Goal: Task Accomplishment & Management: Manage account settings

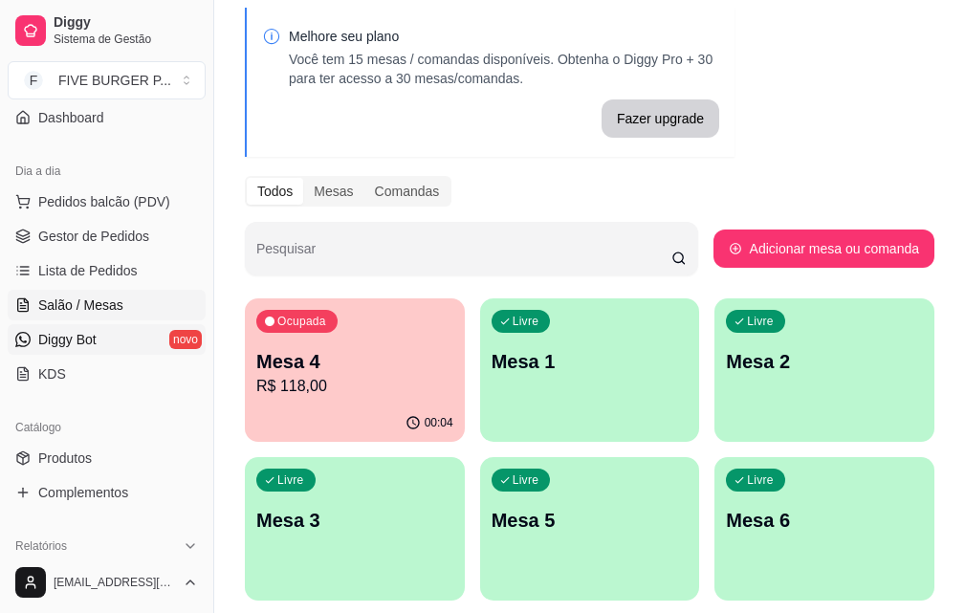
scroll to position [191, 0]
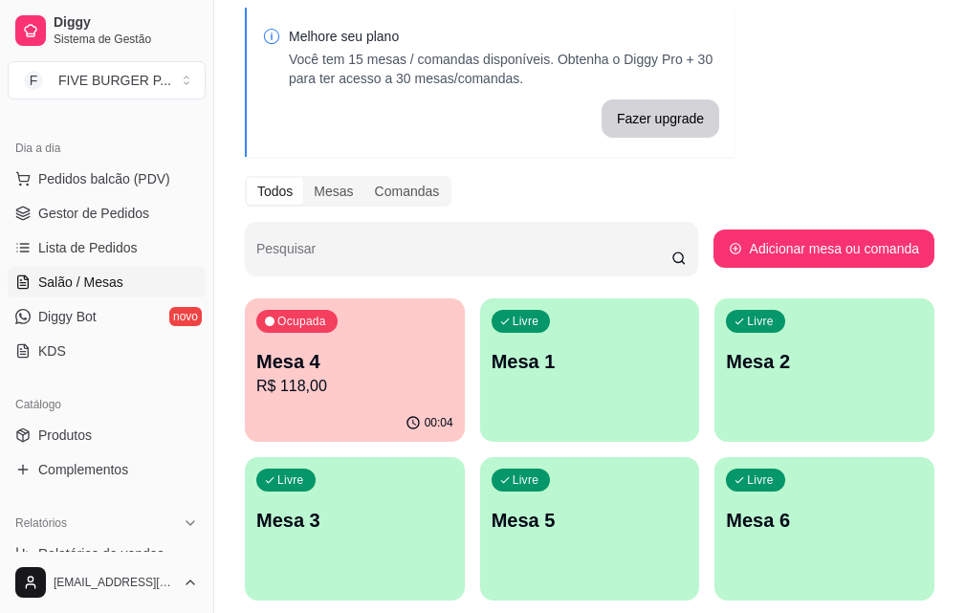
click at [137, 452] on ul "Produtos Complementos" at bounding box center [107, 452] width 198 height 65
click at [132, 443] on link "Produtos" at bounding box center [107, 435] width 198 height 31
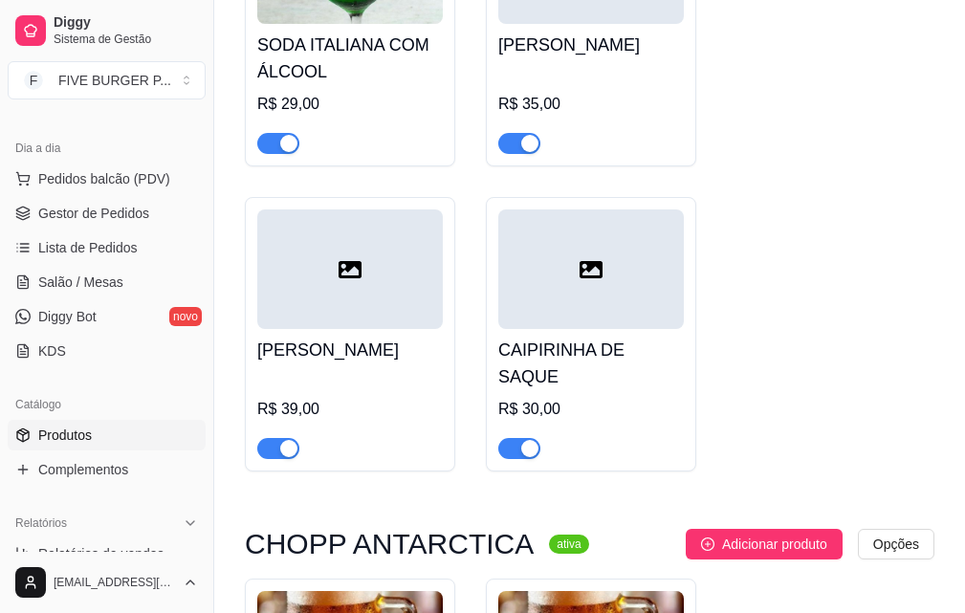
scroll to position [12525, 0]
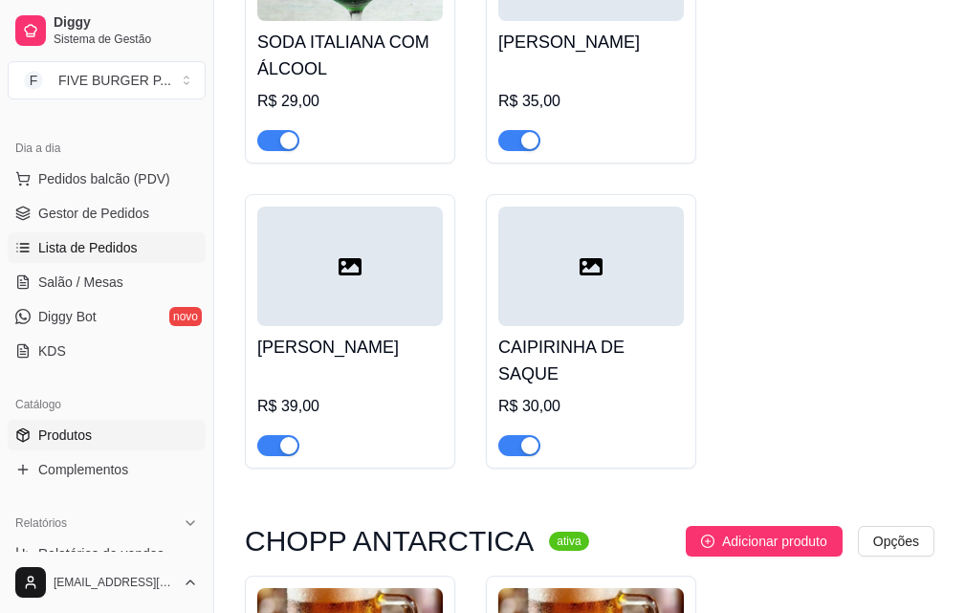
click at [117, 244] on span "Lista de Pedidos" at bounding box center [87, 247] width 99 height 19
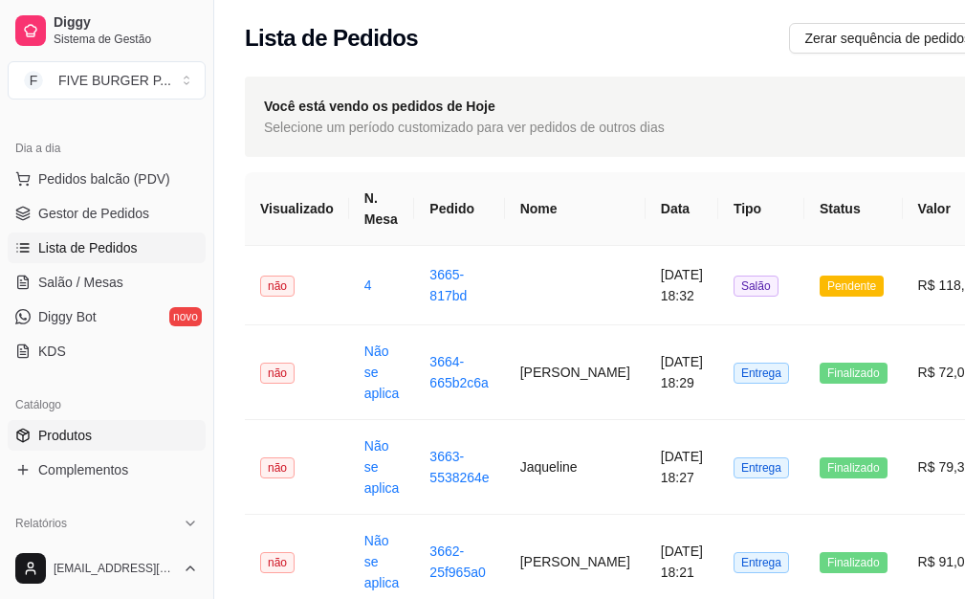
click at [102, 436] on link "Produtos" at bounding box center [107, 435] width 198 height 31
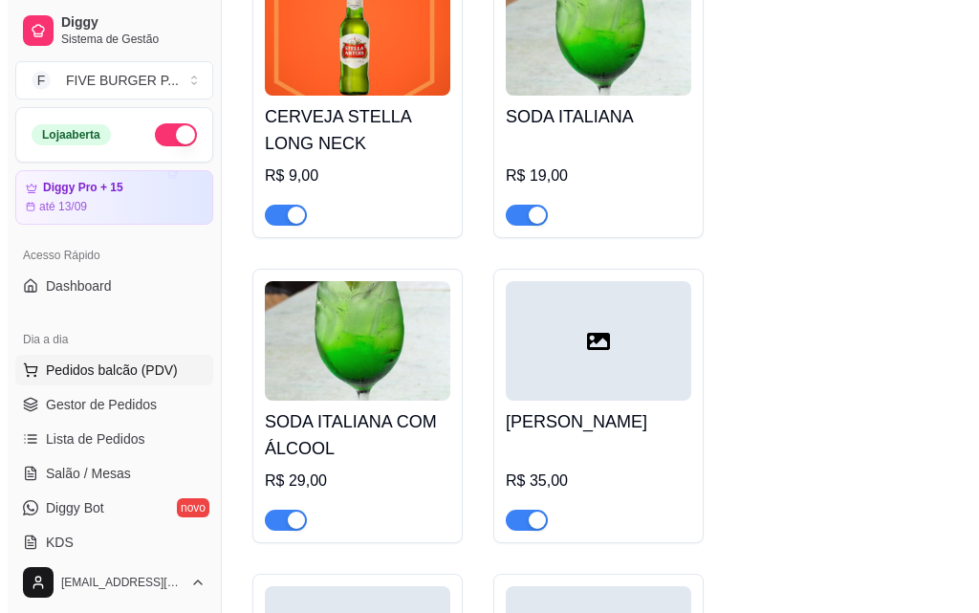
scroll to position [12143, 0]
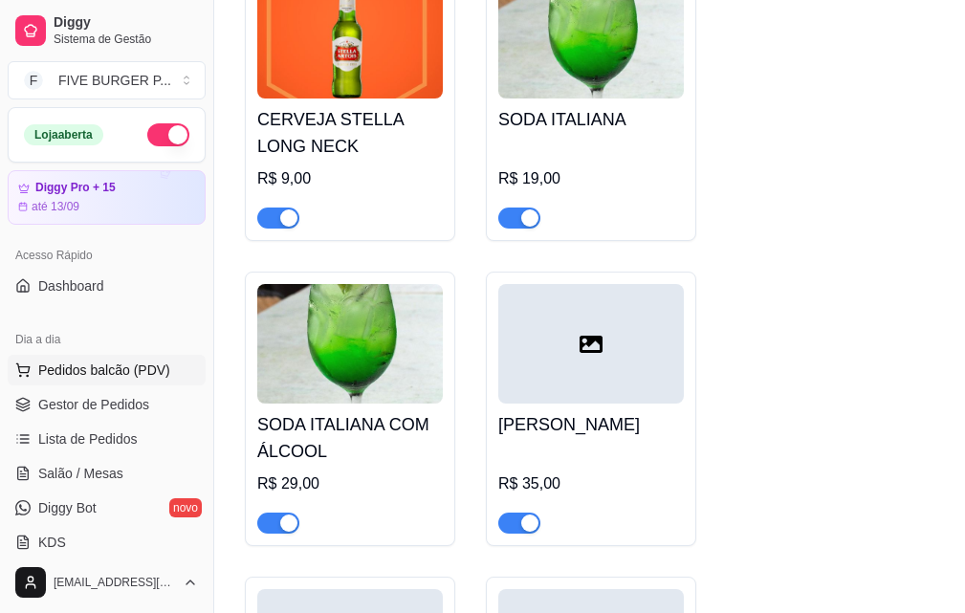
click at [127, 363] on span "Pedidos balcão (PDV)" at bounding box center [104, 369] width 132 height 19
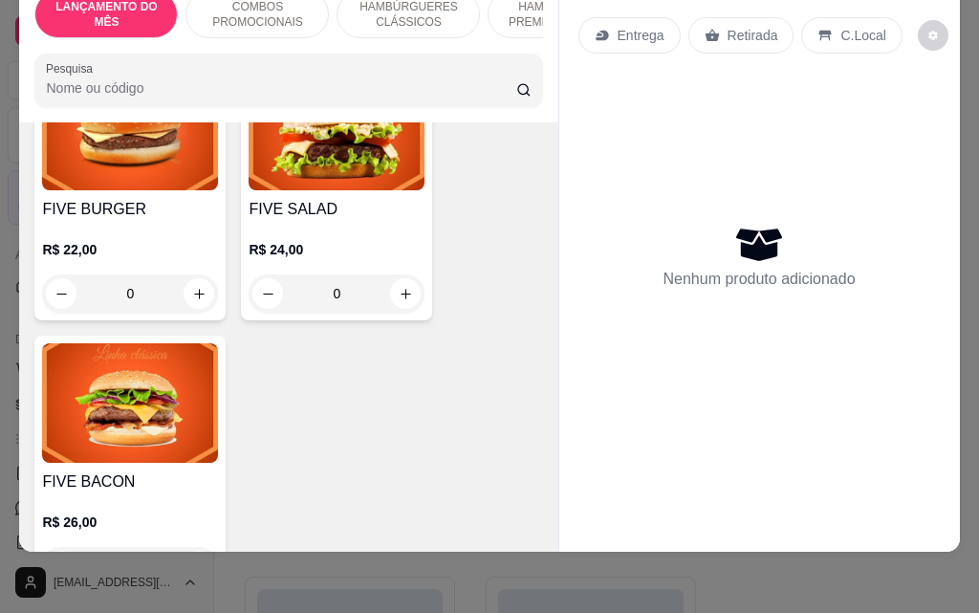
scroll to position [1434, 0]
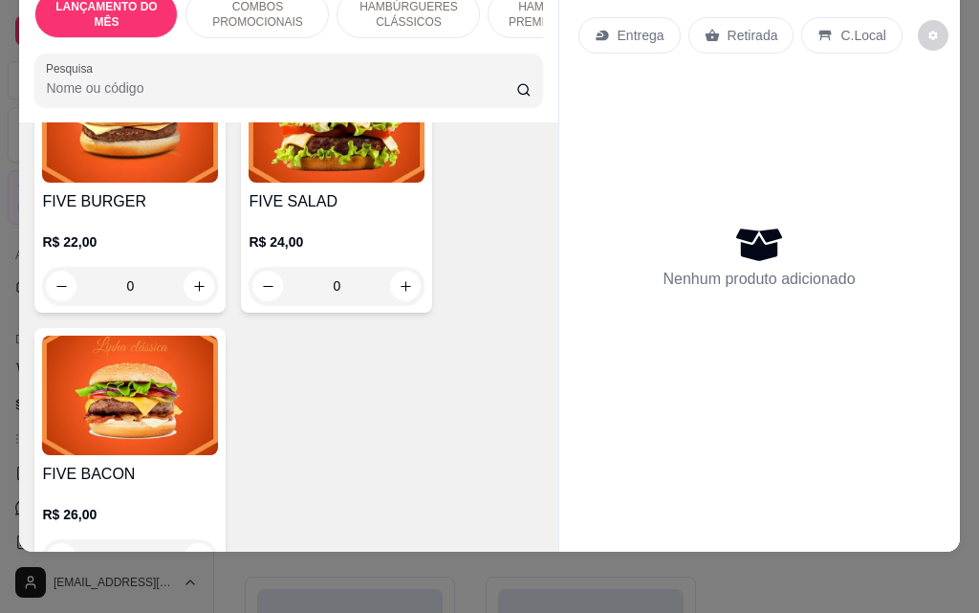
click at [187, 267] on div "0" at bounding box center [130, 286] width 176 height 38
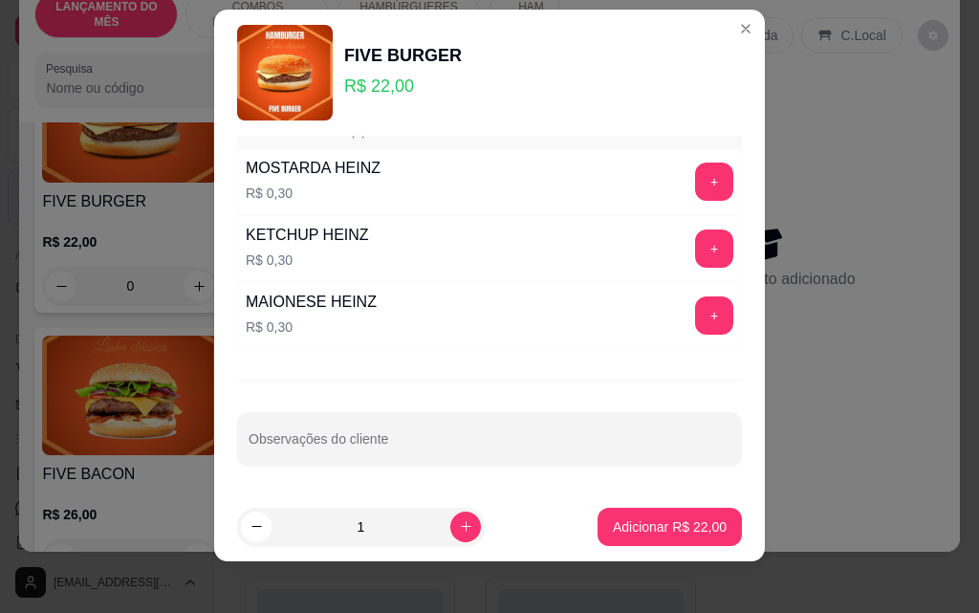
scroll to position [31, 0]
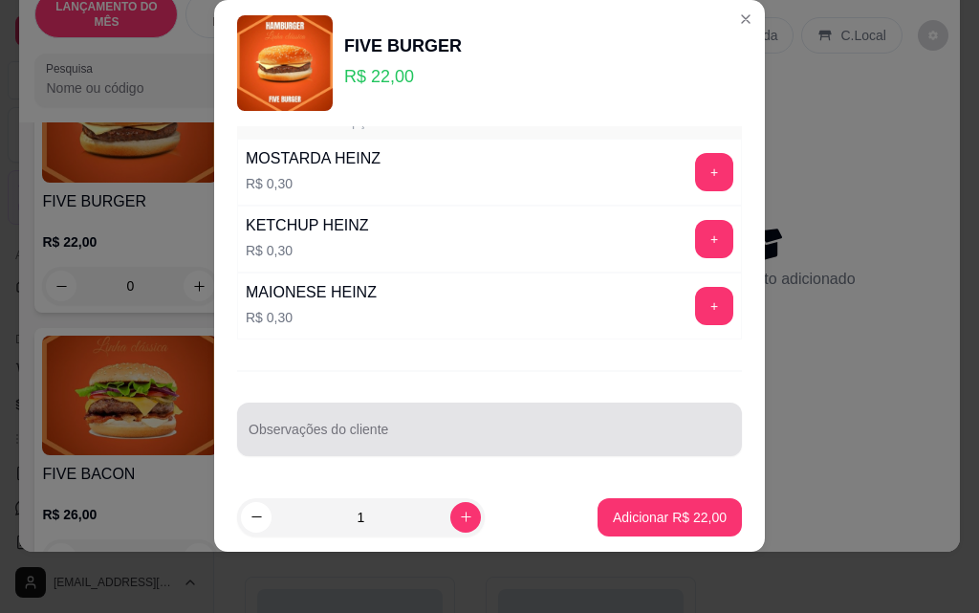
click at [413, 426] on div at bounding box center [490, 429] width 482 height 38
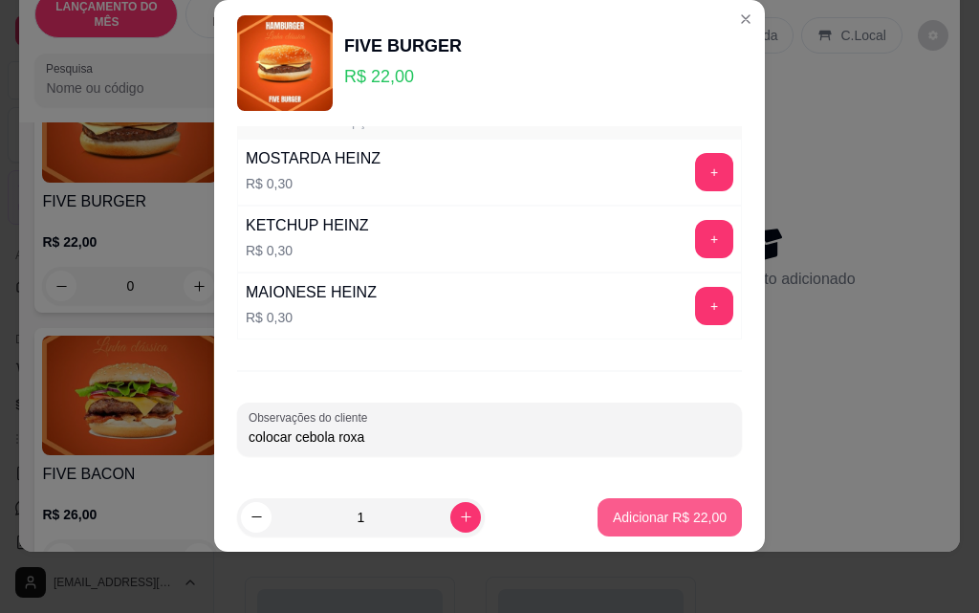
type input "colocar cebola roxa"
click at [639, 519] on p "Adicionar R$ 22,00" at bounding box center [670, 517] width 114 height 19
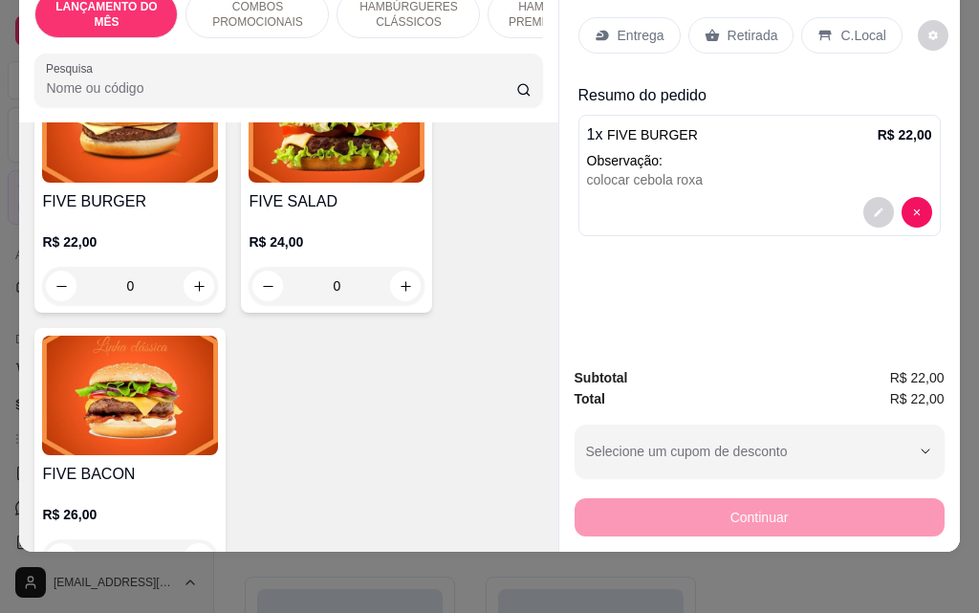
click at [628, 26] on p "Entrega" at bounding box center [641, 35] width 47 height 19
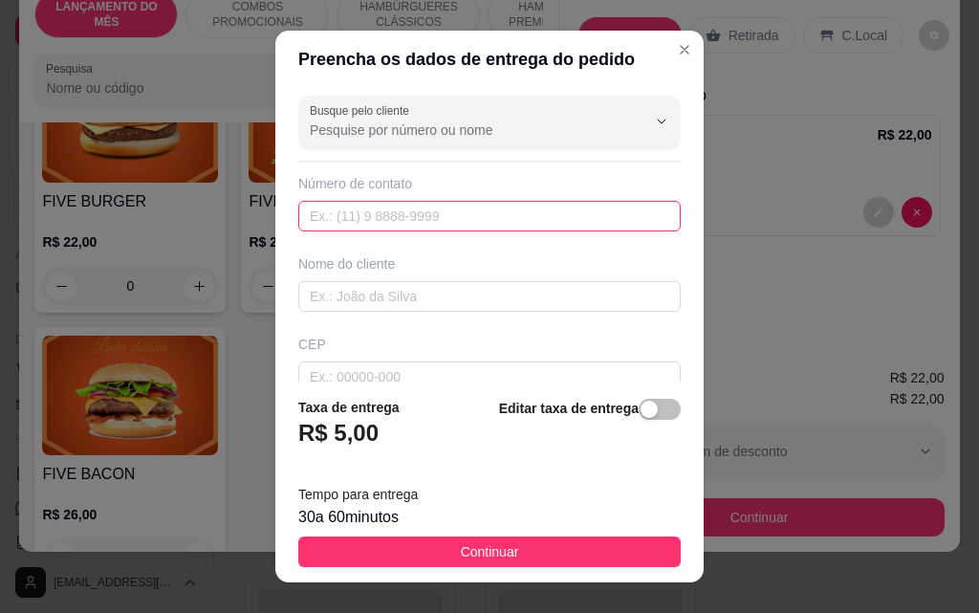
click at [385, 222] on input "text" at bounding box center [489, 216] width 382 height 31
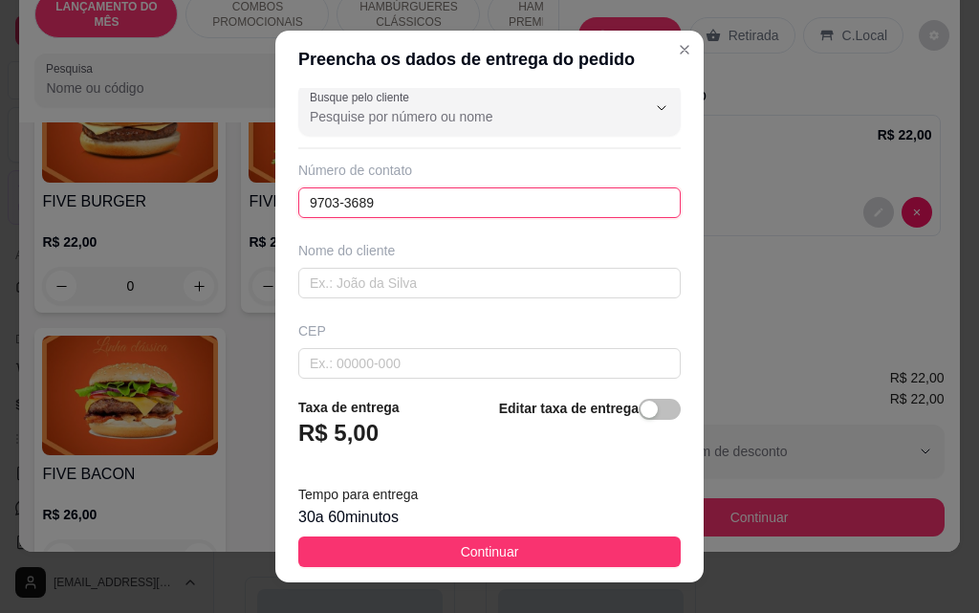
scroll to position [0, 0]
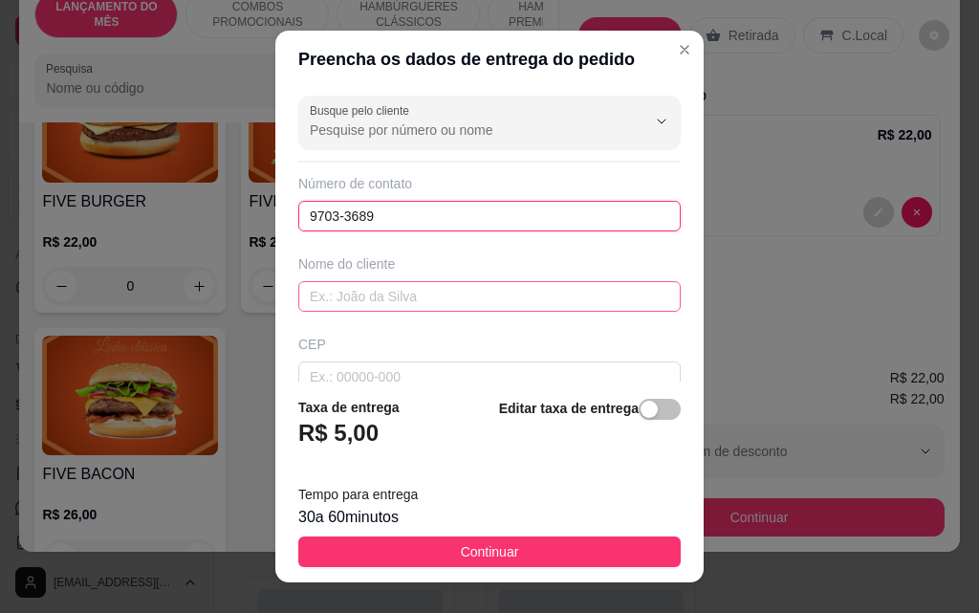
type input "9703-3689"
click at [420, 291] on input "text" at bounding box center [489, 296] width 382 height 31
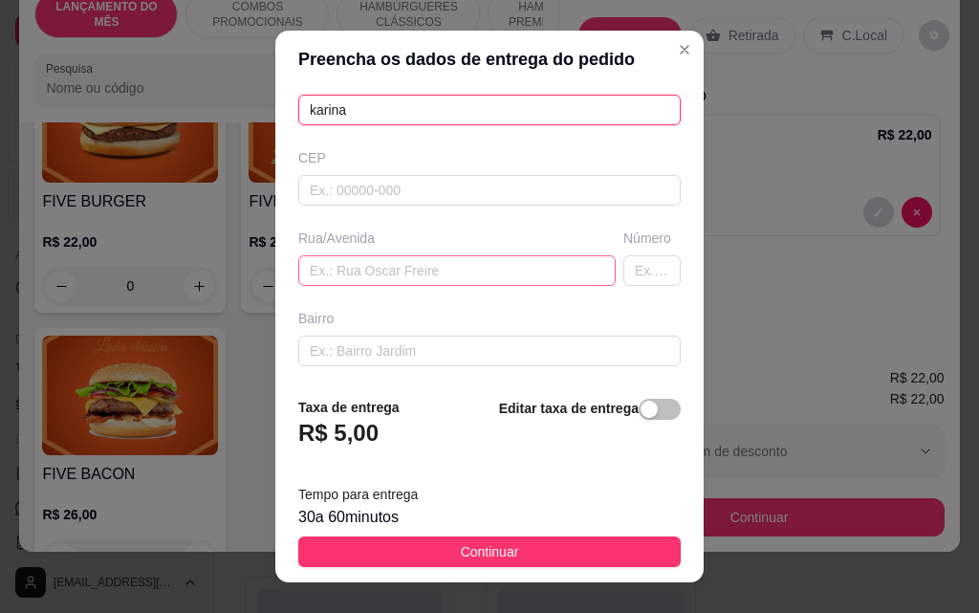
scroll to position [191, 0]
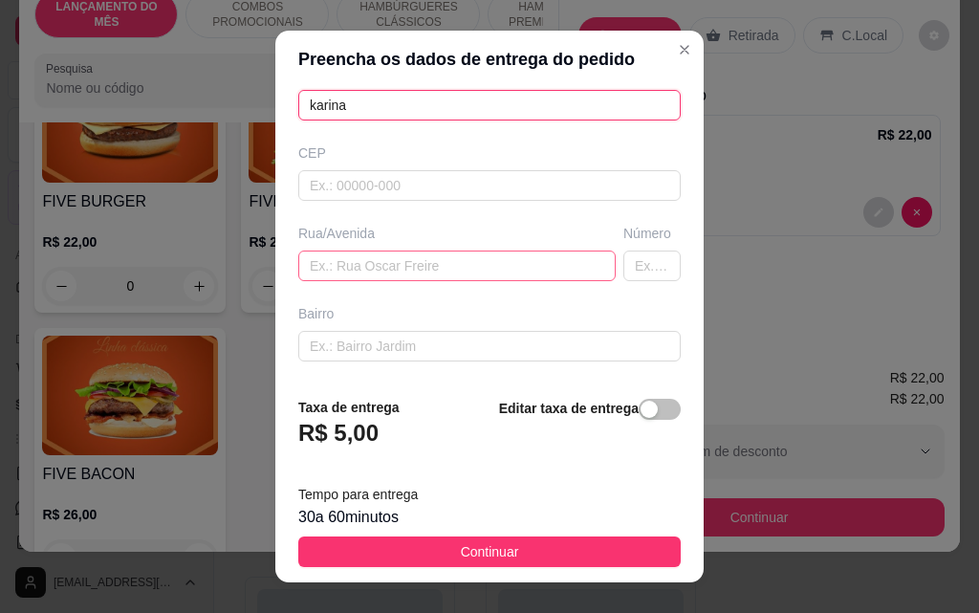
type input "karina"
click at [424, 264] on input "text" at bounding box center [456, 266] width 317 height 31
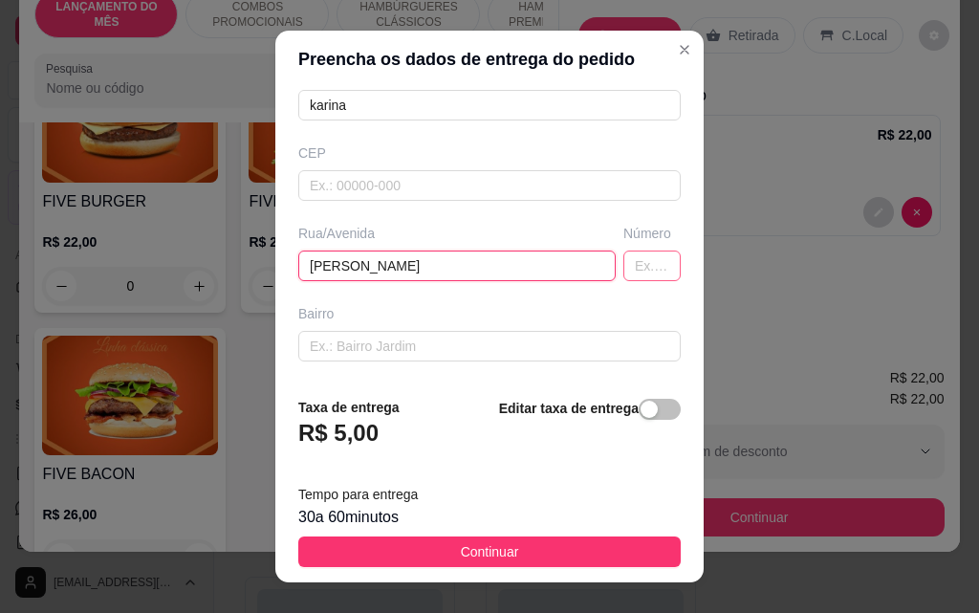
type input "[PERSON_NAME]"
click at [623, 269] on input "text" at bounding box center [651, 266] width 57 height 31
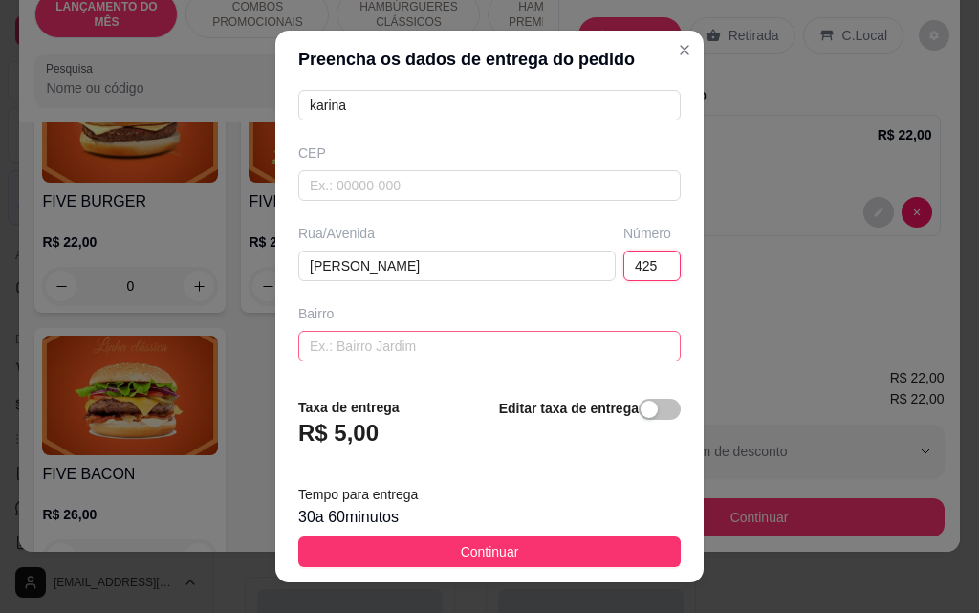
type input "425"
click at [488, 351] on input "text" at bounding box center [489, 346] width 382 height 31
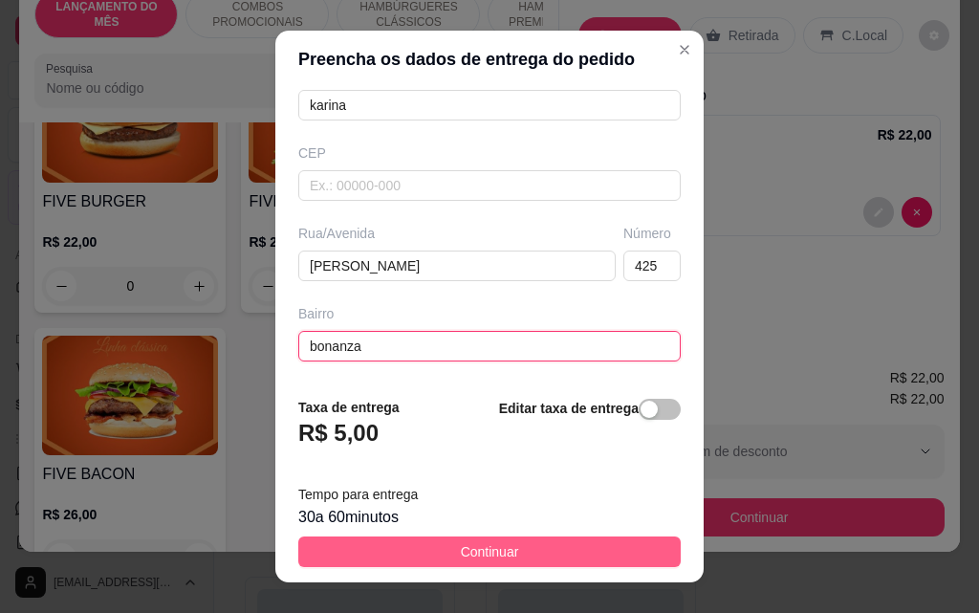
type input "bonanza"
click at [404, 555] on button "Continuar" at bounding box center [489, 551] width 382 height 31
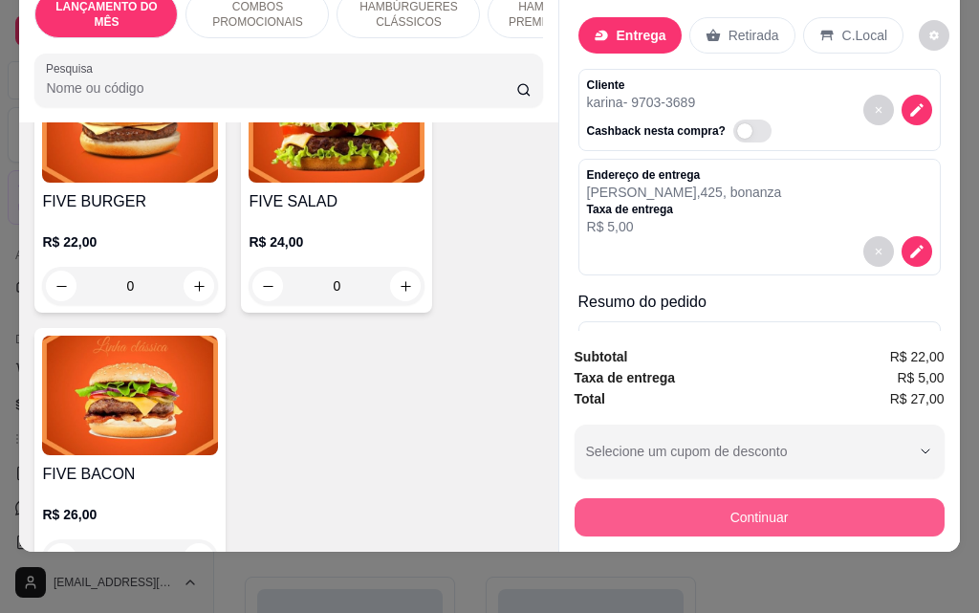
click at [749, 512] on button "Continuar" at bounding box center [760, 517] width 370 height 38
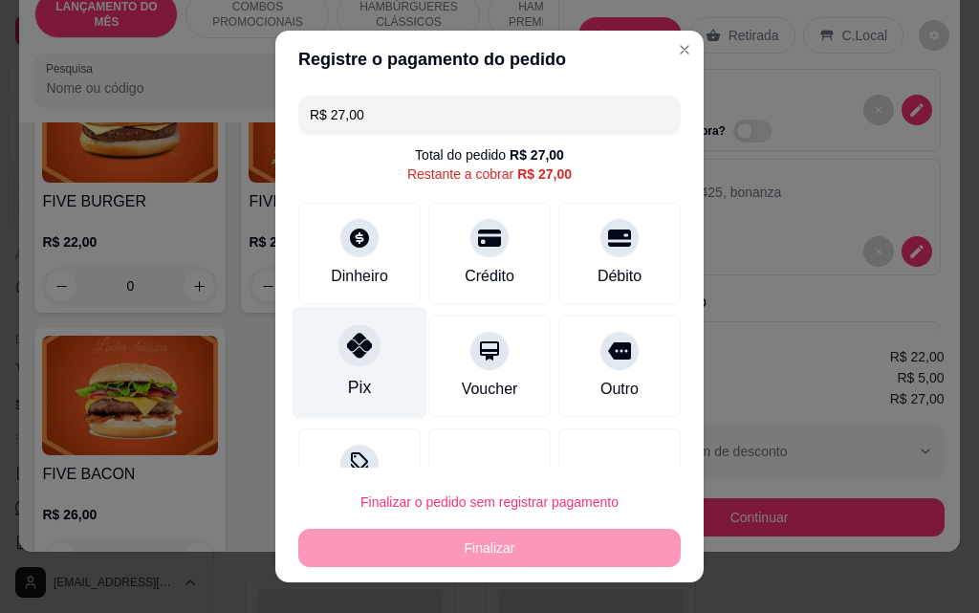
click at [338, 360] on div at bounding box center [359, 345] width 42 height 42
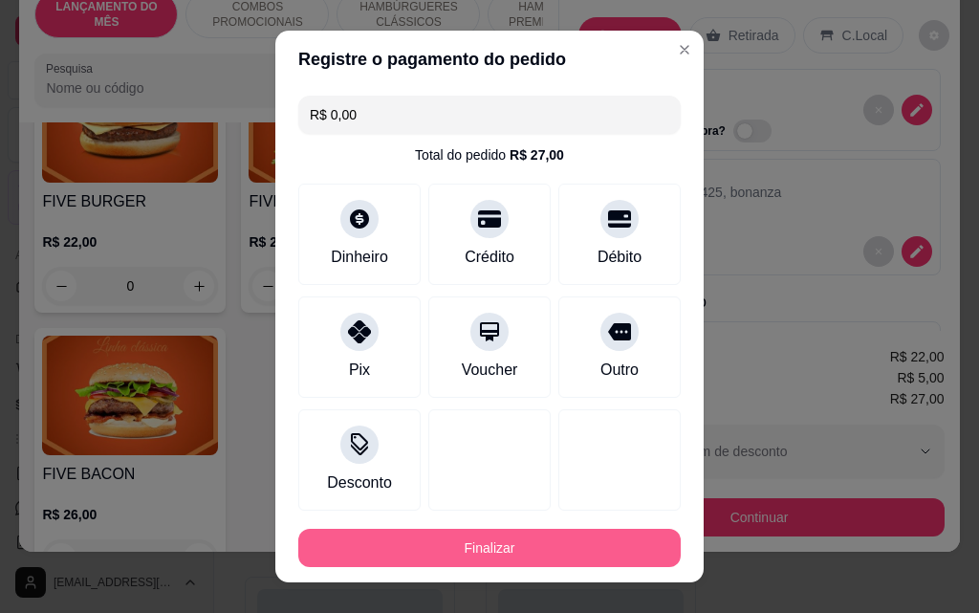
click at [512, 538] on button "Finalizar" at bounding box center [489, 548] width 382 height 38
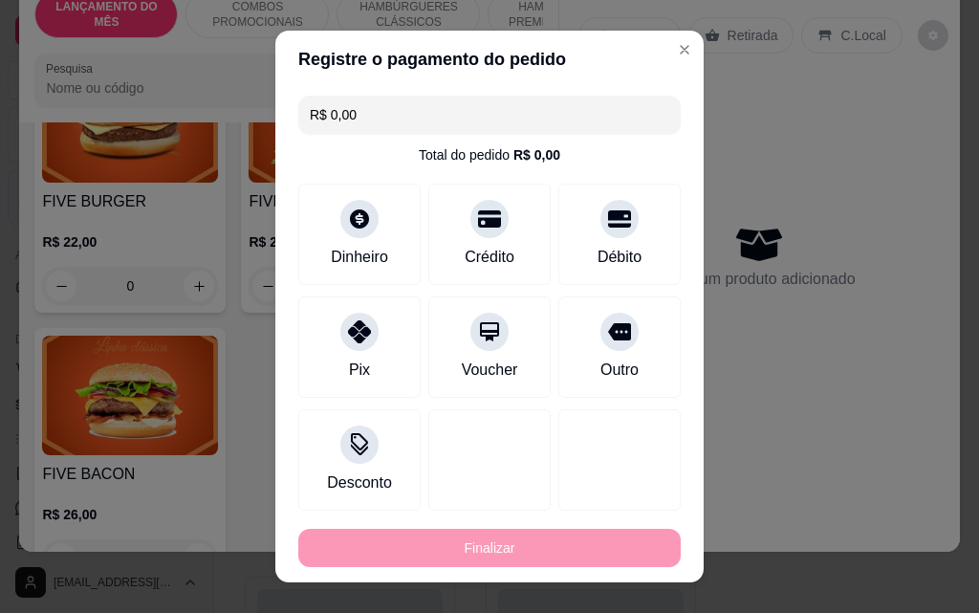
type input "-R$ 27,00"
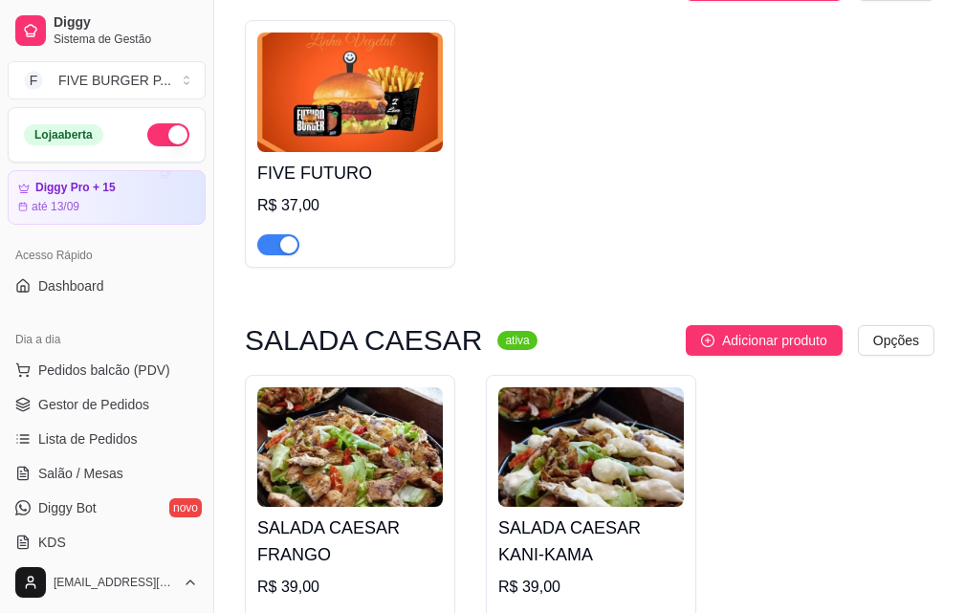
scroll to position [6421, 0]
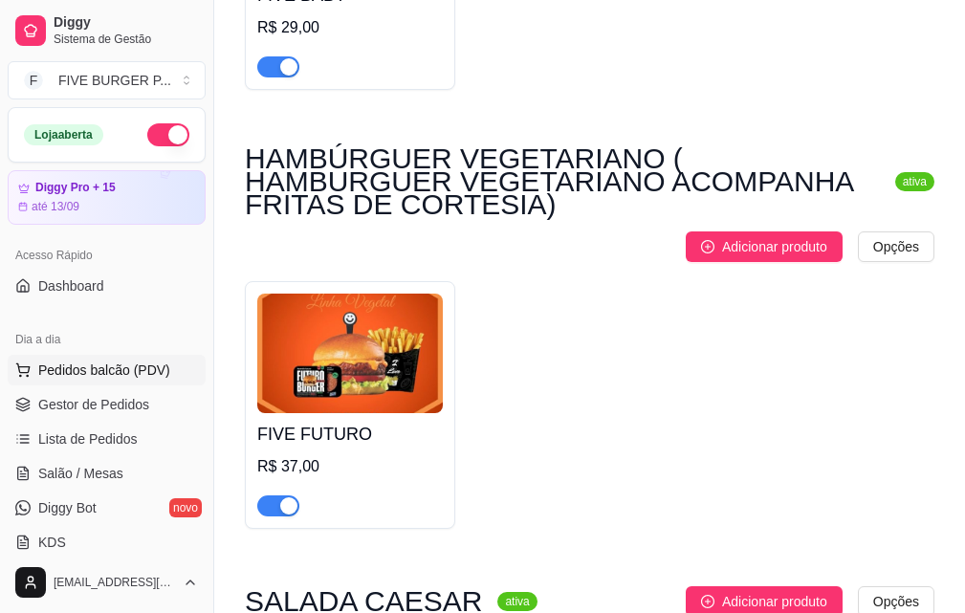
click at [100, 373] on span "Pedidos balcão (PDV)" at bounding box center [104, 369] width 132 height 19
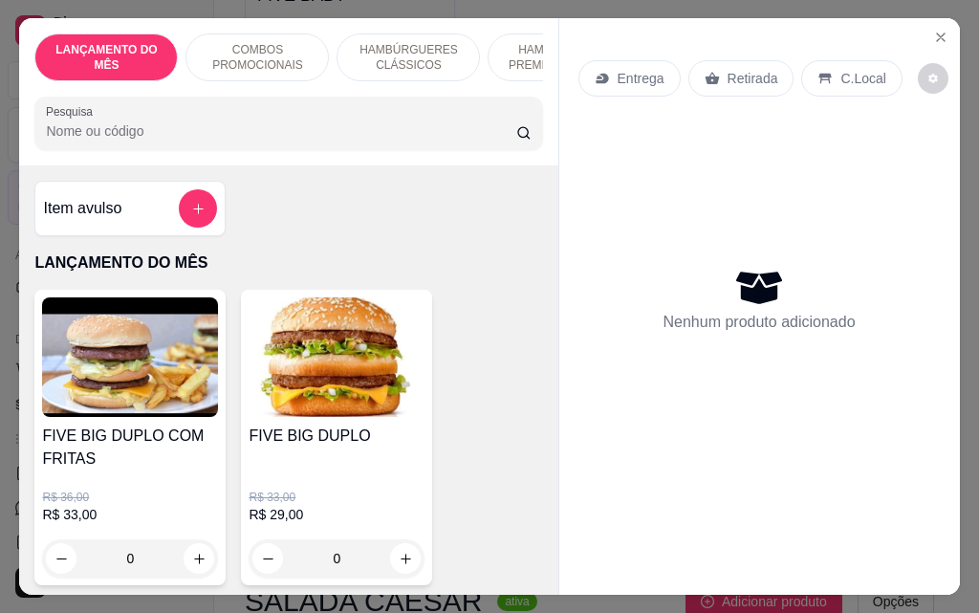
drag, startPoint x: 604, startPoint y: 64, endPoint x: 838, endPoint y: 426, distance: 431.0
click at [869, 440] on div "Nenhum produto adicionado" at bounding box center [759, 299] width 362 height 375
click at [195, 216] on icon "add-separate-item" at bounding box center [198, 209] width 14 height 14
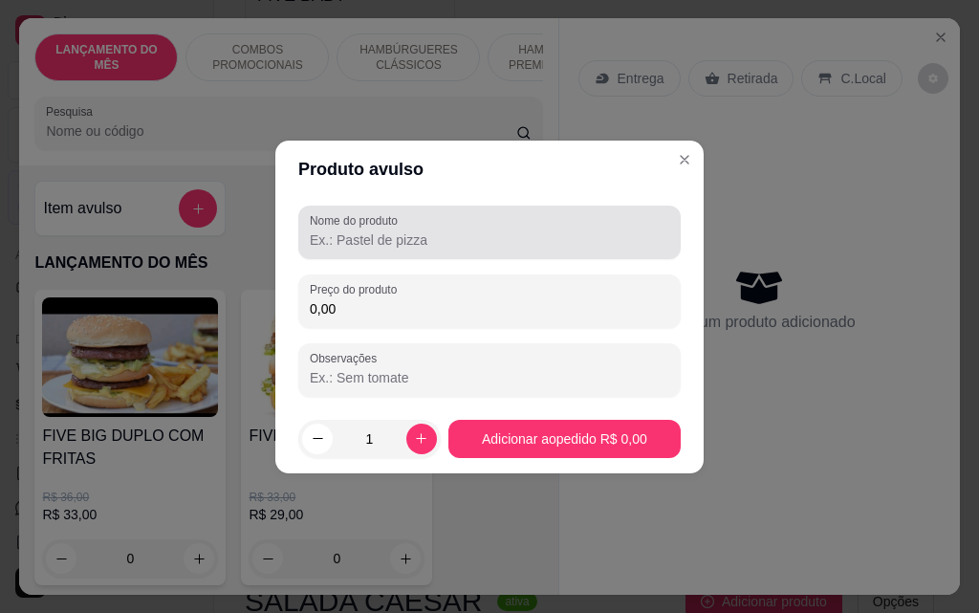
click at [450, 242] on input "Nome do produto" at bounding box center [489, 239] width 359 height 19
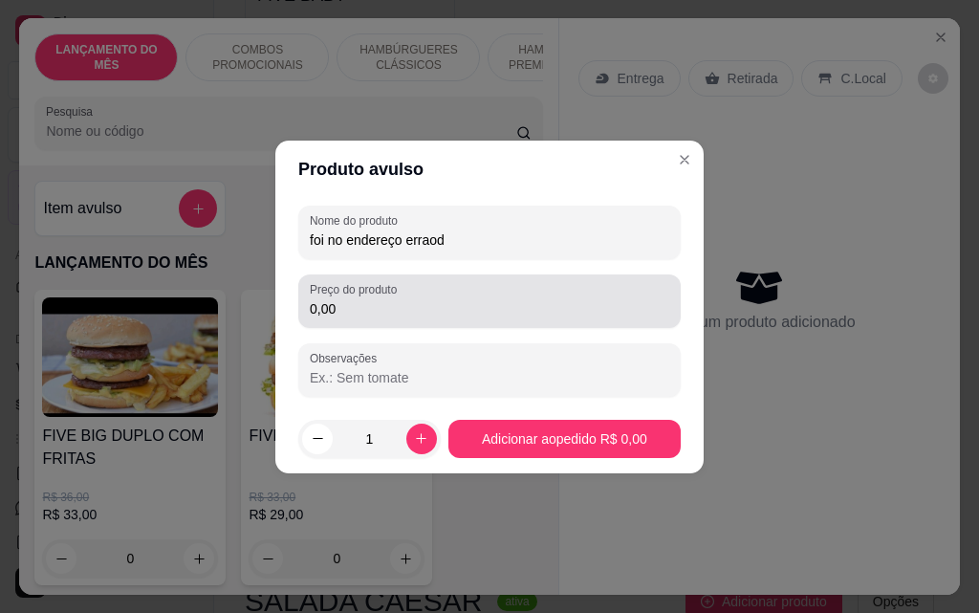
type input "foi no endereço erraod"
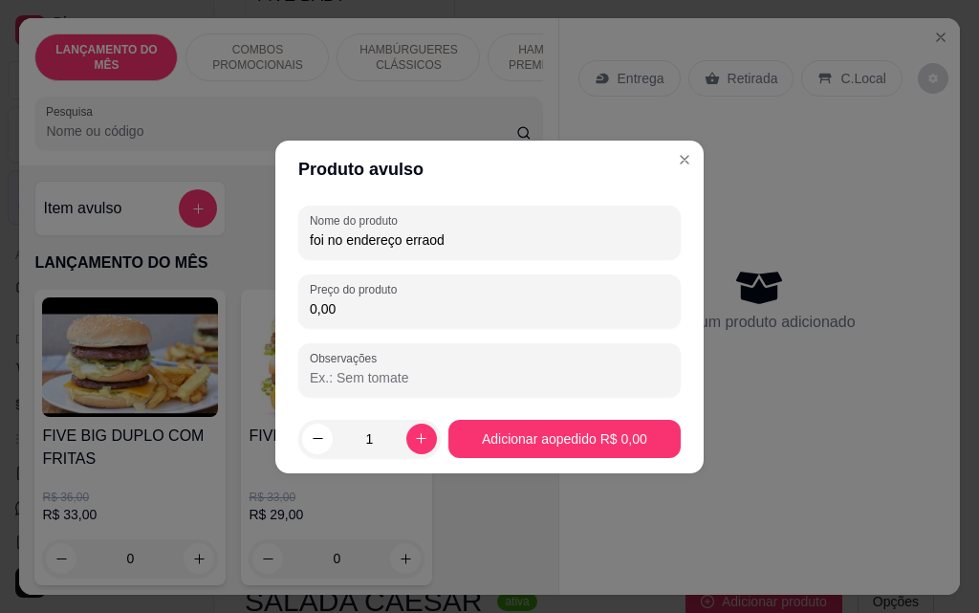
click at [383, 304] on input "0,00" at bounding box center [489, 308] width 359 height 19
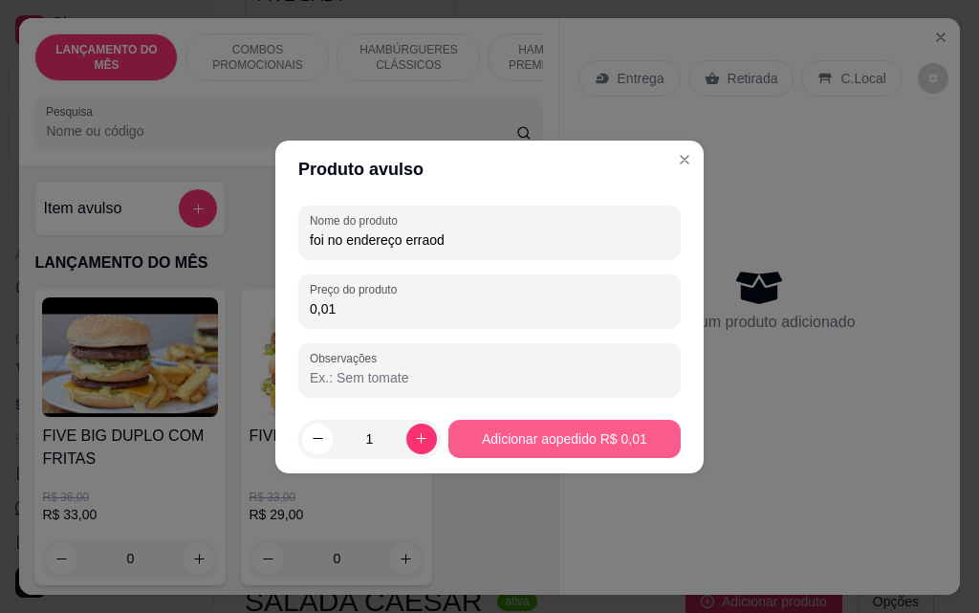
type input "0,01"
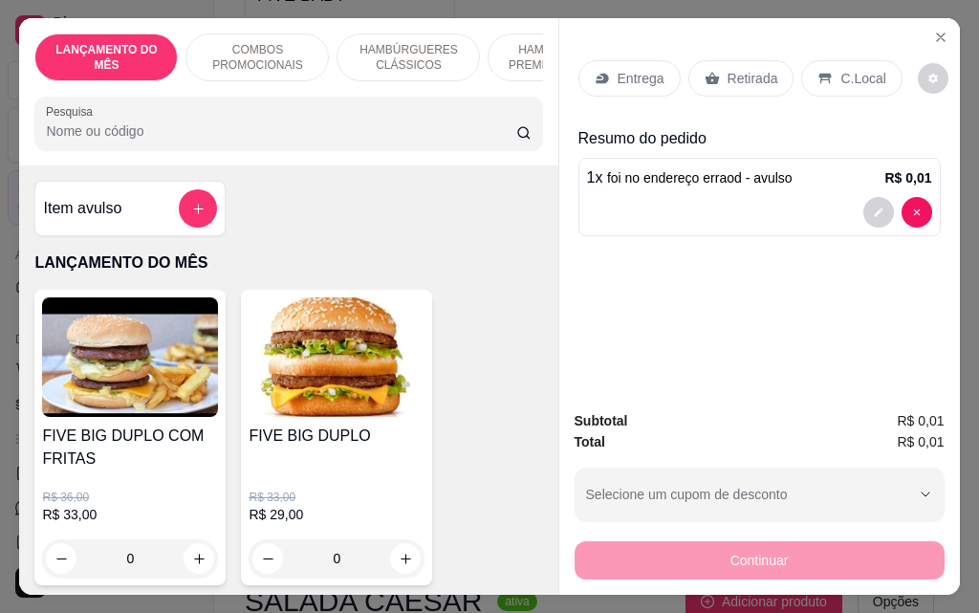
click at [708, 73] on icon at bounding box center [712, 79] width 14 height 12
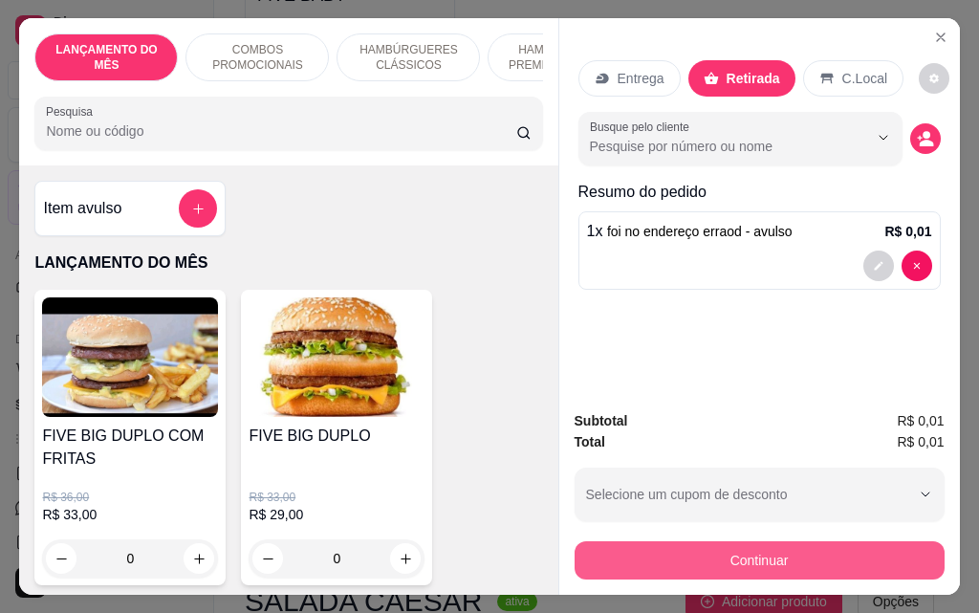
click at [726, 550] on button "Continuar" at bounding box center [760, 560] width 370 height 38
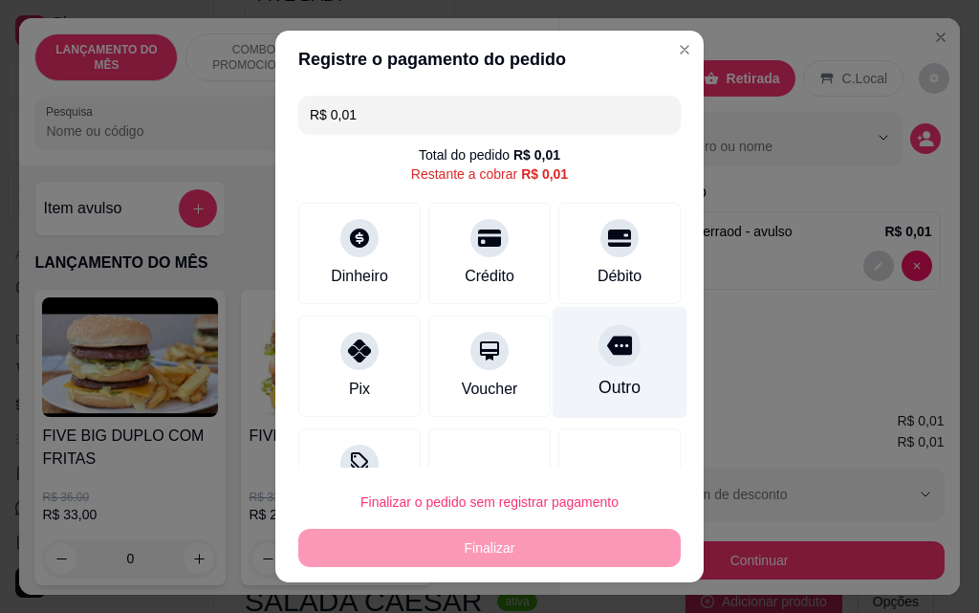
click at [635, 381] on div "Outro" at bounding box center [620, 363] width 135 height 112
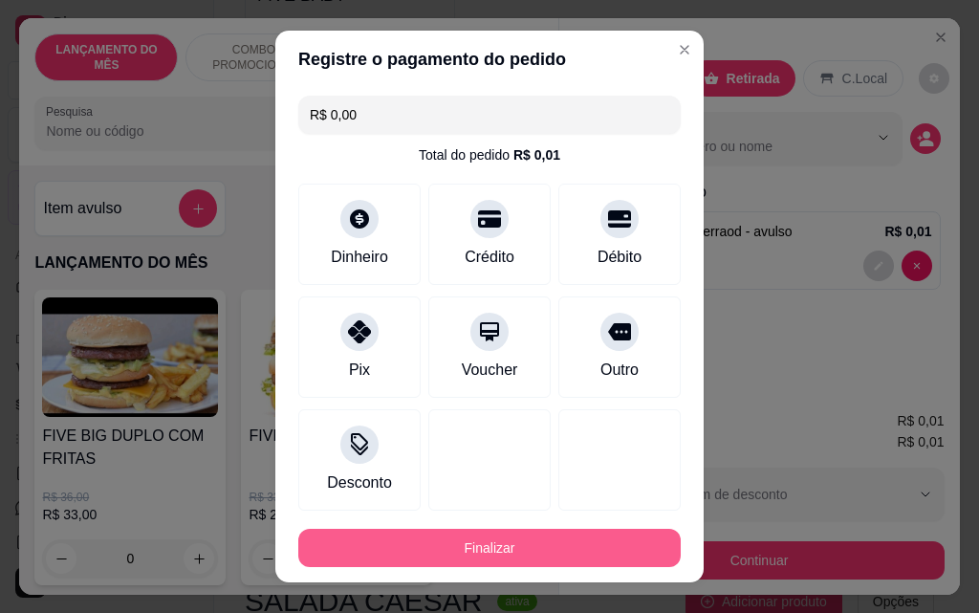
click at [597, 530] on button "Finalizar" at bounding box center [489, 548] width 382 height 38
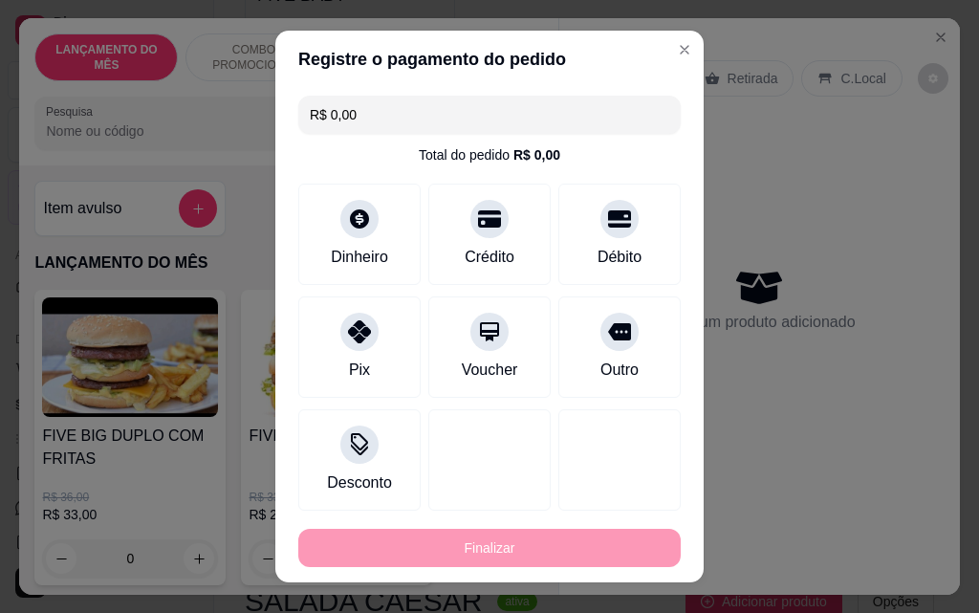
type input "-R$ 0,01"
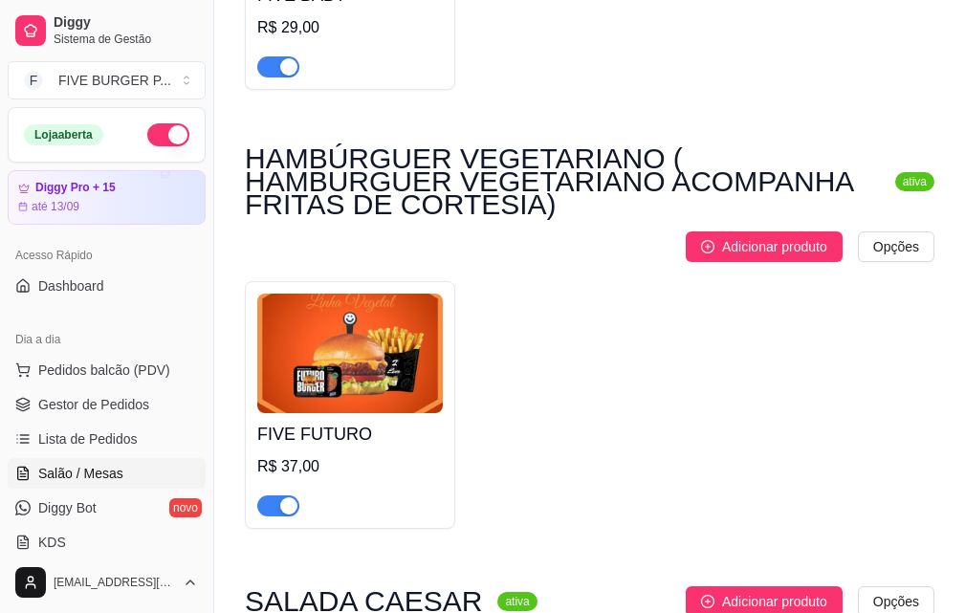
click at [104, 474] on span "Salão / Mesas" at bounding box center [80, 473] width 85 height 19
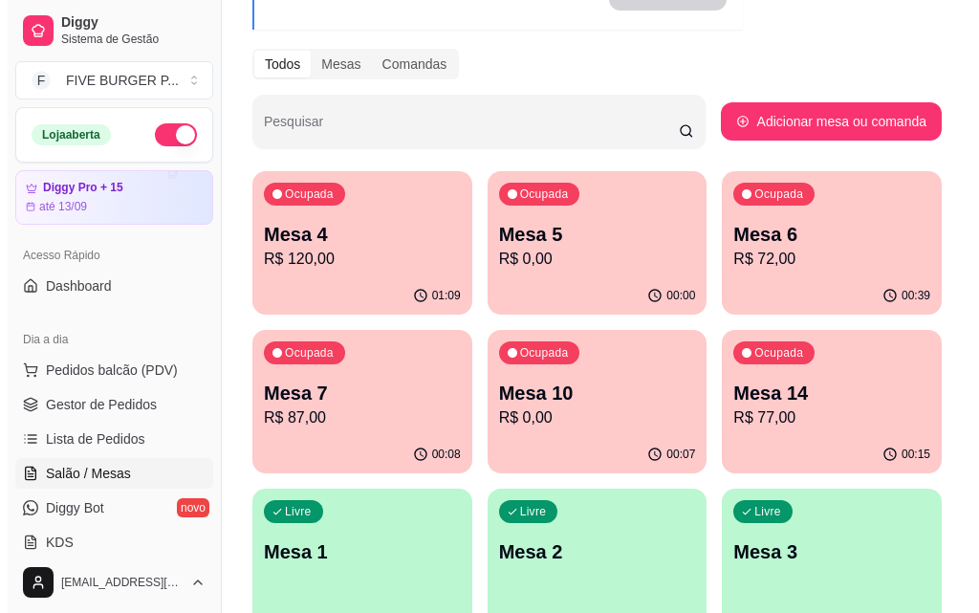
scroll to position [172, 0]
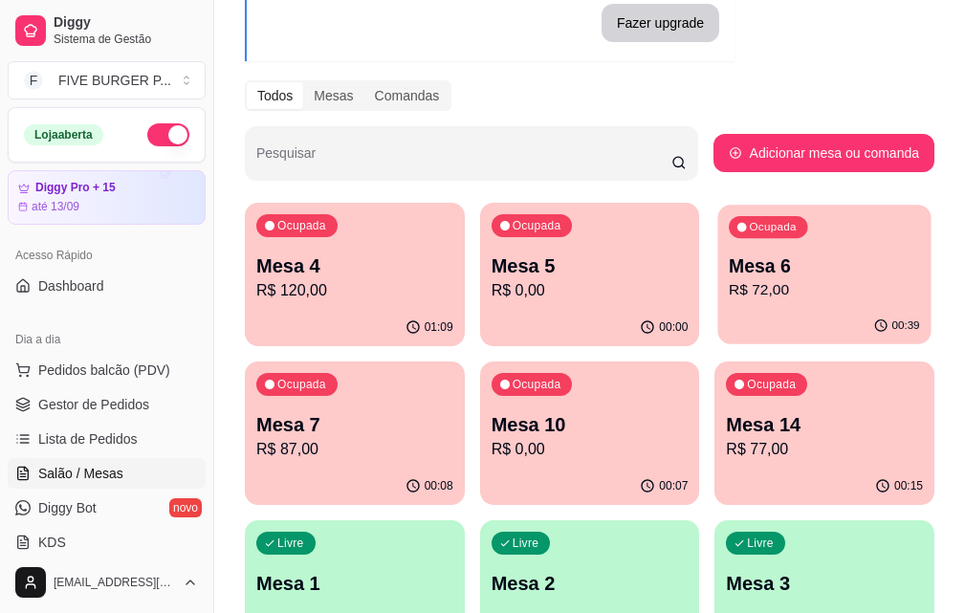
click at [729, 274] on p "Mesa 6" at bounding box center [824, 266] width 191 height 26
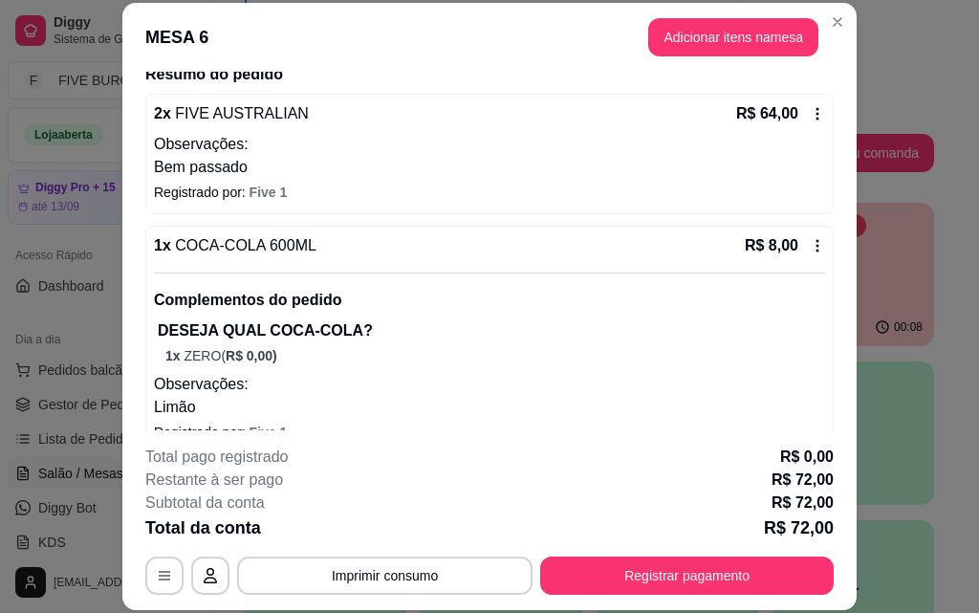
scroll to position [190, 0]
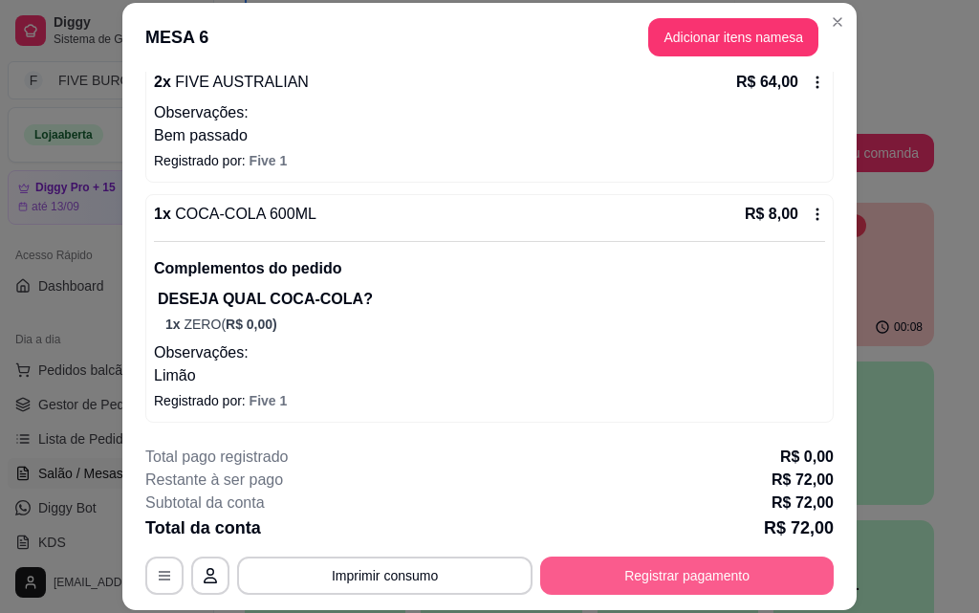
click at [619, 571] on button "Registrar pagamento" at bounding box center [687, 575] width 294 height 38
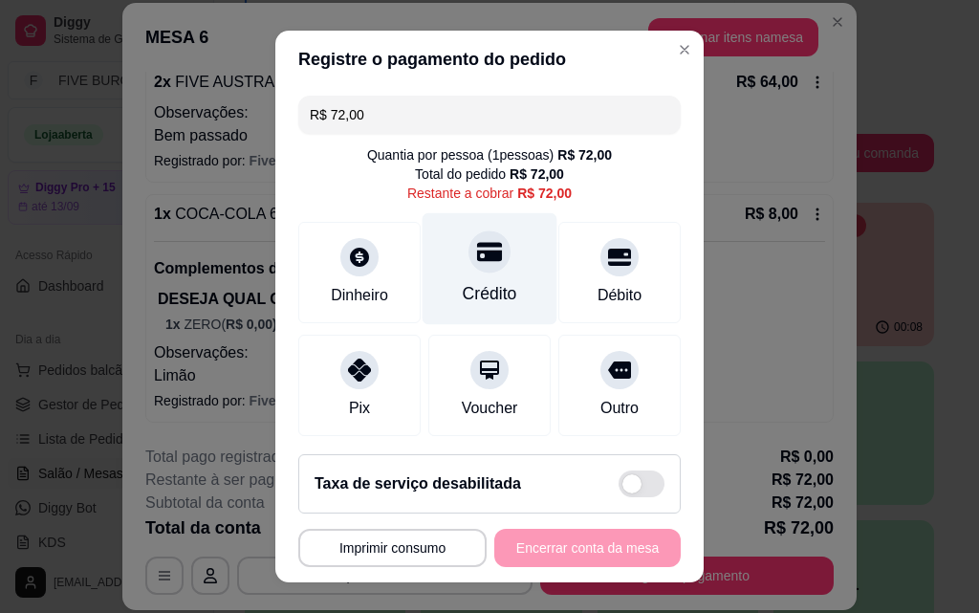
click at [465, 283] on div "Crédito" at bounding box center [490, 293] width 54 height 25
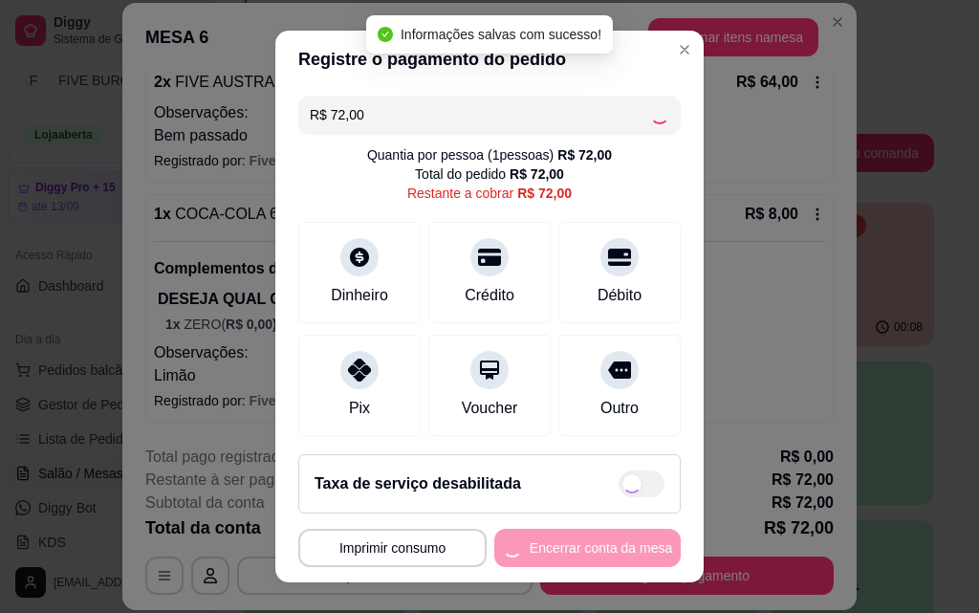
type input "R$ 0,00"
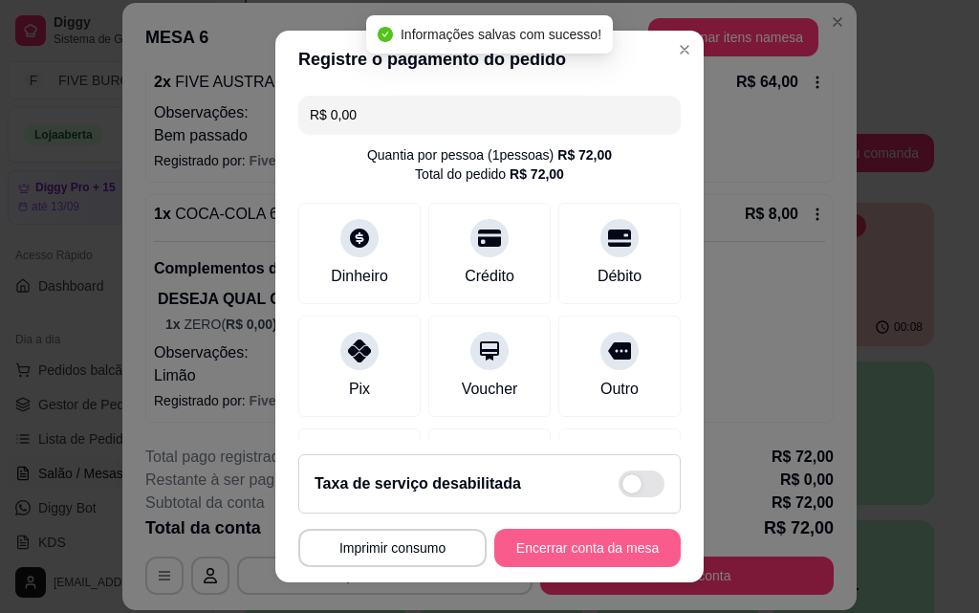
click at [563, 548] on button "Encerrar conta da mesa" at bounding box center [587, 548] width 186 height 38
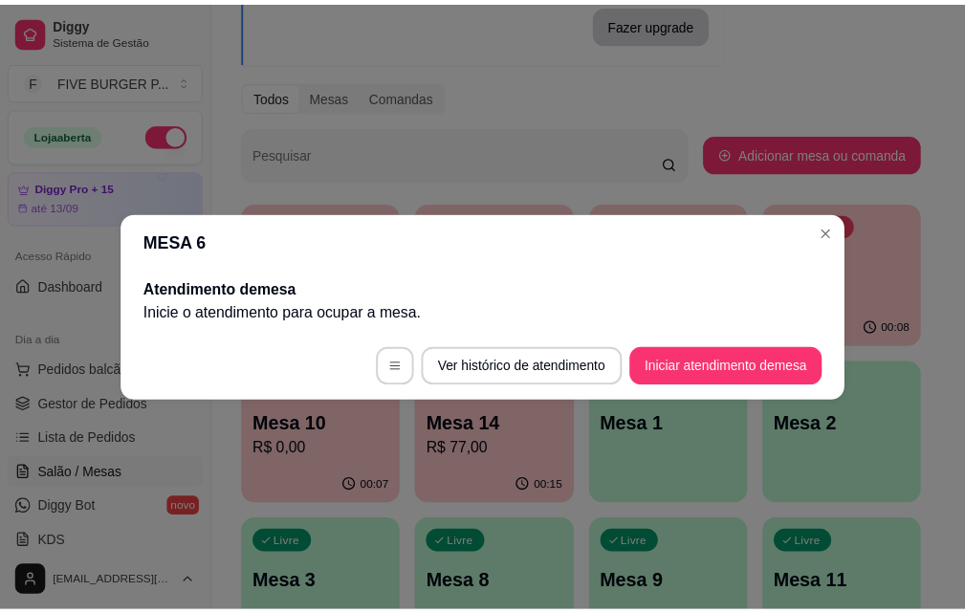
scroll to position [0, 0]
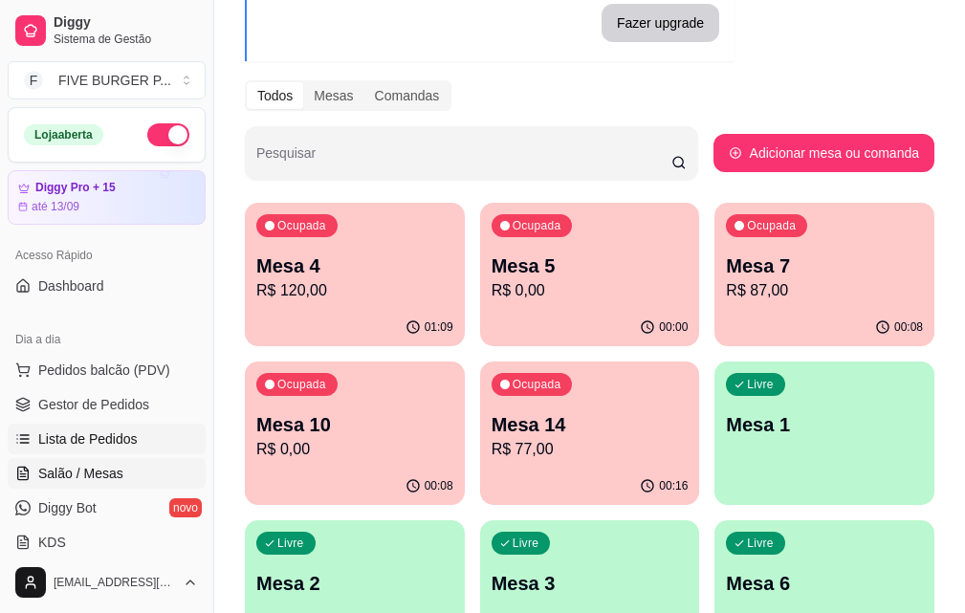
click at [103, 449] on link "Lista de Pedidos" at bounding box center [107, 439] width 198 height 31
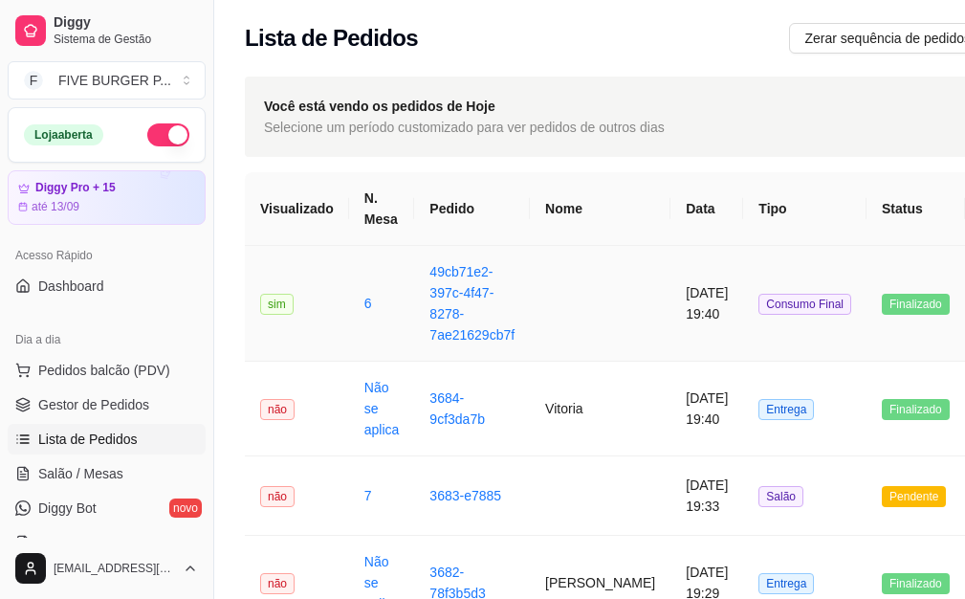
click at [670, 299] on td "[DATE] 19:40" at bounding box center [706, 304] width 73 height 116
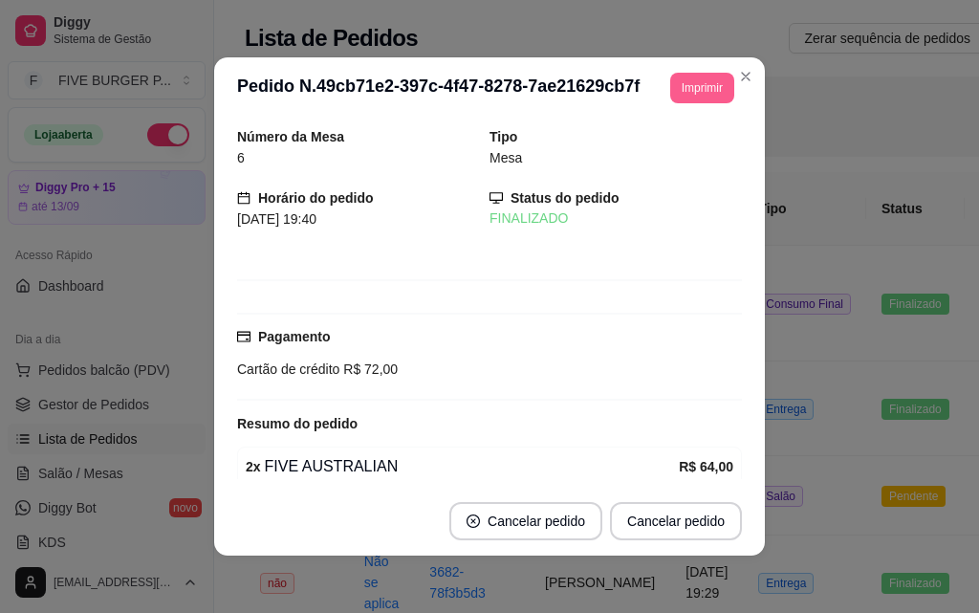
click at [711, 97] on button "Imprimir" at bounding box center [702, 88] width 64 height 31
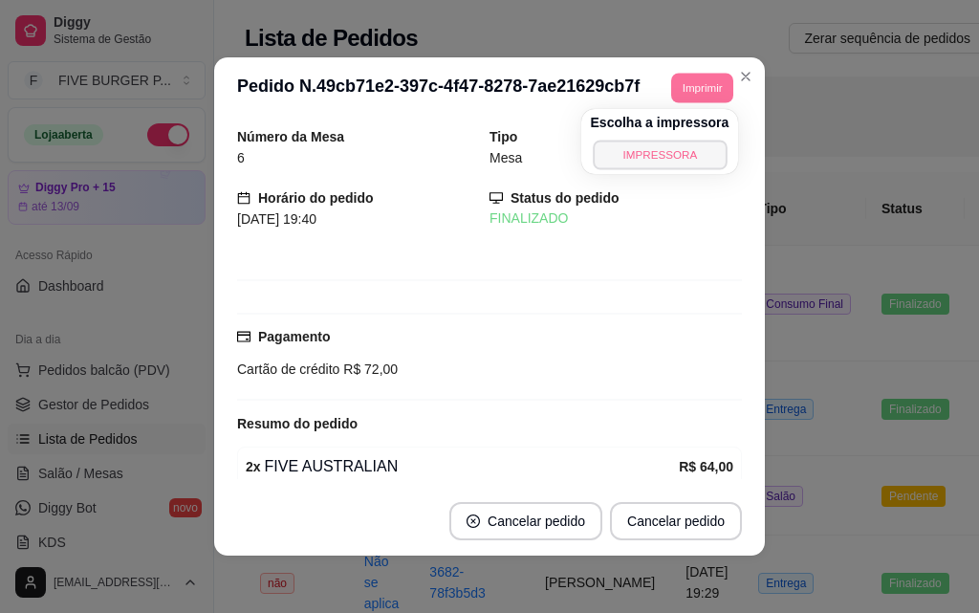
click at [687, 153] on button "IMPRESSORA" at bounding box center [660, 155] width 134 height 30
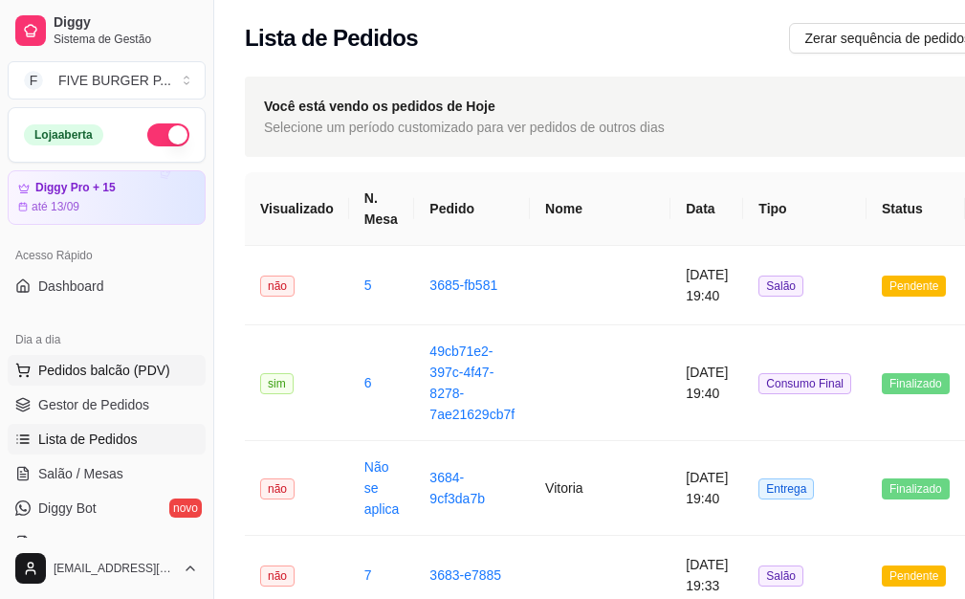
click at [82, 365] on span "Pedidos balcão (PDV)" at bounding box center [104, 369] width 132 height 19
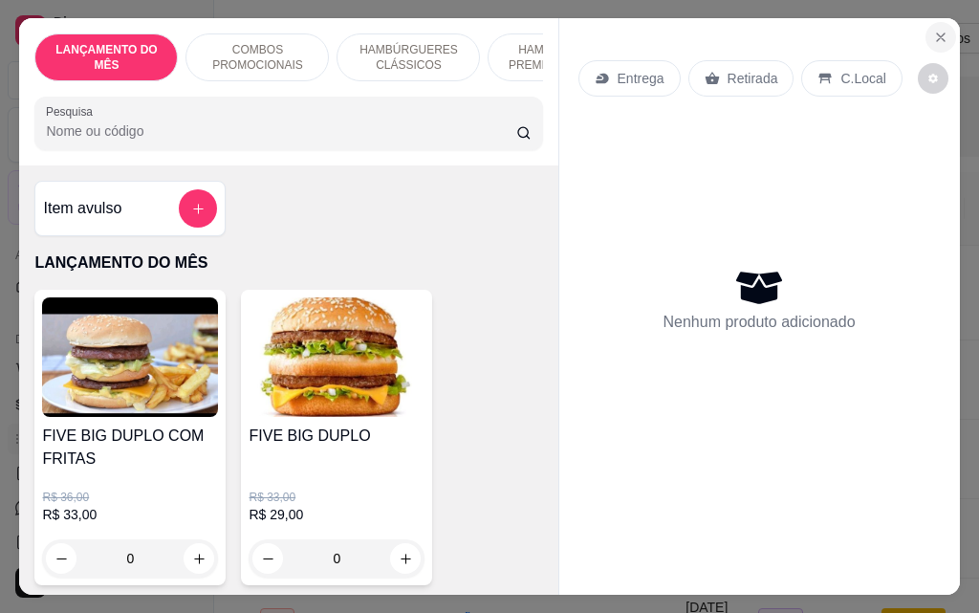
click at [940, 32] on icon "Close" at bounding box center [940, 37] width 15 height 15
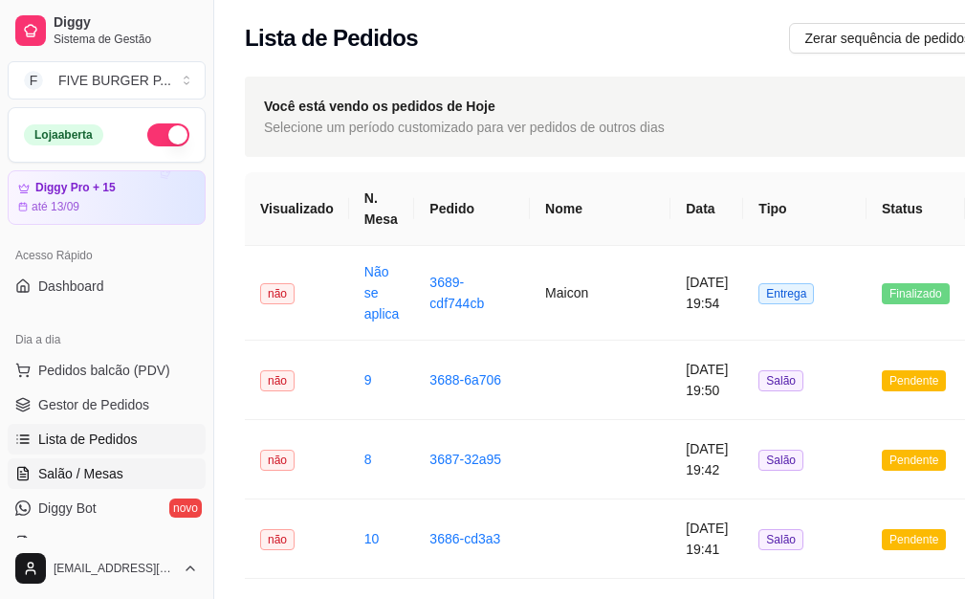
click at [101, 473] on span "Salão / Mesas" at bounding box center [80, 473] width 85 height 19
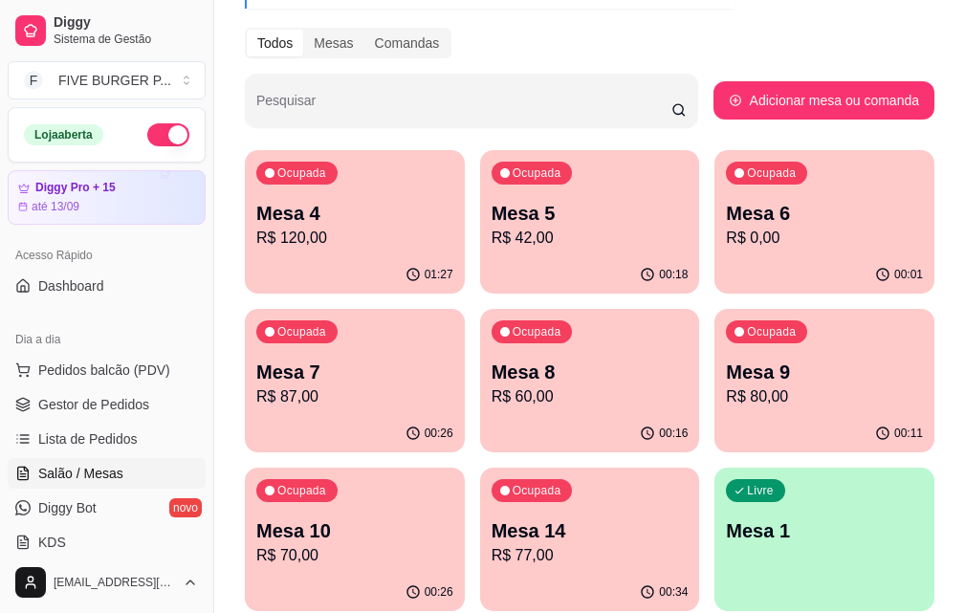
scroll to position [191, 0]
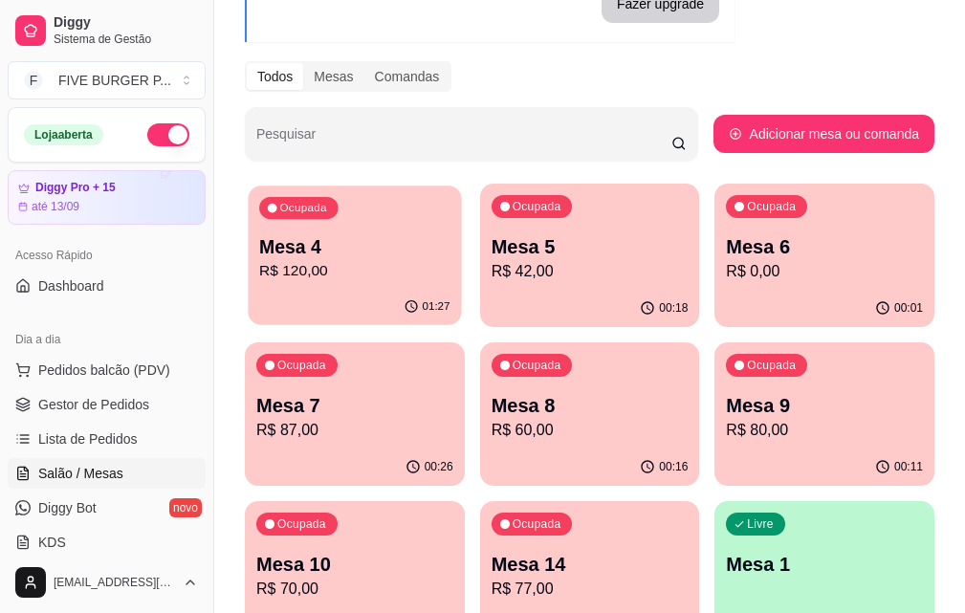
click at [343, 245] on p "Mesa 4" at bounding box center [354, 247] width 190 height 26
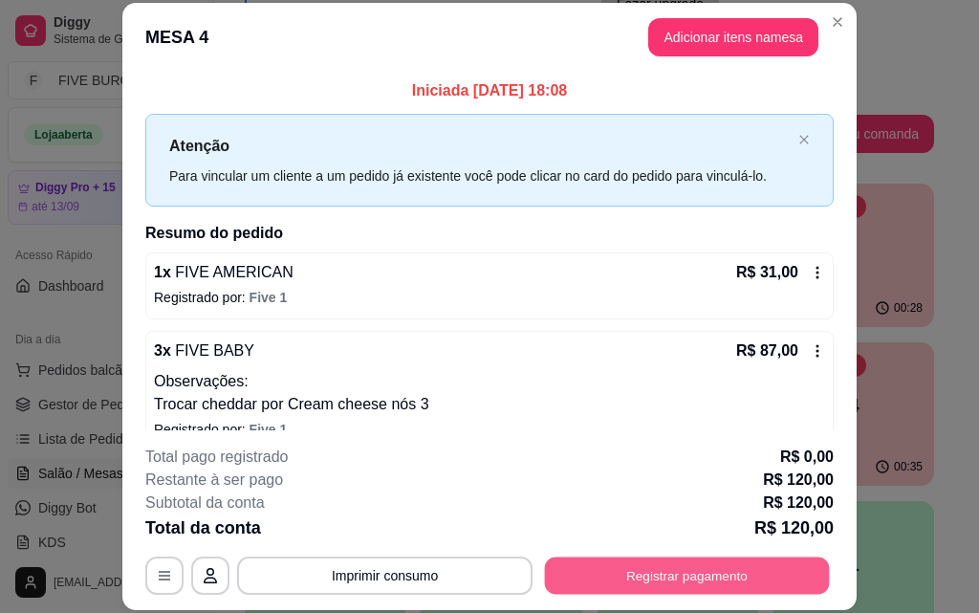
click at [616, 572] on button "Registrar pagamento" at bounding box center [687, 574] width 285 height 37
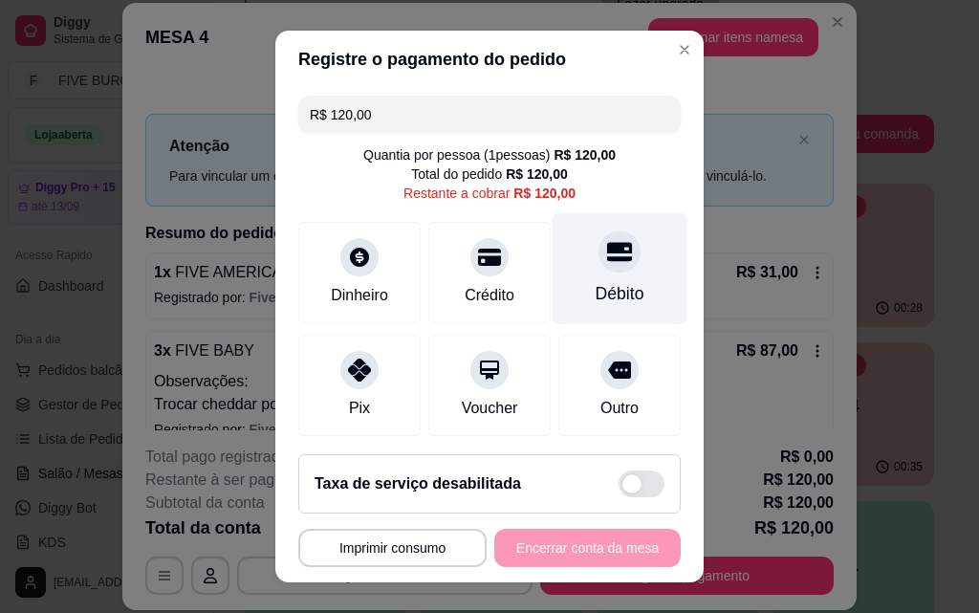
click at [599, 289] on div "Débito" at bounding box center [620, 293] width 49 height 25
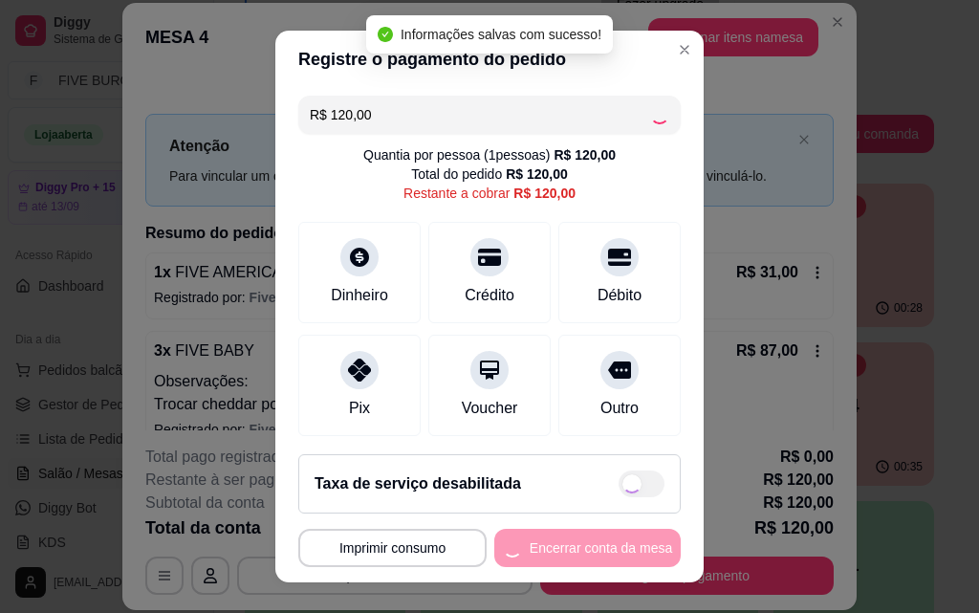
type input "R$ 0,00"
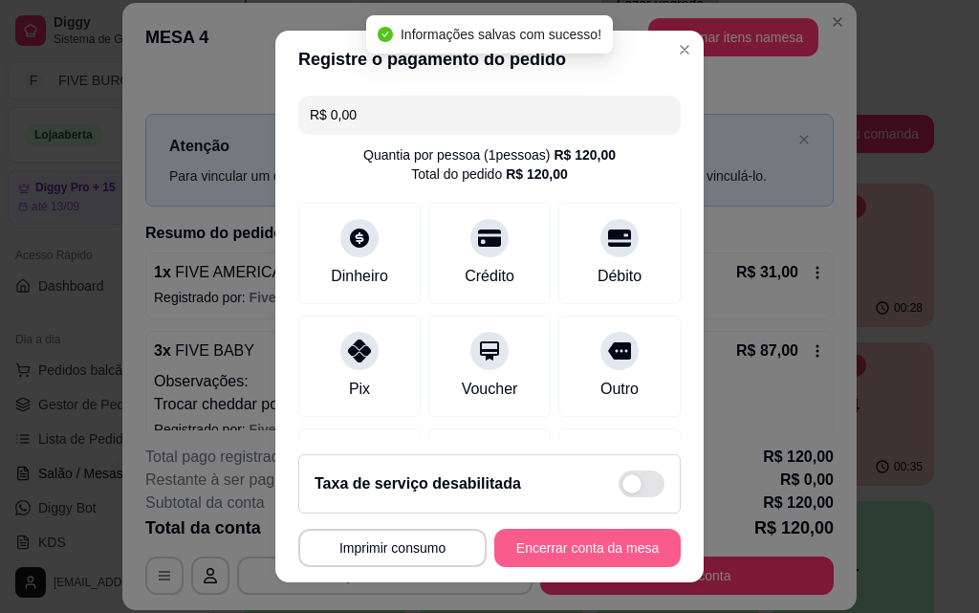
click at [583, 550] on button "Encerrar conta da mesa" at bounding box center [587, 548] width 186 height 38
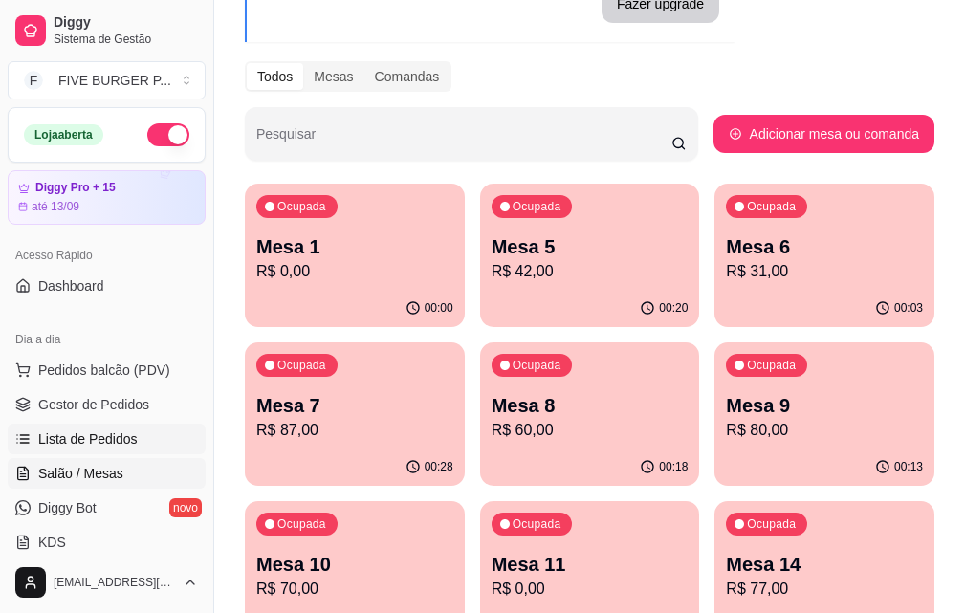
click at [119, 426] on link "Lista de Pedidos" at bounding box center [107, 439] width 198 height 31
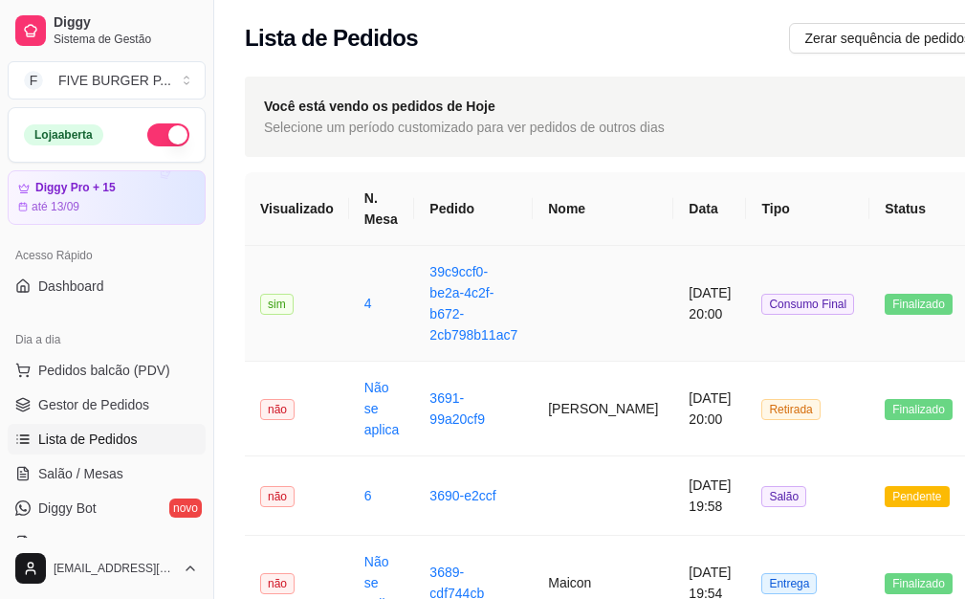
click at [673, 307] on td "[DATE] 20:00" at bounding box center [709, 304] width 73 height 116
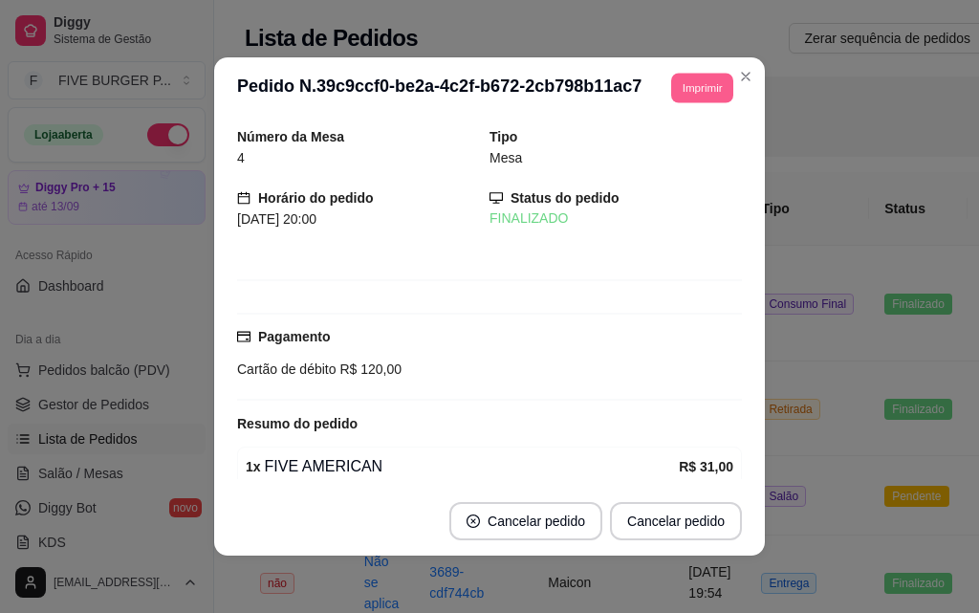
click at [702, 93] on button "Imprimir" at bounding box center [702, 88] width 62 height 30
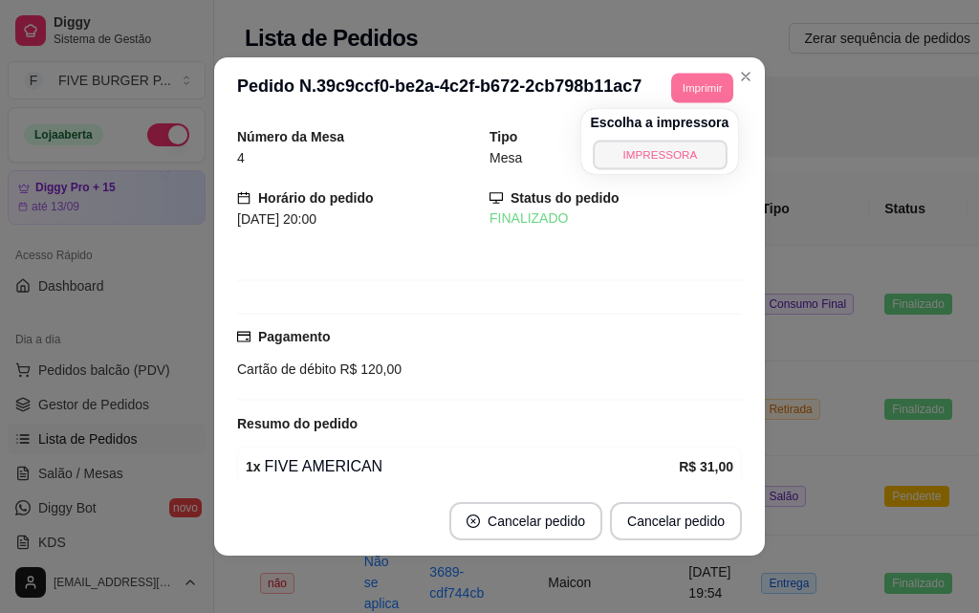
click at [670, 143] on button "IMPRESSORA" at bounding box center [660, 155] width 134 height 30
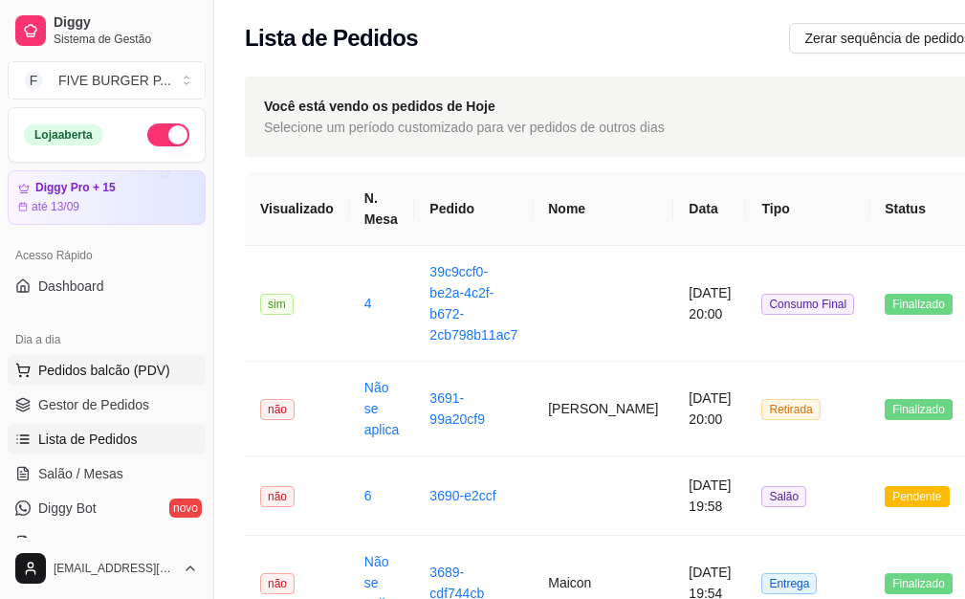
click at [129, 366] on span "Pedidos balcão (PDV)" at bounding box center [104, 369] width 132 height 19
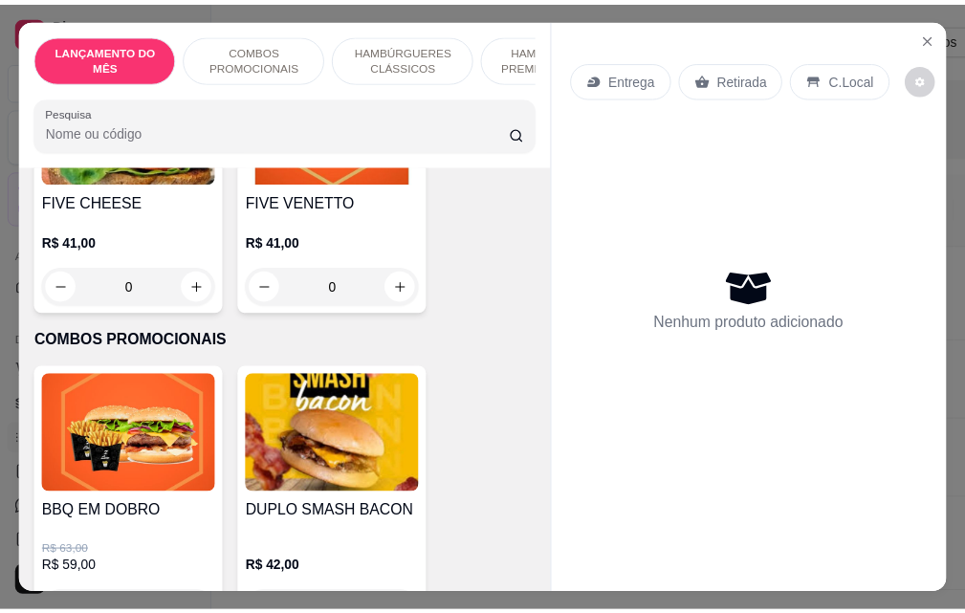
scroll to position [574, 0]
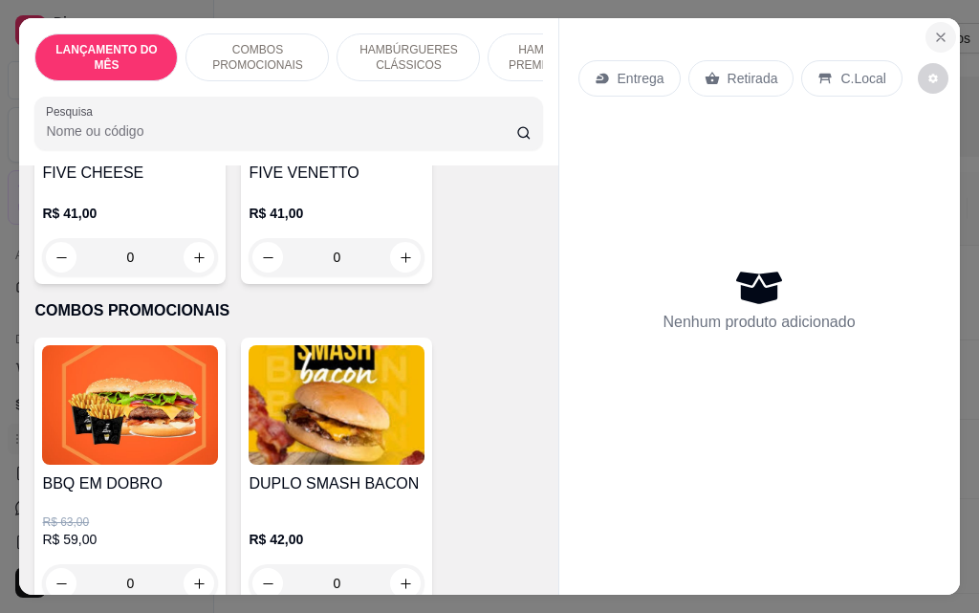
click at [937, 30] on icon "Close" at bounding box center [940, 37] width 15 height 15
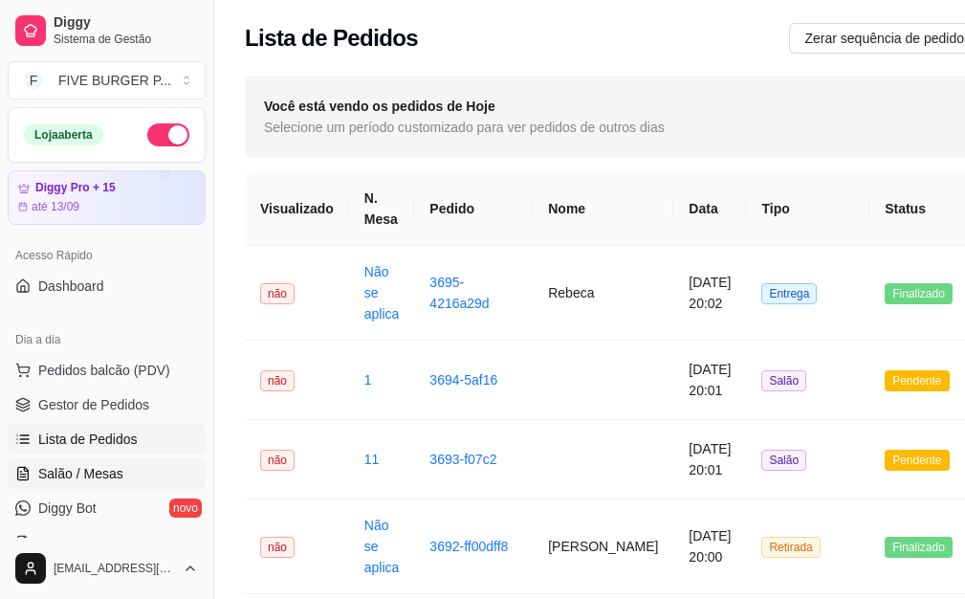
drag, startPoint x: 98, startPoint y: 478, endPoint x: 118, endPoint y: 474, distance: 19.5
click at [98, 477] on span "Salão / Mesas" at bounding box center [80, 473] width 85 height 19
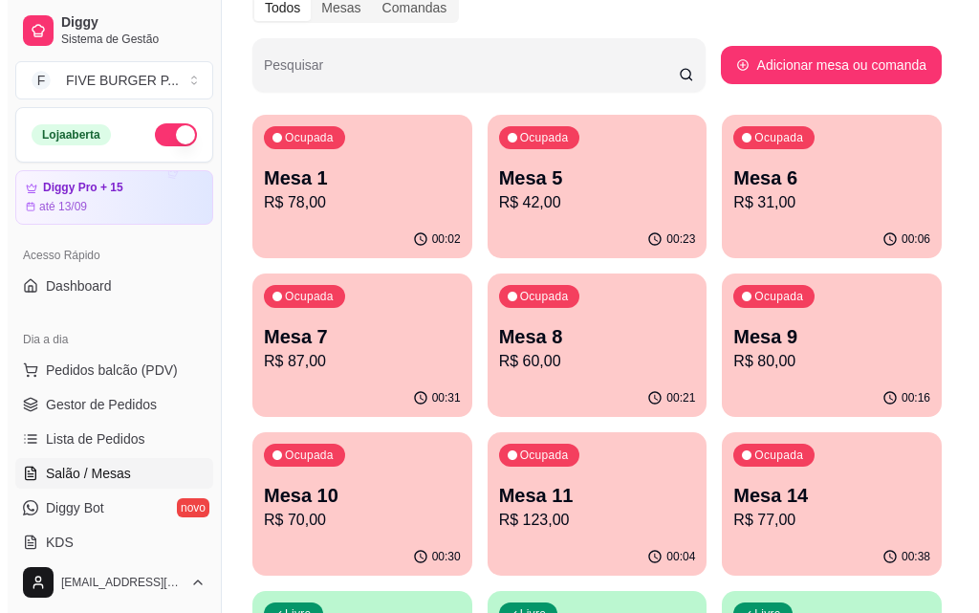
scroll to position [287, 0]
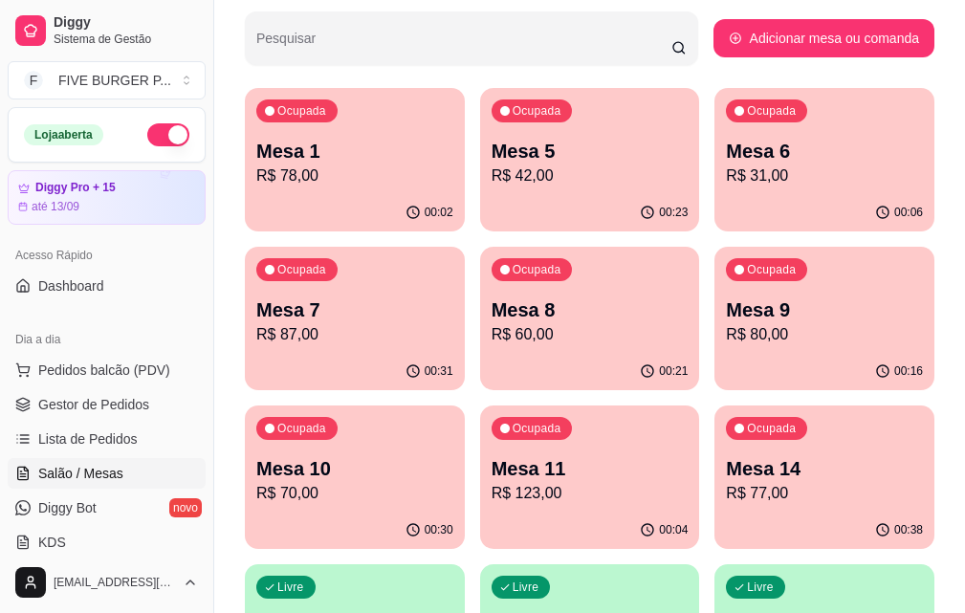
click at [726, 170] on p "R$ 31,00" at bounding box center [824, 175] width 197 height 23
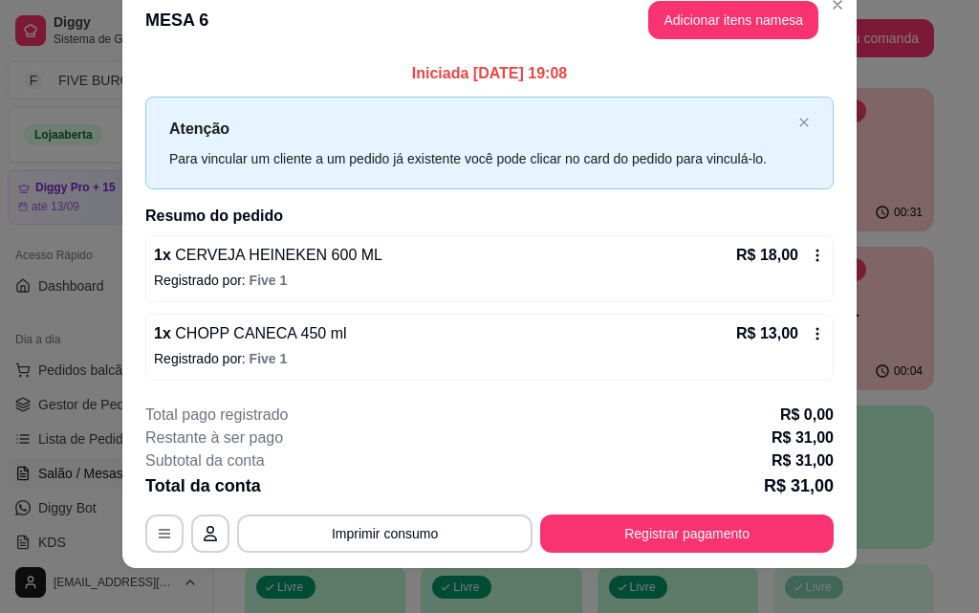
scroll to position [46, 0]
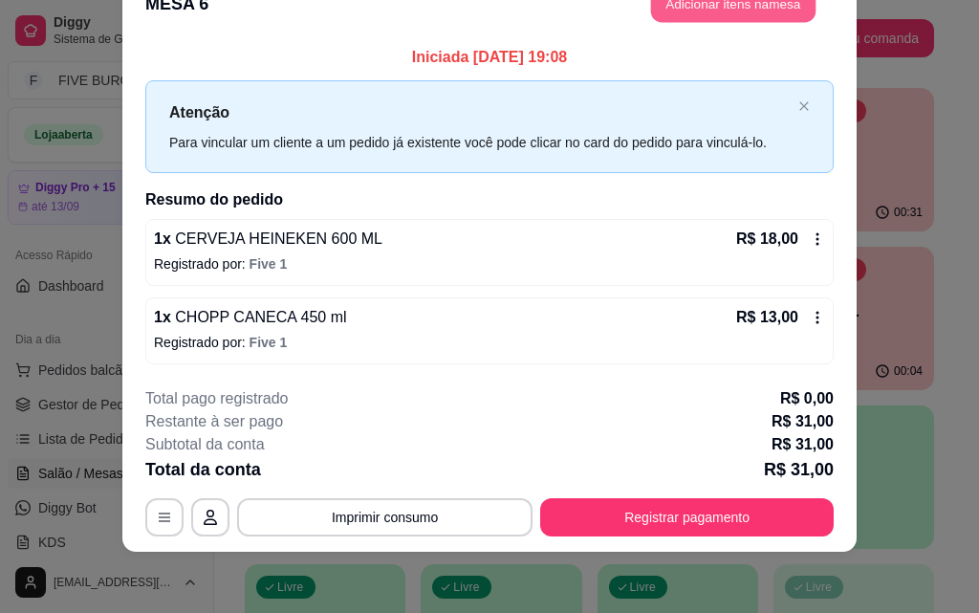
click at [742, 13] on button "Adicionar itens na mesa" at bounding box center [733, 4] width 164 height 37
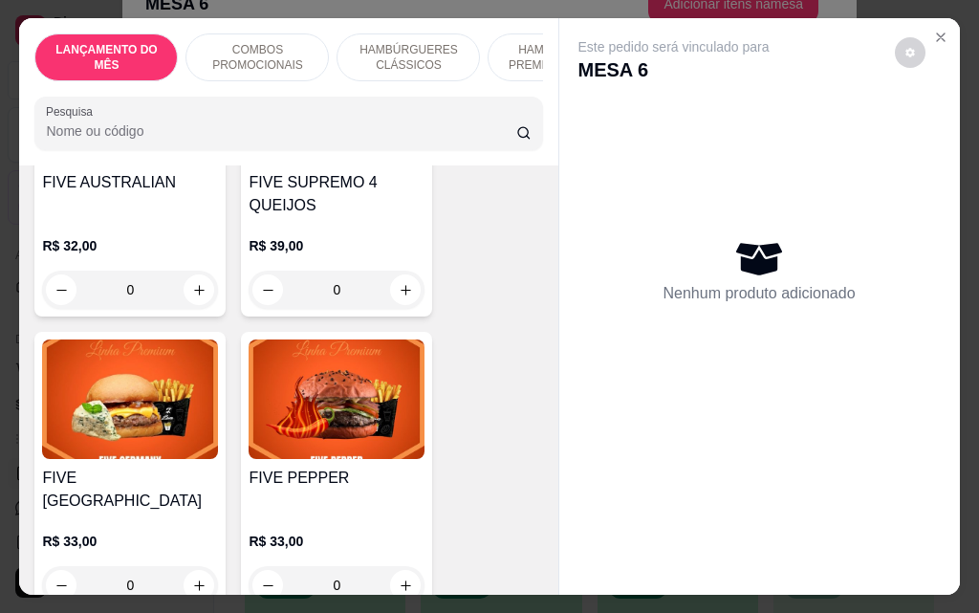
scroll to position [2677, 0]
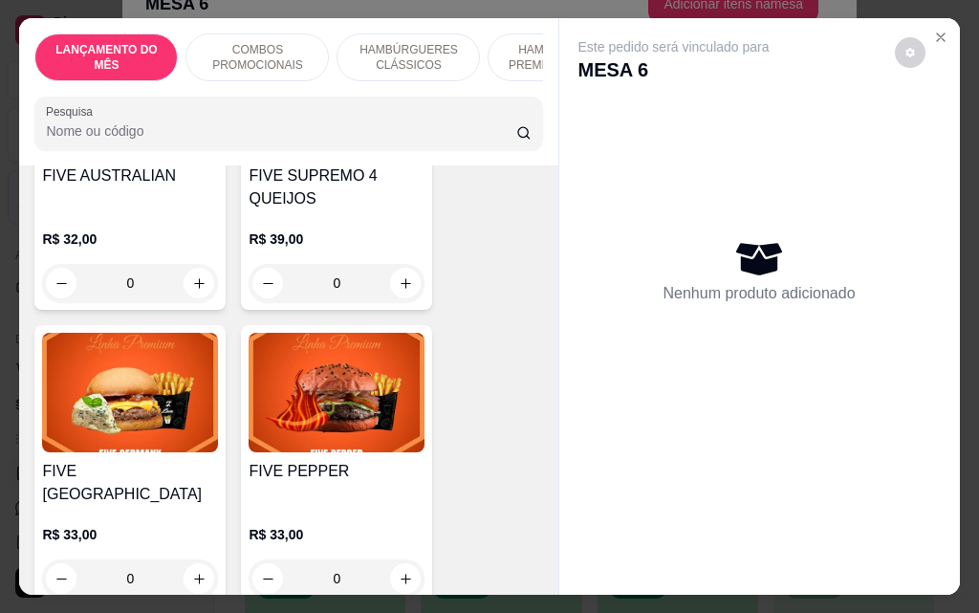
click at [401, 264] on div "0" at bounding box center [337, 283] width 176 height 38
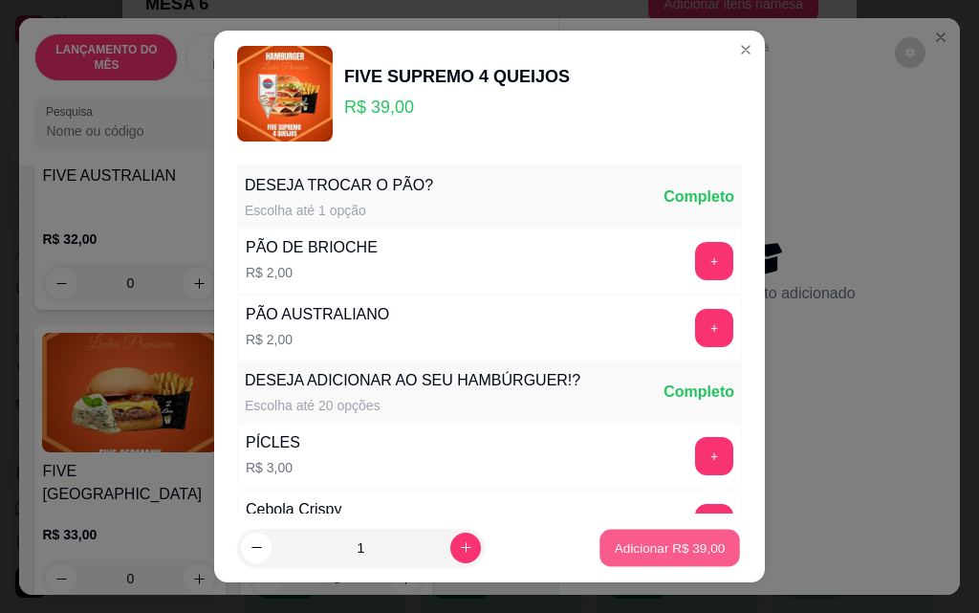
click at [697, 548] on p "Adicionar R$ 39,00" at bounding box center [670, 547] width 111 height 18
type input "1"
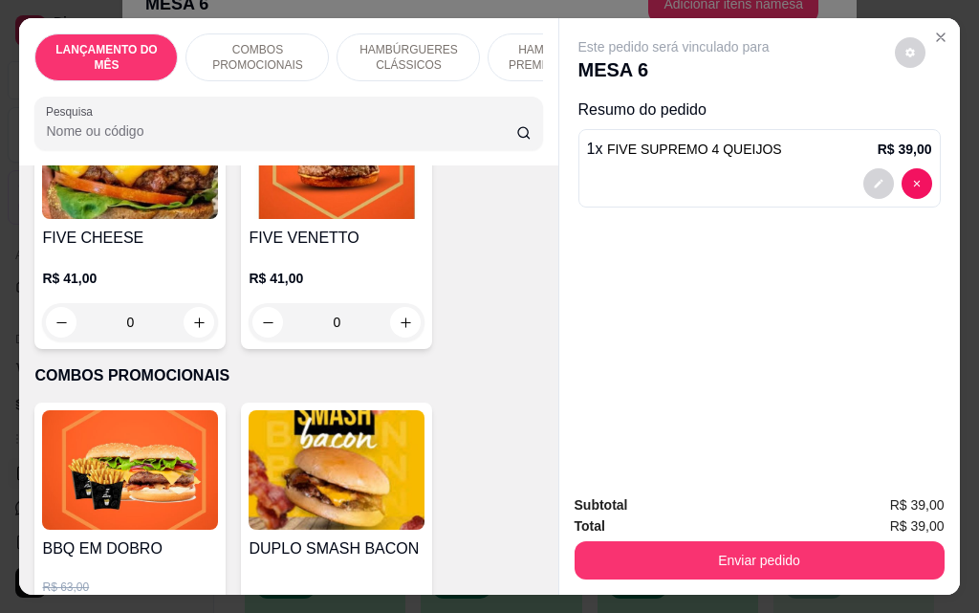
scroll to position [480, 0]
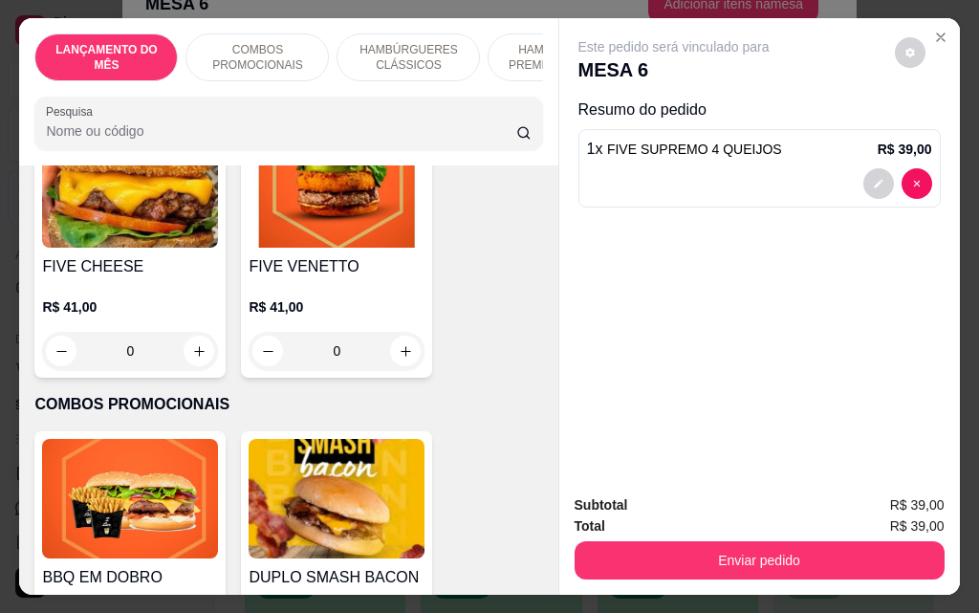
click at [403, 365] on div "0" at bounding box center [337, 351] width 176 height 38
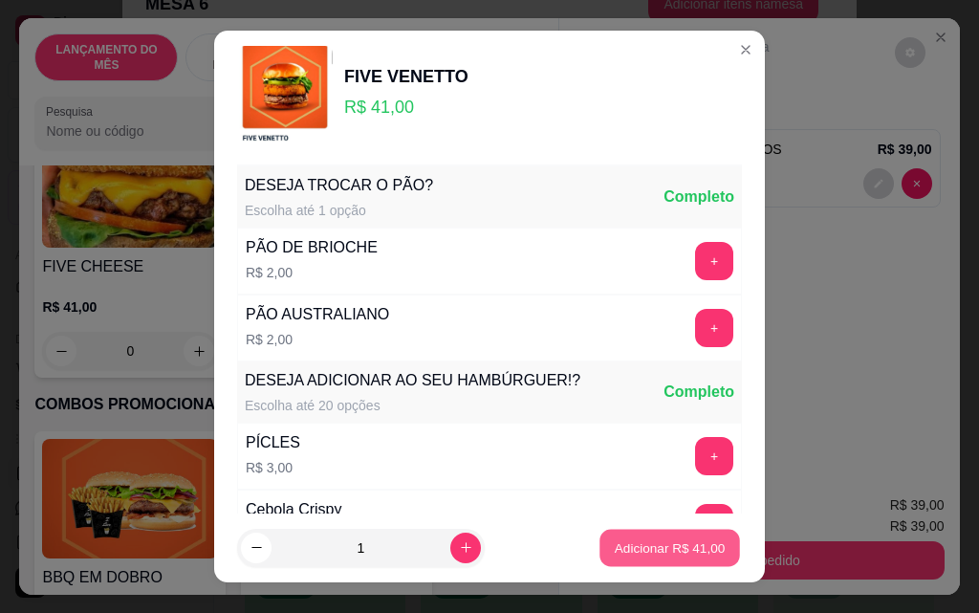
click at [625, 549] on p "Adicionar R$ 41,00" at bounding box center [670, 547] width 111 height 18
type input "1"
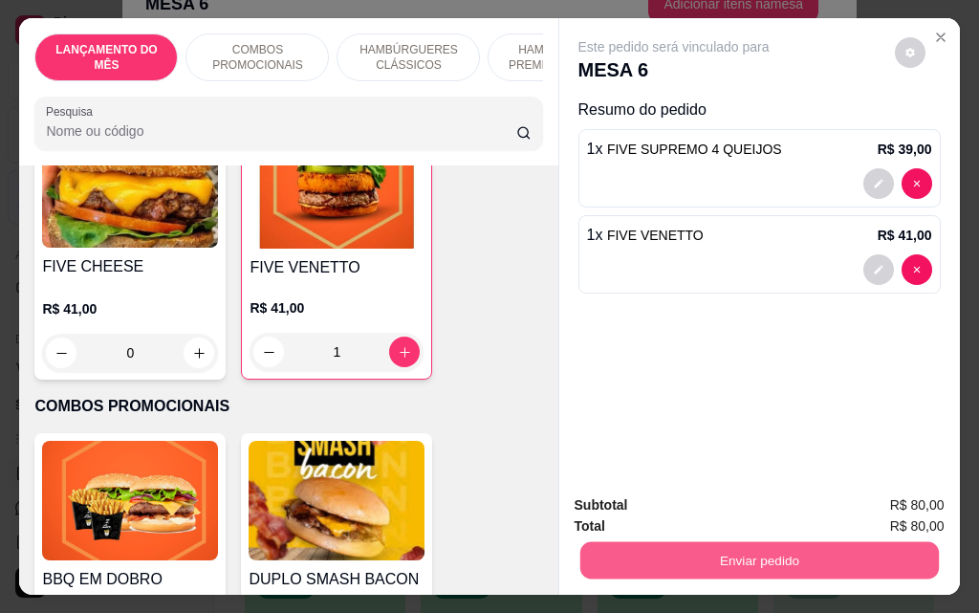
click at [596, 553] on button "Enviar pedido" at bounding box center [758, 559] width 359 height 37
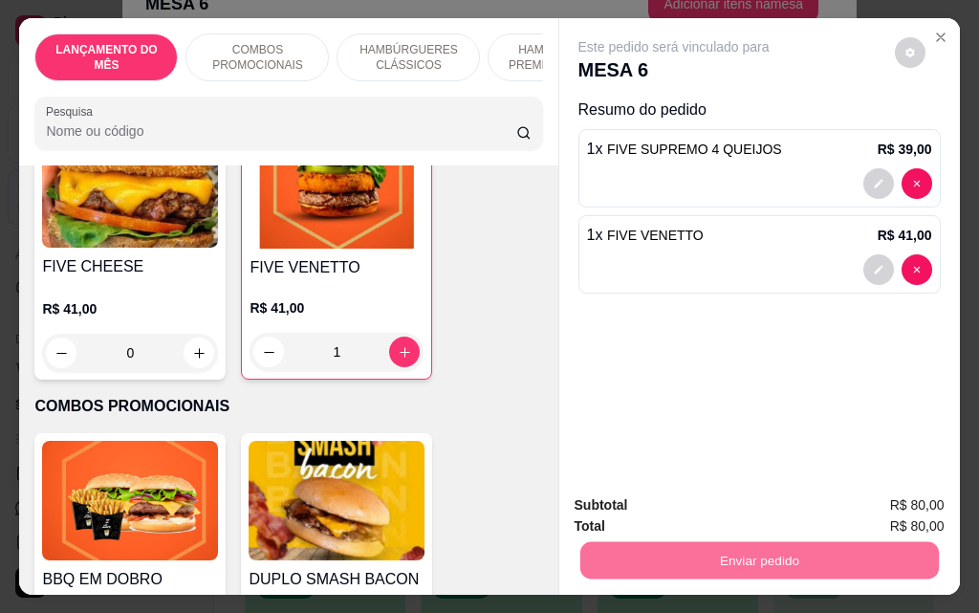
click at [599, 508] on button "Não registrar e enviar pedido" at bounding box center [695, 505] width 193 height 35
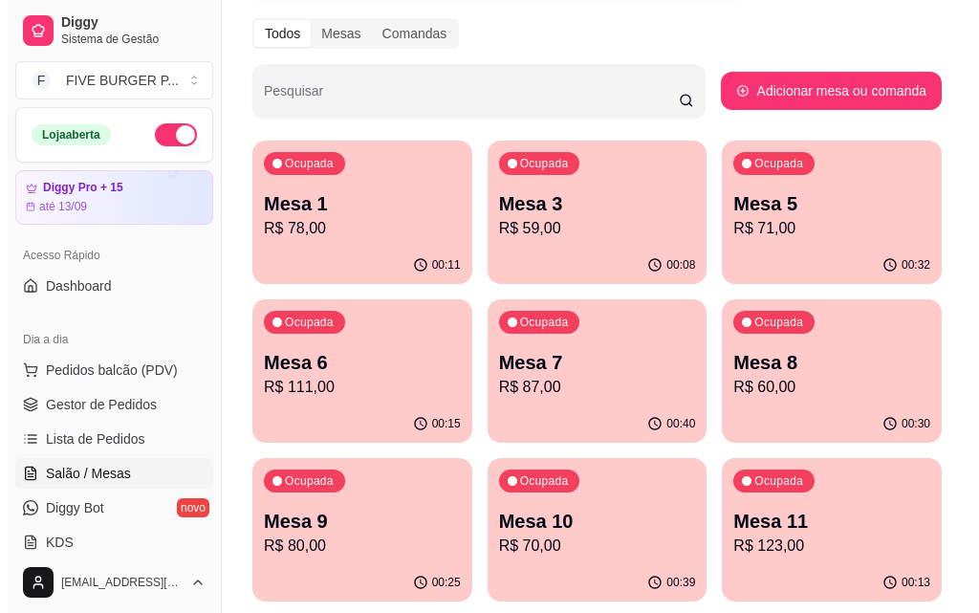
scroll to position [268, 0]
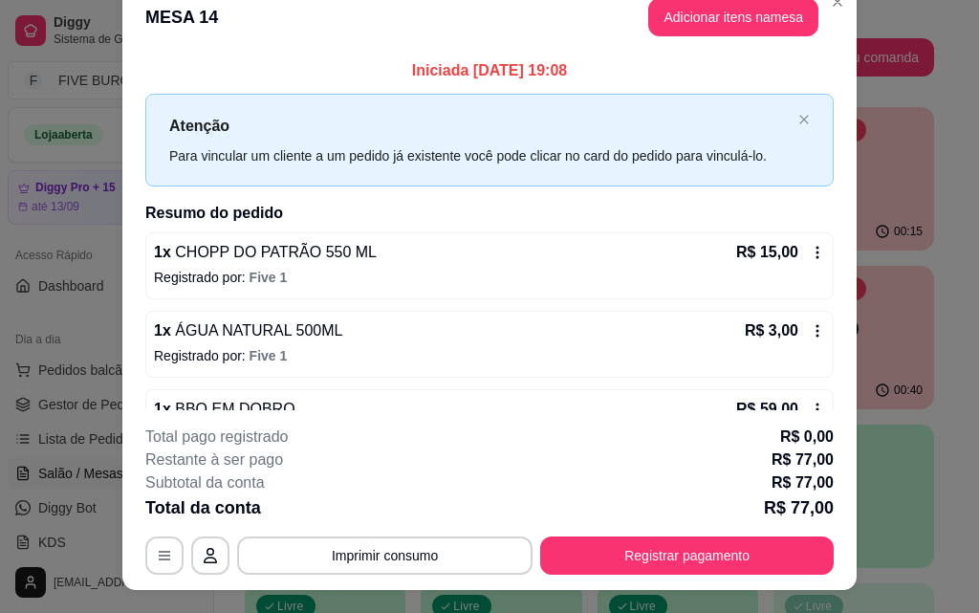
scroll to position [0, 0]
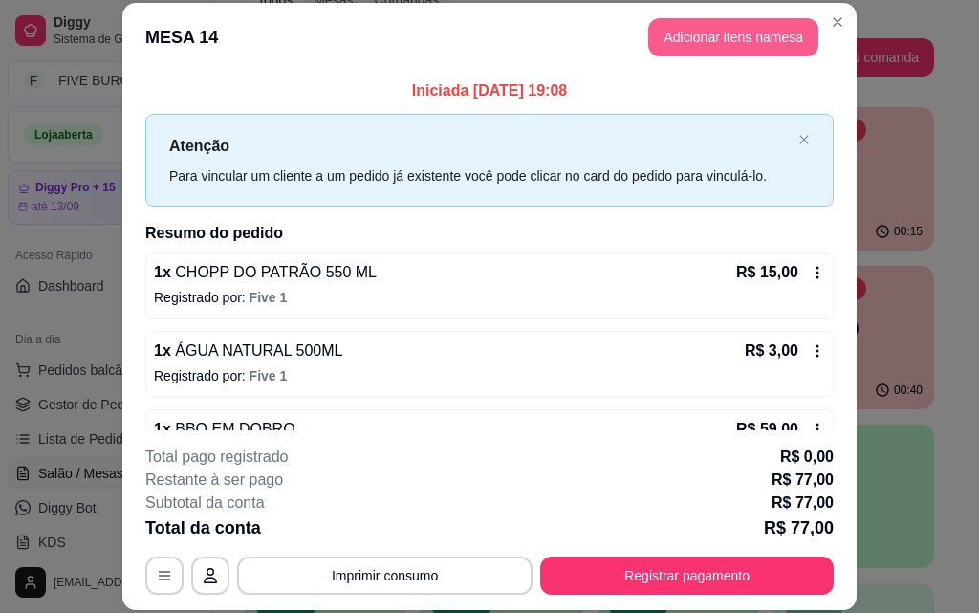
click at [724, 42] on button "Adicionar itens na mesa" at bounding box center [733, 37] width 170 height 38
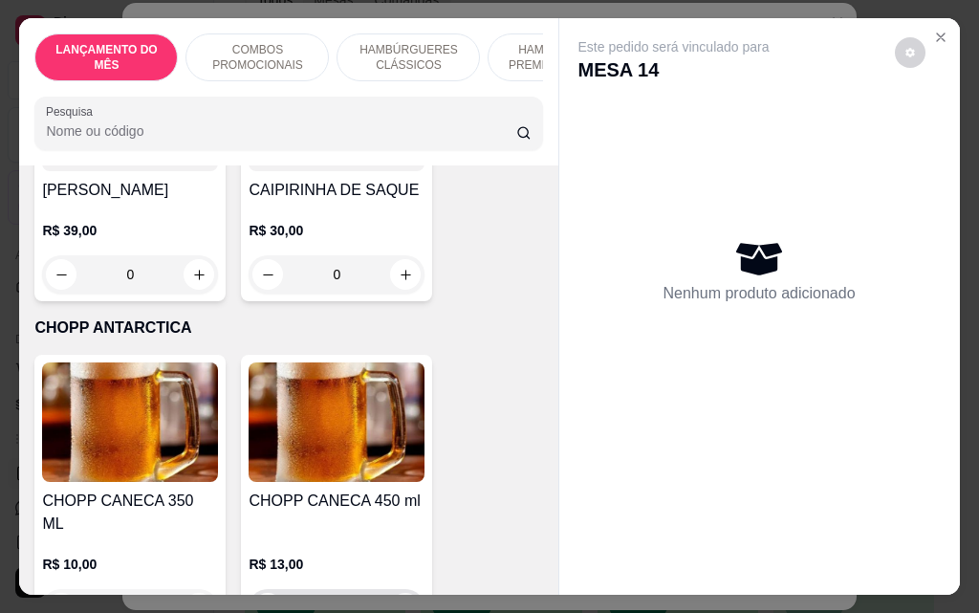
scroll to position [11187, 0]
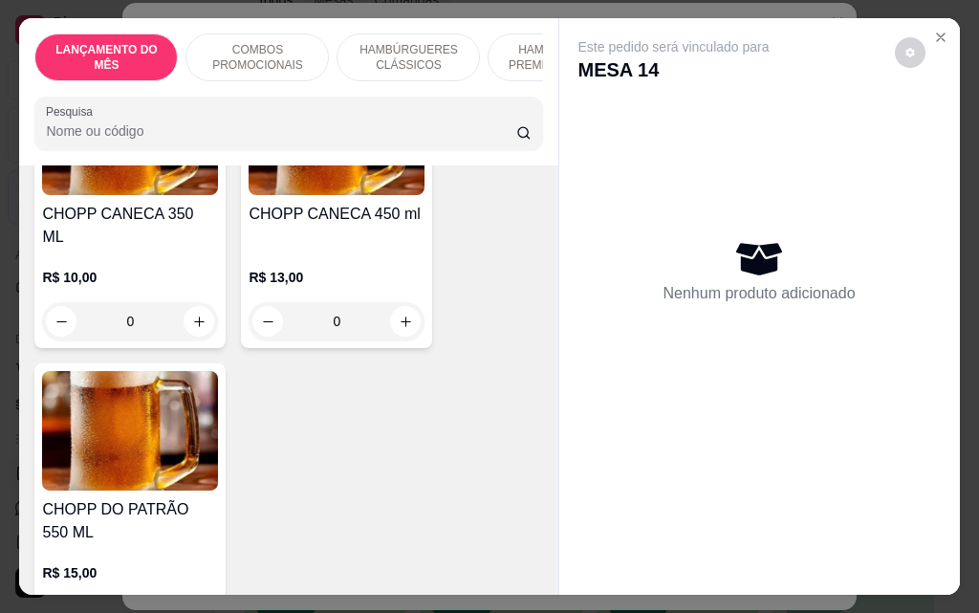
click at [195, 612] on icon "increase-product-quantity" at bounding box center [199, 617] width 10 height 10
type input "1"
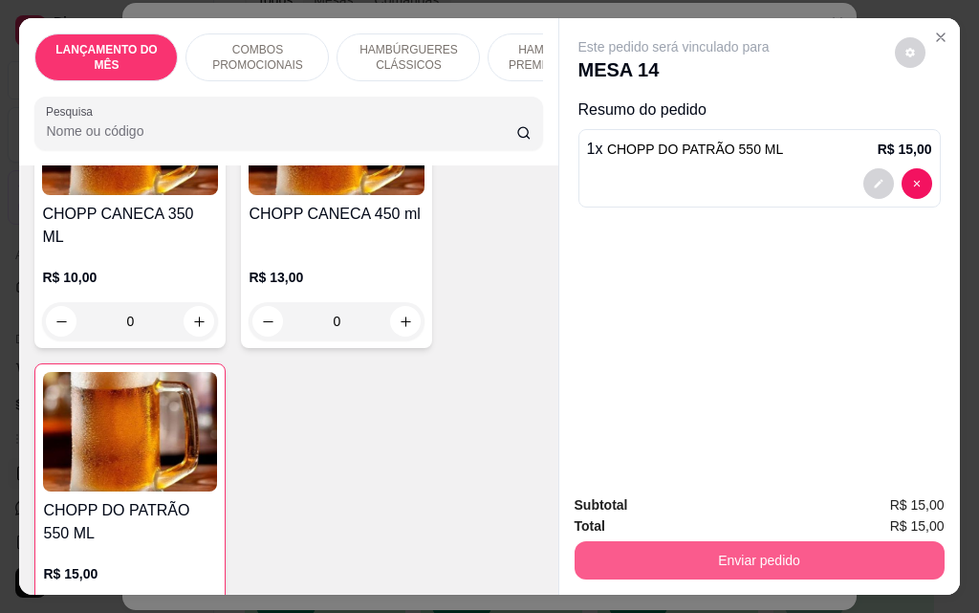
click at [644, 556] on button "Enviar pedido" at bounding box center [760, 560] width 370 height 38
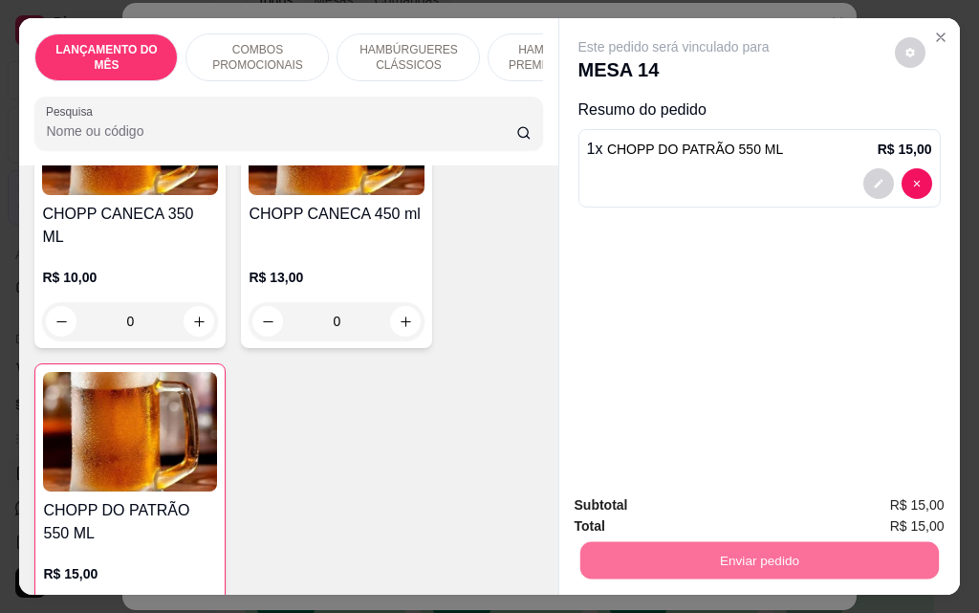
click at [706, 516] on button "Não registrar e enviar pedido" at bounding box center [696, 506] width 199 height 36
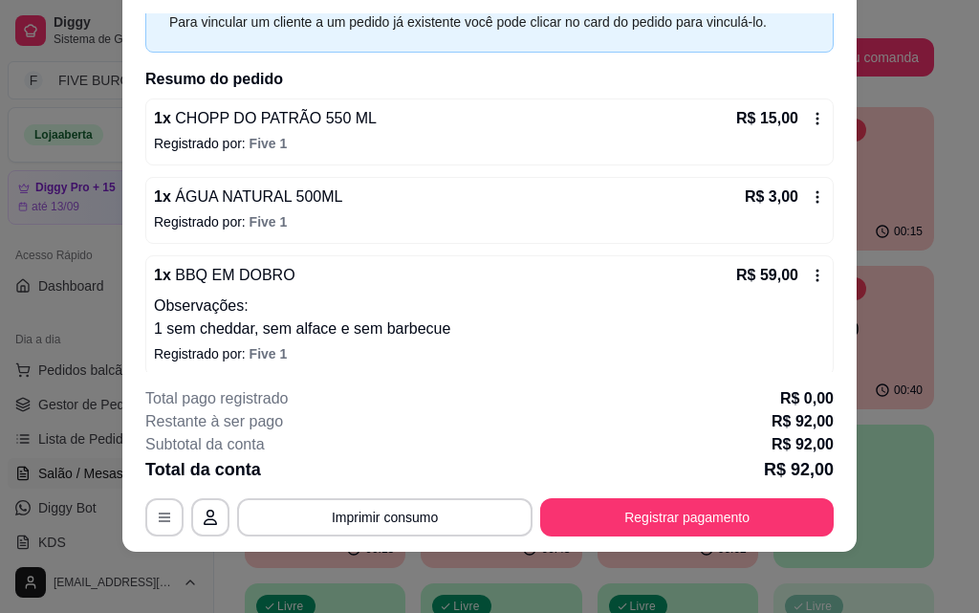
scroll to position [185, 0]
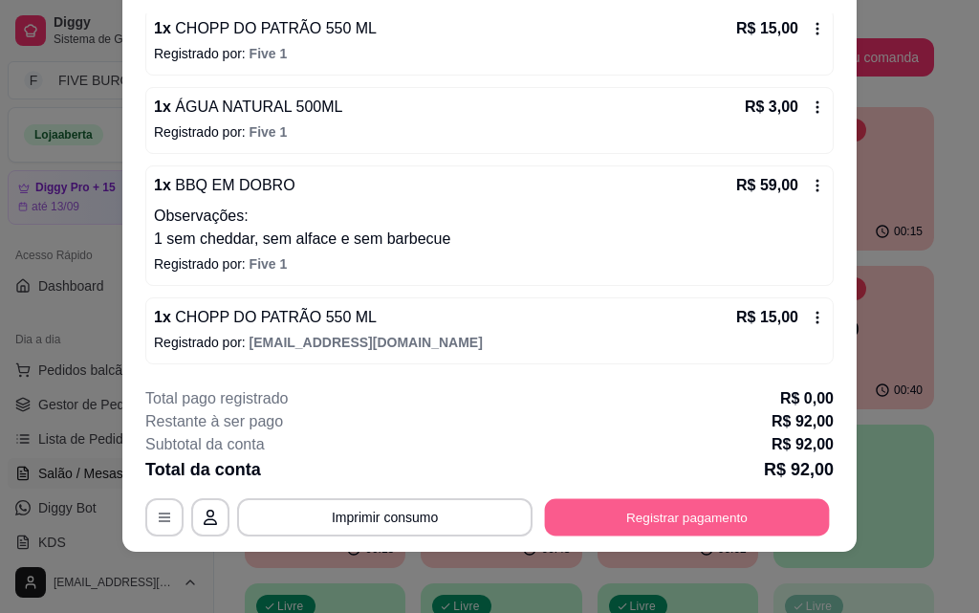
click at [579, 518] on button "Registrar pagamento" at bounding box center [687, 516] width 285 height 37
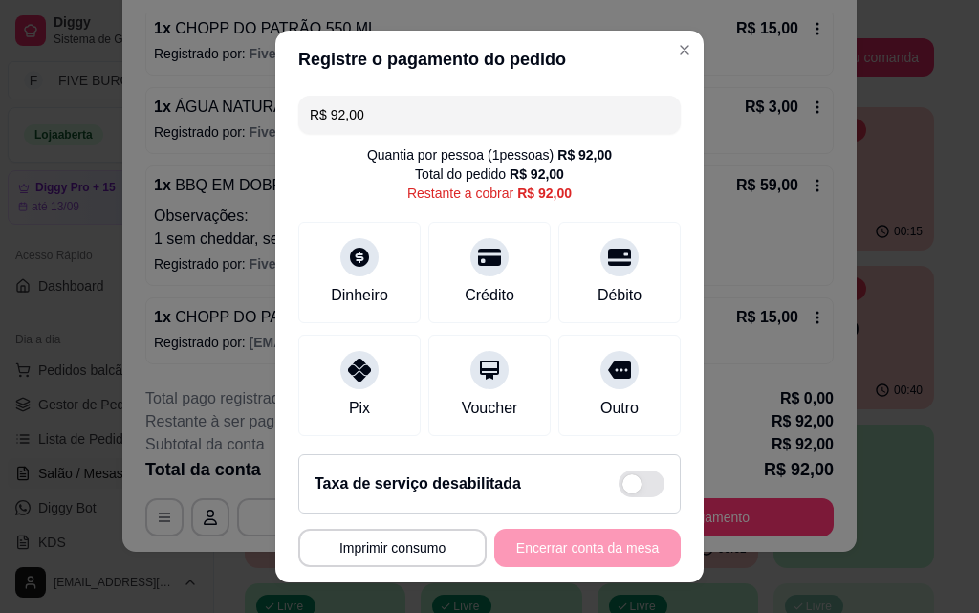
drag, startPoint x: 355, startPoint y: 408, endPoint x: 429, endPoint y: 457, distance: 89.1
click at [354, 408] on div "Pix" at bounding box center [359, 408] width 21 height 23
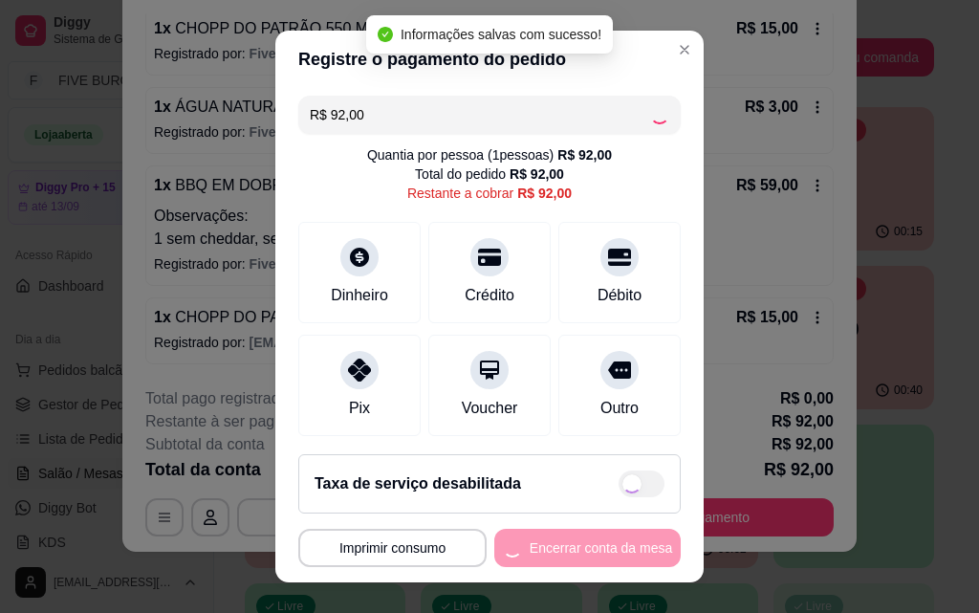
type input "R$ 0,00"
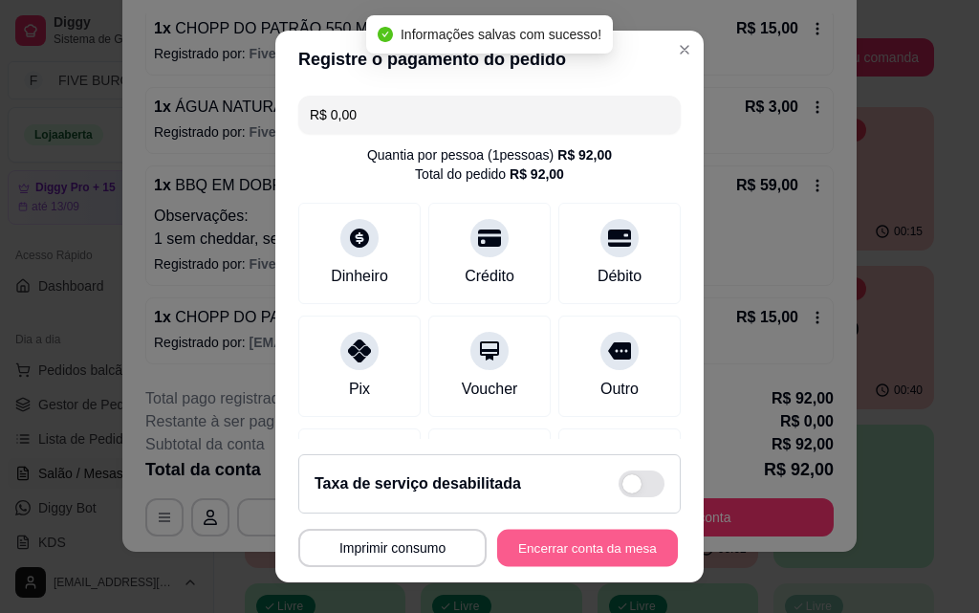
click at [608, 558] on button "Encerrar conta da mesa" at bounding box center [587, 548] width 181 height 37
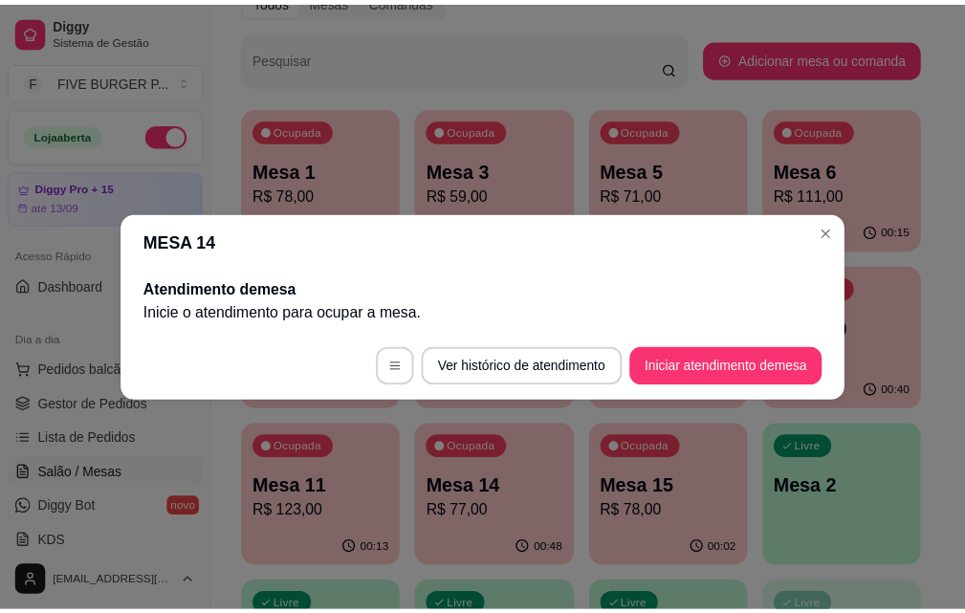
scroll to position [0, 0]
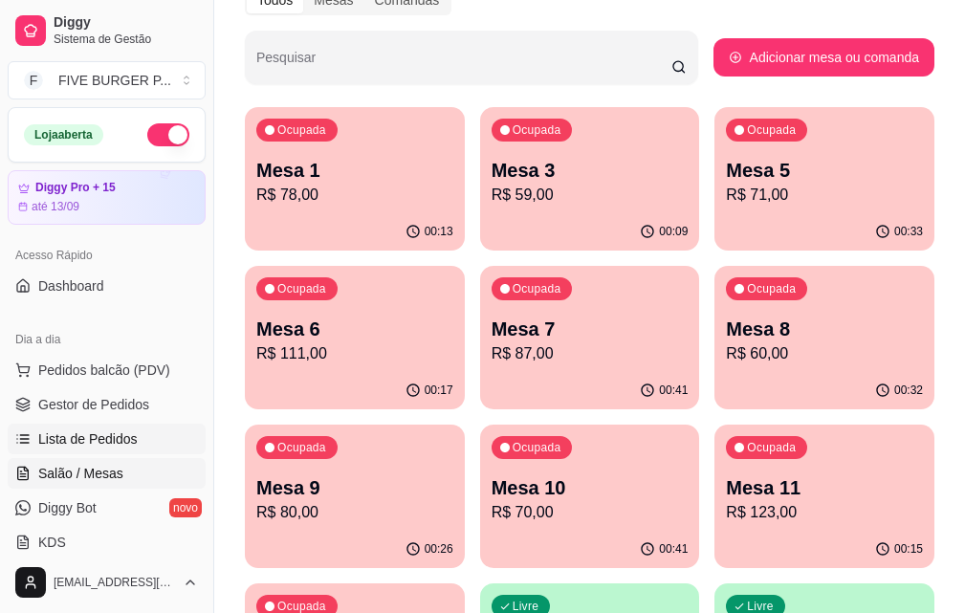
click at [67, 445] on span "Lista de Pedidos" at bounding box center [87, 438] width 99 height 19
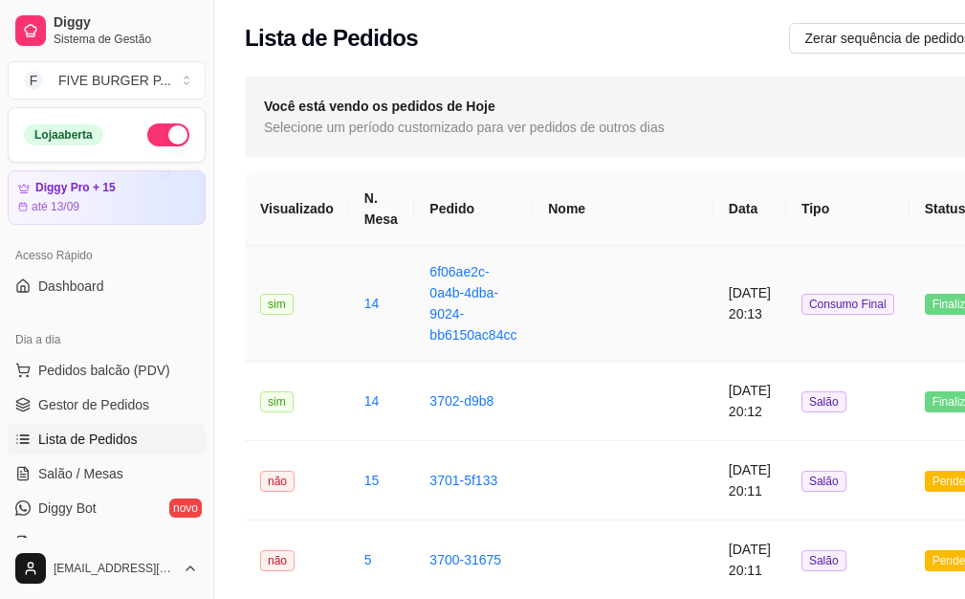
click at [595, 294] on td at bounding box center [623, 304] width 181 height 116
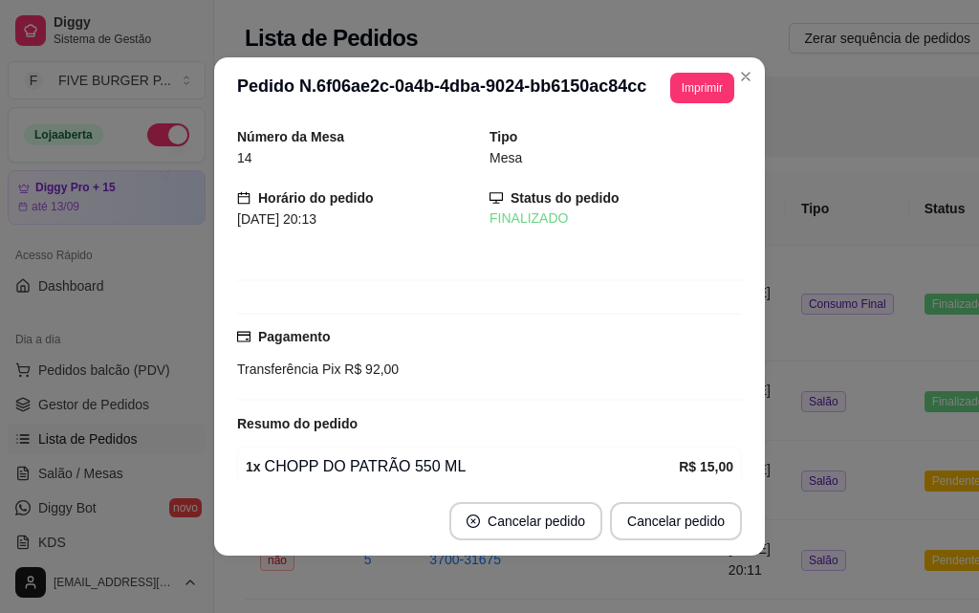
click at [683, 102] on button "Imprimir" at bounding box center [702, 88] width 64 height 31
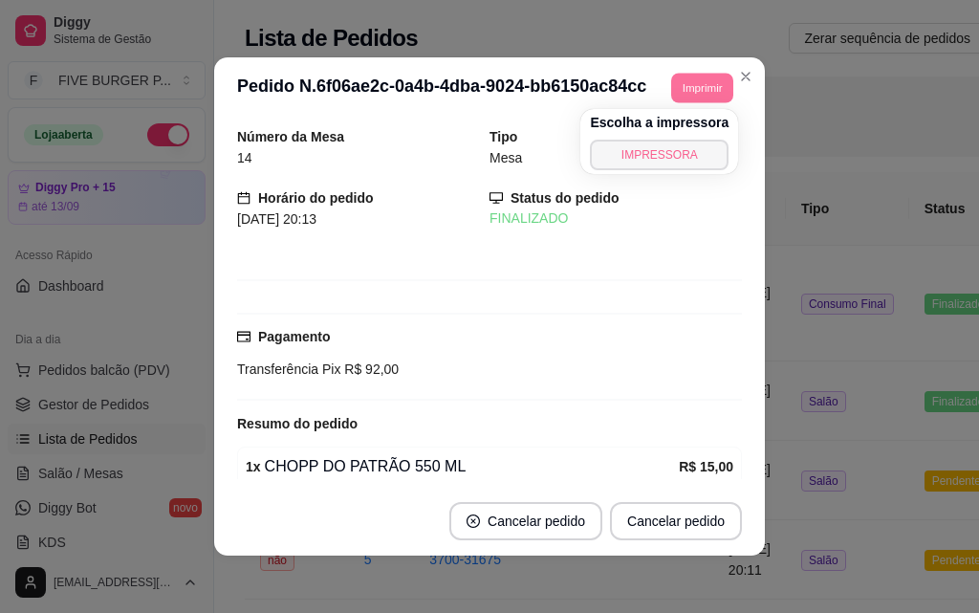
click at [670, 148] on button "IMPRESSORA" at bounding box center [659, 155] width 139 height 31
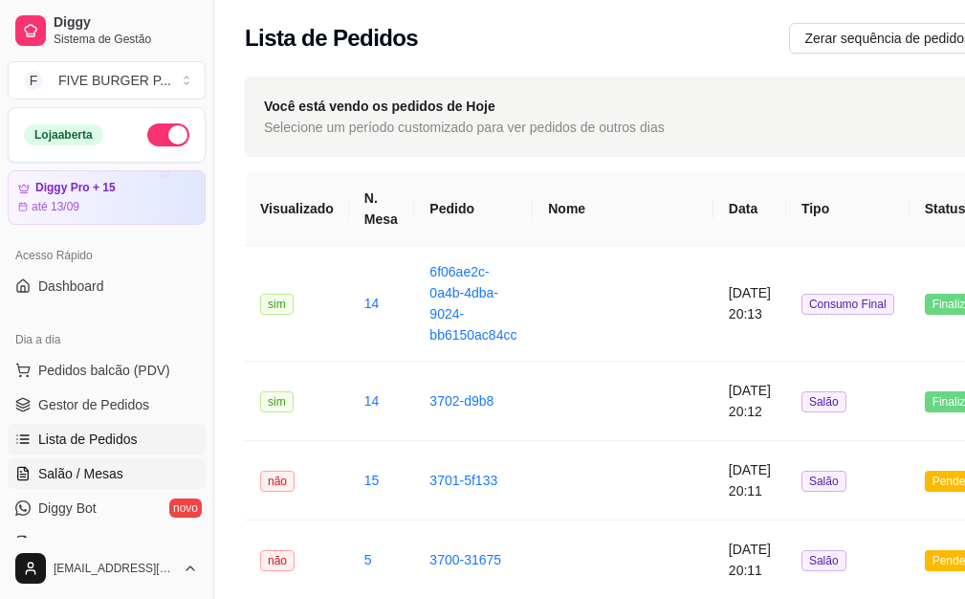
click at [91, 461] on link "Salão / Mesas" at bounding box center [107, 473] width 198 height 31
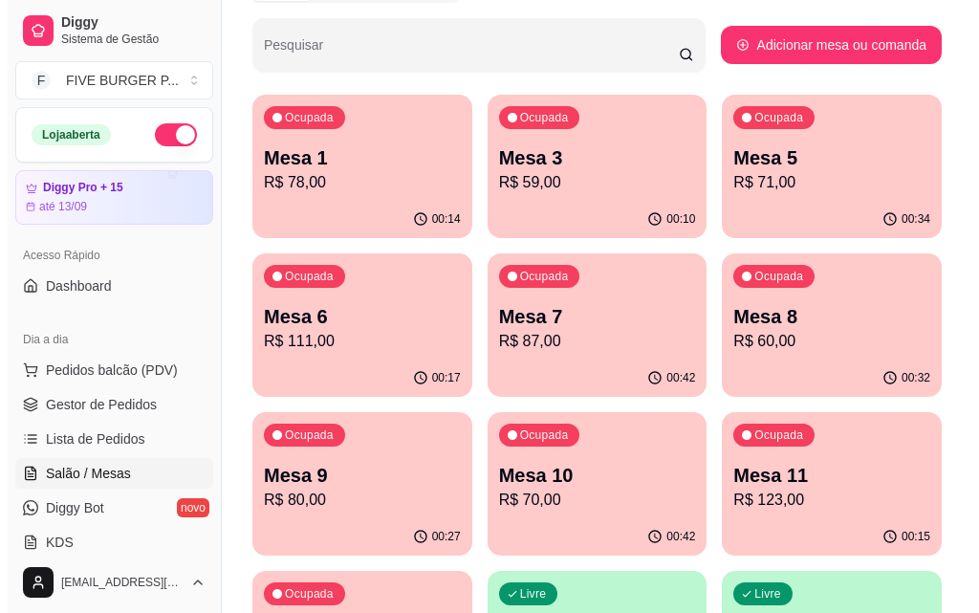
scroll to position [287, 0]
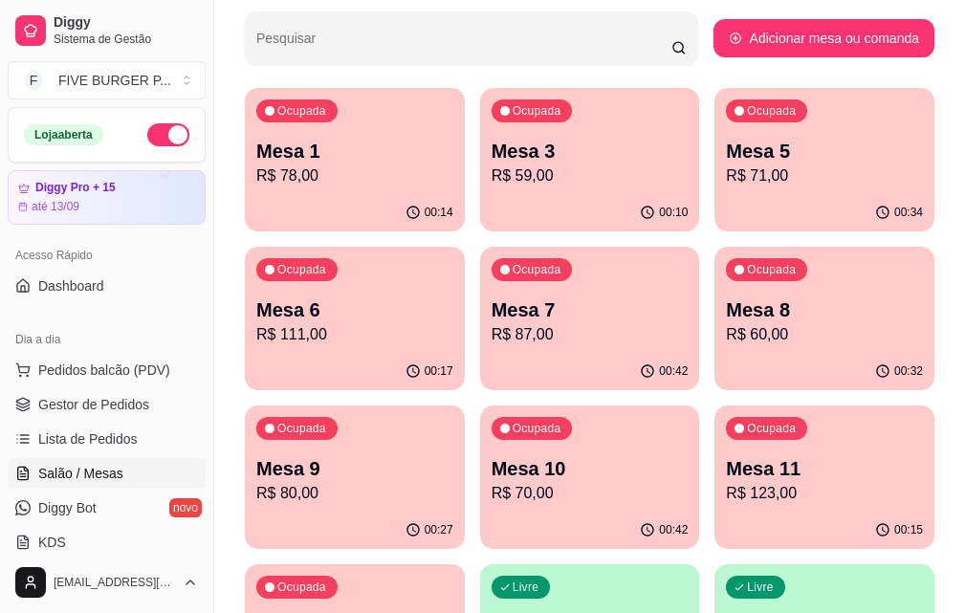
click at [491, 324] on p "R$ 87,00" at bounding box center [589, 334] width 197 height 23
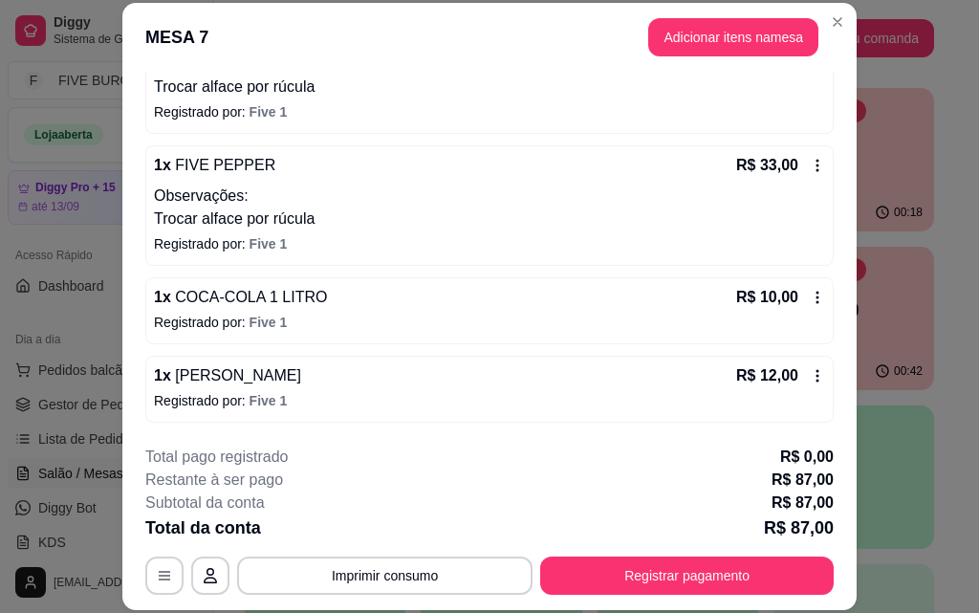
scroll to position [58, 0]
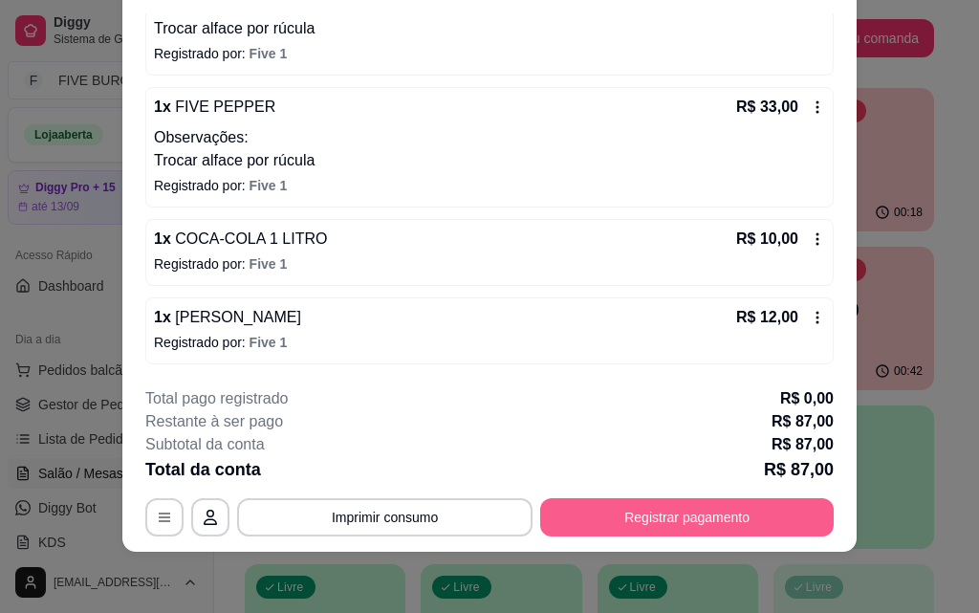
click at [618, 509] on button "Registrar pagamento" at bounding box center [687, 517] width 294 height 38
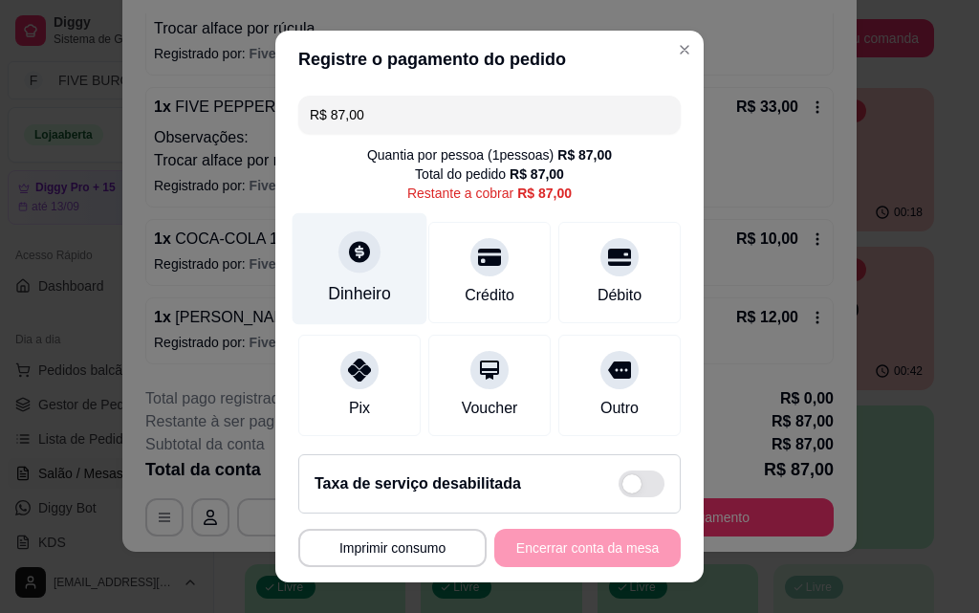
click at [367, 266] on div "Dinheiro" at bounding box center [360, 269] width 135 height 112
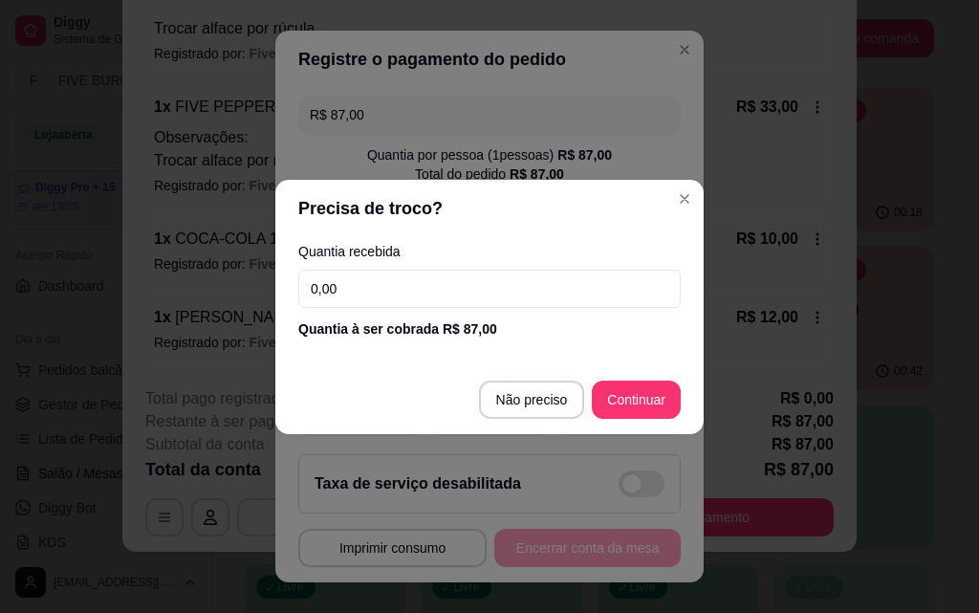
click at [401, 276] on input "0,00" at bounding box center [489, 289] width 382 height 38
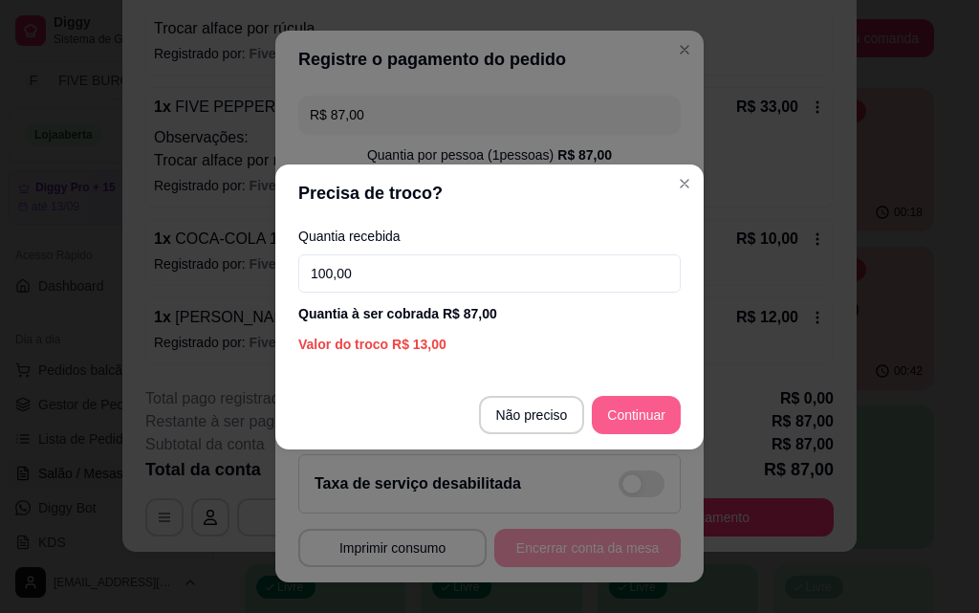
type input "100,00"
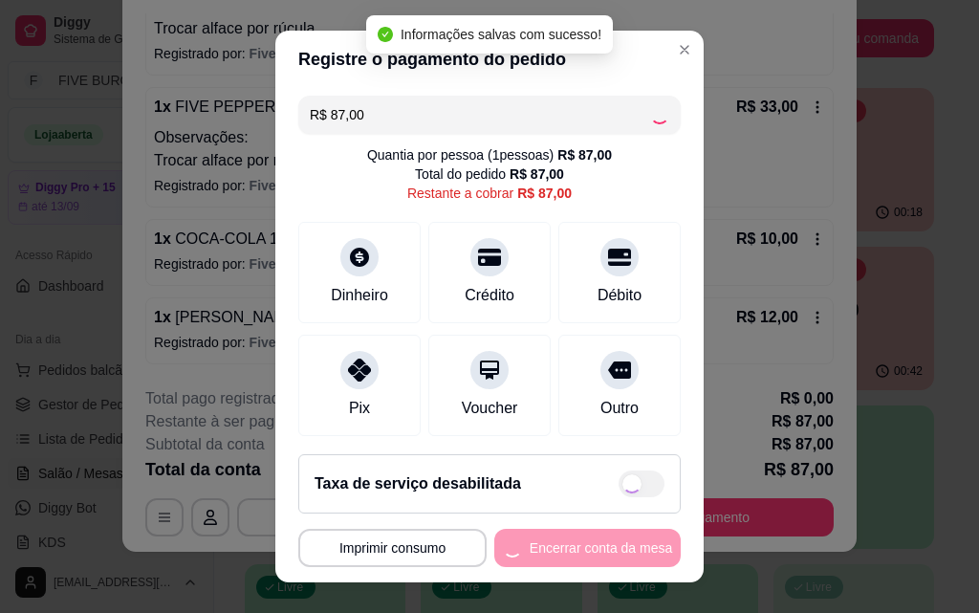
type input "R$ 0,00"
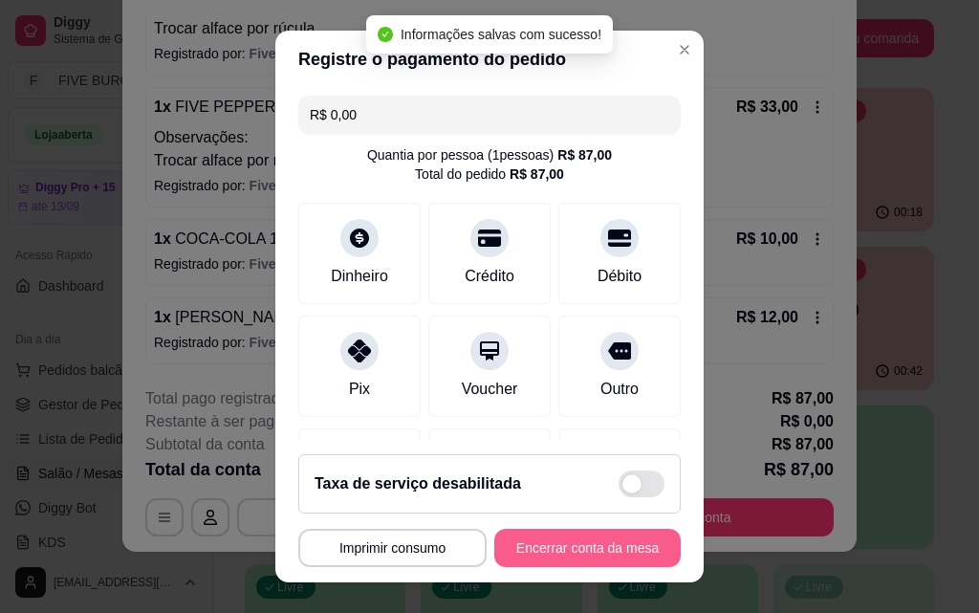
click at [581, 561] on button "Encerrar conta da mesa" at bounding box center [587, 548] width 186 height 38
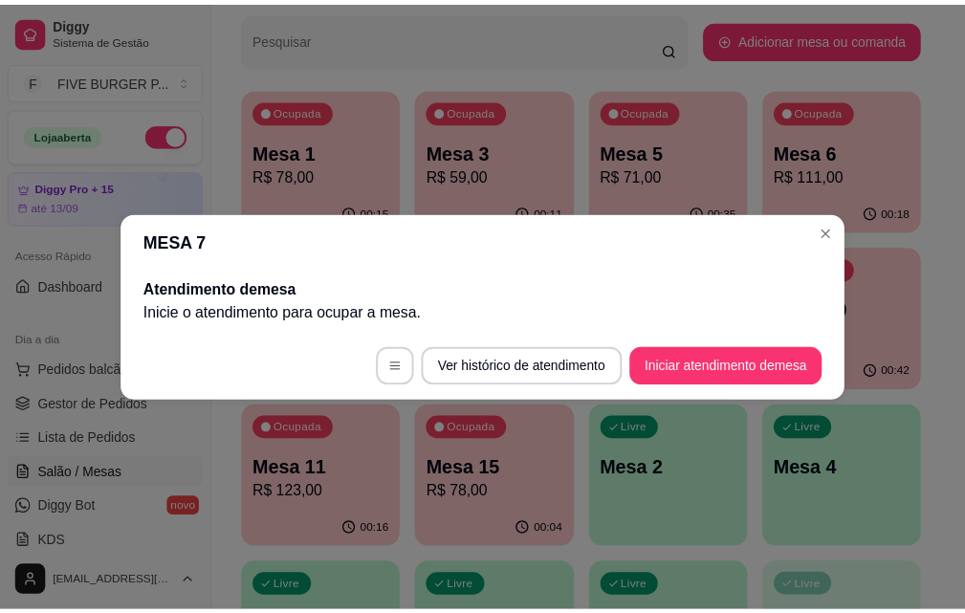
scroll to position [0, 0]
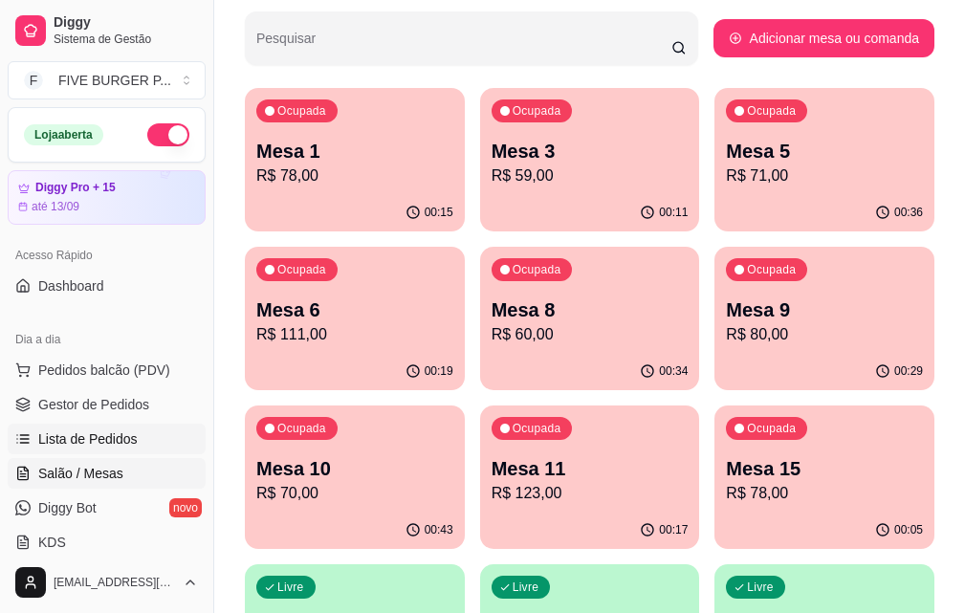
click at [124, 445] on span "Lista de Pedidos" at bounding box center [87, 438] width 99 height 19
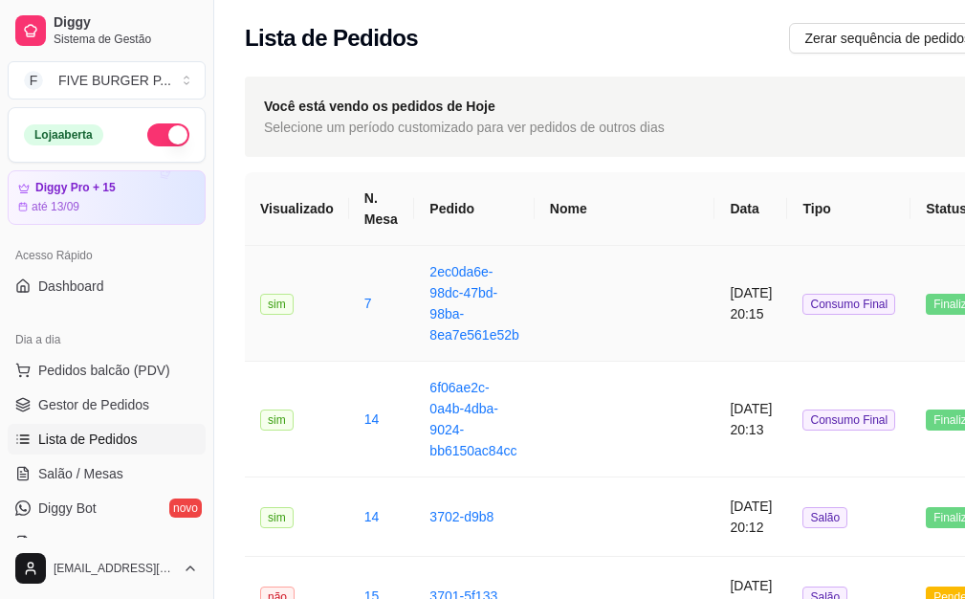
click at [714, 305] on td "[DATE] 20:15" at bounding box center [750, 304] width 73 height 116
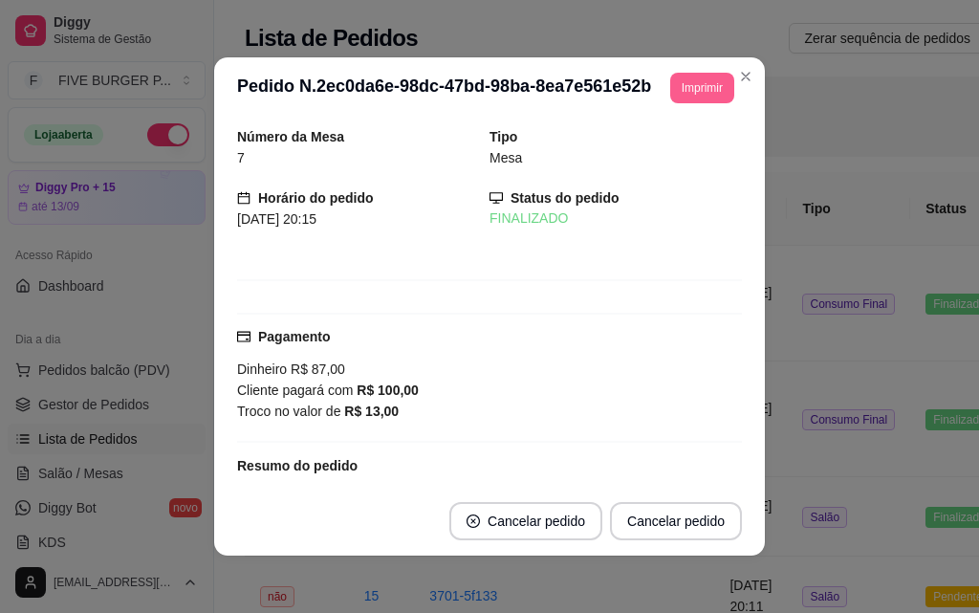
click at [675, 89] on button "Imprimir" at bounding box center [702, 88] width 64 height 31
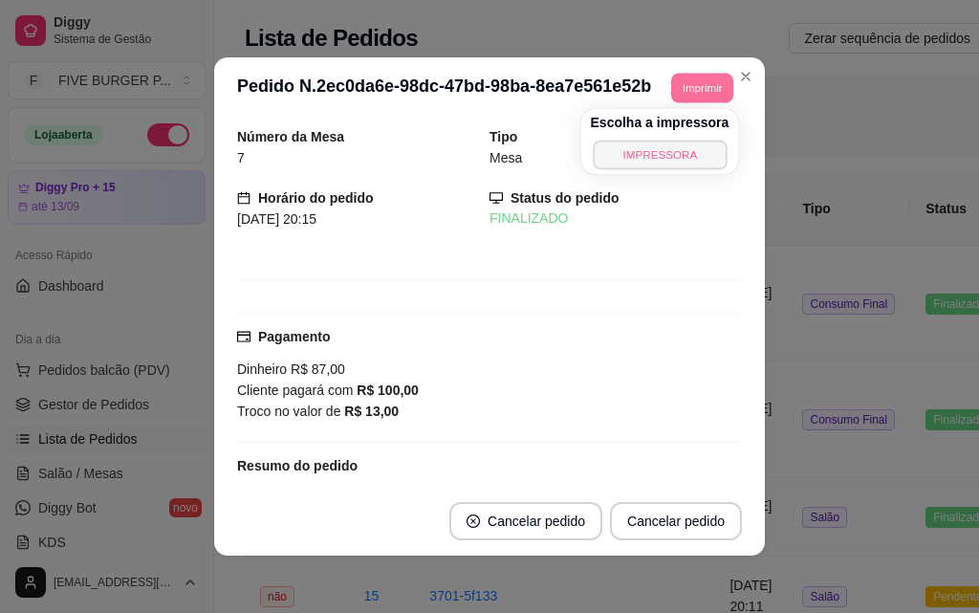
click at [669, 155] on button "IMPRESSORA" at bounding box center [660, 155] width 134 height 30
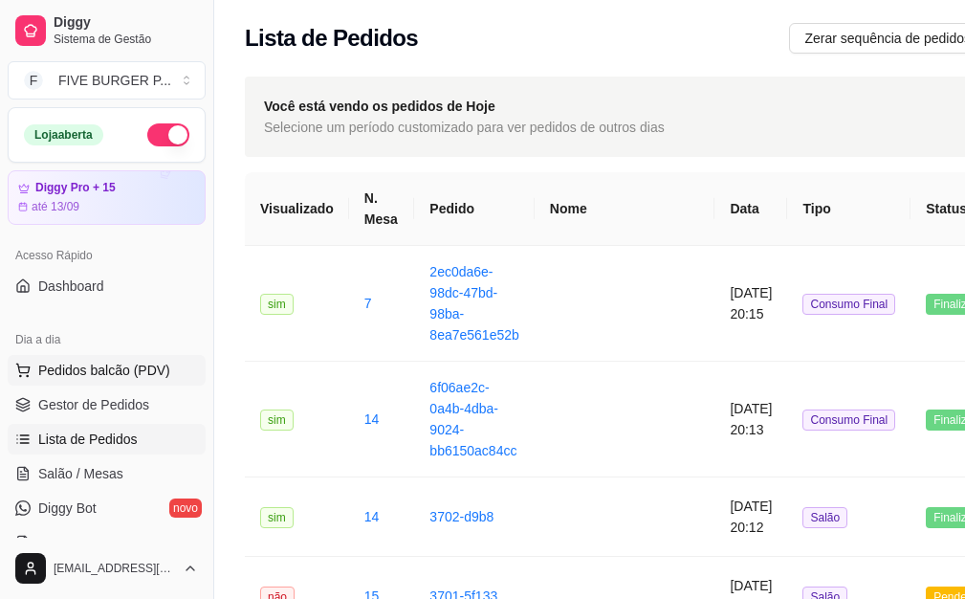
click at [144, 374] on span "Pedidos balcão (PDV)" at bounding box center [104, 369] width 132 height 19
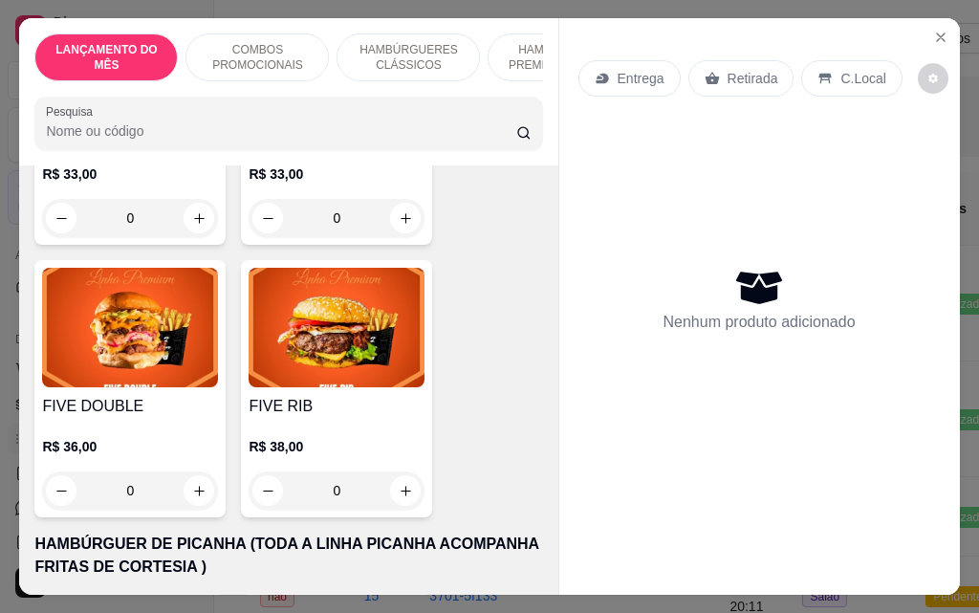
scroll to position [3060, 0]
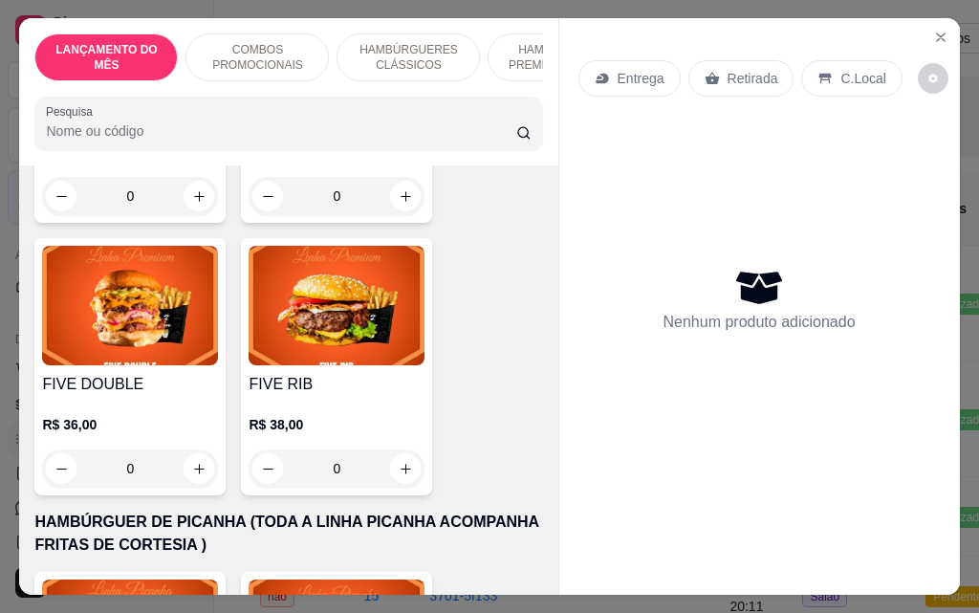
click at [197, 449] on div "0" at bounding box center [130, 468] width 176 height 38
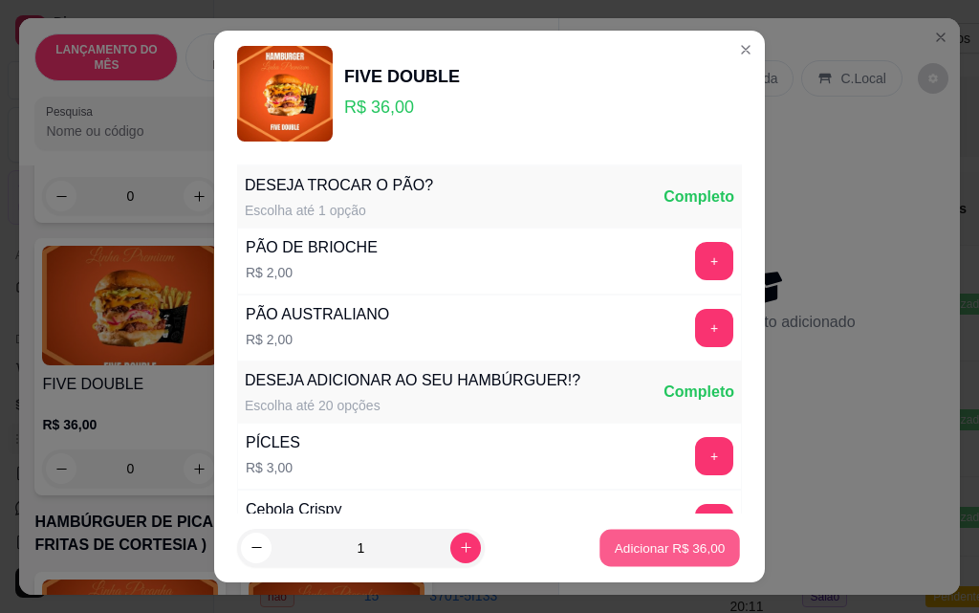
click at [599, 543] on button "Adicionar R$ 36,00" at bounding box center [669, 548] width 141 height 37
type input "1"
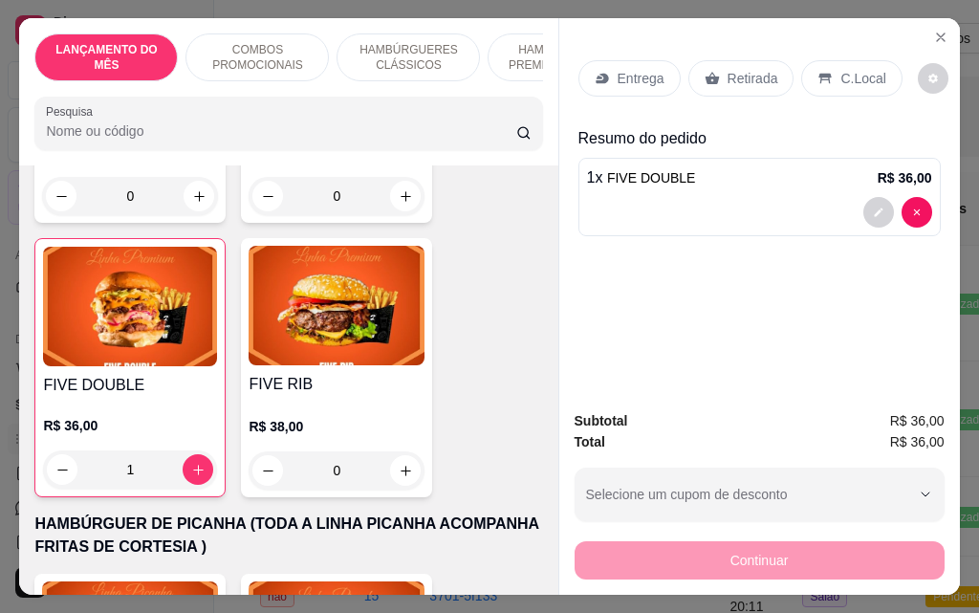
click at [194, 450] on div "1" at bounding box center [130, 469] width 174 height 38
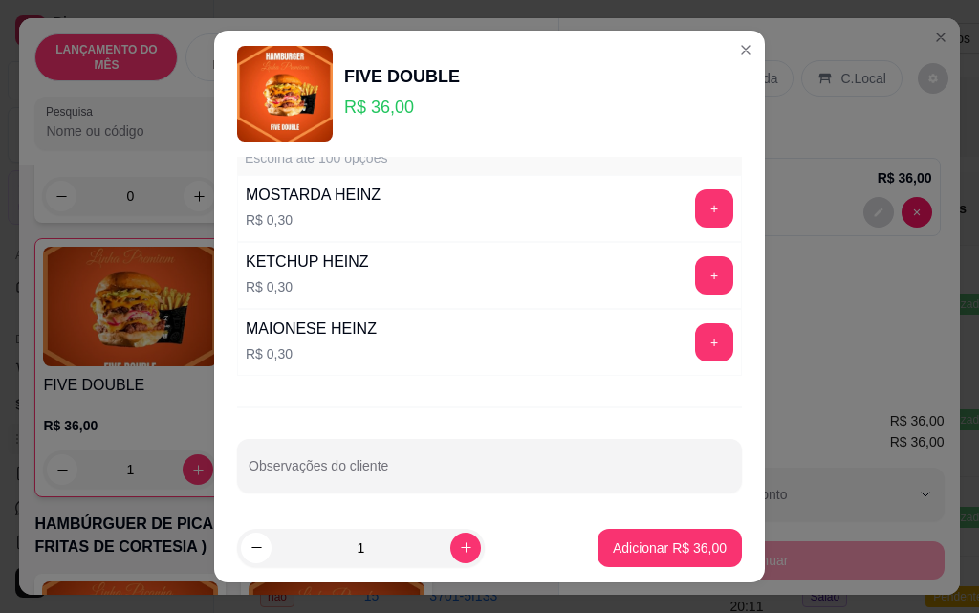
scroll to position [1676, 0]
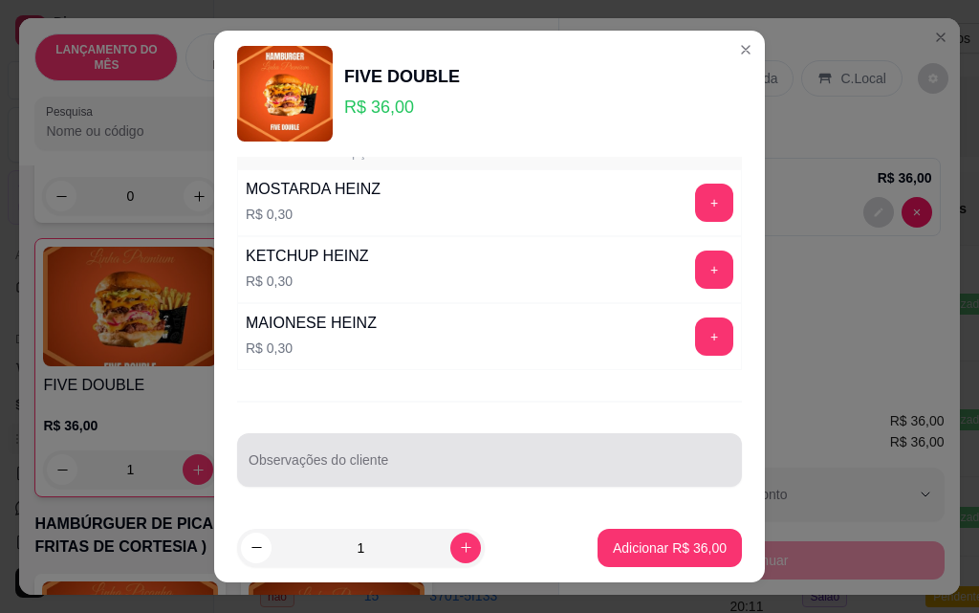
click at [315, 469] on input "Observações do cliente" at bounding box center [490, 467] width 482 height 19
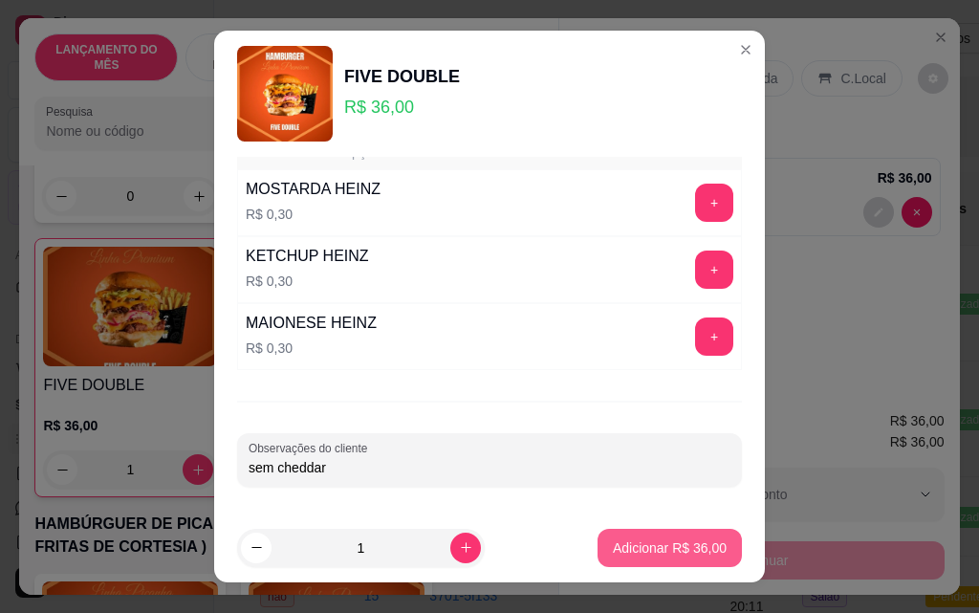
type input "sem cheddar"
click at [635, 537] on button "Adicionar R$ 36,00" at bounding box center [669, 548] width 141 height 37
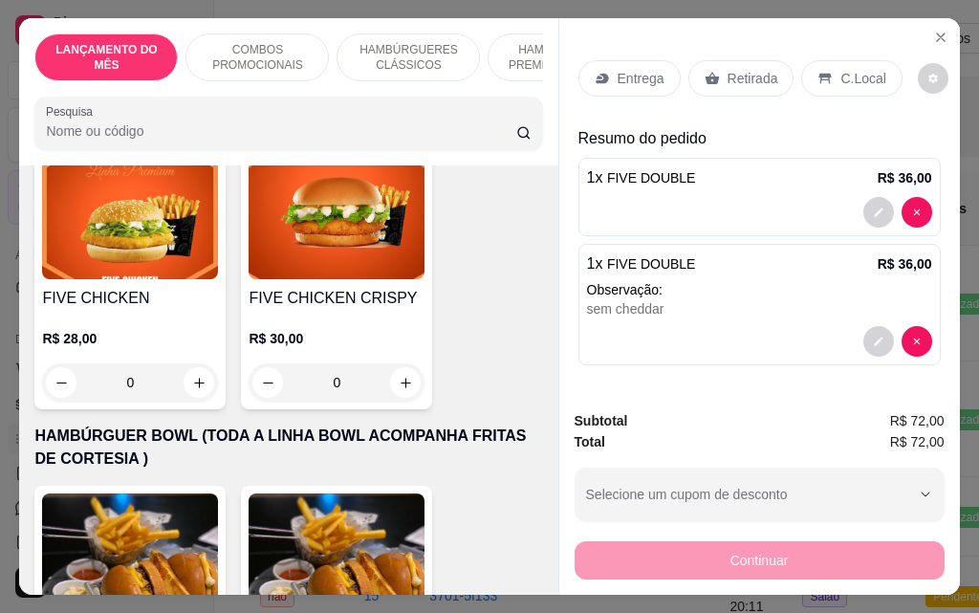
scroll to position [4111, 0]
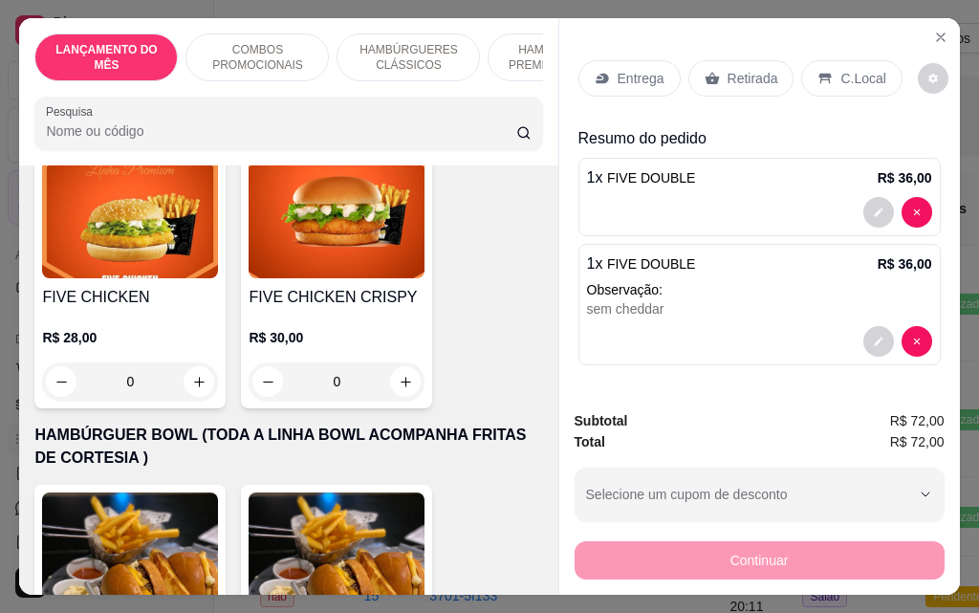
click at [193, 362] on div "0" at bounding box center [130, 381] width 176 height 38
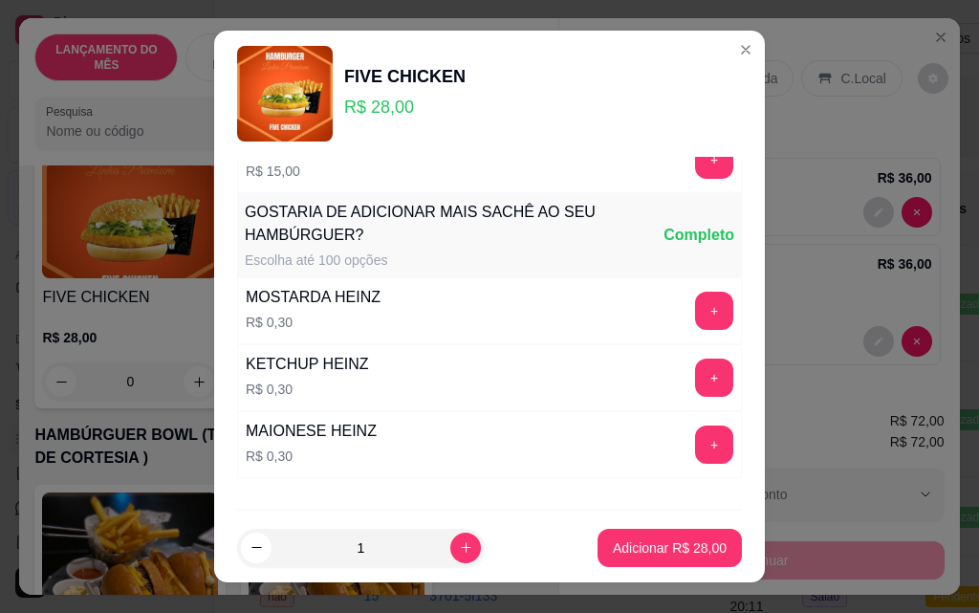
scroll to position [1676, 0]
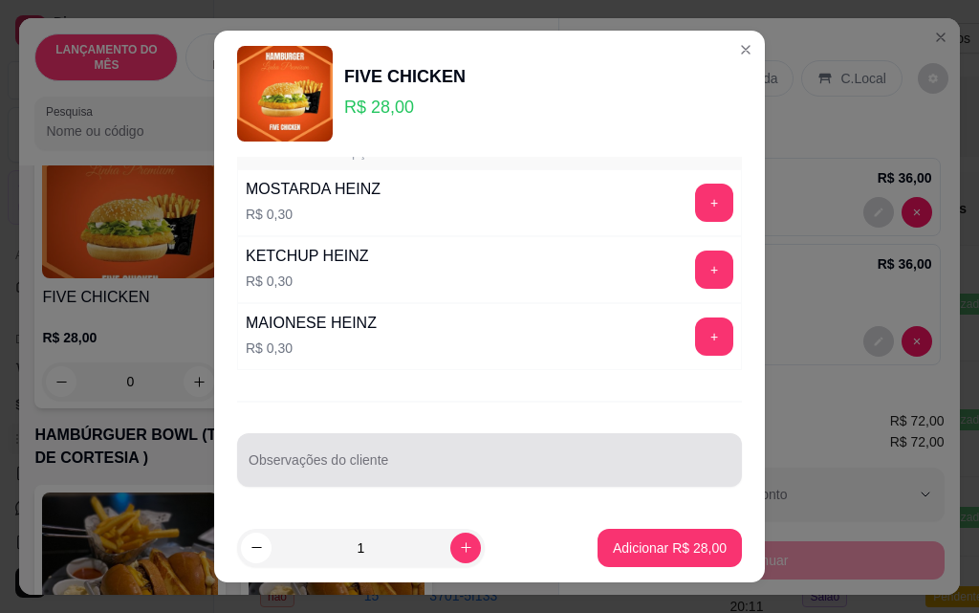
drag, startPoint x: 489, startPoint y: 448, endPoint x: 419, endPoint y: 453, distance: 70.0
click at [419, 453] on div at bounding box center [490, 460] width 482 height 38
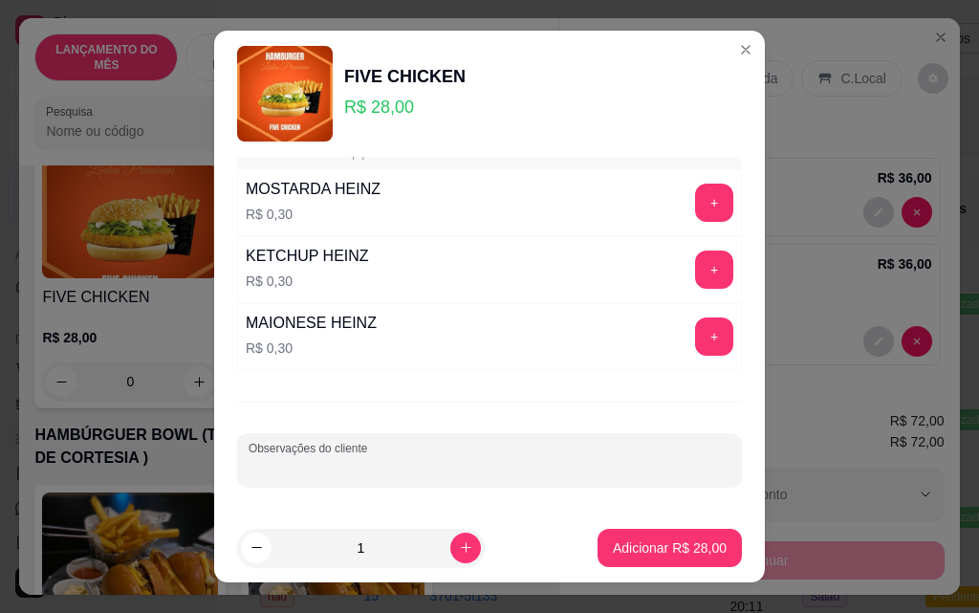
drag, startPoint x: 419, startPoint y: 453, endPoint x: 355, endPoint y: 461, distance: 64.5
paste input "SO COM PAO, [PERSON_NAME], TOMATE E QUEIJO PRATO) É o lanche que a Mel sempre p…"
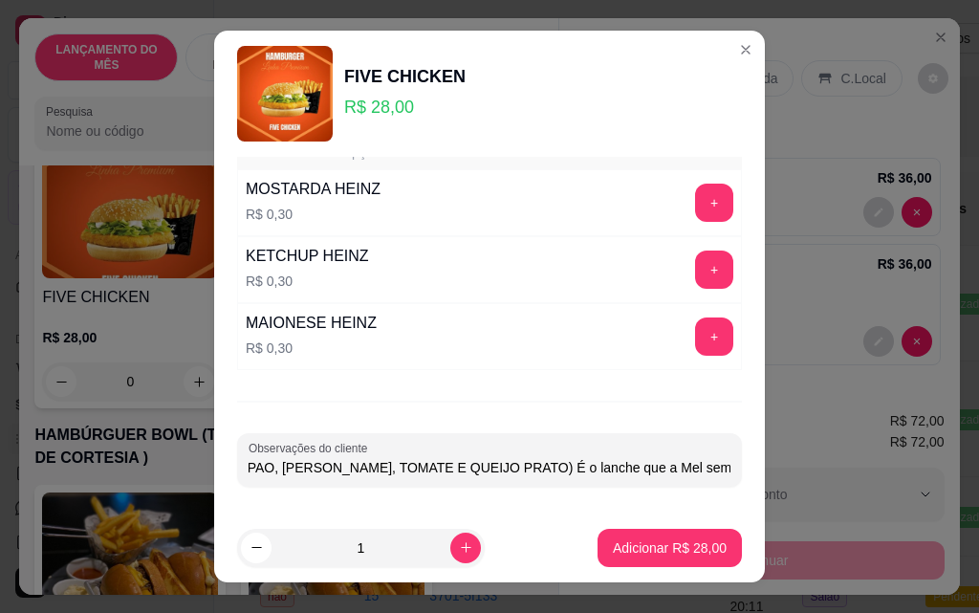
scroll to position [0, 55]
click at [485, 473] on input "SO COM PAO, [PERSON_NAME], TOMATE E QUEIJO PRATO) É o lanche que a Mel sempre p…" at bounding box center [490, 467] width 482 height 19
click at [489, 465] on input "SO COM PAO, [PERSON_NAME], TOMATE E QUEIJO PRATO) É o lanche que a Mel sempre p…" at bounding box center [490, 467] width 482 height 19
type input "SO COM PAO, [PERSON_NAME], TOMATE E QUEIJO PRATO É o lanche que a Mel sempre pe…"
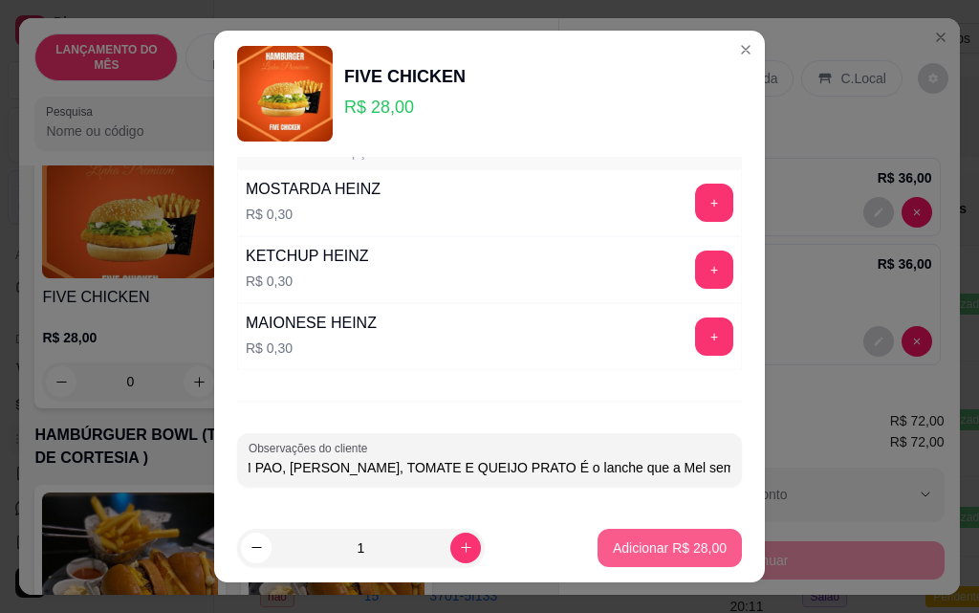
click at [619, 556] on p "Adicionar R$ 28,00" at bounding box center [670, 547] width 114 height 19
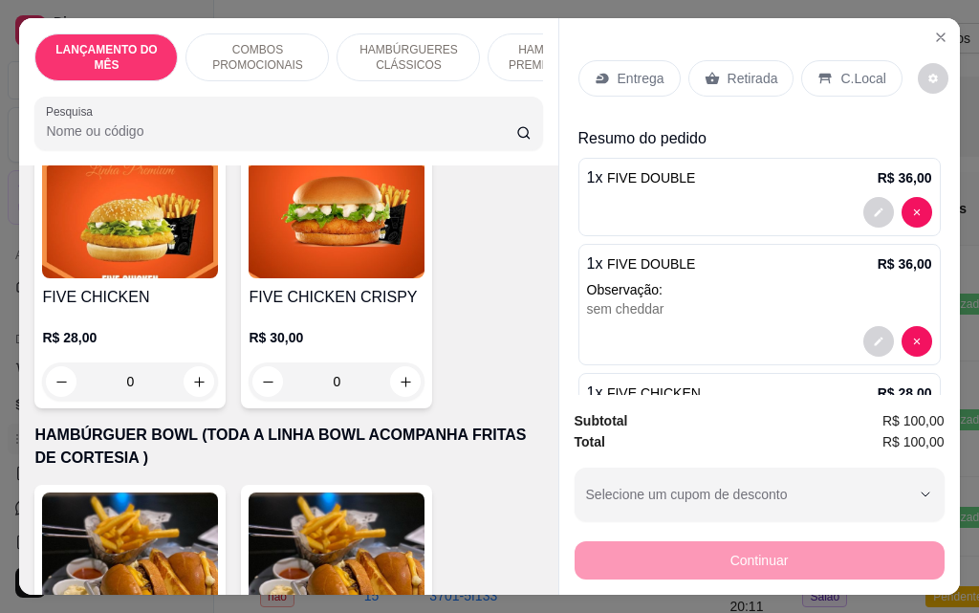
scroll to position [145, 0]
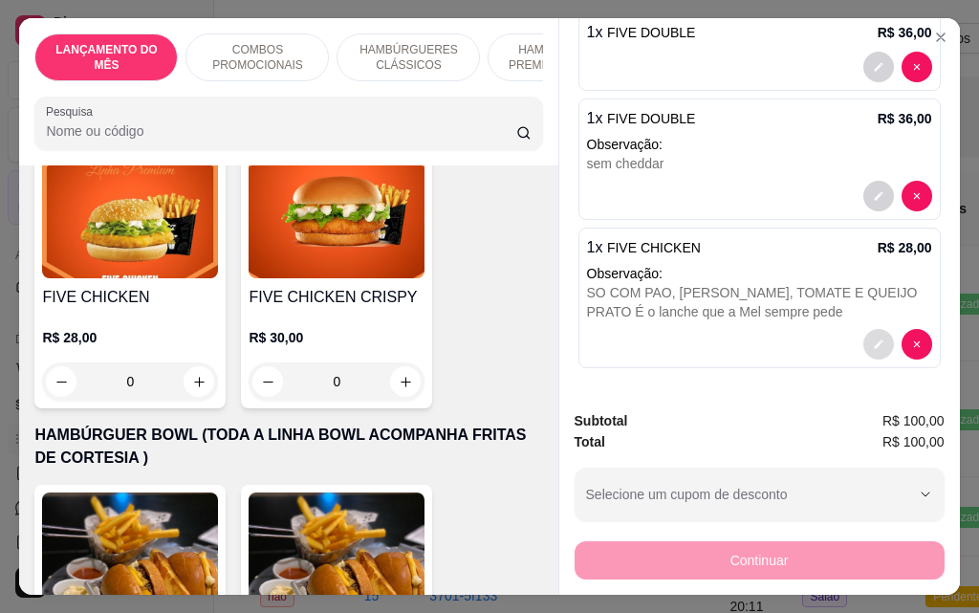
click at [873, 338] on icon "decrease-product-quantity" at bounding box center [878, 343] width 11 height 11
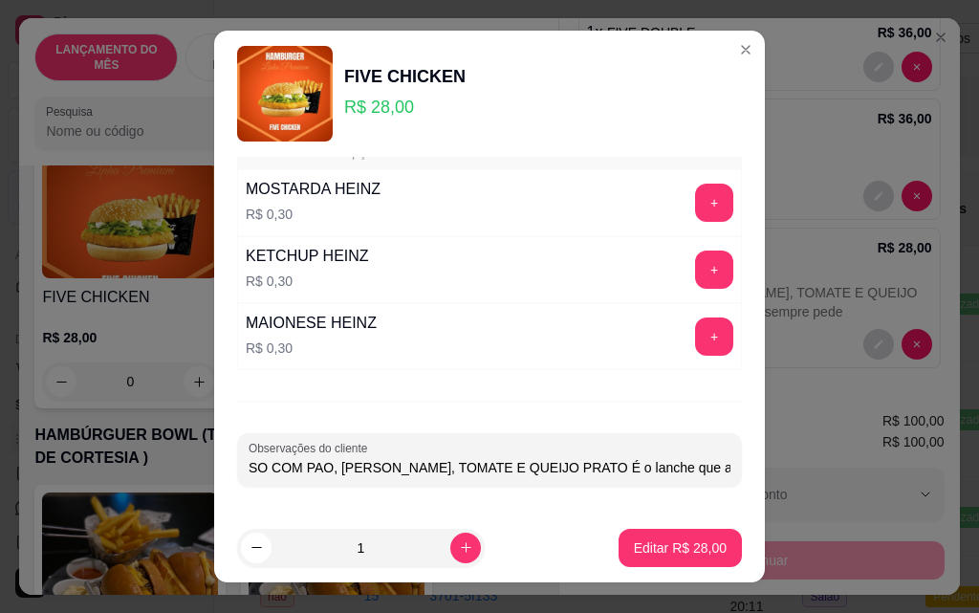
scroll to position [31, 0]
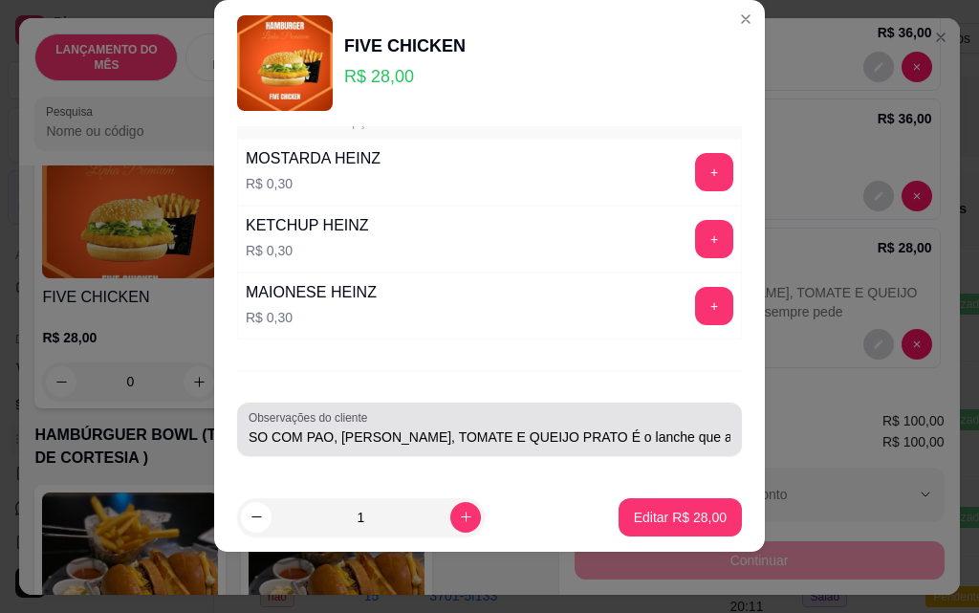
click at [702, 438] on div "Observações do cliente SO COM PAO, [PERSON_NAME], TOMATE E QUEIJO PRATO É o lan…" at bounding box center [489, 430] width 505 height 54
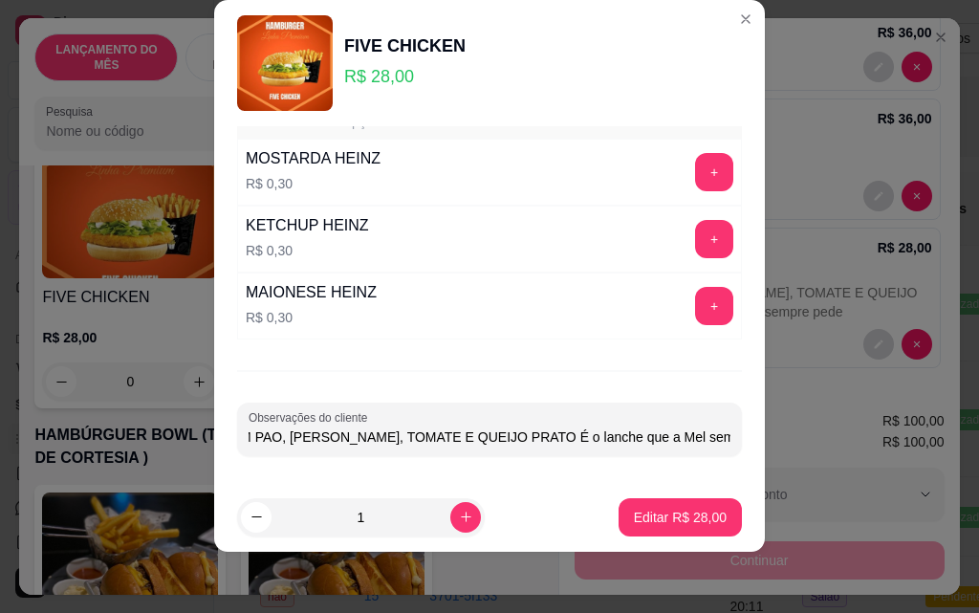
scroll to position [0, 54]
paste input "Ai por favor, só pede pro [PERSON_NAME] mandar desse jeito que o povo aqui é es…"
type input "SO COM PAO, [PERSON_NAME], TOMATE E QUEIJO PRATO É o lanche que a Mel sempre pe…"
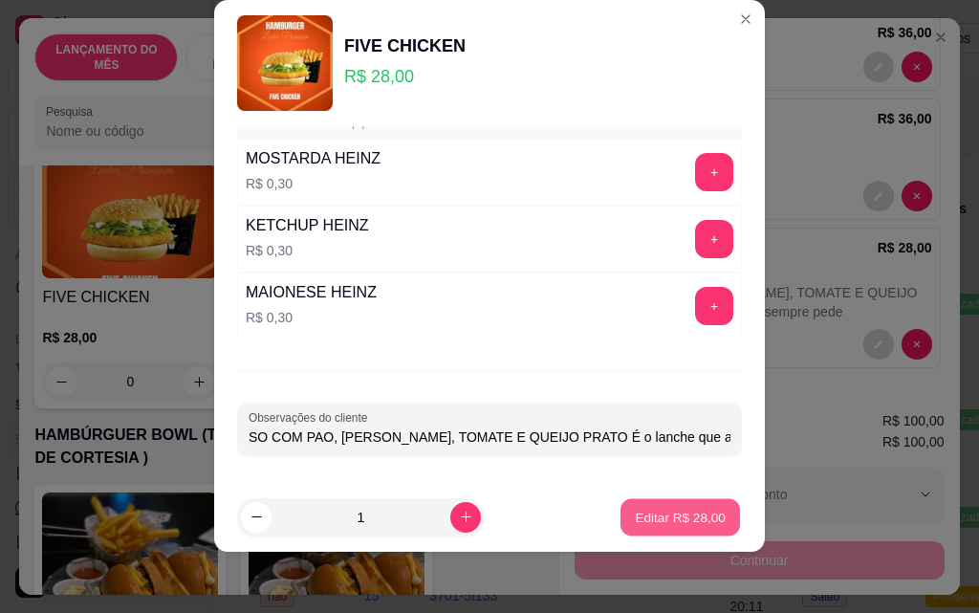
click at [664, 512] on p "Editar R$ 28,00" at bounding box center [680, 517] width 90 height 18
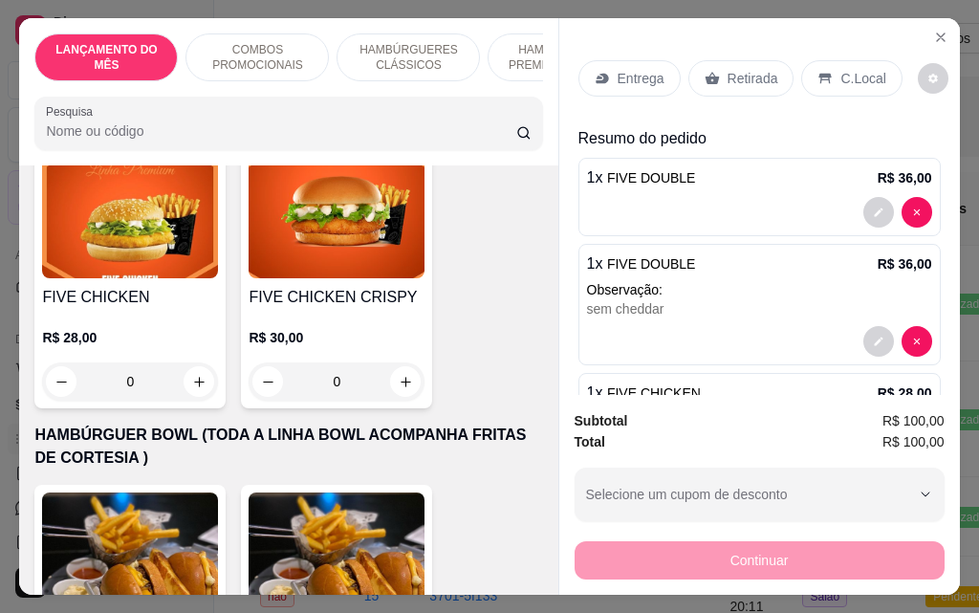
click at [639, 77] on p "Entrega" at bounding box center [641, 78] width 47 height 19
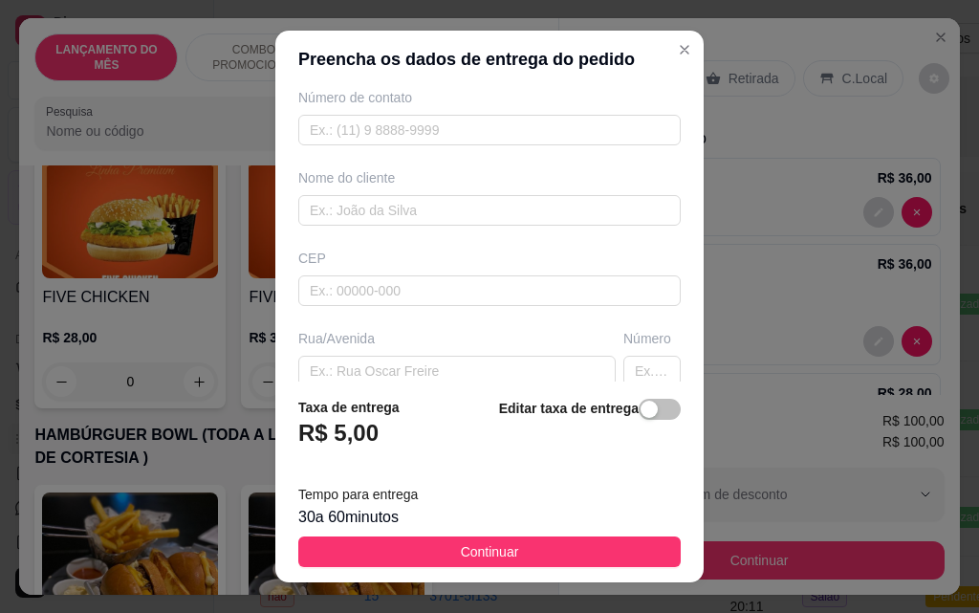
scroll to position [191, 0]
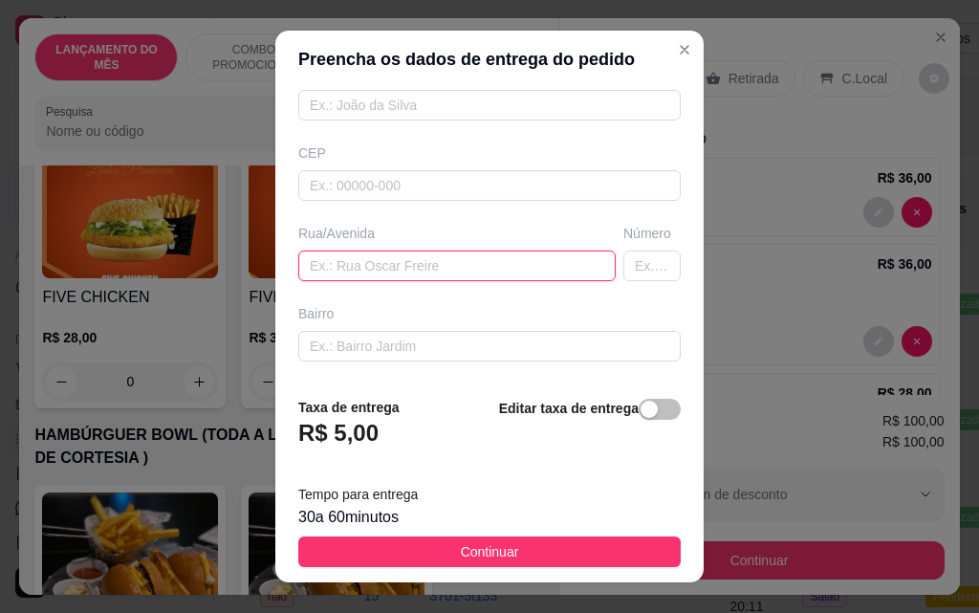
paste input "[PERSON_NAME]"
type input "[PERSON_NAME]"
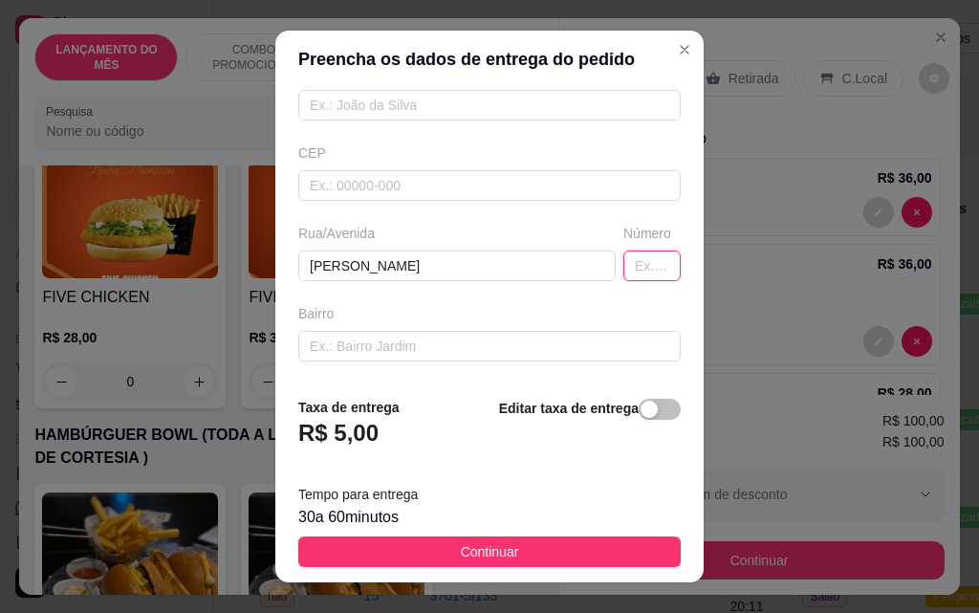
click at [623, 267] on input "text" at bounding box center [651, 266] width 57 height 31
type input "48"
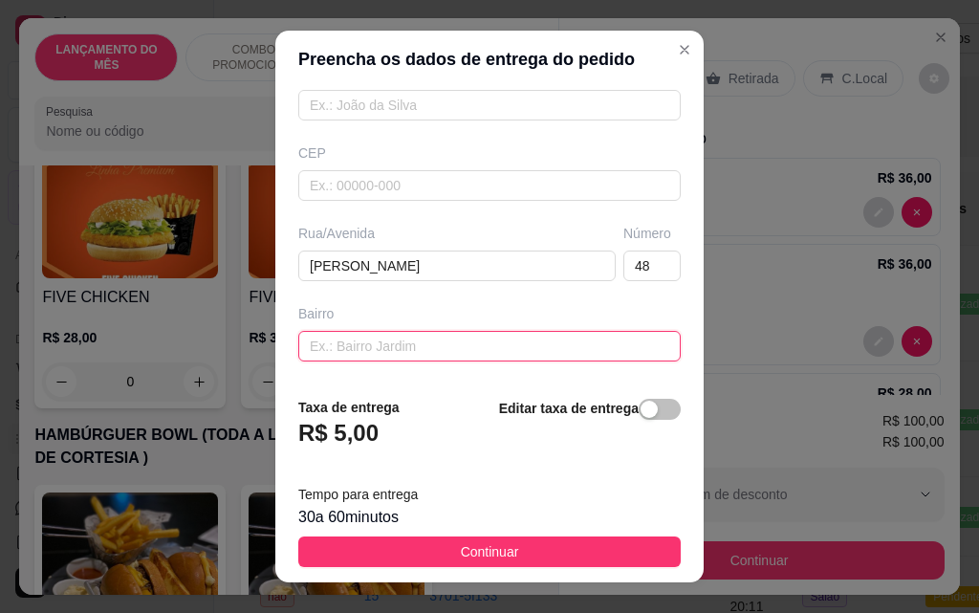
click at [534, 333] on input "text" at bounding box center [489, 346] width 382 height 31
type input "cdhu"
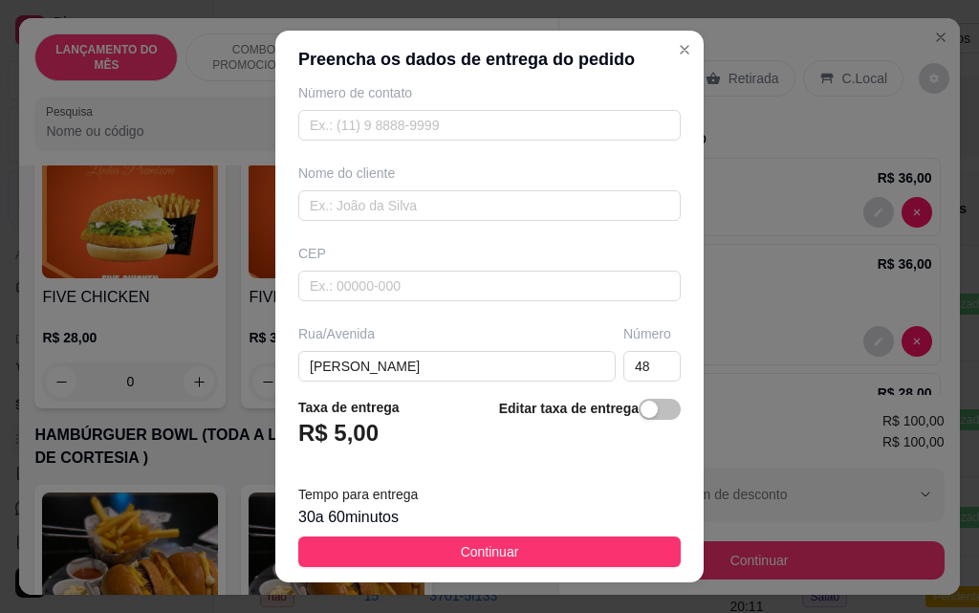
scroll to position [0, 0]
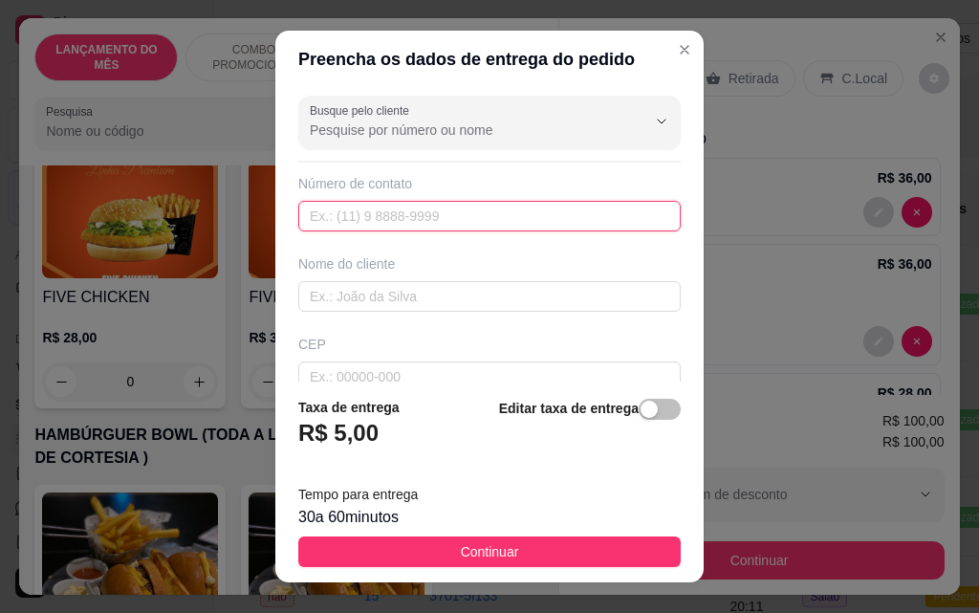
click at [398, 214] on input "text" at bounding box center [489, 216] width 382 height 31
paste input "[PHONE_NUMBER]"
type input "[PHONE_NUMBER]"
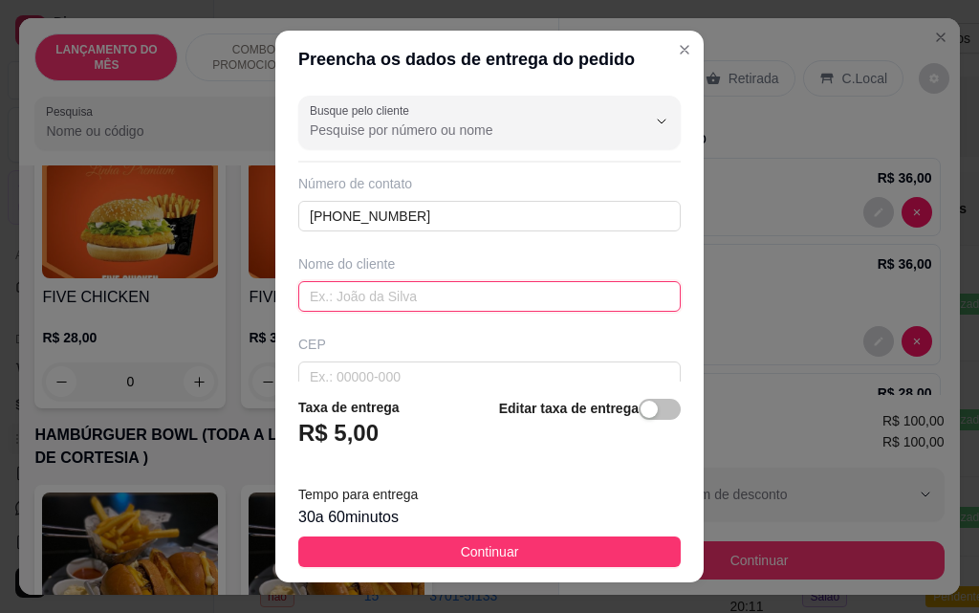
click at [486, 294] on input "text" at bounding box center [489, 296] width 382 height 31
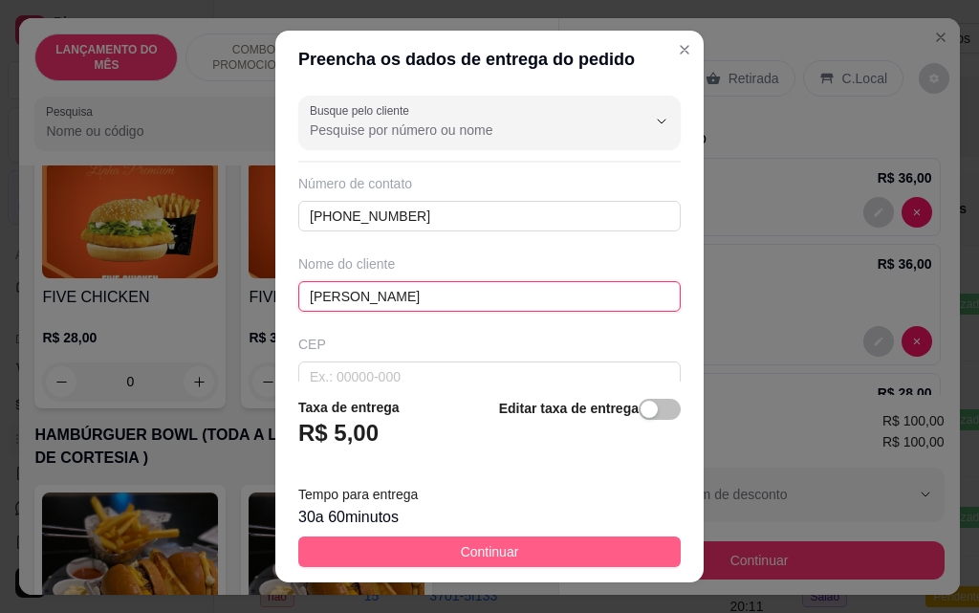
type input "[PERSON_NAME]"
click at [466, 556] on span "Continuar" at bounding box center [490, 551] width 58 height 21
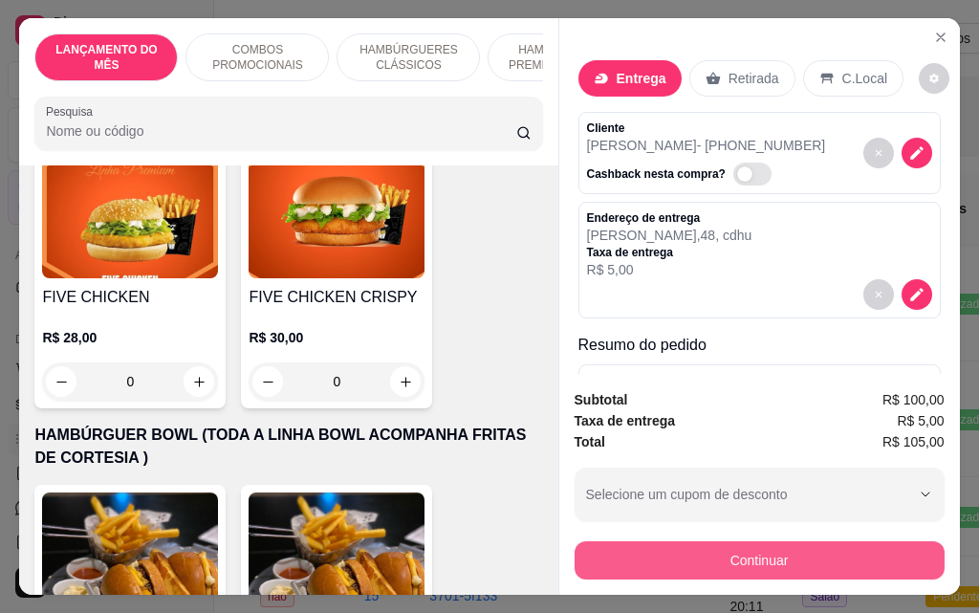
click at [746, 552] on button "Continuar" at bounding box center [760, 560] width 370 height 38
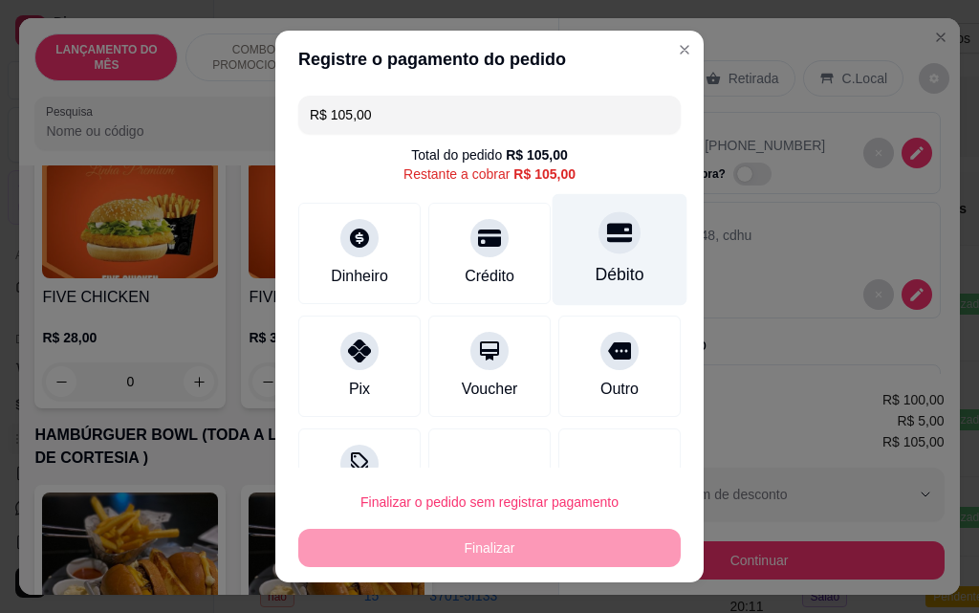
click at [605, 251] on div "Débito" at bounding box center [620, 250] width 135 height 112
type input "R$ 0,00"
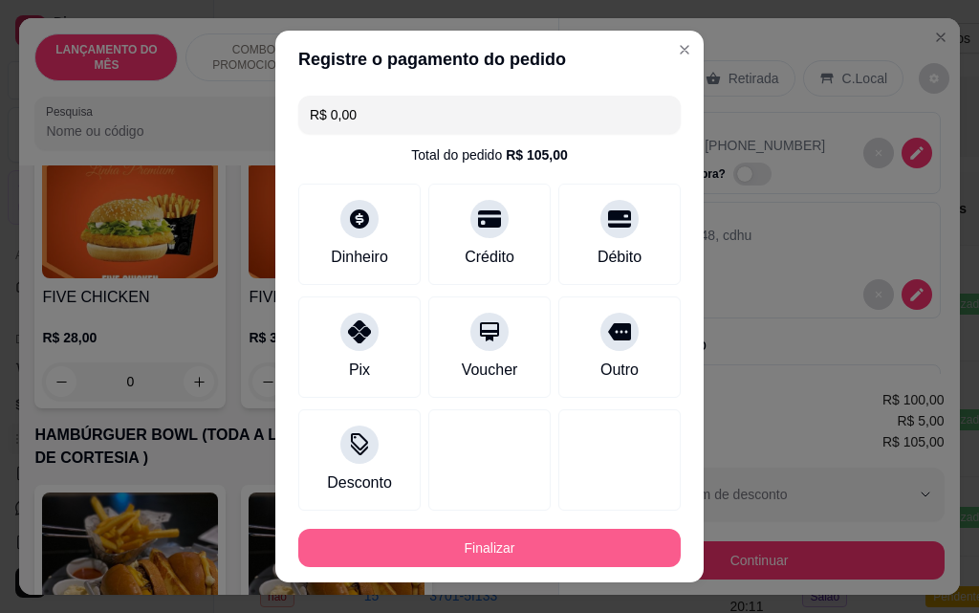
click at [500, 531] on button "Finalizar" at bounding box center [489, 548] width 382 height 38
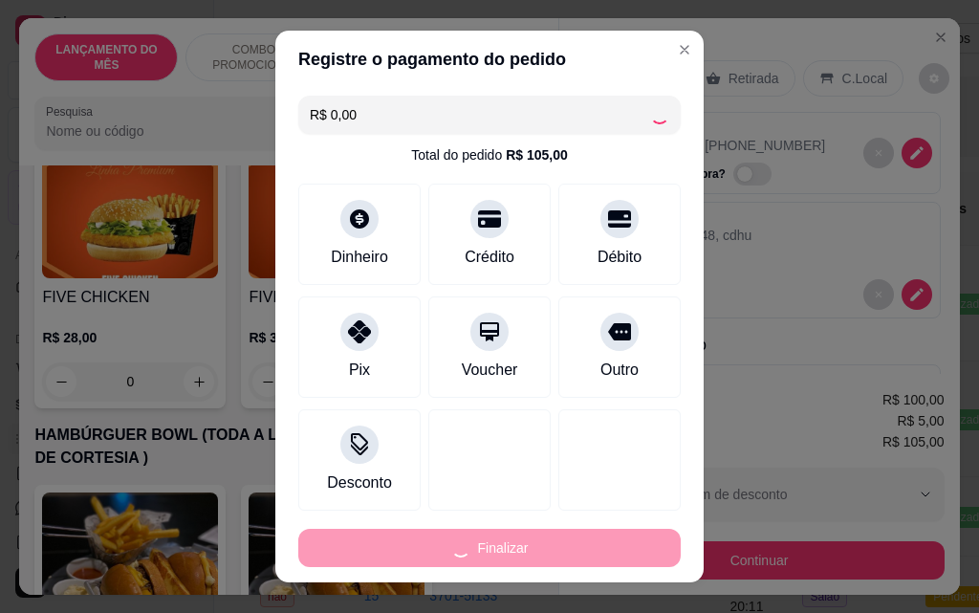
type input "0"
type input "-R$ 105,00"
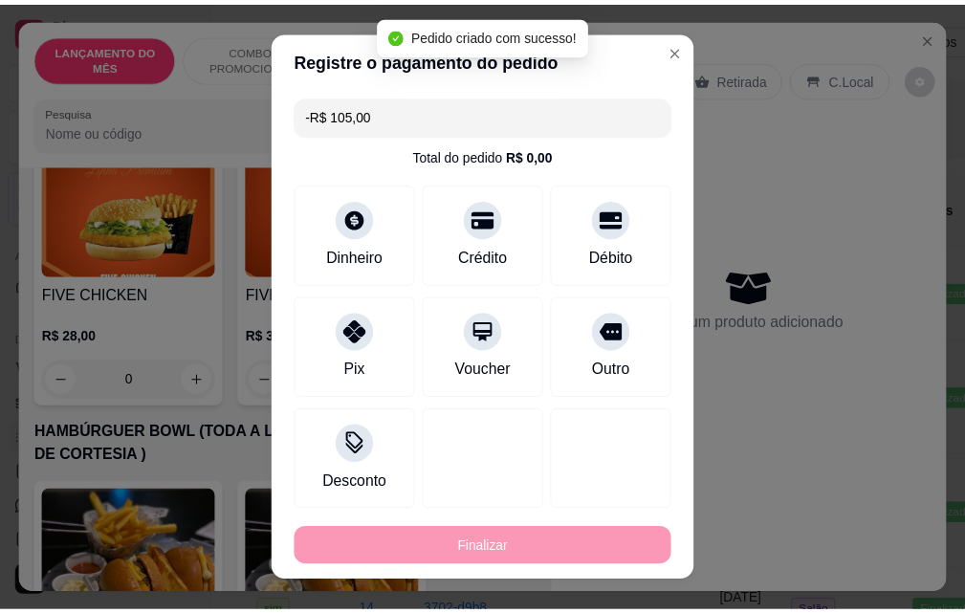
scroll to position [4109, 0]
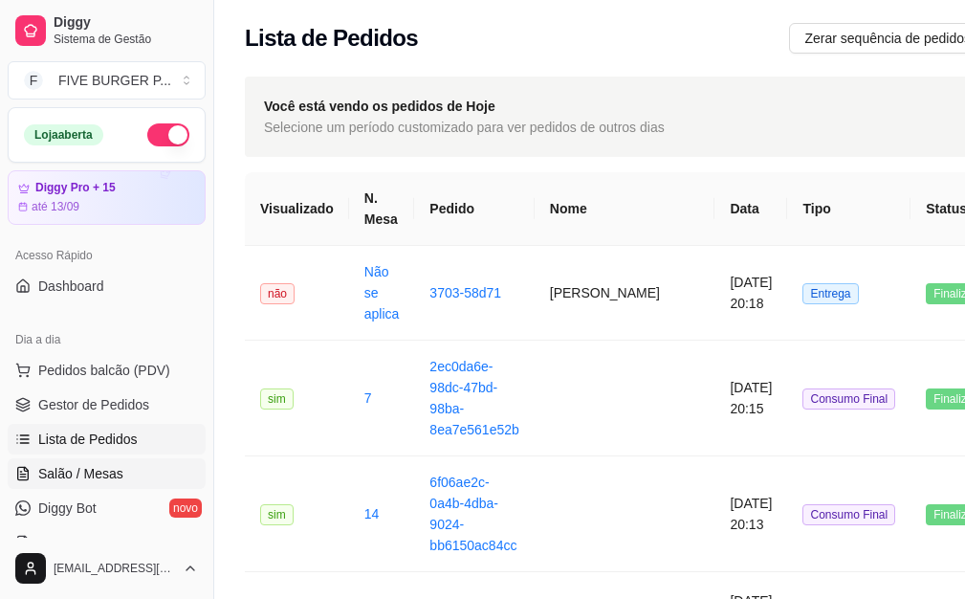
click at [79, 472] on span "Salão / Mesas" at bounding box center [80, 473] width 85 height 19
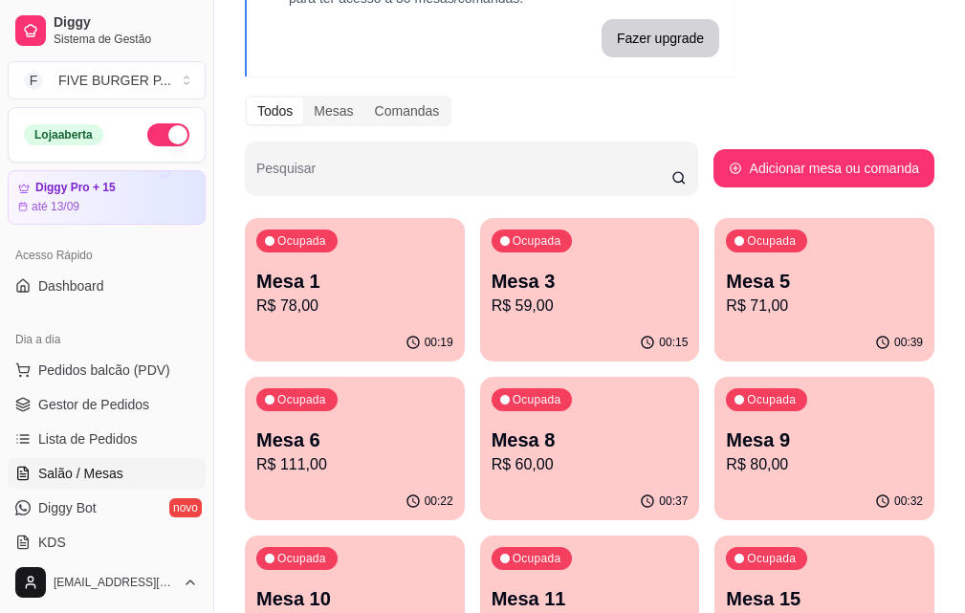
scroll to position [191, 0]
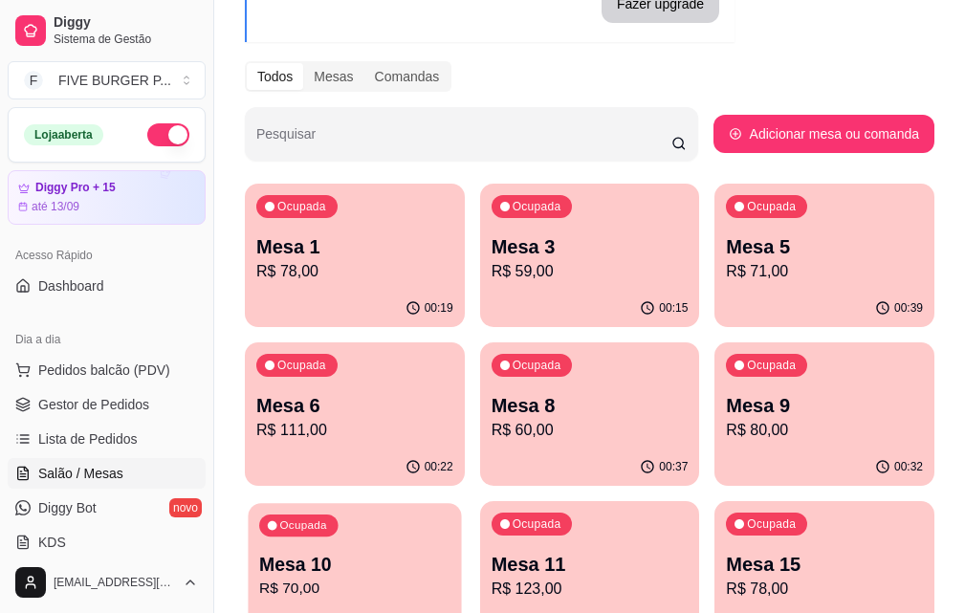
click at [338, 514] on div "Ocupada" at bounding box center [298, 525] width 78 height 22
click at [453, 551] on p "Mesa 10" at bounding box center [354, 564] width 197 height 27
click at [108, 430] on span "Lista de Pedidos" at bounding box center [87, 438] width 99 height 19
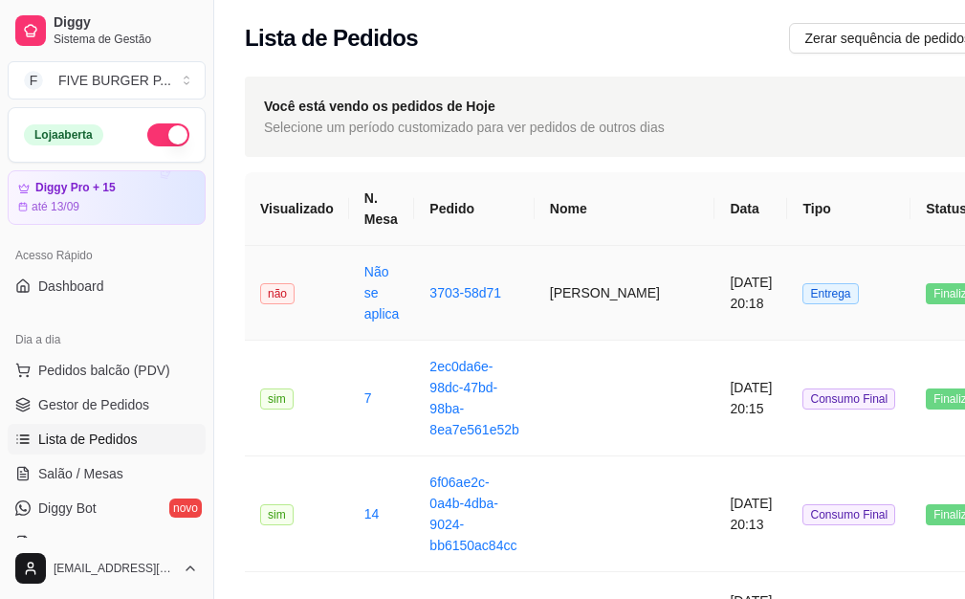
click at [714, 299] on td "[DATE] 20:18" at bounding box center [750, 293] width 73 height 95
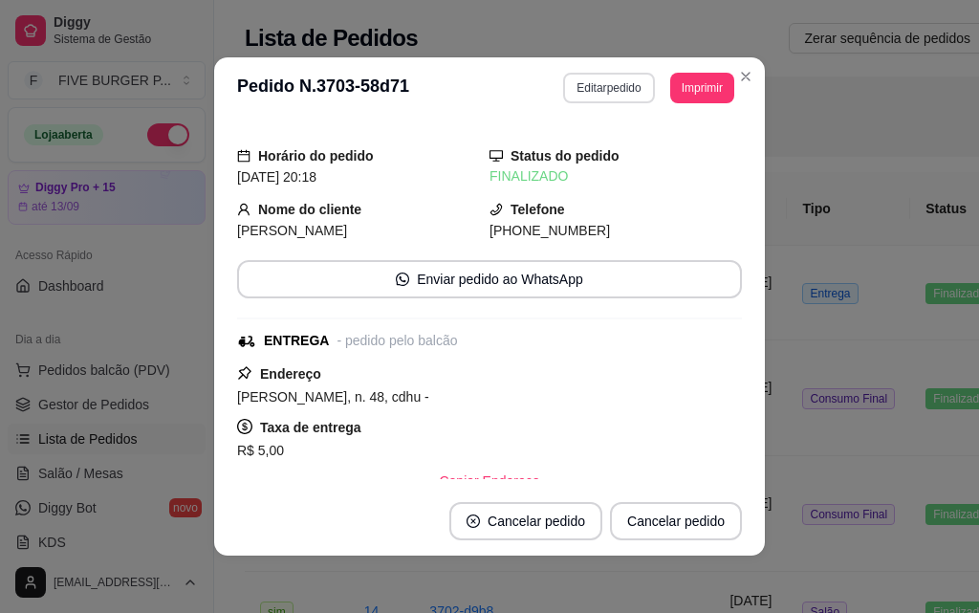
click at [568, 89] on button "Editar pedido" at bounding box center [608, 88] width 91 height 31
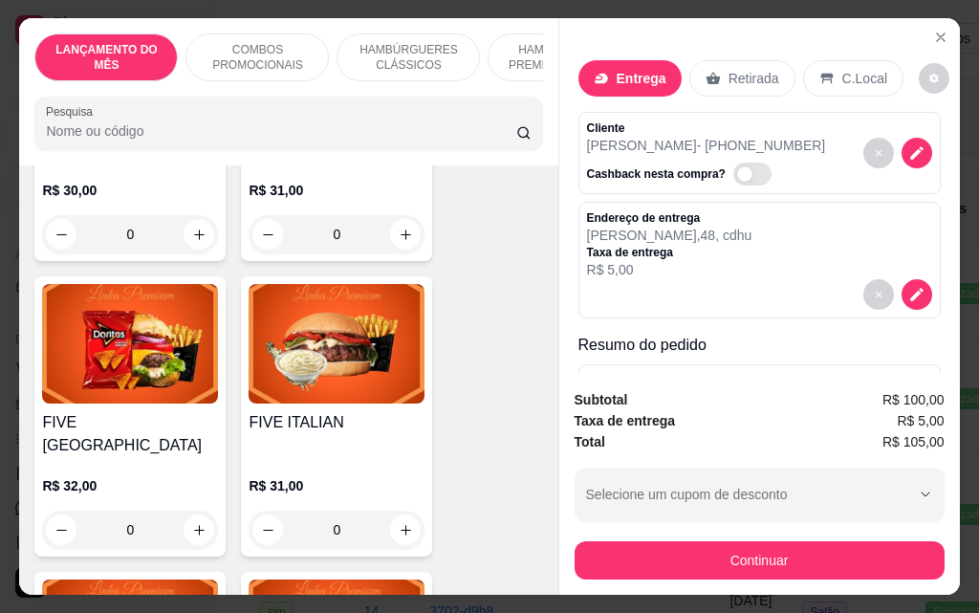
scroll to position [2103, 0]
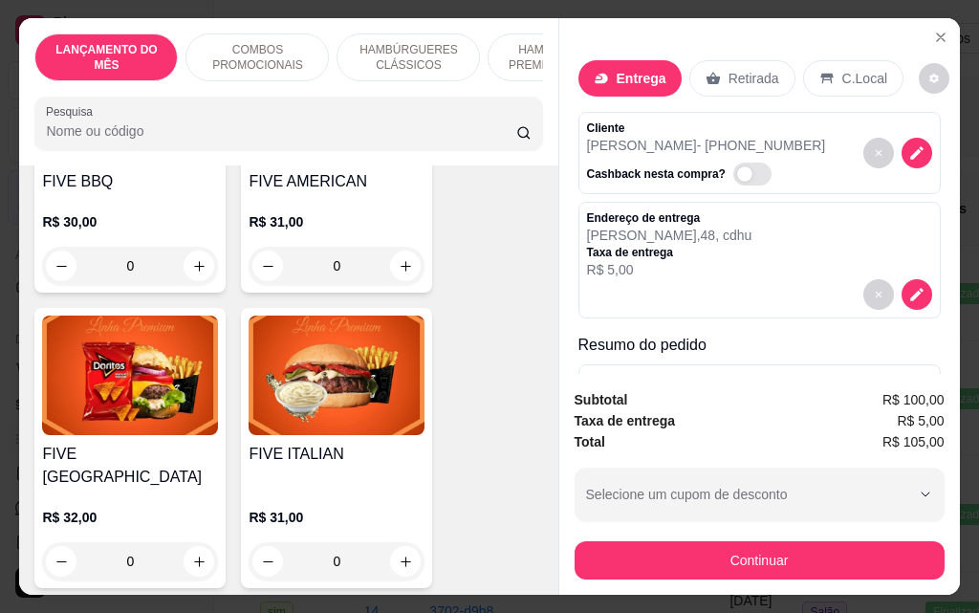
click at [183, 542] on div "0" at bounding box center [130, 561] width 176 height 38
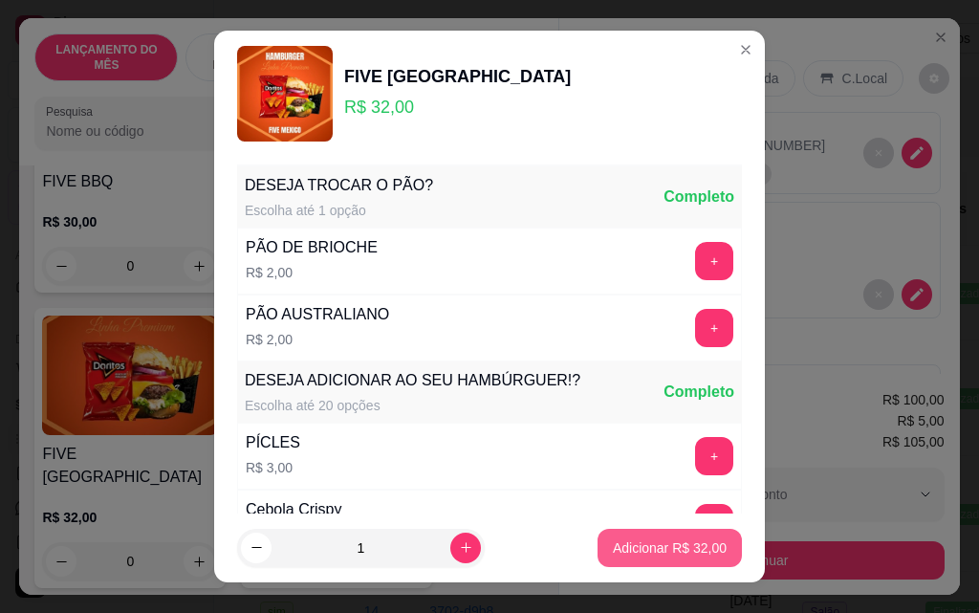
click at [613, 547] on p "Adicionar R$ 32,00" at bounding box center [670, 547] width 114 height 19
type input "1"
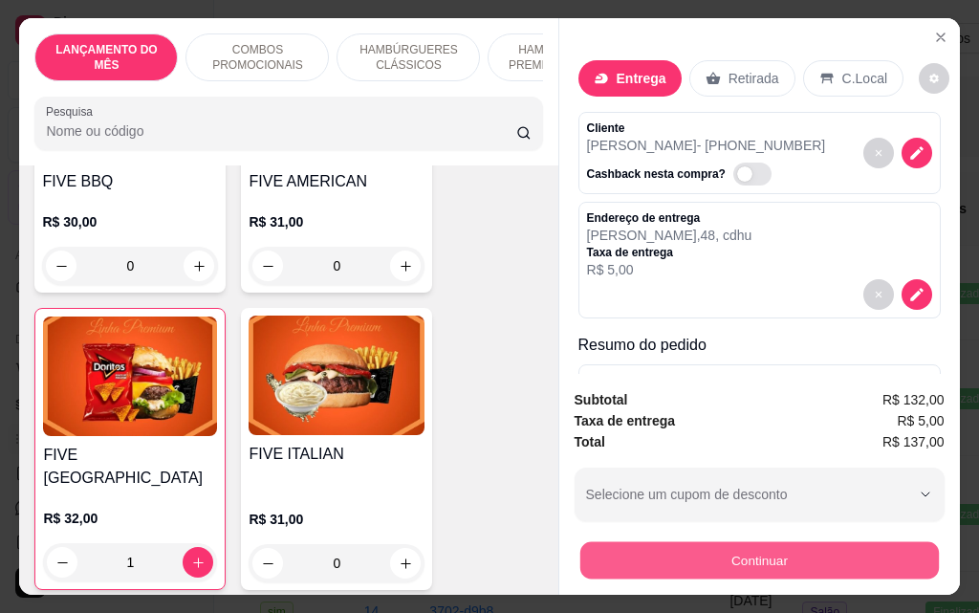
click at [779, 556] on button "Continuar" at bounding box center [758, 559] width 359 height 37
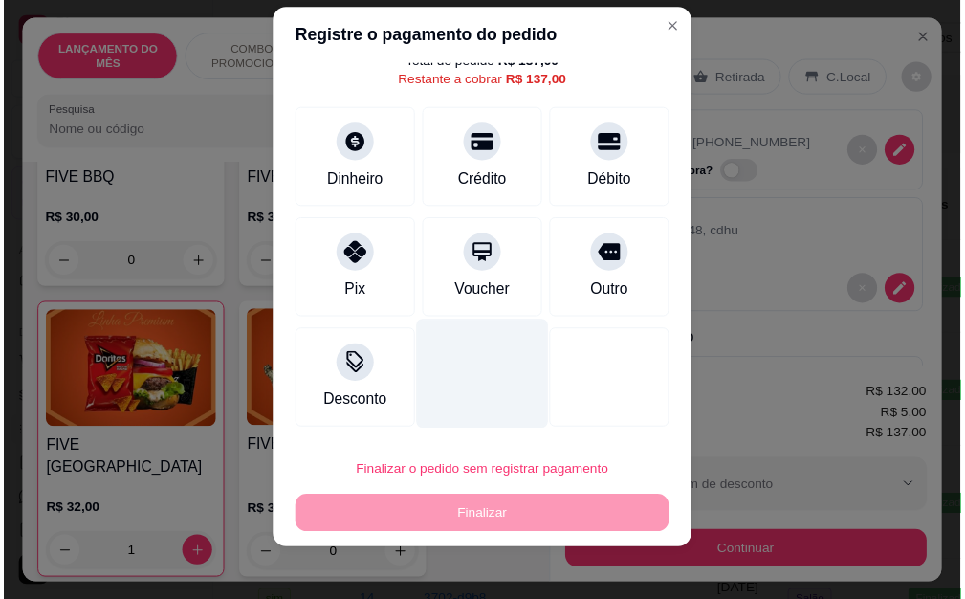
scroll to position [31, 0]
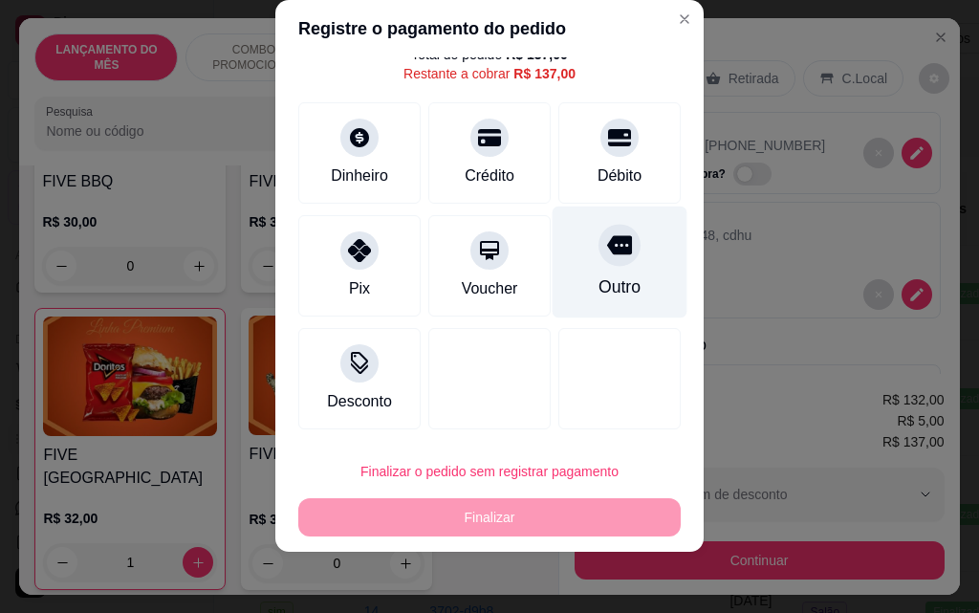
click at [599, 258] on div at bounding box center [620, 245] width 42 height 42
type input "R$ 0,00"
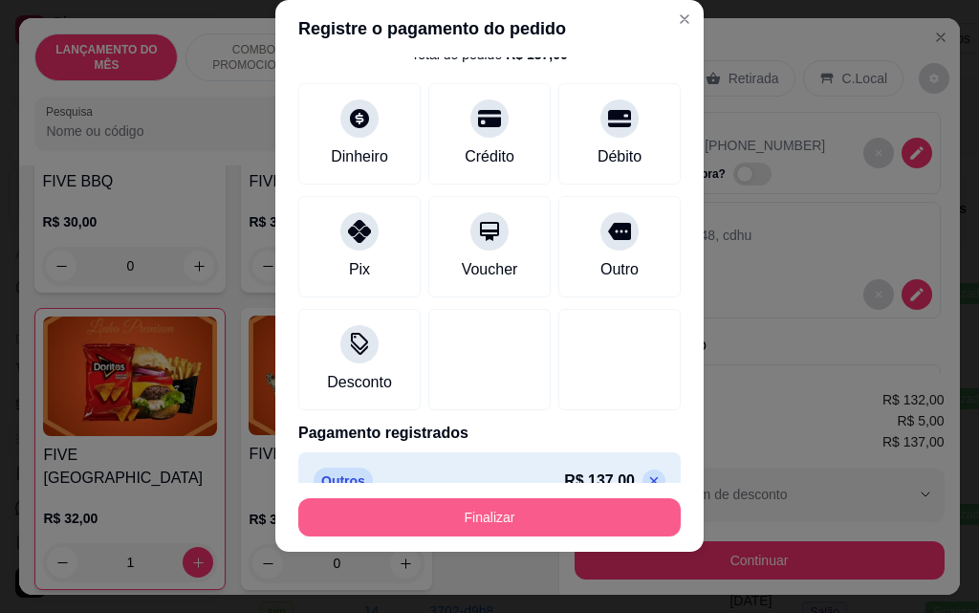
click at [539, 516] on button "Finalizar" at bounding box center [489, 517] width 382 height 38
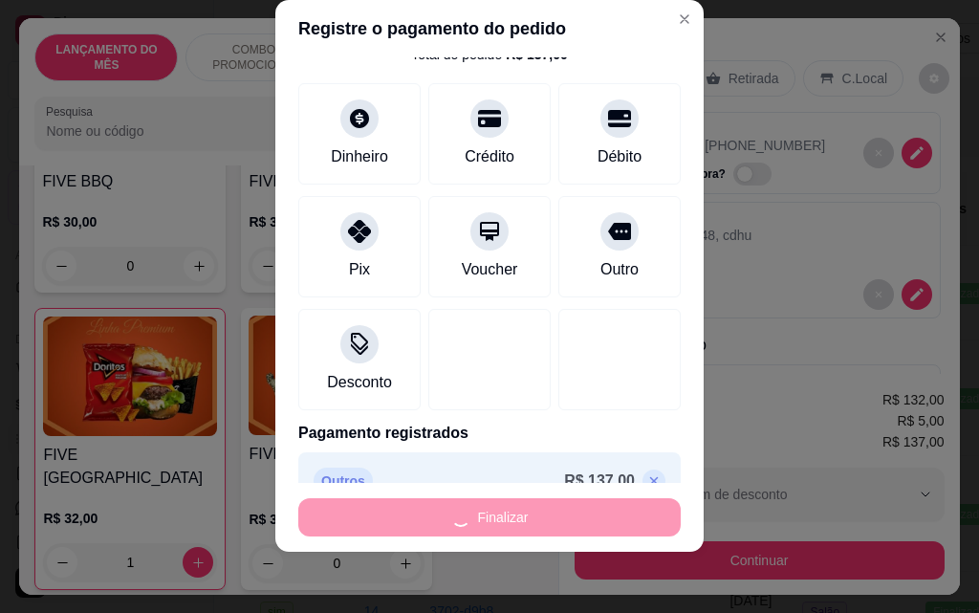
type input "0"
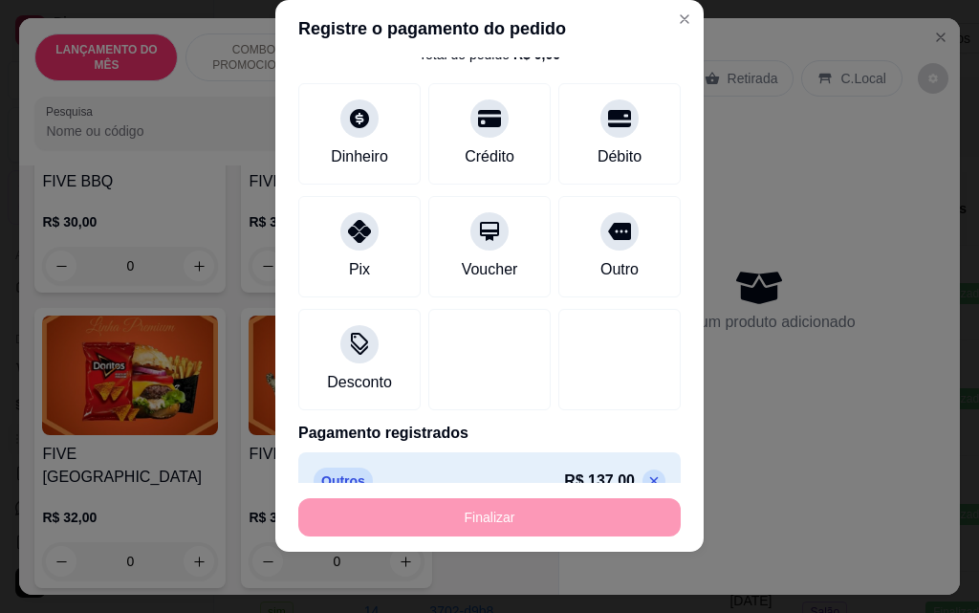
type input "-R$ 137,00"
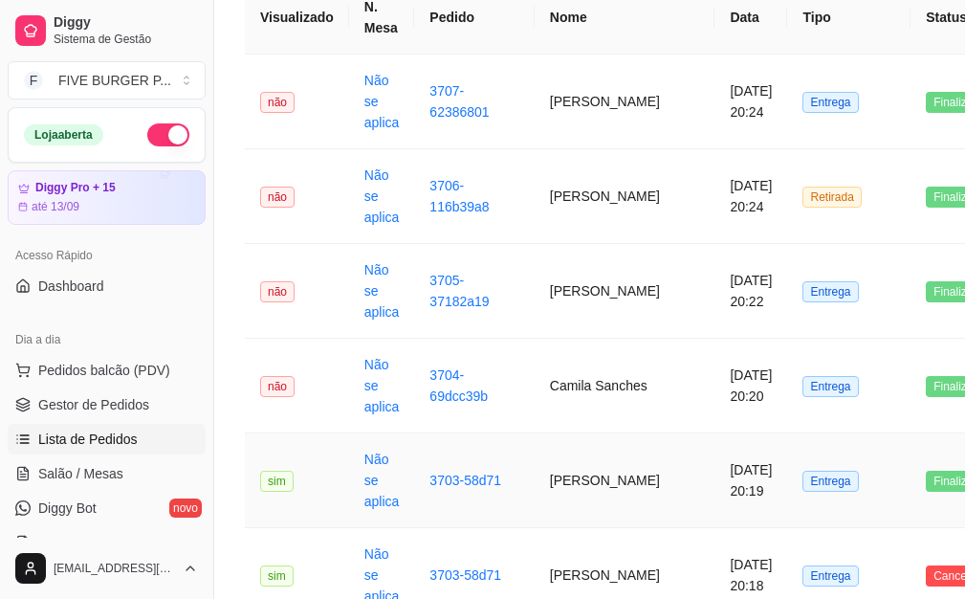
scroll to position [287, 0]
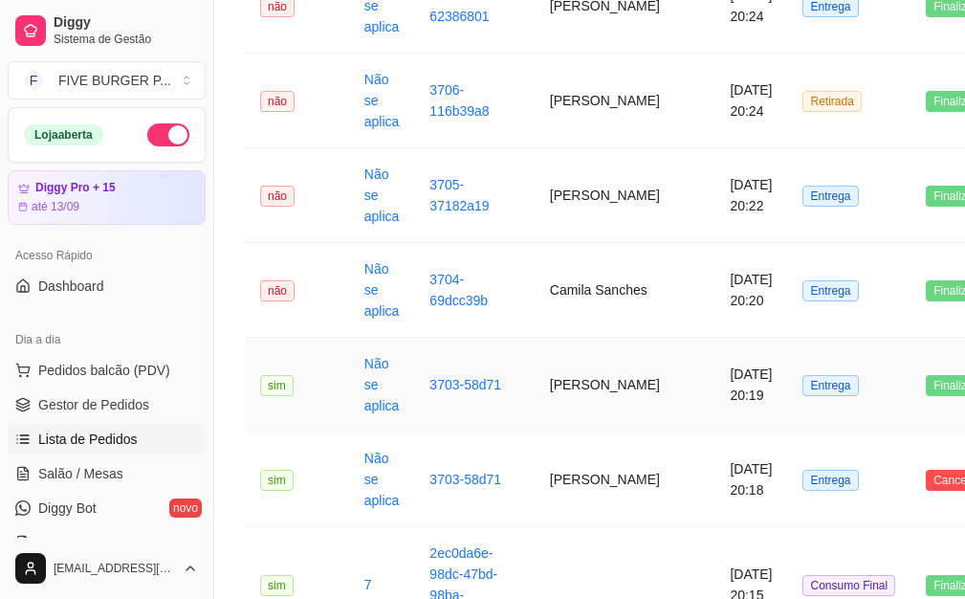
drag, startPoint x: 547, startPoint y: 404, endPoint x: 494, endPoint y: 403, distance: 52.6
click at [494, 403] on td "3703-58d71" at bounding box center [474, 385] width 120 height 95
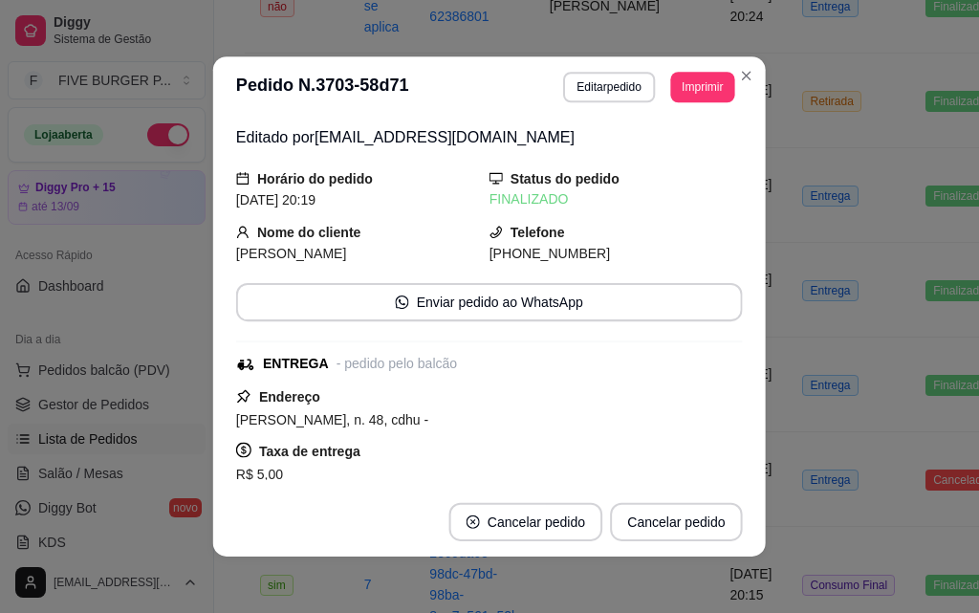
click at [496, 400] on div "Endereço [PERSON_NAME], n. 48, cdhu - Taxa de entrega R$ 5,00 Copiar Endereço" at bounding box center [489, 454] width 507 height 138
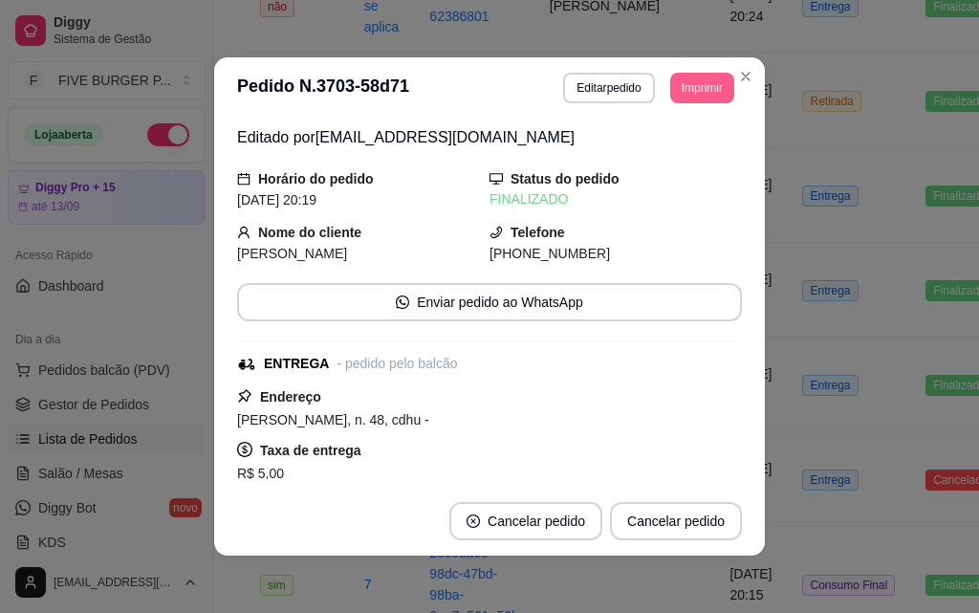
click at [692, 87] on button "Imprimir" at bounding box center [702, 88] width 64 height 31
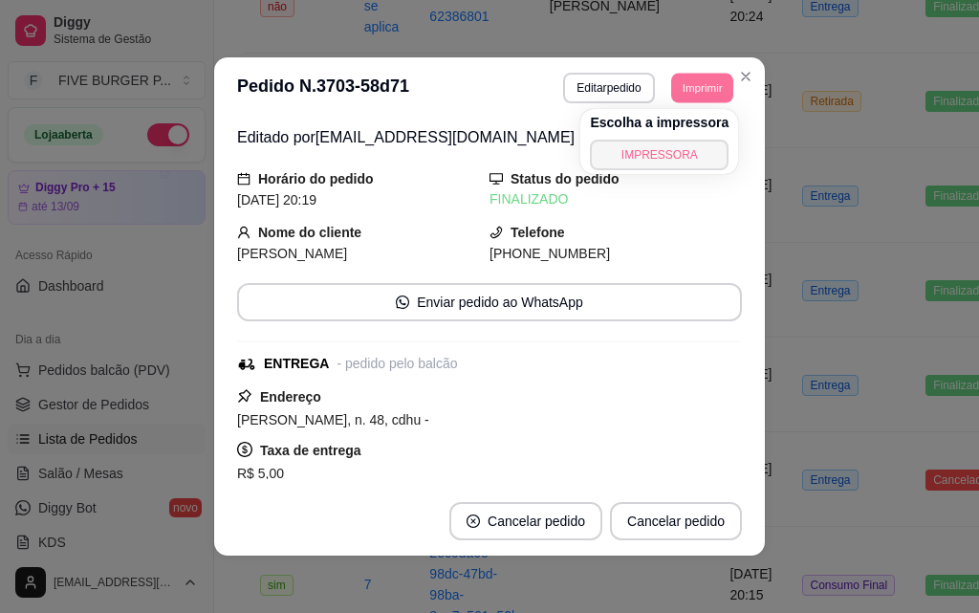
click at [657, 162] on button "IMPRESSORA" at bounding box center [659, 155] width 139 height 31
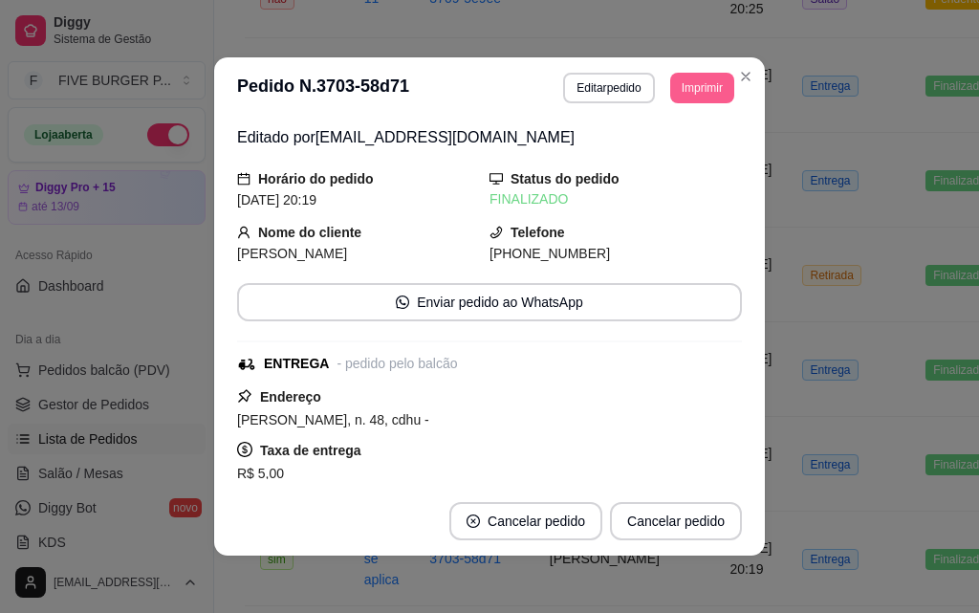
click at [689, 91] on button "Imprimir" at bounding box center [702, 88] width 64 height 31
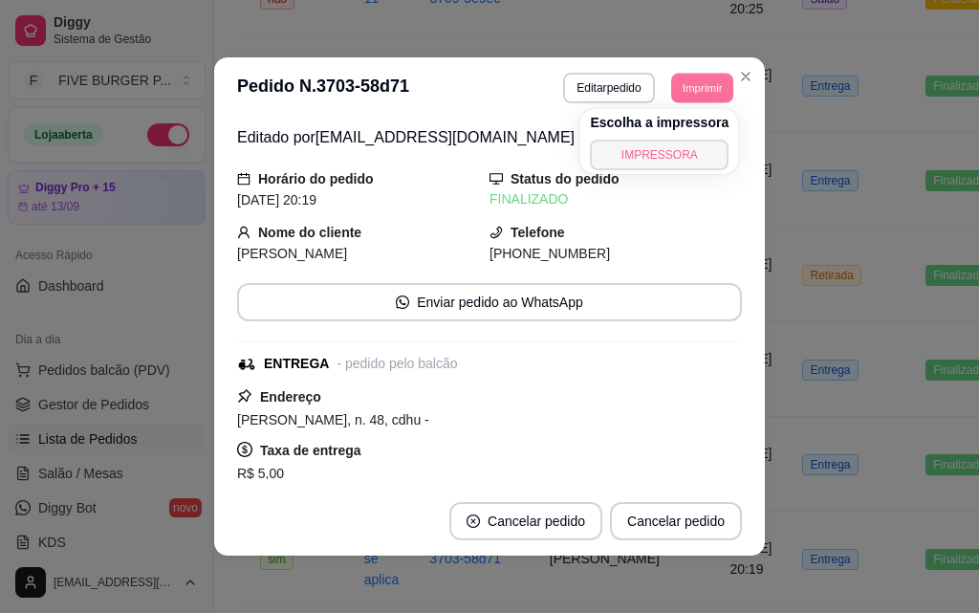
click at [667, 154] on button "IMPRESSORA" at bounding box center [659, 155] width 139 height 31
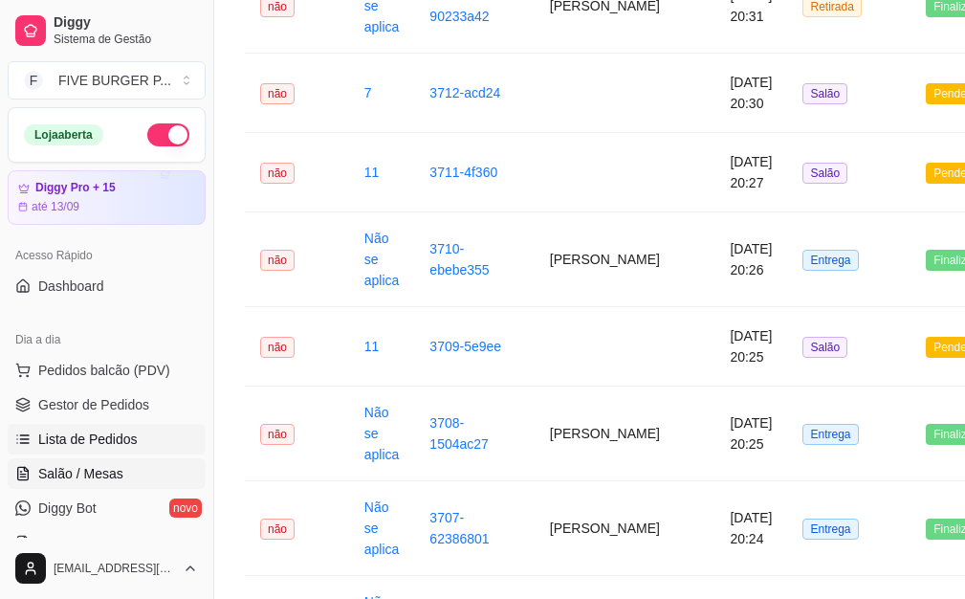
click at [90, 477] on span "Salão / Mesas" at bounding box center [80, 473] width 85 height 19
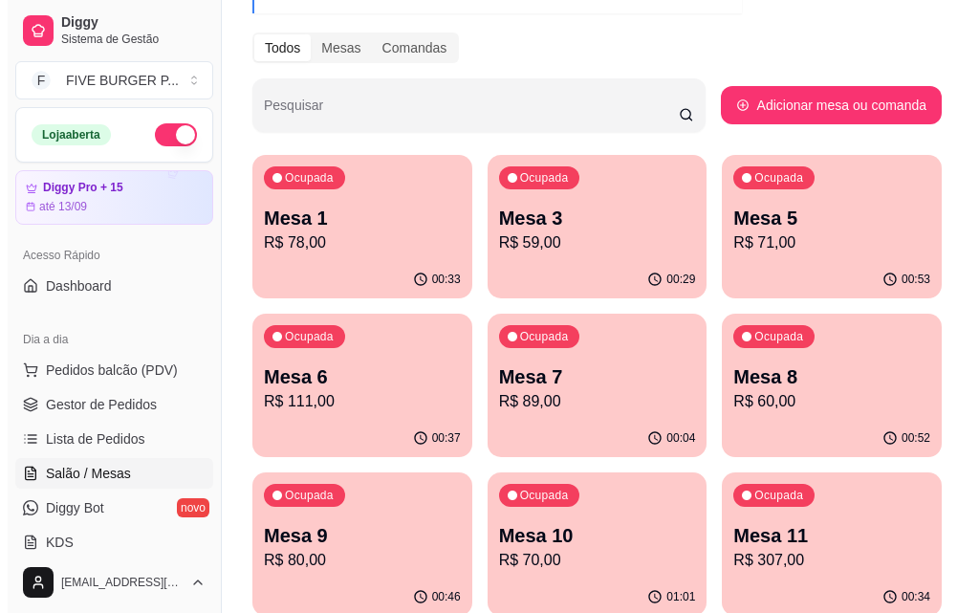
scroll to position [287, 0]
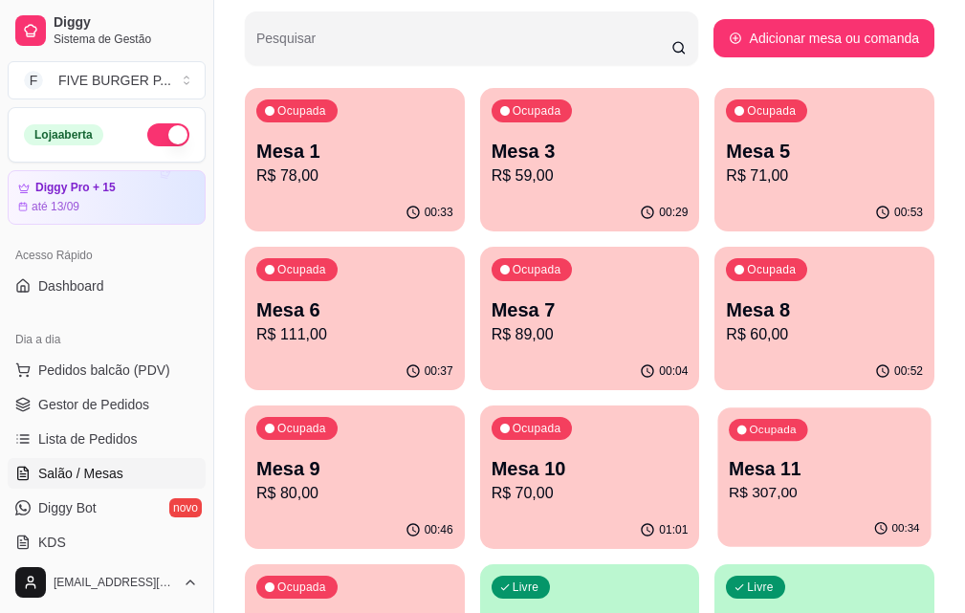
click at [729, 472] on p "Mesa 11" at bounding box center [824, 469] width 191 height 26
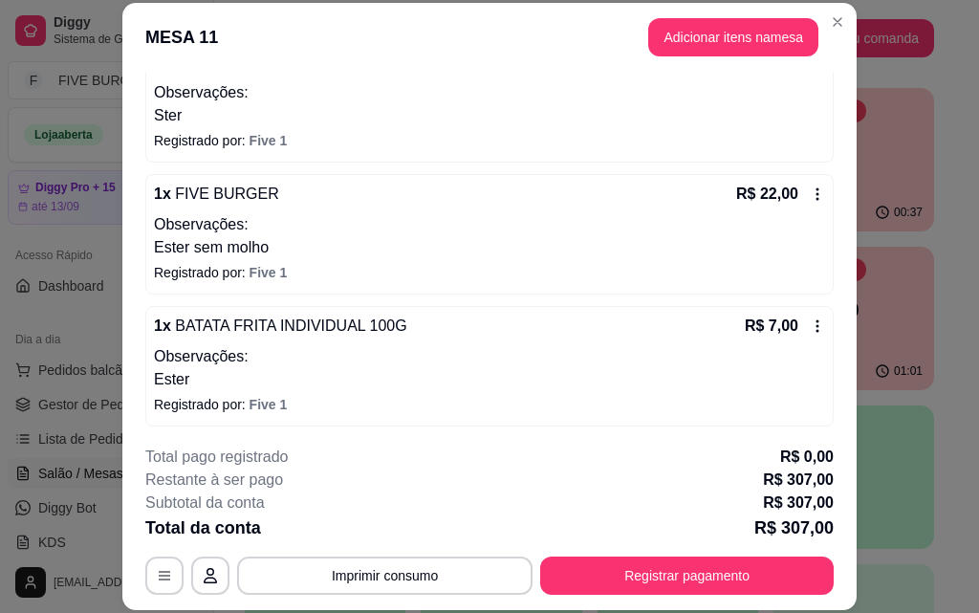
scroll to position [1456, 0]
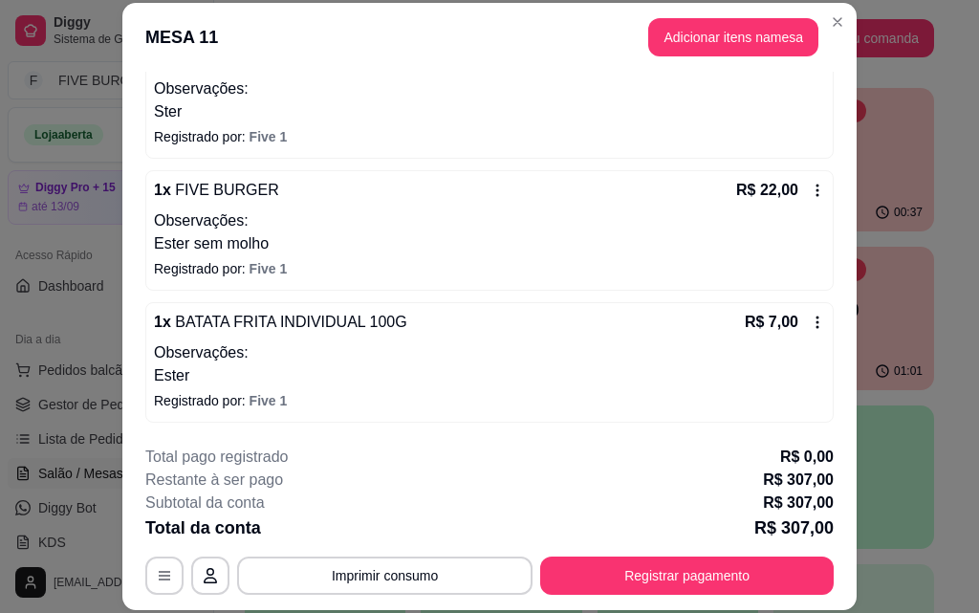
click at [810, 327] on icon at bounding box center [817, 322] width 15 height 15
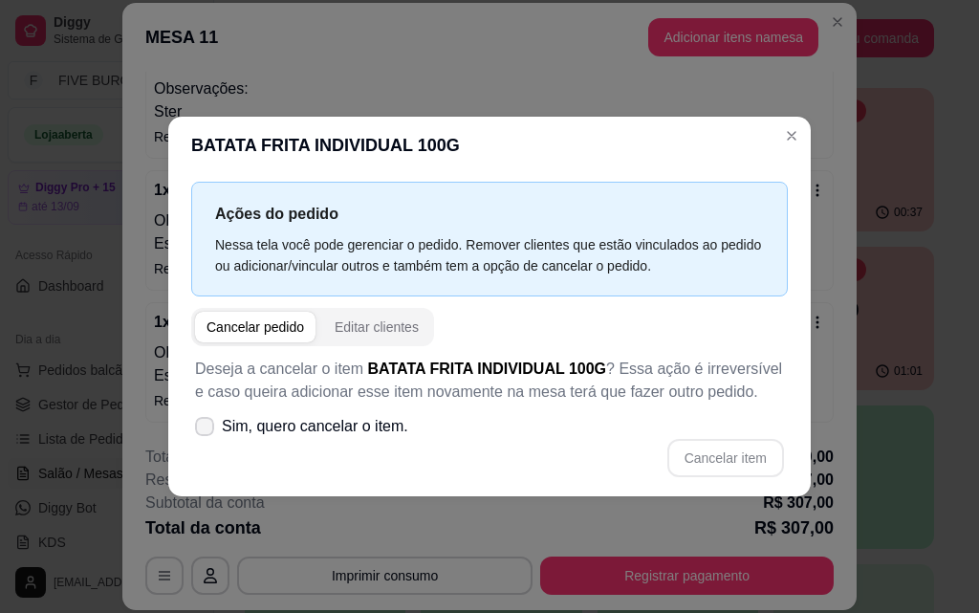
click at [193, 425] on label "Sim, quero cancelar o item." at bounding box center [301, 426] width 229 height 38
click at [194, 429] on input "Sim, quero cancelar o item." at bounding box center [200, 435] width 12 height 12
checkbox input "true"
click at [747, 457] on button "Cancelar item" at bounding box center [725, 458] width 117 height 38
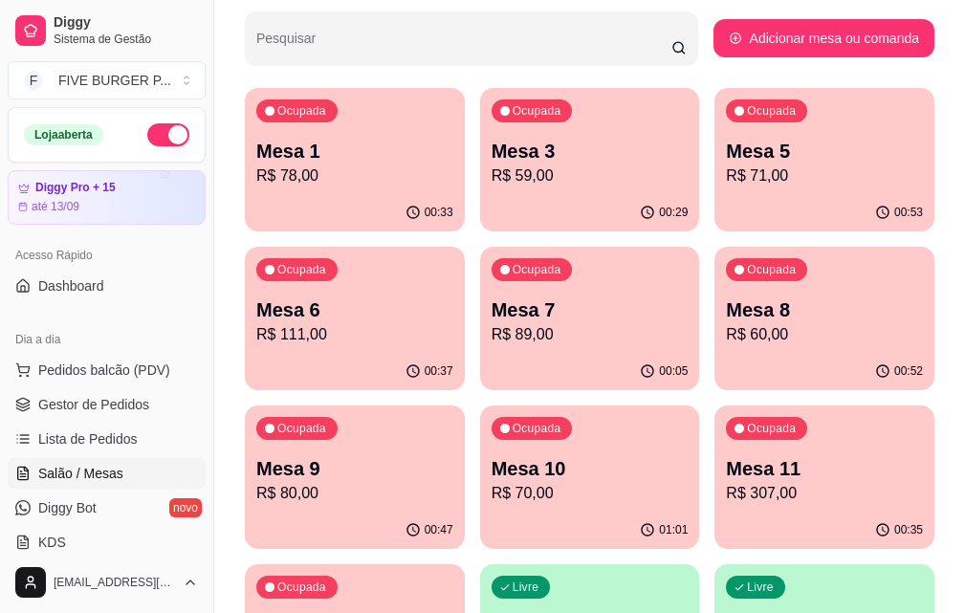
click at [726, 158] on p "Mesa 5" at bounding box center [824, 151] width 197 height 27
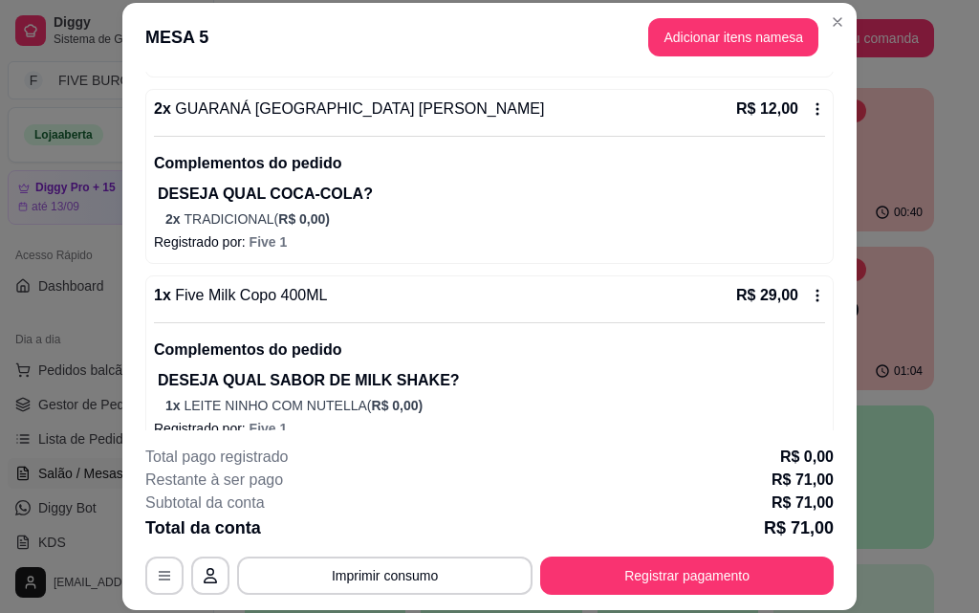
scroll to position [270, 0]
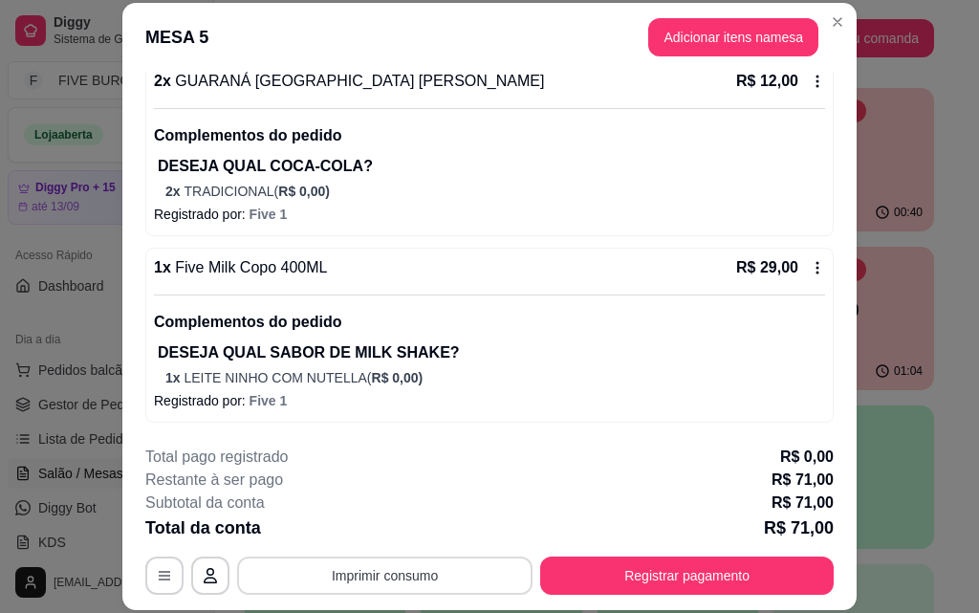
click at [425, 585] on button "Imprimir consumo" at bounding box center [384, 575] width 295 height 38
click at [412, 528] on button "IMPRESSORA" at bounding box center [383, 531] width 134 height 30
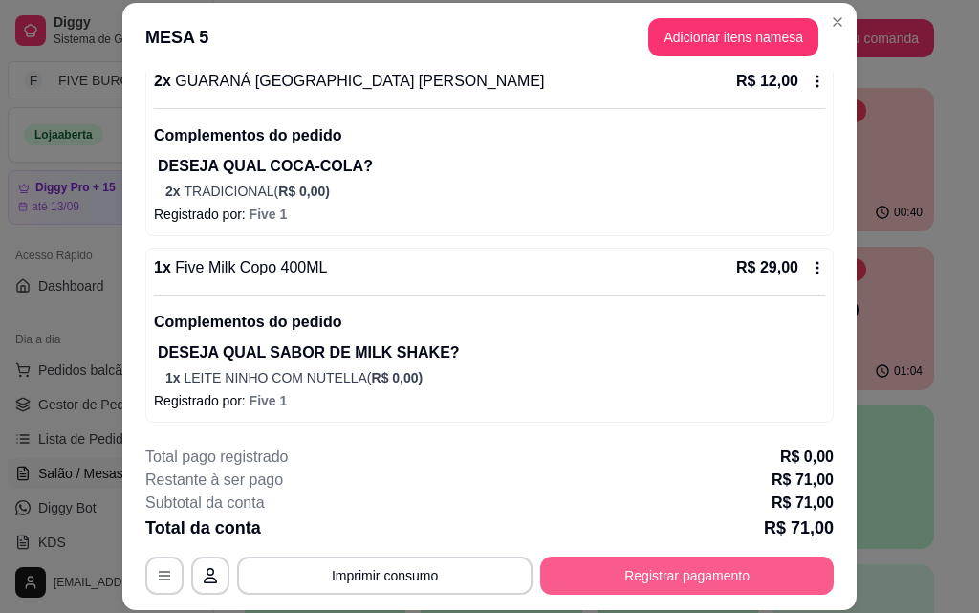
click at [692, 583] on button "Registrar pagamento" at bounding box center [687, 575] width 294 height 38
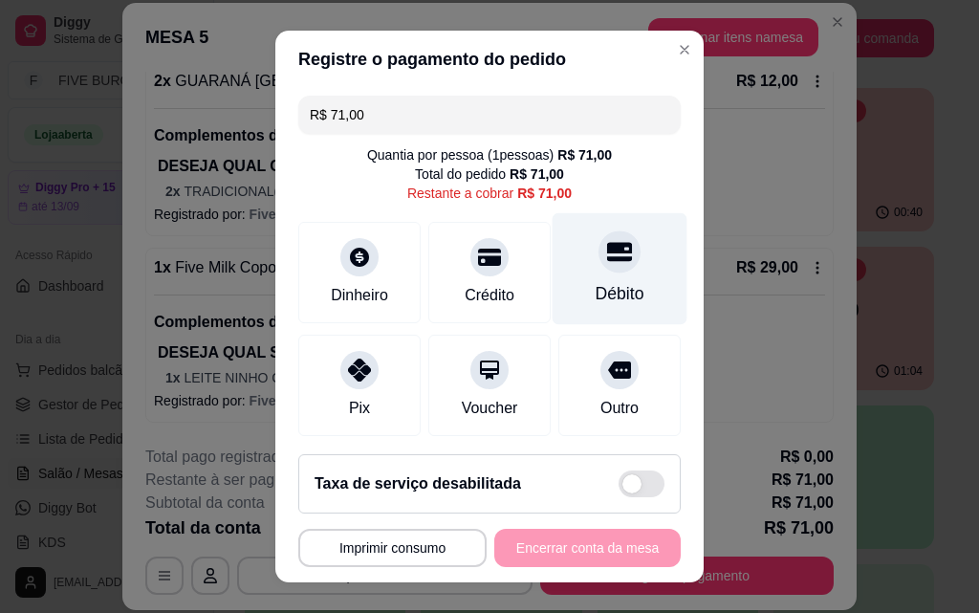
click at [578, 294] on div "Débito" at bounding box center [620, 269] width 135 height 112
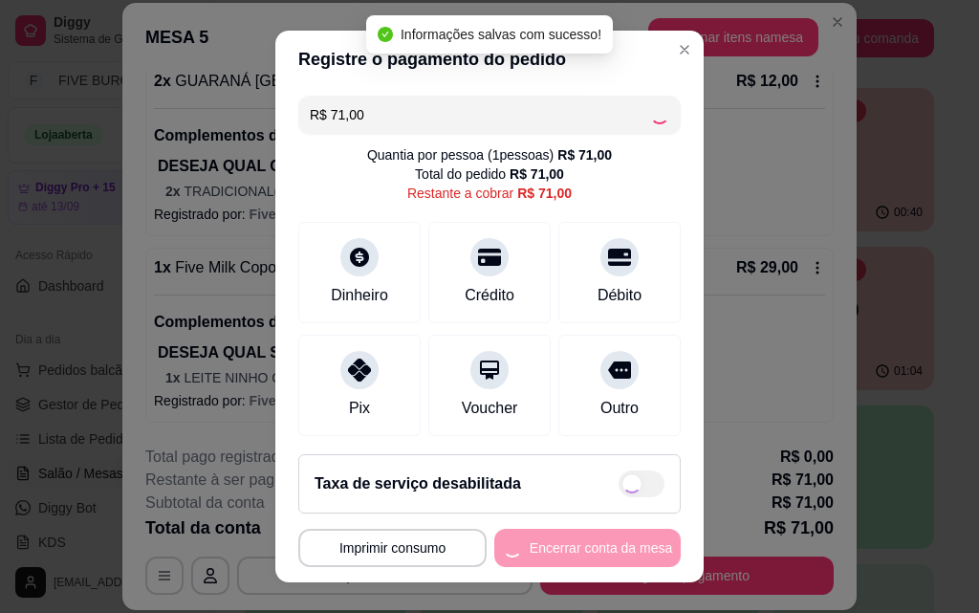
type input "R$ 0,00"
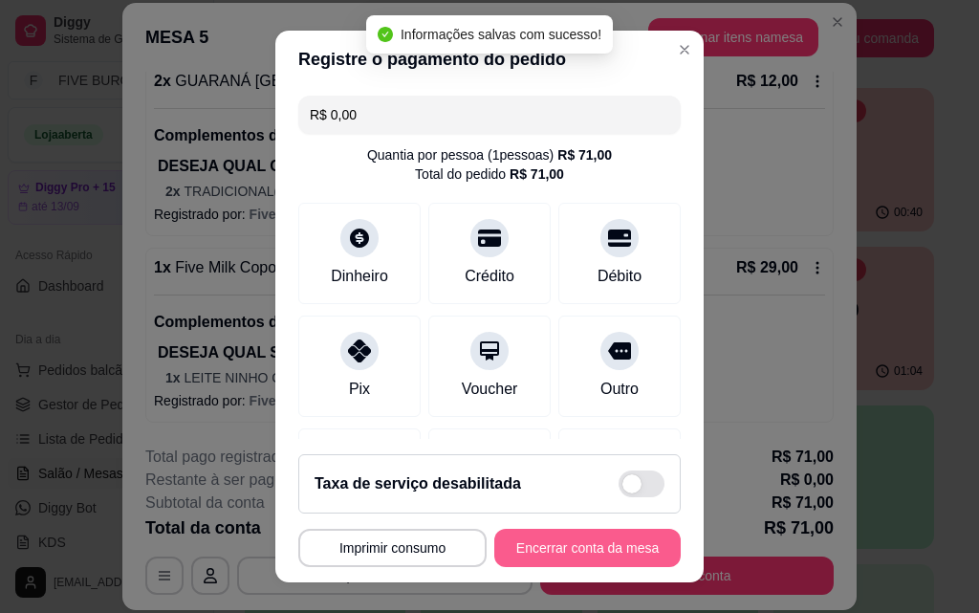
click at [582, 550] on button "Encerrar conta da mesa" at bounding box center [587, 548] width 186 height 38
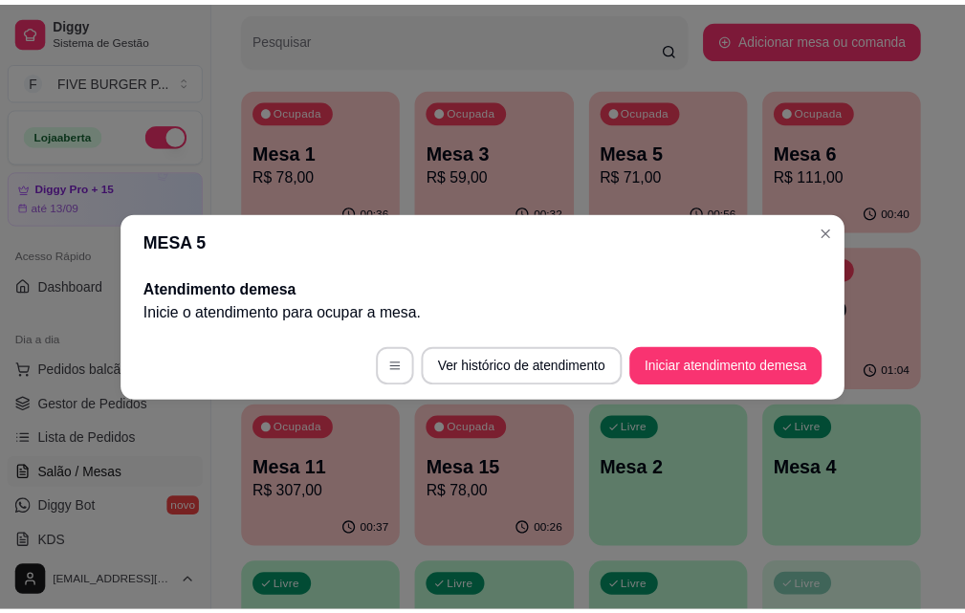
scroll to position [0, 0]
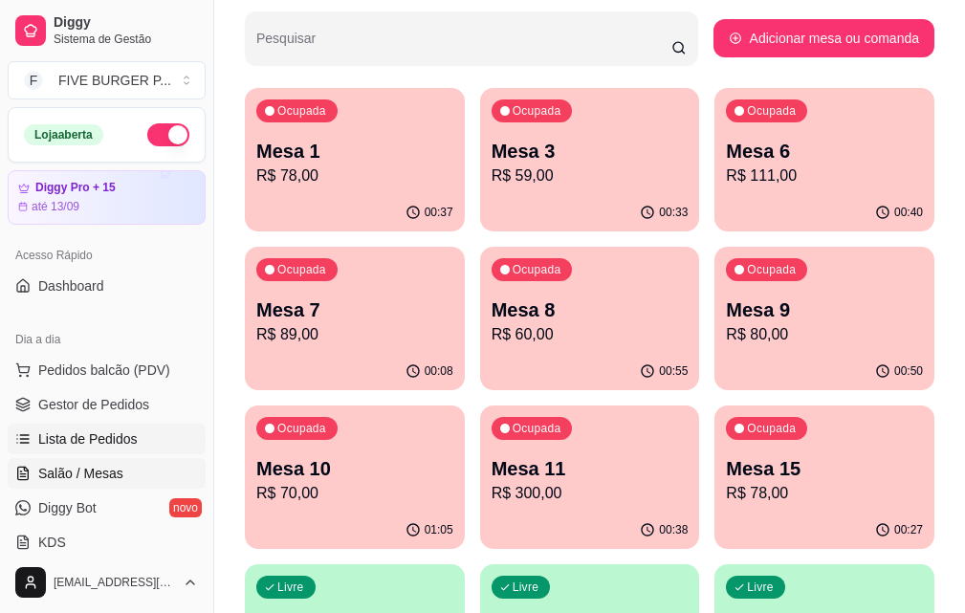
click at [142, 432] on link "Lista de Pedidos" at bounding box center [107, 439] width 198 height 31
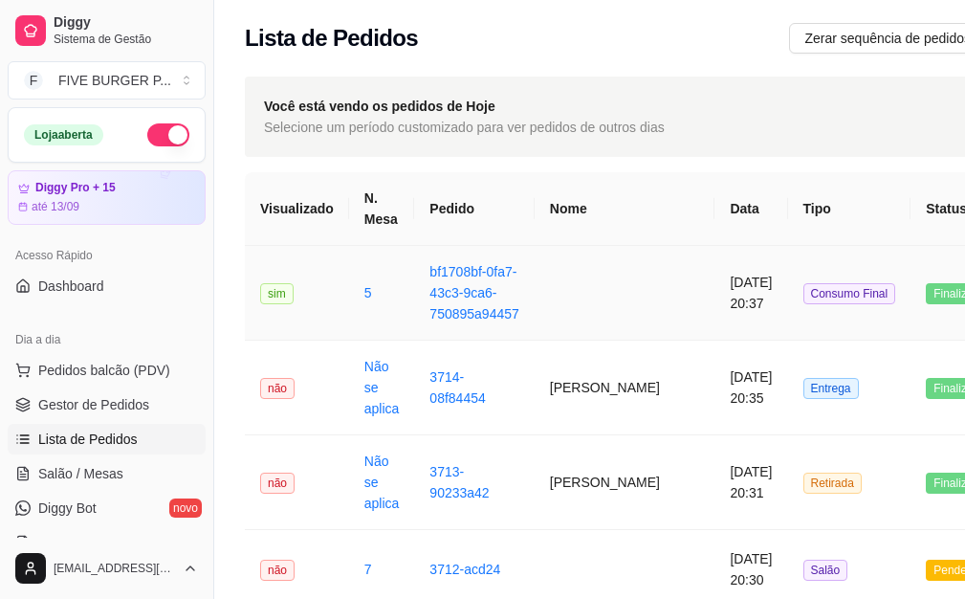
click at [714, 293] on td "[DATE] 20:37" at bounding box center [750, 293] width 73 height 95
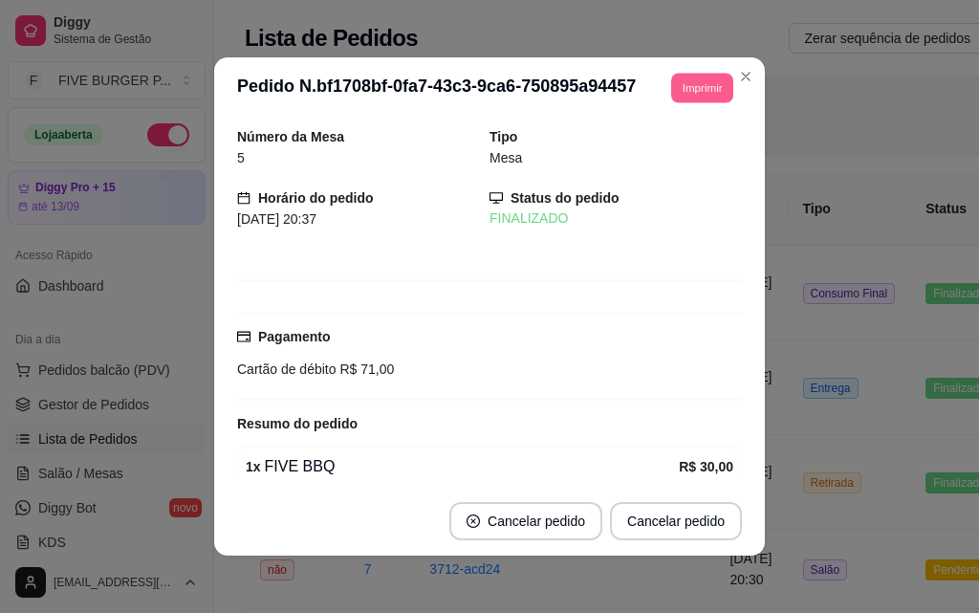
click at [685, 95] on button "Imprimir" at bounding box center [702, 88] width 62 height 30
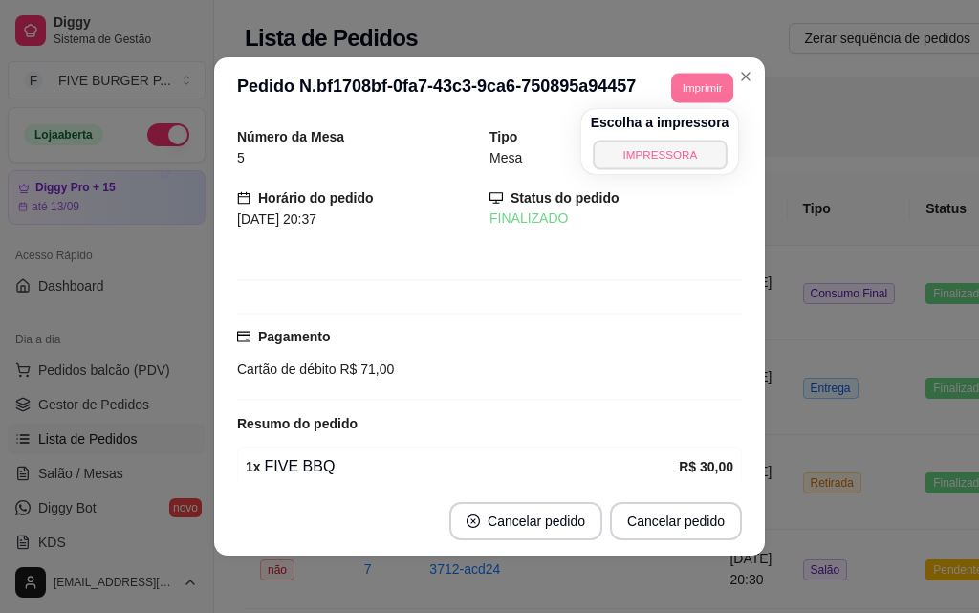
click at [685, 157] on button "IMPRESSORA" at bounding box center [660, 155] width 134 height 30
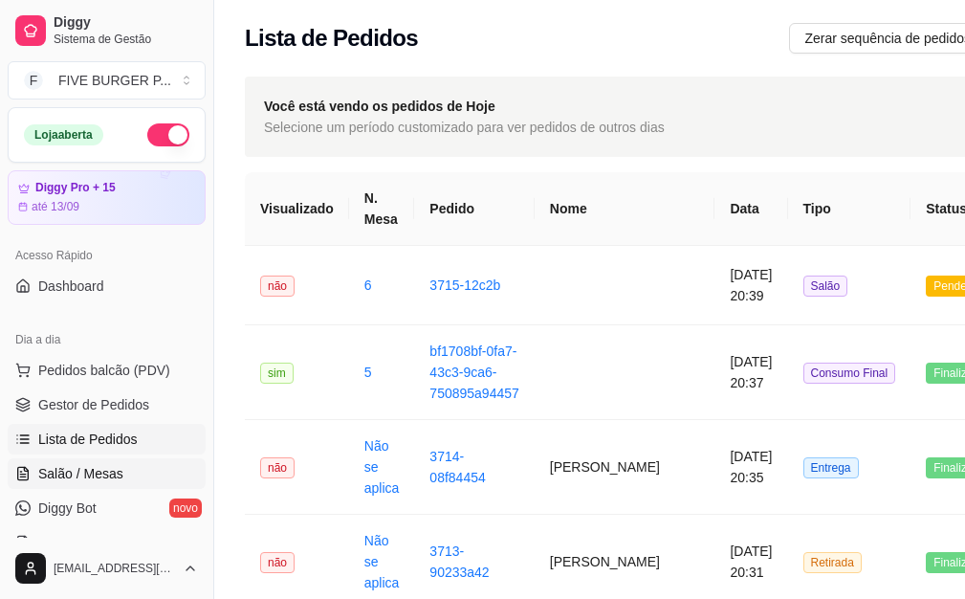
click at [77, 473] on span "Salão / Mesas" at bounding box center [80, 473] width 85 height 19
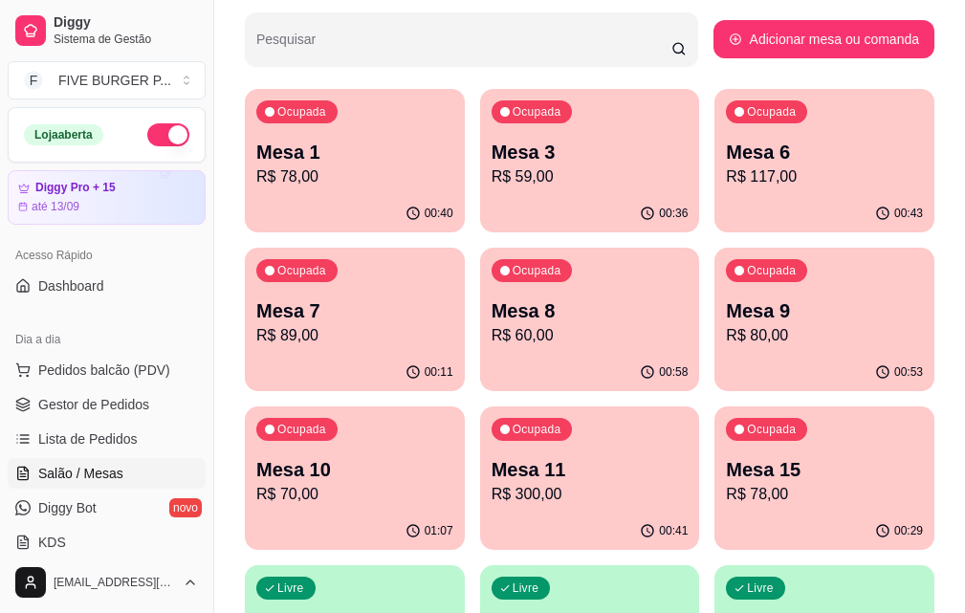
scroll to position [287, 0]
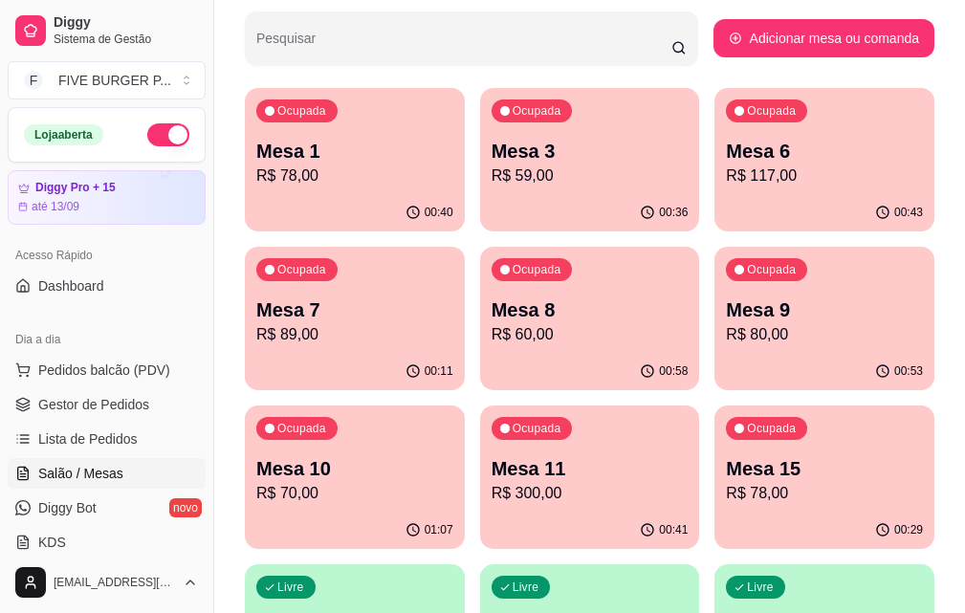
click at [726, 325] on p "R$ 80,00" at bounding box center [824, 334] width 197 height 23
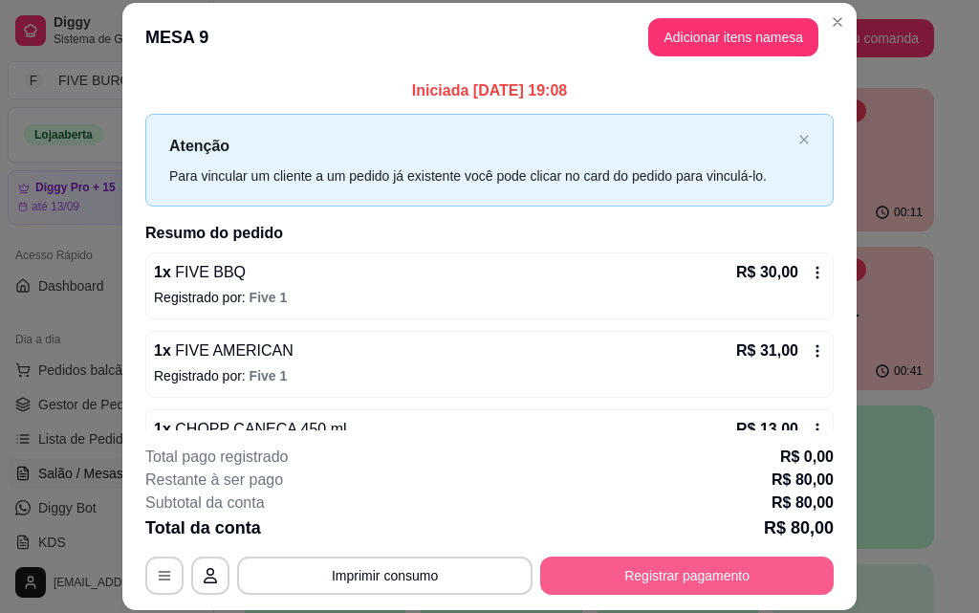
click at [723, 574] on button "Registrar pagamento" at bounding box center [687, 575] width 294 height 38
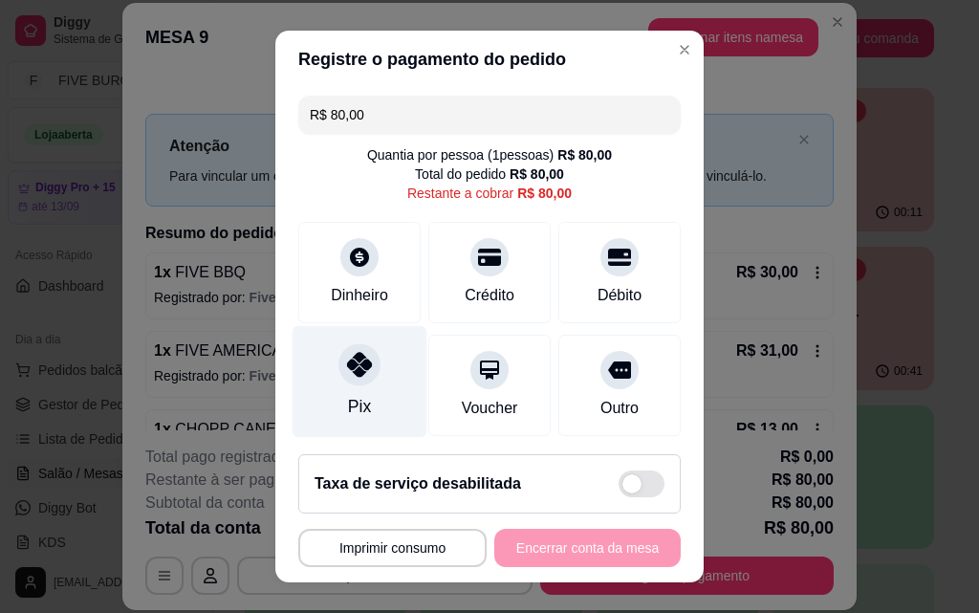
click at [357, 387] on div "Pix" at bounding box center [360, 382] width 135 height 112
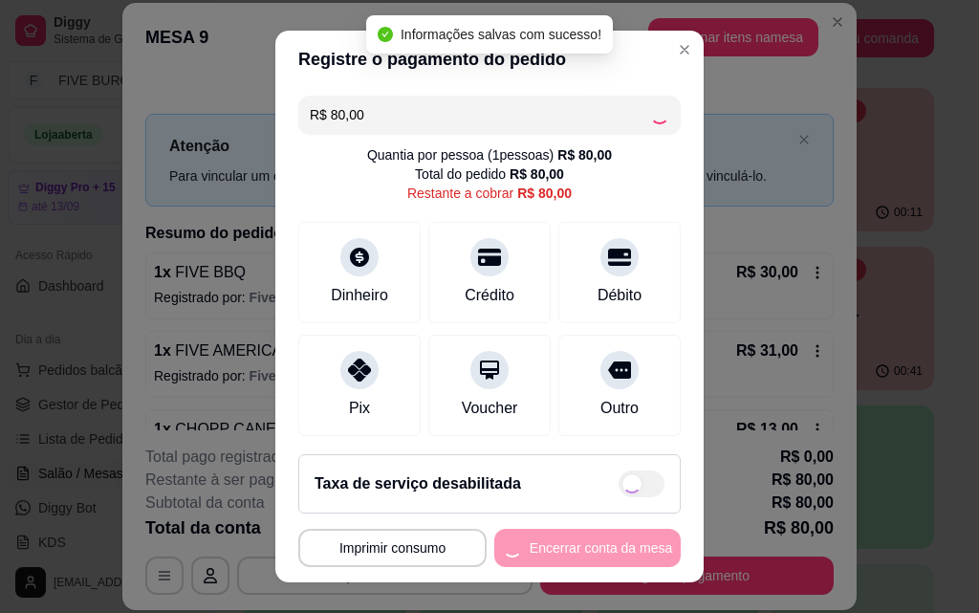
type input "R$ 0,00"
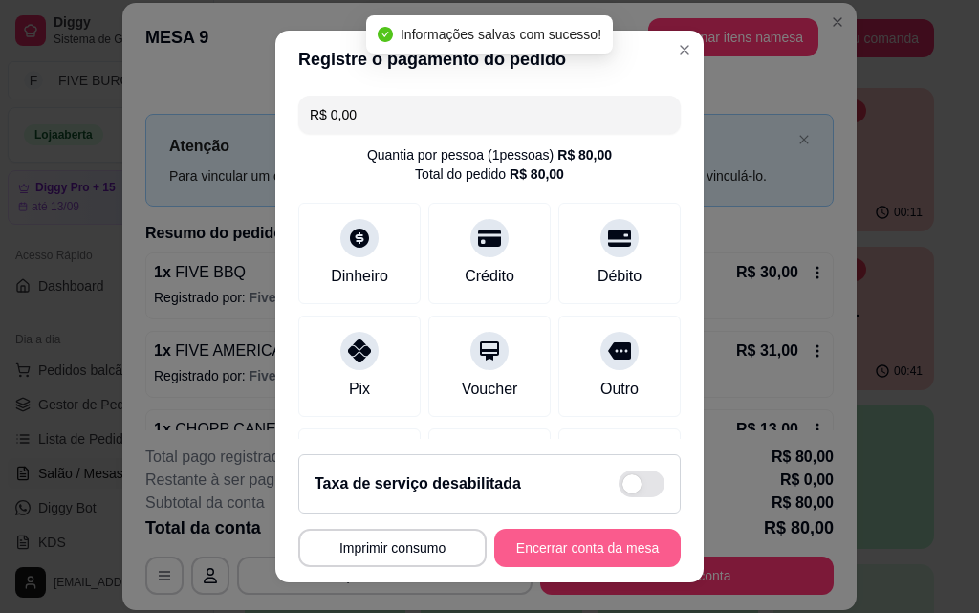
click at [581, 544] on button "Encerrar conta da mesa" at bounding box center [587, 548] width 186 height 38
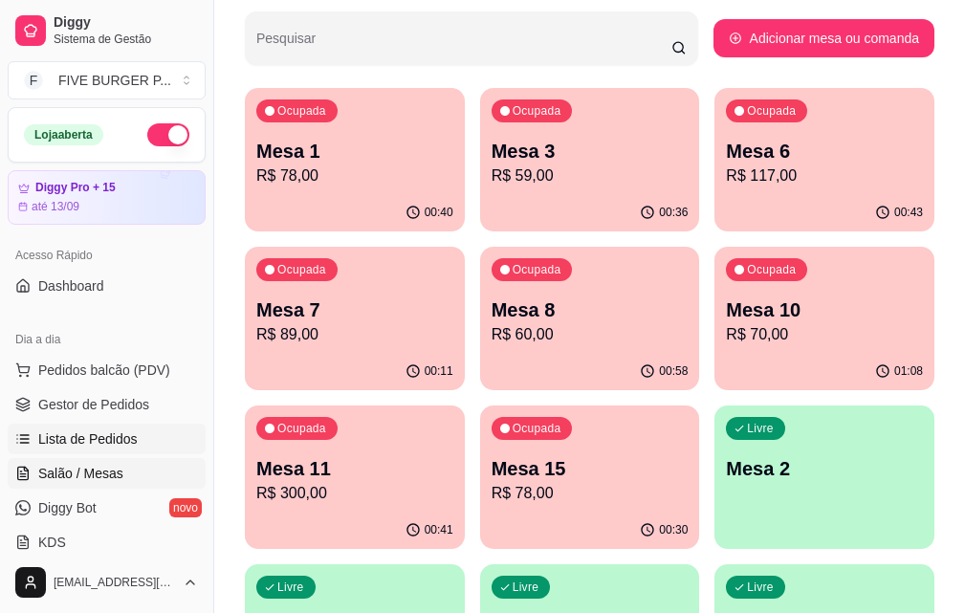
click at [120, 434] on span "Lista de Pedidos" at bounding box center [87, 438] width 99 height 19
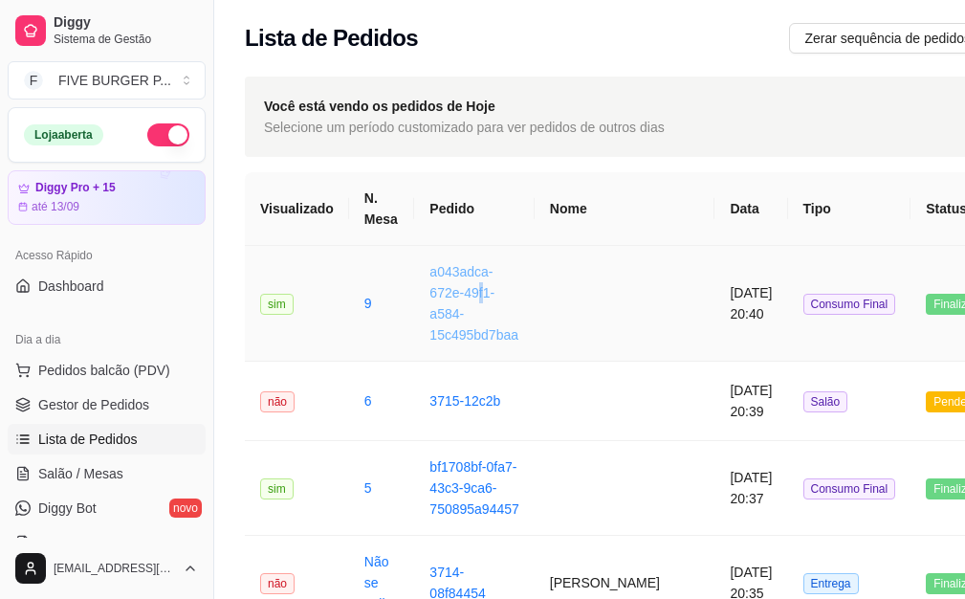
drag, startPoint x: 477, startPoint y: 273, endPoint x: 475, endPoint y: 299, distance: 25.9
click at [475, 299] on link "a043adca-672e-49f1-a584-15c495bd7baa" at bounding box center [473, 303] width 89 height 78
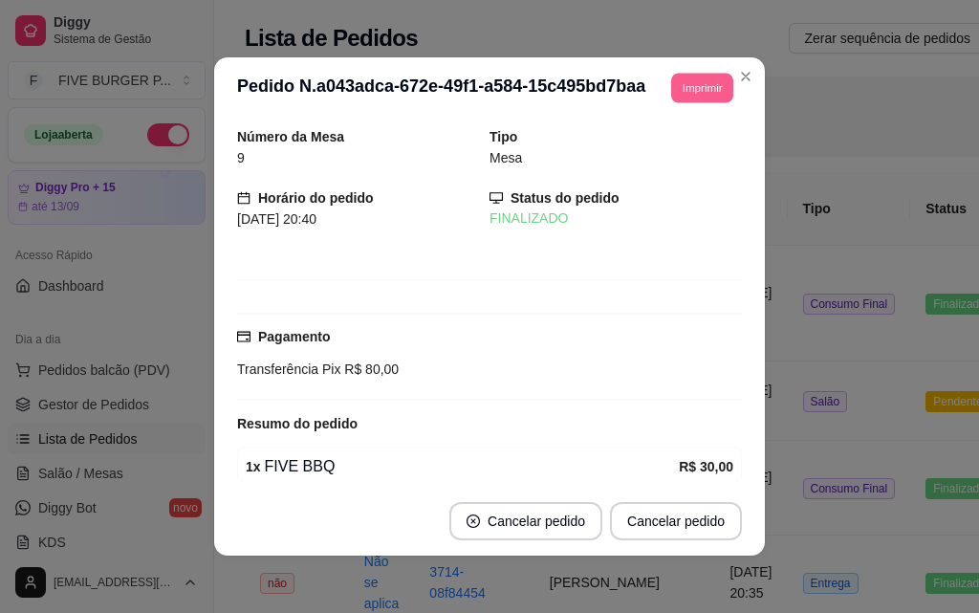
click at [693, 96] on button "Imprimir" at bounding box center [702, 88] width 62 height 30
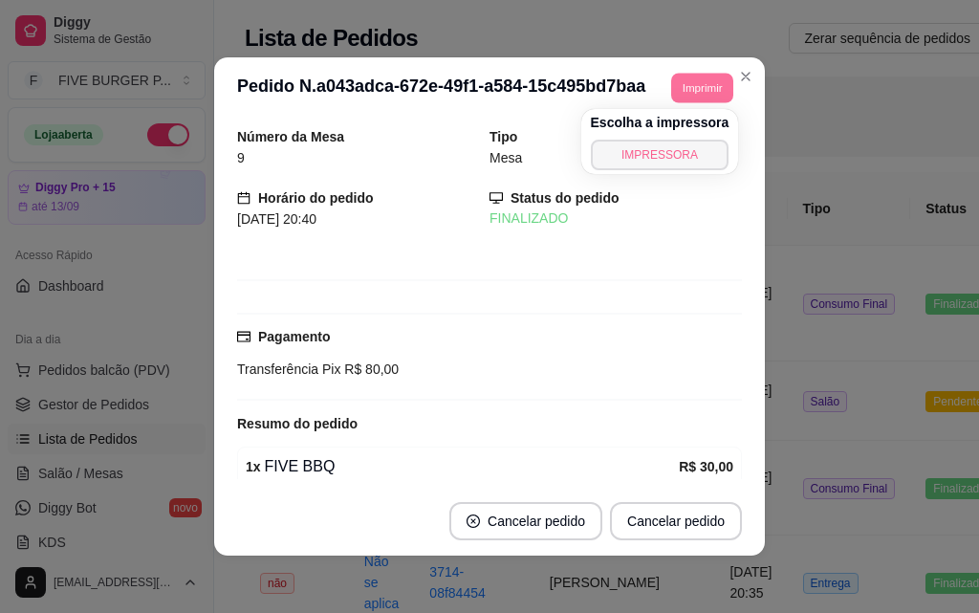
click at [658, 157] on button "IMPRESSORA" at bounding box center [660, 155] width 139 height 31
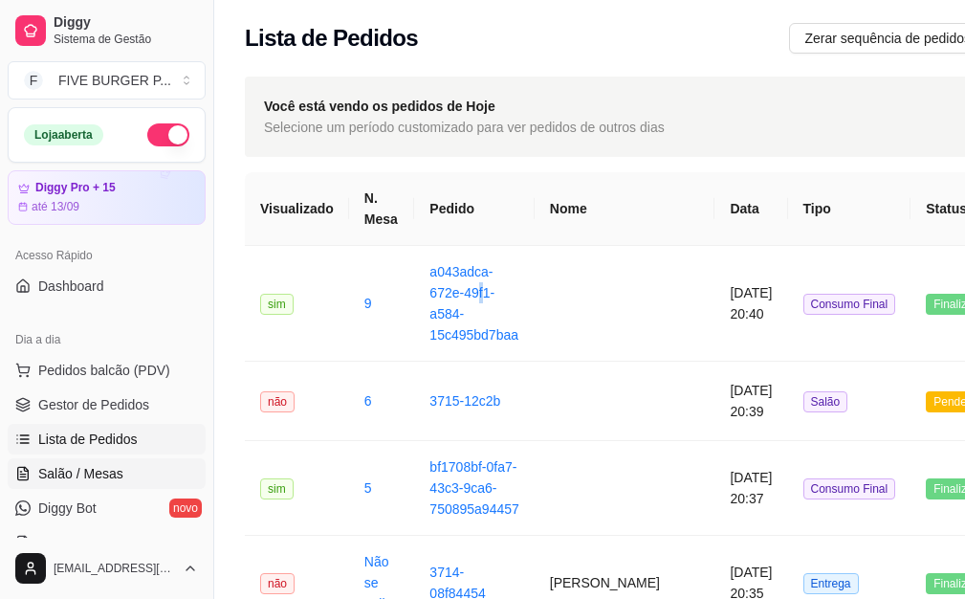
click at [115, 468] on span "Salão / Mesas" at bounding box center [80, 473] width 85 height 19
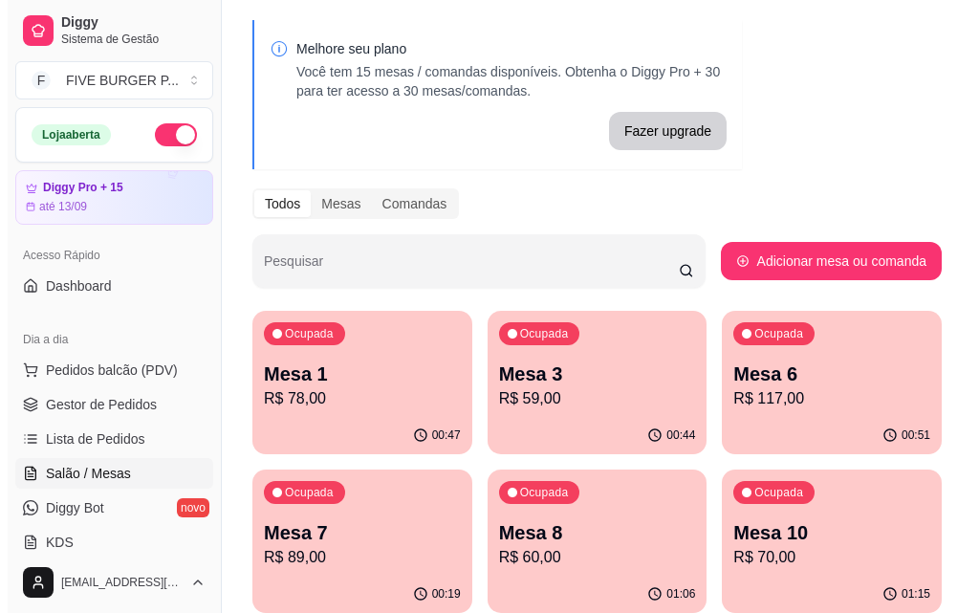
scroll to position [96, 0]
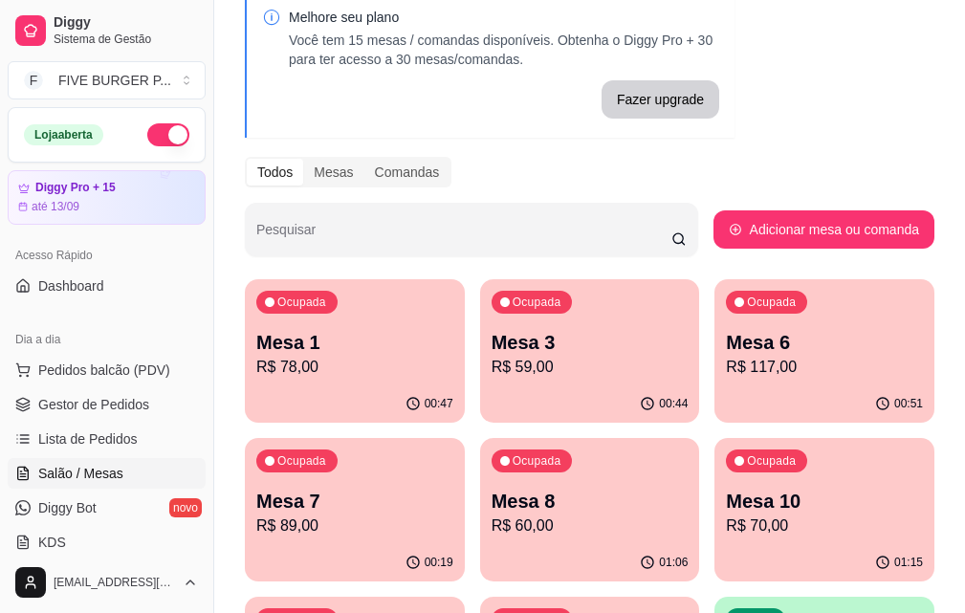
click at [514, 378] on p "R$ 59,00" at bounding box center [589, 367] width 197 height 23
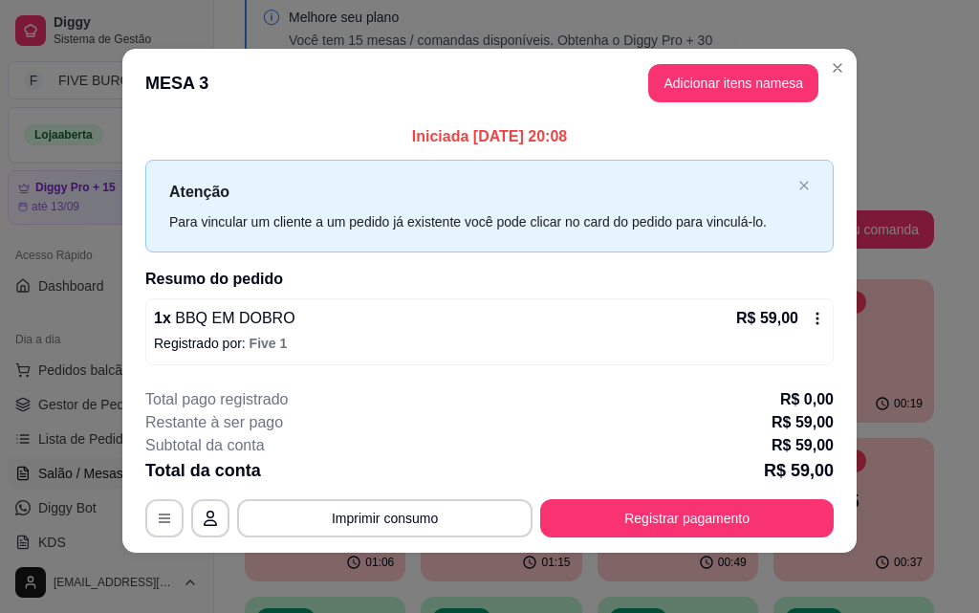
scroll to position [7, 0]
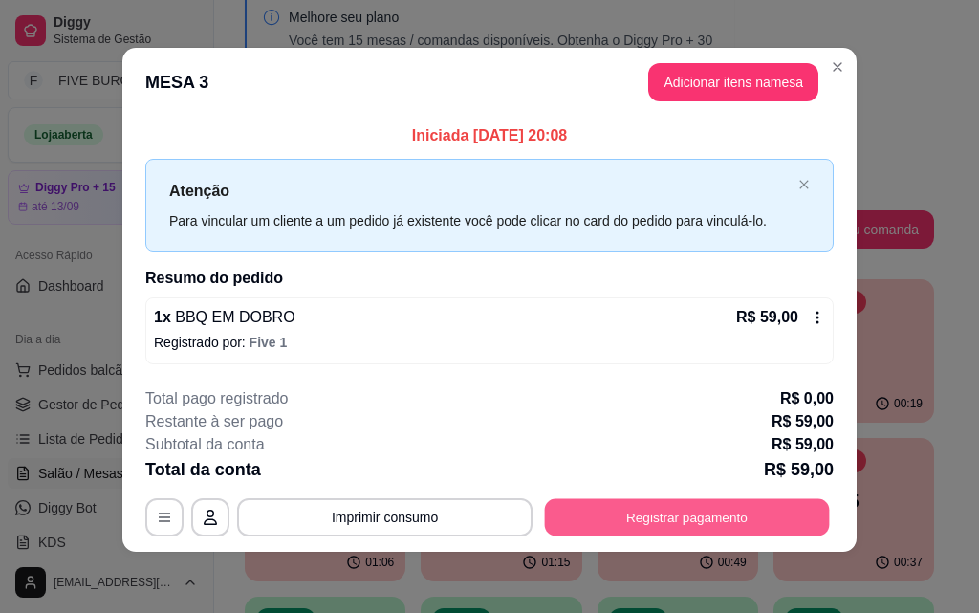
click at [626, 520] on button "Registrar pagamento" at bounding box center [687, 517] width 285 height 37
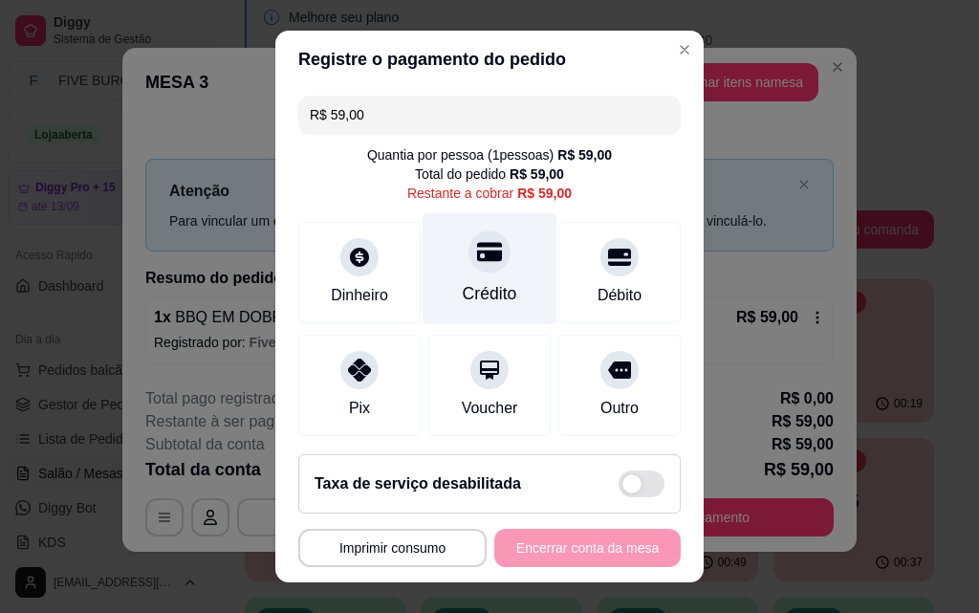
click at [491, 294] on div "Crédito" at bounding box center [490, 293] width 54 height 25
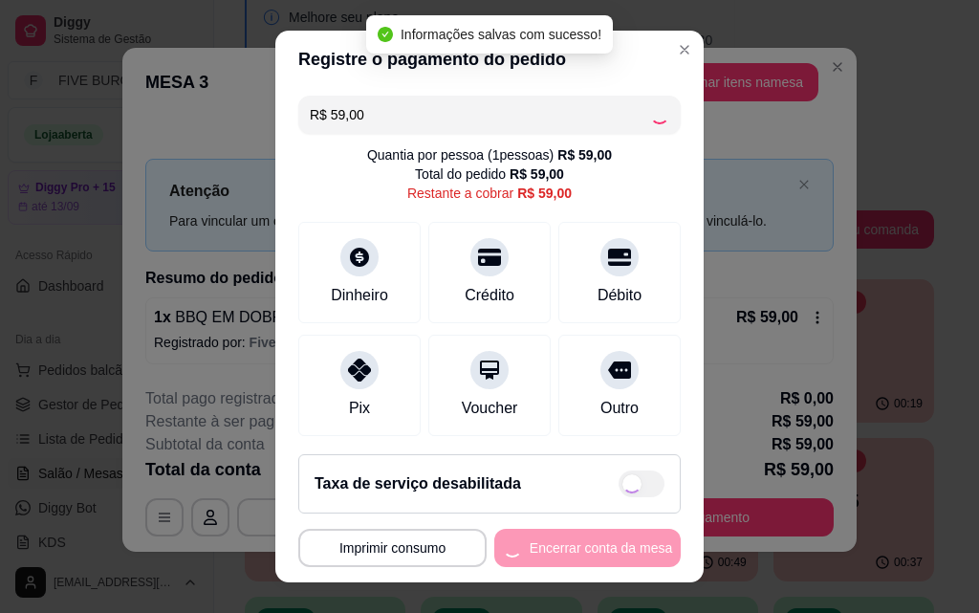
type input "R$ 0,00"
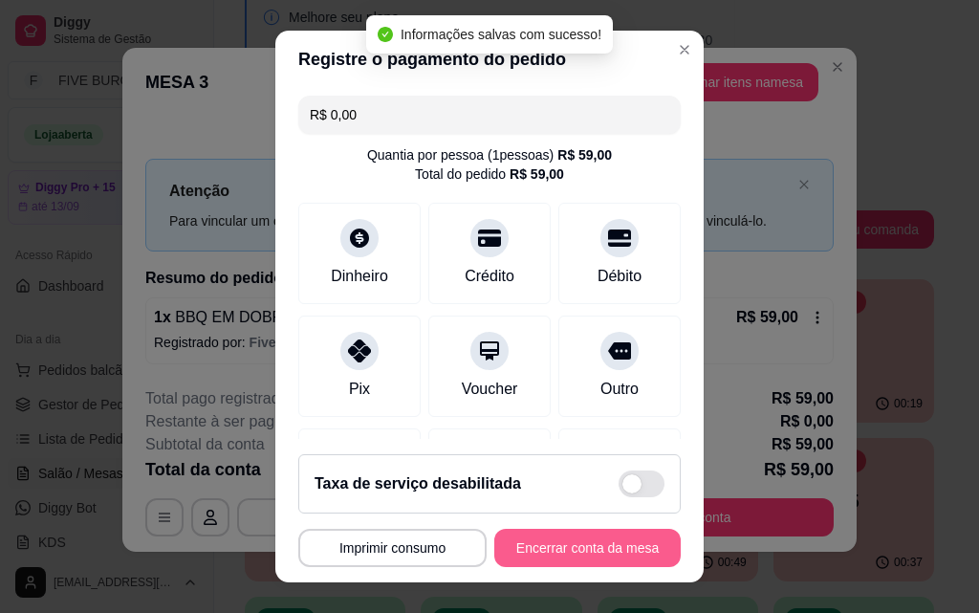
click at [594, 548] on button "Encerrar conta da mesa" at bounding box center [587, 548] width 186 height 38
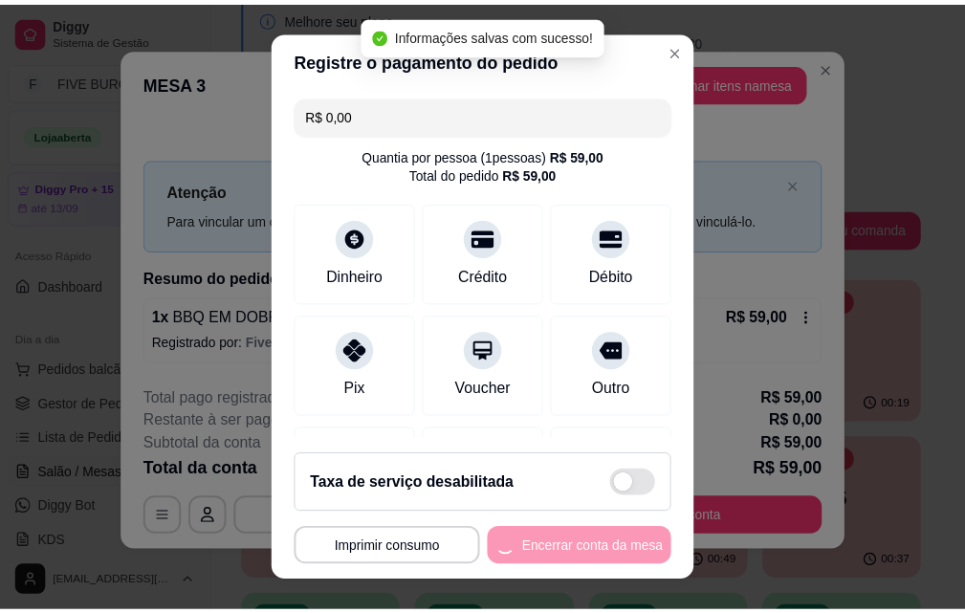
scroll to position [0, 0]
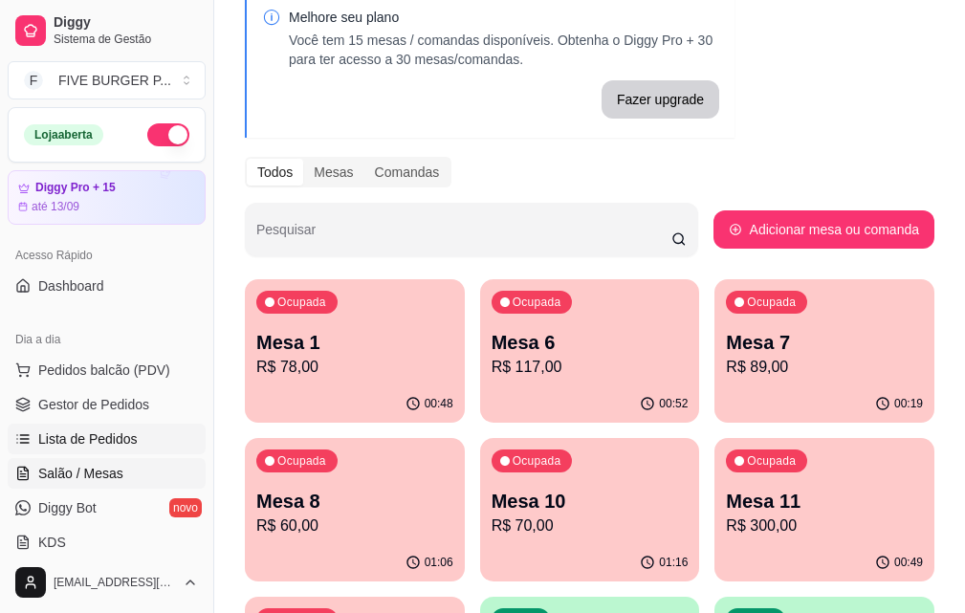
click at [150, 447] on link "Lista de Pedidos" at bounding box center [107, 439] width 198 height 31
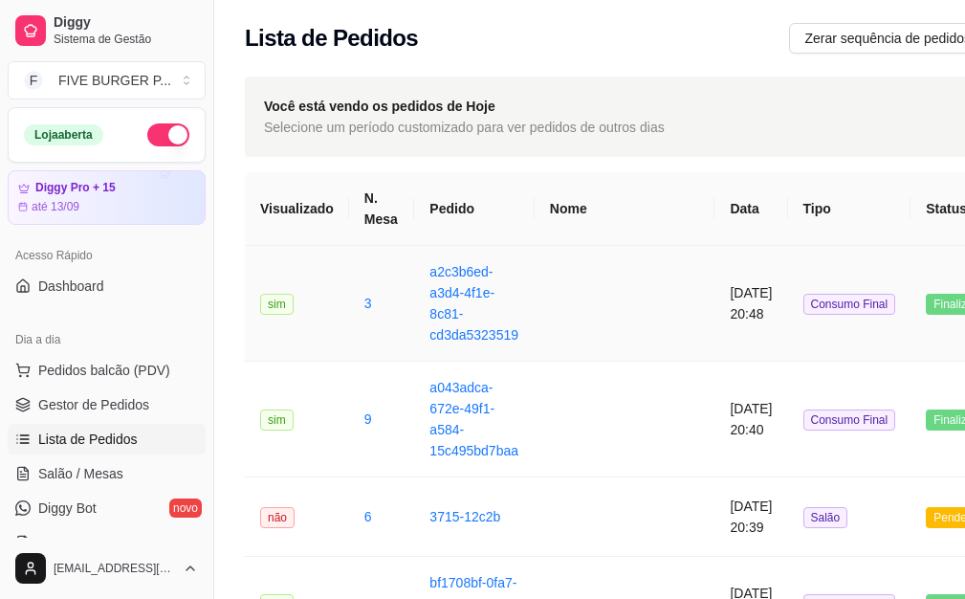
click at [577, 321] on td at bounding box center [624, 304] width 181 height 116
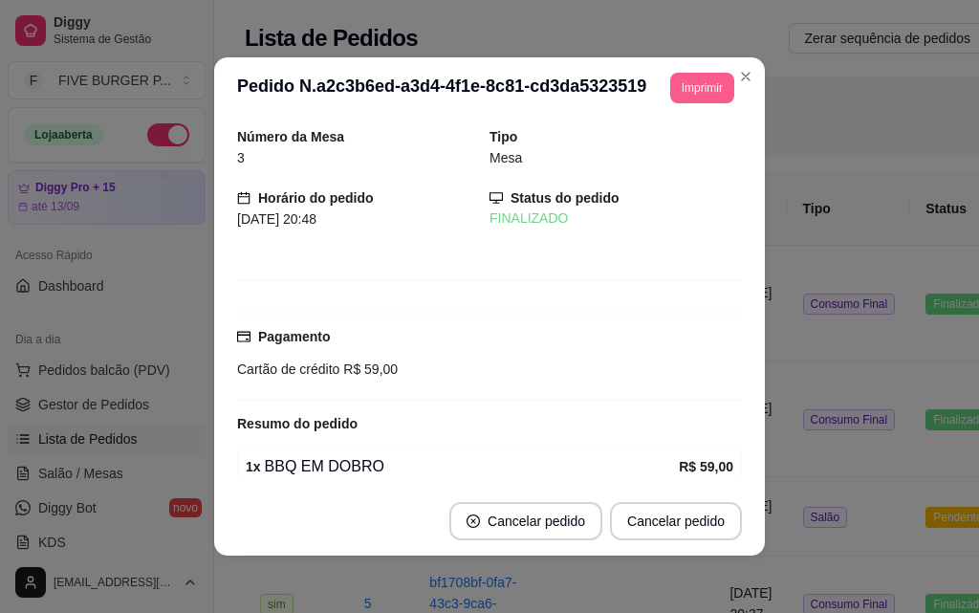
click at [677, 88] on button "Imprimir" at bounding box center [702, 88] width 64 height 31
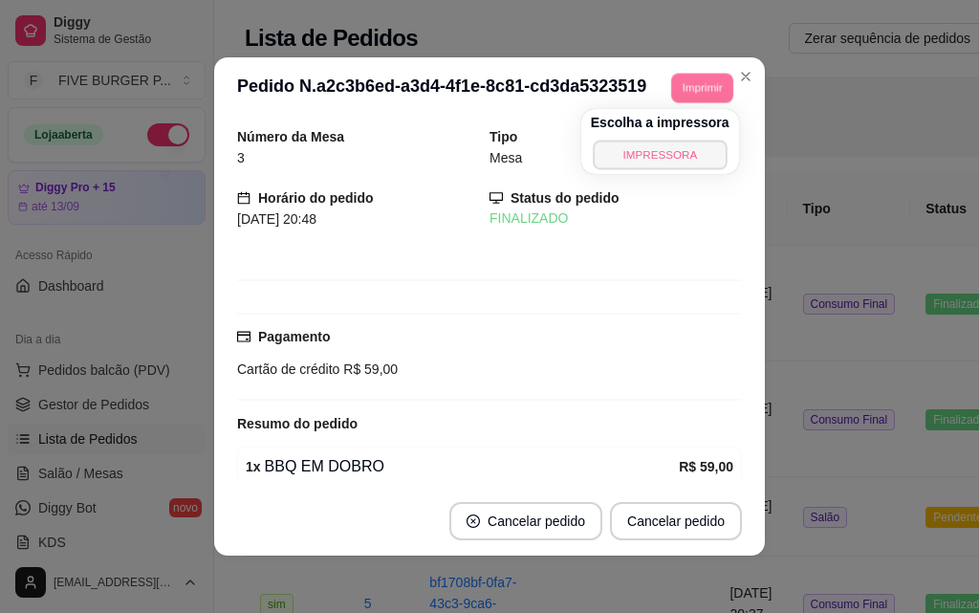
click at [664, 159] on button "IMPRESSORA" at bounding box center [660, 155] width 134 height 30
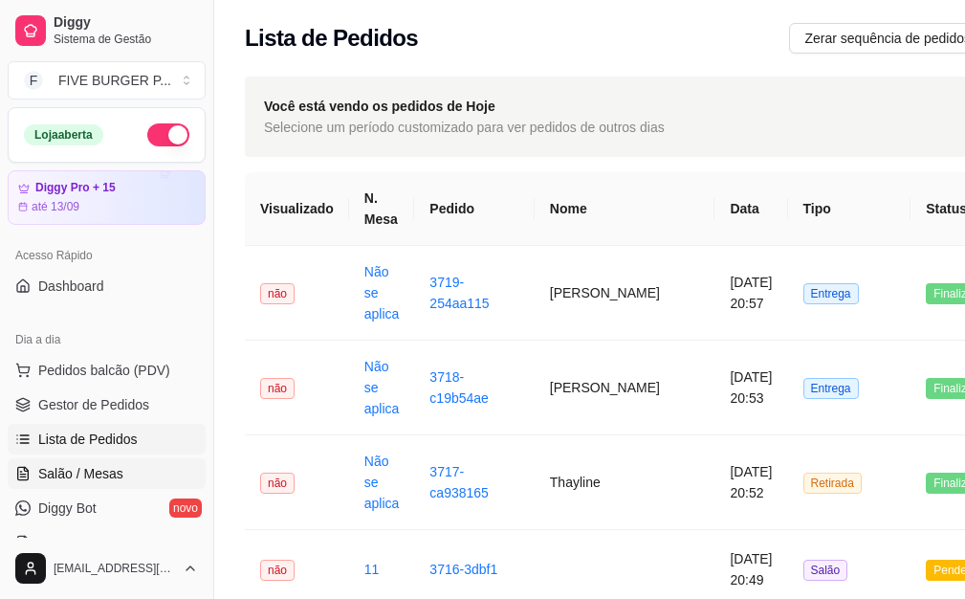
click at [118, 467] on span "Salão / Mesas" at bounding box center [80, 473] width 85 height 19
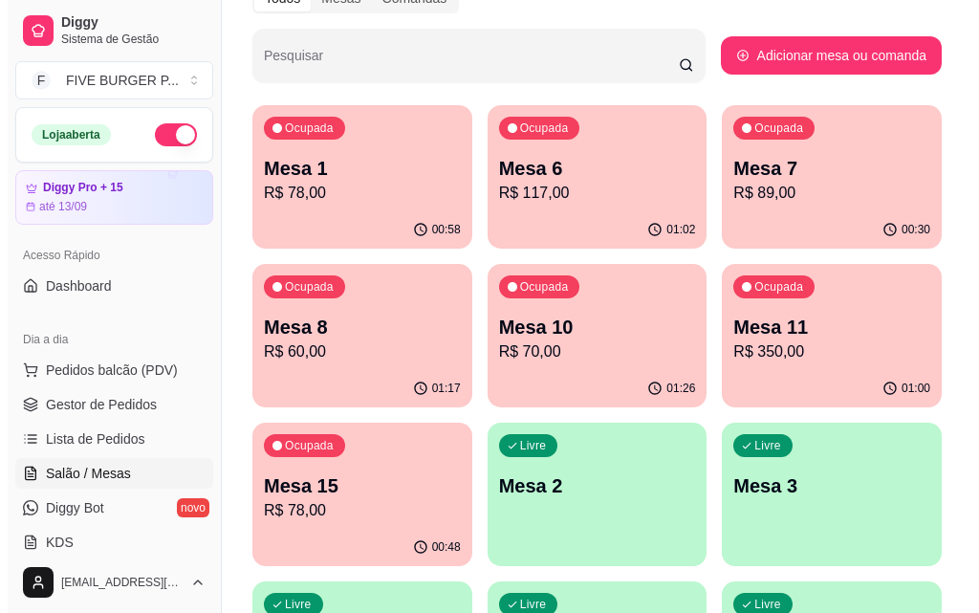
scroll to position [287, 0]
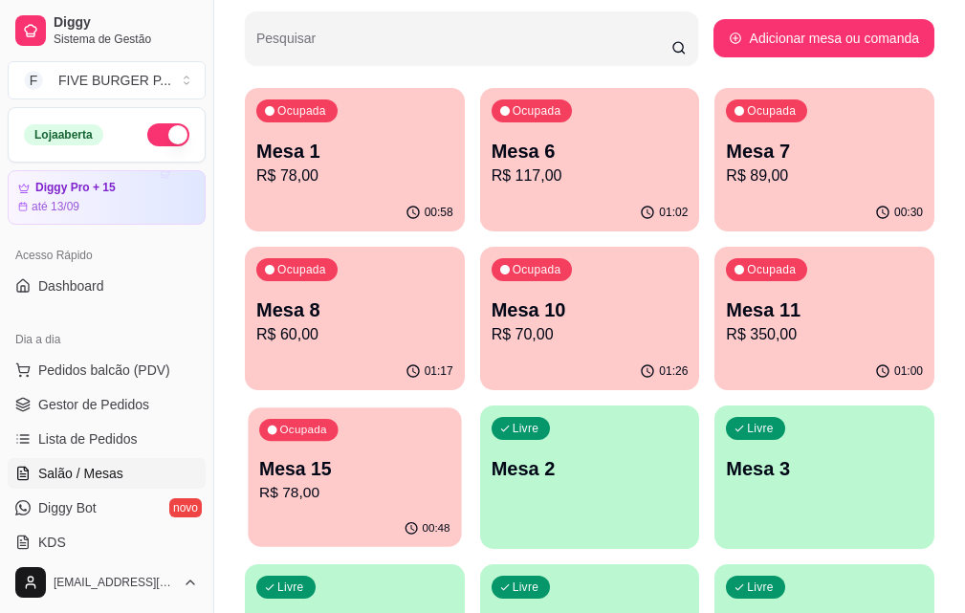
click at [449, 482] on p "R$ 78,00" at bounding box center [354, 493] width 190 height 22
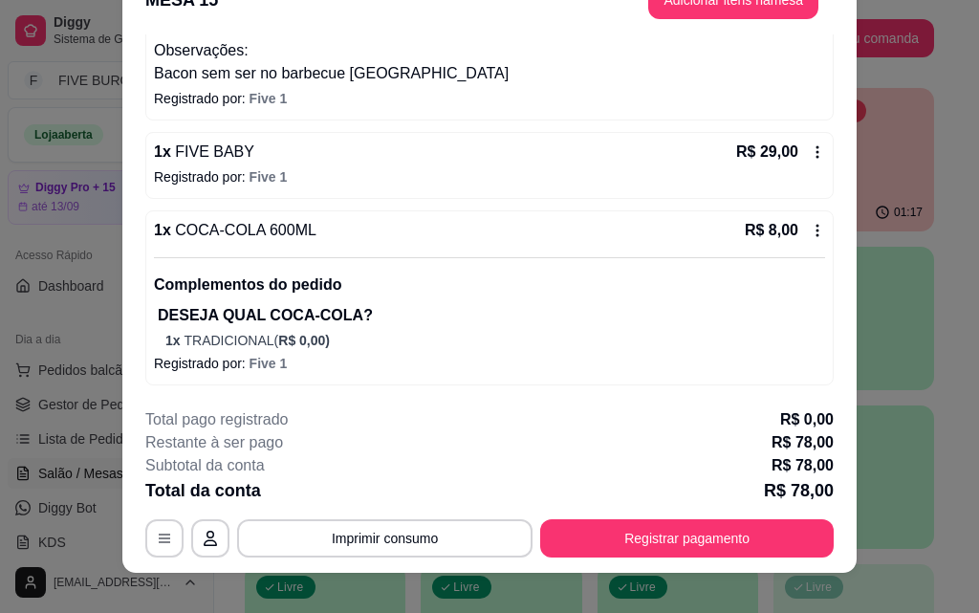
scroll to position [58, 0]
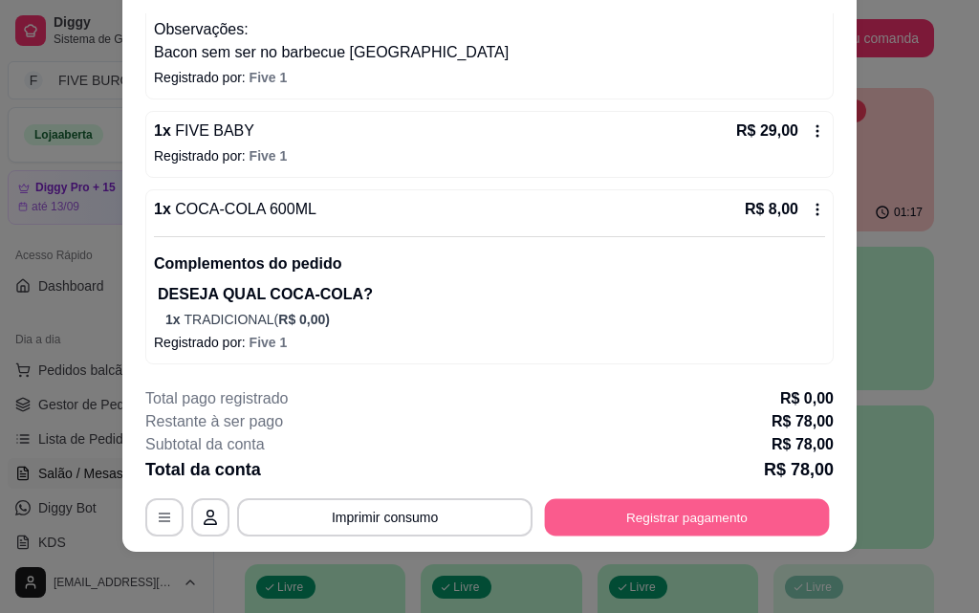
click at [651, 514] on button "Registrar pagamento" at bounding box center [687, 516] width 285 height 37
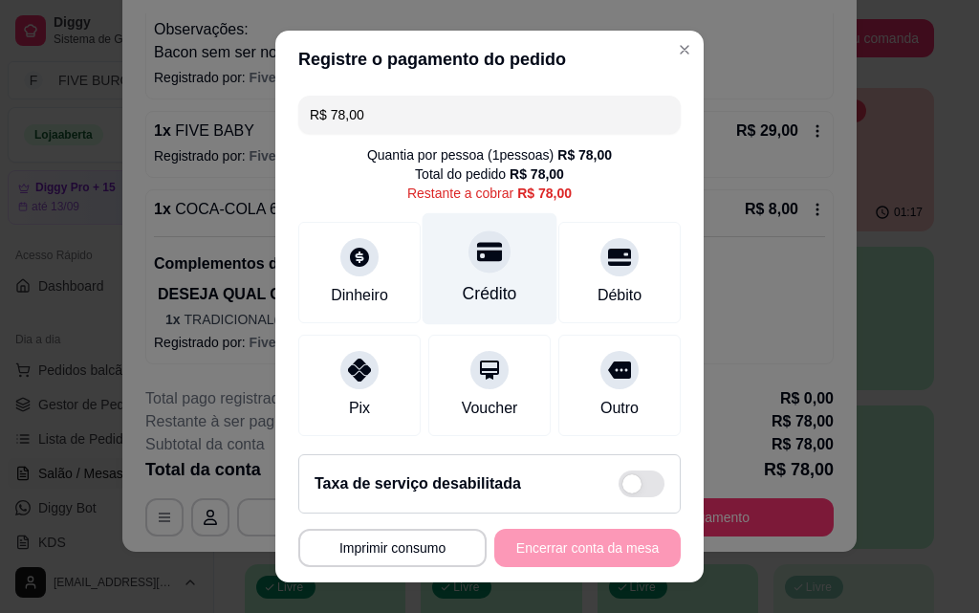
click at [477, 262] on icon at bounding box center [489, 251] width 25 height 25
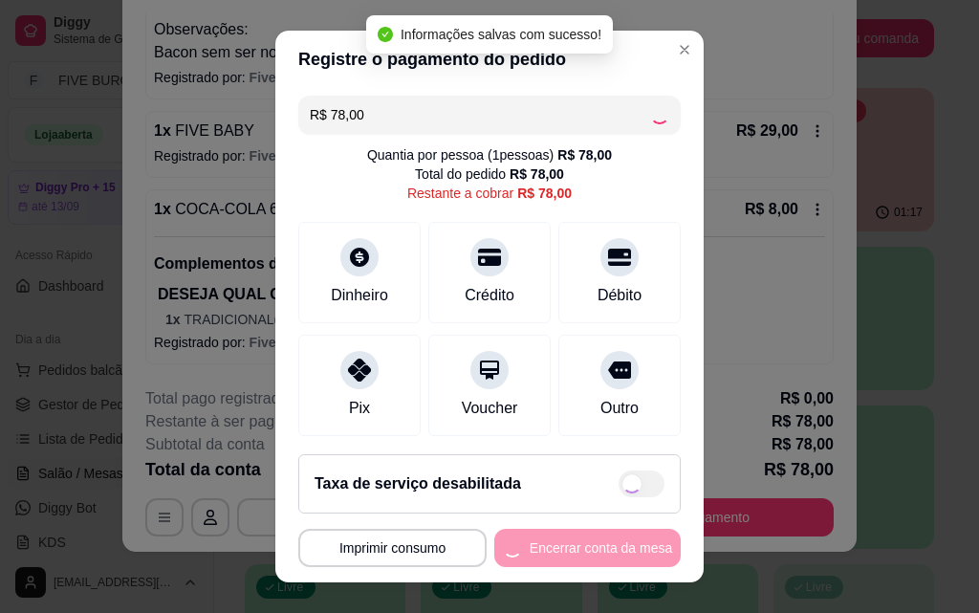
type input "R$ 0,00"
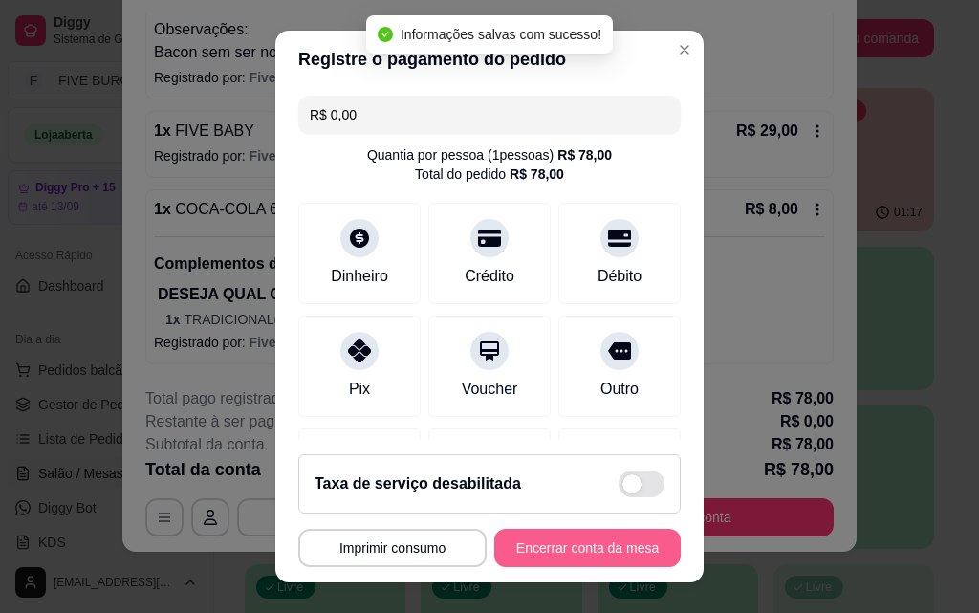
click at [612, 550] on button "Encerrar conta da mesa" at bounding box center [587, 548] width 186 height 38
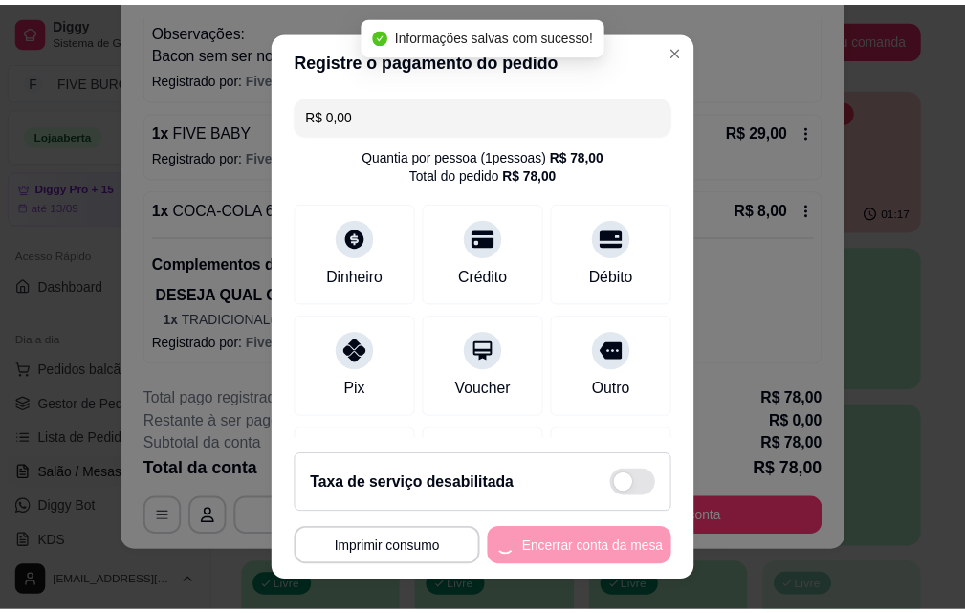
scroll to position [0, 0]
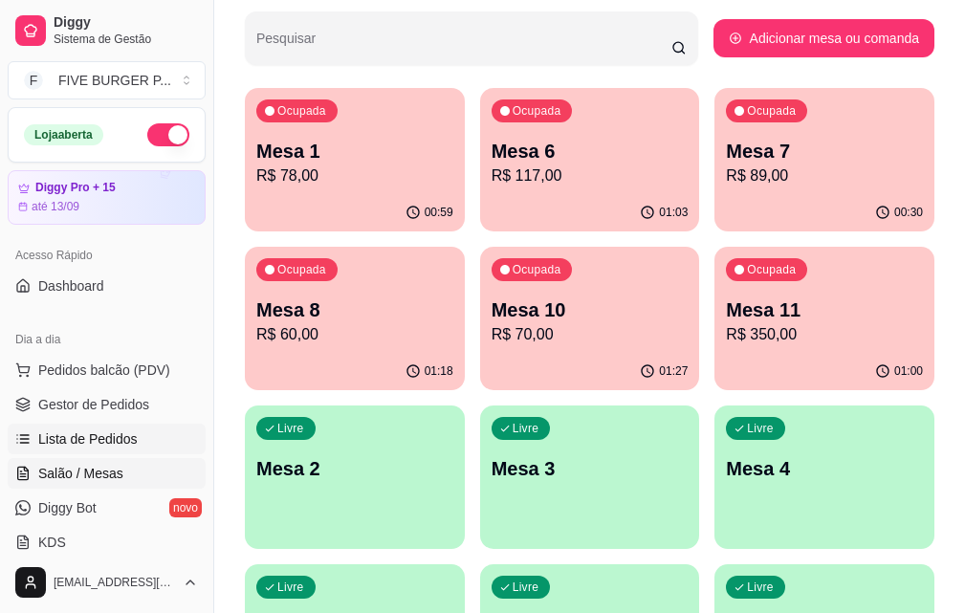
click at [107, 434] on span "Lista de Pedidos" at bounding box center [87, 438] width 99 height 19
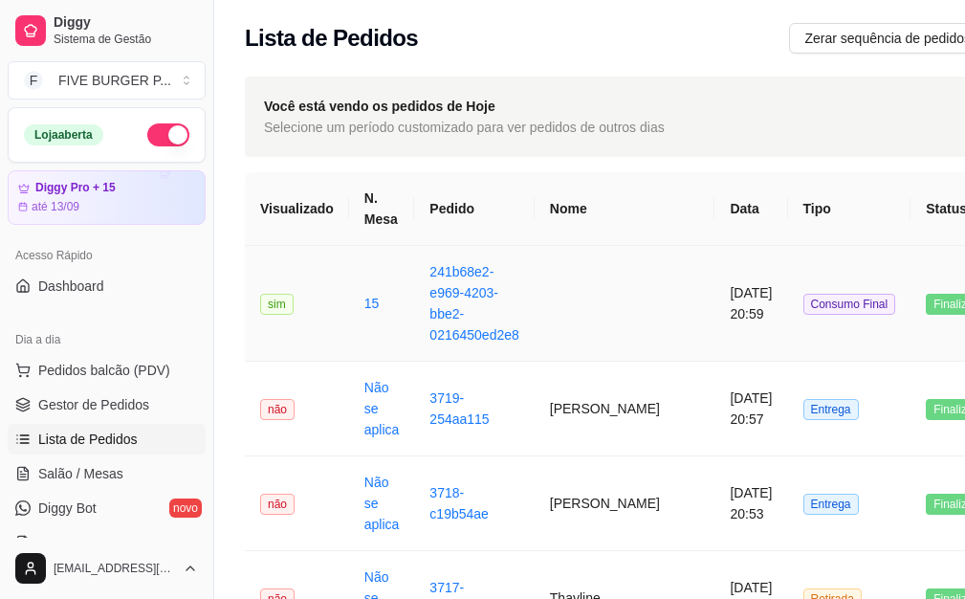
click at [714, 324] on td "[DATE] 20:59" at bounding box center [750, 304] width 73 height 116
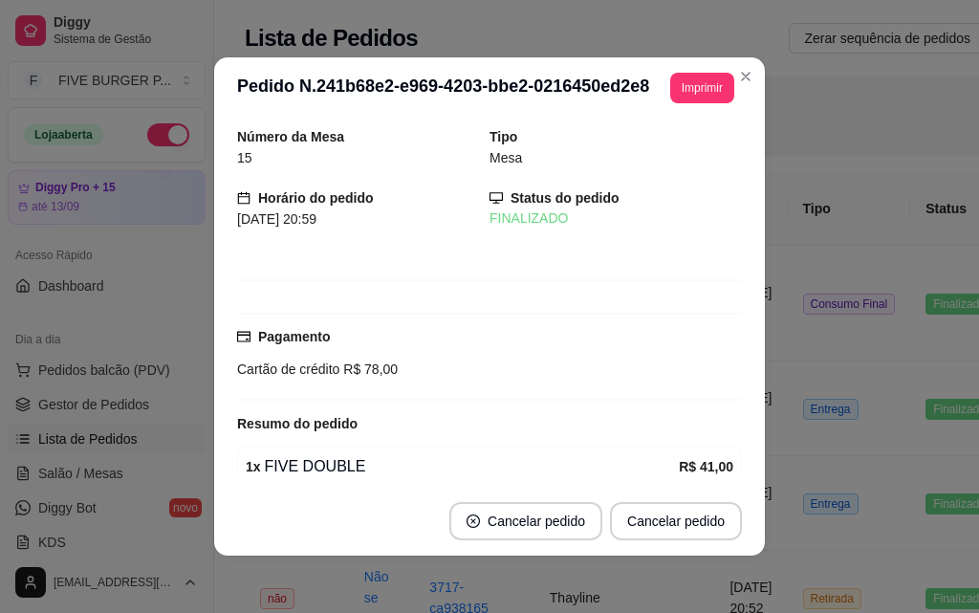
click at [705, 103] on header "**********" at bounding box center [489, 87] width 551 height 61
click at [703, 93] on button "Imprimir" at bounding box center [702, 88] width 64 height 31
click at [668, 153] on button "IMPRESSORA" at bounding box center [676, 146] width 111 height 25
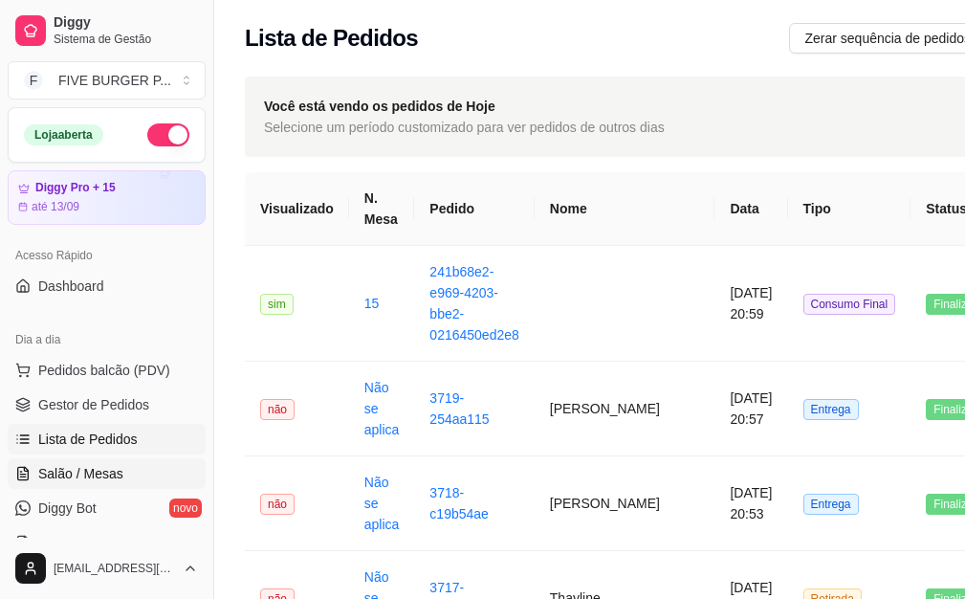
click at [88, 472] on span "Salão / Mesas" at bounding box center [80, 473] width 85 height 19
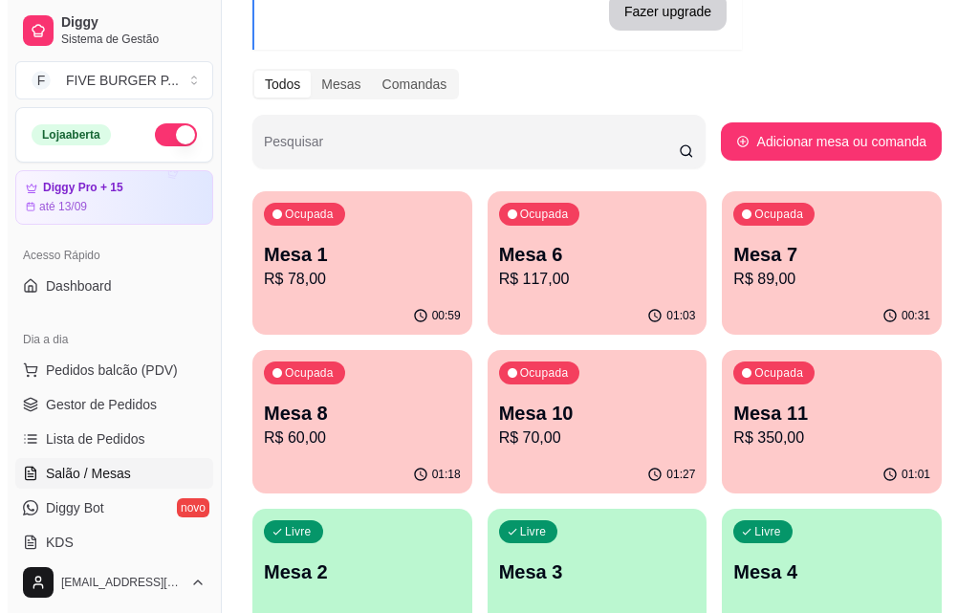
scroll to position [191, 0]
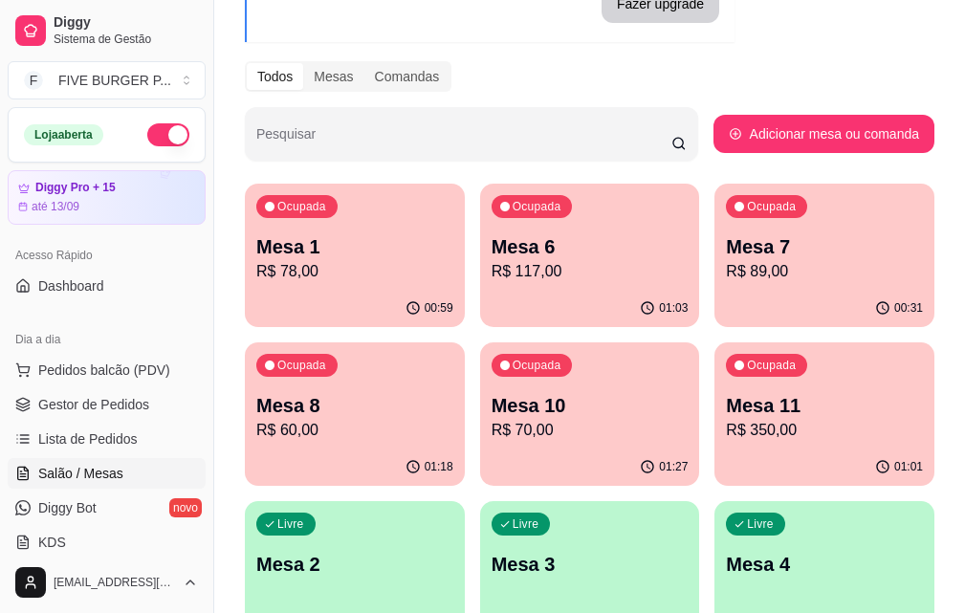
click at [529, 274] on p "R$ 117,00" at bounding box center [589, 271] width 197 height 23
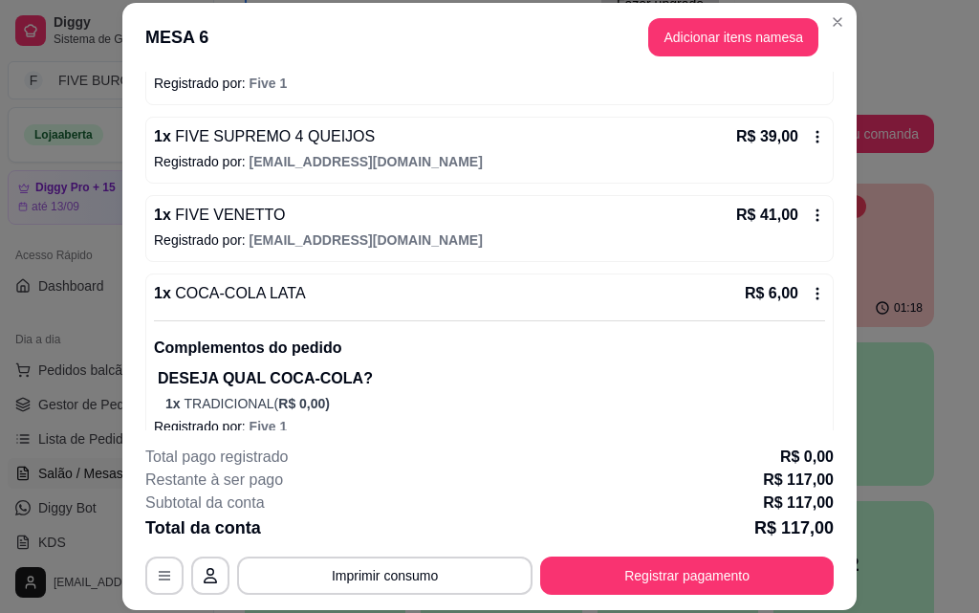
scroll to position [318, 0]
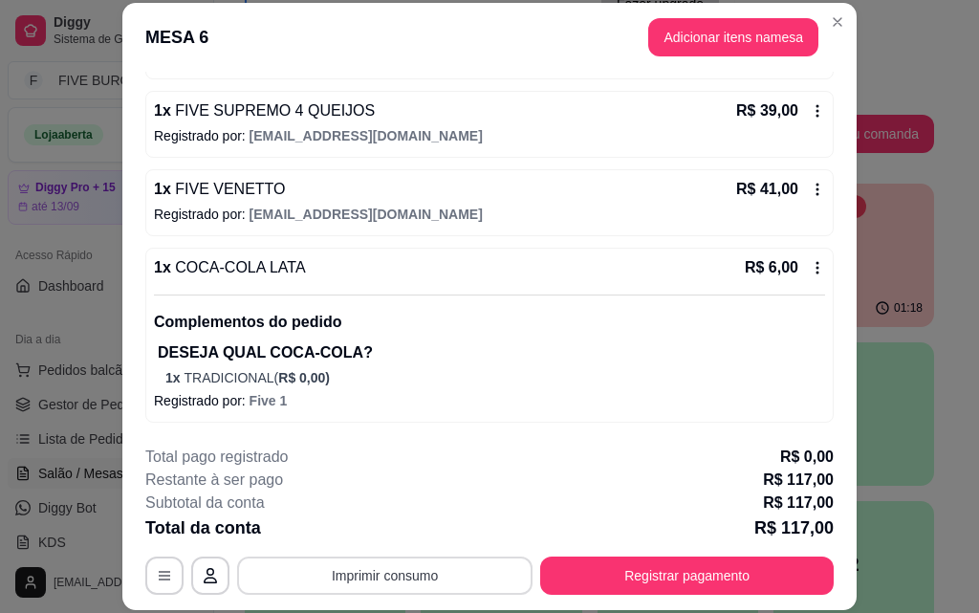
click at [420, 578] on button "Imprimir consumo" at bounding box center [384, 575] width 295 height 38
click at [403, 530] on button "IMPRESSORA" at bounding box center [384, 531] width 139 height 31
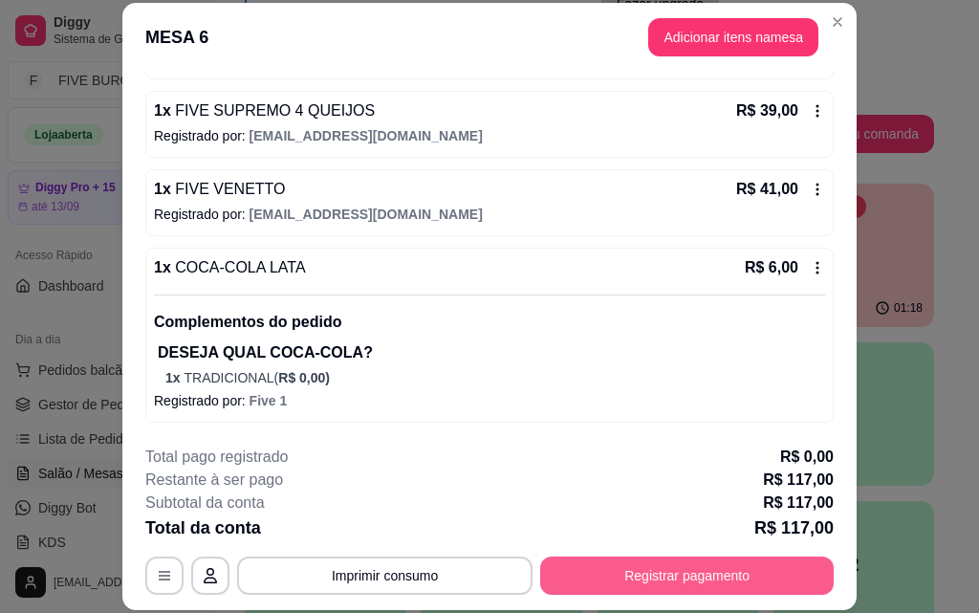
click at [648, 583] on button "Registrar pagamento" at bounding box center [687, 575] width 294 height 38
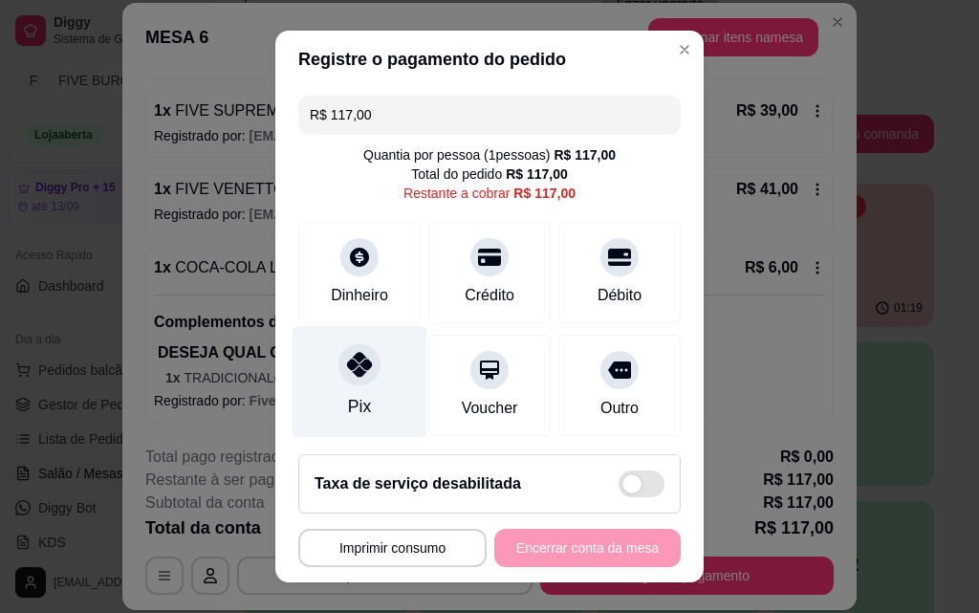
click at [362, 375] on div at bounding box center [359, 364] width 42 height 42
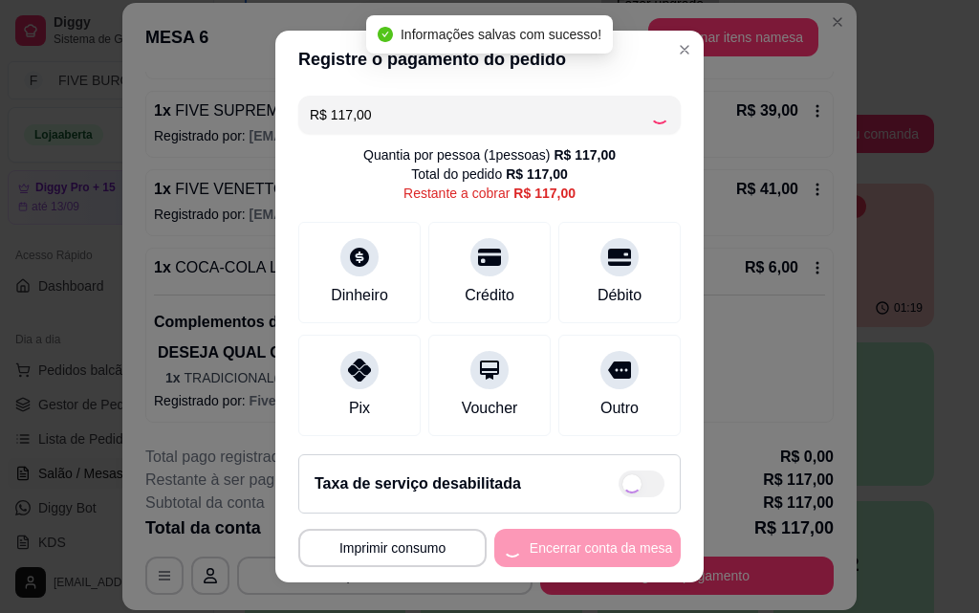
type input "R$ 0,00"
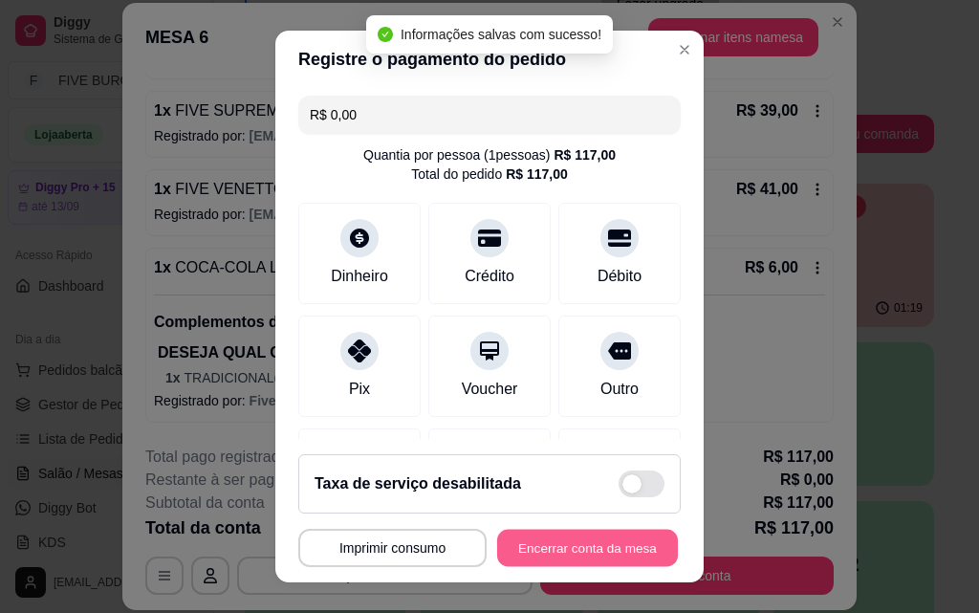
click at [603, 541] on button "Encerrar conta da mesa" at bounding box center [587, 548] width 181 height 37
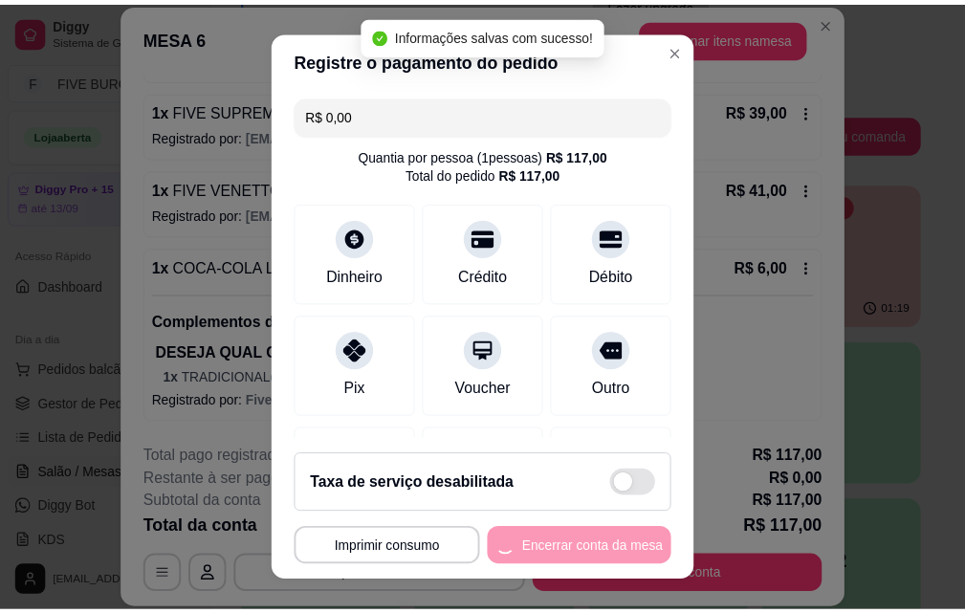
scroll to position [0, 0]
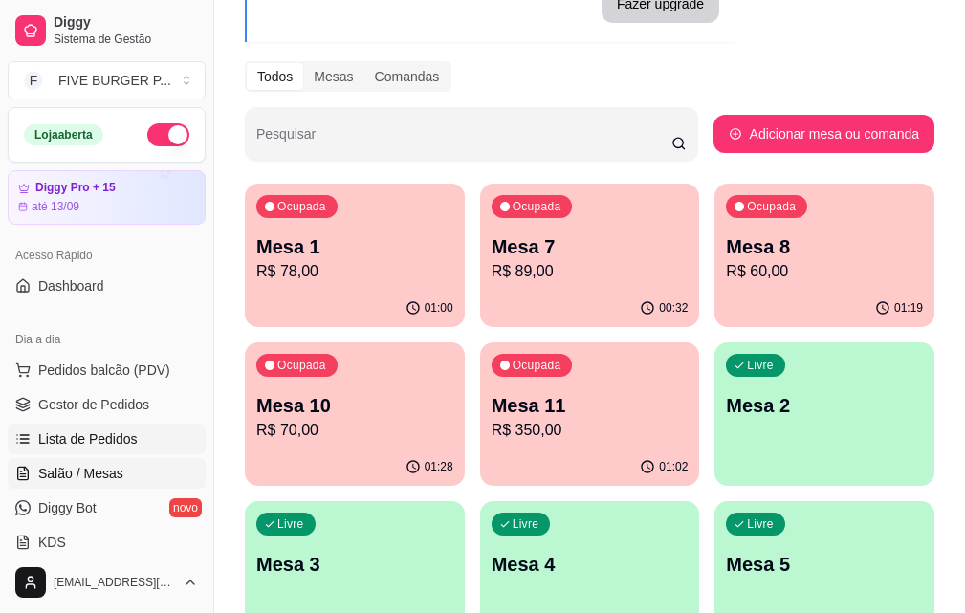
click at [138, 434] on link "Lista de Pedidos" at bounding box center [107, 439] width 198 height 31
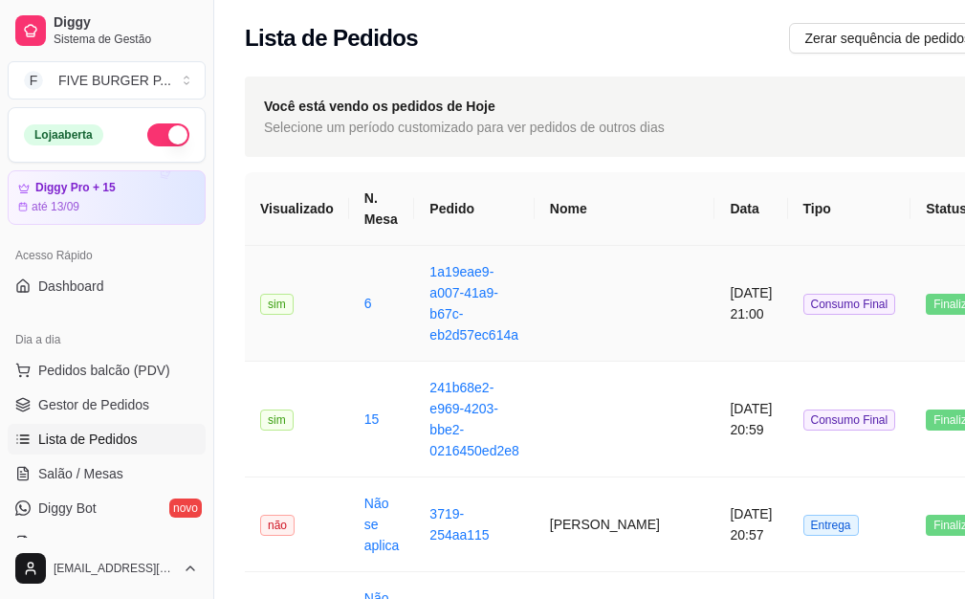
click at [602, 312] on td at bounding box center [624, 304] width 181 height 116
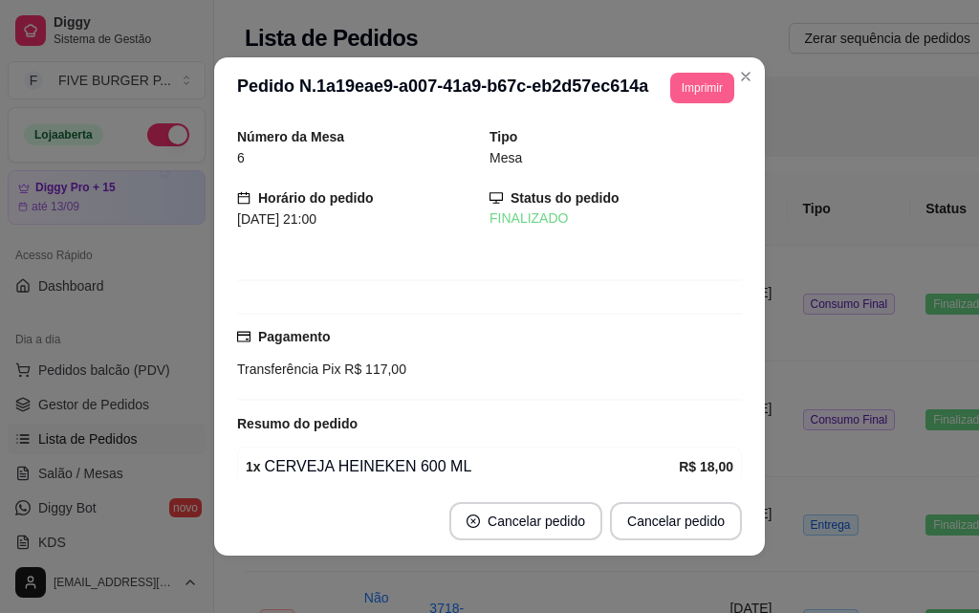
click at [670, 95] on button "Imprimir" at bounding box center [702, 88] width 64 height 31
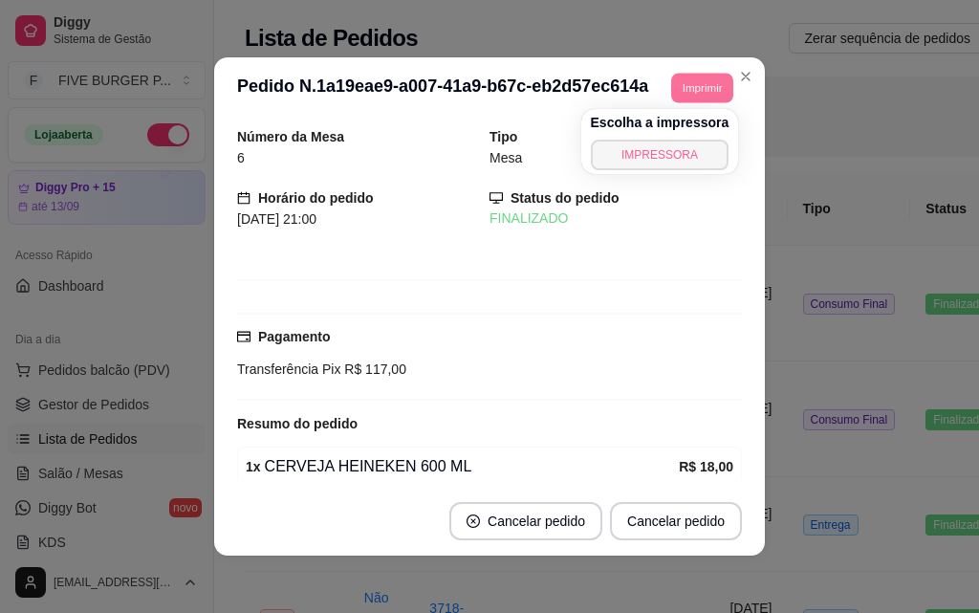
click at [661, 150] on button "IMPRESSORA" at bounding box center [660, 155] width 139 height 31
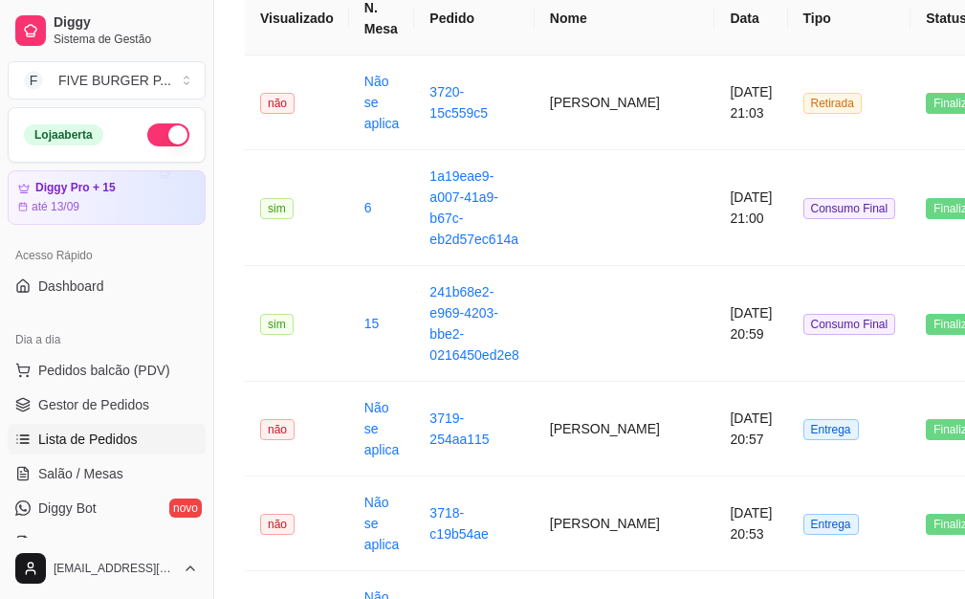
scroll to position [191, 0]
click at [89, 478] on span "Salão / Mesas" at bounding box center [80, 473] width 85 height 19
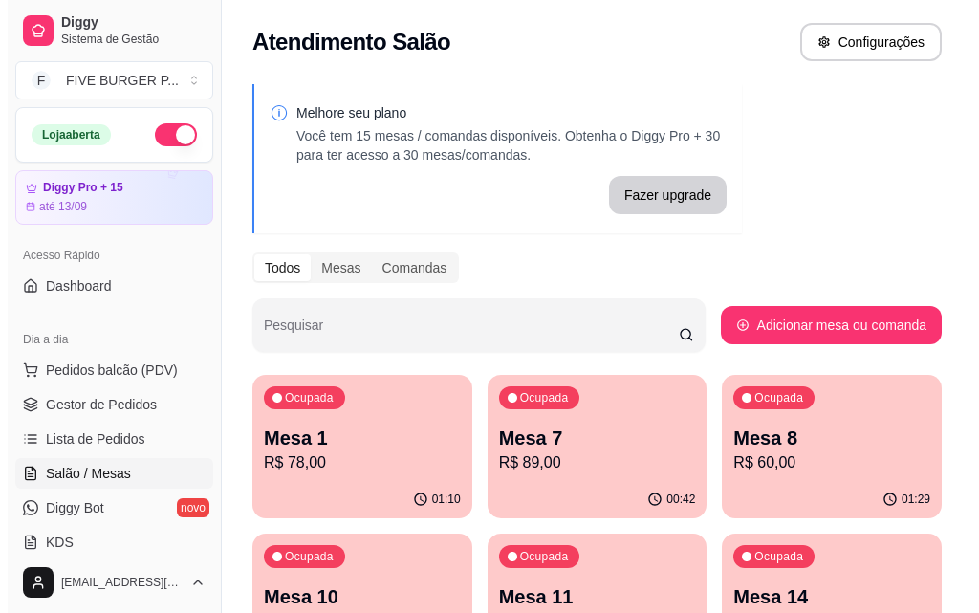
scroll to position [96, 0]
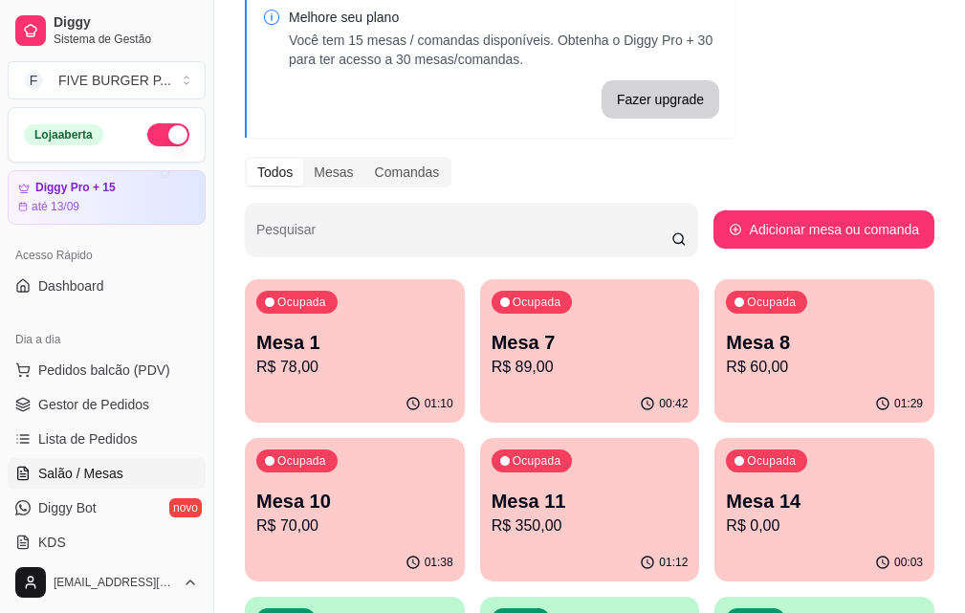
click at [726, 362] on p "R$ 60,00" at bounding box center [824, 367] width 197 height 23
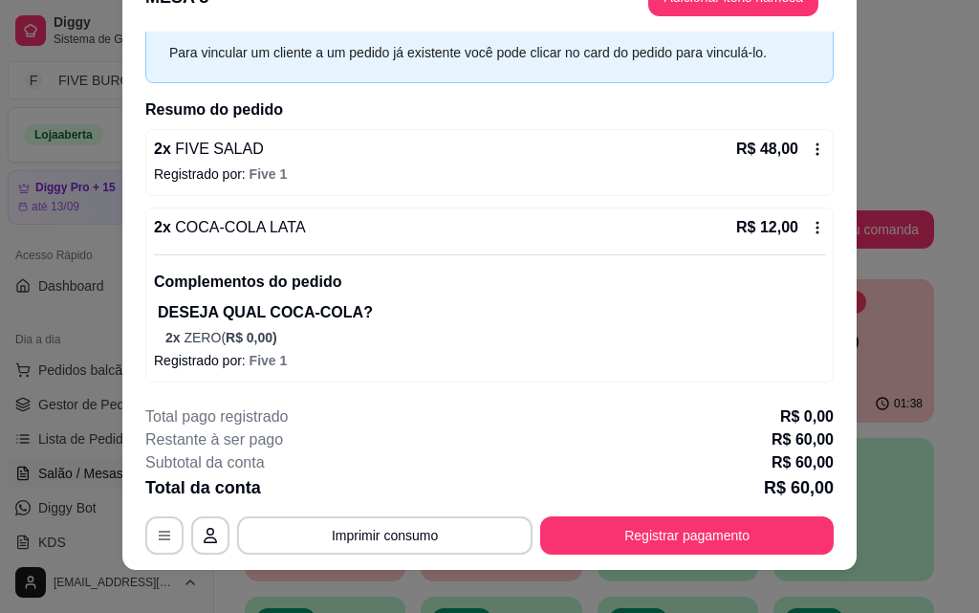
scroll to position [58, 0]
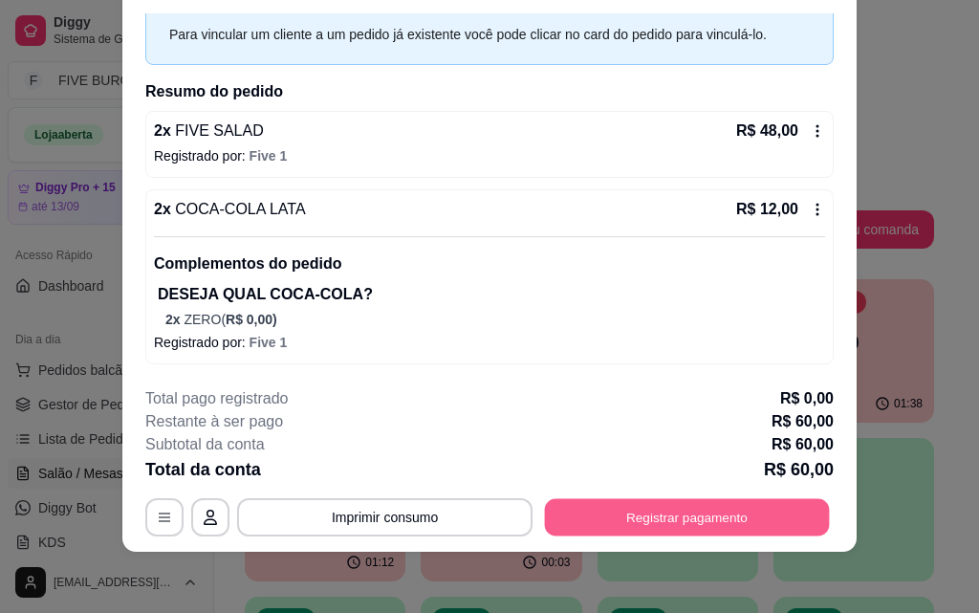
click at [653, 512] on button "Registrar pagamento" at bounding box center [687, 516] width 285 height 37
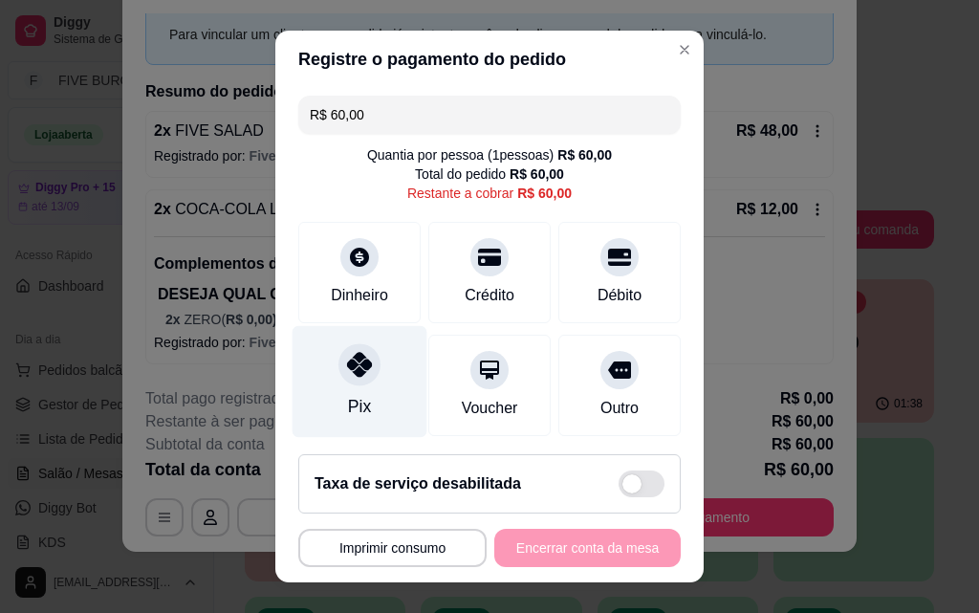
click at [359, 411] on div "Pix" at bounding box center [359, 406] width 23 height 25
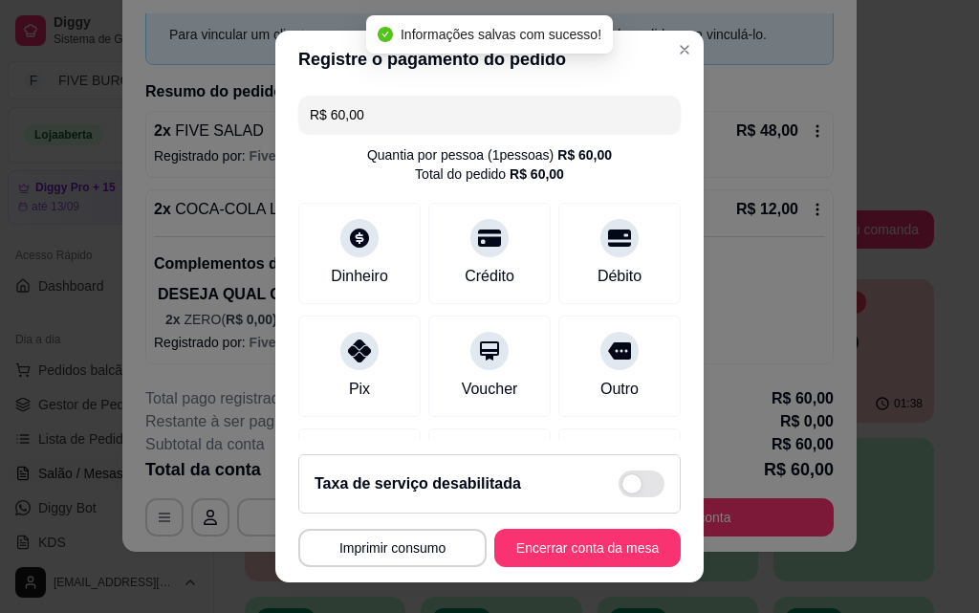
type input "R$ 0,00"
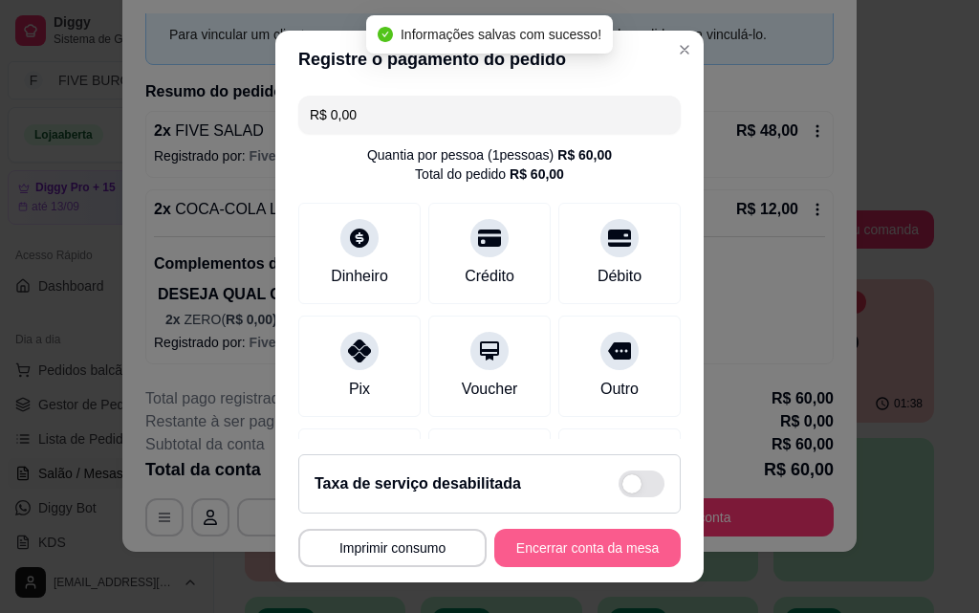
click at [631, 551] on button "Encerrar conta da mesa" at bounding box center [587, 548] width 186 height 38
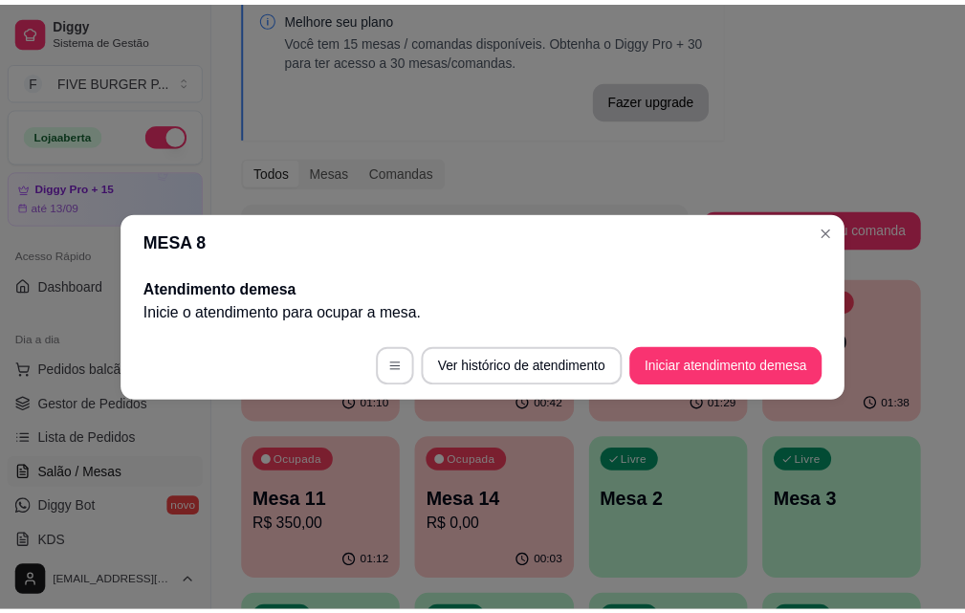
scroll to position [0, 0]
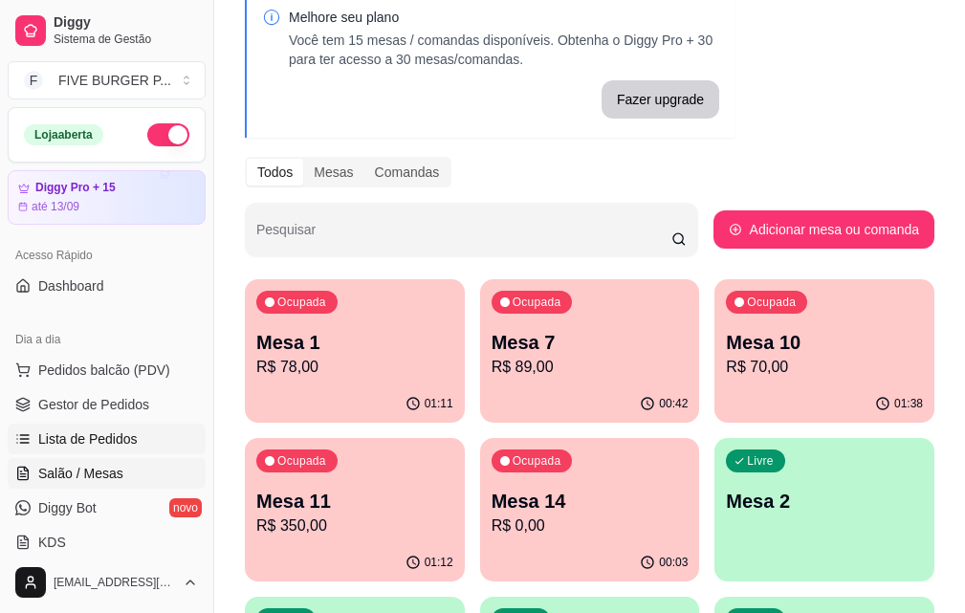
click at [91, 433] on span "Lista de Pedidos" at bounding box center [87, 438] width 99 height 19
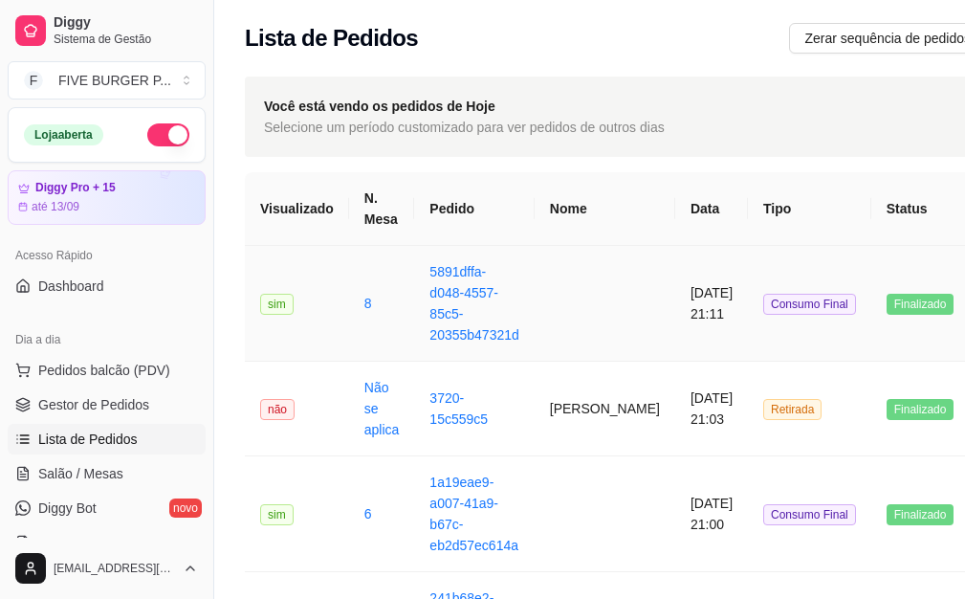
click at [763, 297] on span "Consumo Final" at bounding box center [809, 304] width 93 height 21
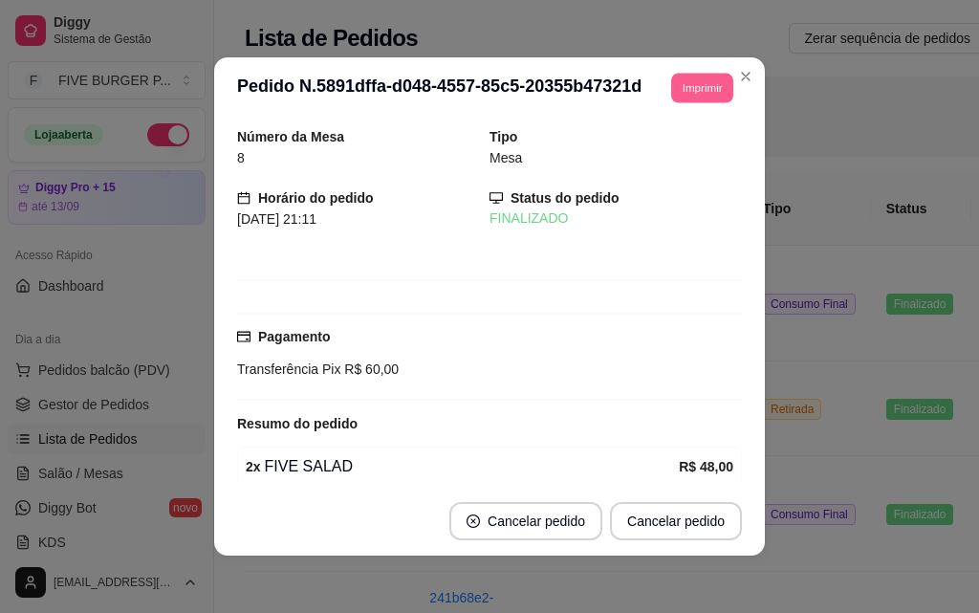
click at [679, 93] on button "Imprimir" at bounding box center [702, 88] width 62 height 30
click at [676, 154] on button "IMPRESSORA" at bounding box center [676, 146] width 111 height 25
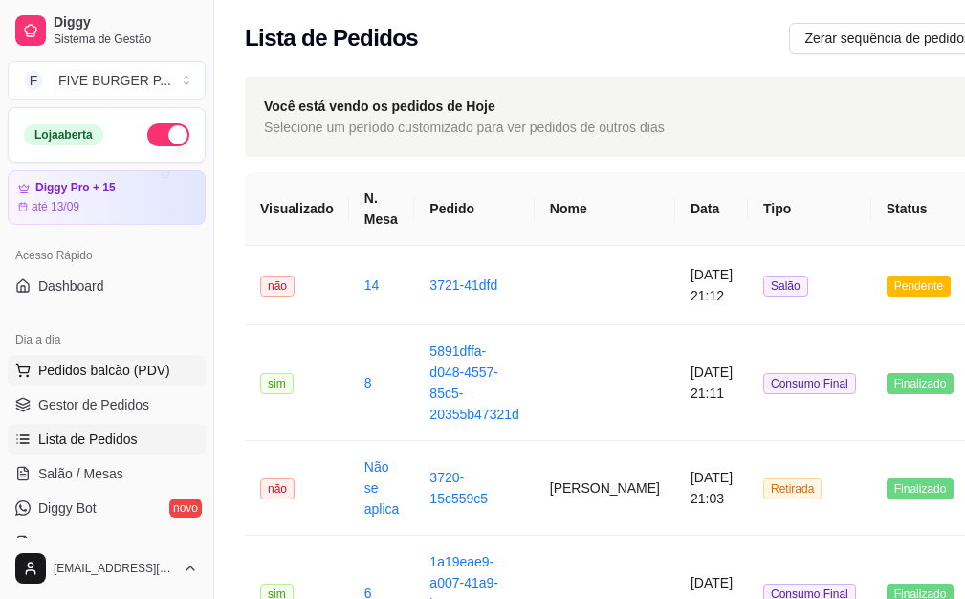
click at [119, 367] on span "Pedidos balcão (PDV)" at bounding box center [104, 369] width 132 height 19
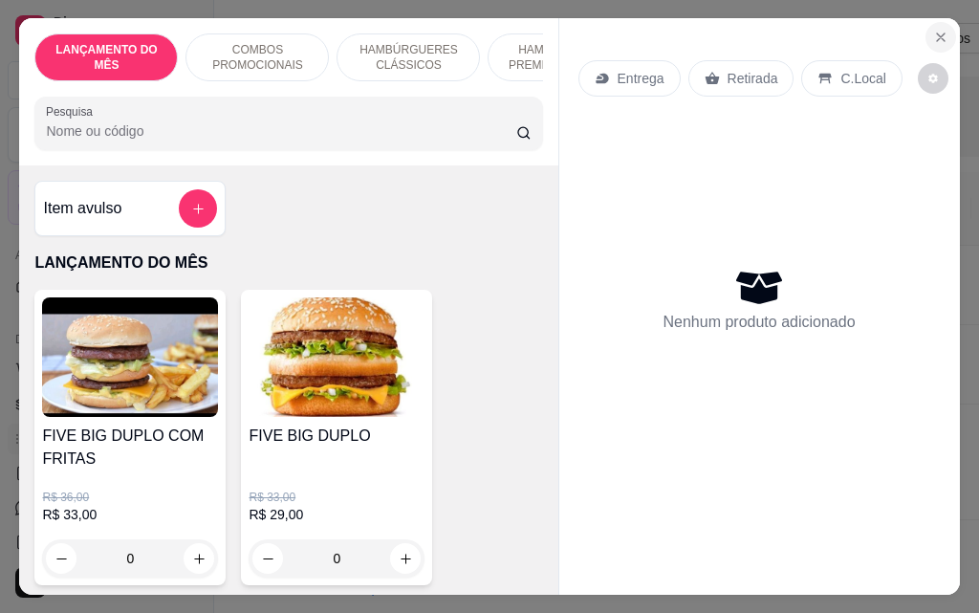
click at [933, 33] on icon "Close" at bounding box center [940, 37] width 15 height 15
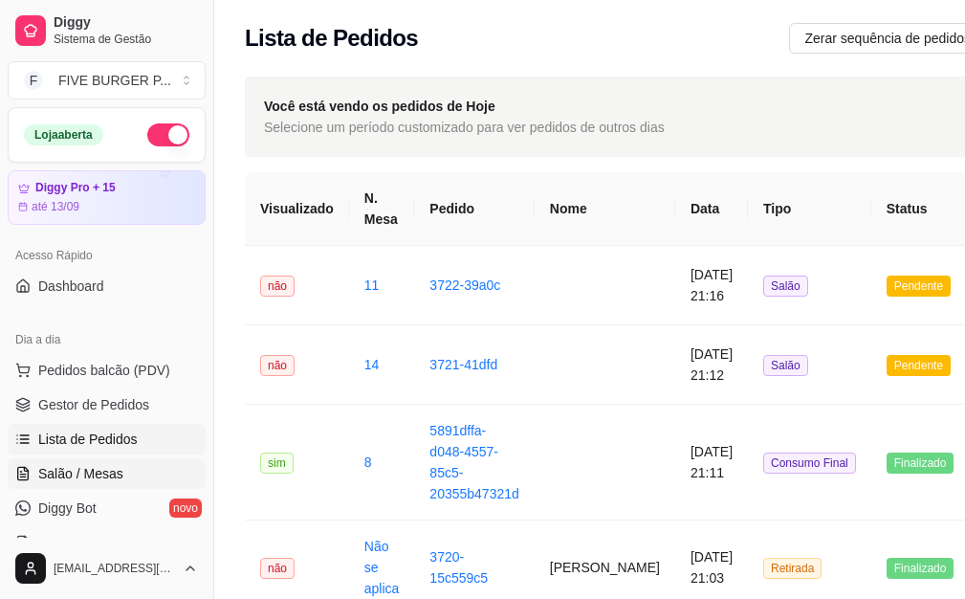
click at [100, 479] on span "Salão / Mesas" at bounding box center [80, 473] width 85 height 19
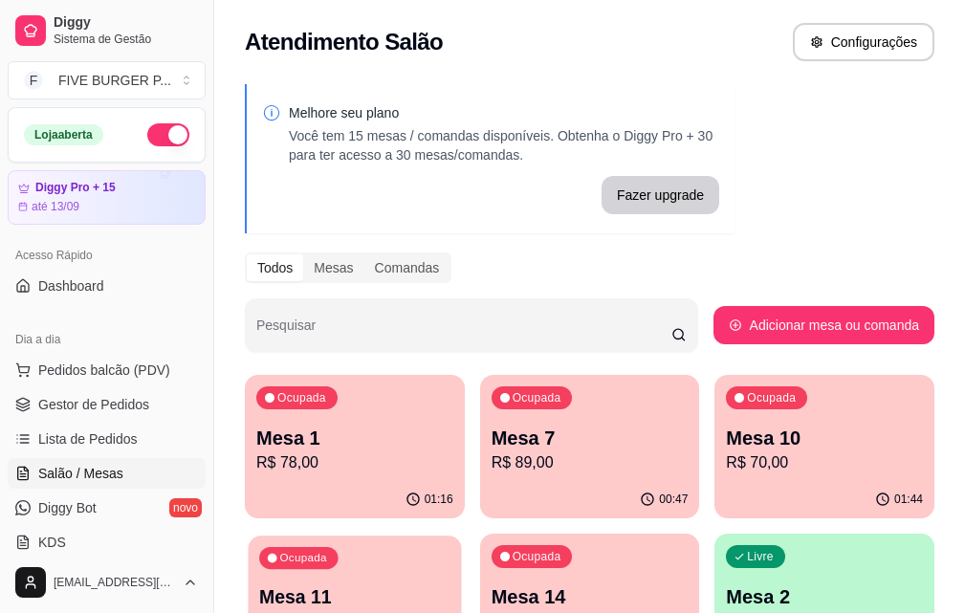
click at [449, 610] on p "R$ 353,00" at bounding box center [354, 621] width 190 height 22
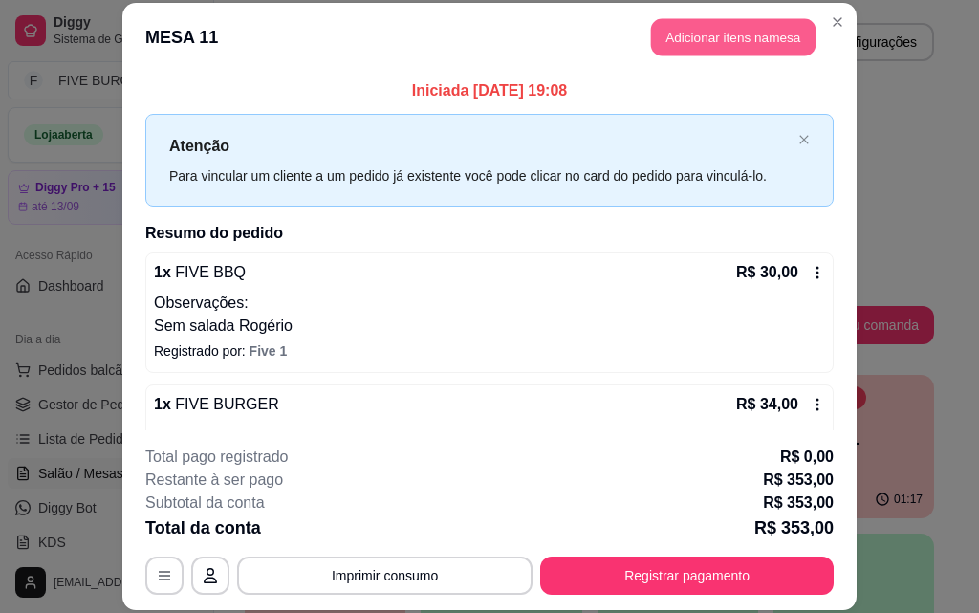
click at [705, 46] on button "Adicionar itens na mesa" at bounding box center [733, 37] width 164 height 37
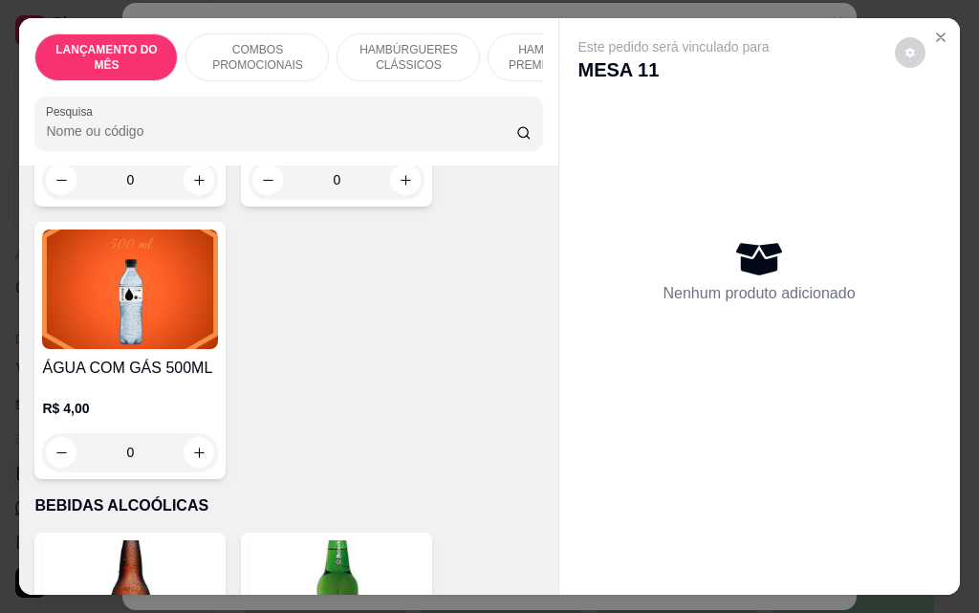
scroll to position [9274, 0]
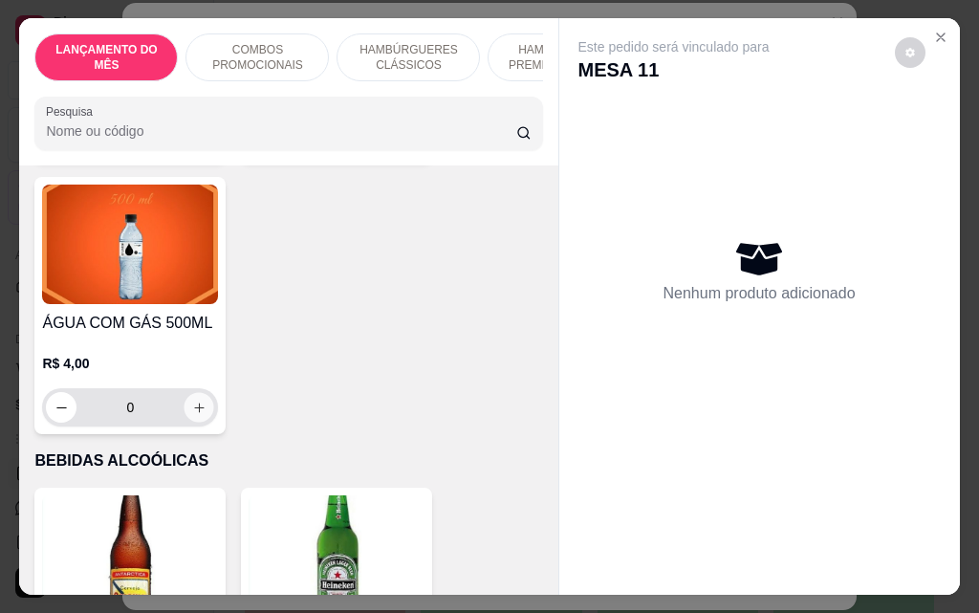
click at [185, 393] on button "increase-product-quantity" at bounding box center [200, 408] width 30 height 30
type input "1"
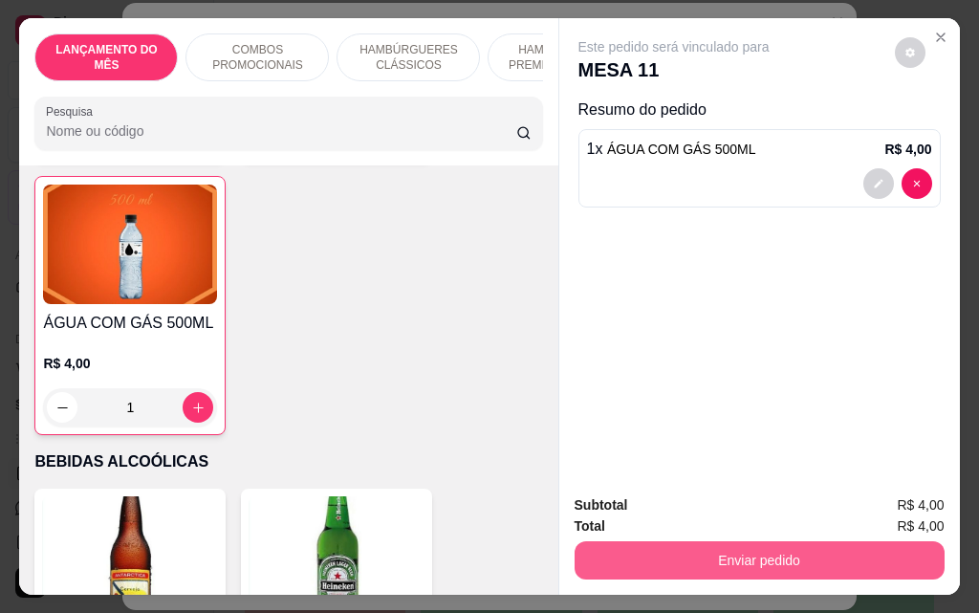
click at [601, 550] on button "Enviar pedido" at bounding box center [760, 560] width 370 height 38
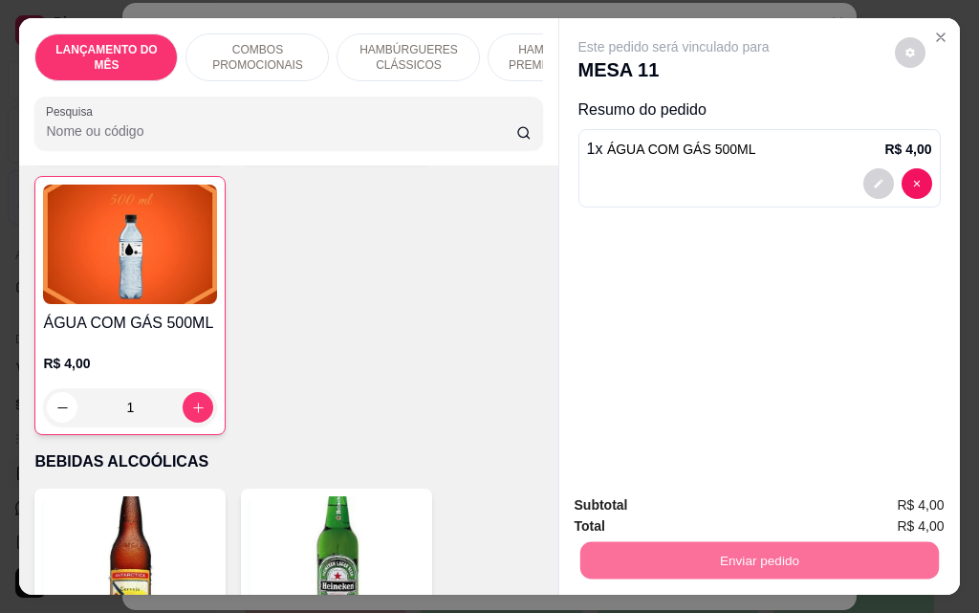
click at [712, 504] on button "Não registrar e enviar pedido" at bounding box center [695, 505] width 193 height 35
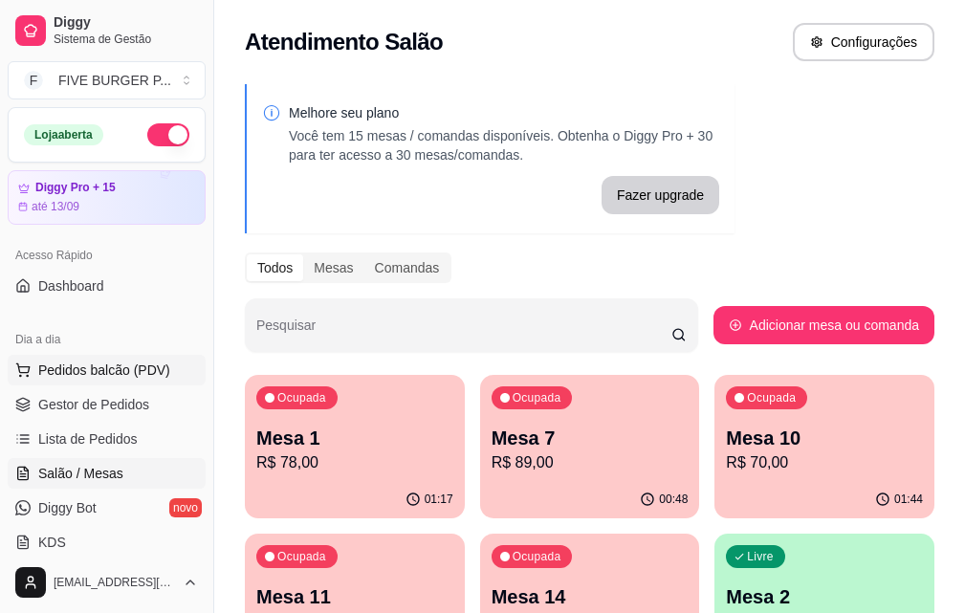
click at [134, 372] on span "Pedidos balcão (PDV)" at bounding box center [104, 369] width 132 height 19
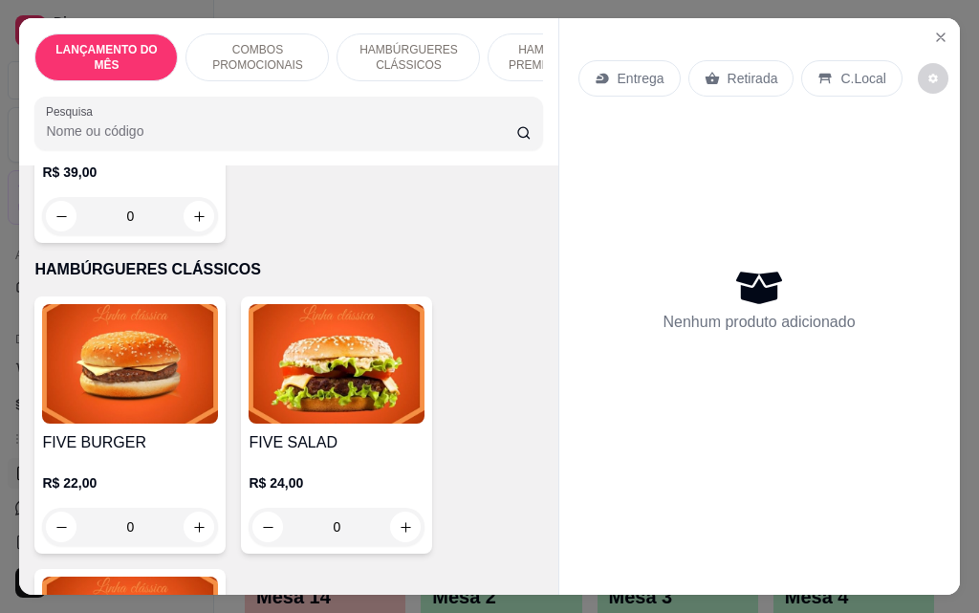
scroll to position [1339, 0]
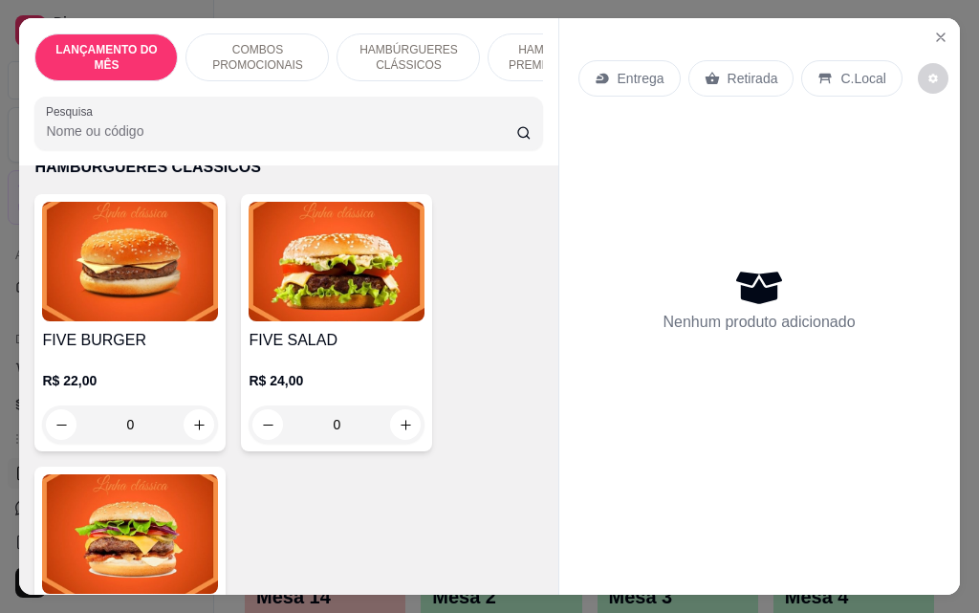
click at [399, 414] on div "0" at bounding box center [337, 424] width 176 height 38
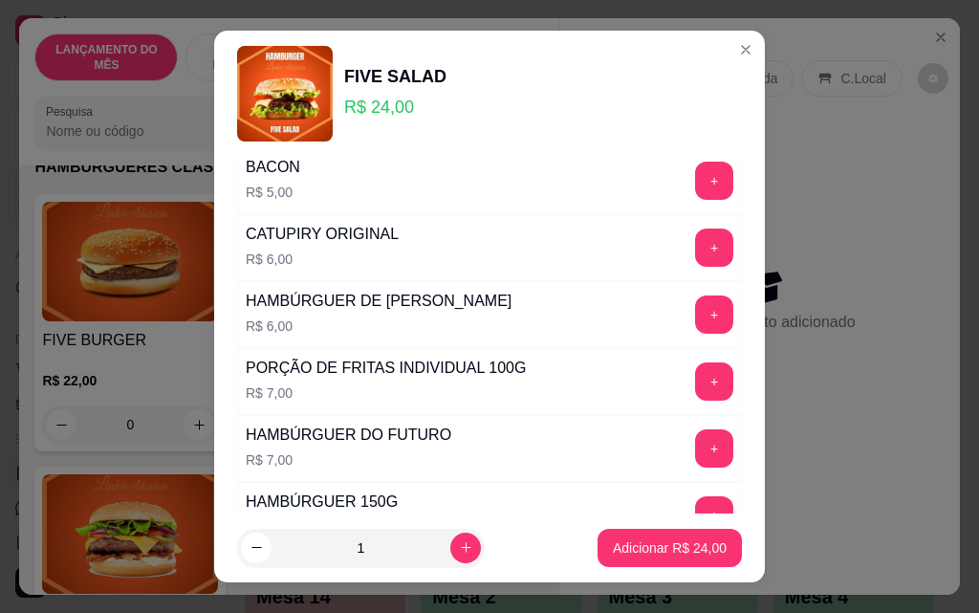
scroll to position [911, 0]
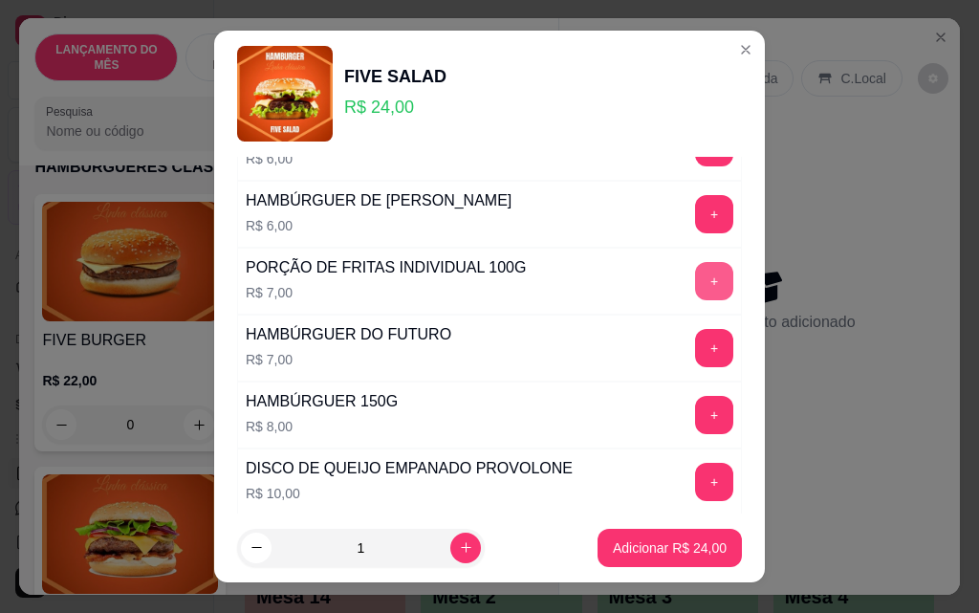
click at [695, 282] on button "+" at bounding box center [714, 281] width 38 height 38
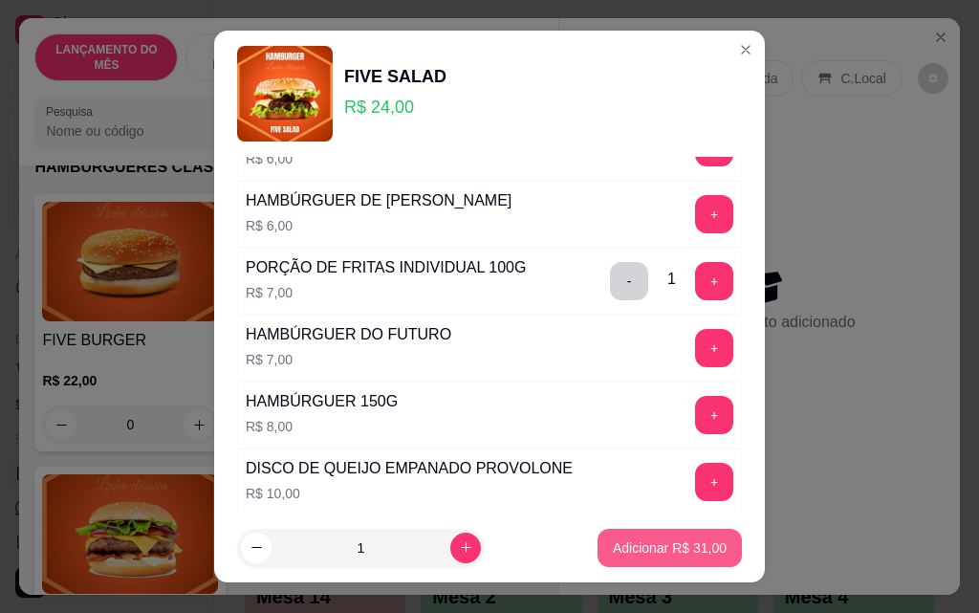
click at [638, 551] on p "Adicionar R$ 31,00" at bounding box center [670, 547] width 114 height 19
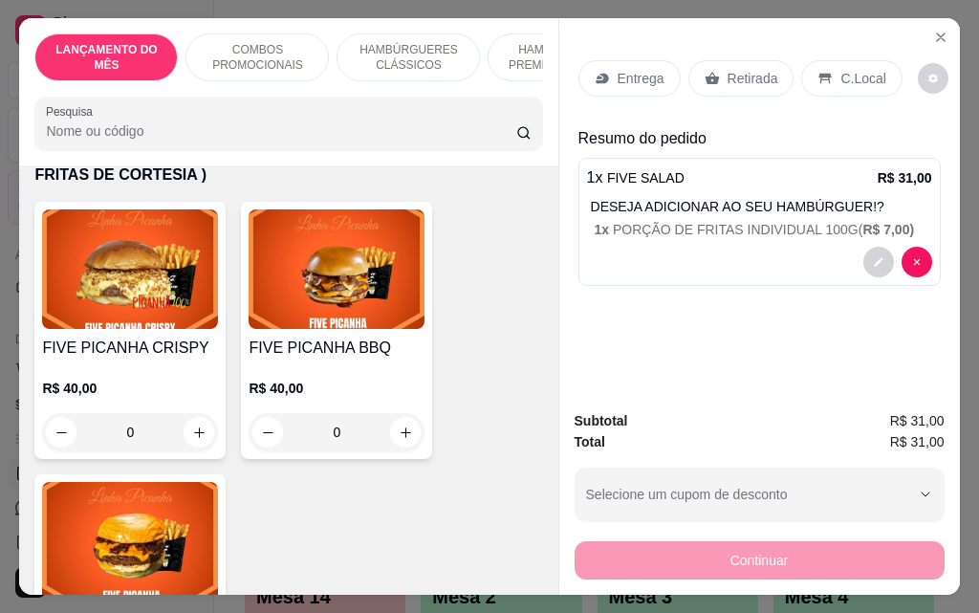
scroll to position [3538, 0]
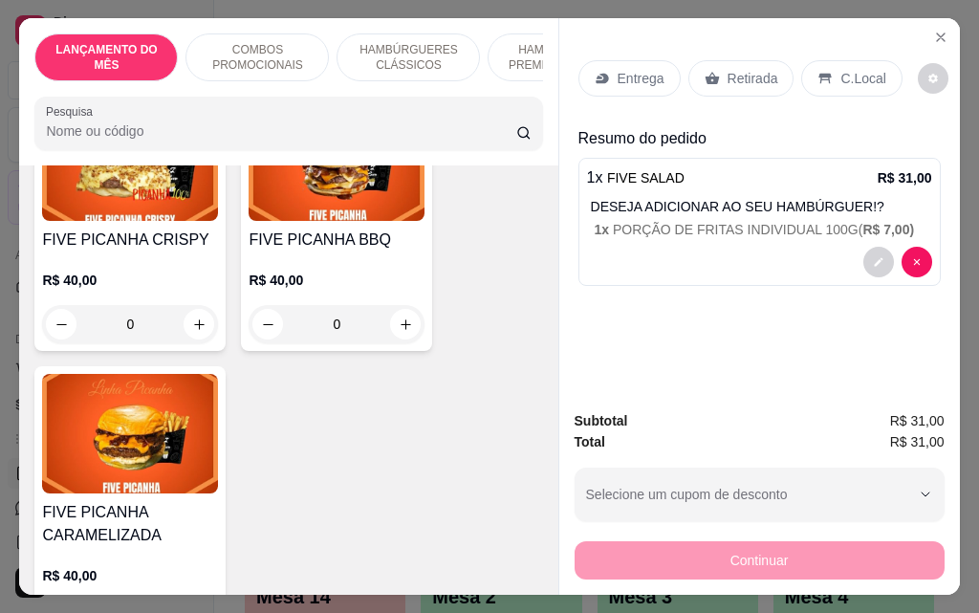
click at [397, 305] on div "0" at bounding box center [337, 324] width 176 height 38
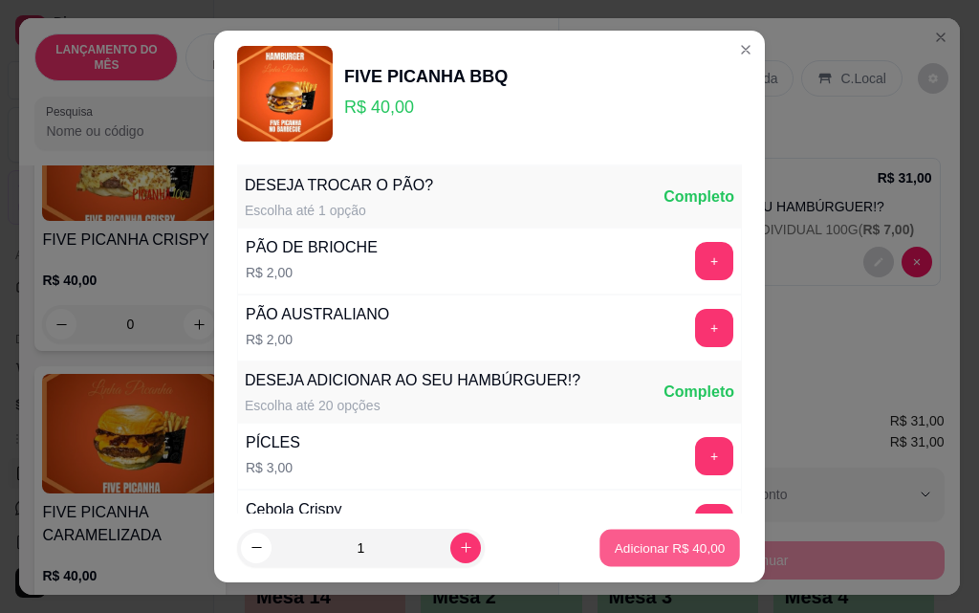
click at [672, 535] on button "Adicionar R$ 40,00" at bounding box center [669, 548] width 141 height 37
type input "1"
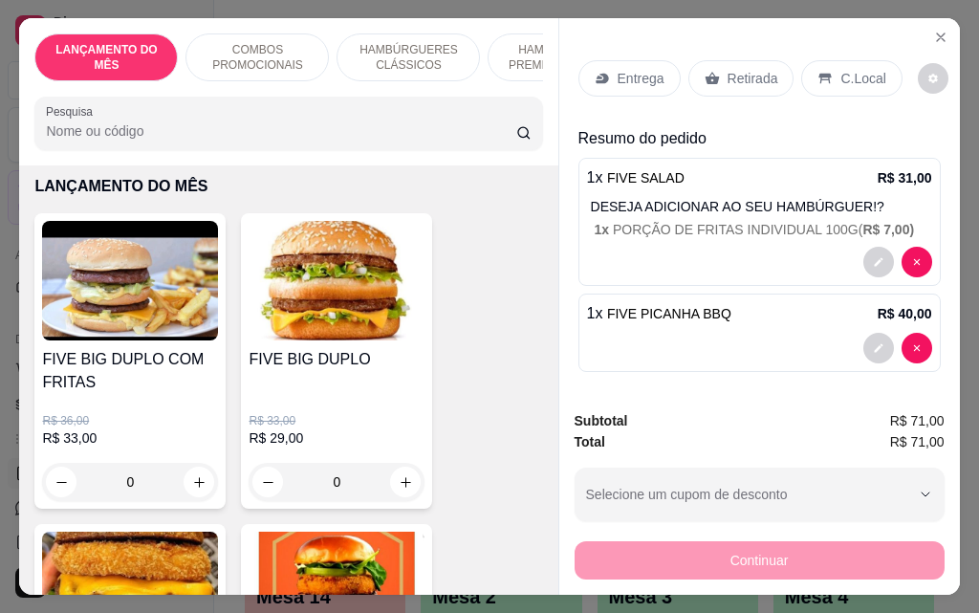
scroll to position [191, 0]
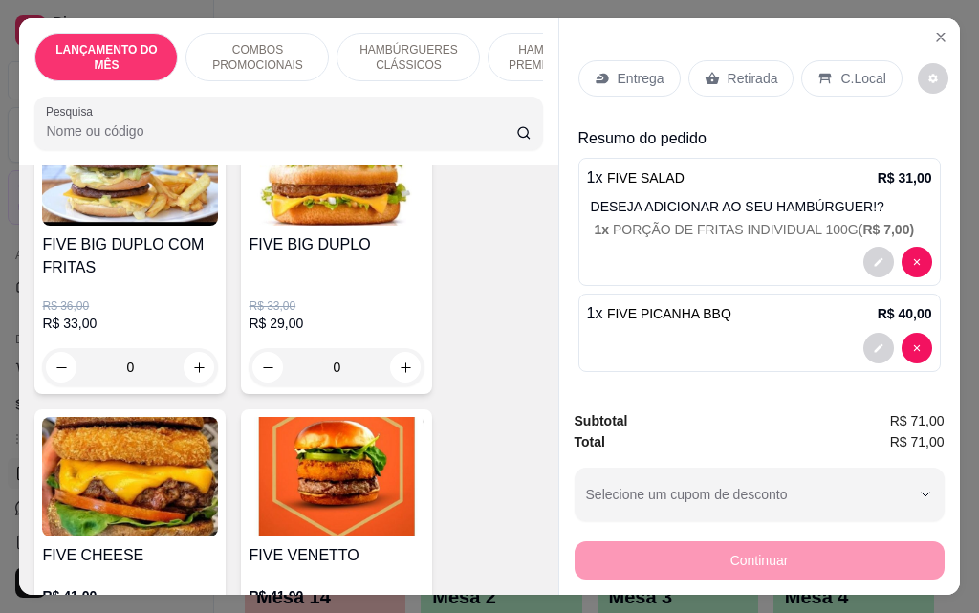
click at [187, 373] on div "0" at bounding box center [130, 367] width 176 height 38
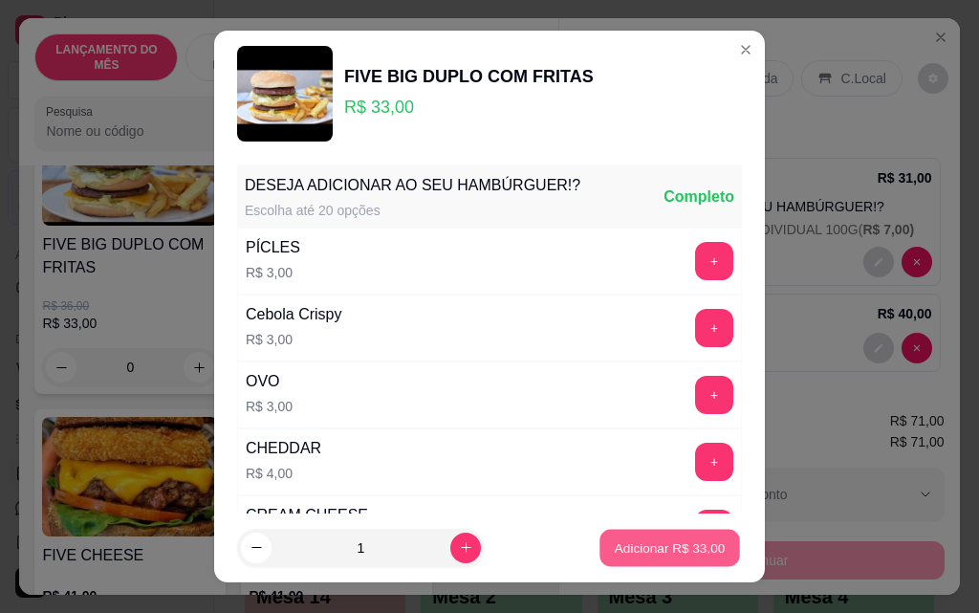
click at [628, 548] on p "Adicionar R$ 33,00" at bounding box center [670, 547] width 111 height 18
type input "1"
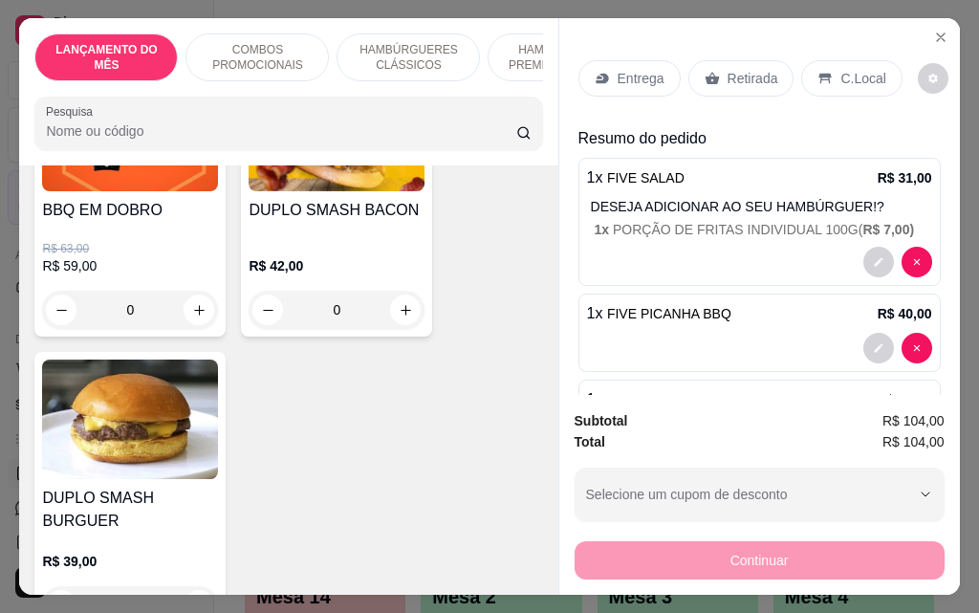
scroll to position [957, 0]
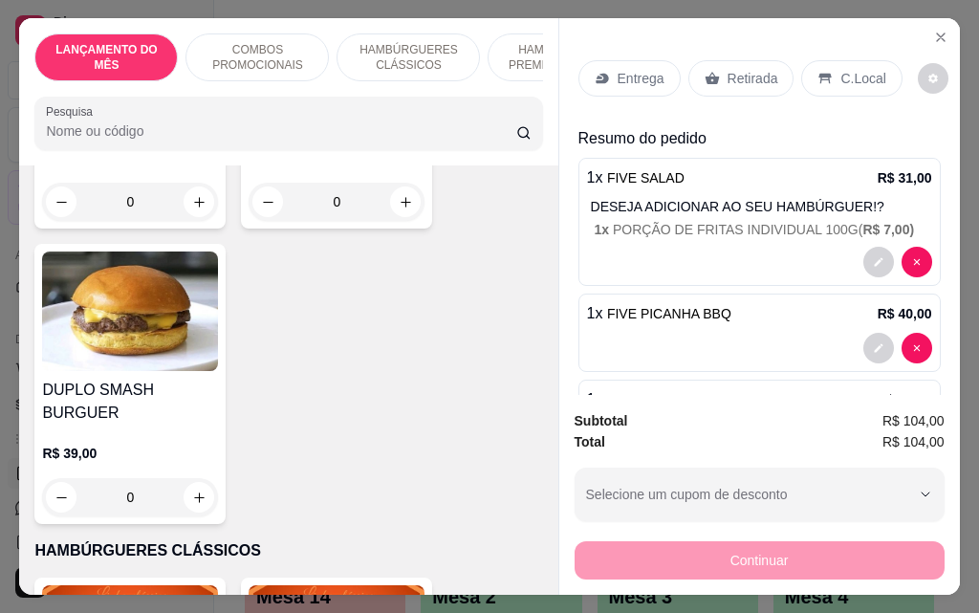
click at [193, 483] on div "0" at bounding box center [130, 497] width 176 height 38
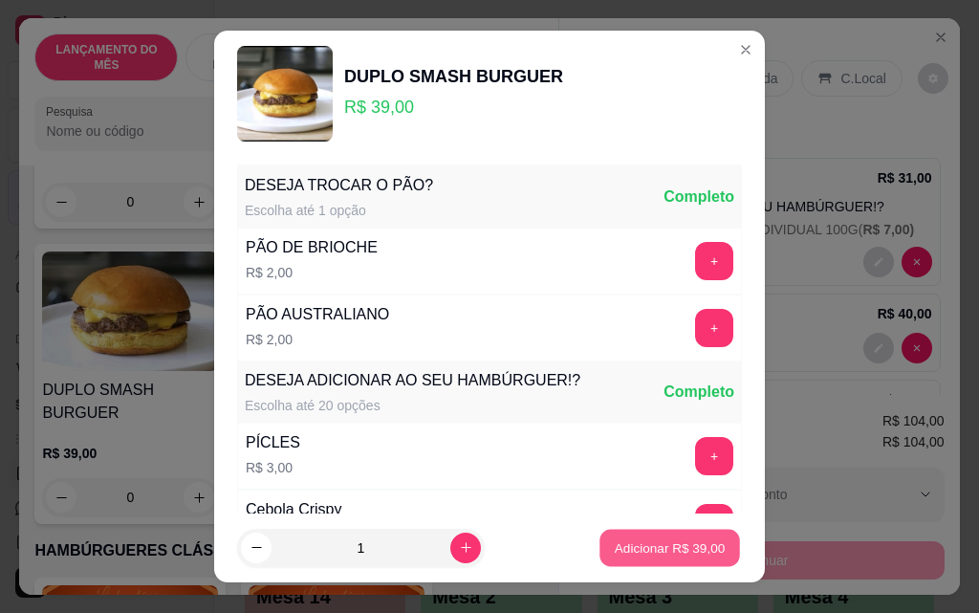
click at [673, 556] on p "Adicionar R$ 39,00" at bounding box center [670, 547] width 111 height 18
type input "1"
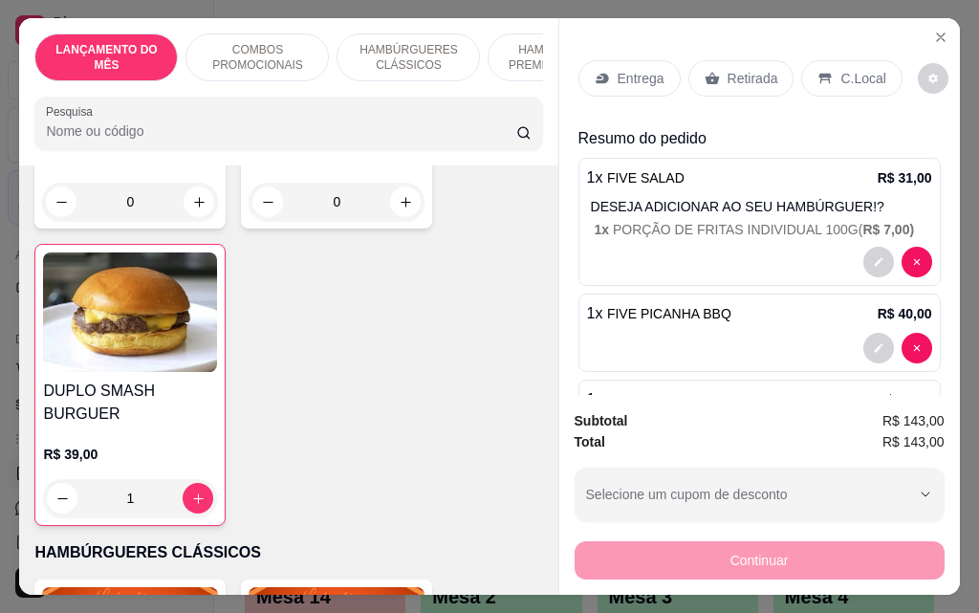
click at [661, 62] on div "Entrega" at bounding box center [629, 78] width 102 height 36
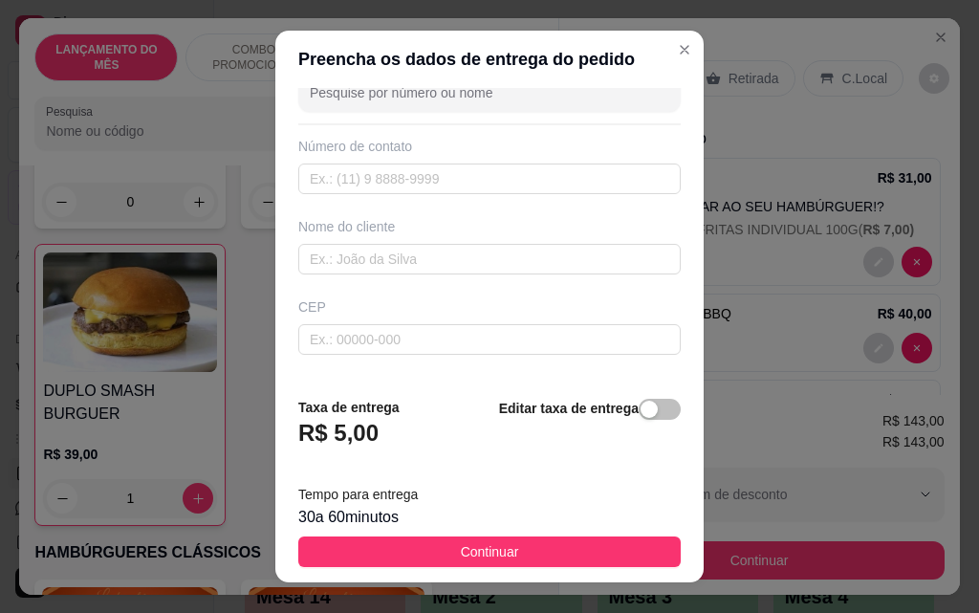
scroll to position [96, 0]
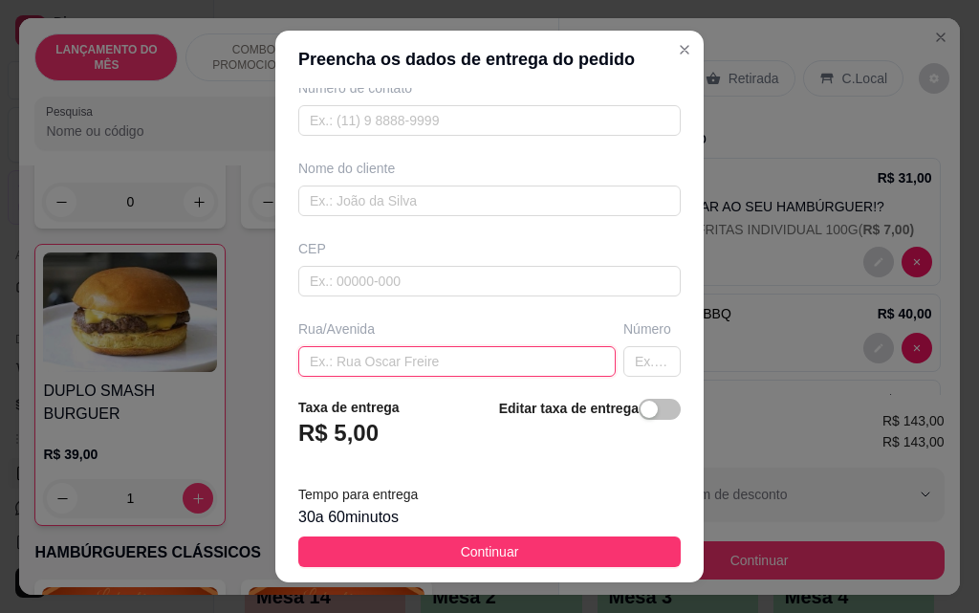
click at [411, 372] on input "text" at bounding box center [456, 361] width 317 height 31
type input "[PERSON_NAME]"
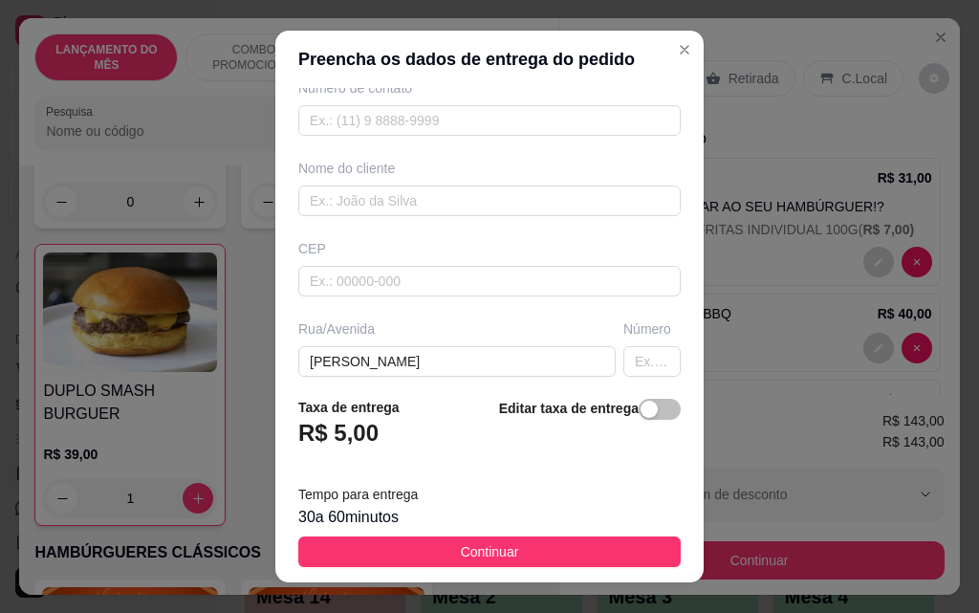
click at [620, 342] on div "Número" at bounding box center [652, 347] width 65 height 57
click at [623, 351] on input "text" at bounding box center [651, 361] width 57 height 31
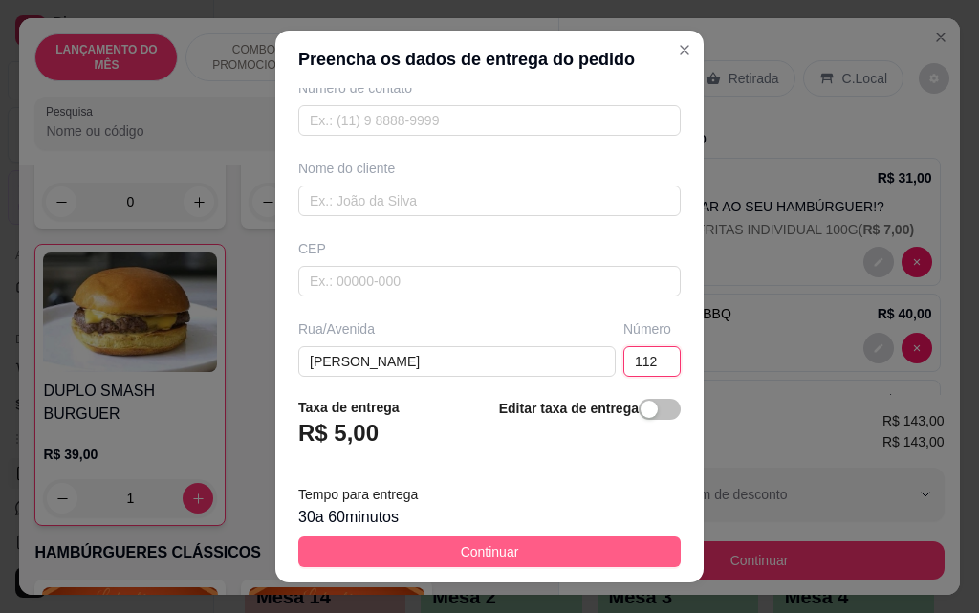
type input "112"
click at [442, 558] on button "Continuar" at bounding box center [489, 551] width 382 height 31
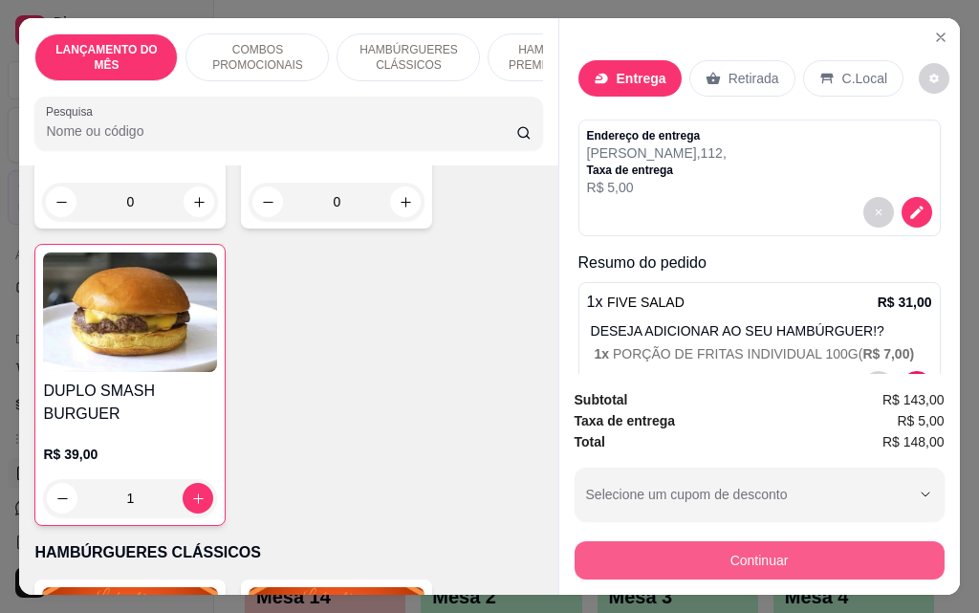
click at [745, 557] on button "Continuar" at bounding box center [760, 560] width 370 height 38
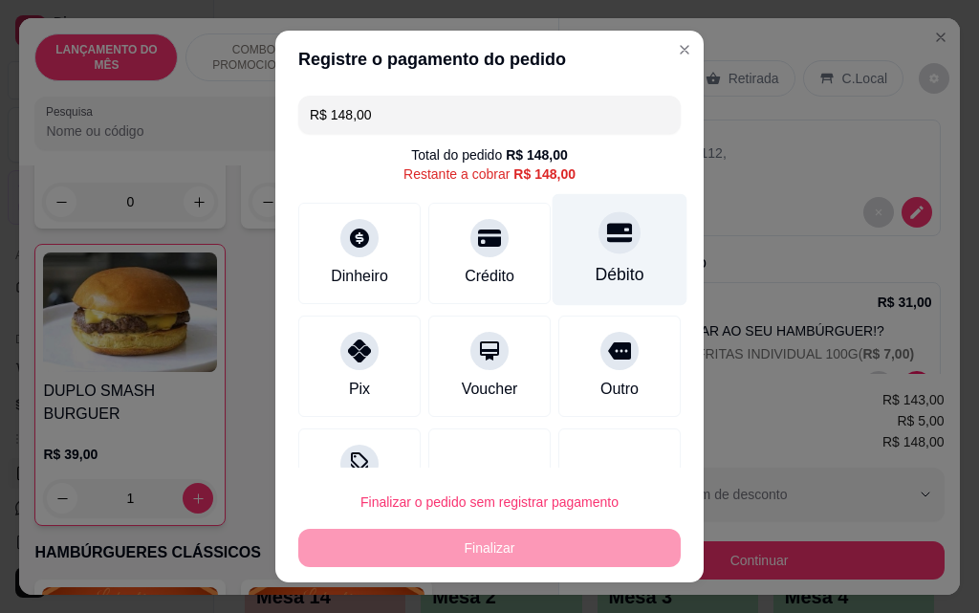
click at [575, 259] on div "Débito" at bounding box center [620, 250] width 135 height 112
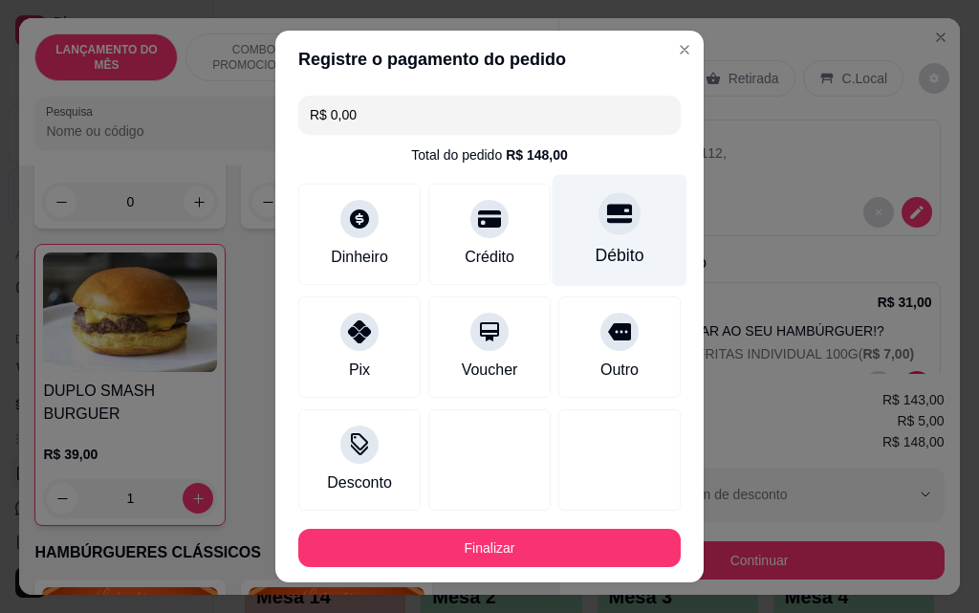
type input "R$ 0,00"
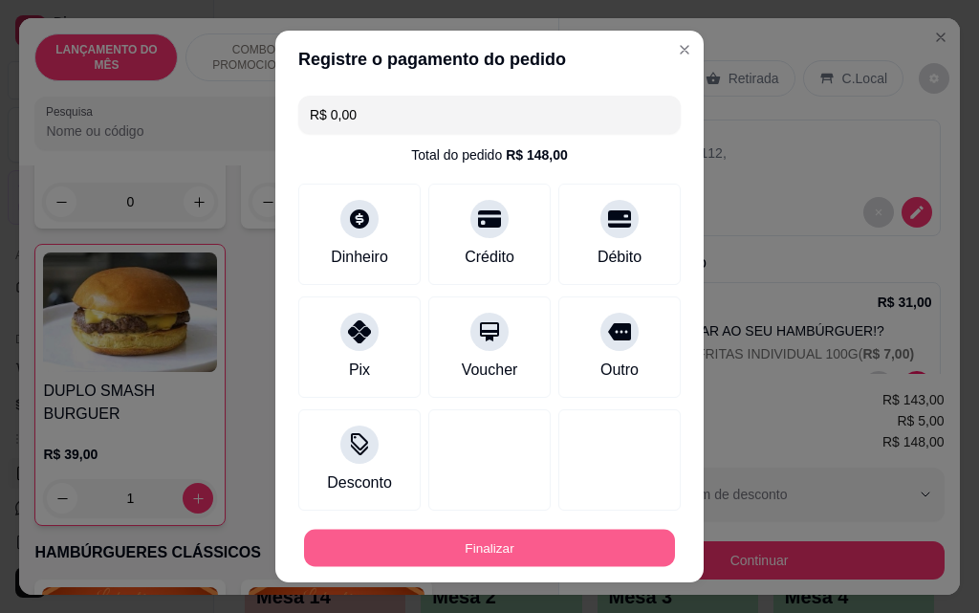
click at [514, 545] on button "Finalizar" at bounding box center [489, 548] width 371 height 37
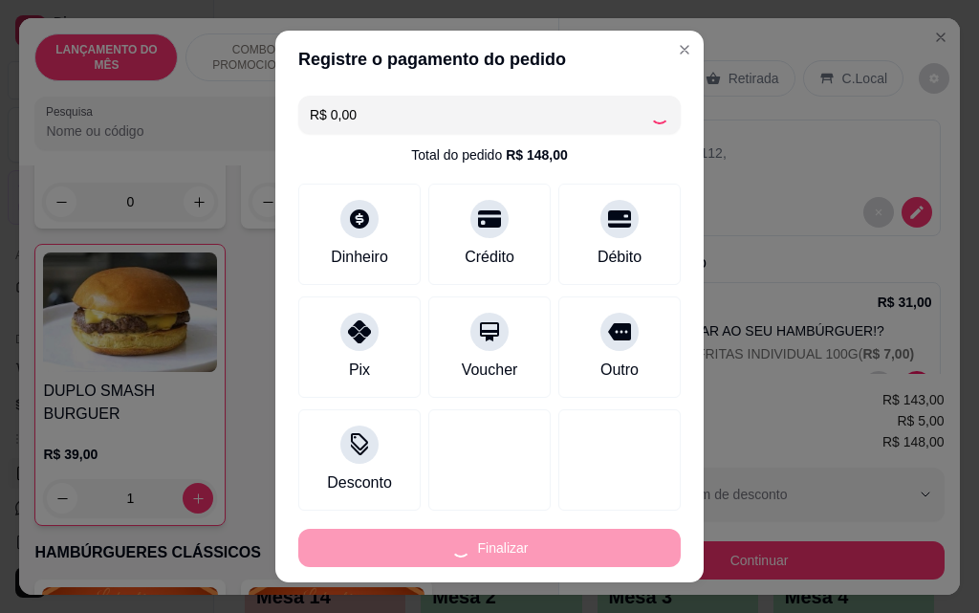
type input "0"
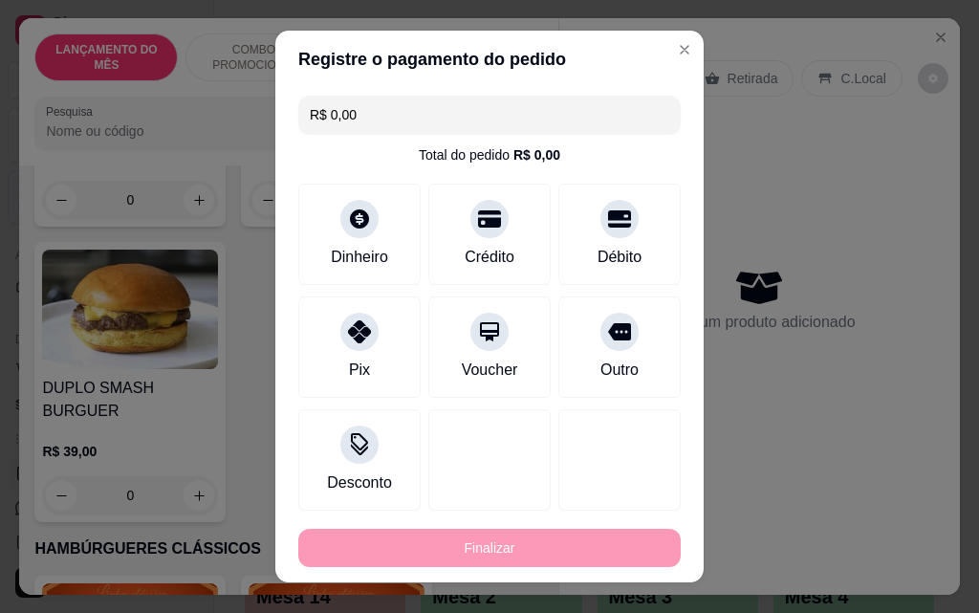
type input "-R$ 148,00"
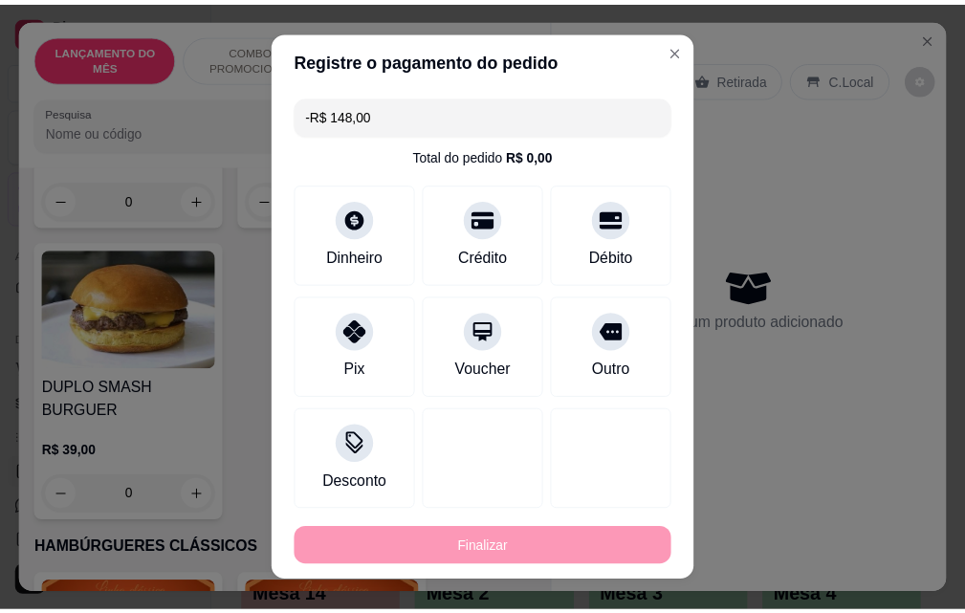
scroll to position [955, 0]
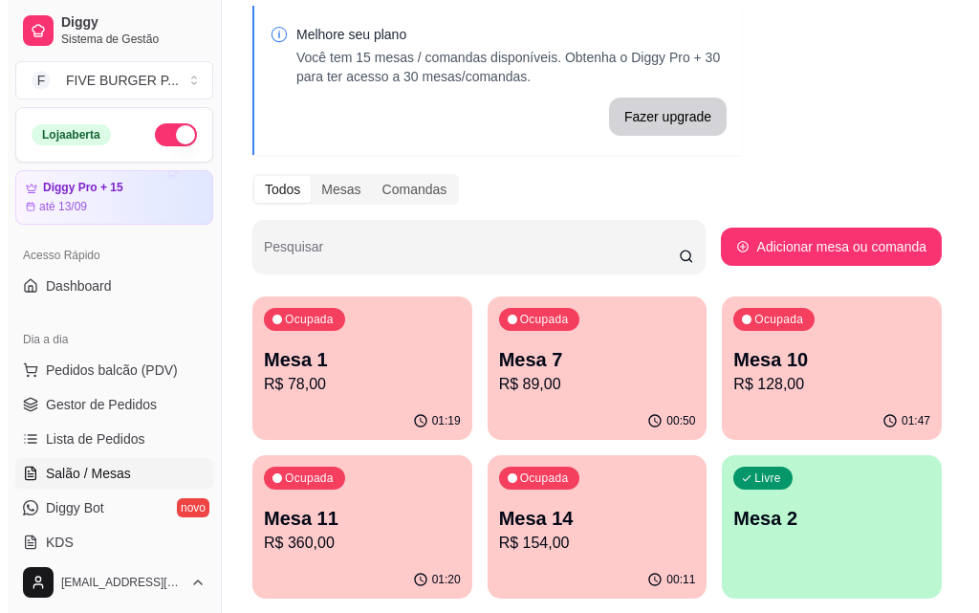
scroll to position [191, 0]
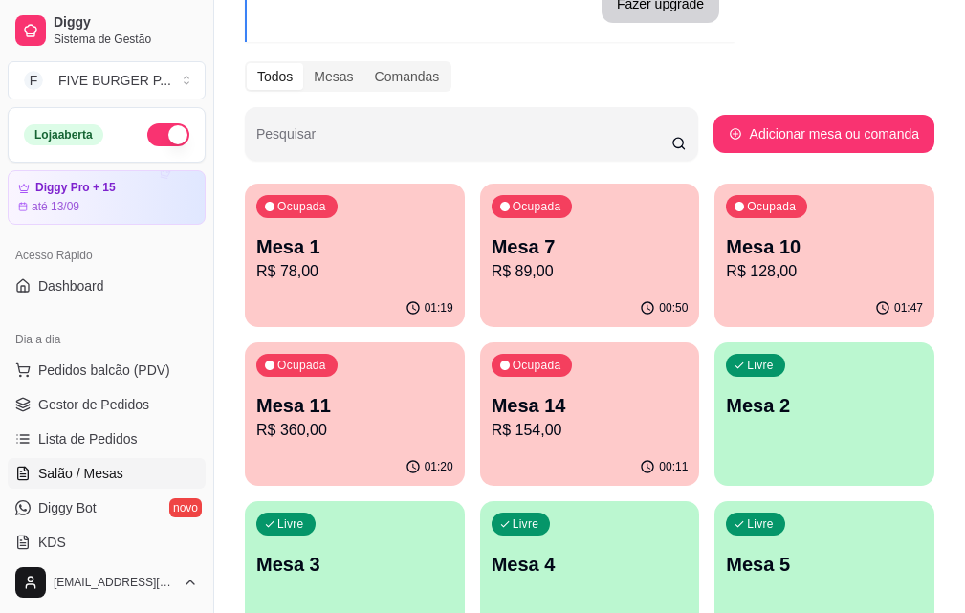
click at [453, 392] on p "Mesa 11" at bounding box center [354, 405] width 197 height 27
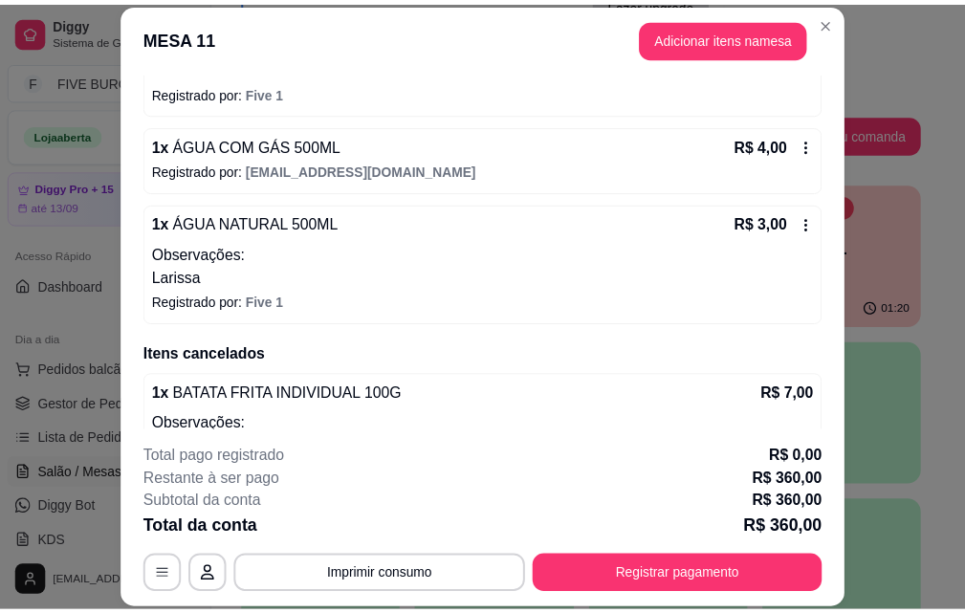
scroll to position [2477, 0]
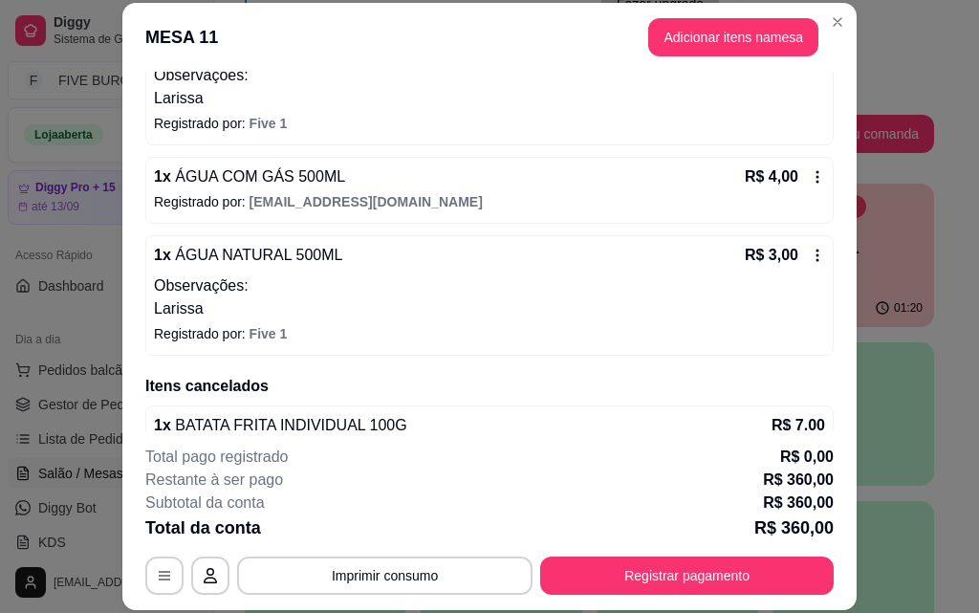
click at [810, 180] on icon at bounding box center [817, 176] width 15 height 15
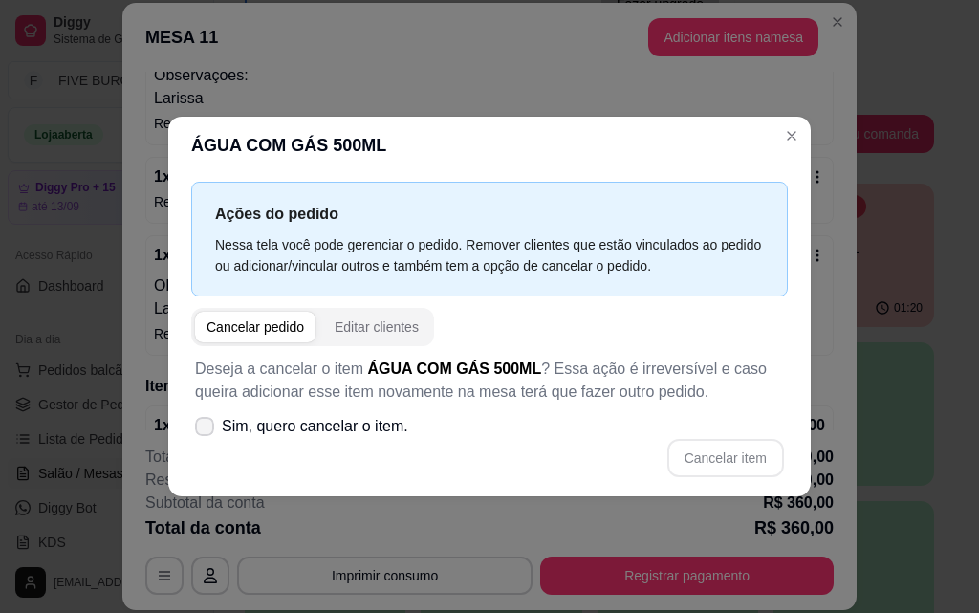
click at [193, 433] on label "Sim, quero cancelar o item." at bounding box center [301, 426] width 229 height 38
click at [194, 433] on input "Sim, quero cancelar o item." at bounding box center [200, 435] width 12 height 12
checkbox input "true"
click at [765, 461] on button "Cancelar item" at bounding box center [725, 458] width 117 height 38
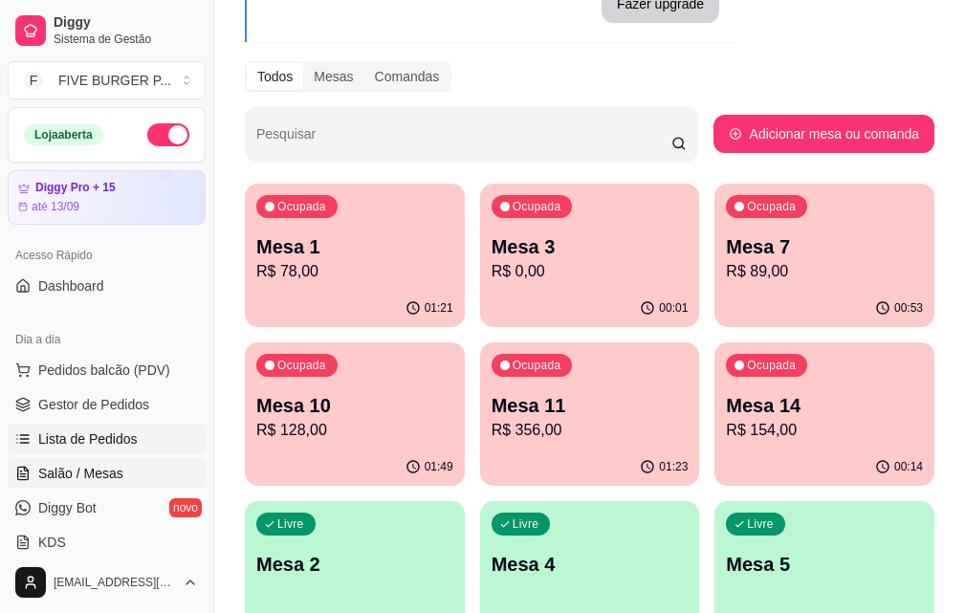
click at [98, 440] on span "Lista de Pedidos" at bounding box center [87, 438] width 99 height 19
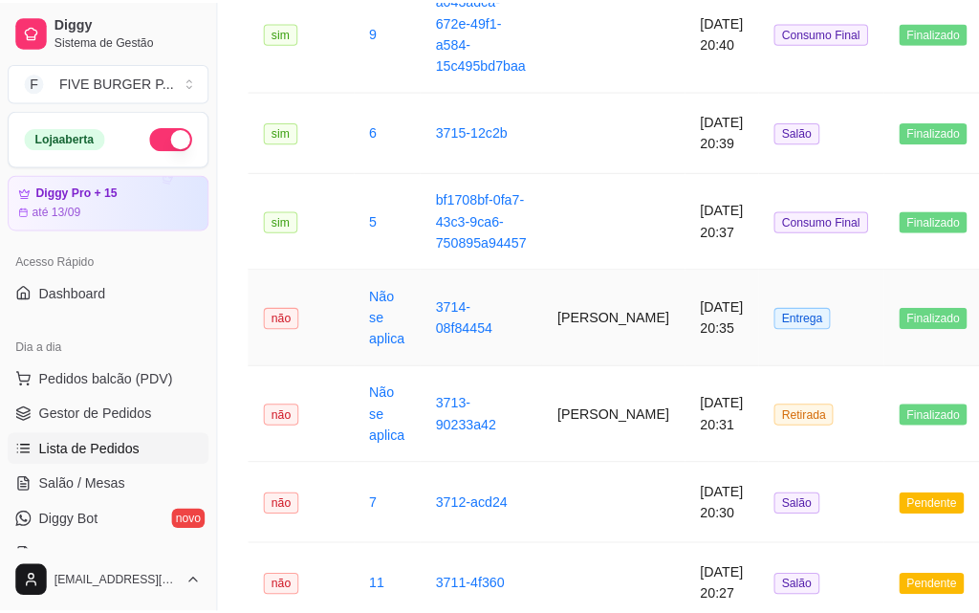
scroll to position [1721, 0]
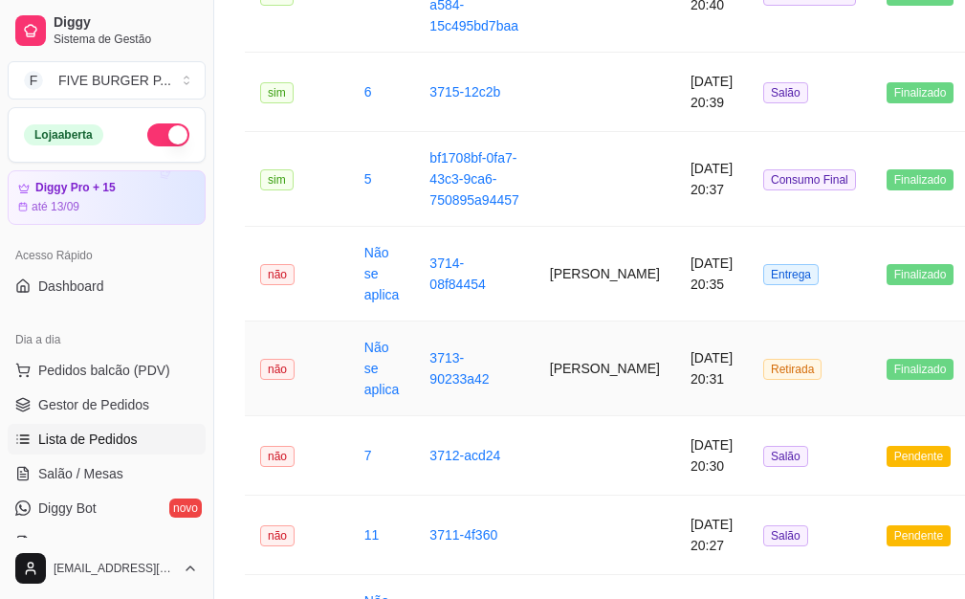
click at [552, 395] on td "[PERSON_NAME]" at bounding box center [604, 368] width 141 height 95
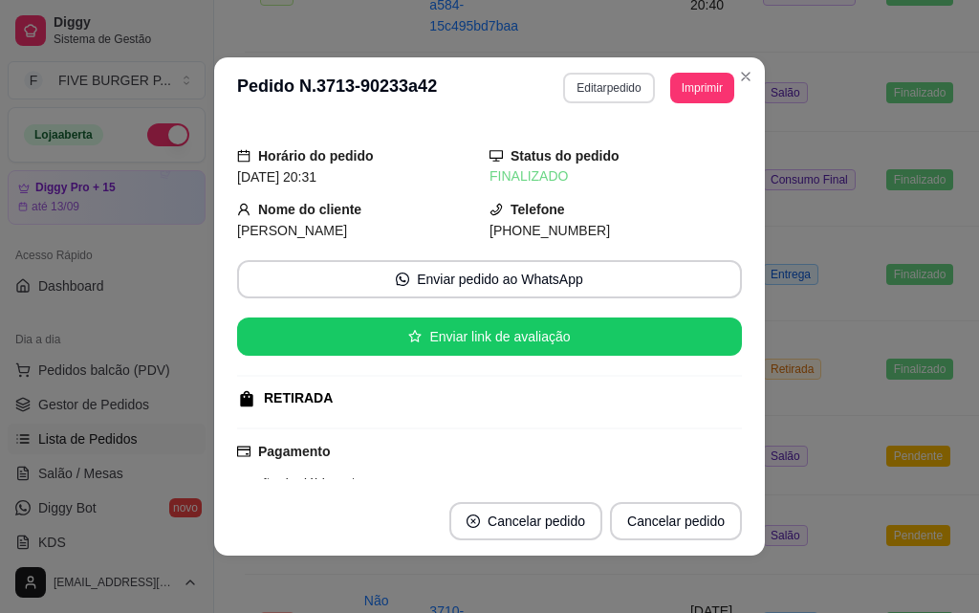
click at [591, 86] on button "Editar pedido" at bounding box center [608, 88] width 91 height 31
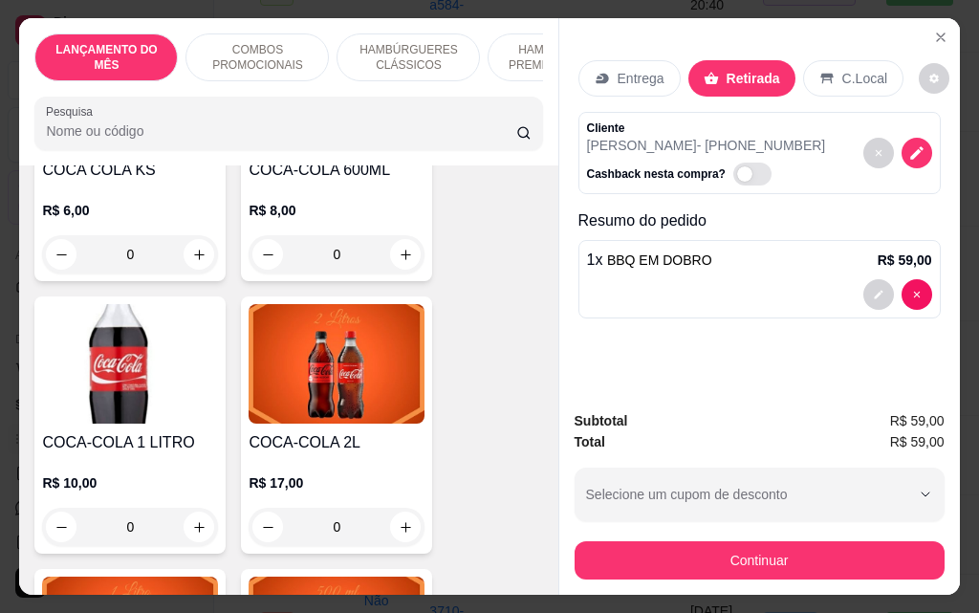
scroll to position [8605, 0]
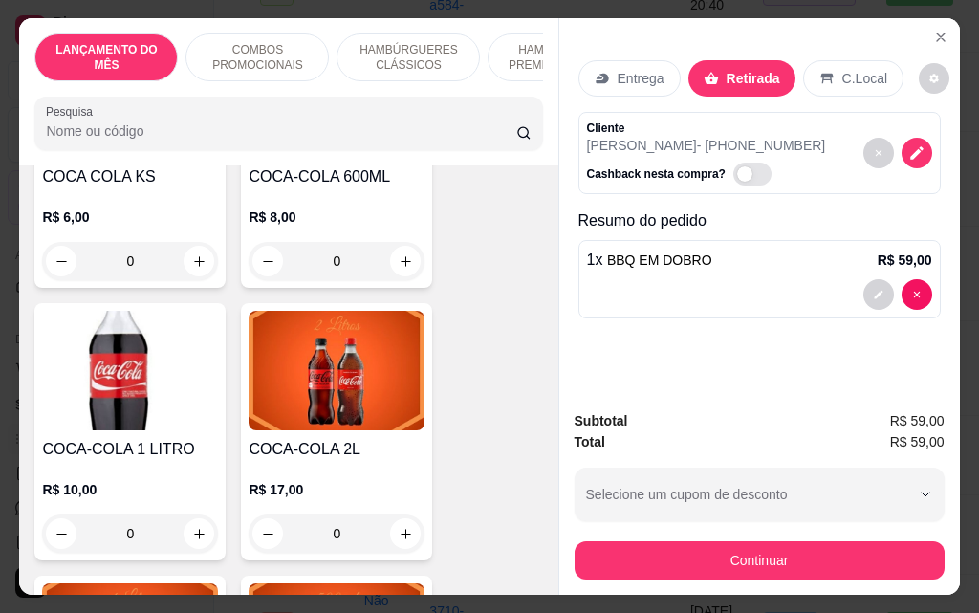
click at [396, 514] on div "0" at bounding box center [337, 533] width 176 height 38
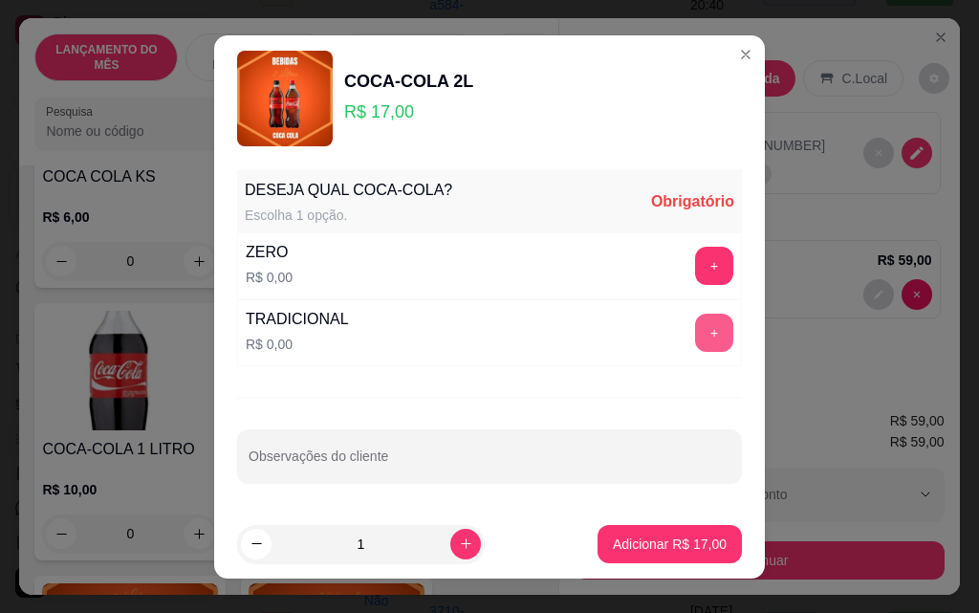
click at [695, 333] on button "+" at bounding box center [714, 333] width 38 height 38
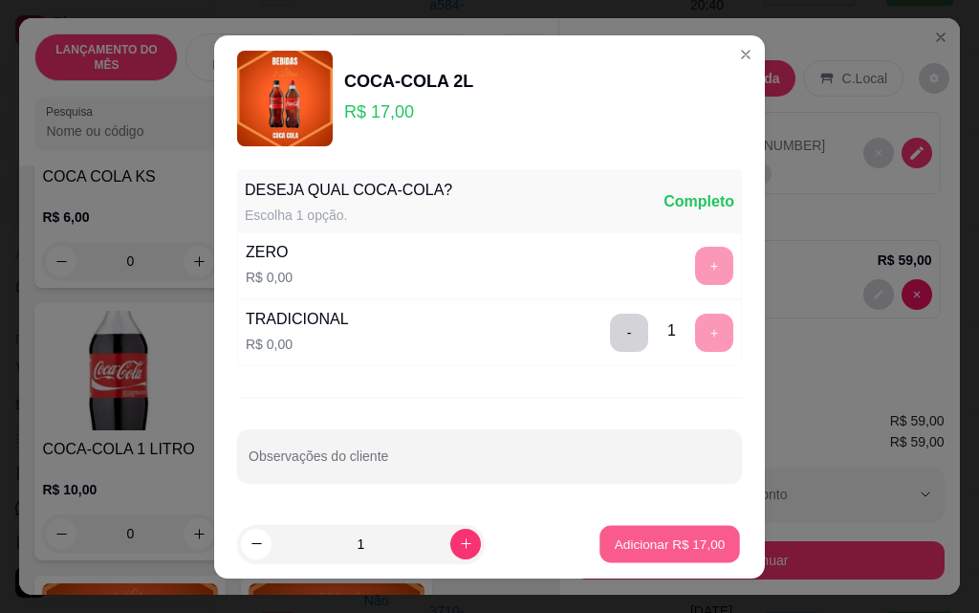
click at [660, 544] on p "Adicionar R$ 17,00" at bounding box center [670, 543] width 111 height 18
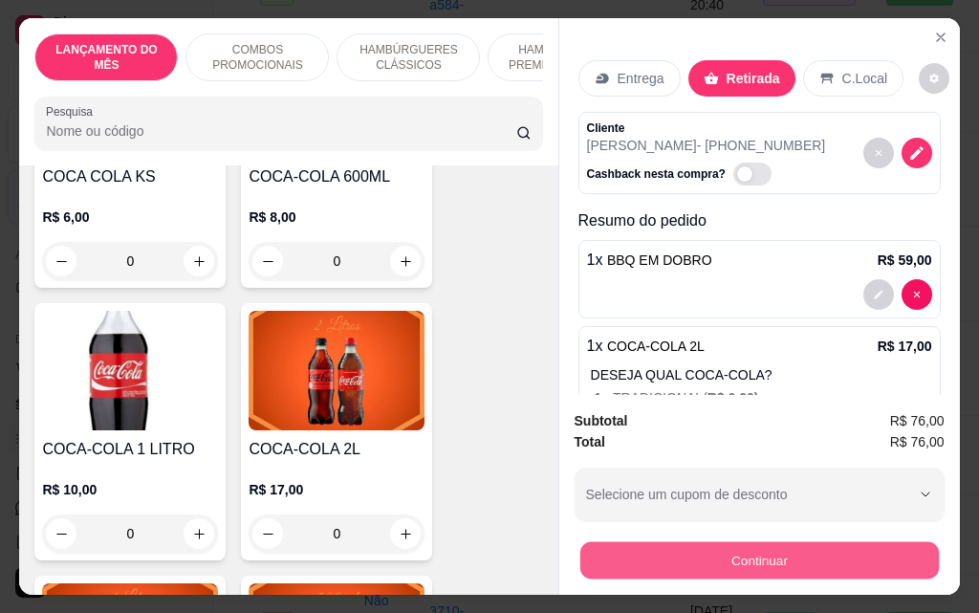
click at [870, 567] on button "Continuar" at bounding box center [758, 559] width 359 height 37
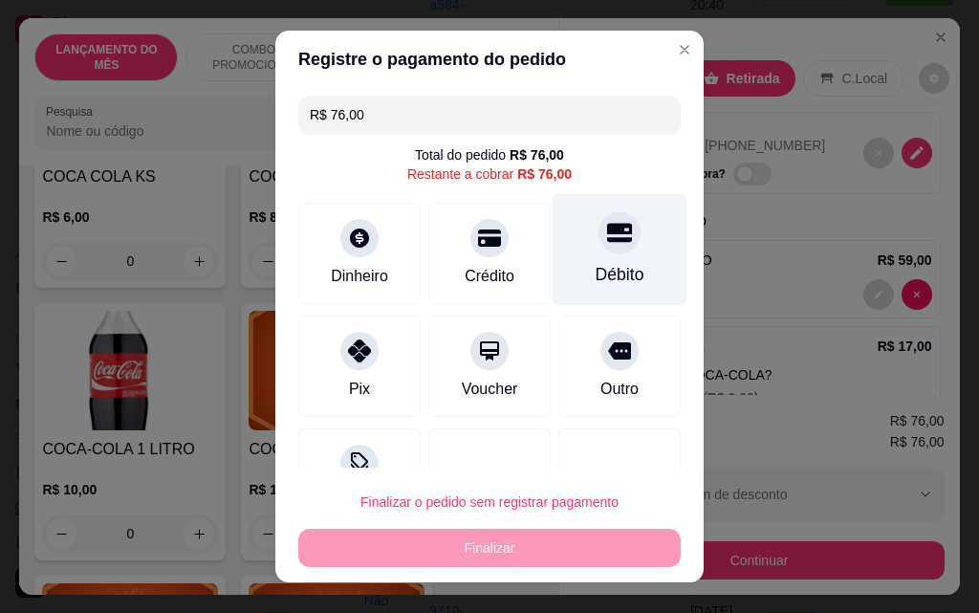
click at [607, 240] on icon at bounding box center [619, 233] width 25 height 19
type input "R$ 0,00"
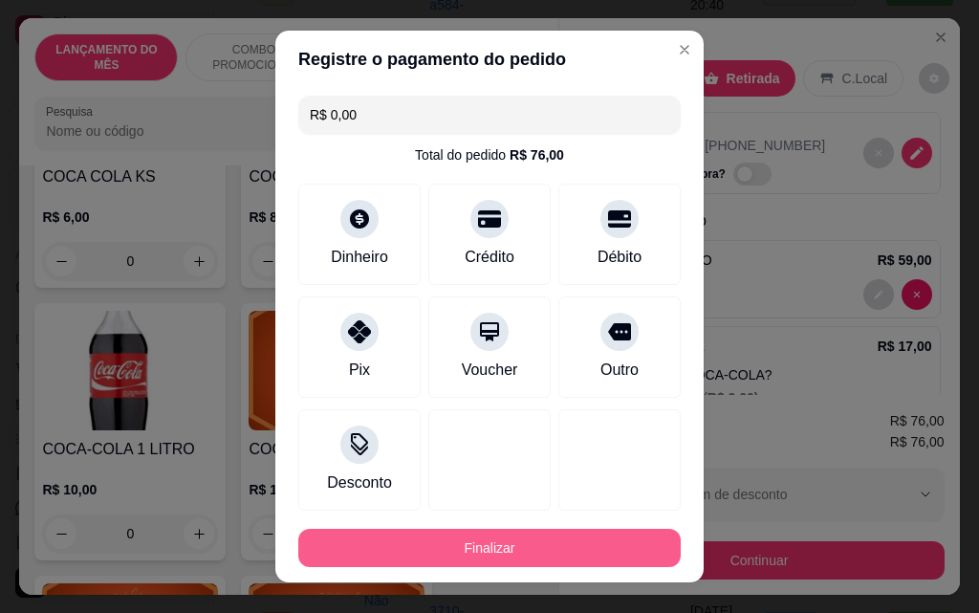
click at [515, 553] on button "Finalizar" at bounding box center [489, 548] width 382 height 38
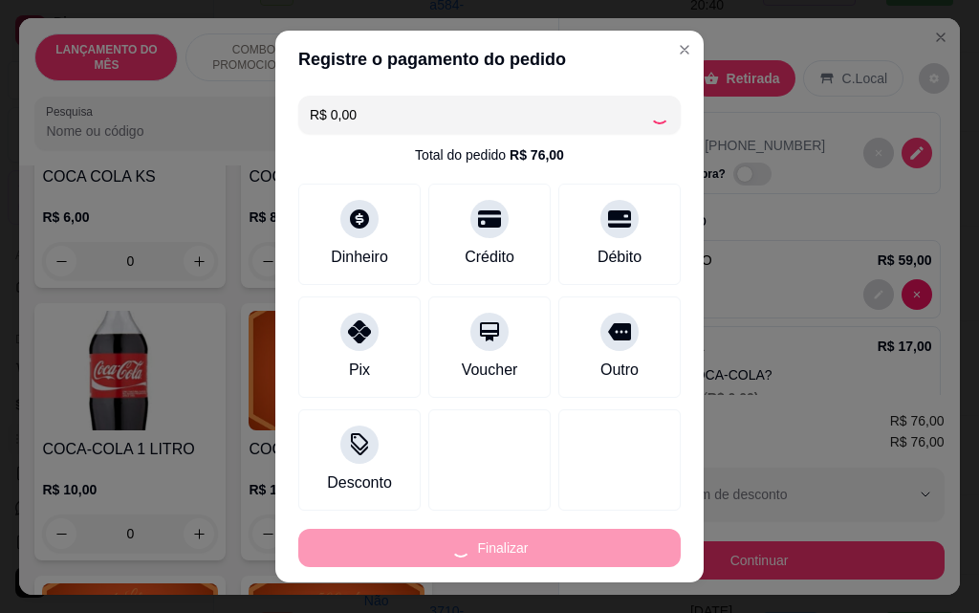
type input "0"
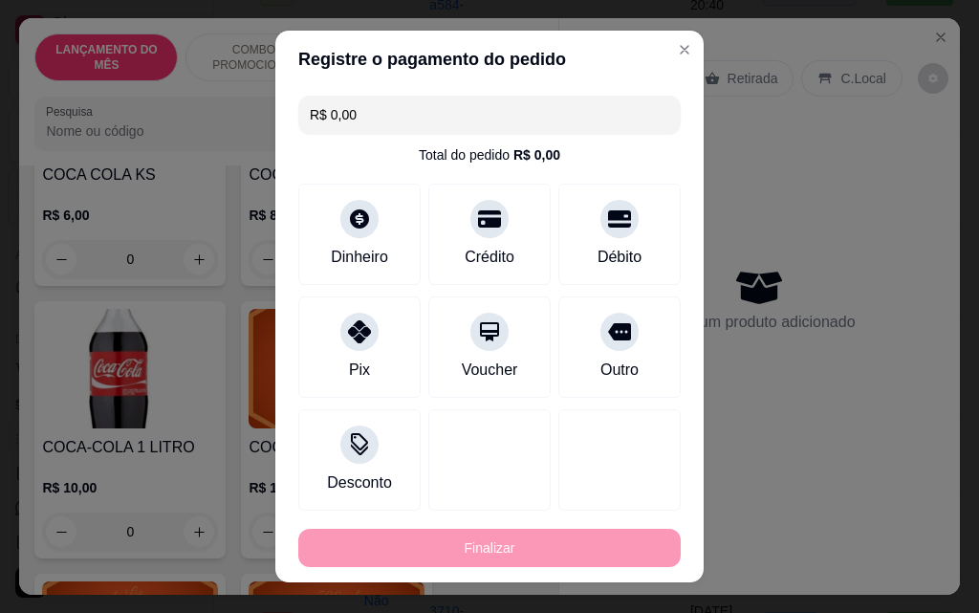
type input "-R$ 76,00"
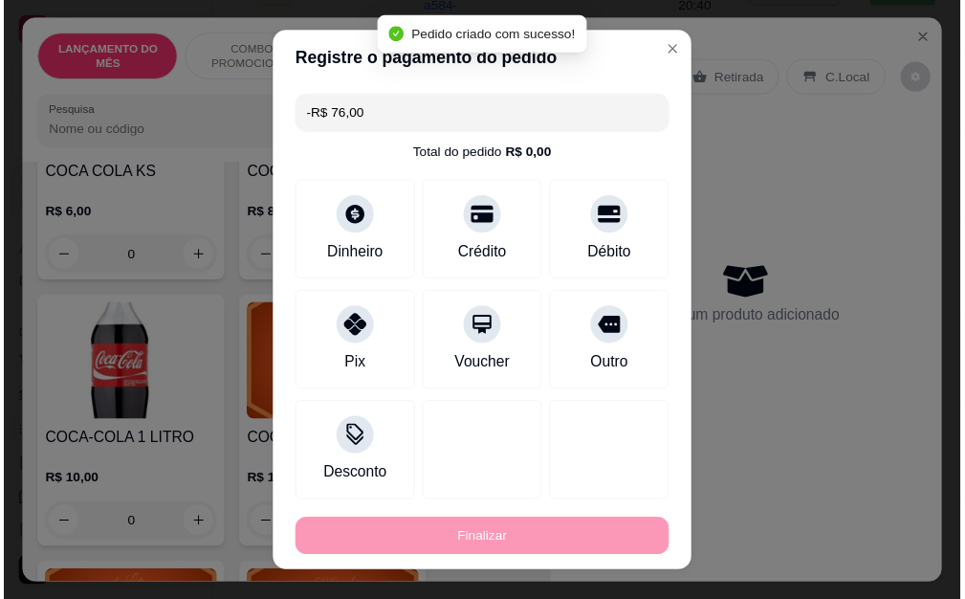
scroll to position [8603, 0]
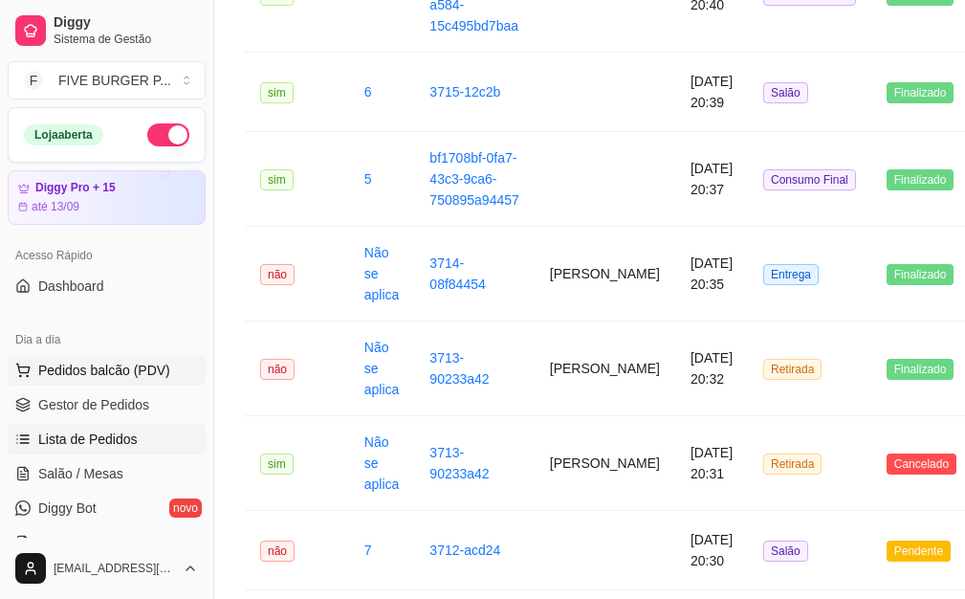
click at [90, 359] on button "Pedidos balcão (PDV)" at bounding box center [107, 370] width 198 height 31
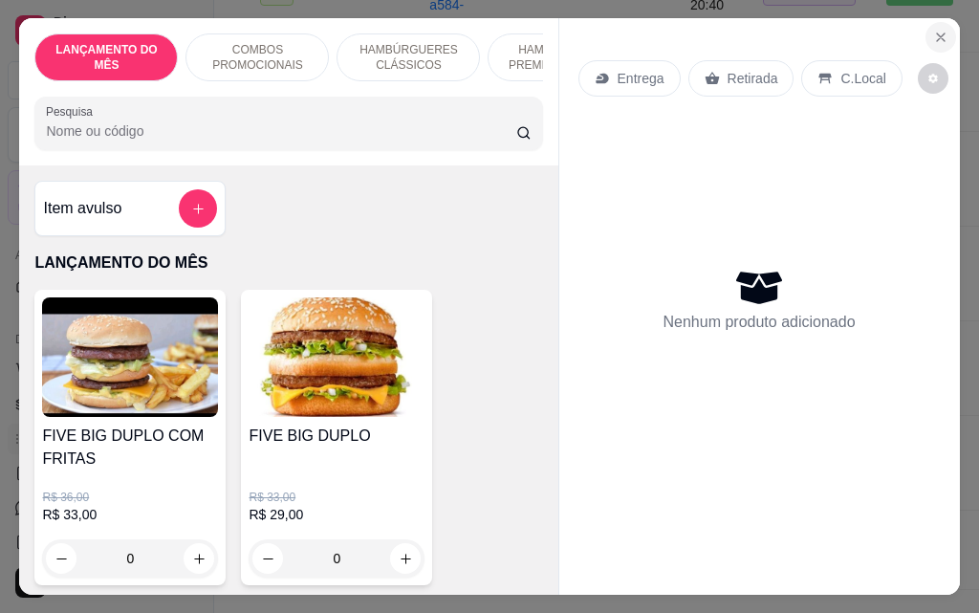
click at [933, 30] on icon "Close" at bounding box center [940, 37] width 15 height 15
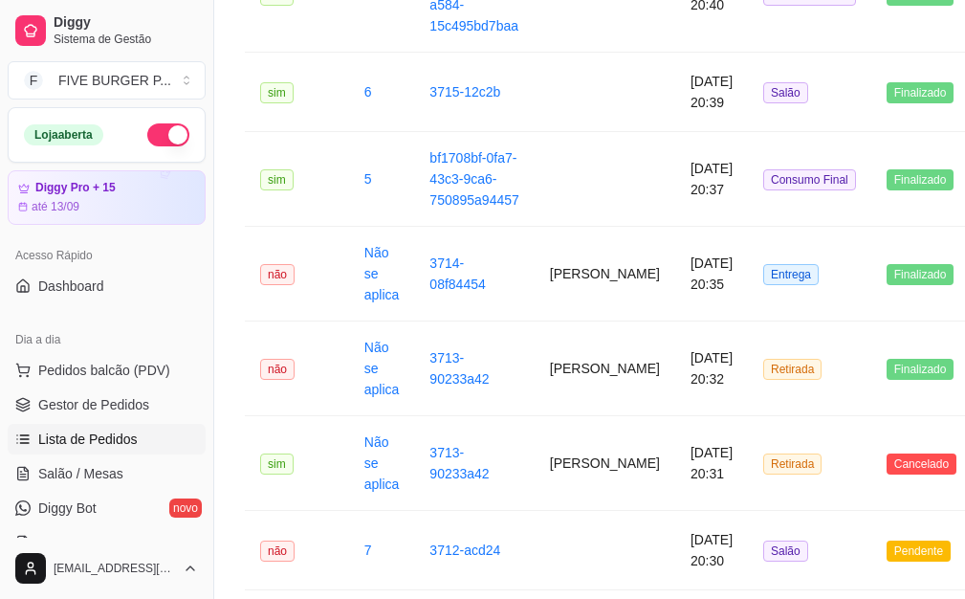
click at [89, 437] on span "Lista de Pedidos" at bounding box center [87, 438] width 99 height 19
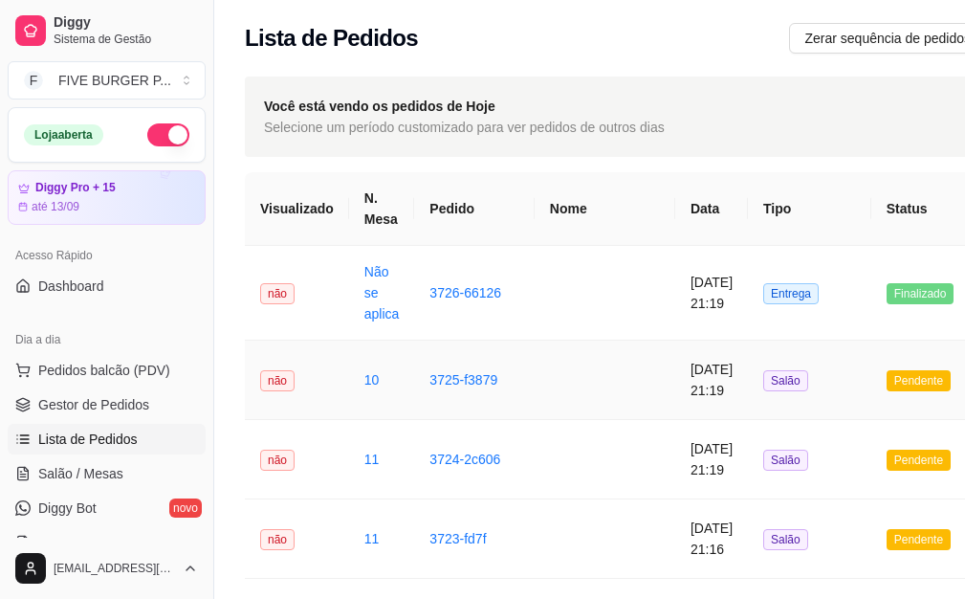
scroll to position [96, 0]
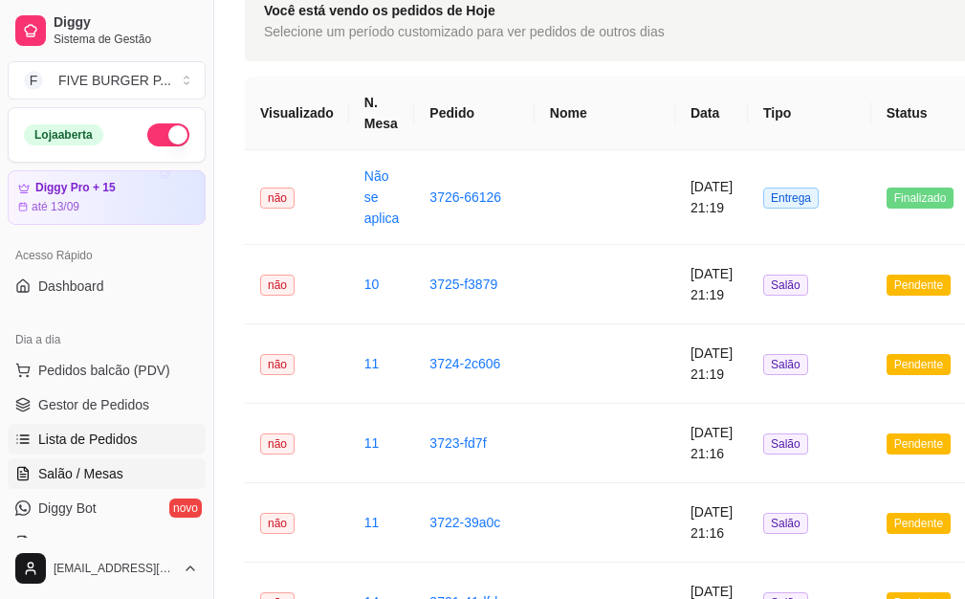
click at [94, 476] on span "Salão / Mesas" at bounding box center [80, 473] width 85 height 19
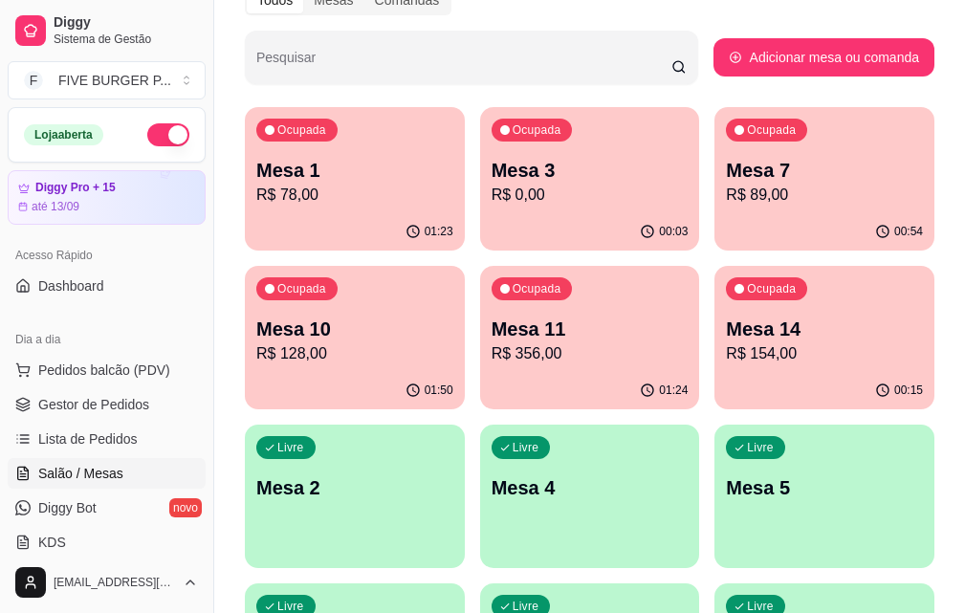
scroll to position [287, 0]
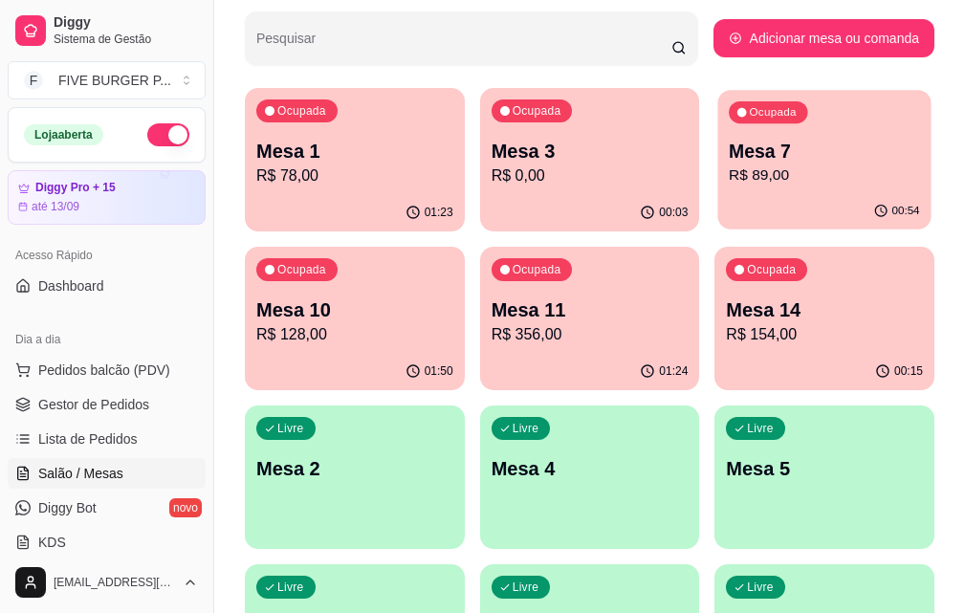
click at [729, 165] on p "R$ 89,00" at bounding box center [824, 175] width 191 height 22
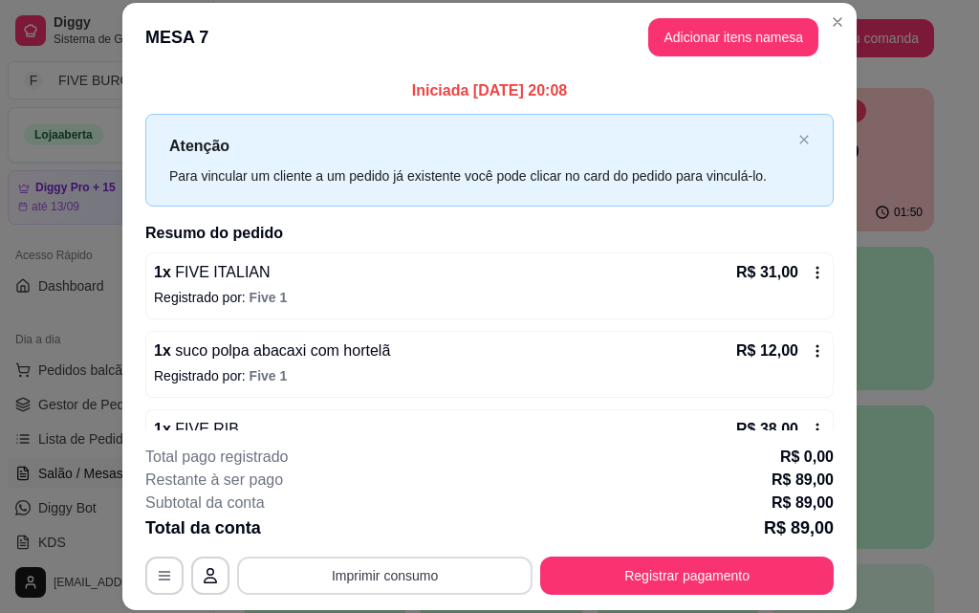
click at [447, 580] on button "Imprimir consumo" at bounding box center [384, 575] width 295 height 38
click at [387, 534] on button "IMPRESSORA" at bounding box center [384, 531] width 139 height 31
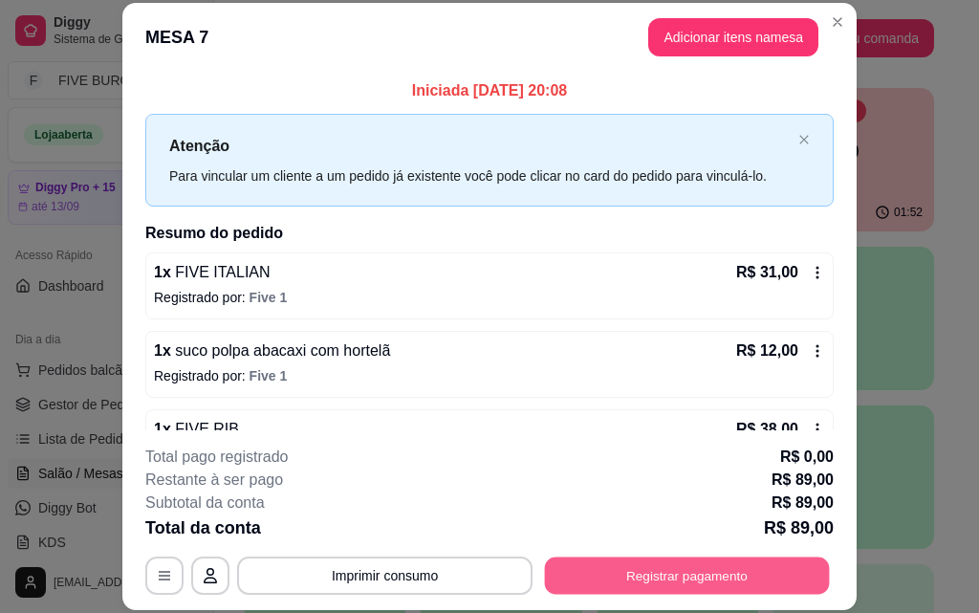
click at [585, 581] on button "Registrar pagamento" at bounding box center [687, 574] width 285 height 37
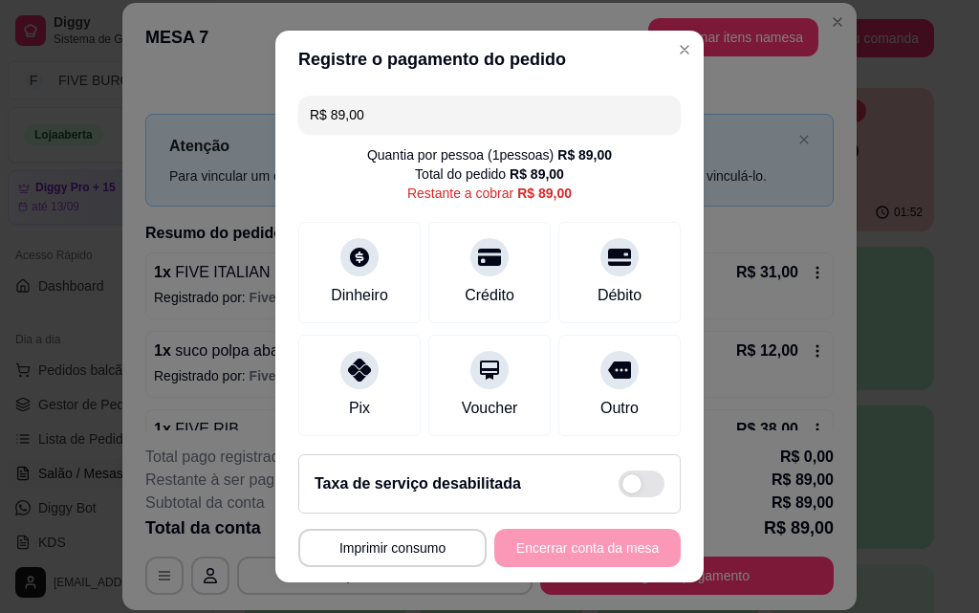
drag, startPoint x: 388, startPoint y: 120, endPoint x: 0, endPoint y: 76, distance: 390.6
click at [0, 76] on div "**********" at bounding box center [489, 306] width 979 height 613
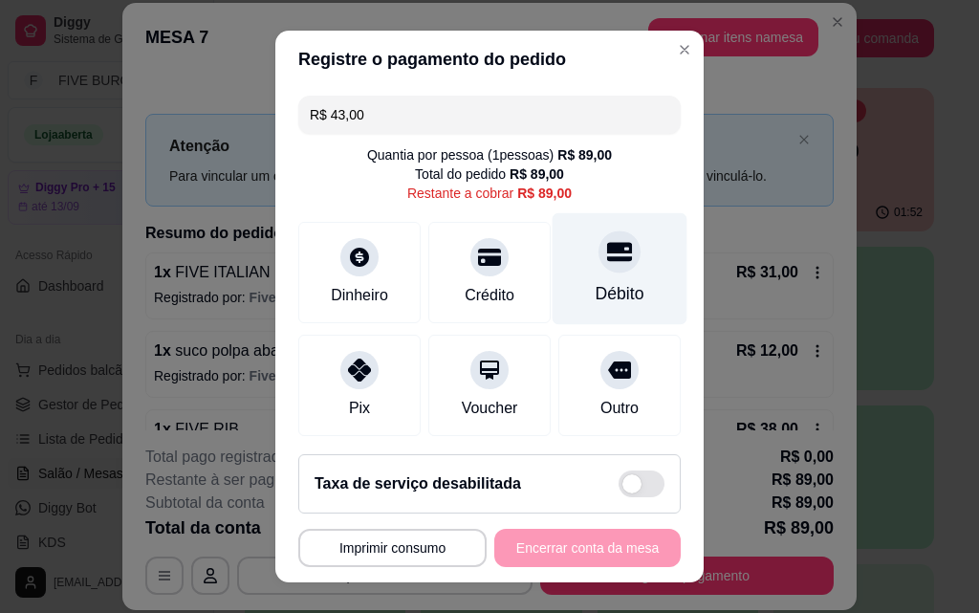
click at [596, 294] on div "Débito" at bounding box center [620, 293] width 49 height 25
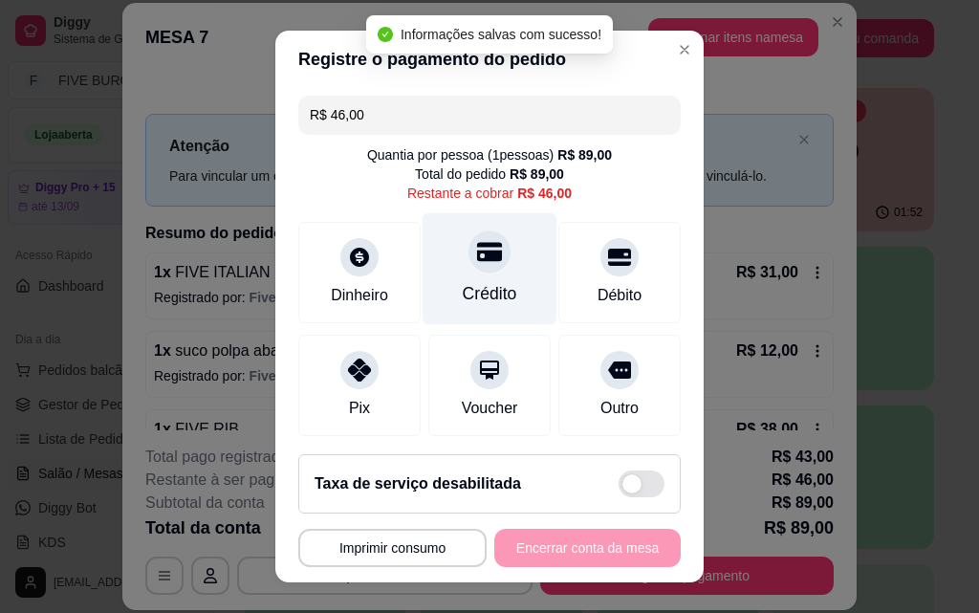
click at [477, 254] on icon at bounding box center [489, 252] width 25 height 19
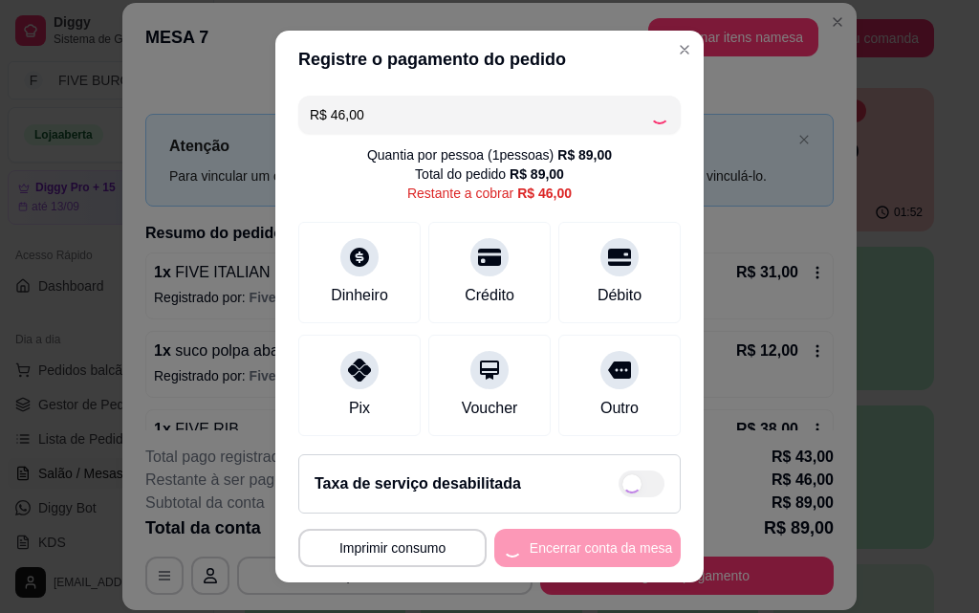
type input "R$ 0,00"
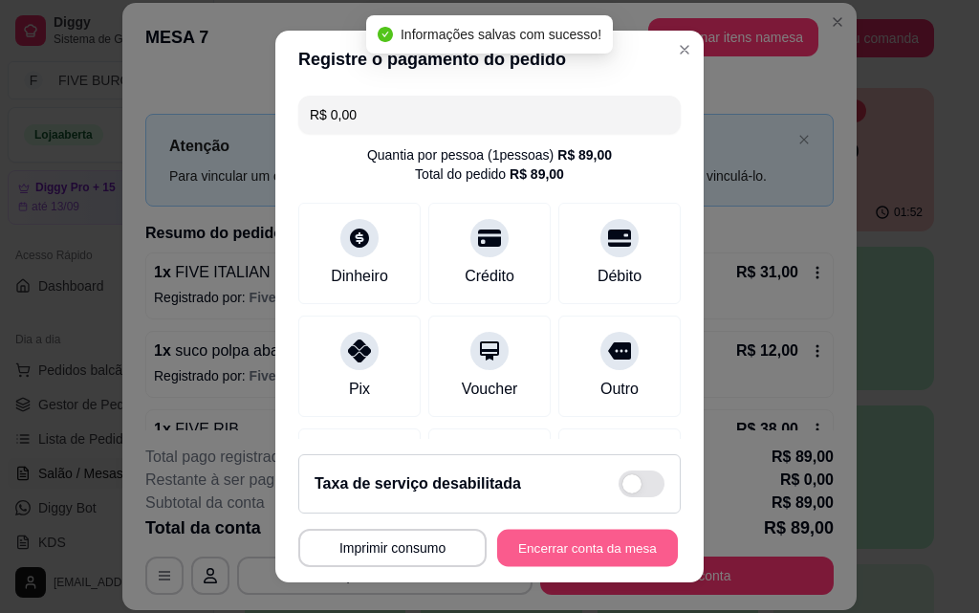
click at [568, 539] on button "Encerrar conta da mesa" at bounding box center [587, 548] width 181 height 37
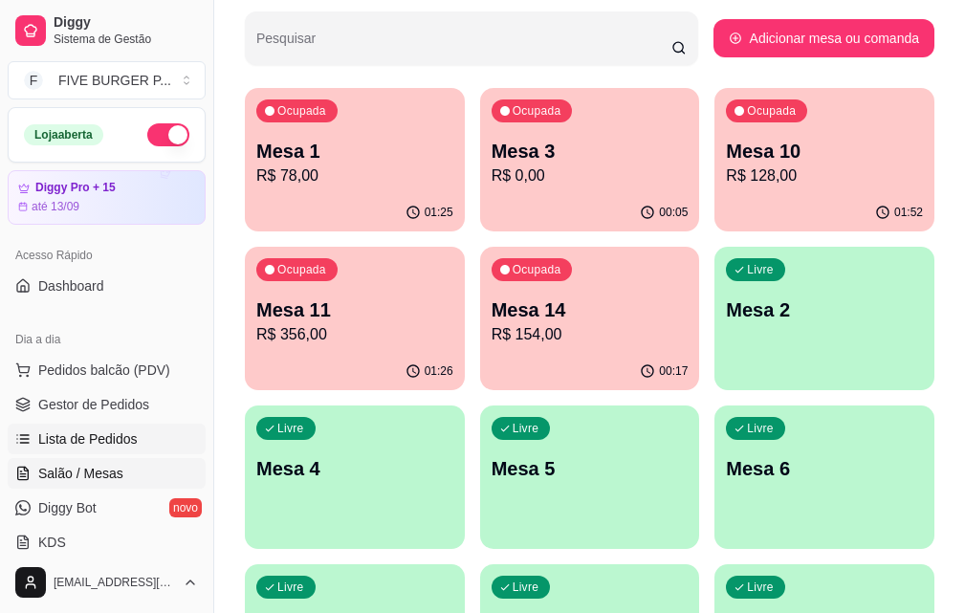
click at [77, 436] on span "Lista de Pedidos" at bounding box center [87, 438] width 99 height 19
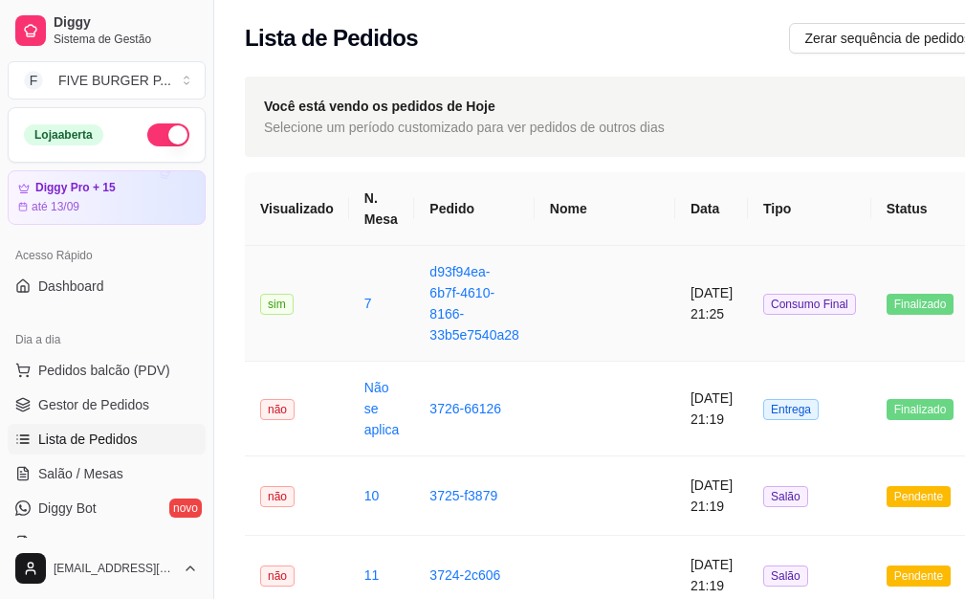
click at [675, 272] on td "[DATE] 21:25" at bounding box center [711, 304] width 73 height 116
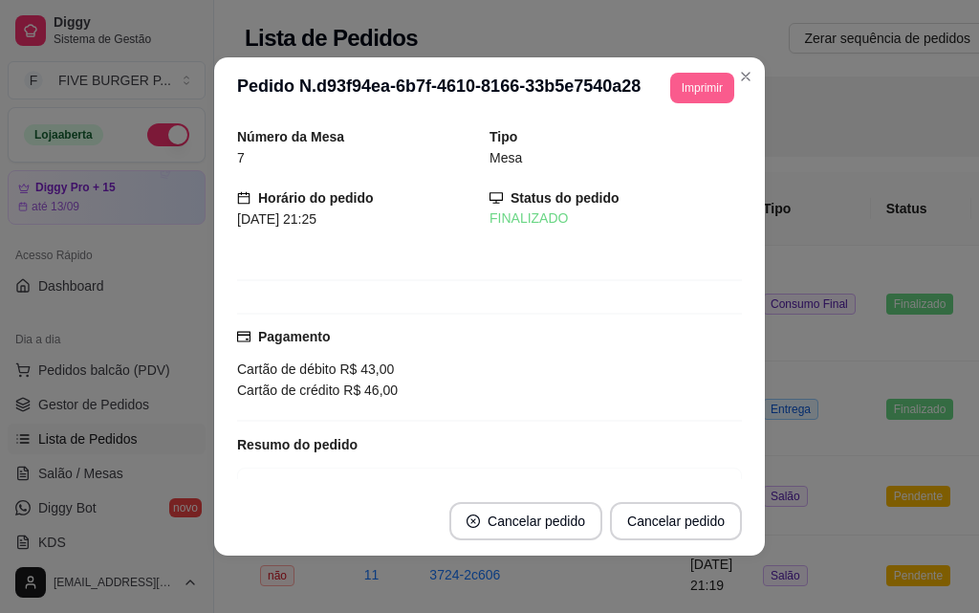
click at [686, 99] on button "Imprimir" at bounding box center [702, 88] width 64 height 31
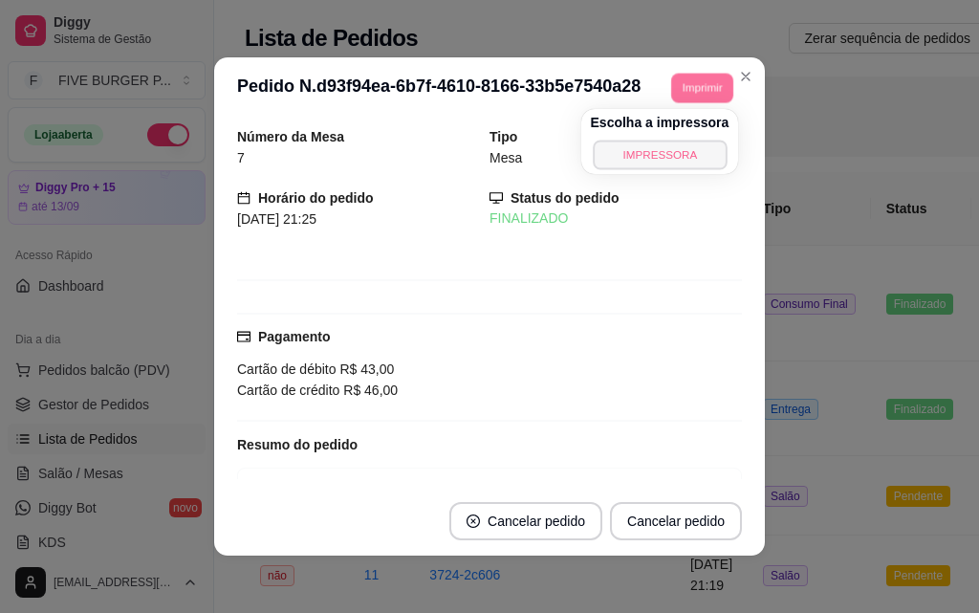
click at [673, 143] on button "IMPRESSORA" at bounding box center [660, 155] width 134 height 30
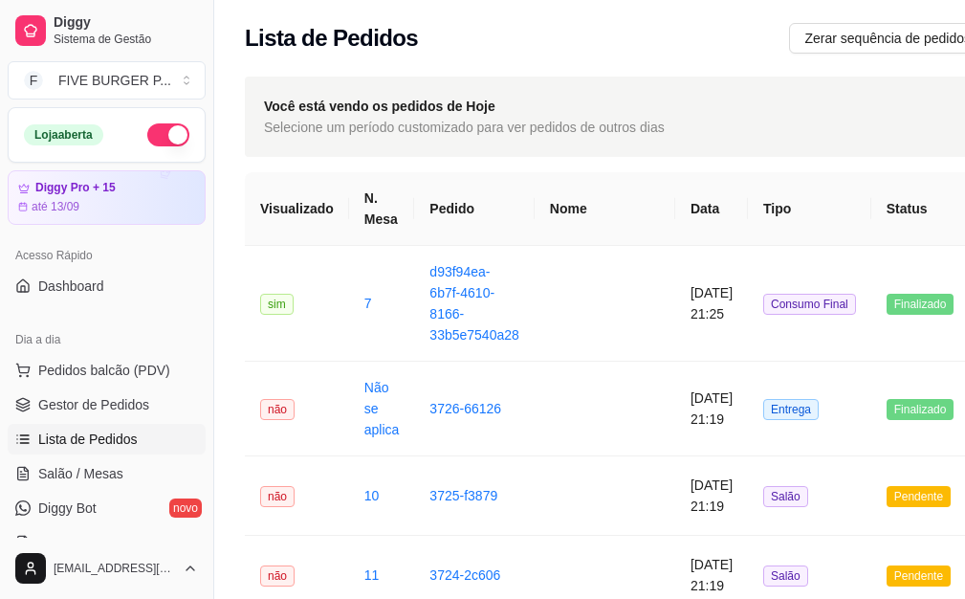
drag, startPoint x: 81, startPoint y: 468, endPoint x: 82, endPoint y: 454, distance: 13.4
click at [82, 468] on span "Salão / Mesas" at bounding box center [80, 473] width 85 height 19
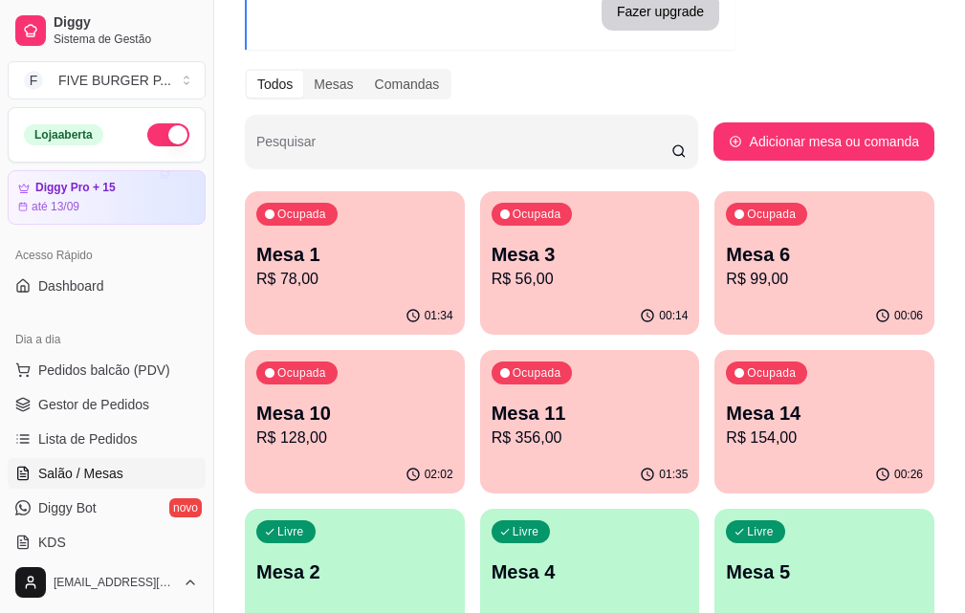
scroll to position [191, 0]
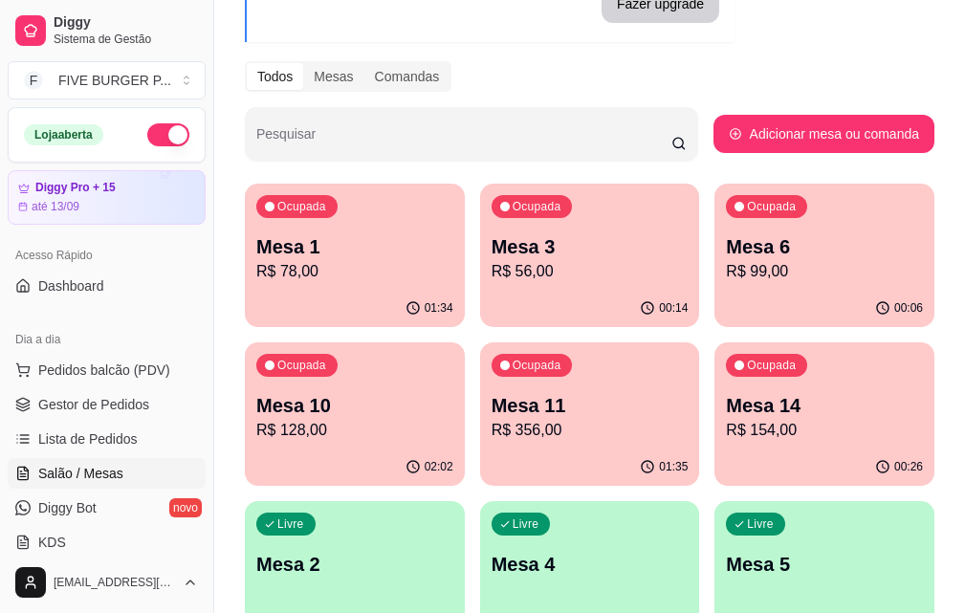
click at [480, 442] on div "Ocupada Mesa 11 R$ 356,00" at bounding box center [590, 395] width 220 height 106
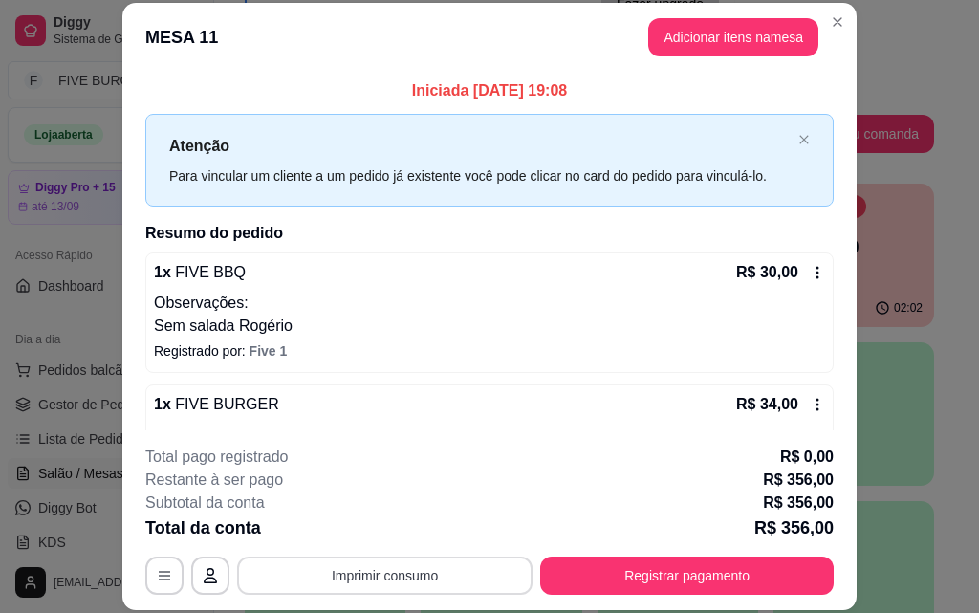
click at [361, 585] on button "Imprimir consumo" at bounding box center [384, 575] width 295 height 38
click at [407, 538] on button "IMPRESSORA" at bounding box center [384, 531] width 139 height 31
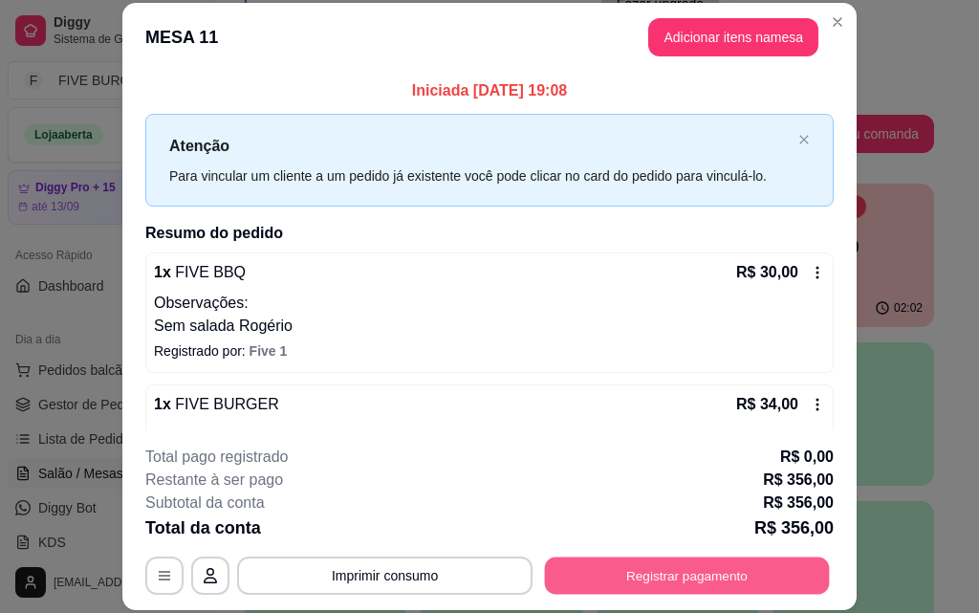
click at [595, 575] on button "Registrar pagamento" at bounding box center [687, 574] width 285 height 37
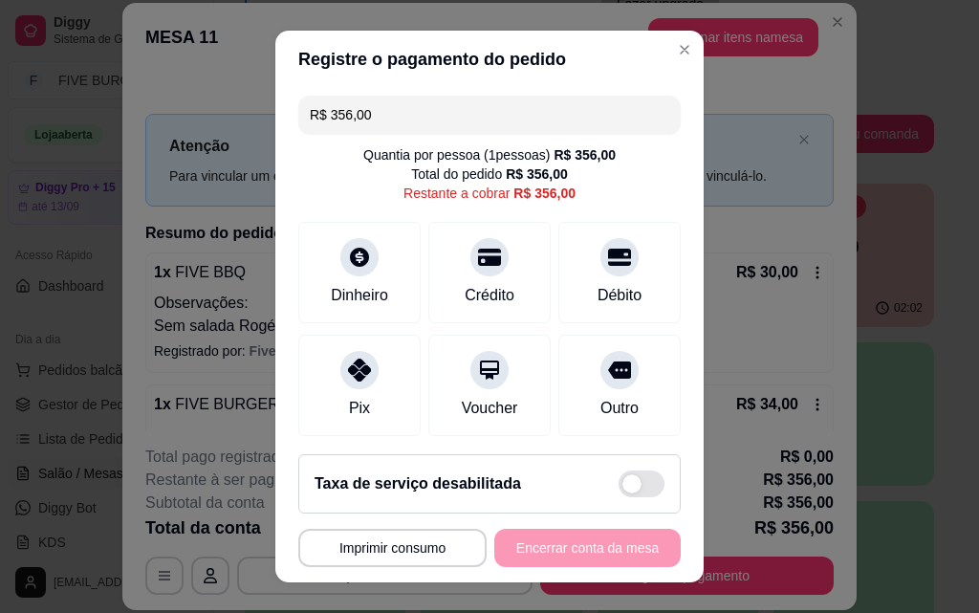
drag, startPoint x: 380, startPoint y: 112, endPoint x: 0, endPoint y: 185, distance: 386.7
click at [0, 185] on div "**********" at bounding box center [489, 306] width 979 height 613
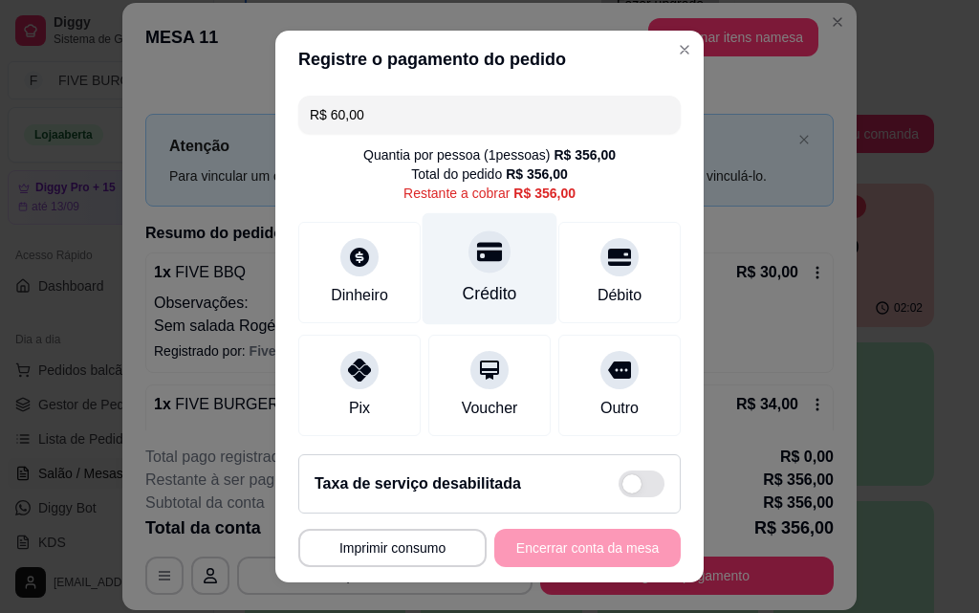
click at [468, 293] on div "Crédito" at bounding box center [490, 293] width 54 height 25
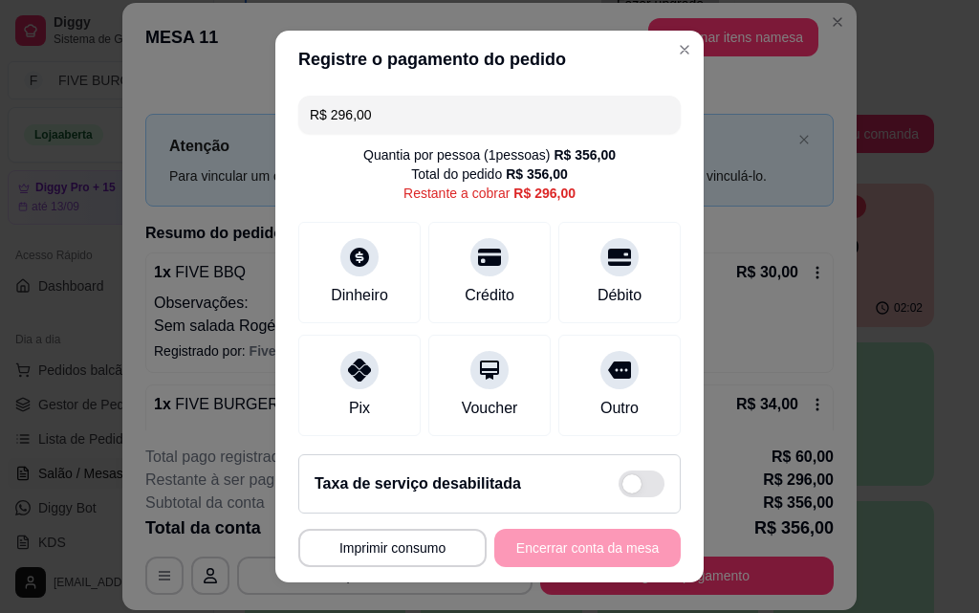
drag, startPoint x: 418, startPoint y: 109, endPoint x: 244, endPoint y: 133, distance: 175.6
click at [244, 133] on div "**********" at bounding box center [489, 306] width 979 height 613
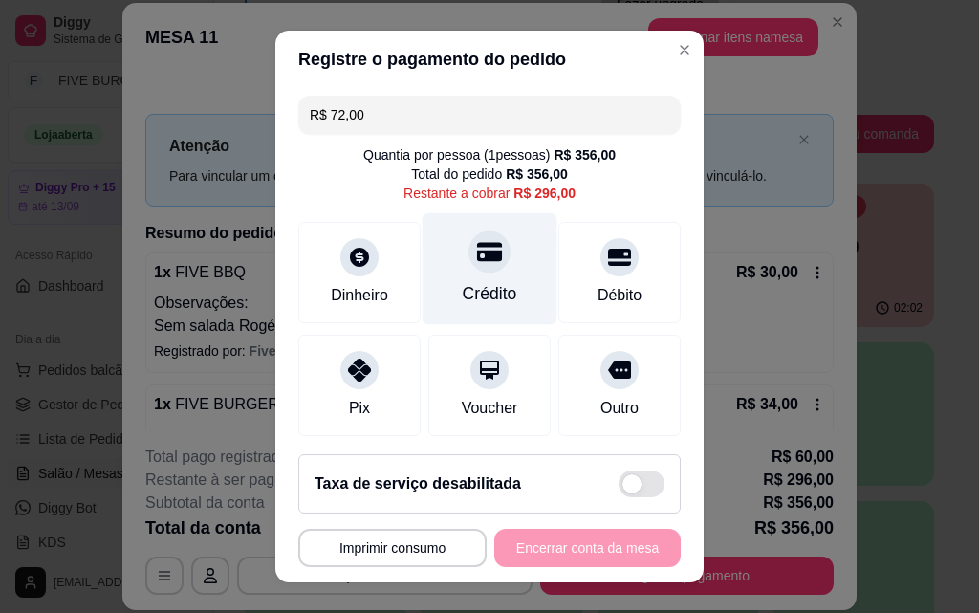
click at [474, 274] on div "Crédito" at bounding box center [490, 269] width 135 height 112
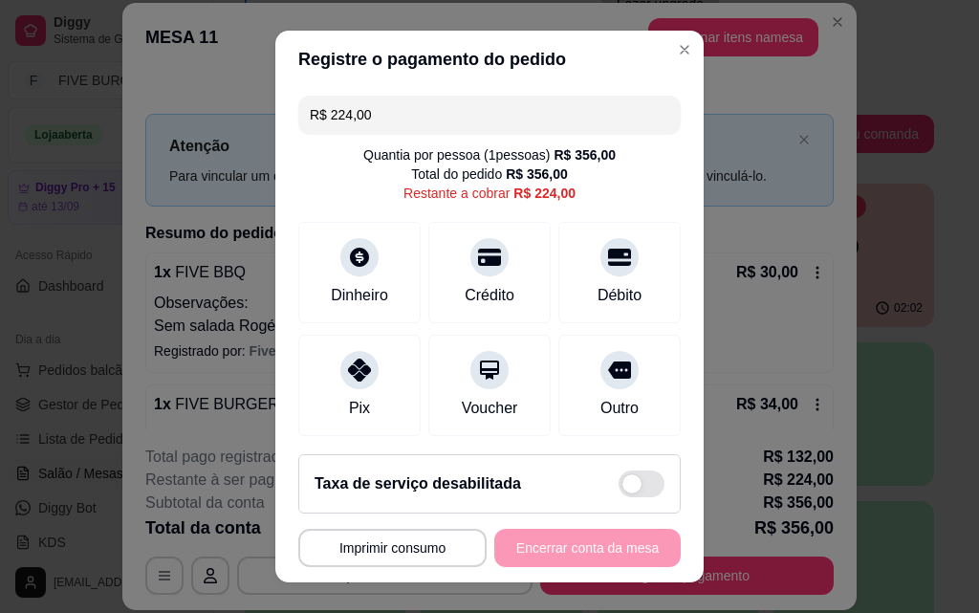
drag, startPoint x: 465, startPoint y: 108, endPoint x: 176, endPoint y: 131, distance: 289.7
click at [178, 117] on div "**********" at bounding box center [489, 306] width 979 height 613
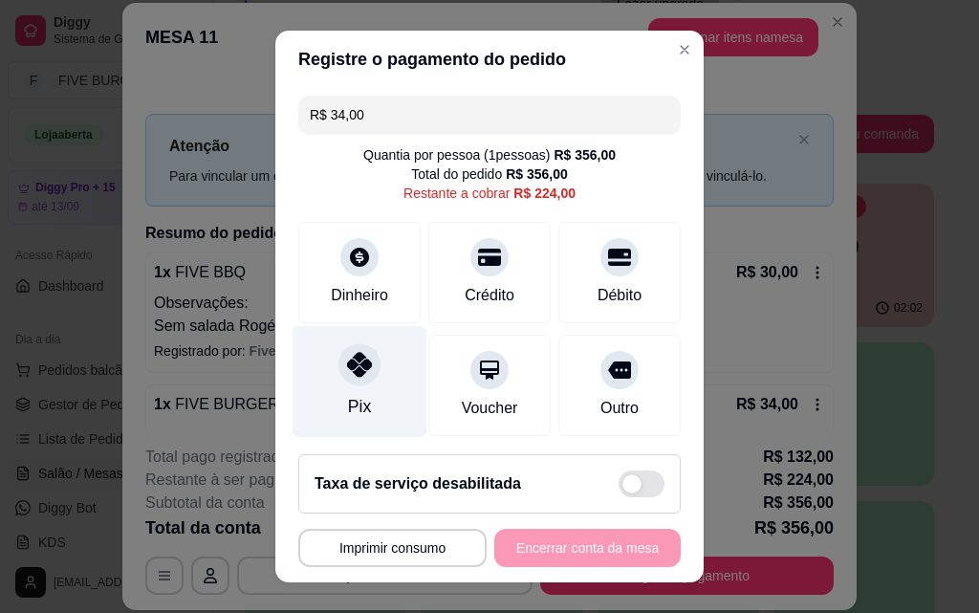
click at [326, 372] on div "Pix" at bounding box center [360, 382] width 135 height 112
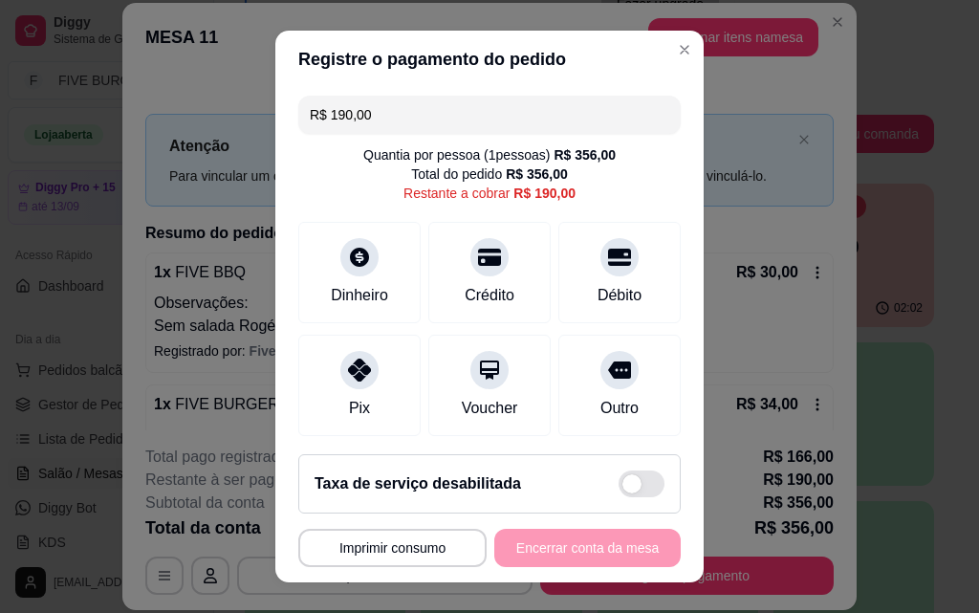
drag, startPoint x: 384, startPoint y: 106, endPoint x: 224, endPoint y: 121, distance: 161.4
click at [224, 121] on div "**********" at bounding box center [489, 306] width 979 height 613
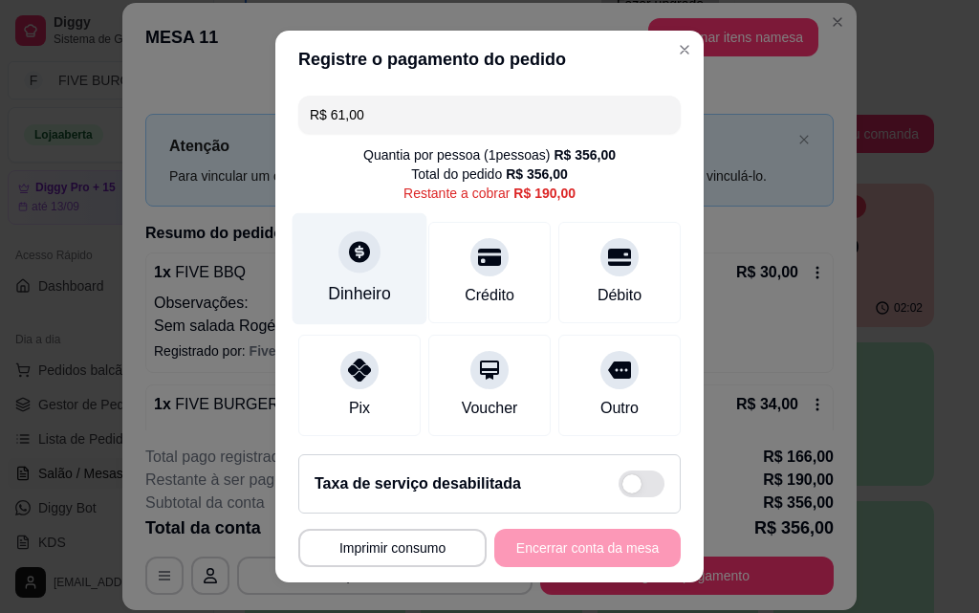
type input "R$ 61,00"
click at [372, 293] on div "Dinheiro" at bounding box center [359, 293] width 63 height 25
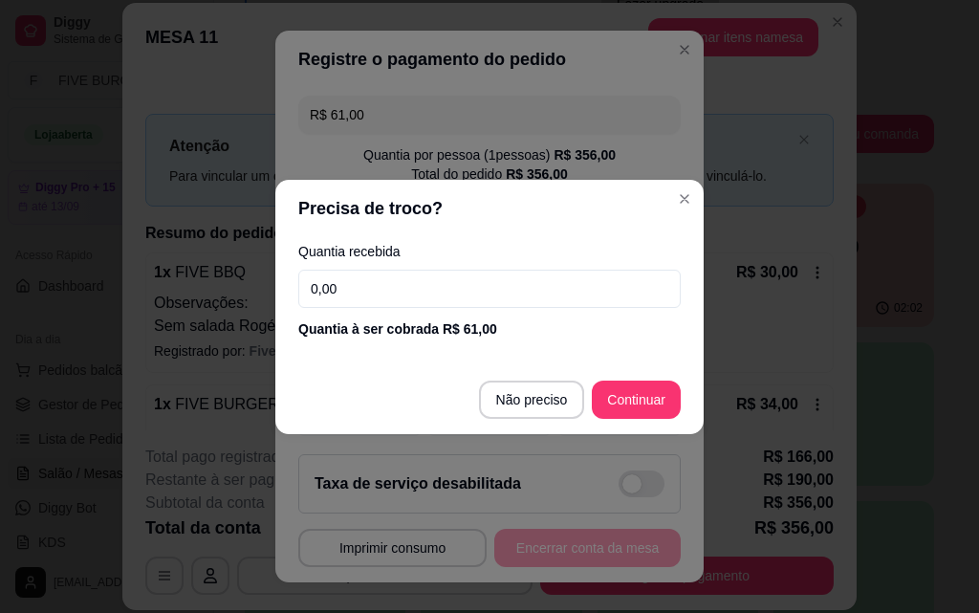
drag, startPoint x: 368, startPoint y: 283, endPoint x: 187, endPoint y: 293, distance: 181.0
click at [188, 293] on div "Precisa de troco? Quantia recebida 0,00 Quantia à ser cobrada R$ 61,00 Não prec…" at bounding box center [489, 306] width 979 height 613
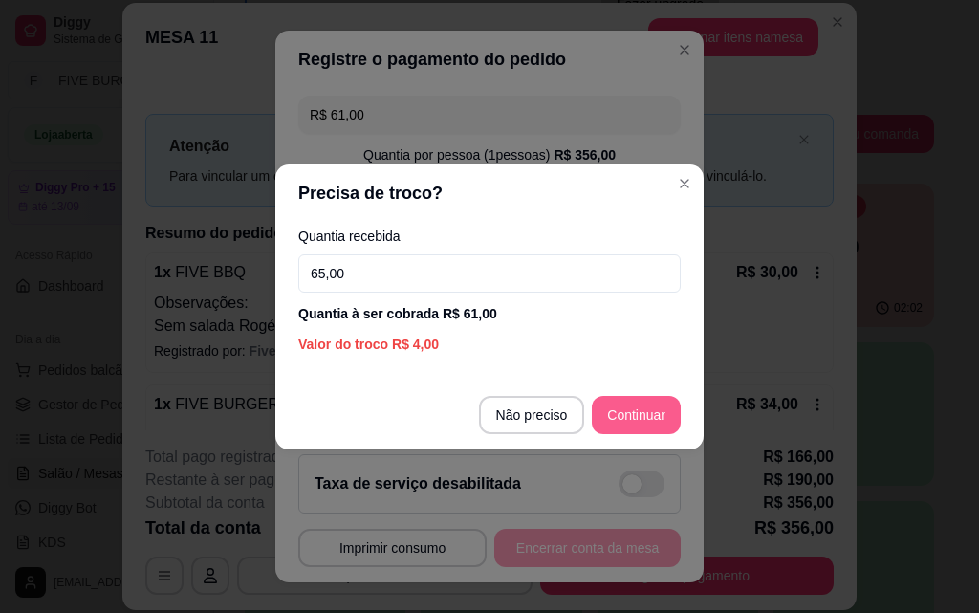
type input "65,00"
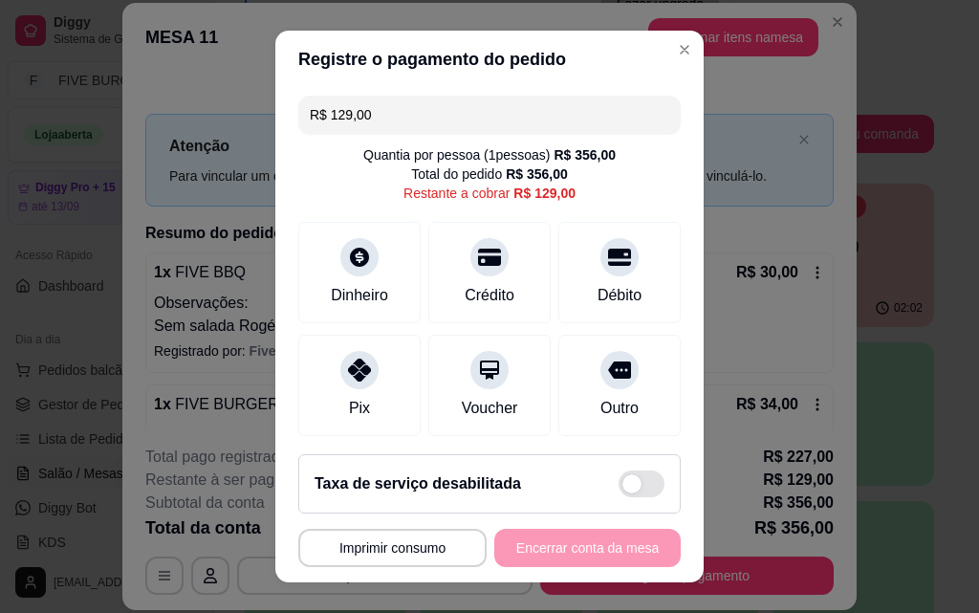
drag, startPoint x: 502, startPoint y: 119, endPoint x: 0, endPoint y: 93, distance: 502.6
click at [0, 100] on div "**********" at bounding box center [489, 306] width 979 height 613
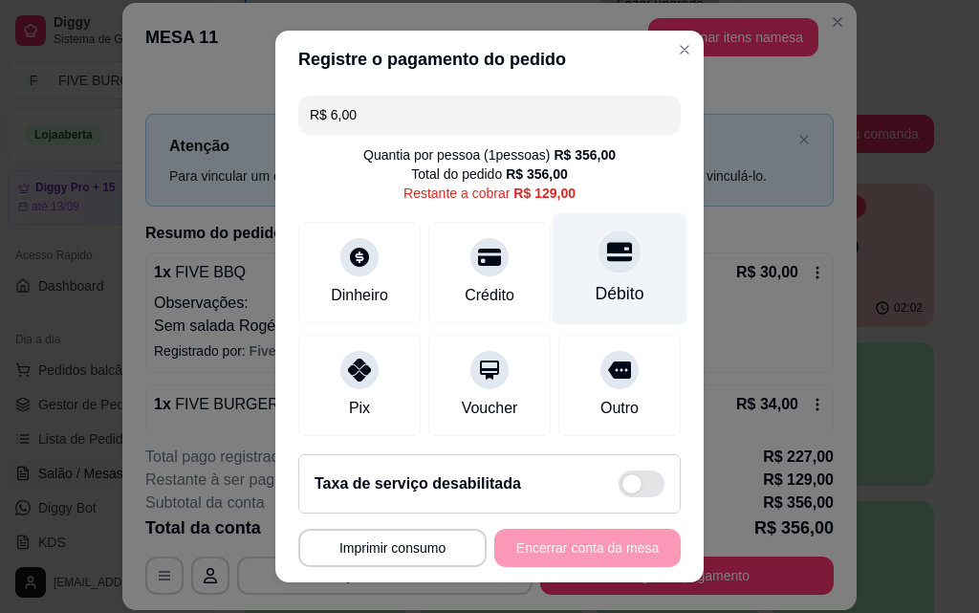
click at [553, 273] on div "Débito" at bounding box center [620, 269] width 135 height 112
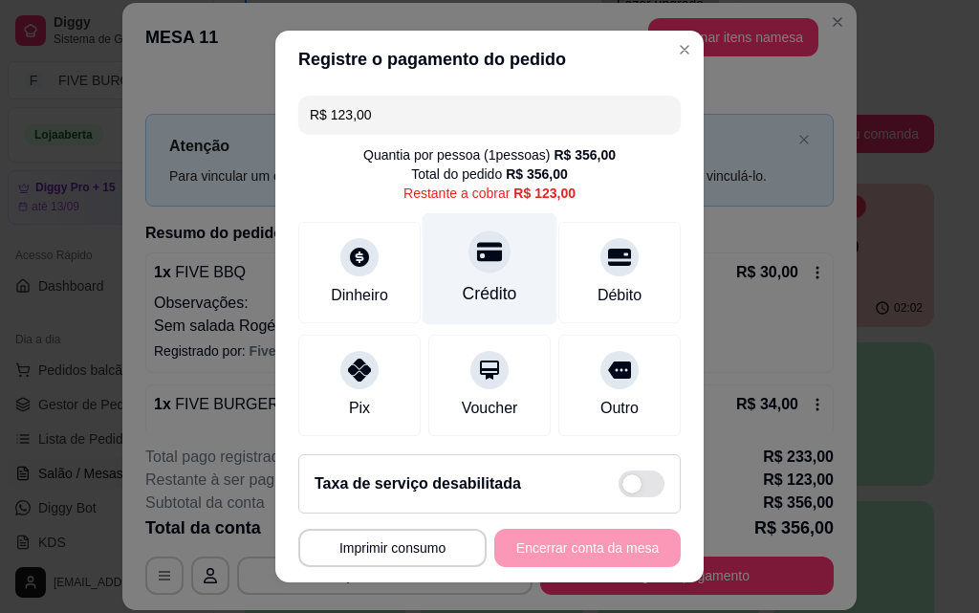
click at [472, 288] on div "Crédito" at bounding box center [490, 293] width 54 height 25
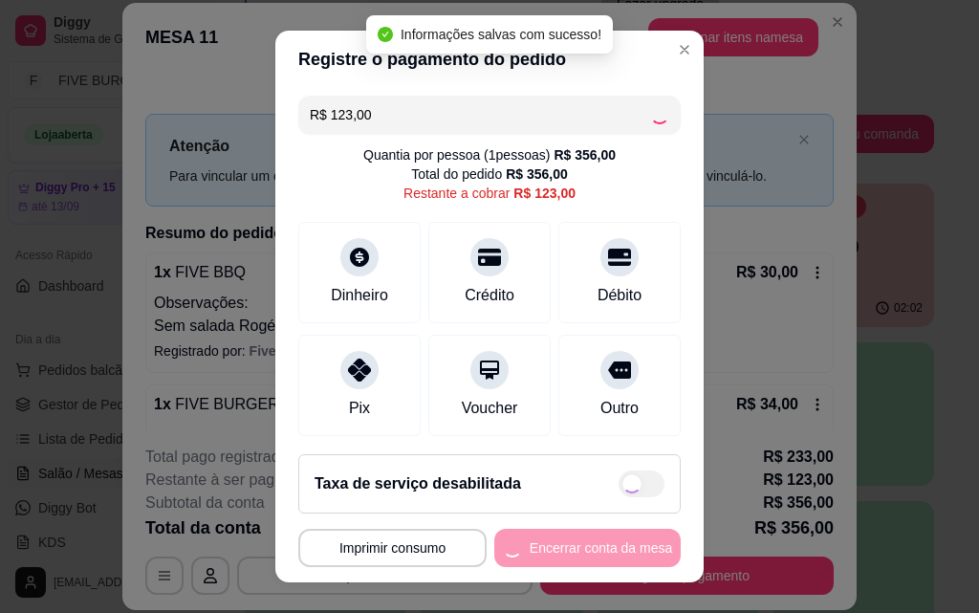
type input "R$ 0,00"
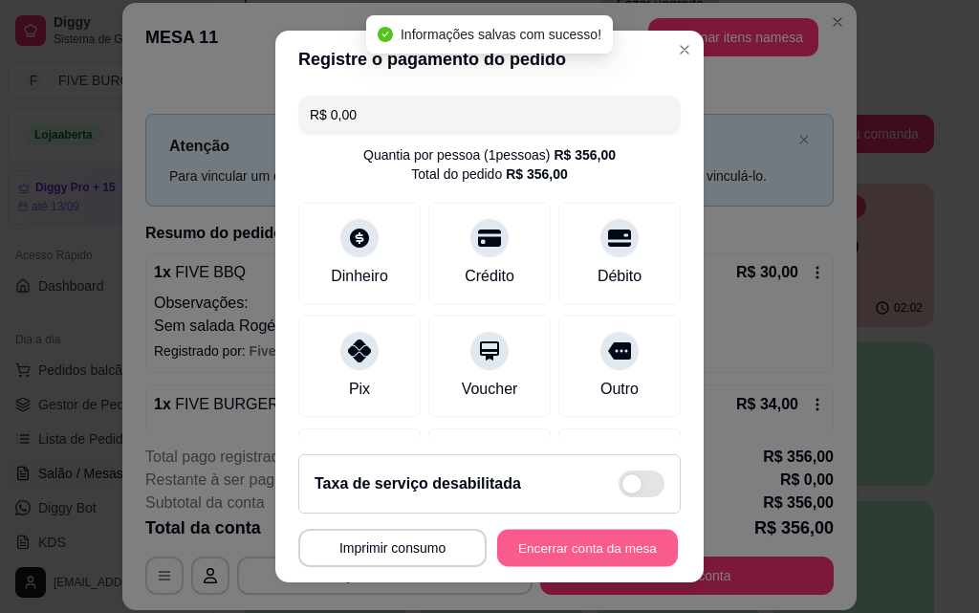
click at [628, 549] on button "Encerrar conta da mesa" at bounding box center [587, 548] width 181 height 37
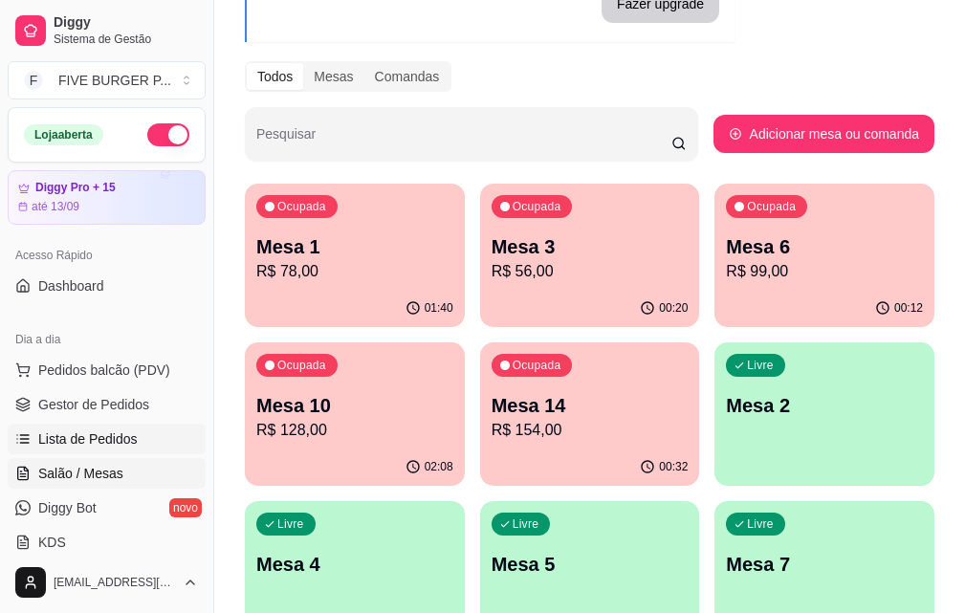
click at [90, 451] on link "Lista de Pedidos" at bounding box center [107, 439] width 198 height 31
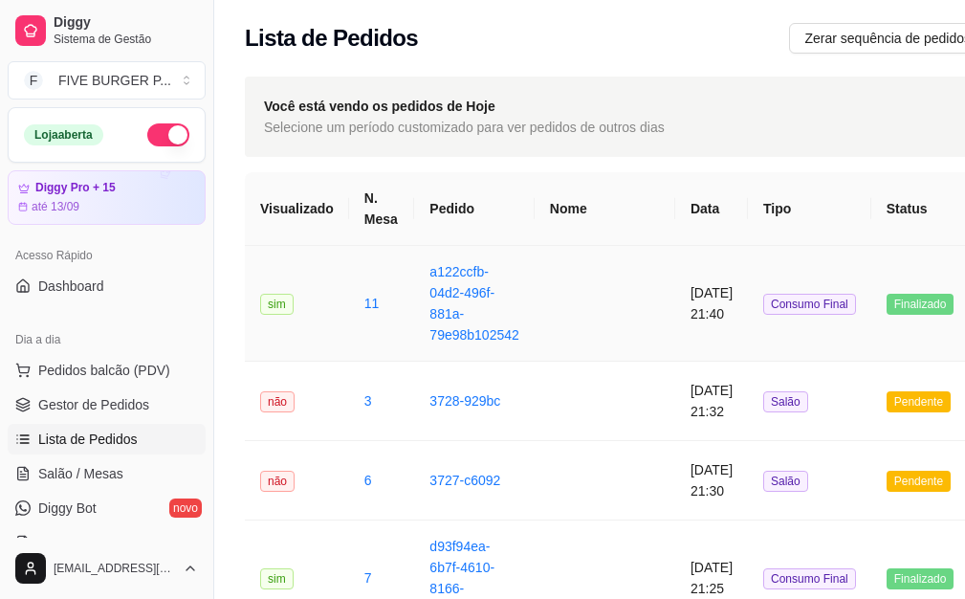
click at [534, 309] on td at bounding box center [604, 304] width 141 height 116
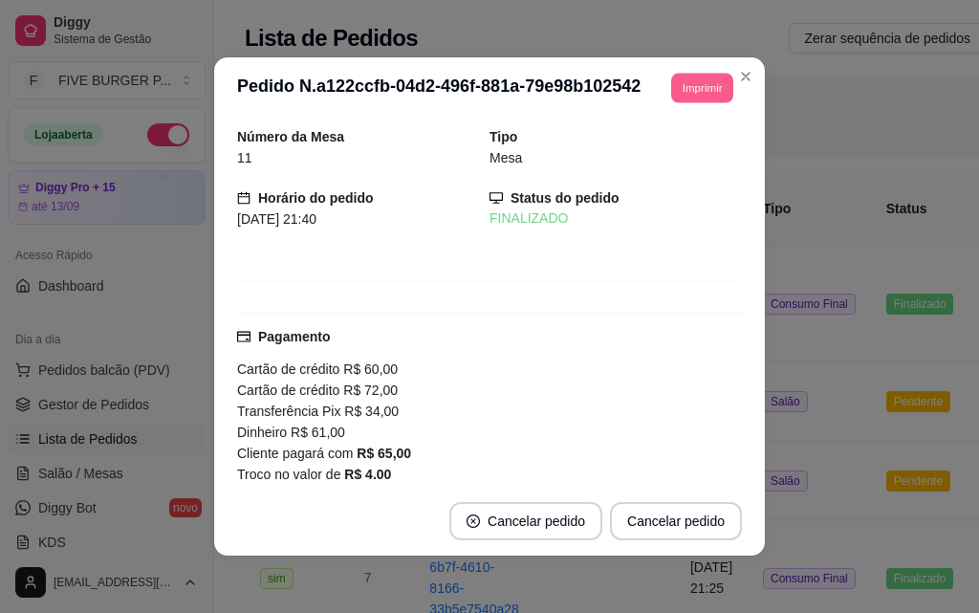
click at [689, 97] on button "Imprimir" at bounding box center [702, 88] width 62 height 30
click at [666, 154] on button "IMPRESSORA" at bounding box center [675, 146] width 111 height 25
click at [671, 97] on button "Imprimir" at bounding box center [702, 88] width 62 height 30
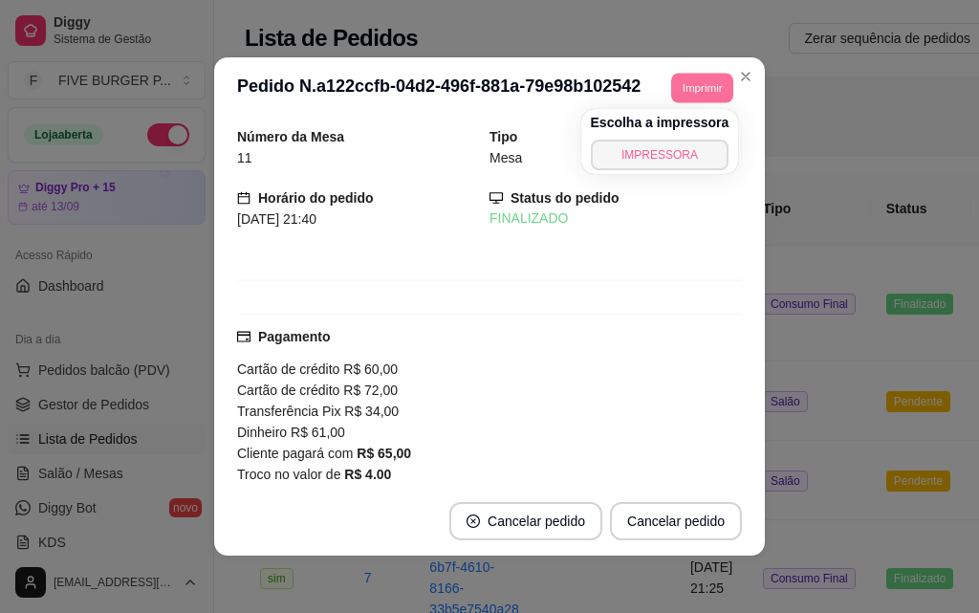
click at [665, 155] on button "IMPRESSORA" at bounding box center [660, 155] width 139 height 31
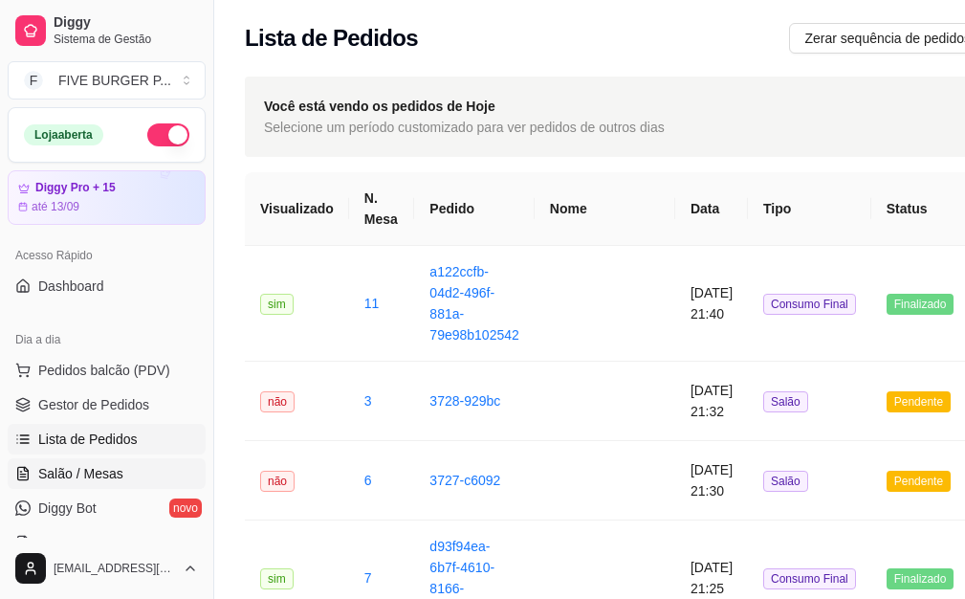
drag, startPoint x: 91, startPoint y: 469, endPoint x: 104, endPoint y: 468, distance: 13.5
click at [92, 469] on span "Salão / Mesas" at bounding box center [80, 473] width 85 height 19
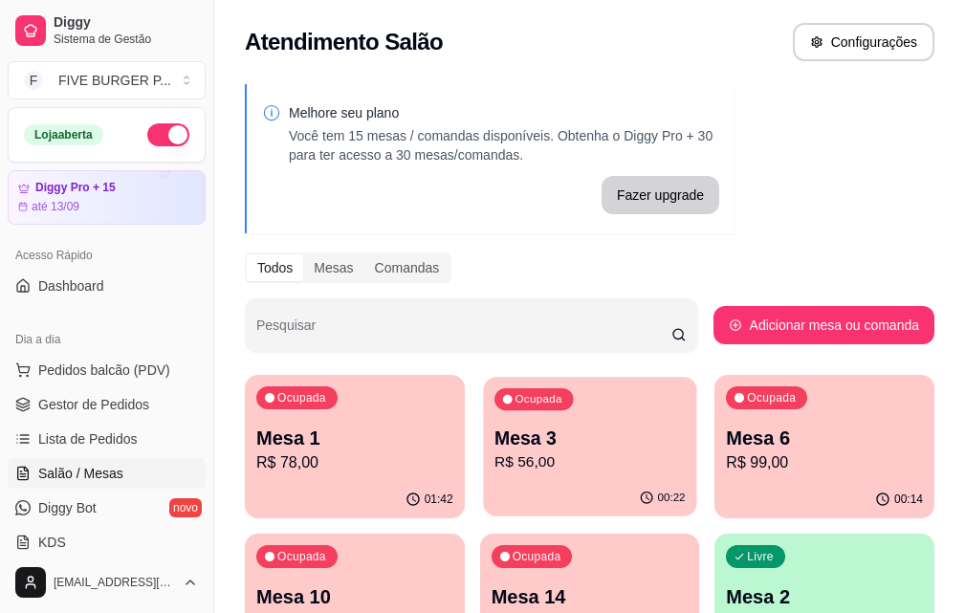
click at [495, 425] on p "Mesa 3" at bounding box center [589, 438] width 191 height 26
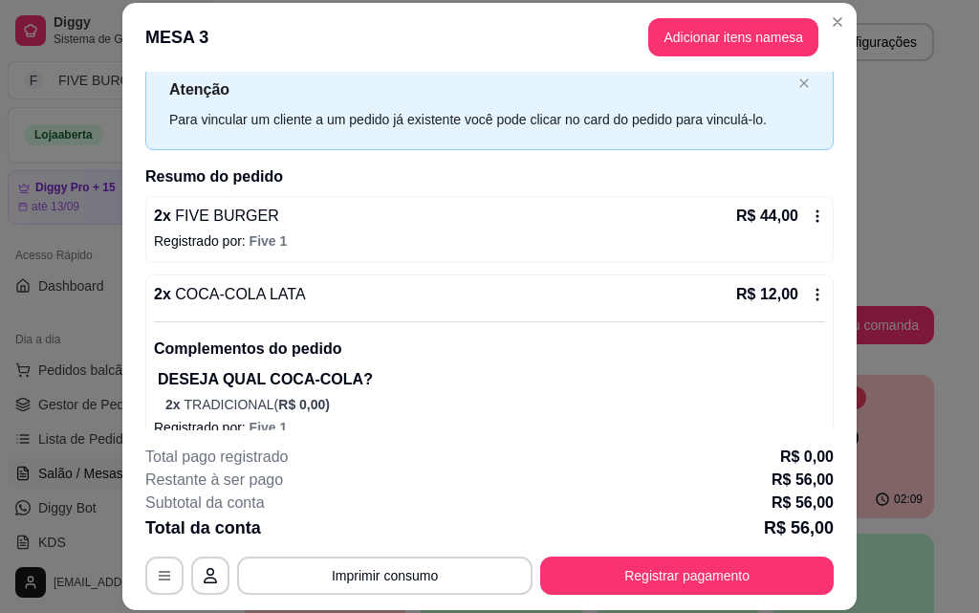
scroll to position [83, 0]
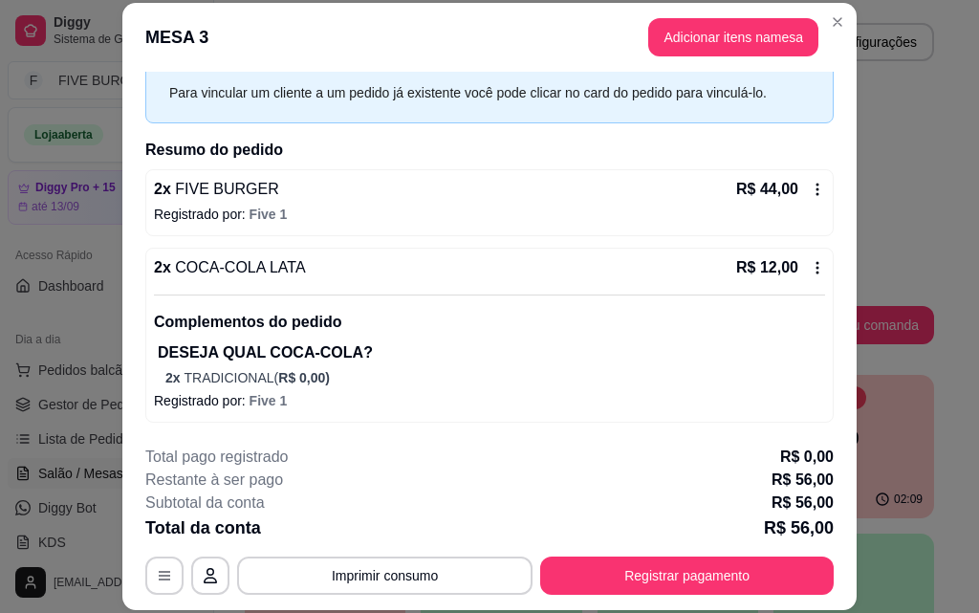
click at [810, 267] on icon at bounding box center [817, 267] width 15 height 15
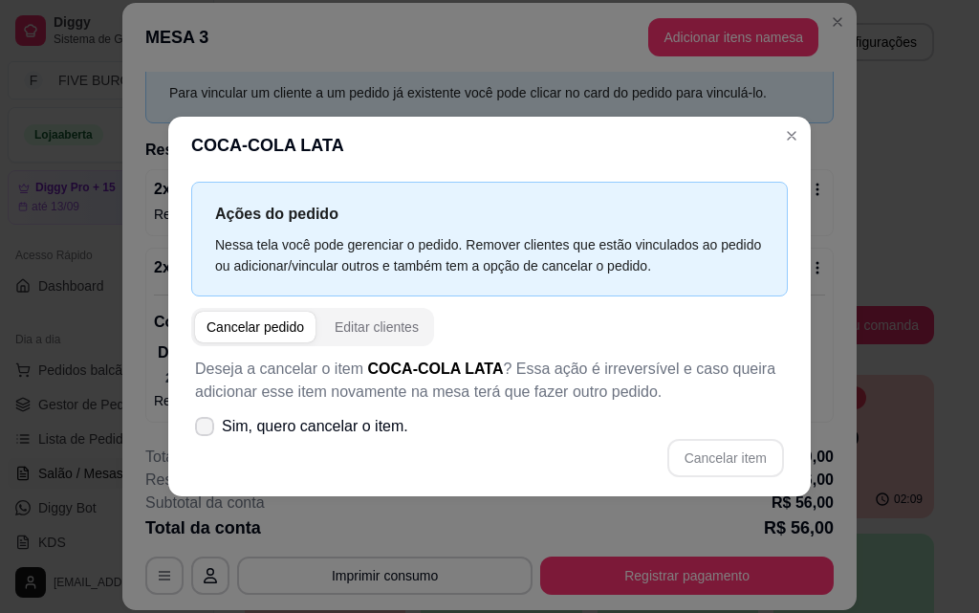
click at [204, 431] on icon at bounding box center [204, 426] width 15 height 11
click at [204, 431] on input "Sim, quero cancelar o item." at bounding box center [200, 435] width 12 height 12
checkbox input "true"
click at [691, 455] on button "Cancelar item" at bounding box center [725, 458] width 117 height 38
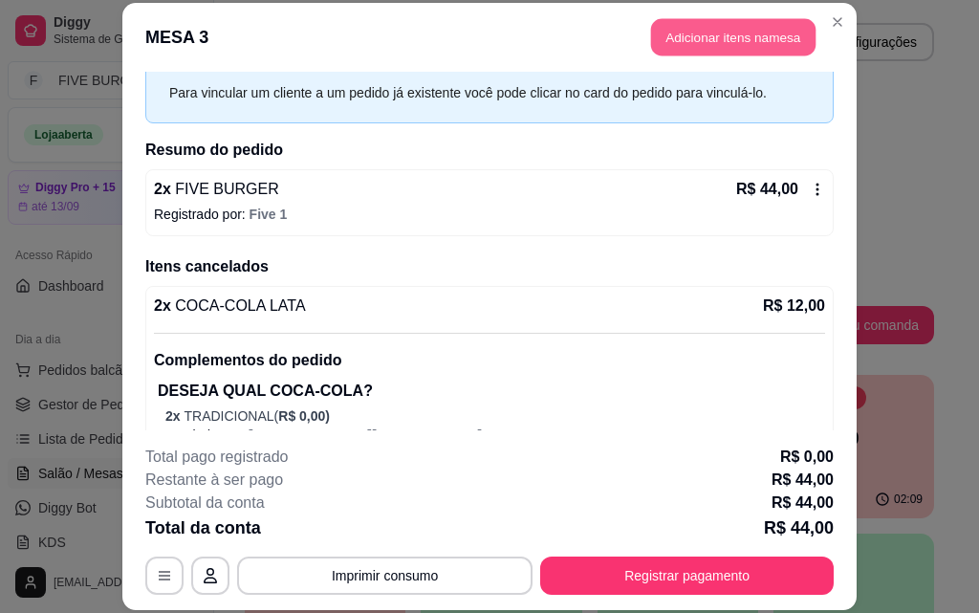
click at [768, 41] on button "Adicionar itens na mesa" at bounding box center [733, 37] width 164 height 37
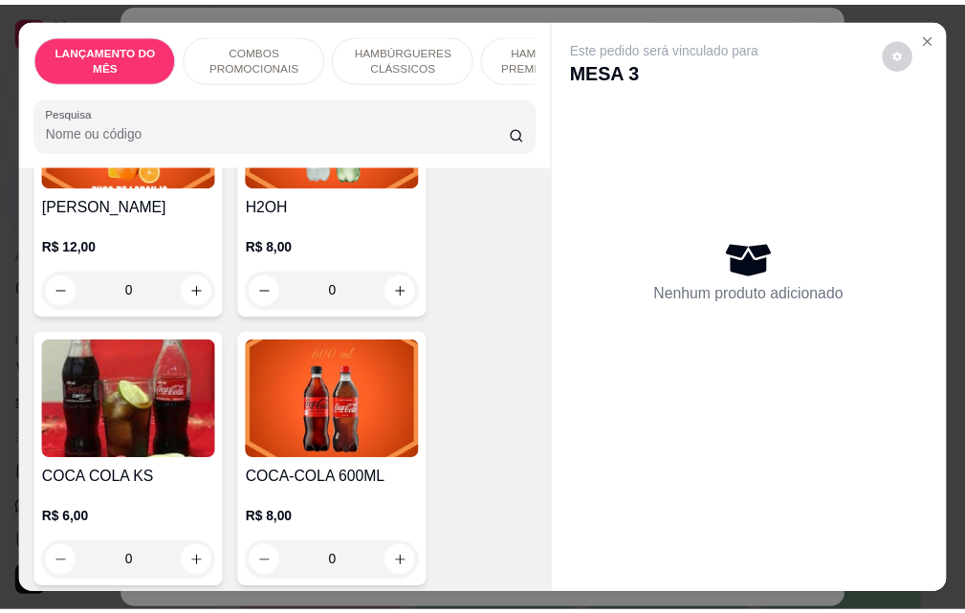
scroll to position [8414, 0]
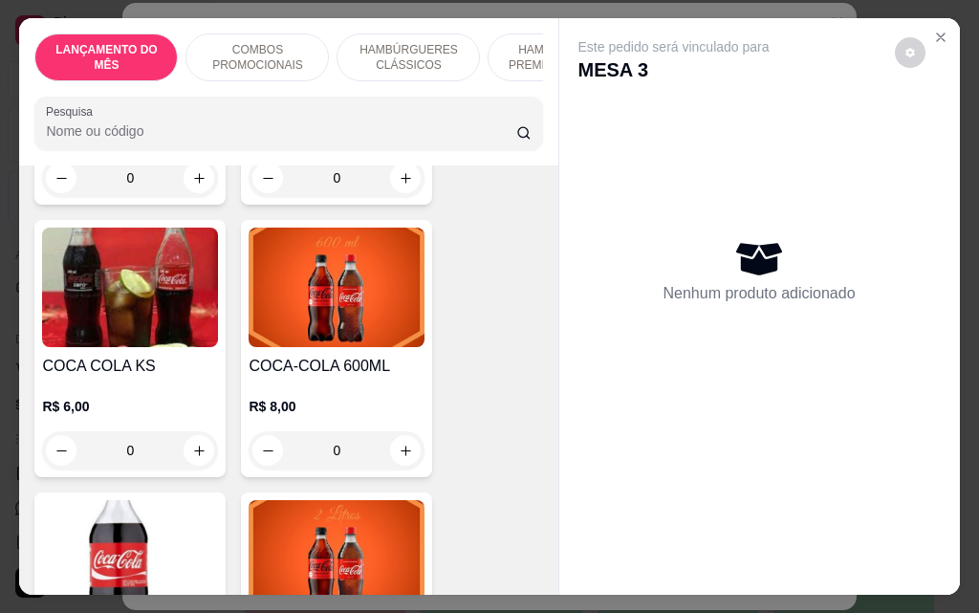
click at [386, 431] on div "0" at bounding box center [337, 450] width 176 height 38
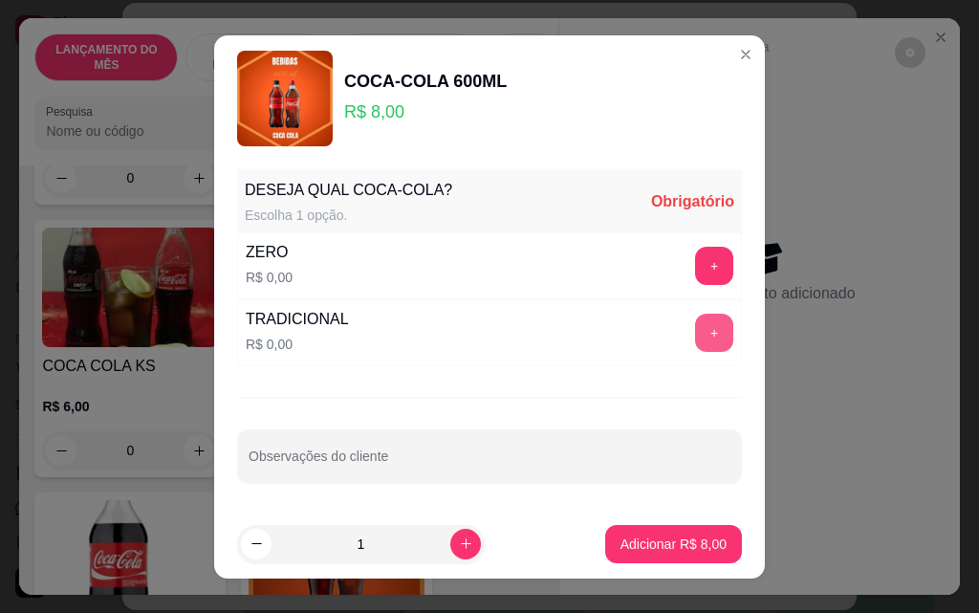
click at [698, 341] on button "+" at bounding box center [714, 333] width 38 height 38
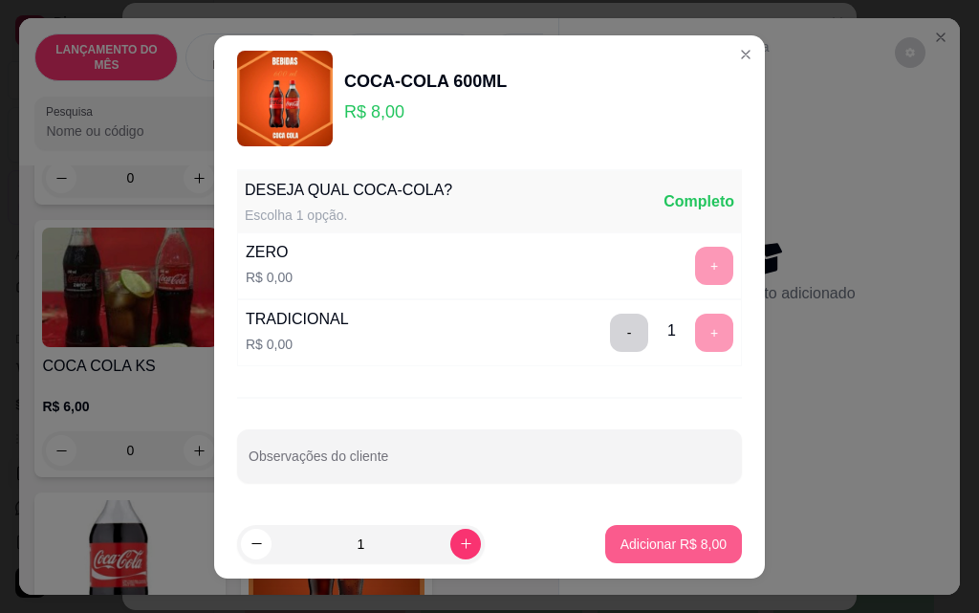
click at [620, 554] on button "Adicionar R$ 8,00" at bounding box center [673, 544] width 137 height 38
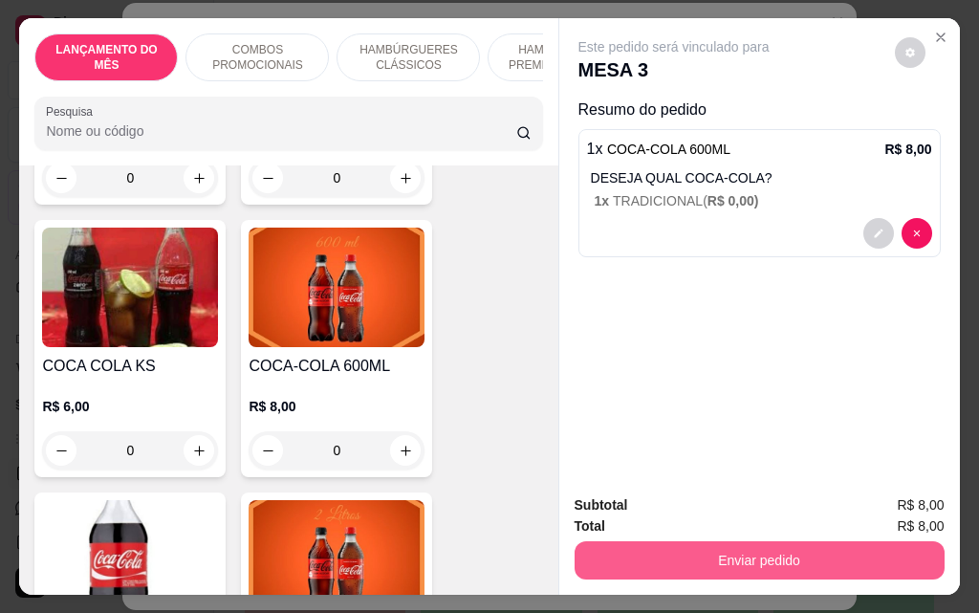
click at [752, 550] on button "Enviar pedido" at bounding box center [760, 560] width 370 height 38
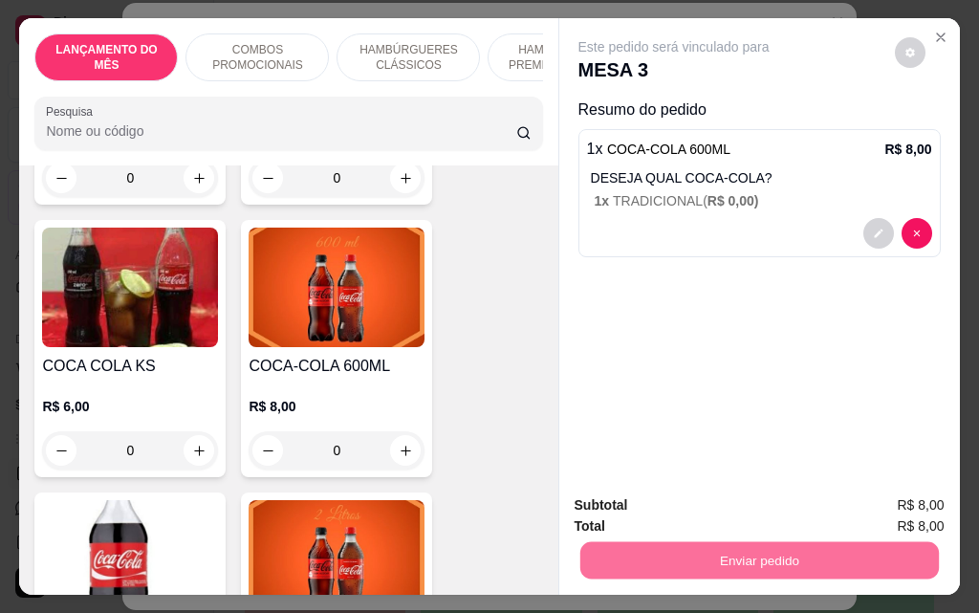
click at [715, 512] on button "Não registrar e enviar pedido" at bounding box center [696, 506] width 199 height 36
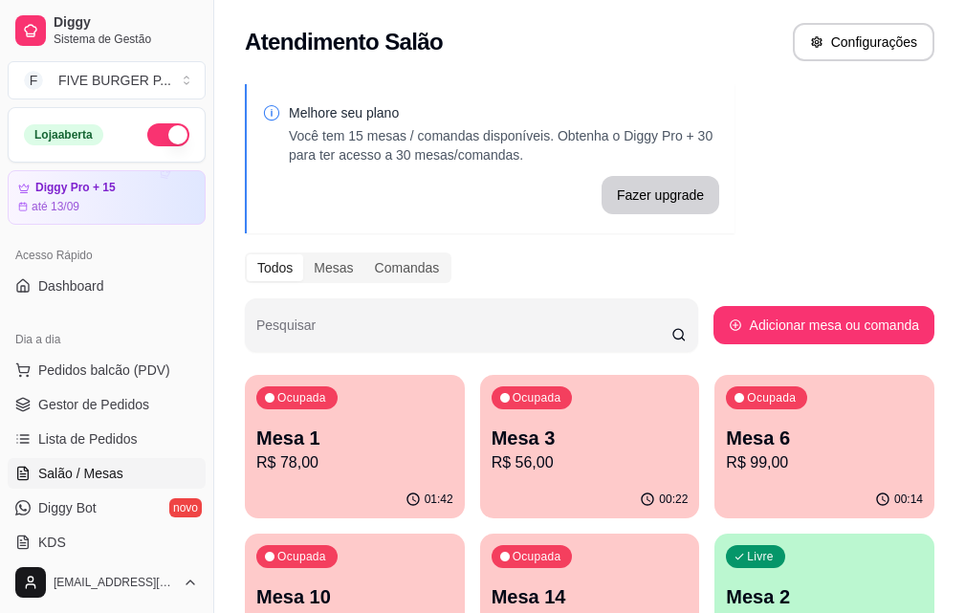
click at [121, 472] on span "Salão / Mesas" at bounding box center [80, 473] width 85 height 19
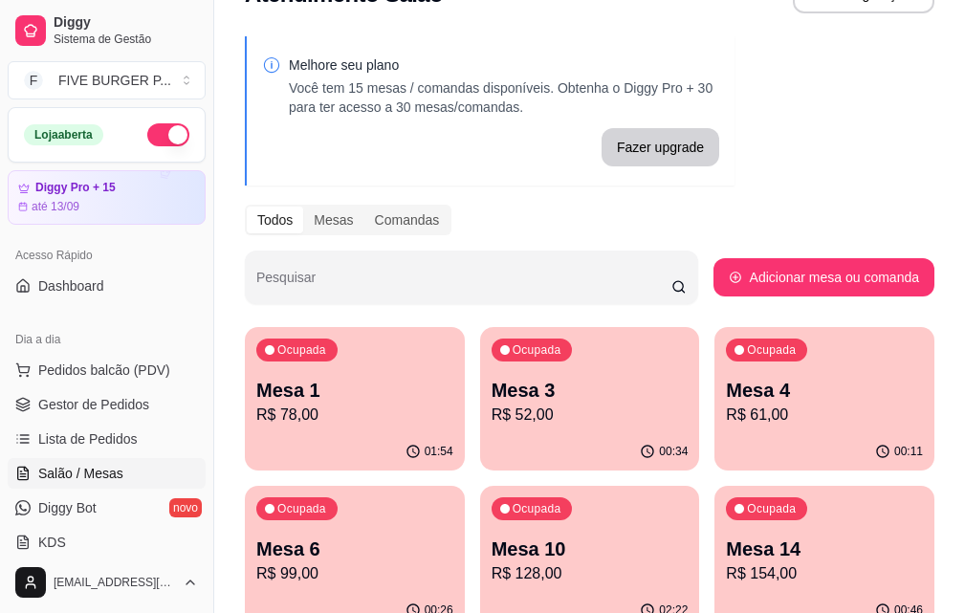
scroll to position [96, 0]
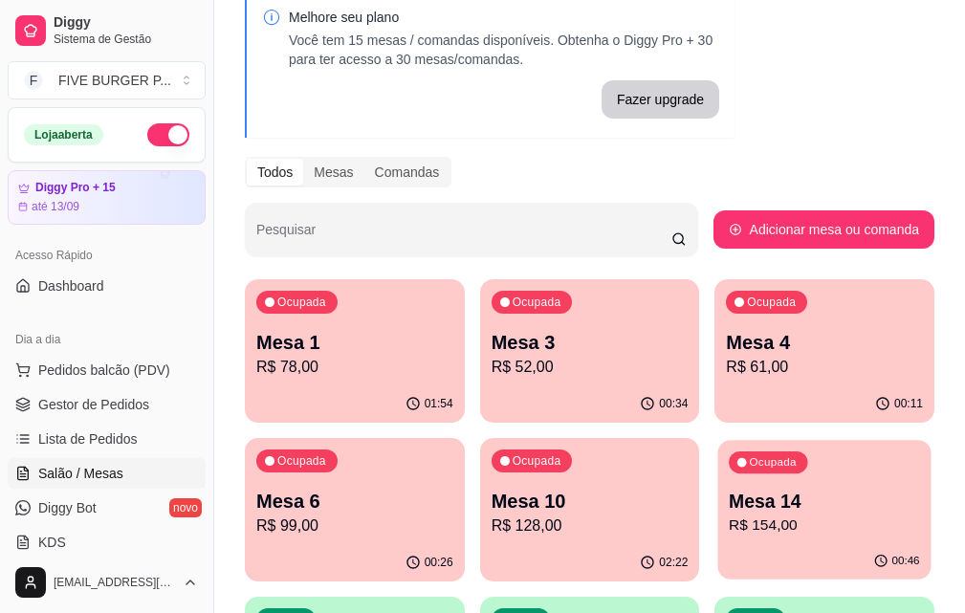
click at [729, 496] on p "Mesa 14" at bounding box center [824, 502] width 191 height 26
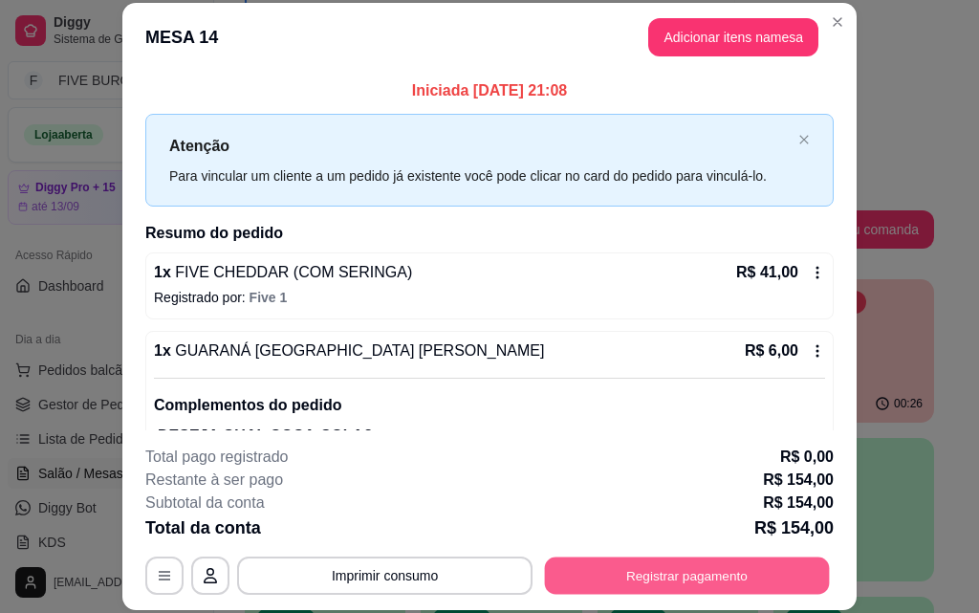
click at [564, 575] on button "Registrar pagamento" at bounding box center [687, 574] width 285 height 37
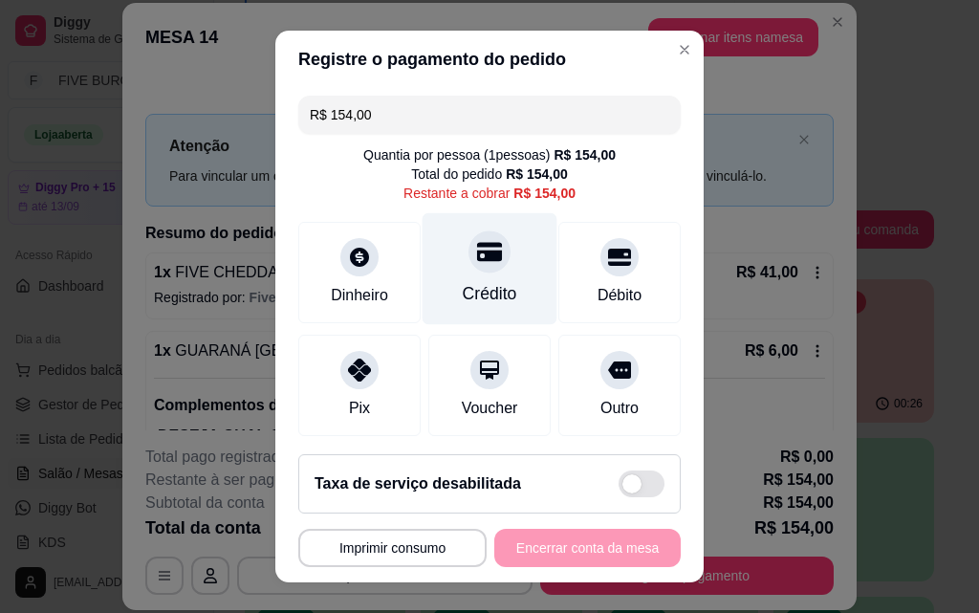
click at [464, 273] on div "Crédito" at bounding box center [490, 269] width 135 height 112
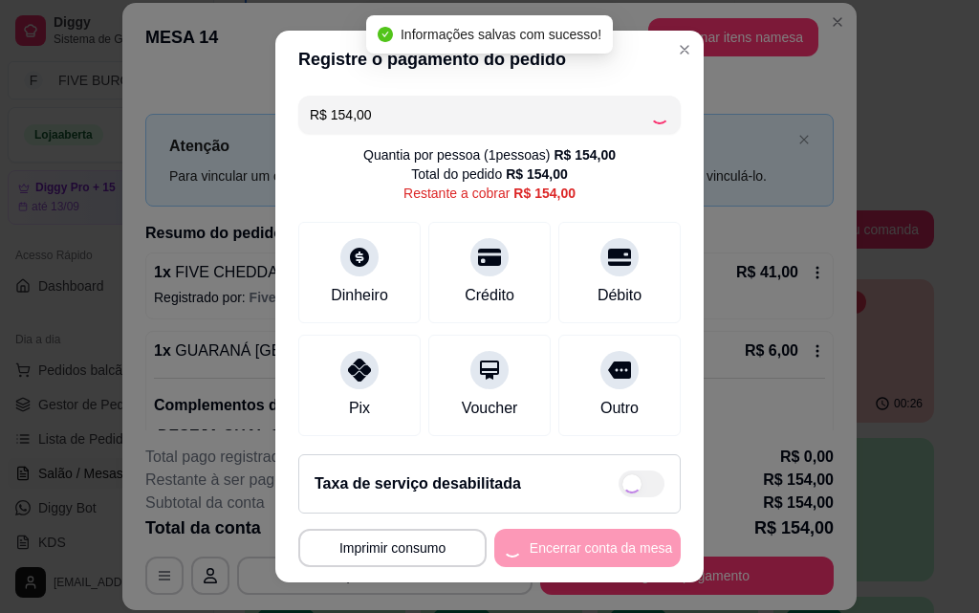
type input "R$ 0,00"
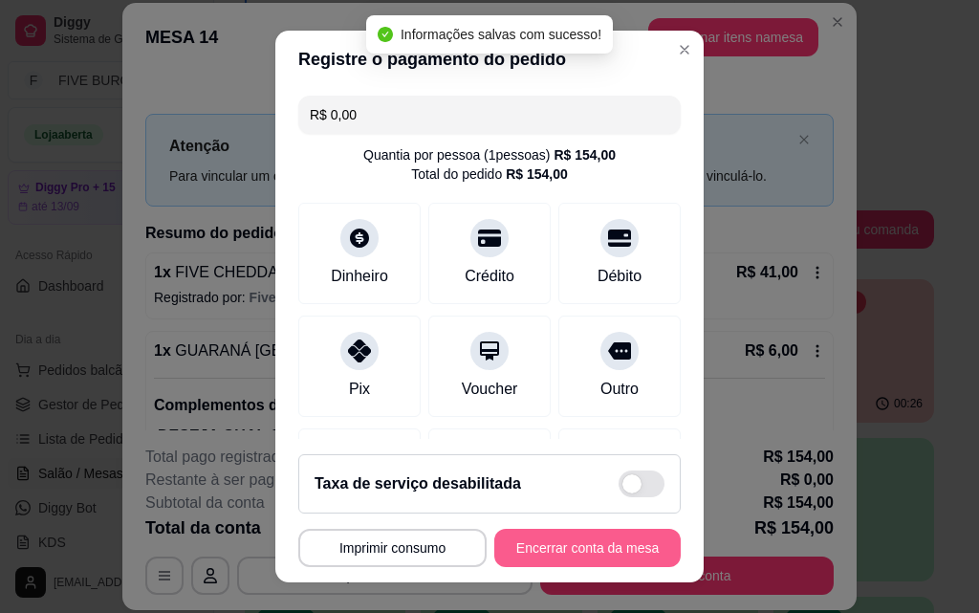
click at [577, 558] on button "Encerrar conta da mesa" at bounding box center [587, 548] width 186 height 38
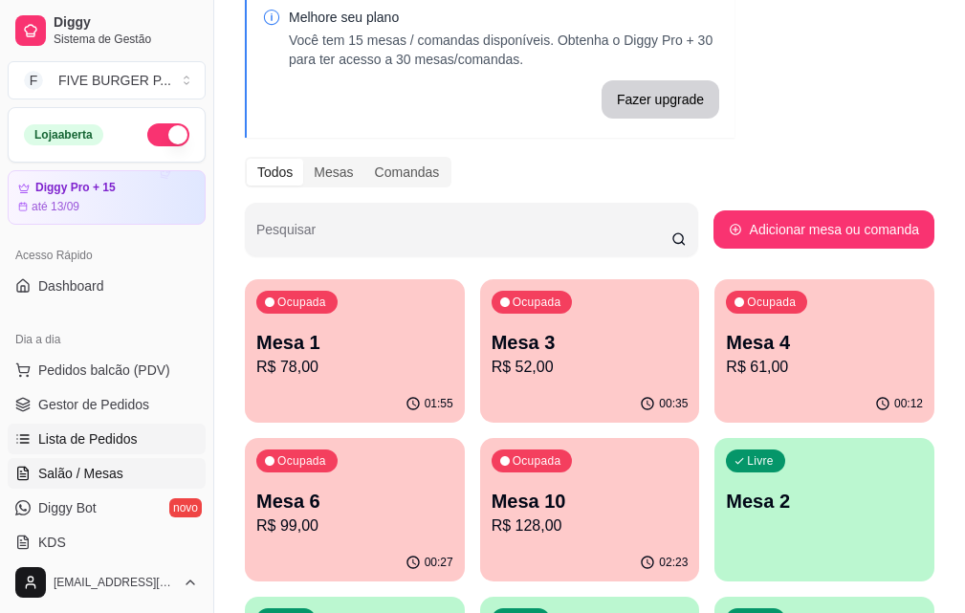
click at [94, 433] on span "Lista de Pedidos" at bounding box center [87, 438] width 99 height 19
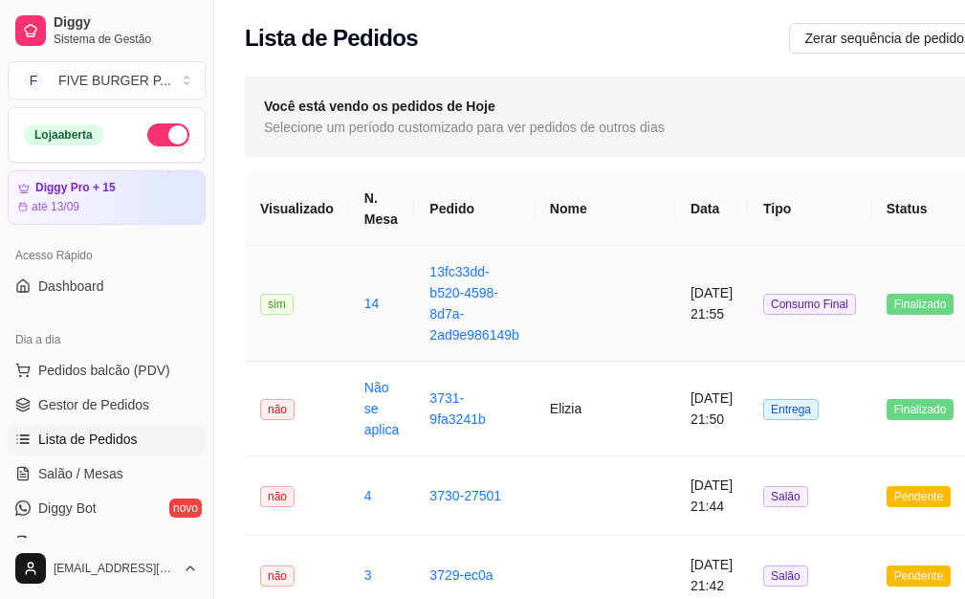
click at [675, 319] on td "[DATE] 21:55" at bounding box center [711, 304] width 73 height 116
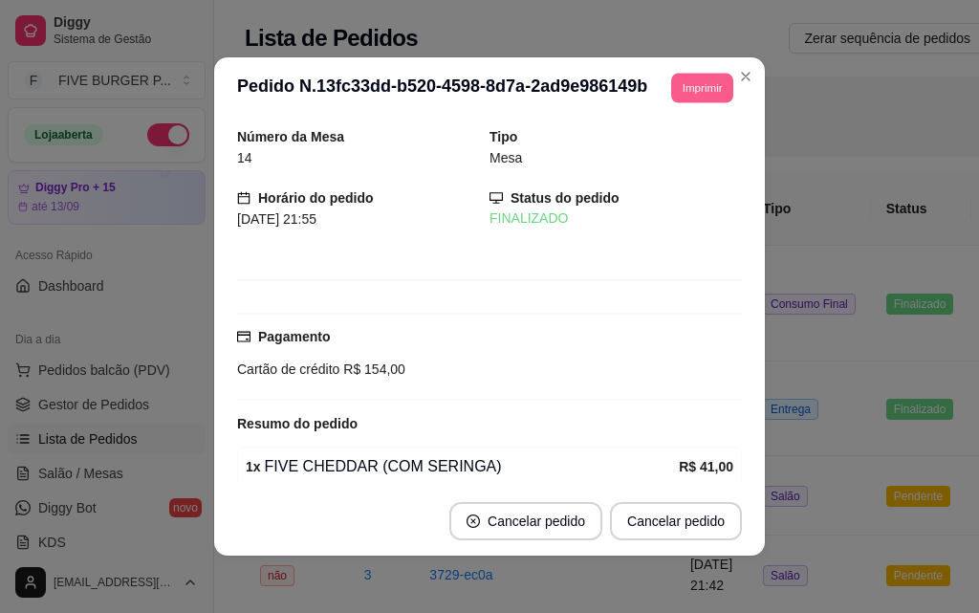
click at [688, 91] on button "Imprimir" at bounding box center [702, 88] width 62 height 30
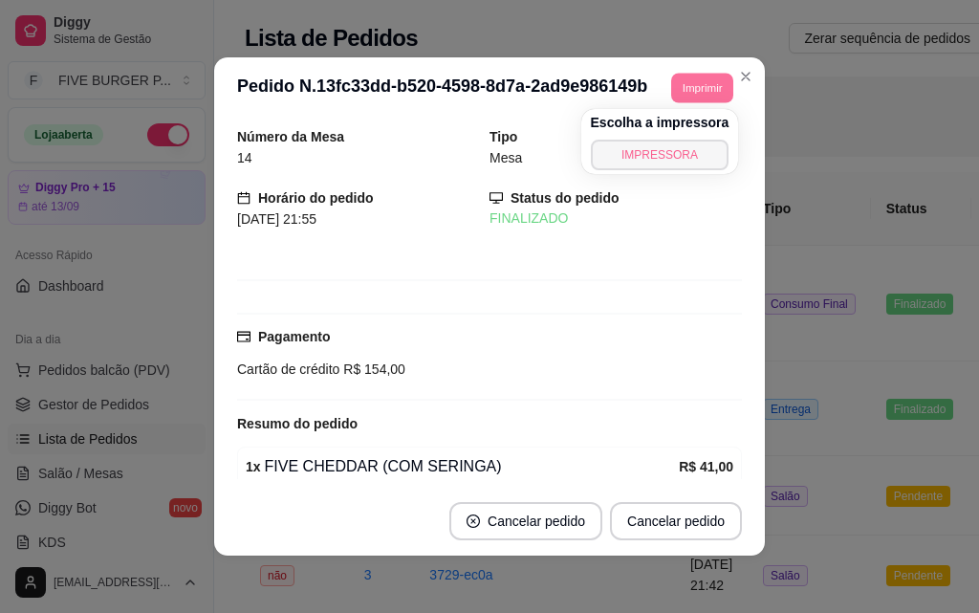
click at [660, 163] on button "IMPRESSORA" at bounding box center [660, 155] width 139 height 31
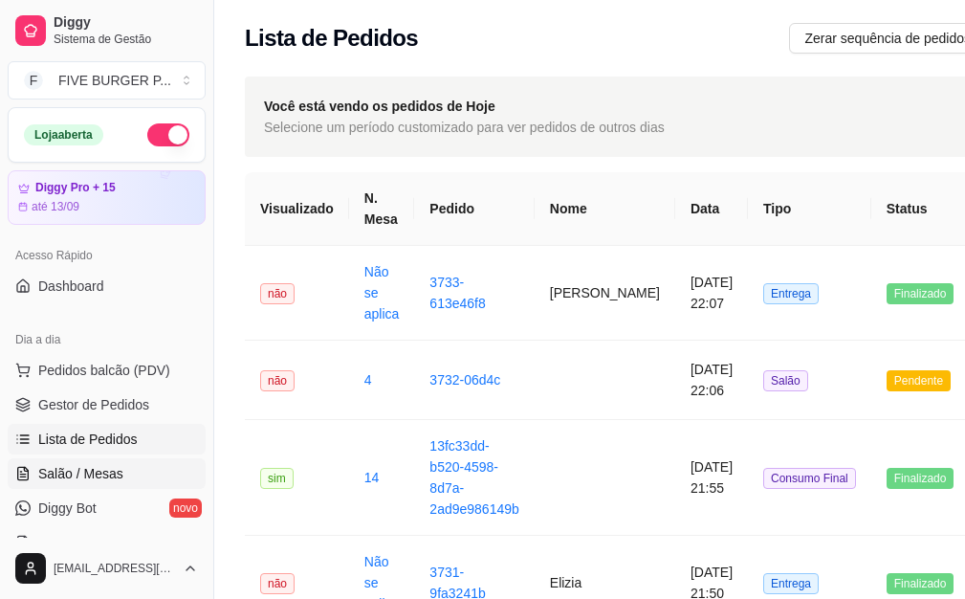
click at [93, 472] on span "Salão / Mesas" at bounding box center [80, 473] width 85 height 19
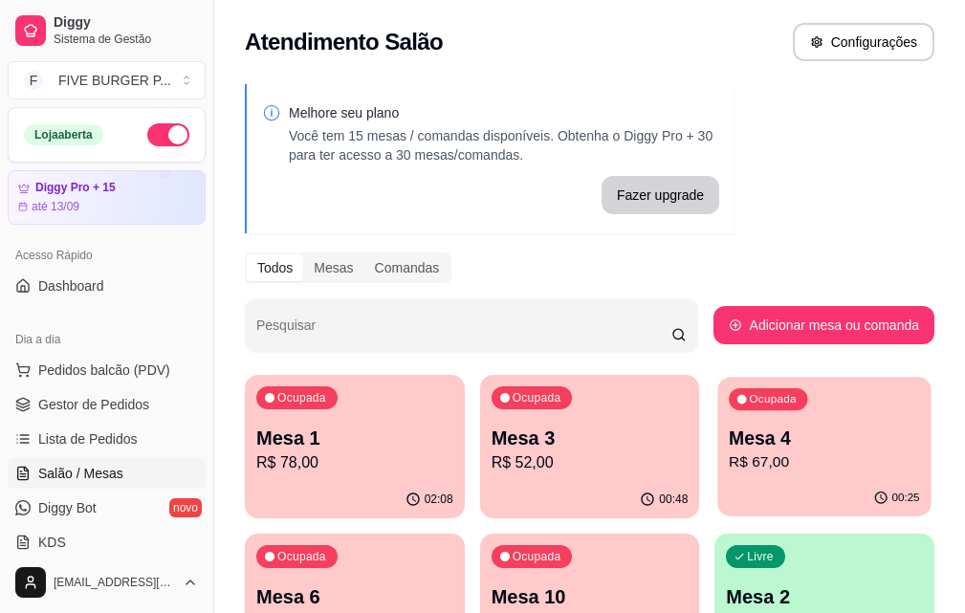
click at [729, 451] on p "R$ 67,00" at bounding box center [824, 462] width 191 height 22
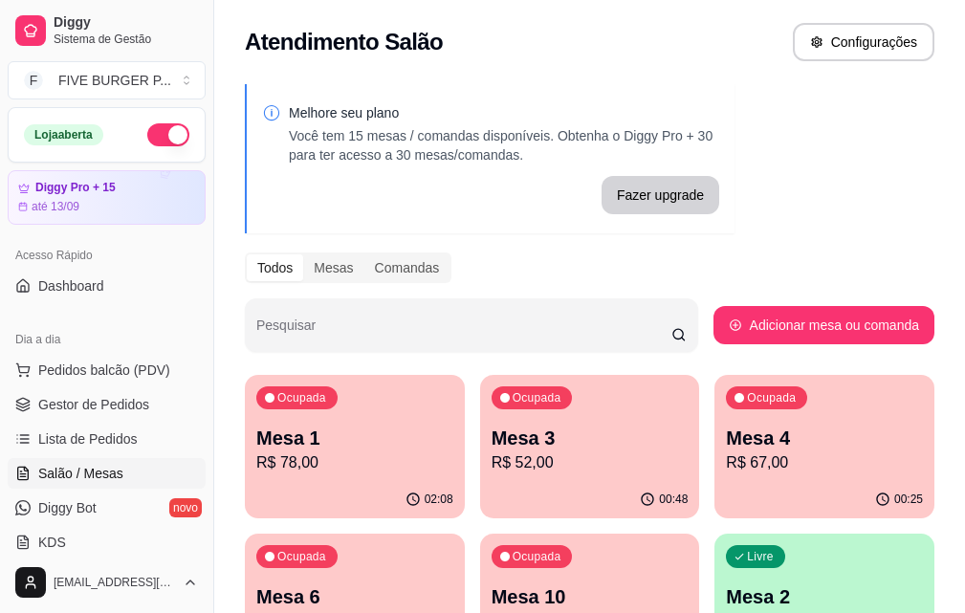
click at [491, 457] on p "R$ 52,00" at bounding box center [589, 462] width 197 height 23
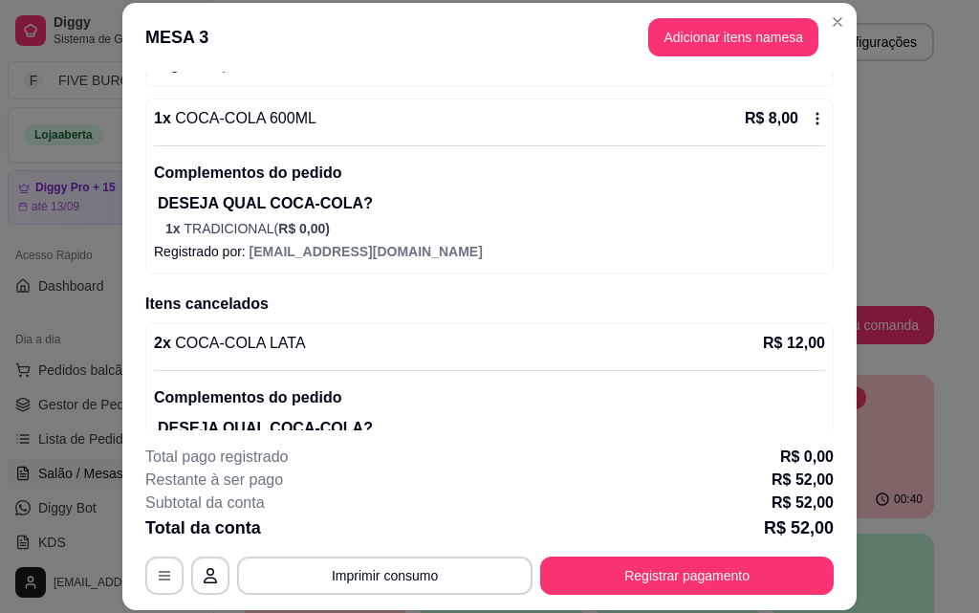
scroll to position [300, 0]
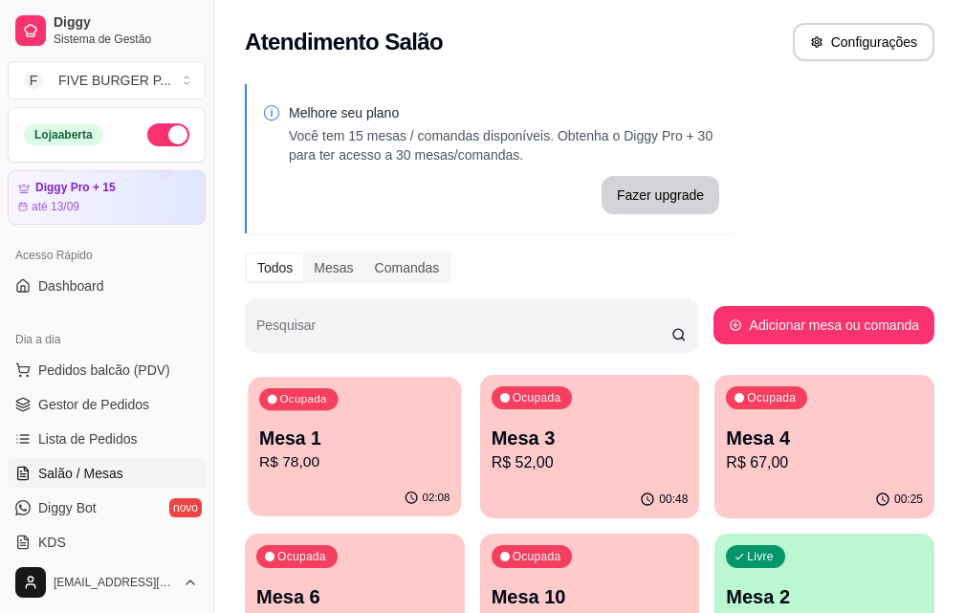
click at [295, 487] on div "02:08" at bounding box center [354, 498] width 213 height 36
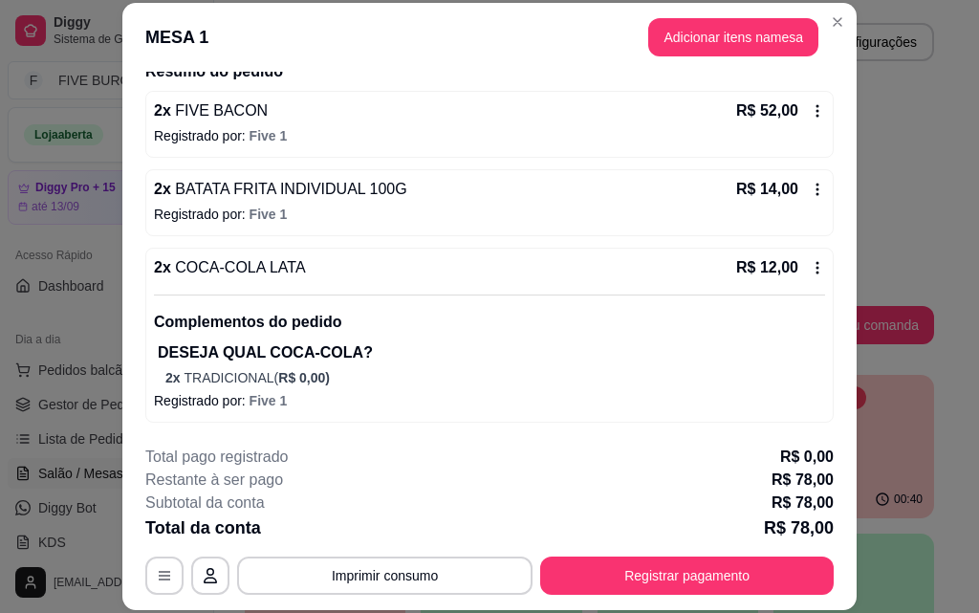
scroll to position [58, 0]
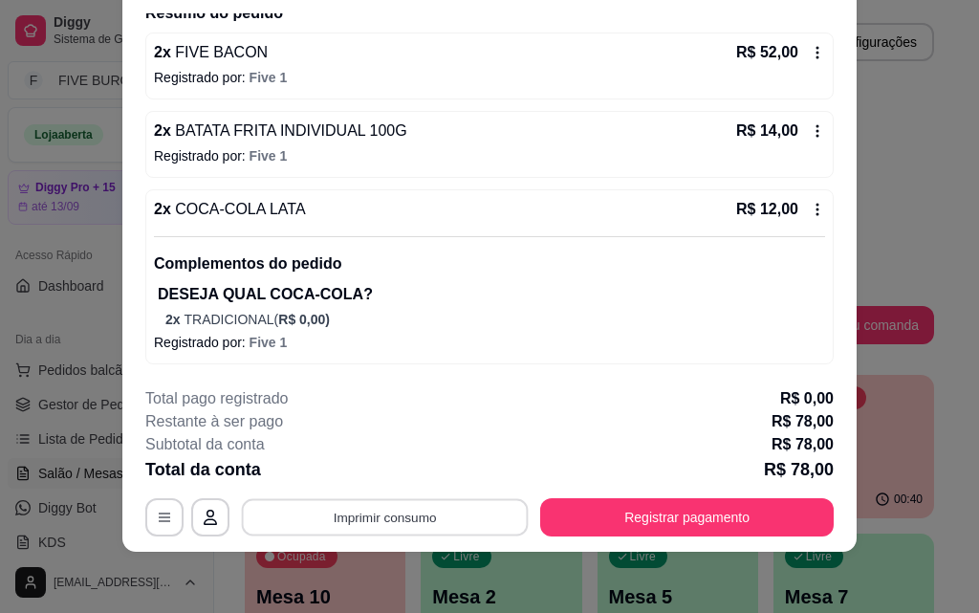
click at [479, 516] on button "Imprimir consumo" at bounding box center [385, 516] width 287 height 37
click at [398, 476] on button "IMPRESSORA" at bounding box center [383, 473] width 134 height 30
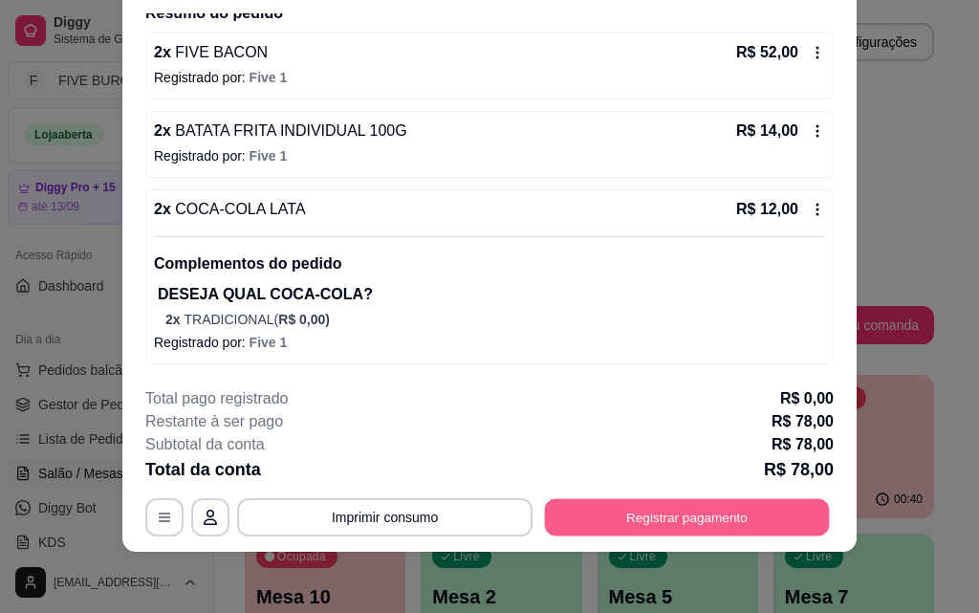
click at [590, 509] on button "Registrar pagamento" at bounding box center [687, 516] width 285 height 37
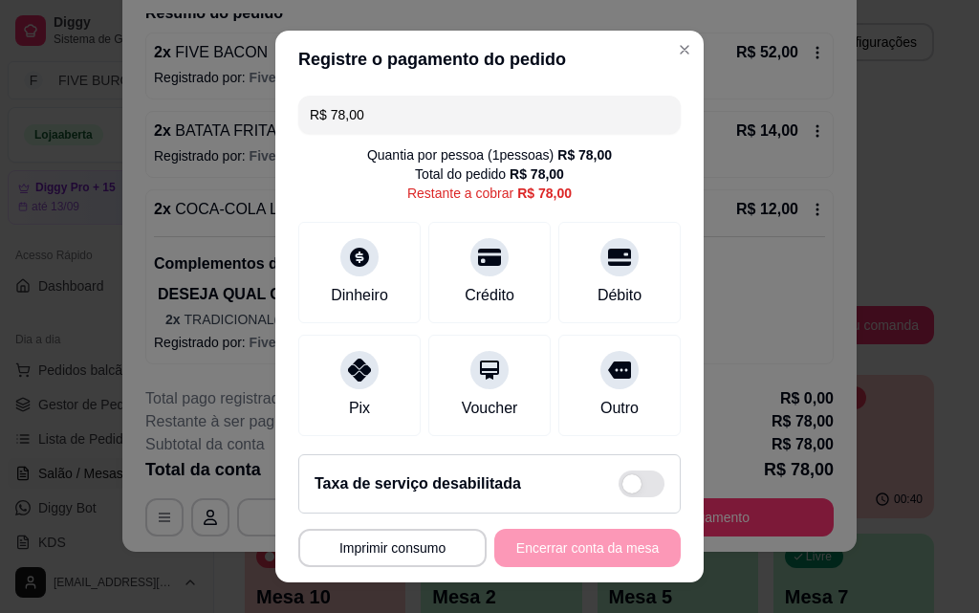
drag, startPoint x: 364, startPoint y: 120, endPoint x: 230, endPoint y: 122, distance: 133.9
click at [230, 122] on div "**********" at bounding box center [489, 306] width 979 height 613
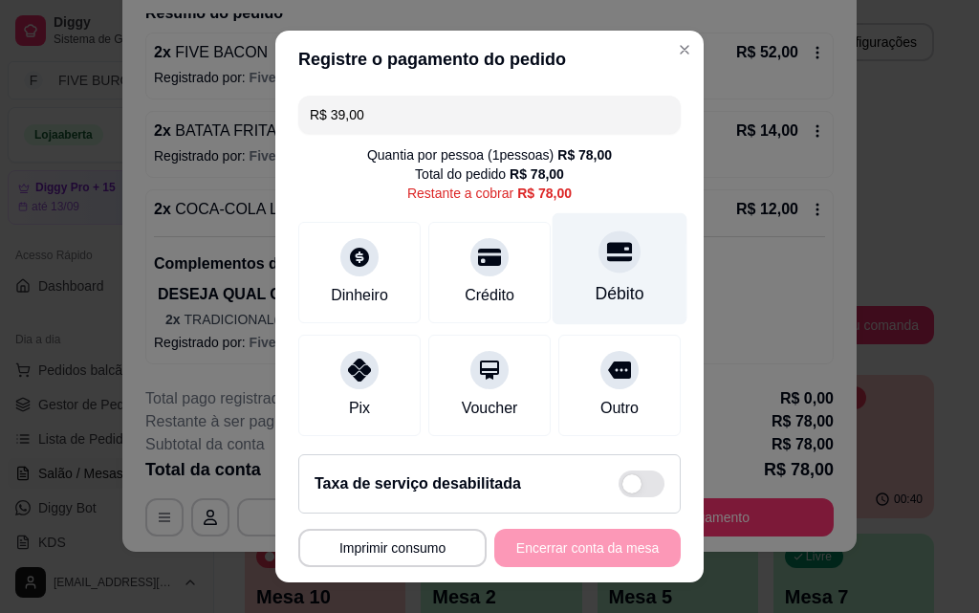
click at [607, 250] on icon at bounding box center [619, 251] width 25 height 25
click at [597, 286] on div "Débito" at bounding box center [620, 293] width 49 height 25
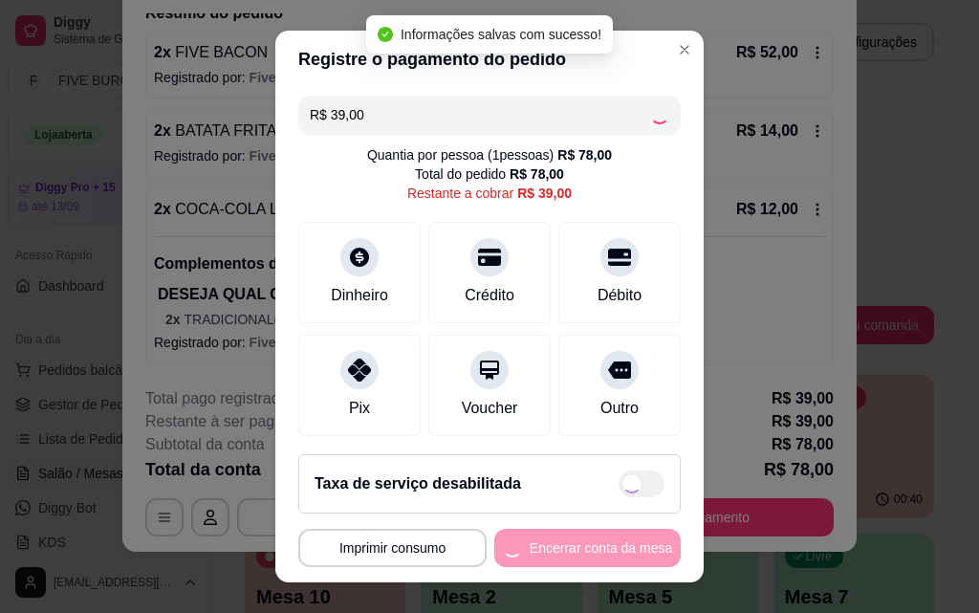
type input "R$ 0,00"
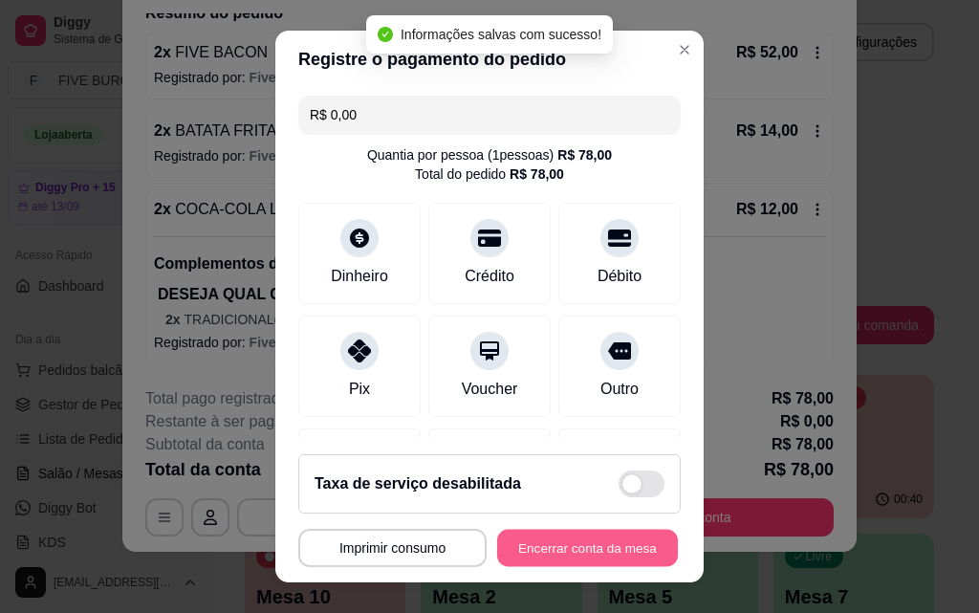
click at [616, 551] on button "Encerrar conta da mesa" at bounding box center [587, 548] width 181 height 37
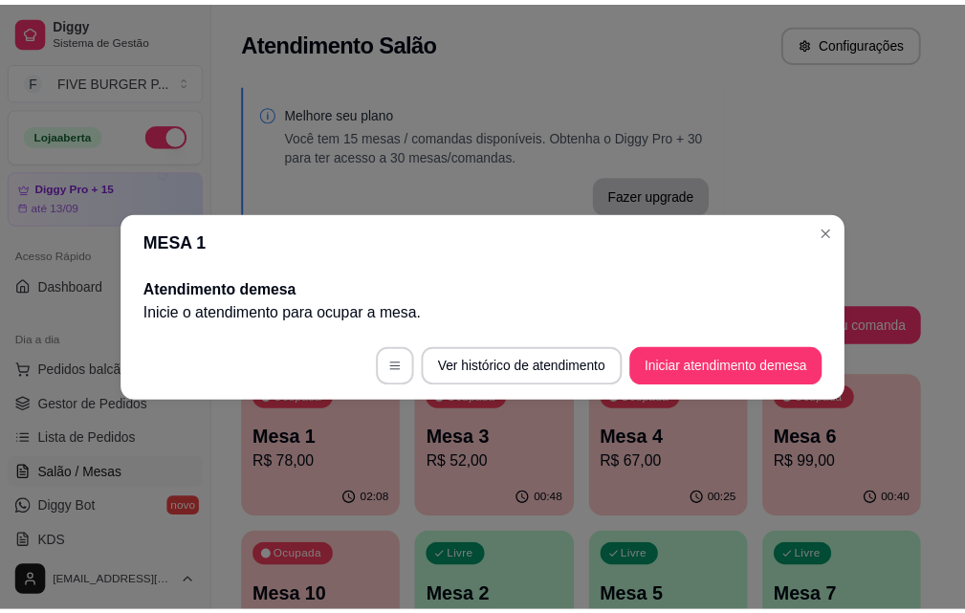
scroll to position [0, 0]
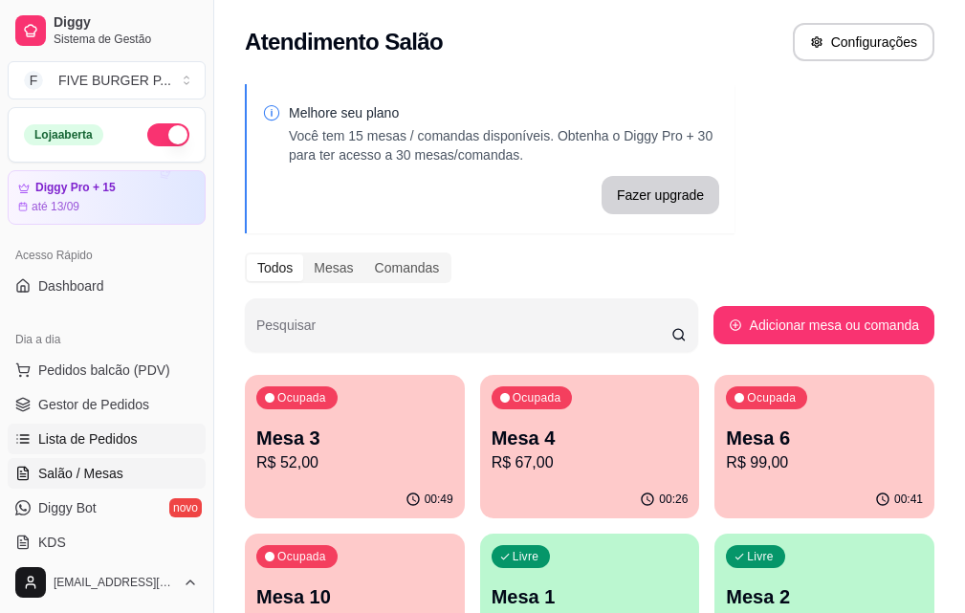
drag, startPoint x: 93, startPoint y: 445, endPoint x: 204, endPoint y: 425, distance: 112.7
click at [93, 444] on span "Lista de Pedidos" at bounding box center [87, 438] width 99 height 19
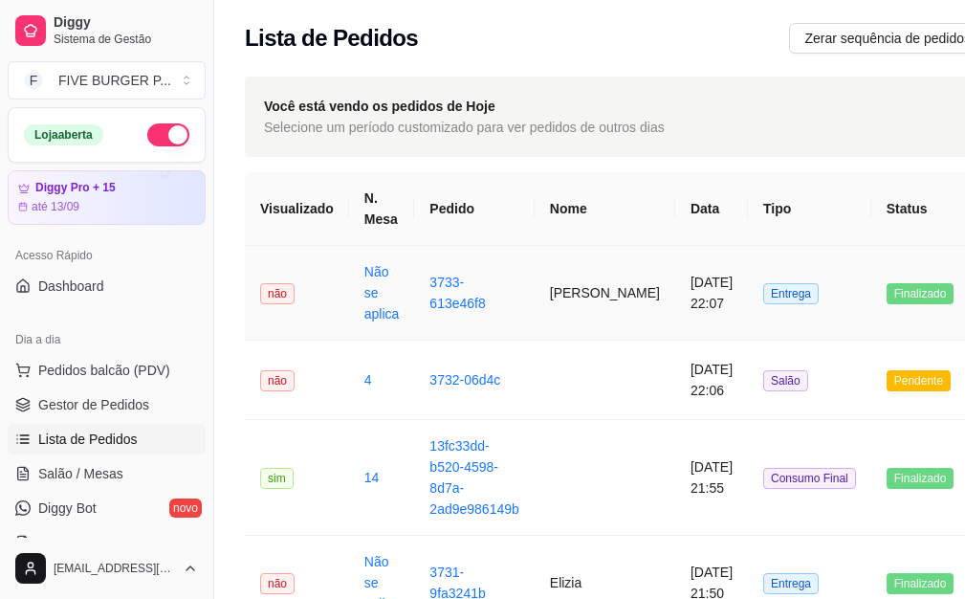
click at [675, 300] on td "[DATE] 22:07" at bounding box center [711, 293] width 73 height 95
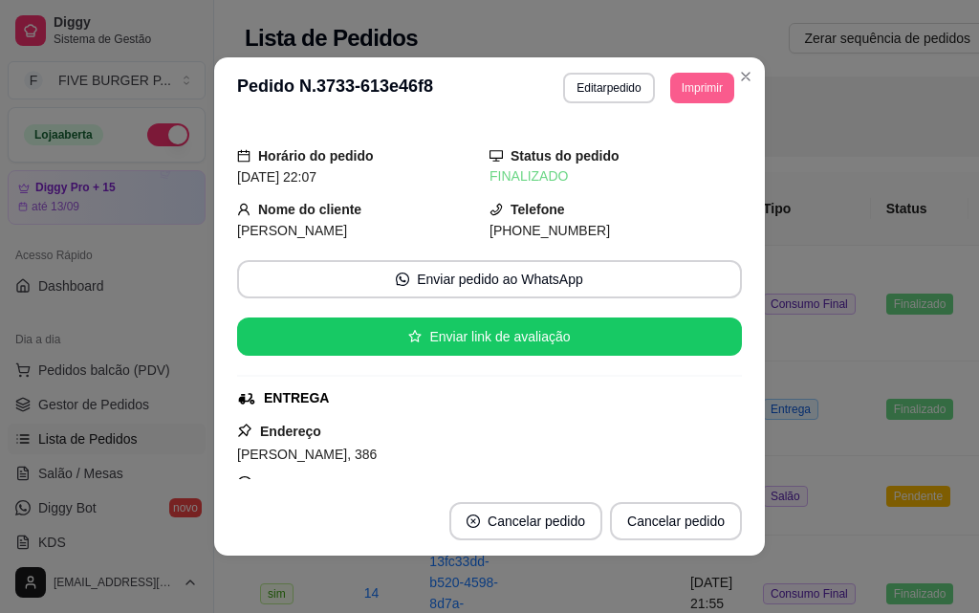
click at [686, 87] on button "Imprimir" at bounding box center [702, 88] width 64 height 31
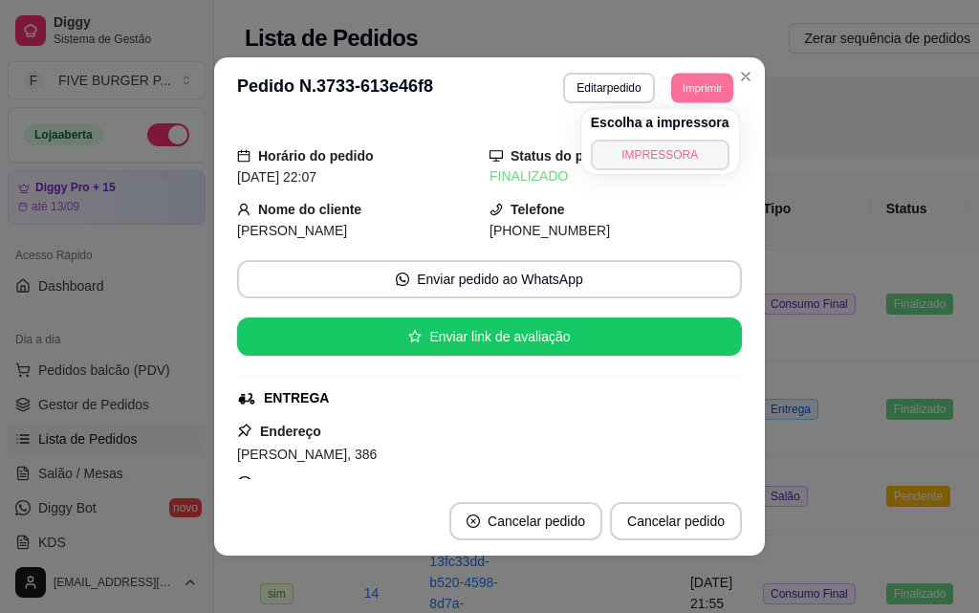
click at [668, 148] on button "IMPRESSORA" at bounding box center [660, 155] width 139 height 31
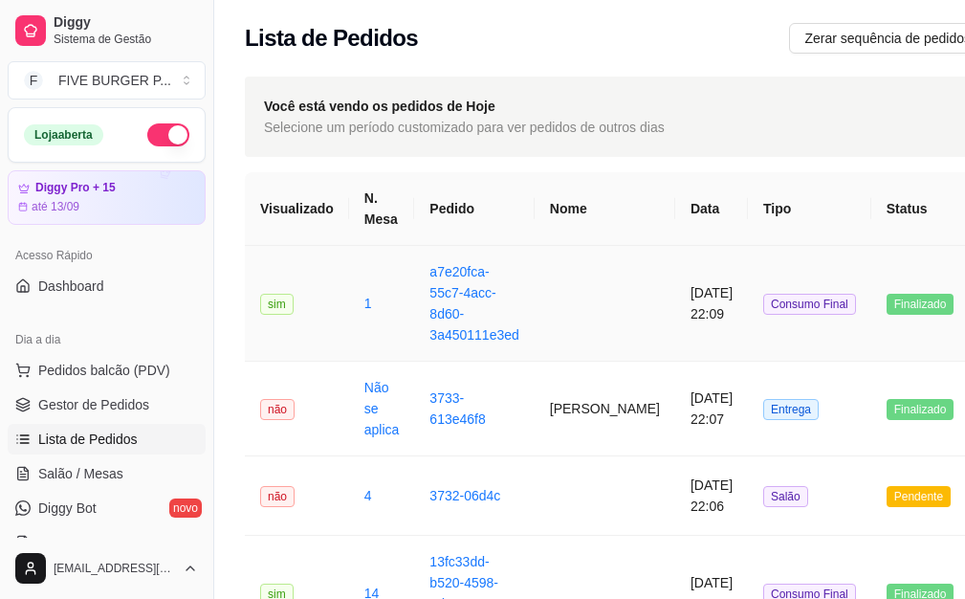
click at [757, 325] on td "Consumo Final" at bounding box center [809, 304] width 123 height 116
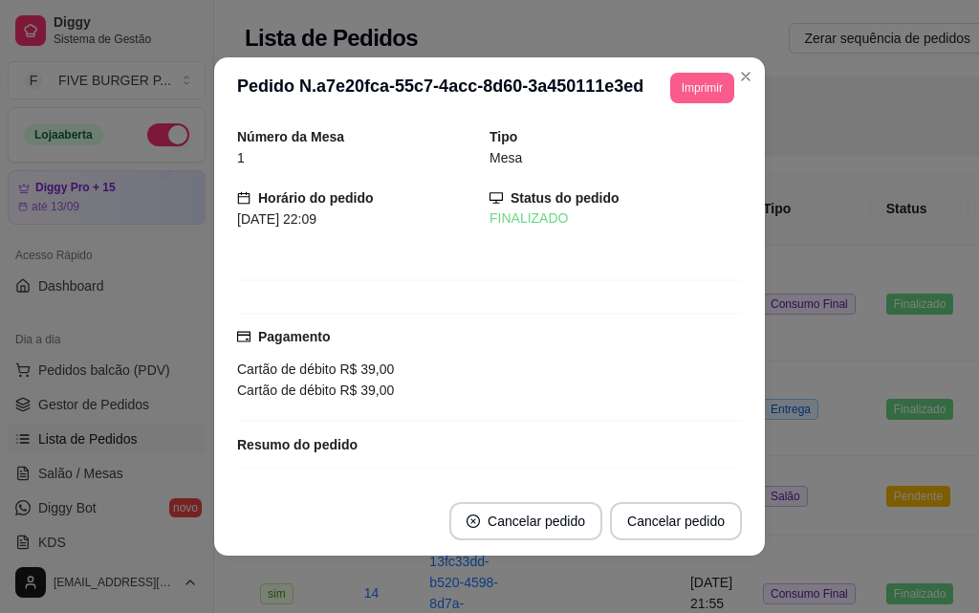
click at [719, 94] on button "Imprimir" at bounding box center [702, 88] width 64 height 31
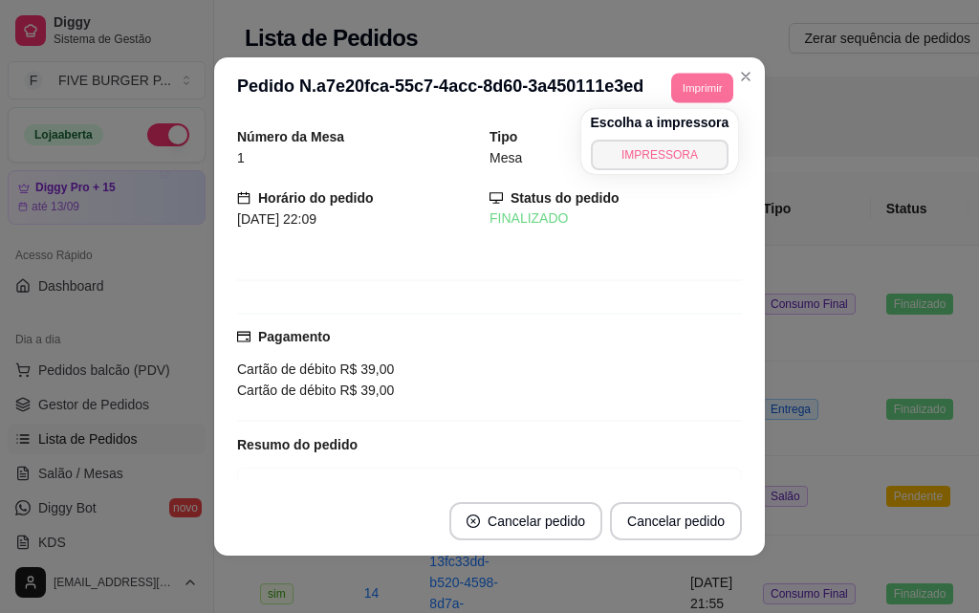
click at [686, 149] on button "IMPRESSORA" at bounding box center [660, 155] width 139 height 31
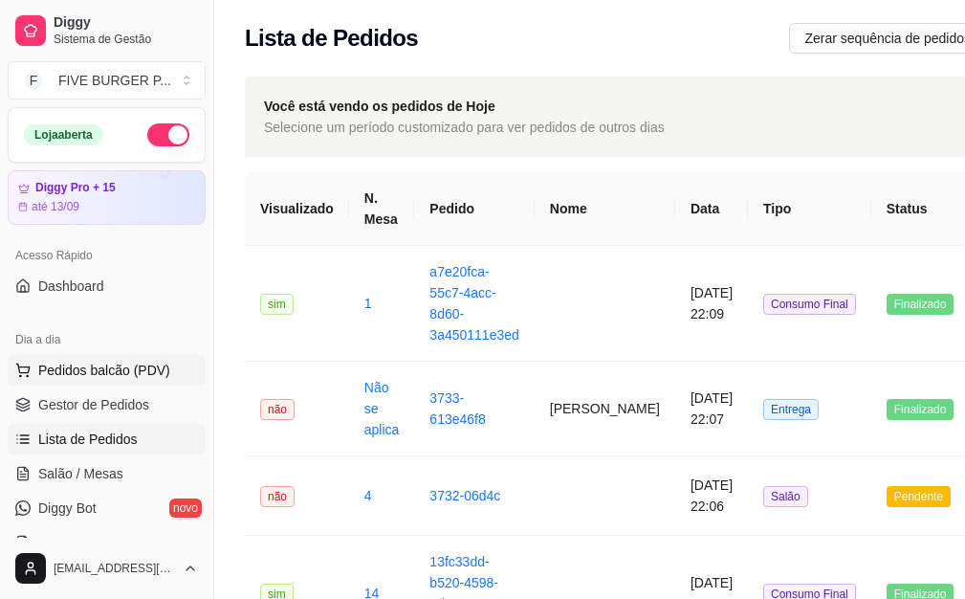
click at [115, 373] on span "Pedidos balcão (PDV)" at bounding box center [104, 369] width 132 height 19
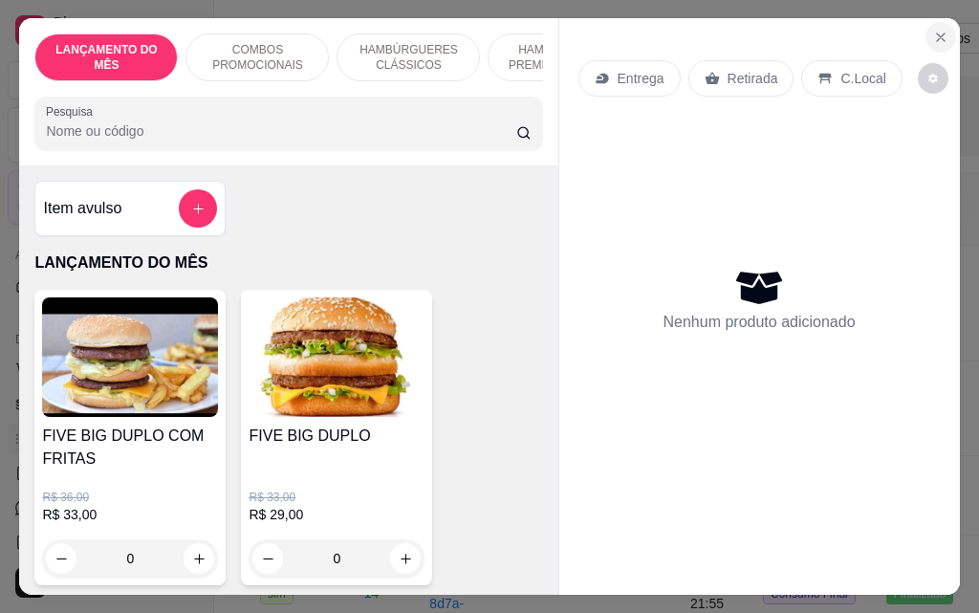
click at [926, 23] on button "Close" at bounding box center [941, 37] width 31 height 31
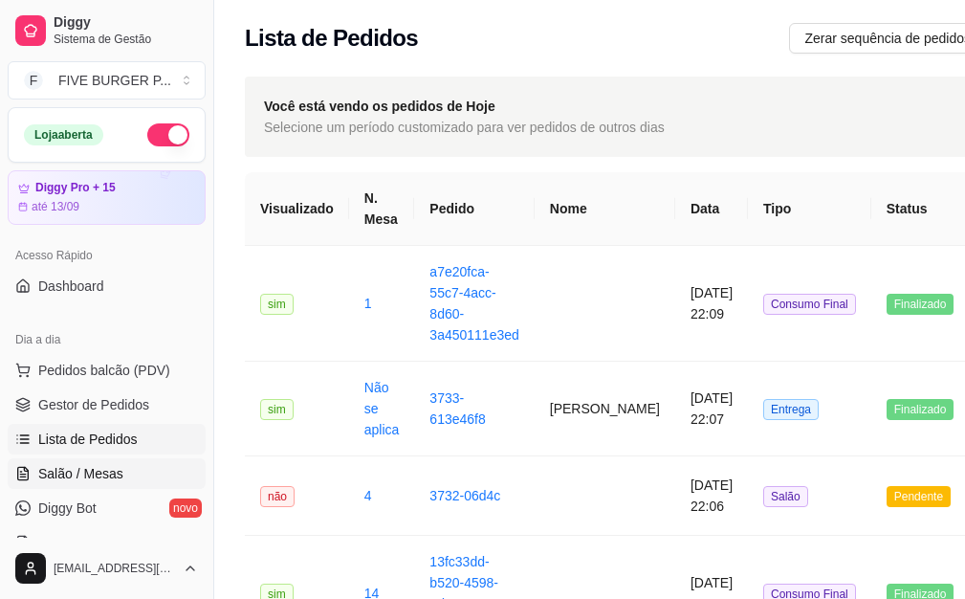
click at [91, 460] on link "Salão / Mesas" at bounding box center [107, 473] width 198 height 31
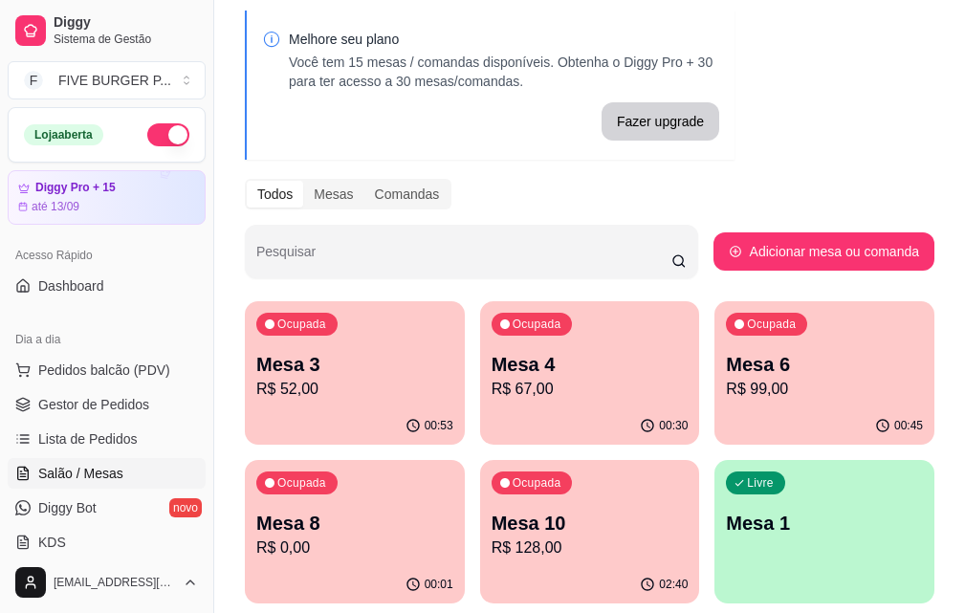
scroll to position [191, 0]
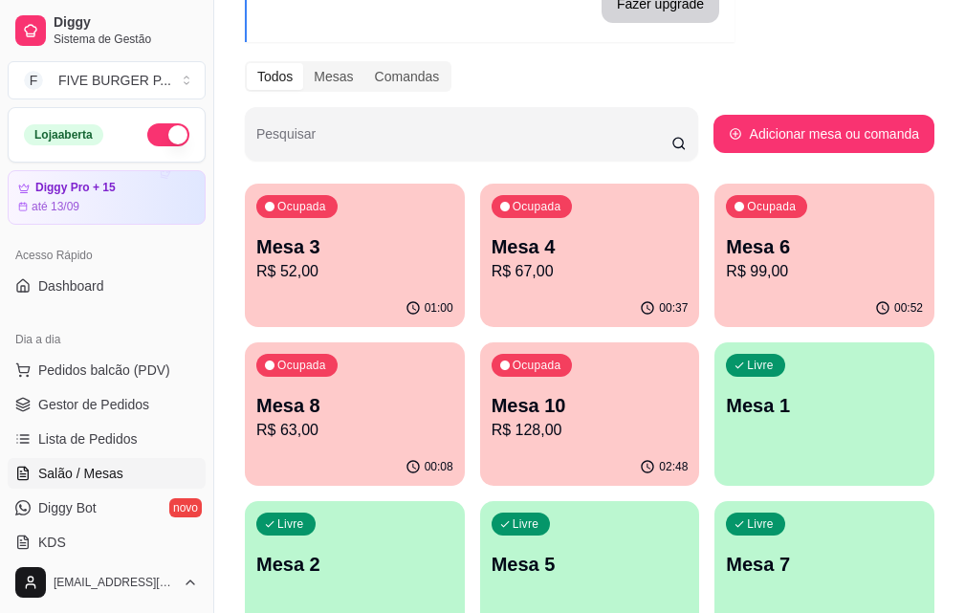
click at [280, 276] on p "R$ 52,00" at bounding box center [354, 271] width 197 height 23
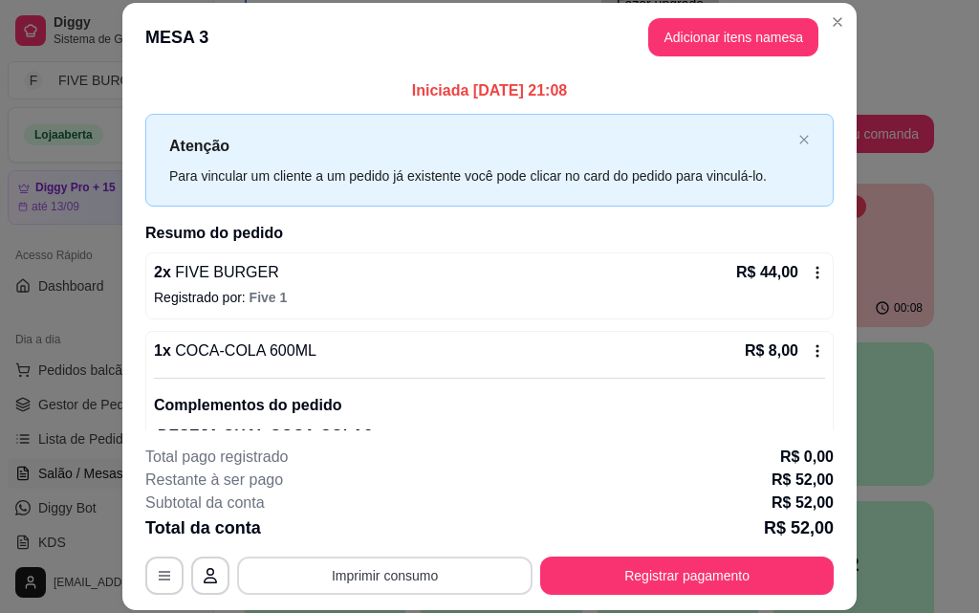
click at [404, 567] on button "Imprimir consumo" at bounding box center [384, 575] width 295 height 38
click at [375, 525] on button "IMPRESSORA" at bounding box center [383, 531] width 134 height 30
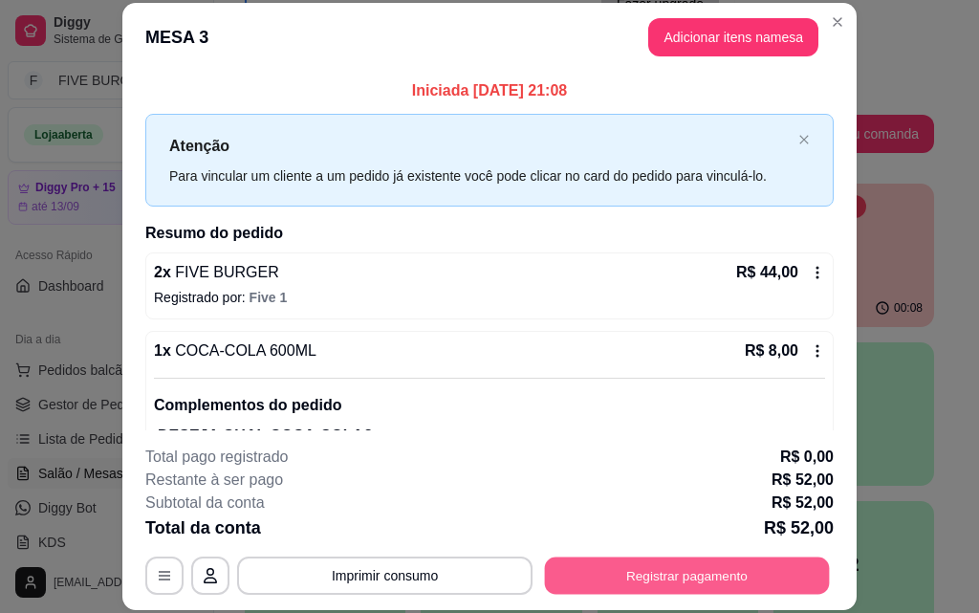
click at [614, 577] on button "Registrar pagamento" at bounding box center [687, 574] width 285 height 37
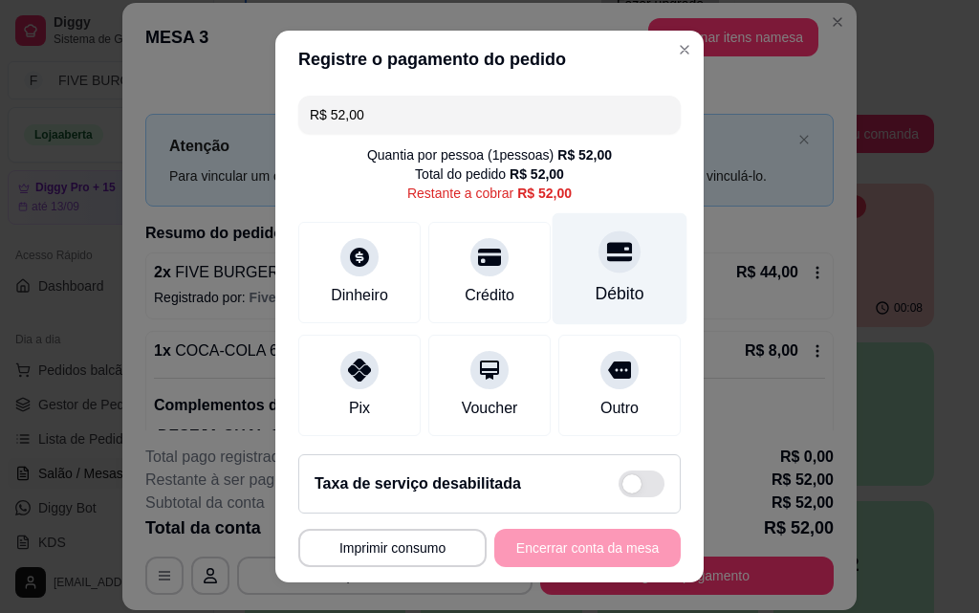
click at [553, 294] on div "Débito" at bounding box center [620, 269] width 135 height 112
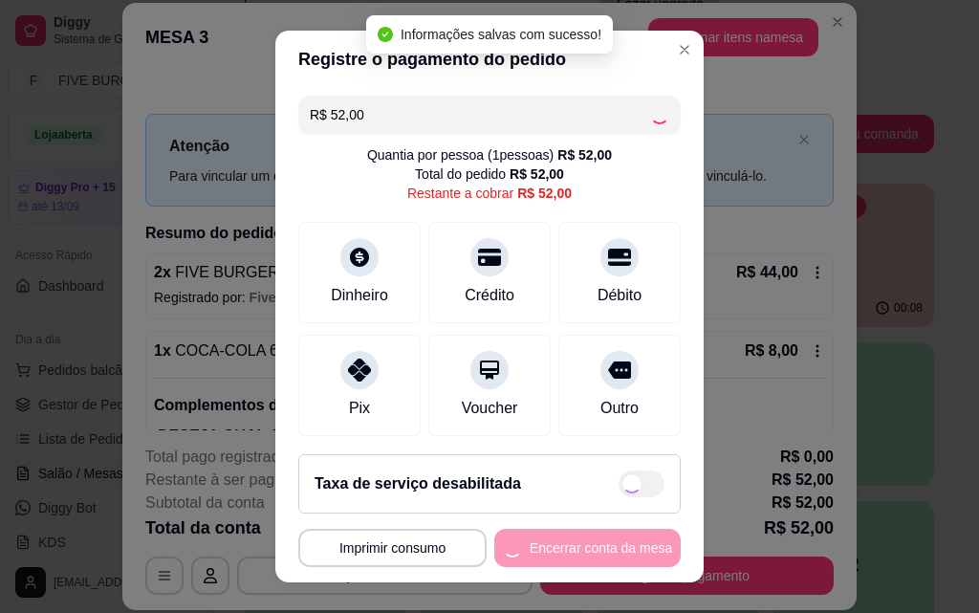
type input "R$ 0,00"
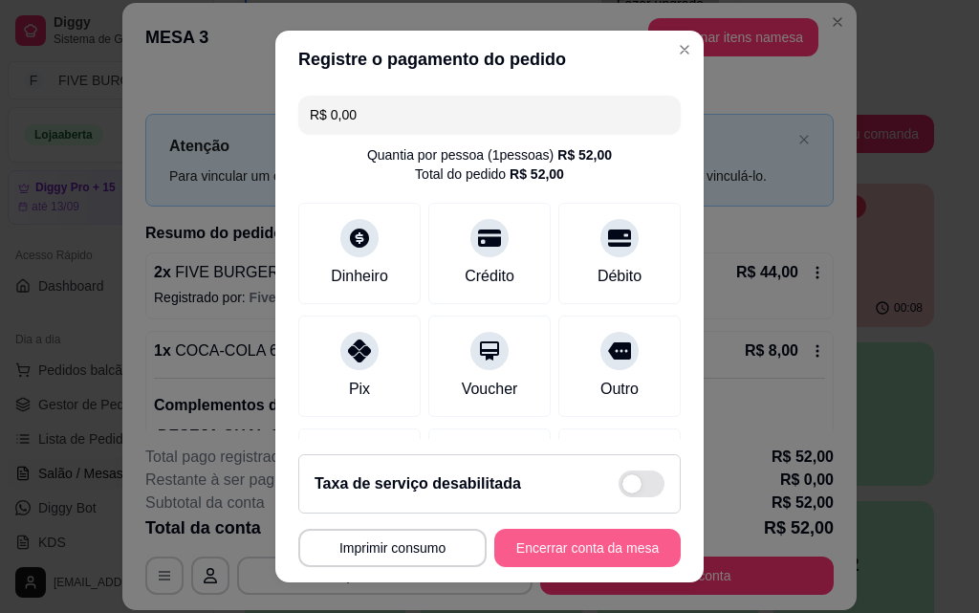
click at [552, 536] on button "Encerrar conta da mesa" at bounding box center [587, 548] width 186 height 38
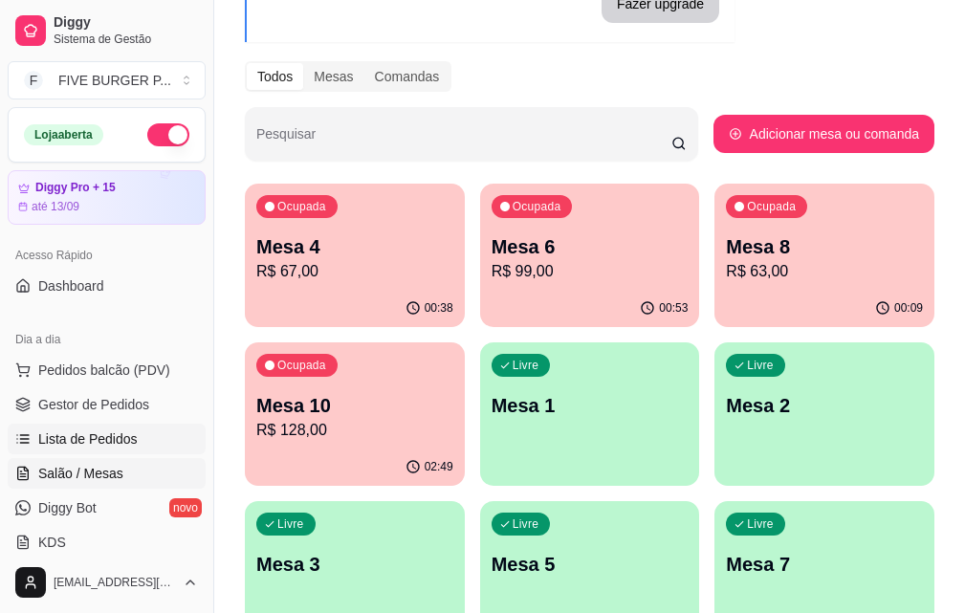
click at [98, 444] on span "Lista de Pedidos" at bounding box center [87, 438] width 99 height 19
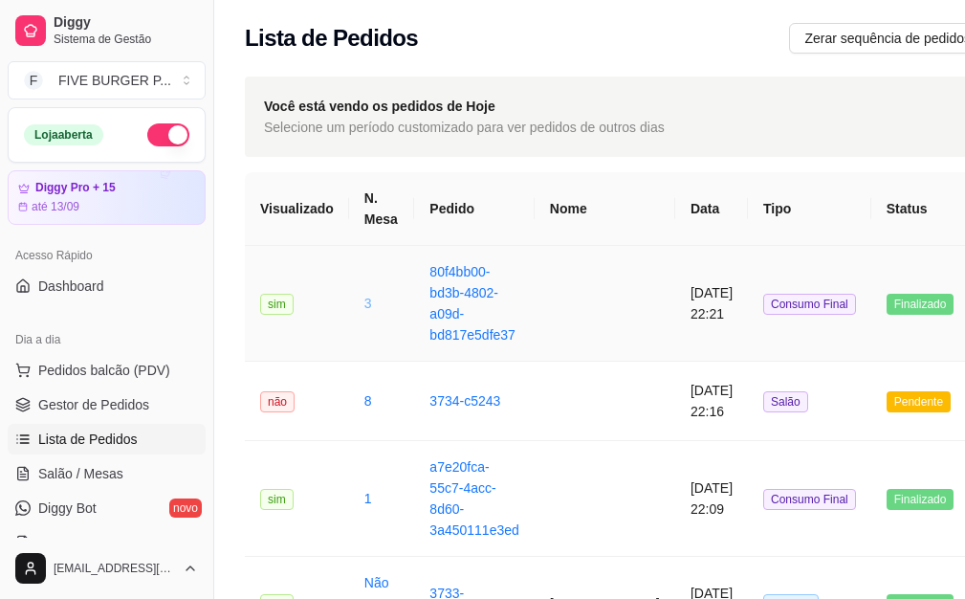
click at [364, 306] on link "3" at bounding box center [368, 302] width 8 height 15
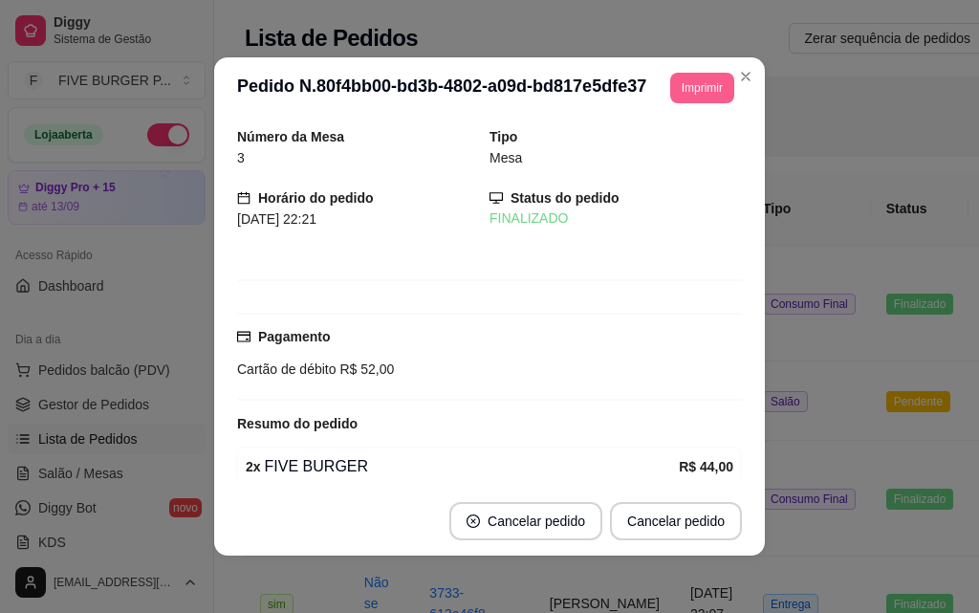
click at [685, 98] on button "Imprimir" at bounding box center [702, 88] width 64 height 31
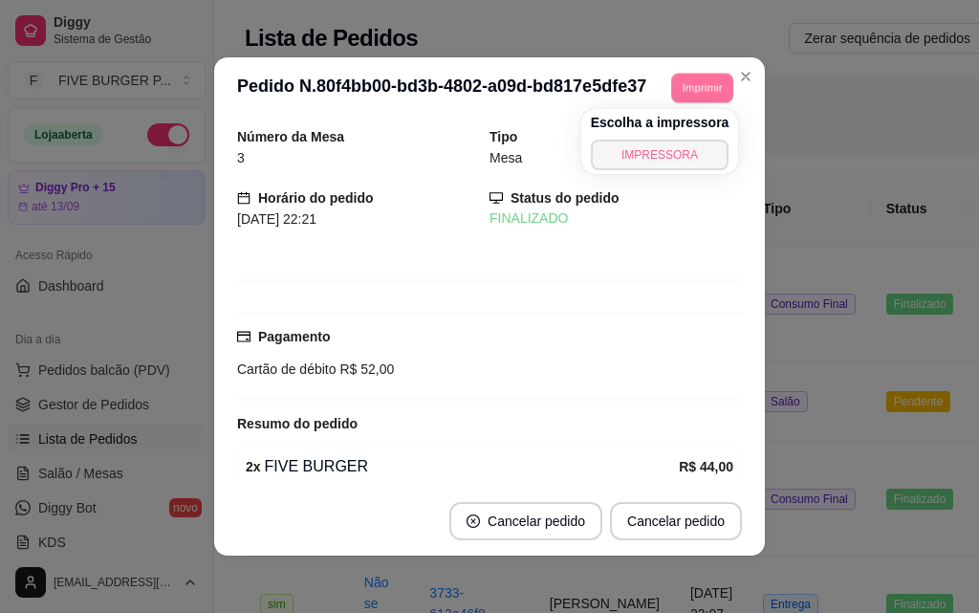
click at [667, 151] on button "IMPRESSORA" at bounding box center [660, 155] width 139 height 31
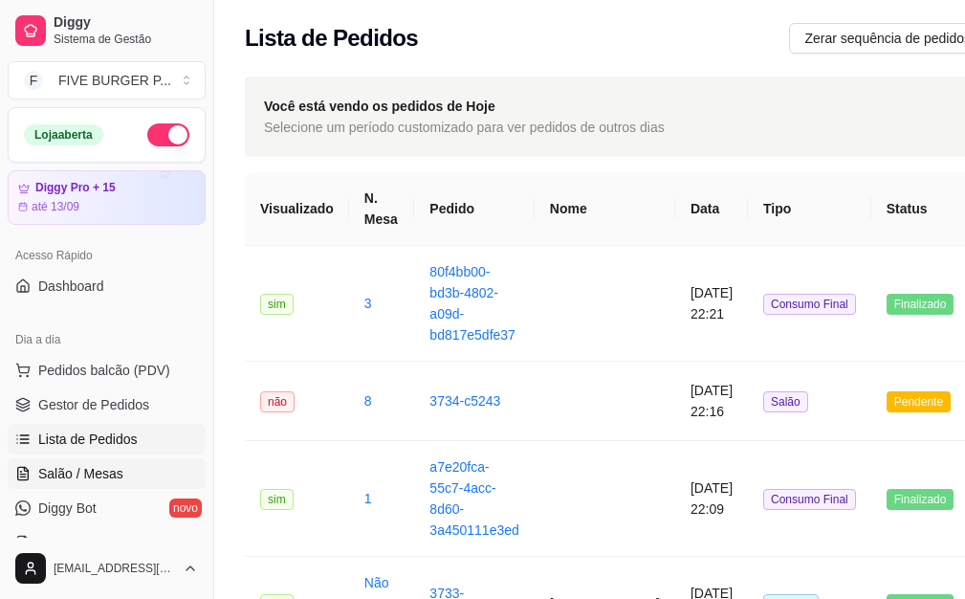
click at [102, 474] on span "Salão / Mesas" at bounding box center [80, 473] width 85 height 19
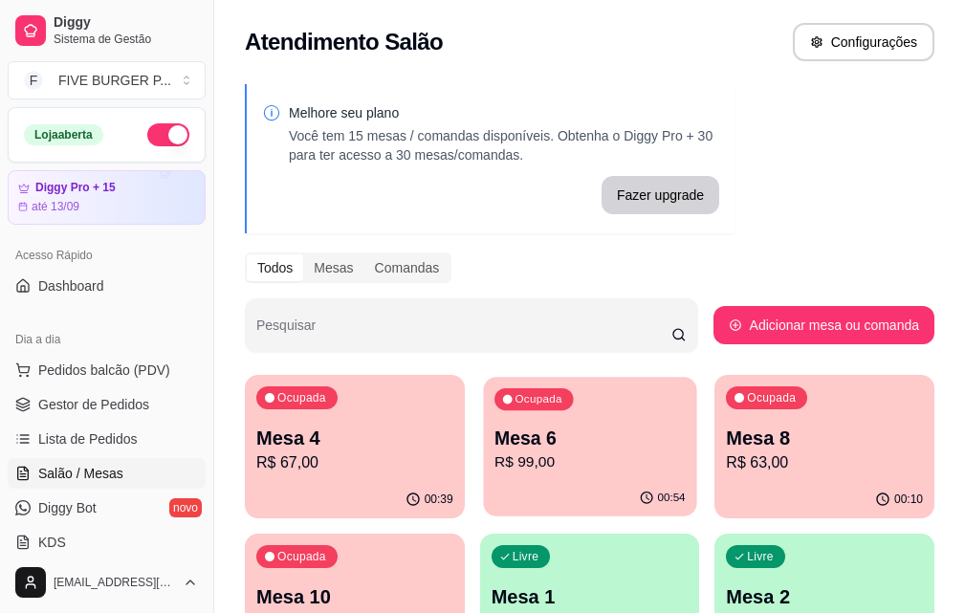
click at [495, 456] on p "R$ 99,00" at bounding box center [589, 462] width 191 height 22
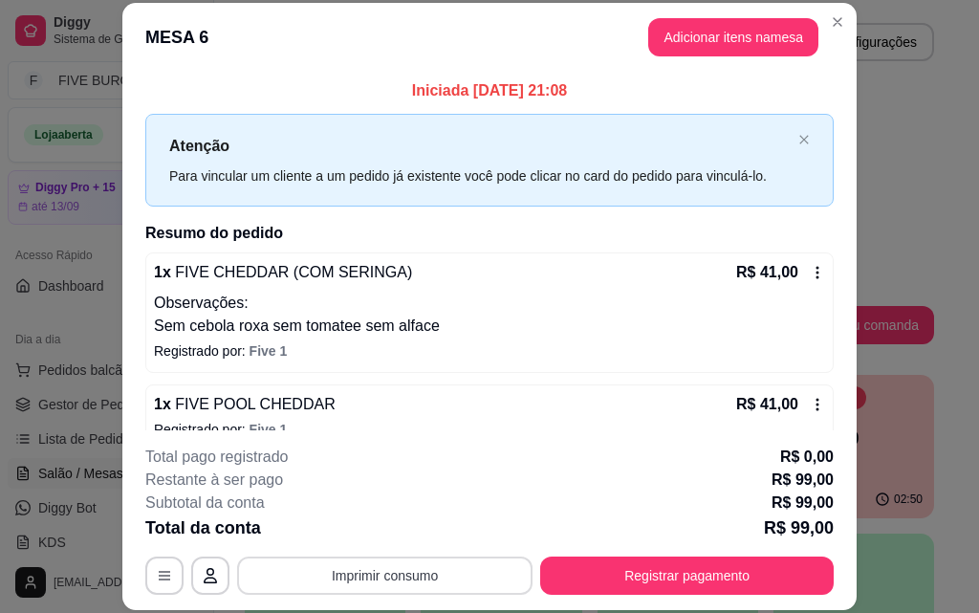
click at [420, 581] on button "Imprimir consumo" at bounding box center [384, 575] width 295 height 38
click at [408, 528] on button "IMPRESSORA" at bounding box center [383, 531] width 134 height 30
click at [635, 559] on button "Registrar pagamento" at bounding box center [687, 575] width 294 height 38
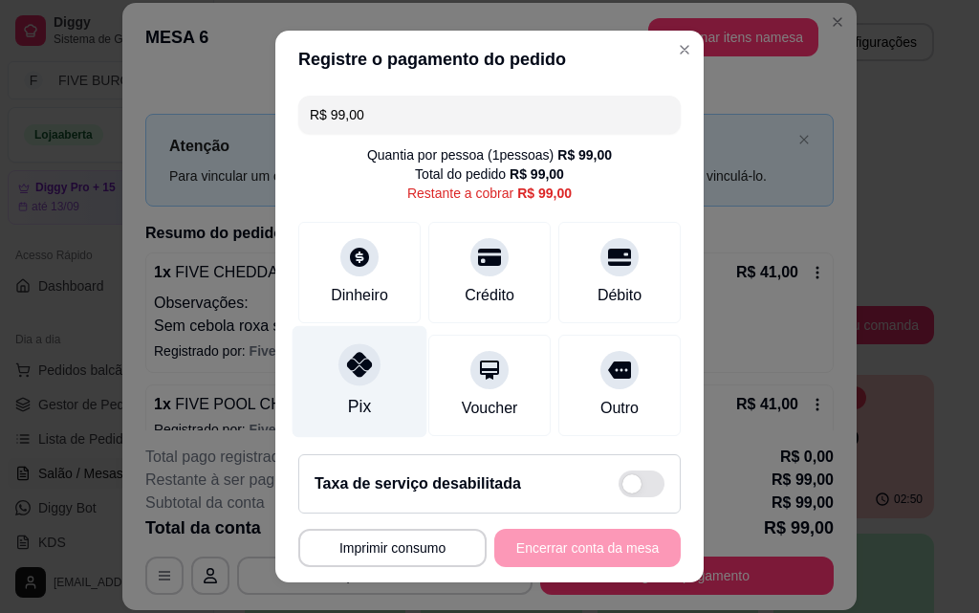
click at [356, 351] on div "Pix" at bounding box center [360, 382] width 135 height 112
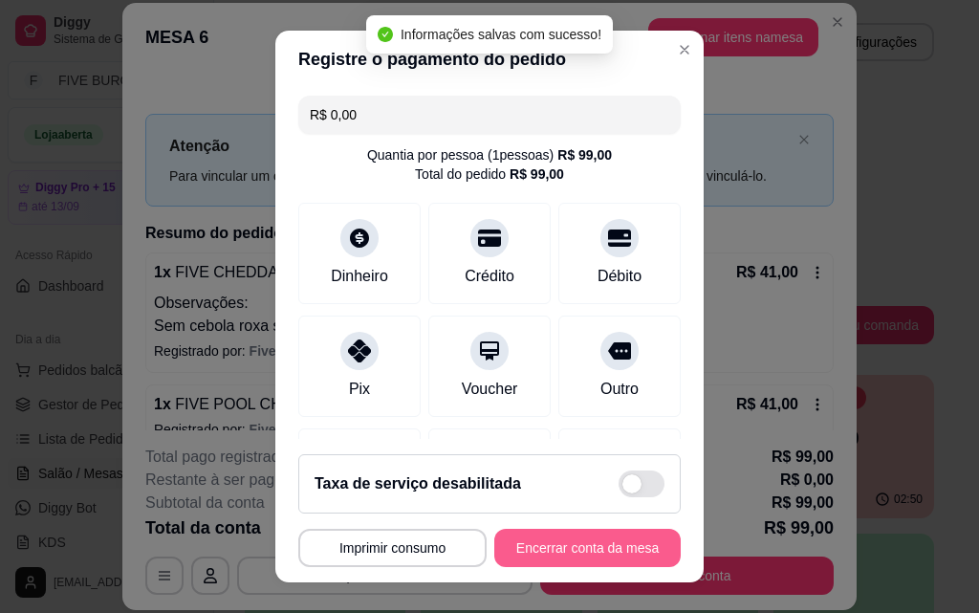
type input "R$ 0,00"
click at [607, 547] on button "Encerrar conta da mesa" at bounding box center [587, 548] width 186 height 38
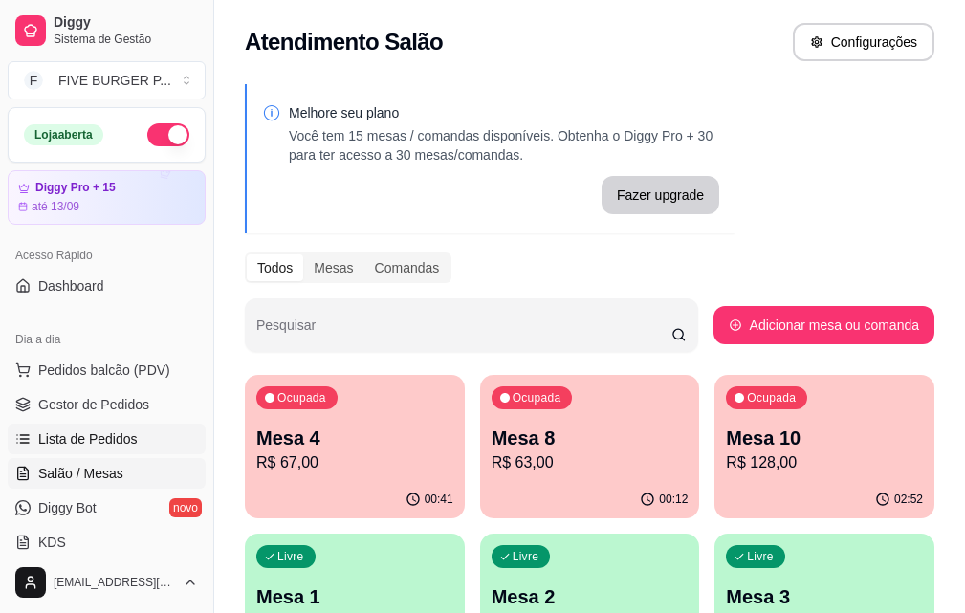
click at [134, 443] on link "Lista de Pedidos" at bounding box center [107, 439] width 198 height 31
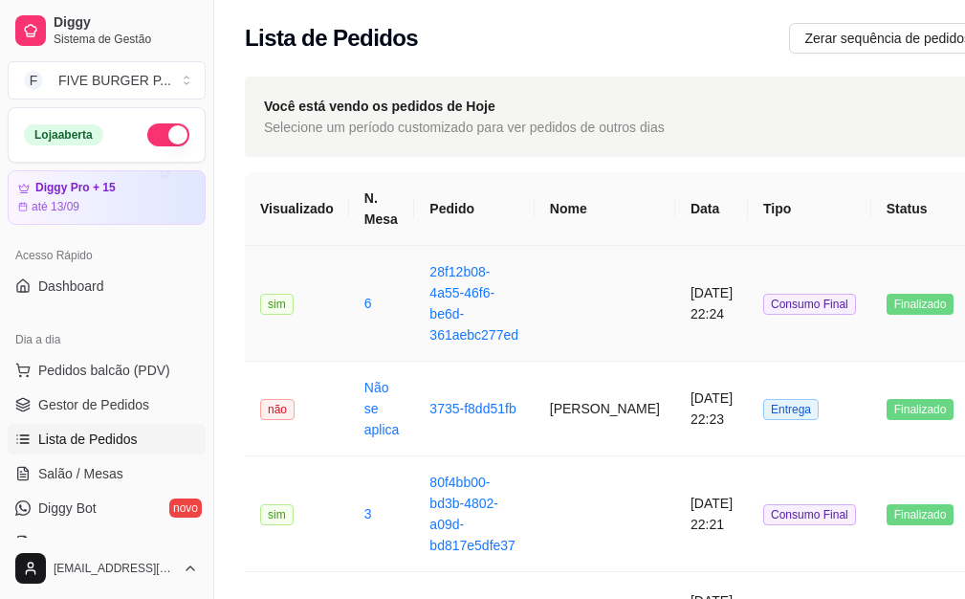
click at [548, 316] on td at bounding box center [604, 304] width 141 height 116
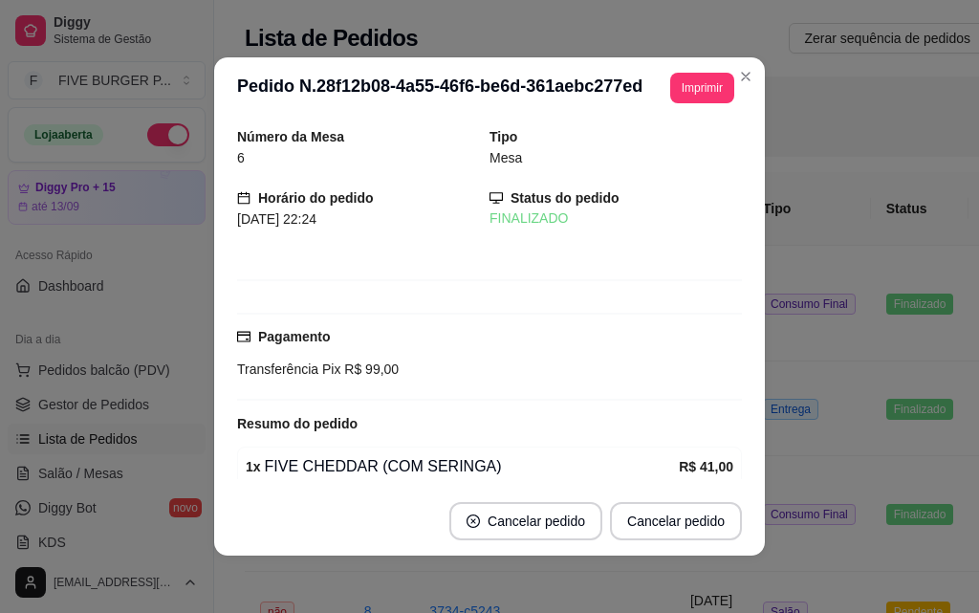
click at [676, 103] on header "**********" at bounding box center [489, 87] width 551 height 61
click at [676, 97] on button "Imprimir" at bounding box center [702, 88] width 64 height 31
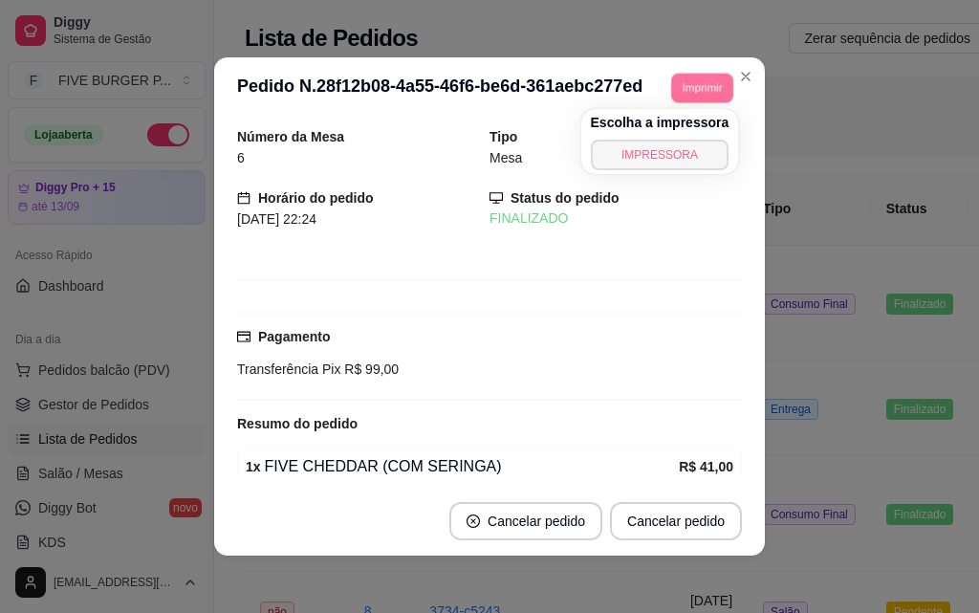
click at [663, 165] on button "IMPRESSORA" at bounding box center [660, 155] width 139 height 31
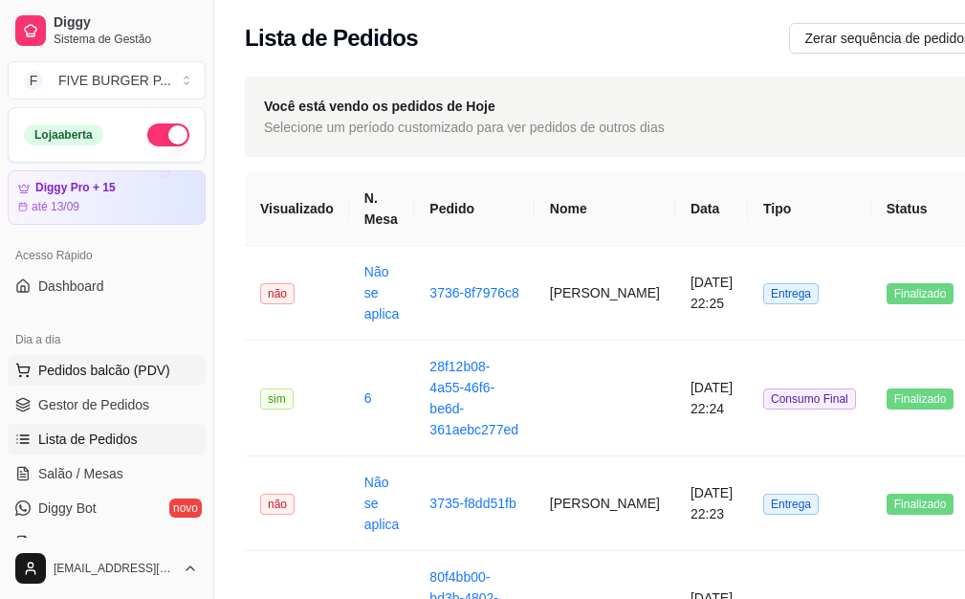
click at [127, 366] on span "Pedidos balcão (PDV)" at bounding box center [104, 369] width 132 height 19
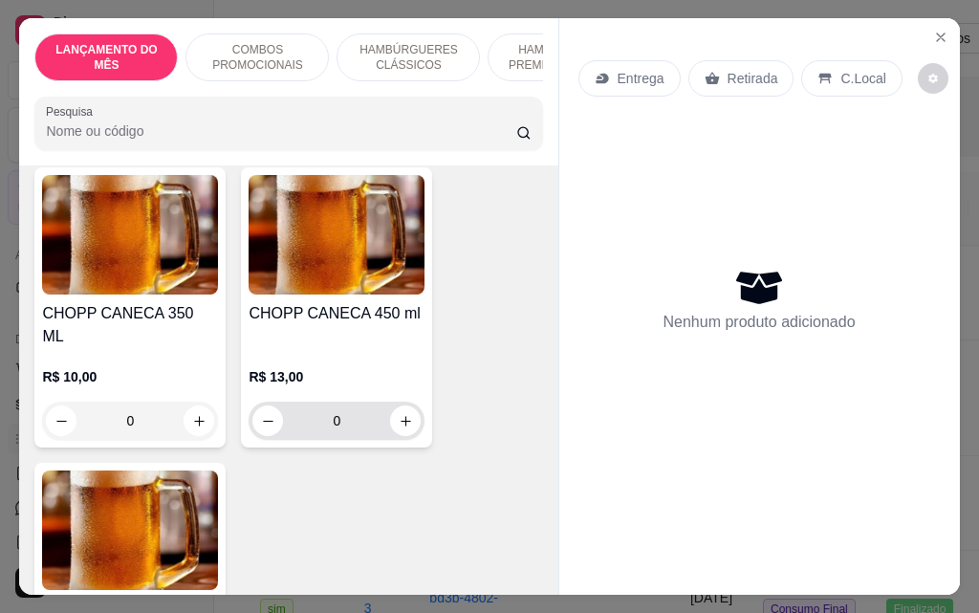
scroll to position [11187, 0]
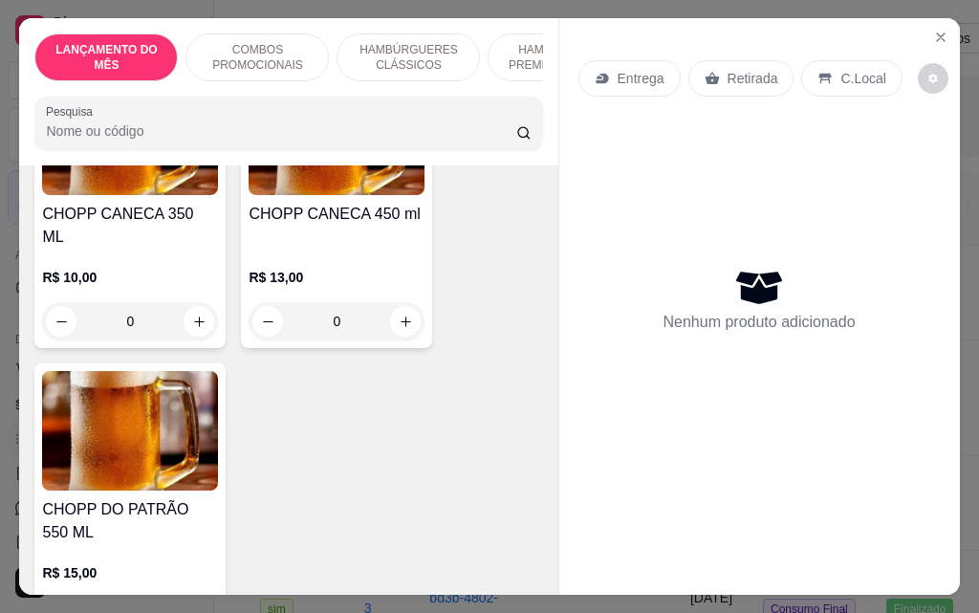
click at [184, 601] on button "increase-product-quantity" at bounding box center [199, 616] width 31 height 31
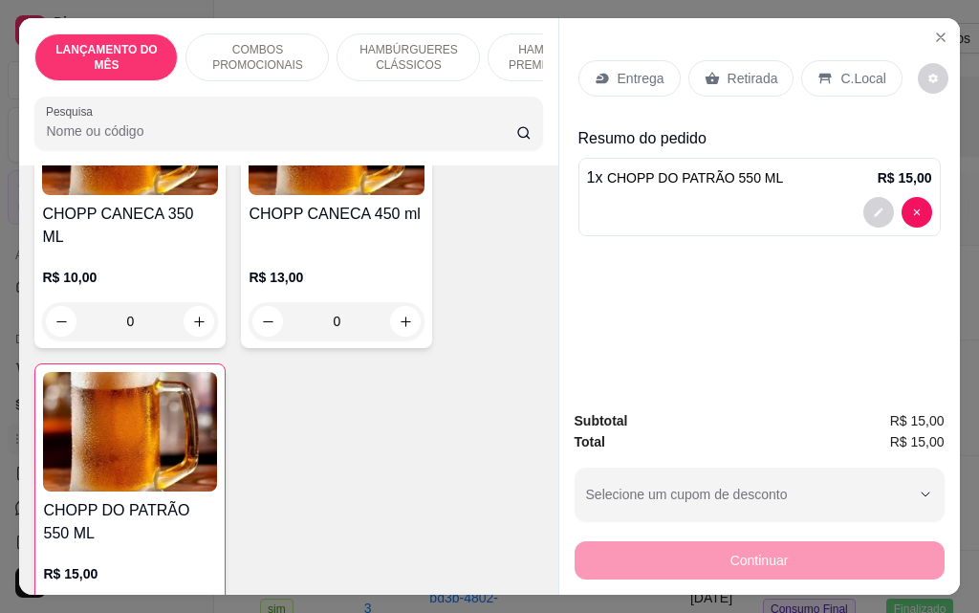
click at [191, 611] on icon "increase-product-quantity" at bounding box center [198, 618] width 14 height 14
type input "2"
click at [750, 79] on p "Retirada" at bounding box center [753, 78] width 51 height 19
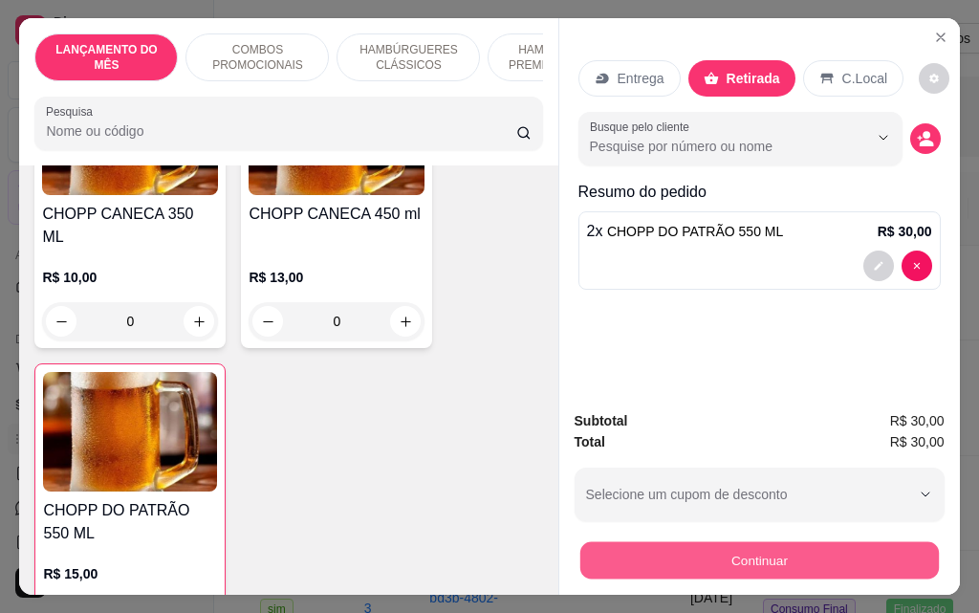
click at [718, 568] on button "Continuar" at bounding box center [758, 559] width 359 height 37
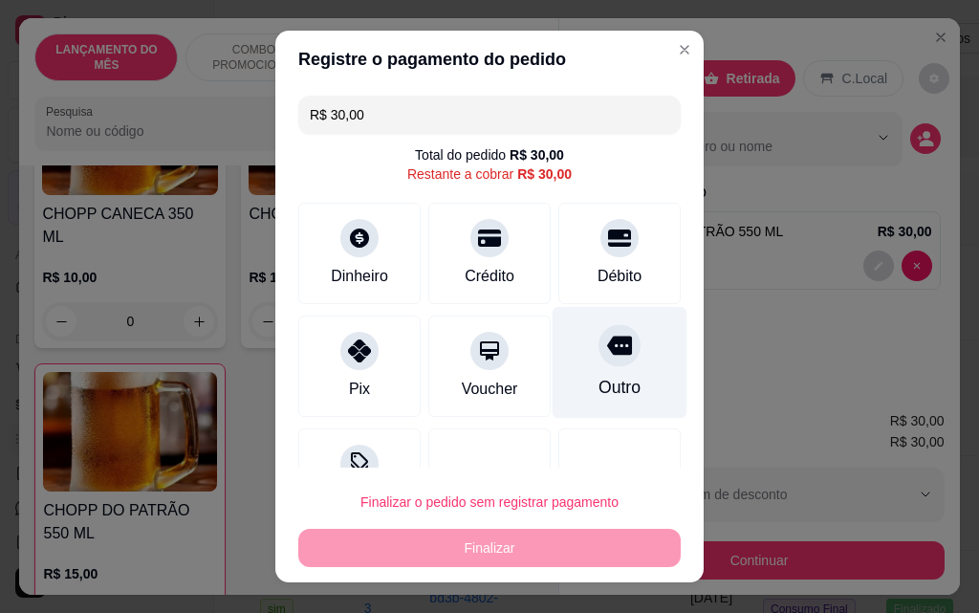
click at [566, 371] on div "Outro" at bounding box center [620, 363] width 135 height 112
type input "R$ 0,00"
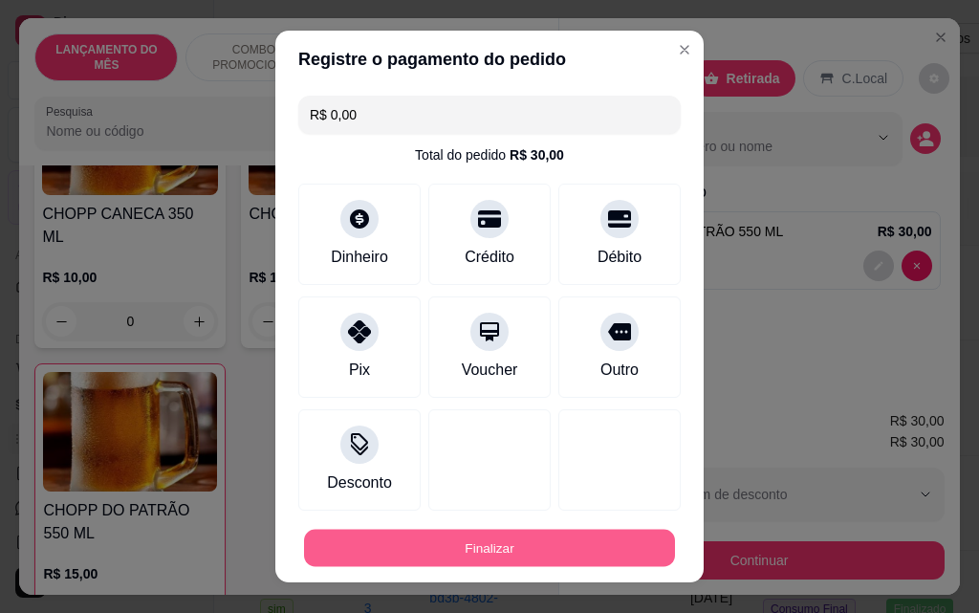
click at [502, 551] on button "Finalizar" at bounding box center [489, 548] width 371 height 37
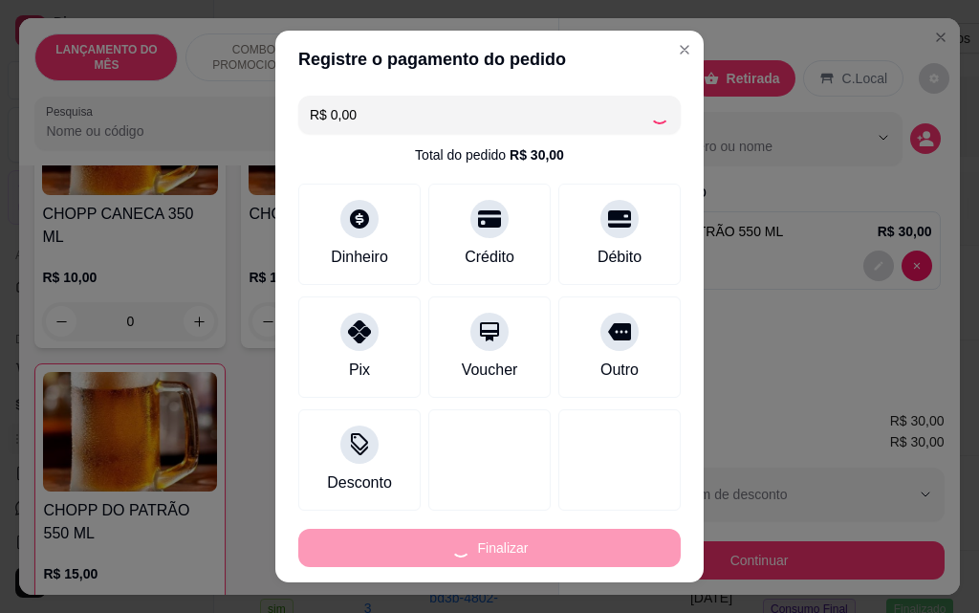
type input "0"
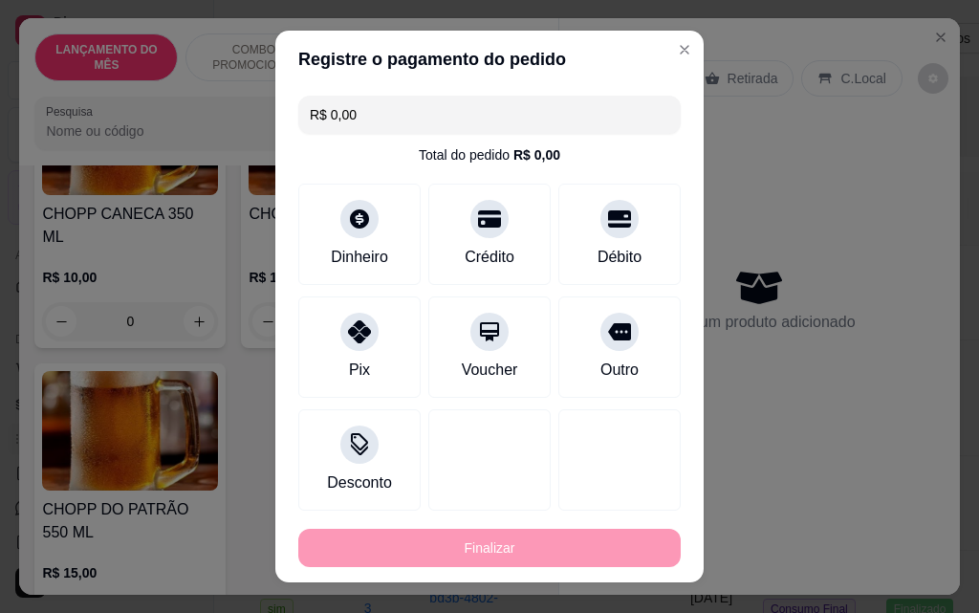
type input "-R$ 30,00"
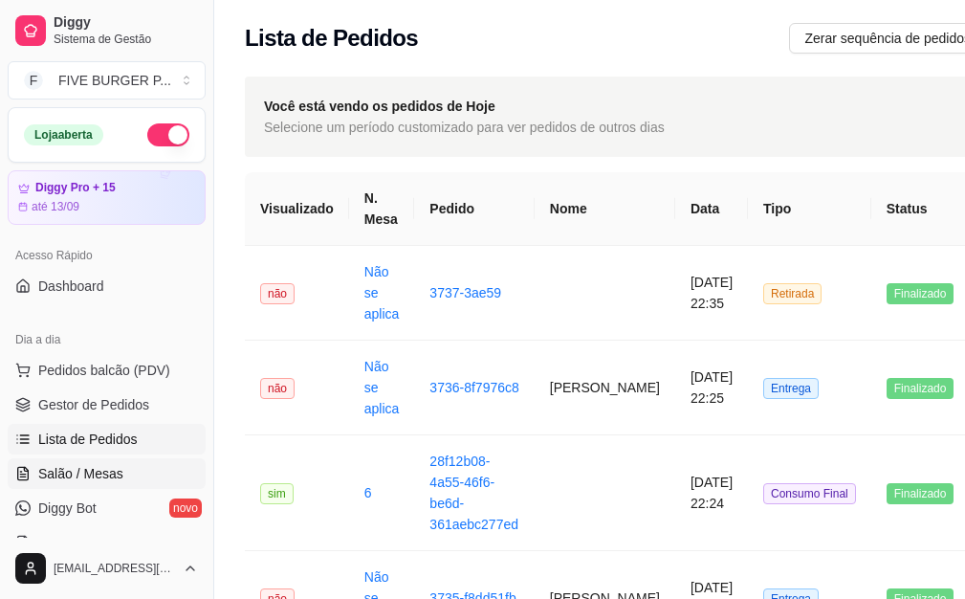
click at [128, 477] on link "Salão / Mesas" at bounding box center [107, 473] width 198 height 31
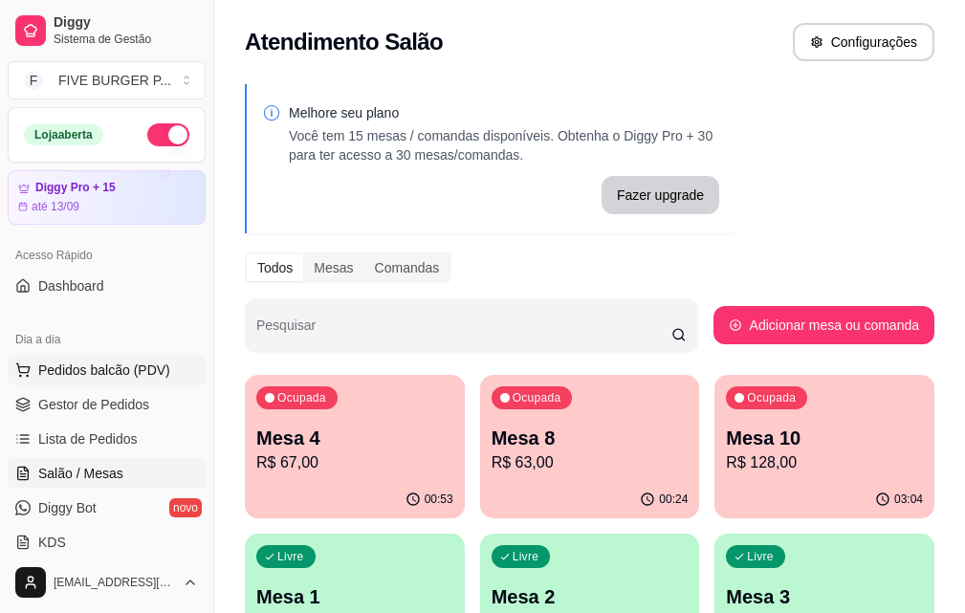
click at [110, 367] on span "Pedidos balcão (PDV)" at bounding box center [104, 369] width 132 height 19
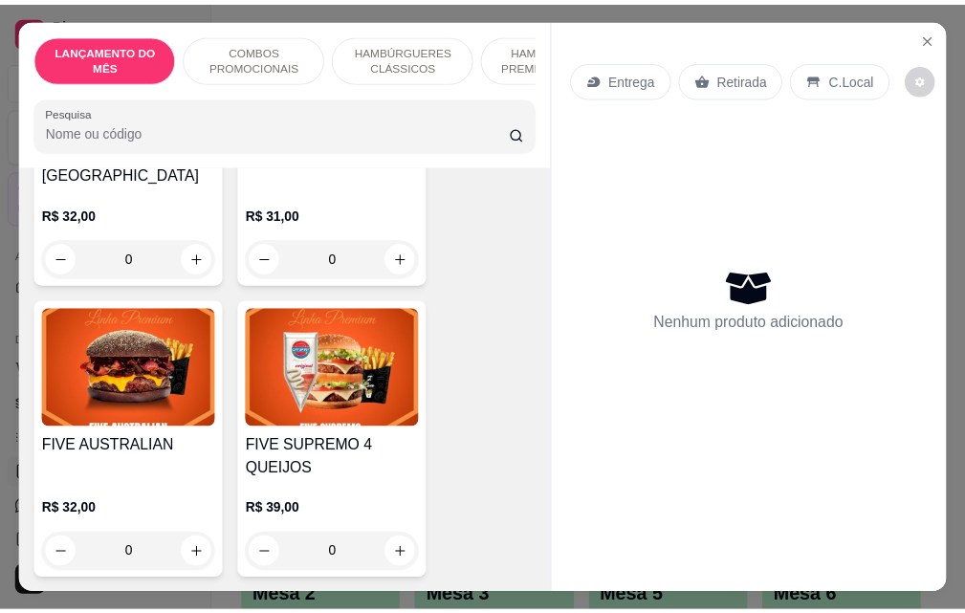
scroll to position [2390, 0]
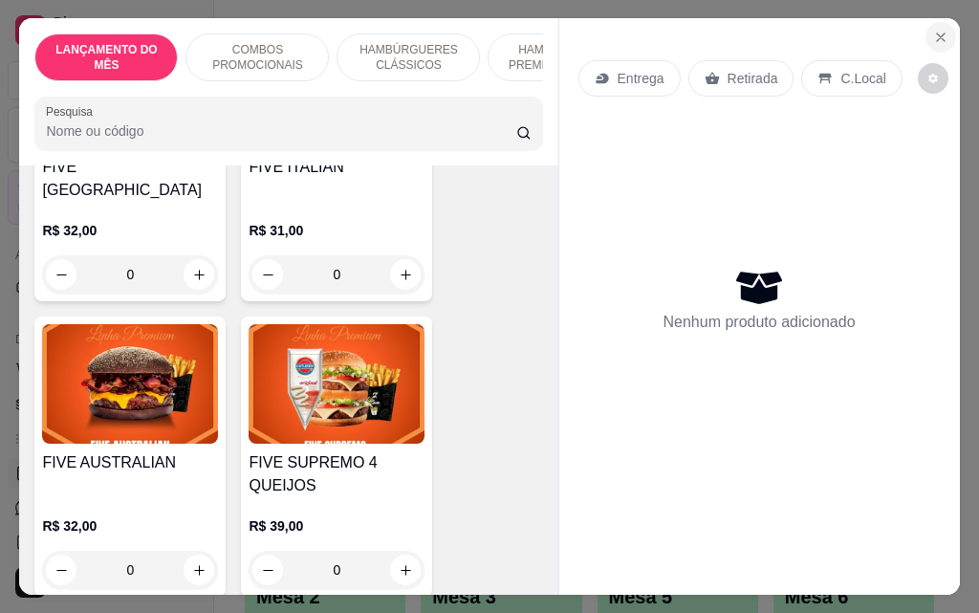
click at [937, 30] on icon "Close" at bounding box center [940, 37] width 15 height 15
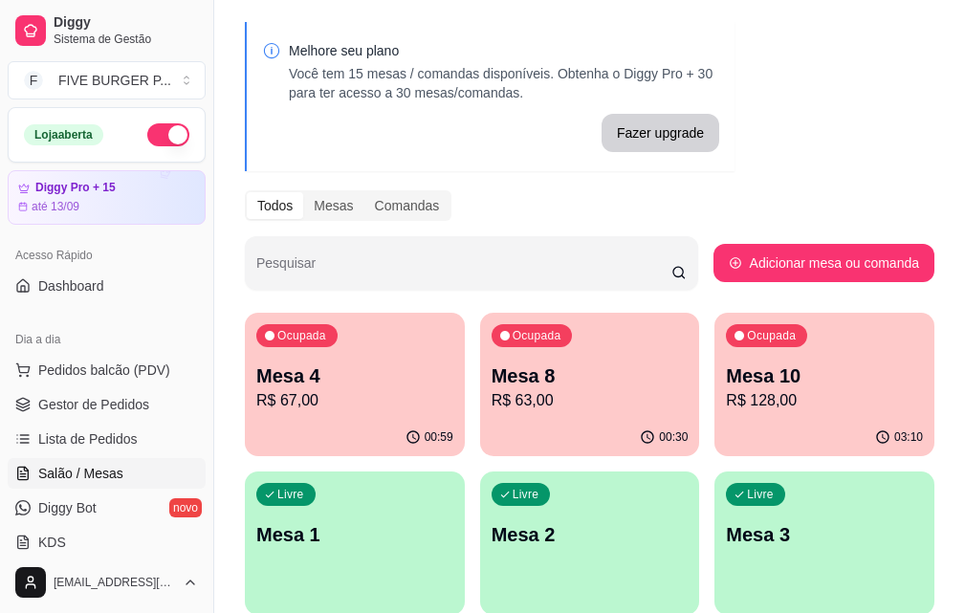
scroll to position [96, 0]
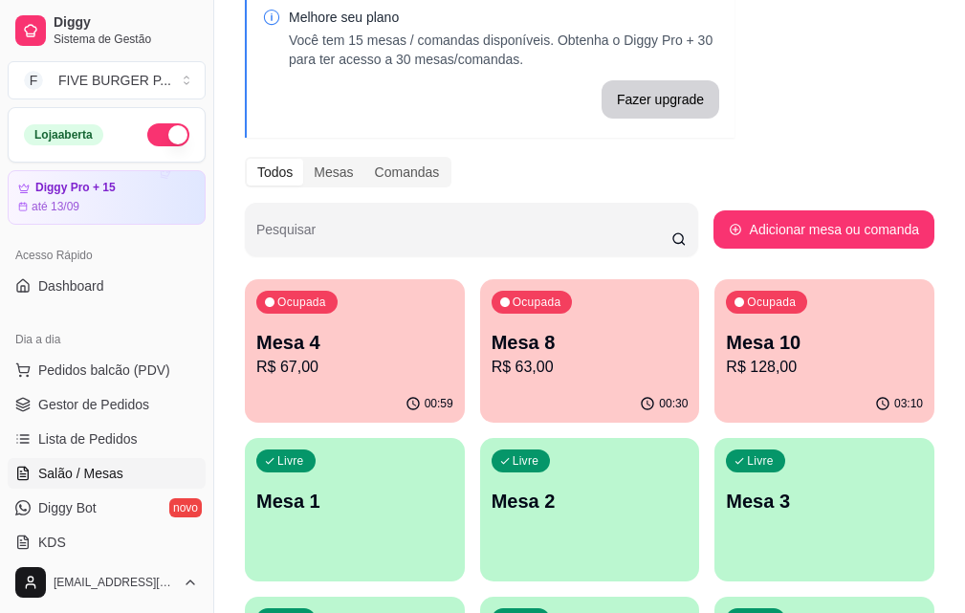
click at [491, 366] on p "R$ 63,00" at bounding box center [589, 367] width 197 height 23
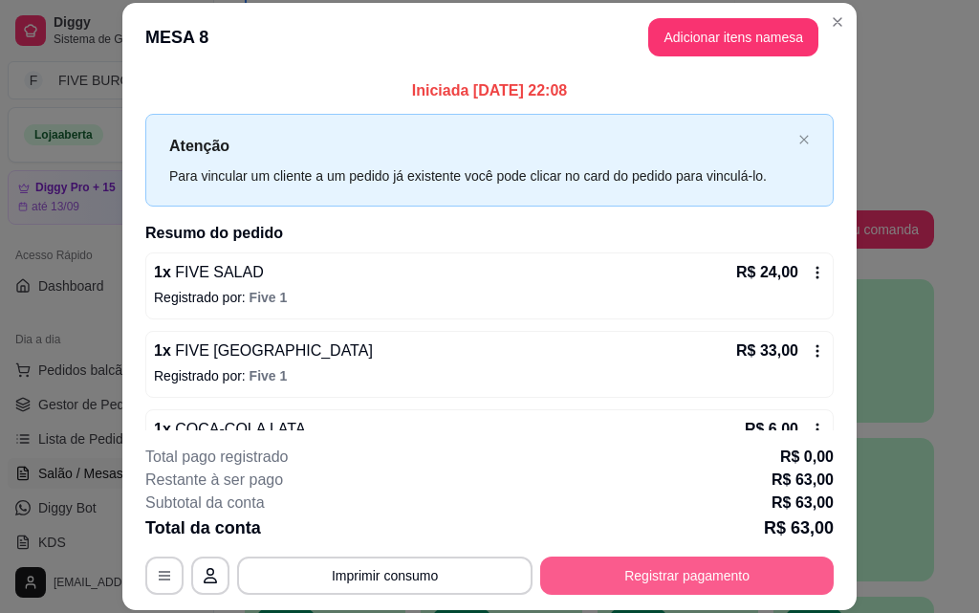
click at [602, 571] on button "Registrar pagamento" at bounding box center [687, 575] width 294 height 38
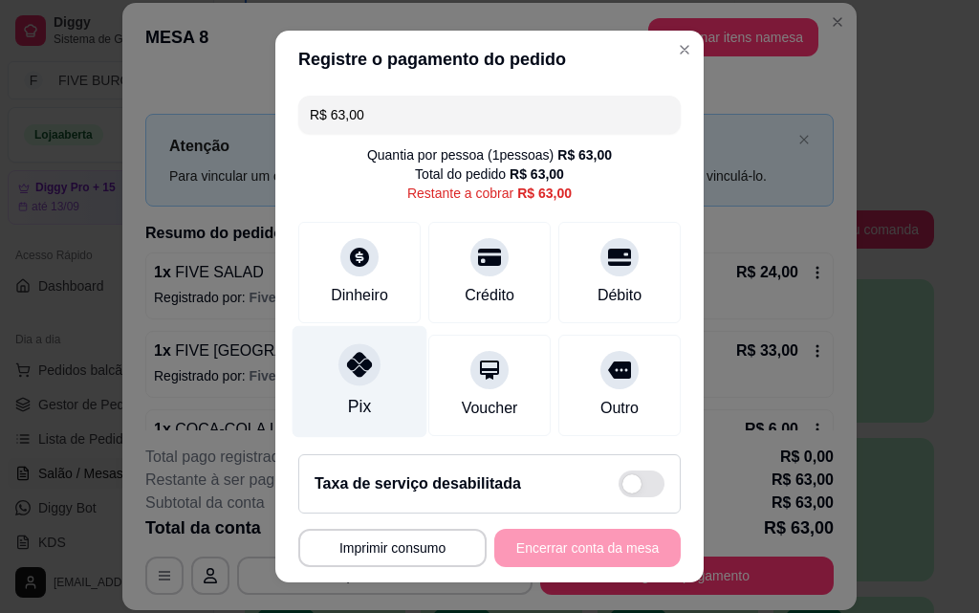
click at [348, 396] on div "Pix" at bounding box center [359, 406] width 23 height 25
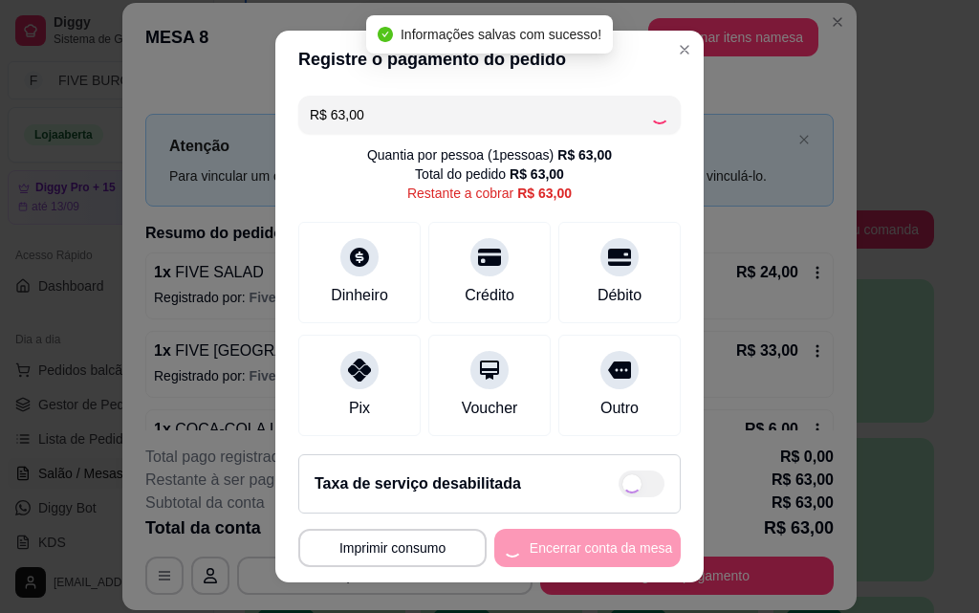
type input "R$ 0,00"
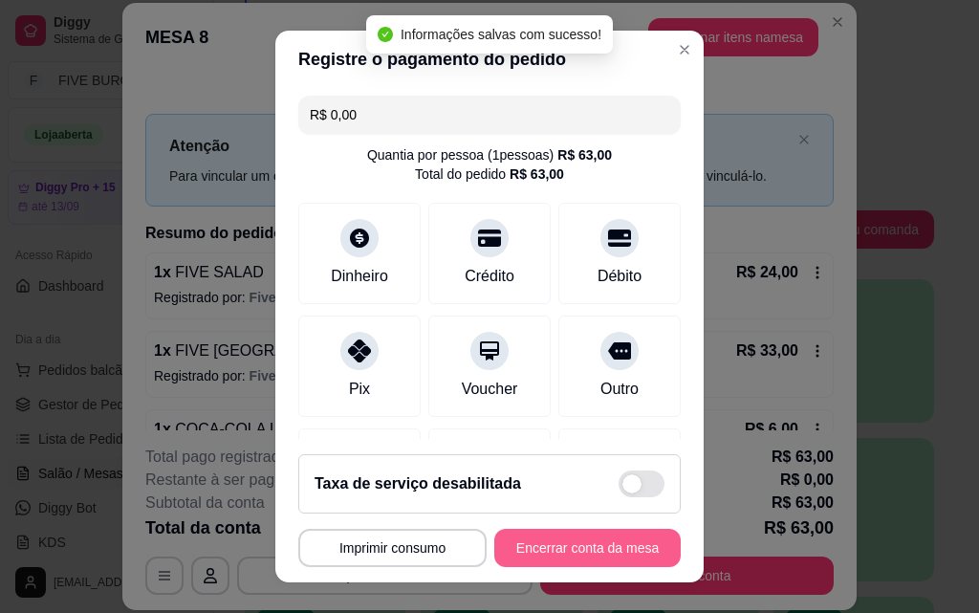
click at [598, 549] on button "Encerrar conta da mesa" at bounding box center [587, 548] width 186 height 38
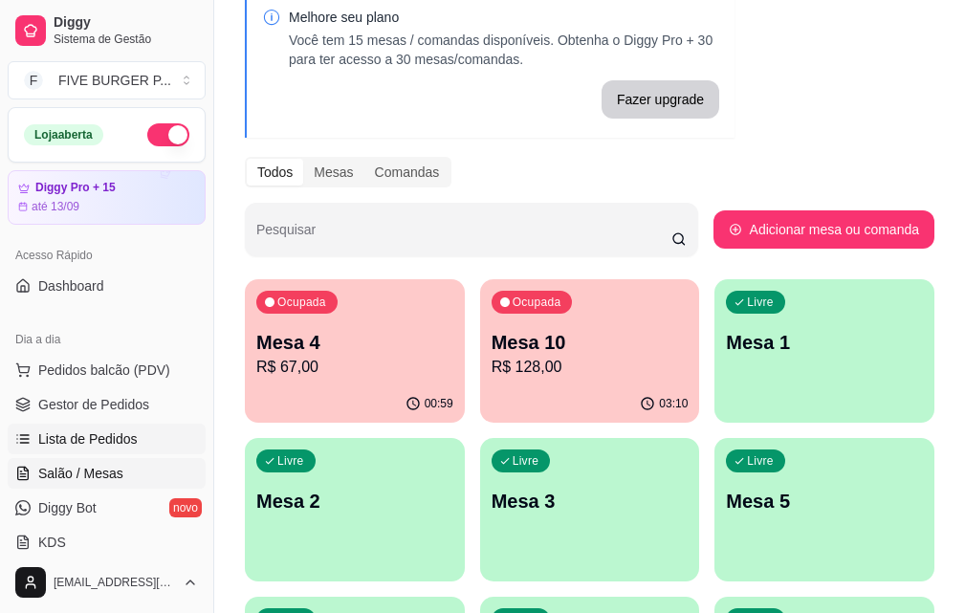
drag, startPoint x: 126, startPoint y: 435, endPoint x: 151, endPoint y: 427, distance: 26.0
click at [126, 434] on span "Lista de Pedidos" at bounding box center [87, 438] width 99 height 19
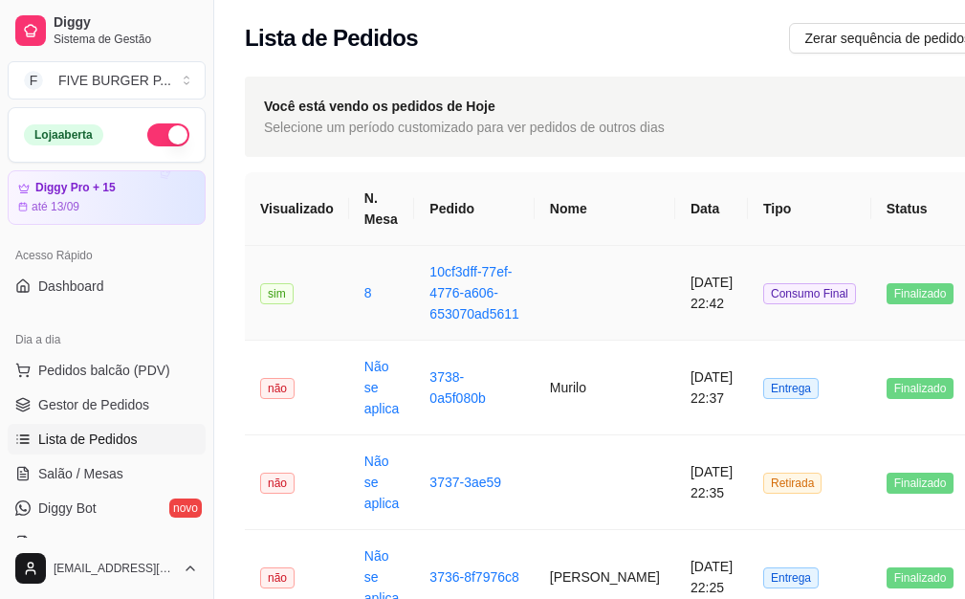
click at [675, 327] on td "[DATE] 22:42" at bounding box center [711, 293] width 73 height 95
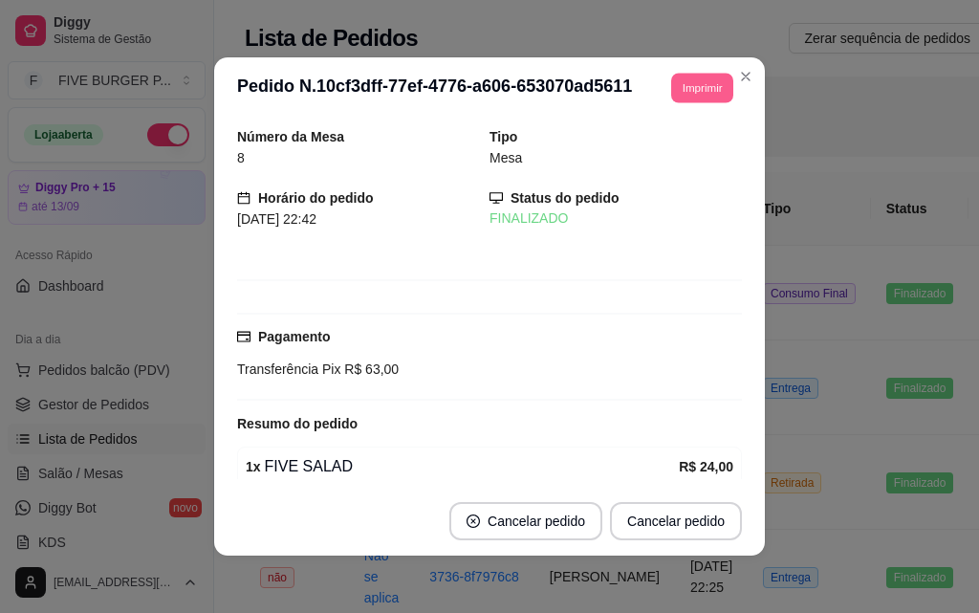
click at [681, 101] on button "Imprimir" at bounding box center [702, 88] width 62 height 30
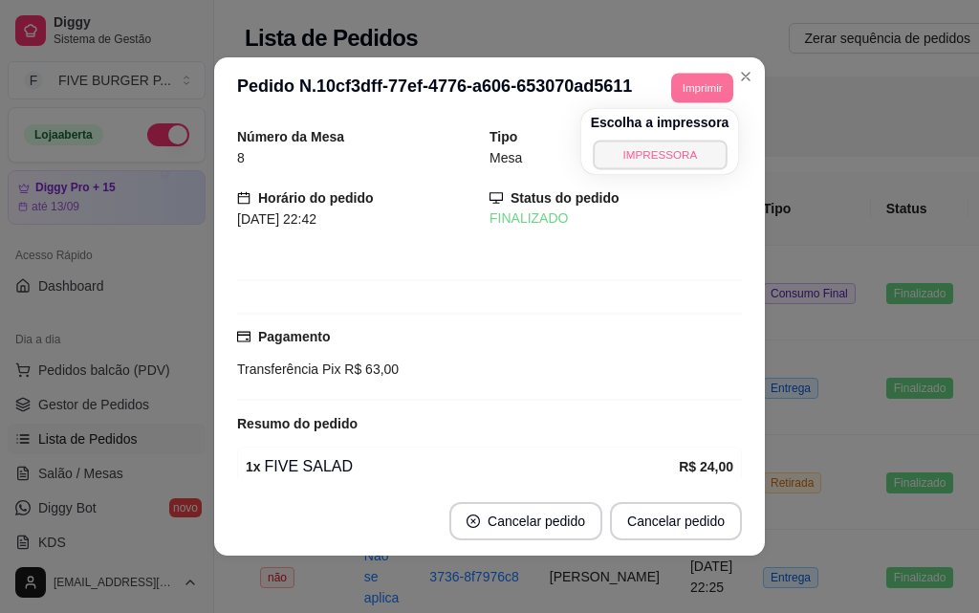
click at [651, 165] on button "IMPRESSORA" at bounding box center [660, 155] width 134 height 30
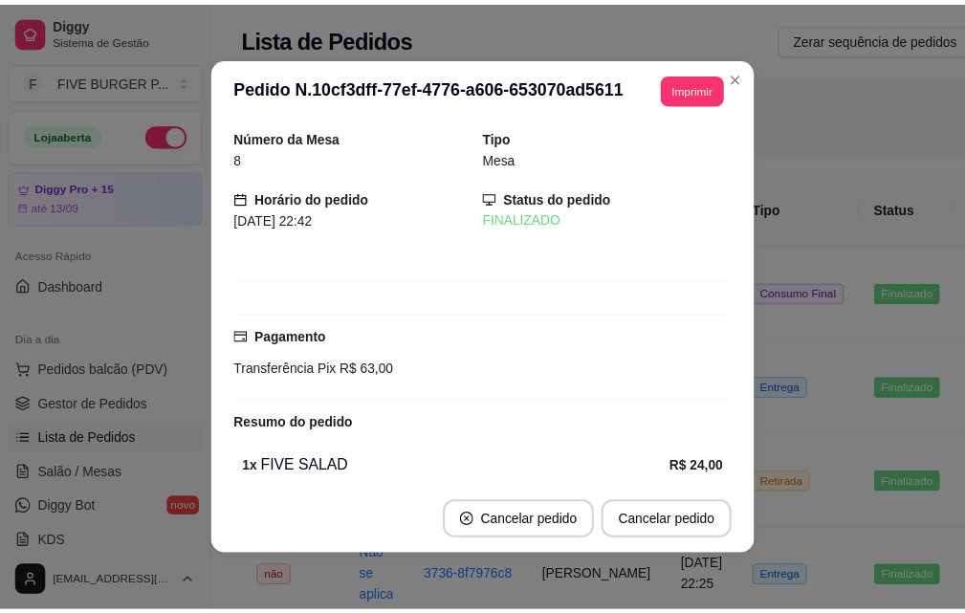
scroll to position [256, 0]
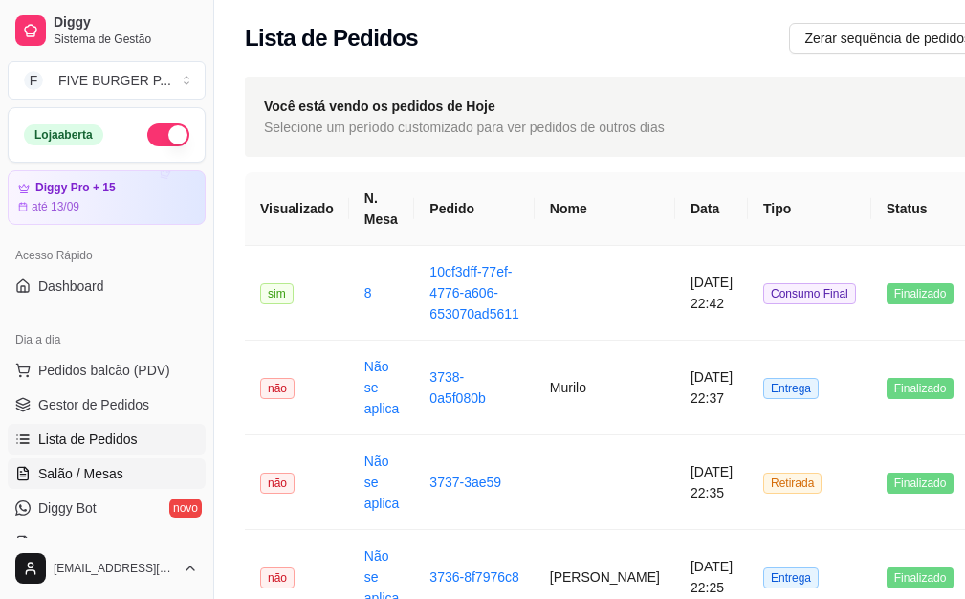
click at [144, 476] on link "Salão / Mesas" at bounding box center [107, 473] width 198 height 31
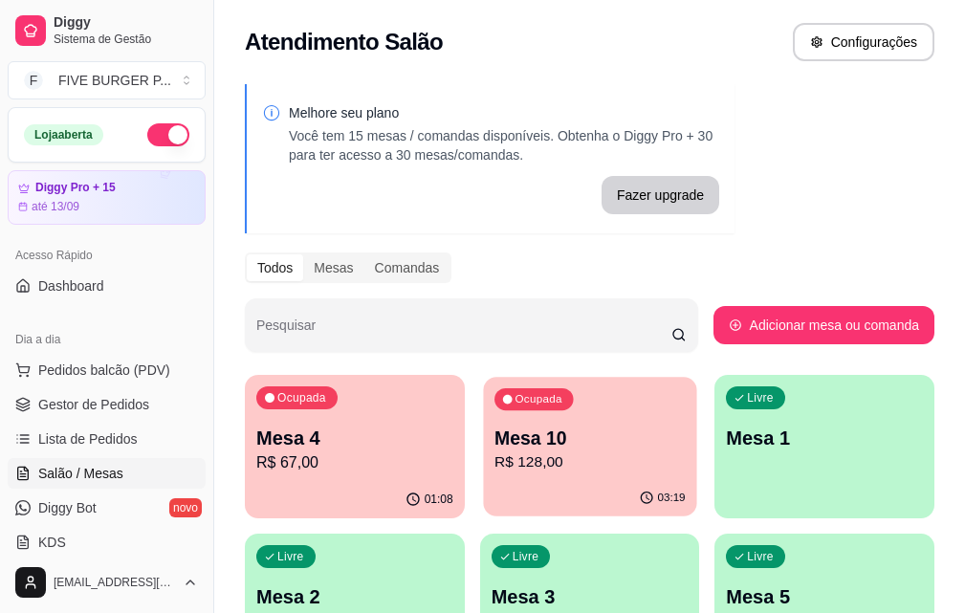
click at [512, 471] on p "R$ 128,00" at bounding box center [589, 462] width 191 height 22
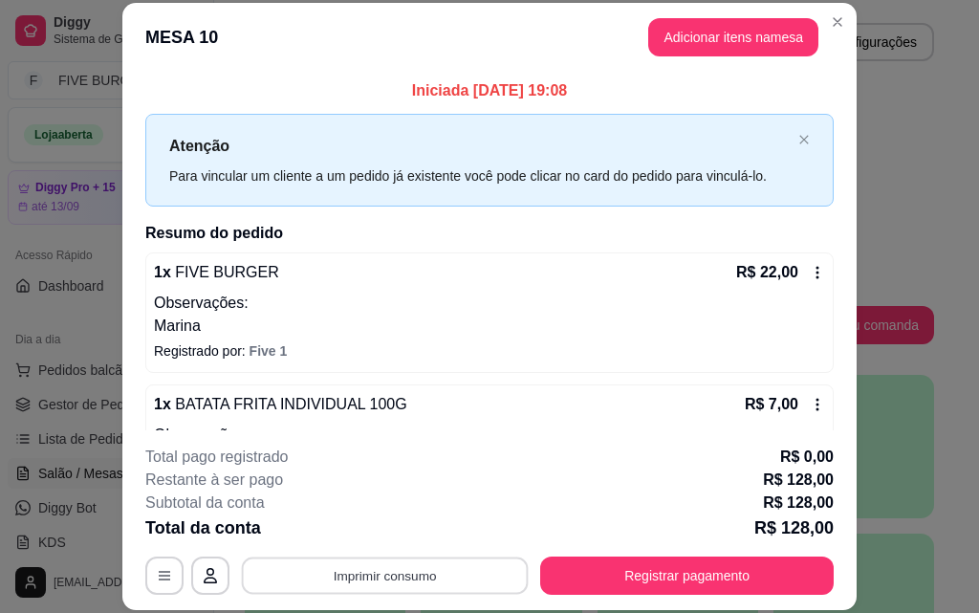
click at [423, 570] on button "Imprimir consumo" at bounding box center [385, 574] width 287 height 37
click at [413, 534] on button "IMPRESSORA" at bounding box center [383, 531] width 134 height 30
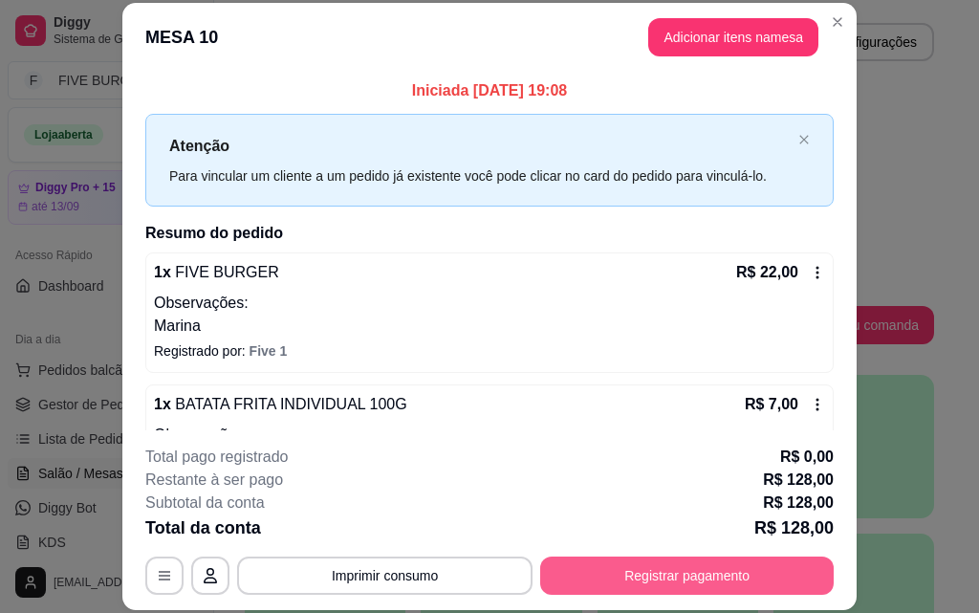
click at [736, 569] on button "Registrar pagamento" at bounding box center [687, 575] width 294 height 38
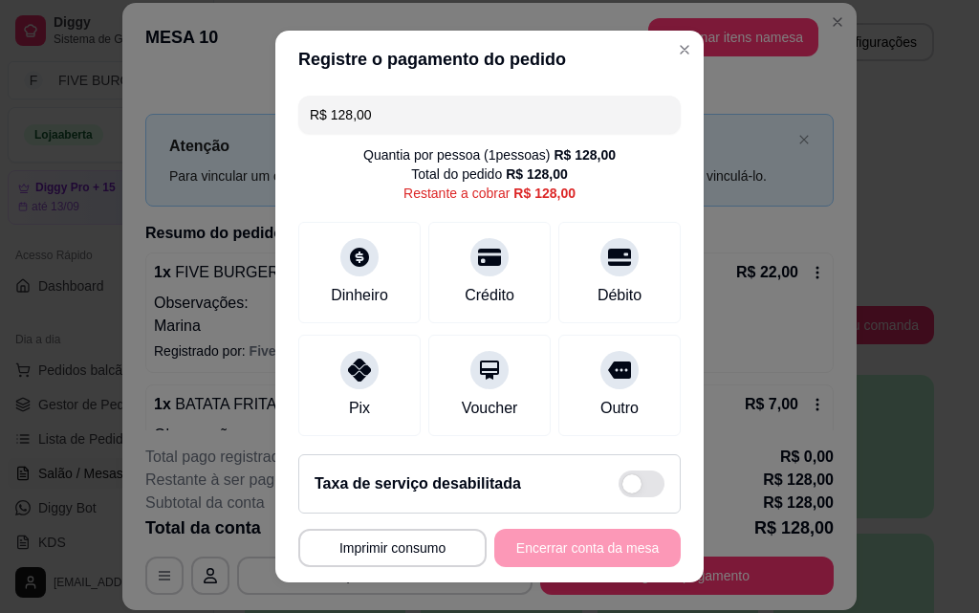
drag, startPoint x: 431, startPoint y: 126, endPoint x: 269, endPoint y: 147, distance: 163.9
click at [275, 147] on div "R$ 128,00 Quantia por pessoa ( 1 pessoas) R$ 128,00 Total do pedido R$ 128,00 R…" at bounding box center [489, 263] width 428 height 351
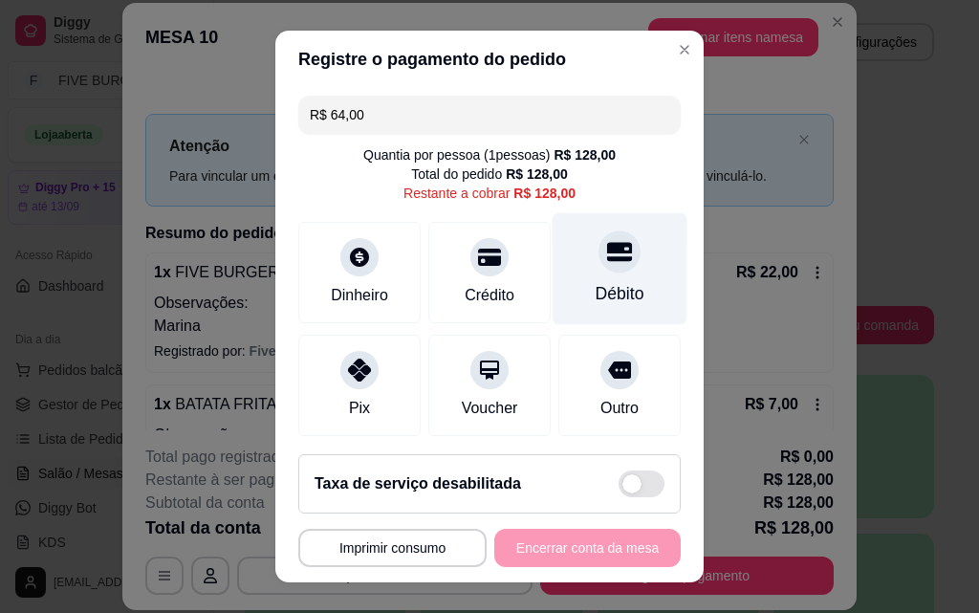
type input "R$ 64,00"
click at [572, 272] on div "Débito" at bounding box center [620, 269] width 135 height 112
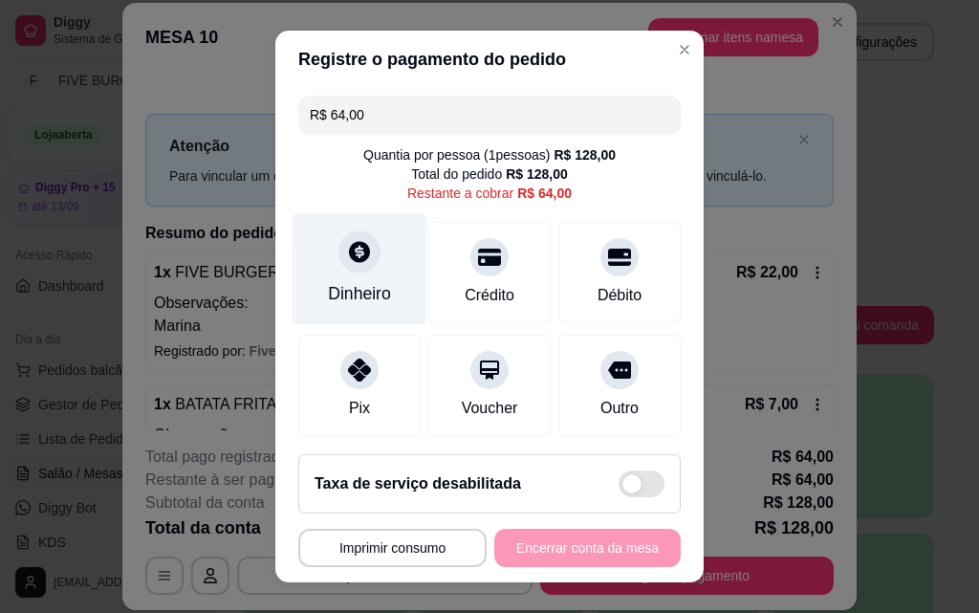
click at [335, 278] on div "Dinheiro" at bounding box center [360, 269] width 135 height 112
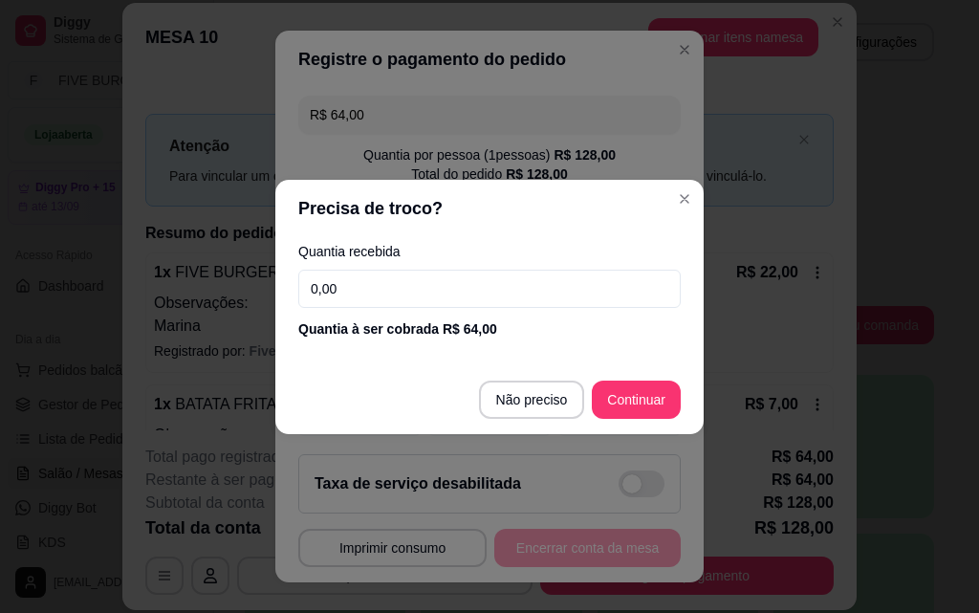
click at [401, 280] on input "0,00" at bounding box center [489, 289] width 382 height 38
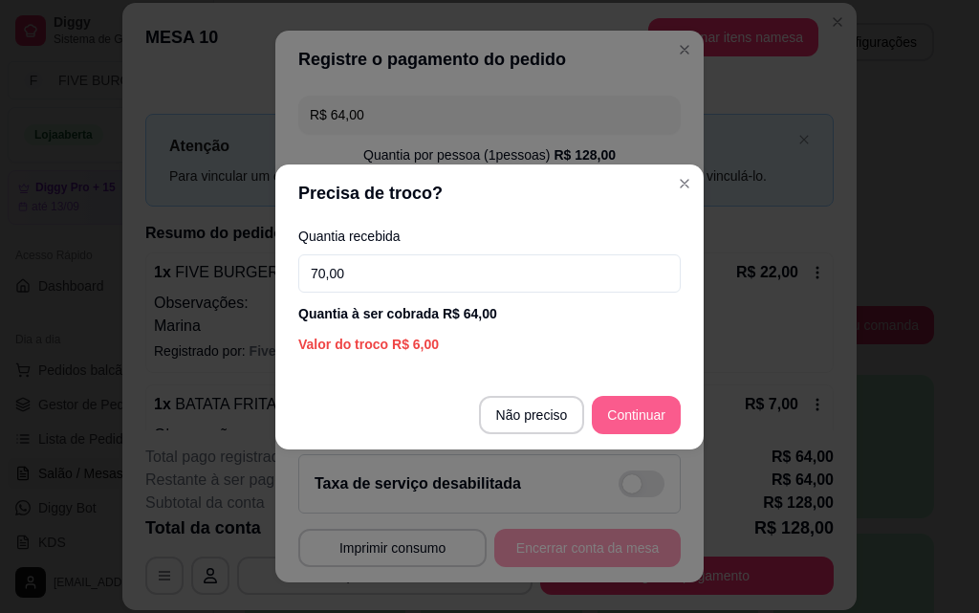
type input "70,00"
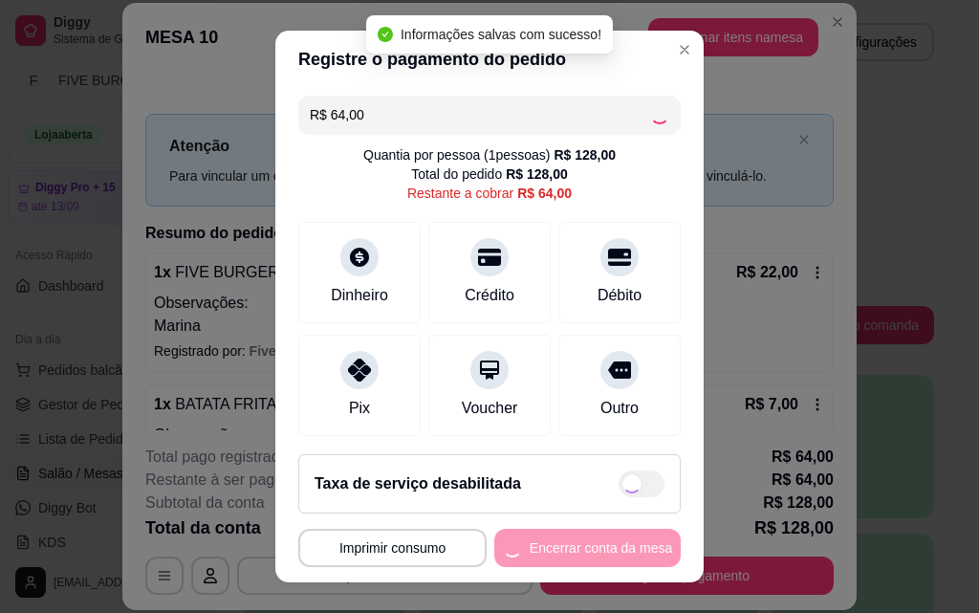
type input "R$ 0,00"
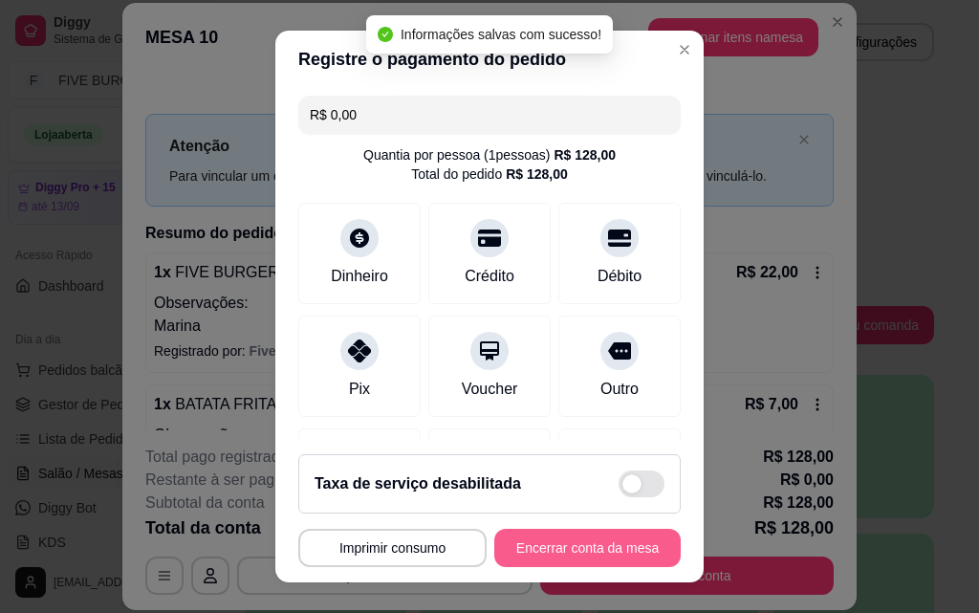
click at [581, 547] on button "Encerrar conta da mesa" at bounding box center [587, 548] width 186 height 38
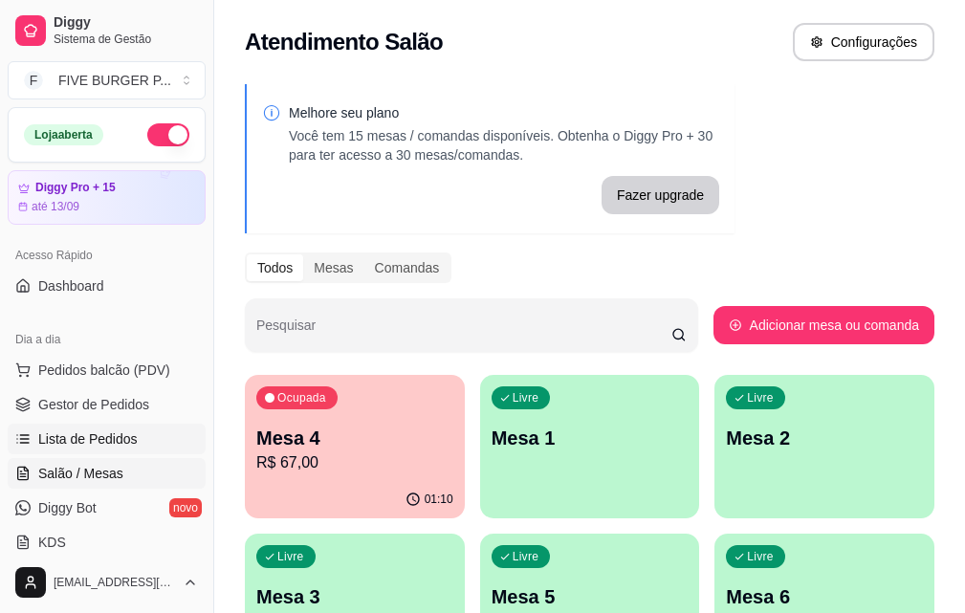
click at [112, 436] on span "Lista de Pedidos" at bounding box center [87, 438] width 99 height 19
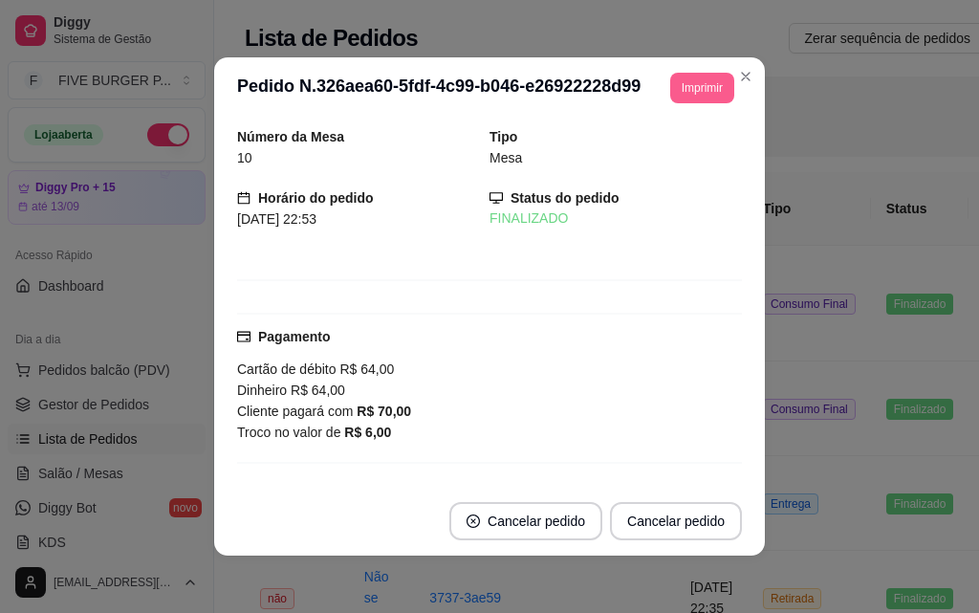
click at [686, 77] on button "Imprimir" at bounding box center [702, 88] width 64 height 31
click at [666, 142] on button "IMPRESSORA" at bounding box center [675, 146] width 111 height 25
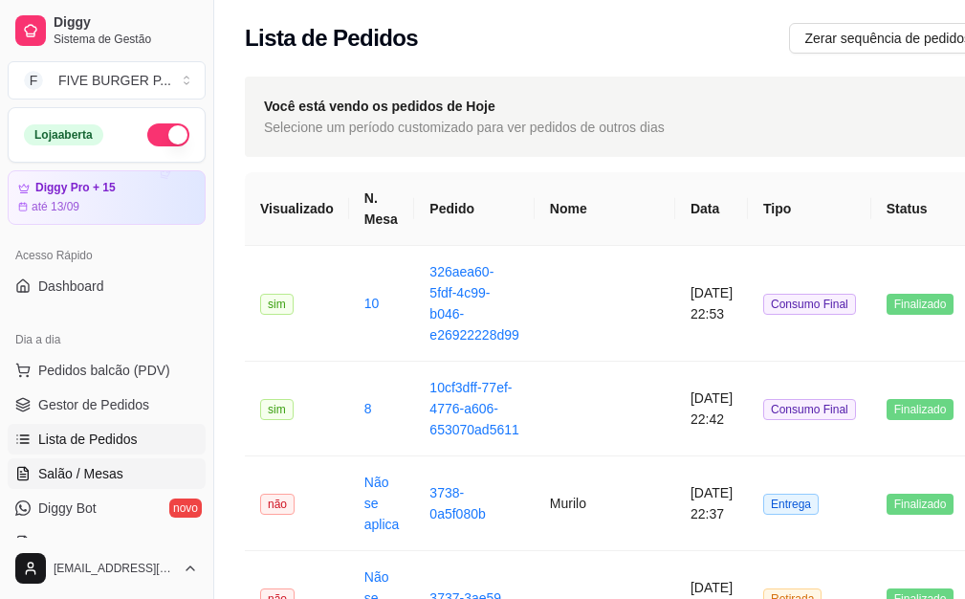
click at [101, 480] on span "Salão / Mesas" at bounding box center [80, 473] width 85 height 19
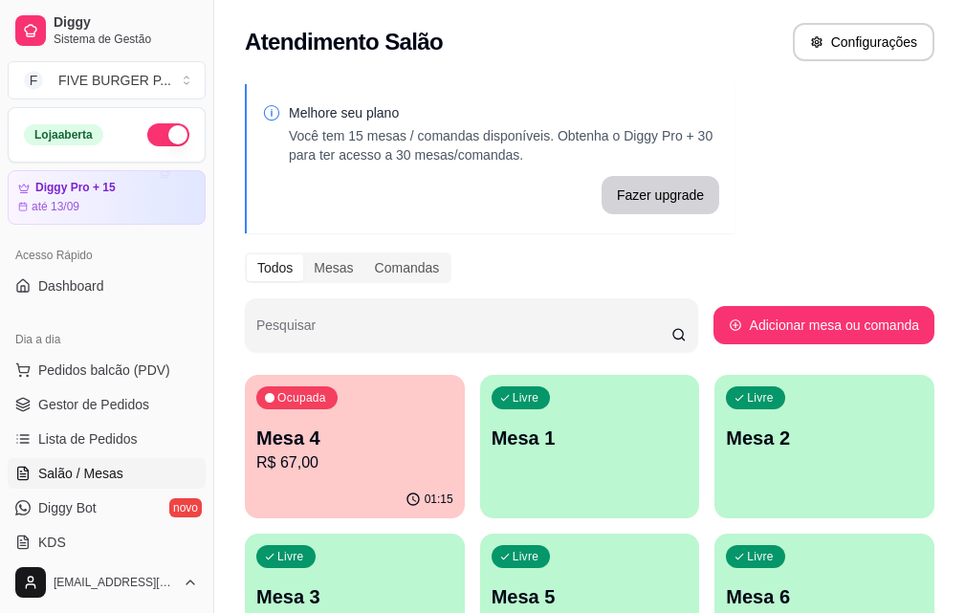
click at [354, 458] on p "R$ 67,00" at bounding box center [354, 462] width 197 height 23
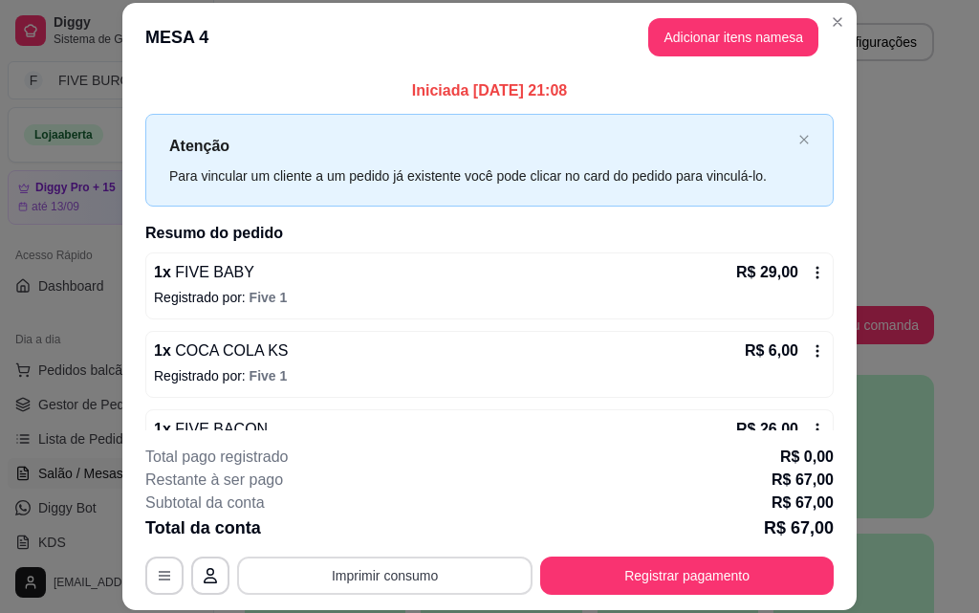
click at [463, 570] on button "Imprimir consumo" at bounding box center [384, 575] width 295 height 38
click at [409, 522] on button "IMPRESSORA" at bounding box center [383, 531] width 134 height 30
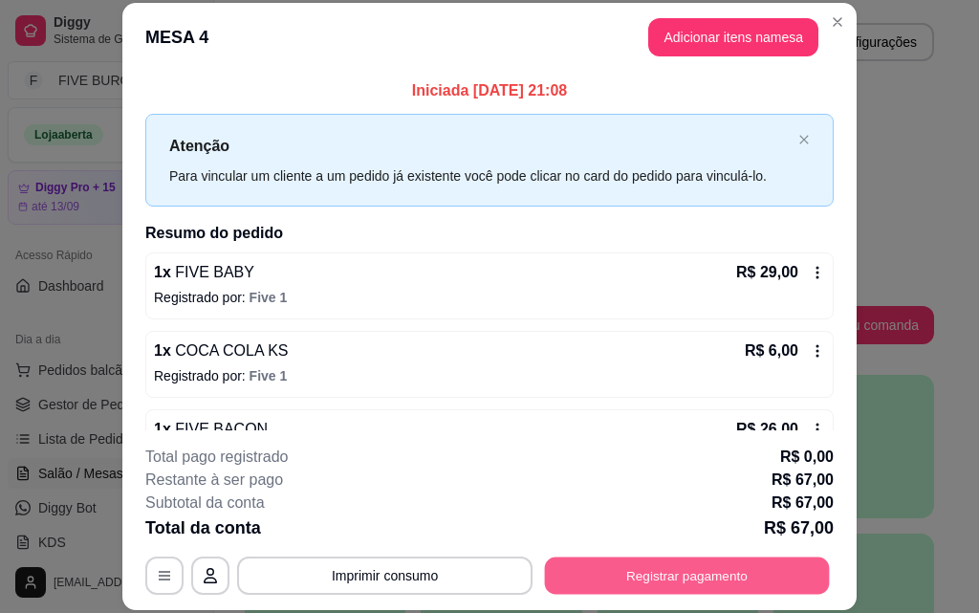
click at [688, 577] on button "Registrar pagamento" at bounding box center [687, 574] width 285 height 37
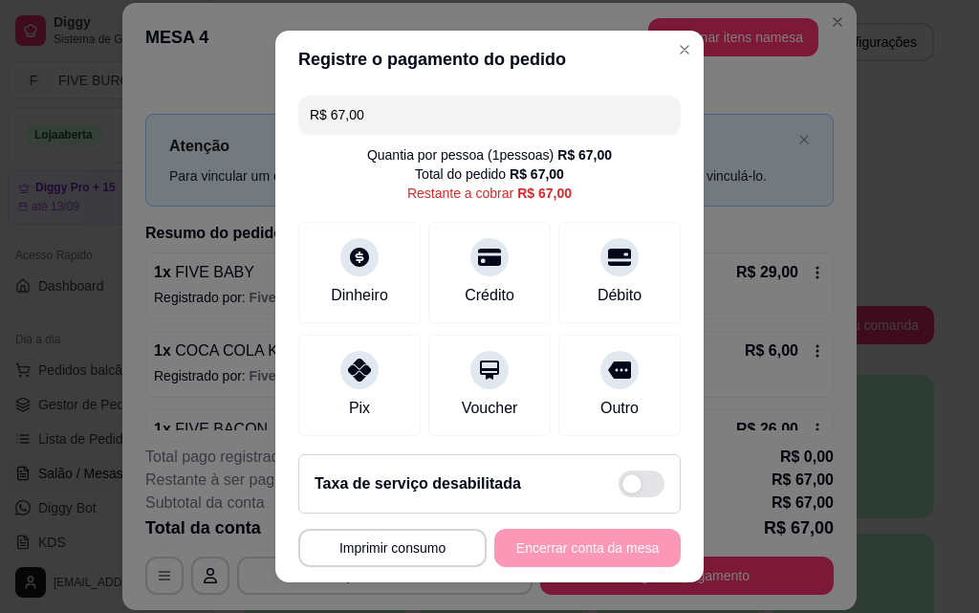
drag, startPoint x: 406, startPoint y: 124, endPoint x: 324, endPoint y: 128, distance: 82.3
click at [324, 128] on input "R$ 67,00" at bounding box center [489, 115] width 359 height 38
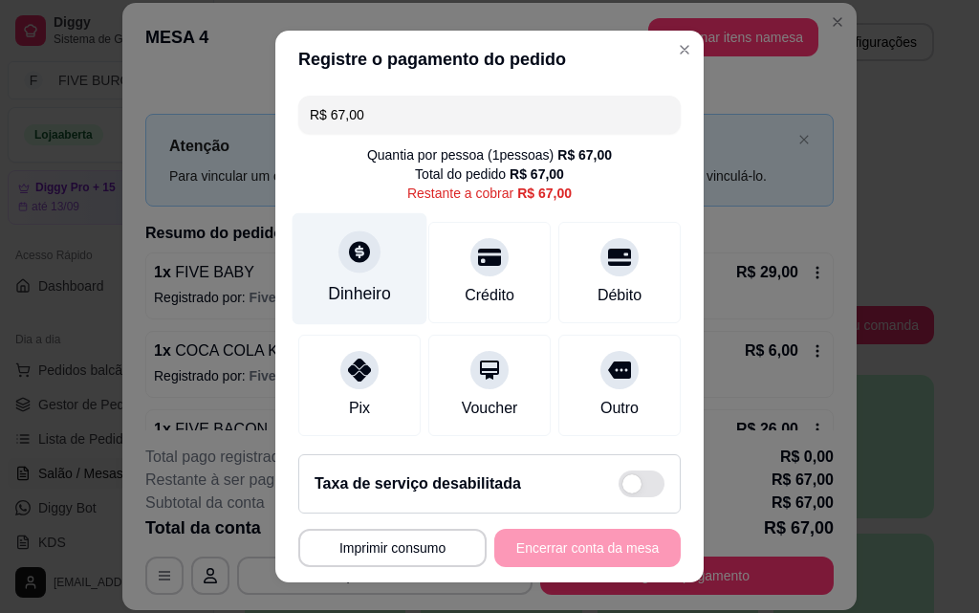
click at [328, 281] on div "Dinheiro" at bounding box center [360, 269] width 135 height 112
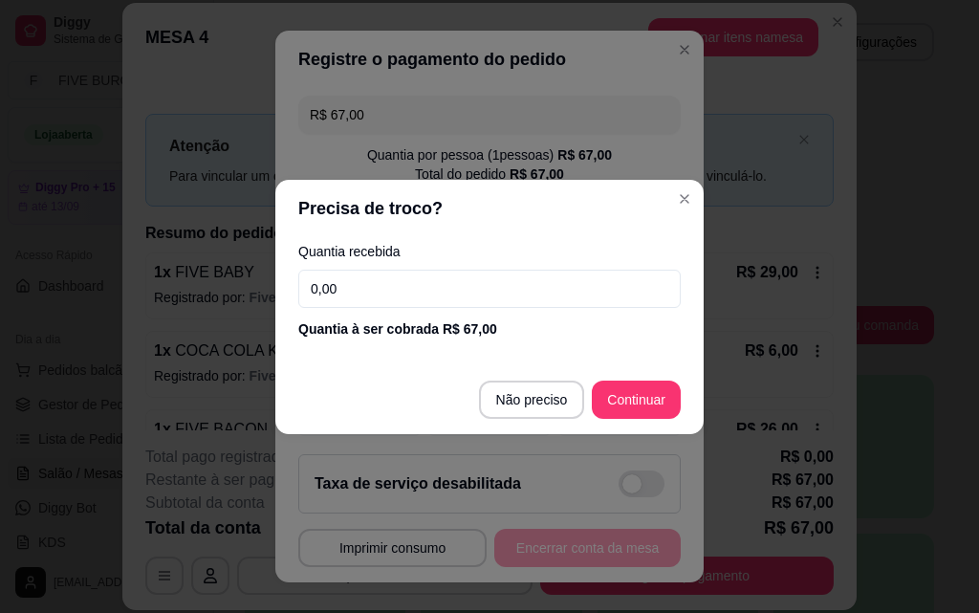
click at [403, 293] on input "0,00" at bounding box center [489, 289] width 382 height 38
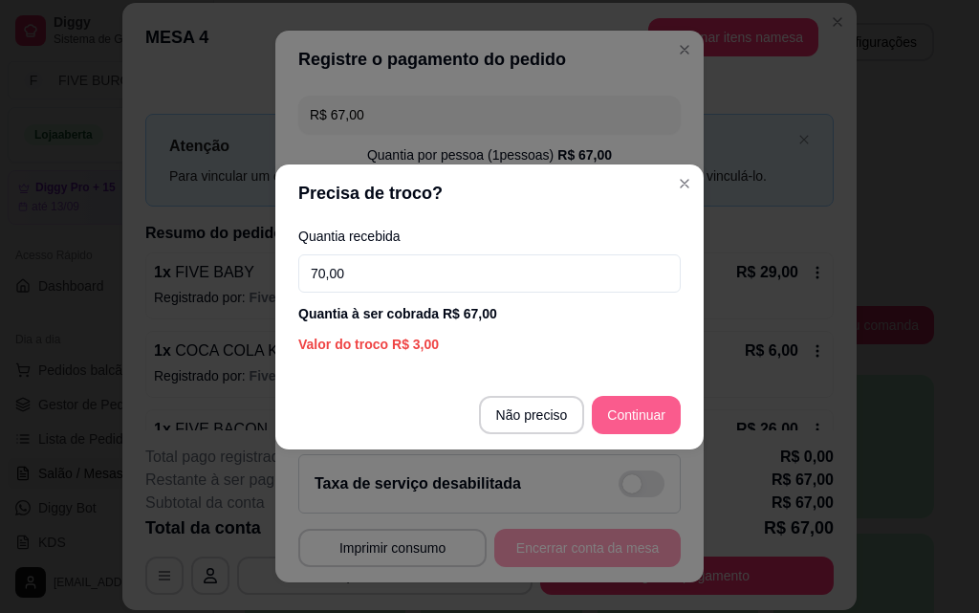
type input "70,00"
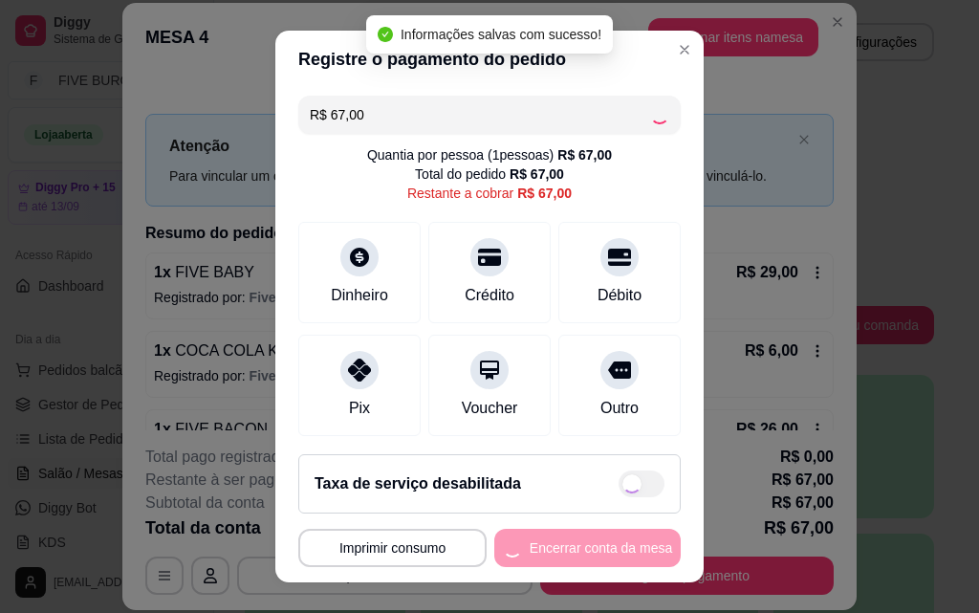
type input "R$ 0,00"
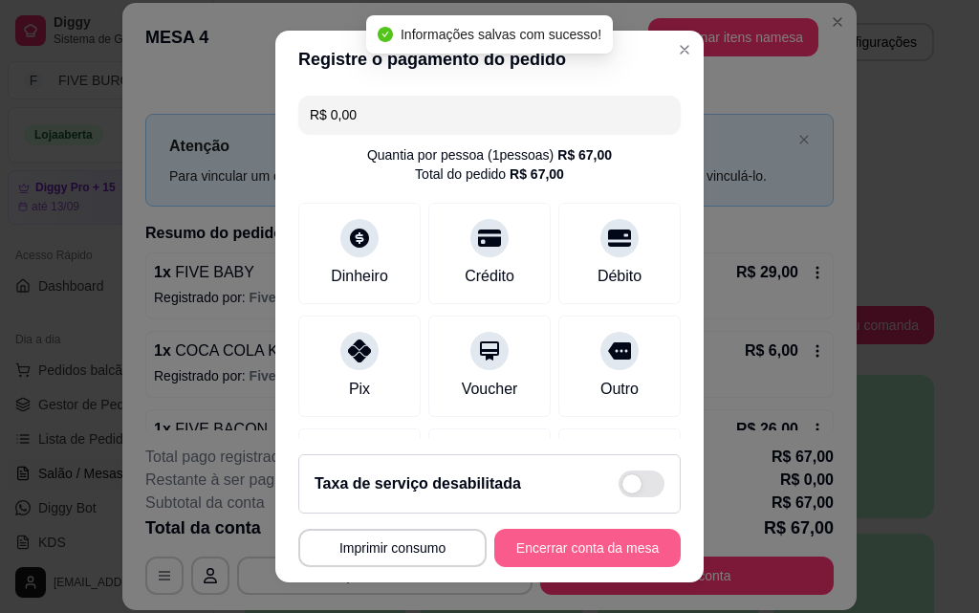
click at [627, 556] on button "Encerrar conta da mesa" at bounding box center [587, 548] width 186 height 38
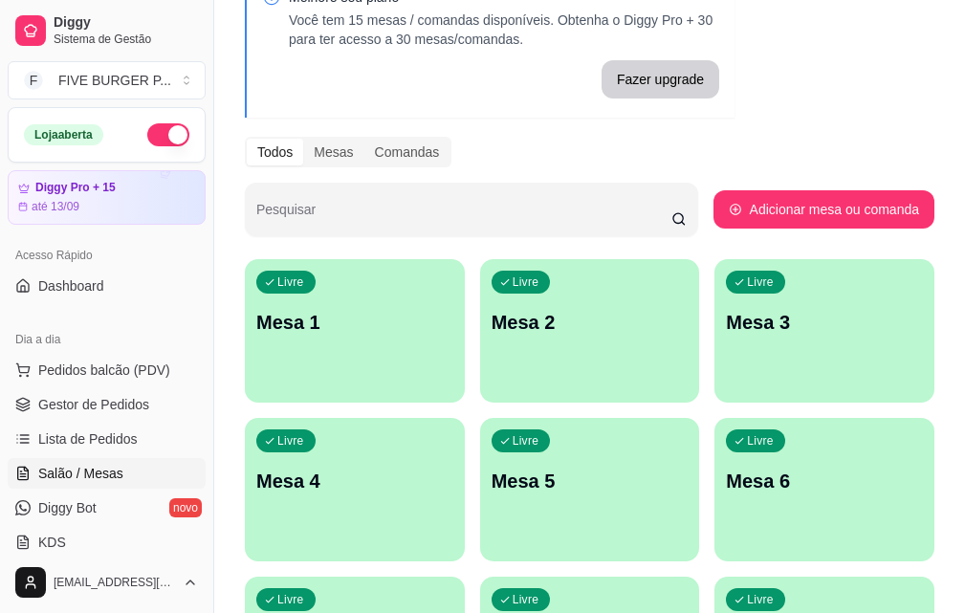
scroll to position [459, 0]
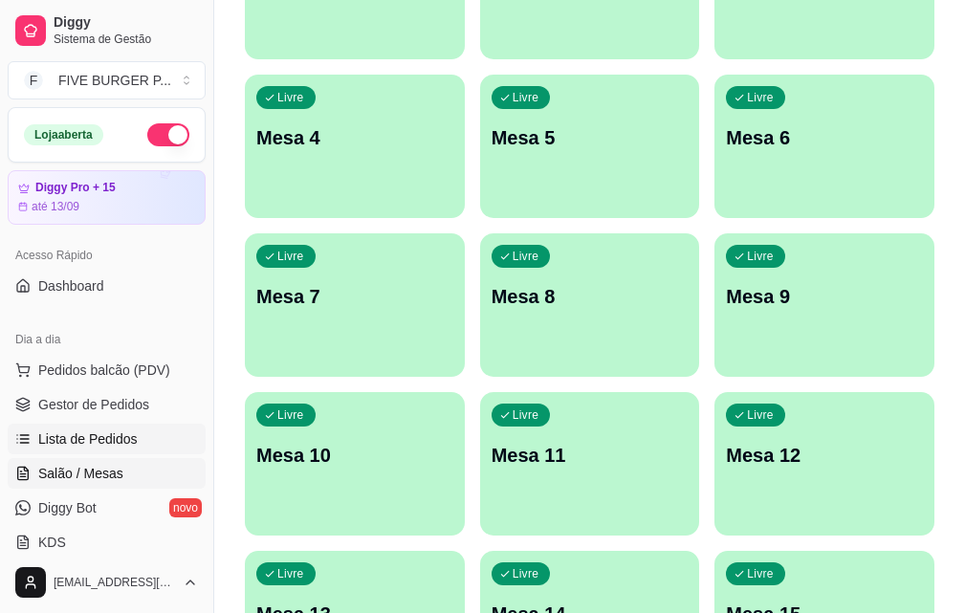
click at [93, 431] on span "Lista de Pedidos" at bounding box center [87, 438] width 99 height 19
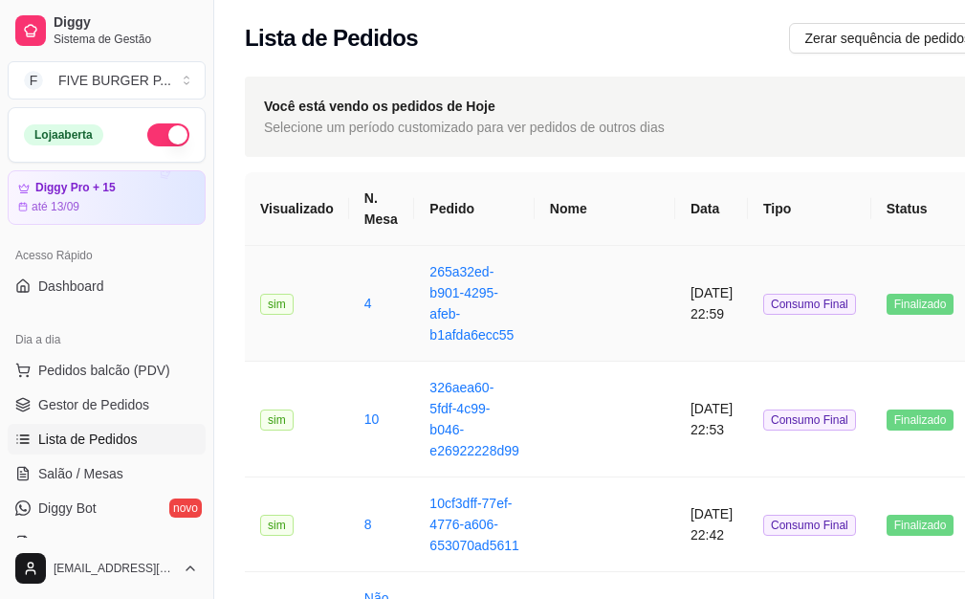
click at [675, 304] on td "[DATE] 22:59" at bounding box center [711, 304] width 73 height 116
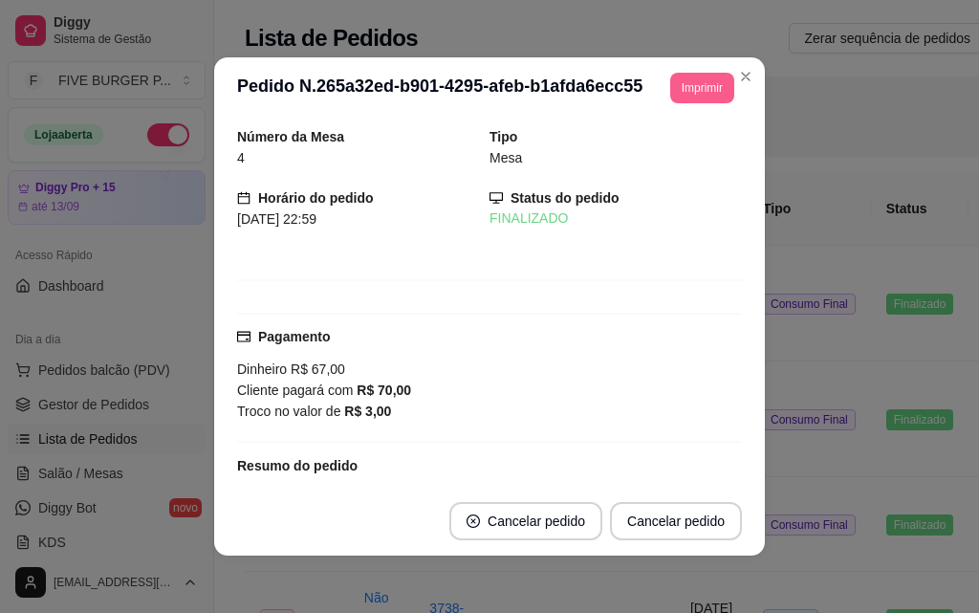
click at [703, 89] on button "Imprimir" at bounding box center [702, 88] width 64 height 31
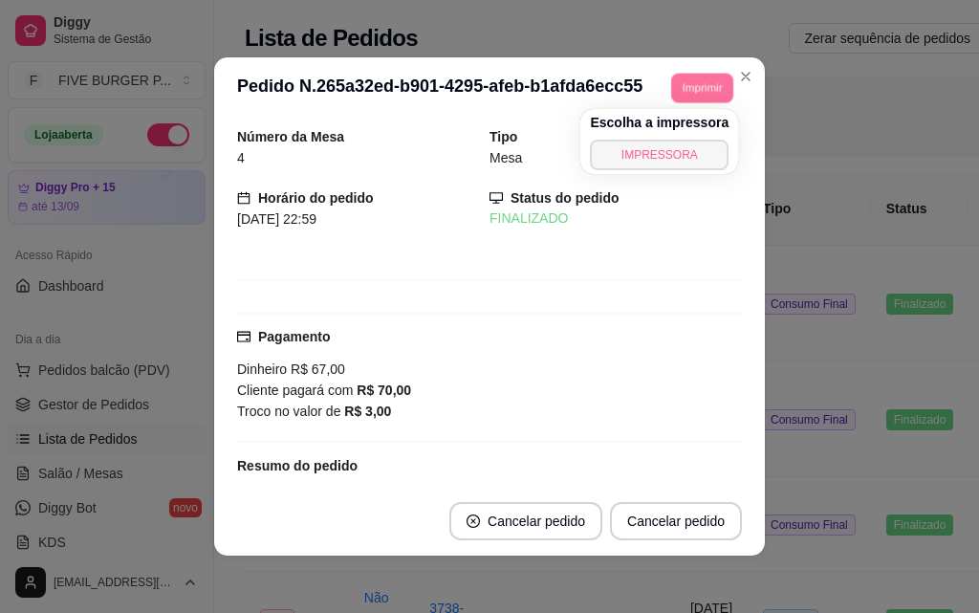
click at [674, 149] on button "IMPRESSORA" at bounding box center [659, 155] width 139 height 31
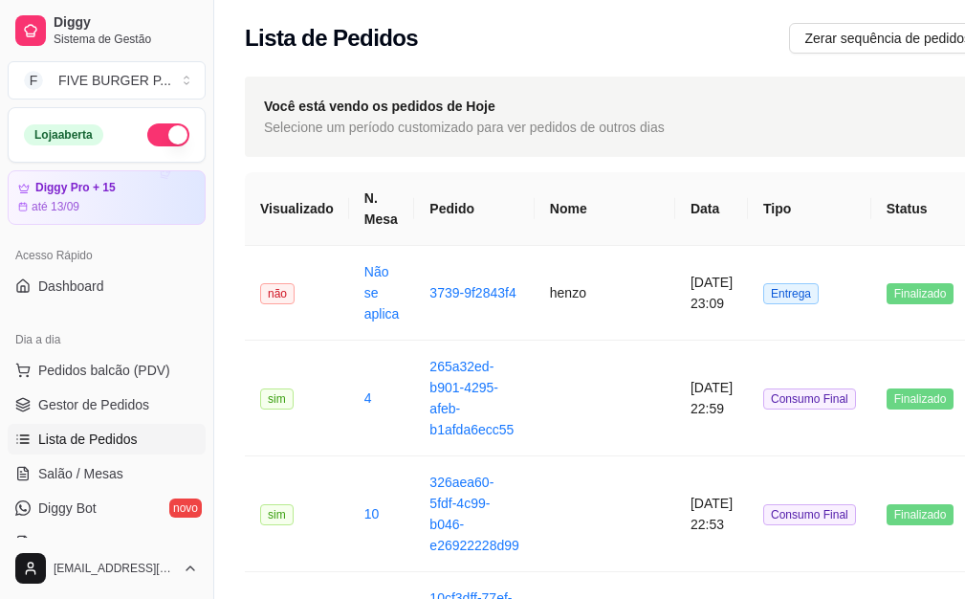
click at [147, 136] on button "button" at bounding box center [168, 134] width 42 height 23
